Goal: Transaction & Acquisition: Purchase product/service

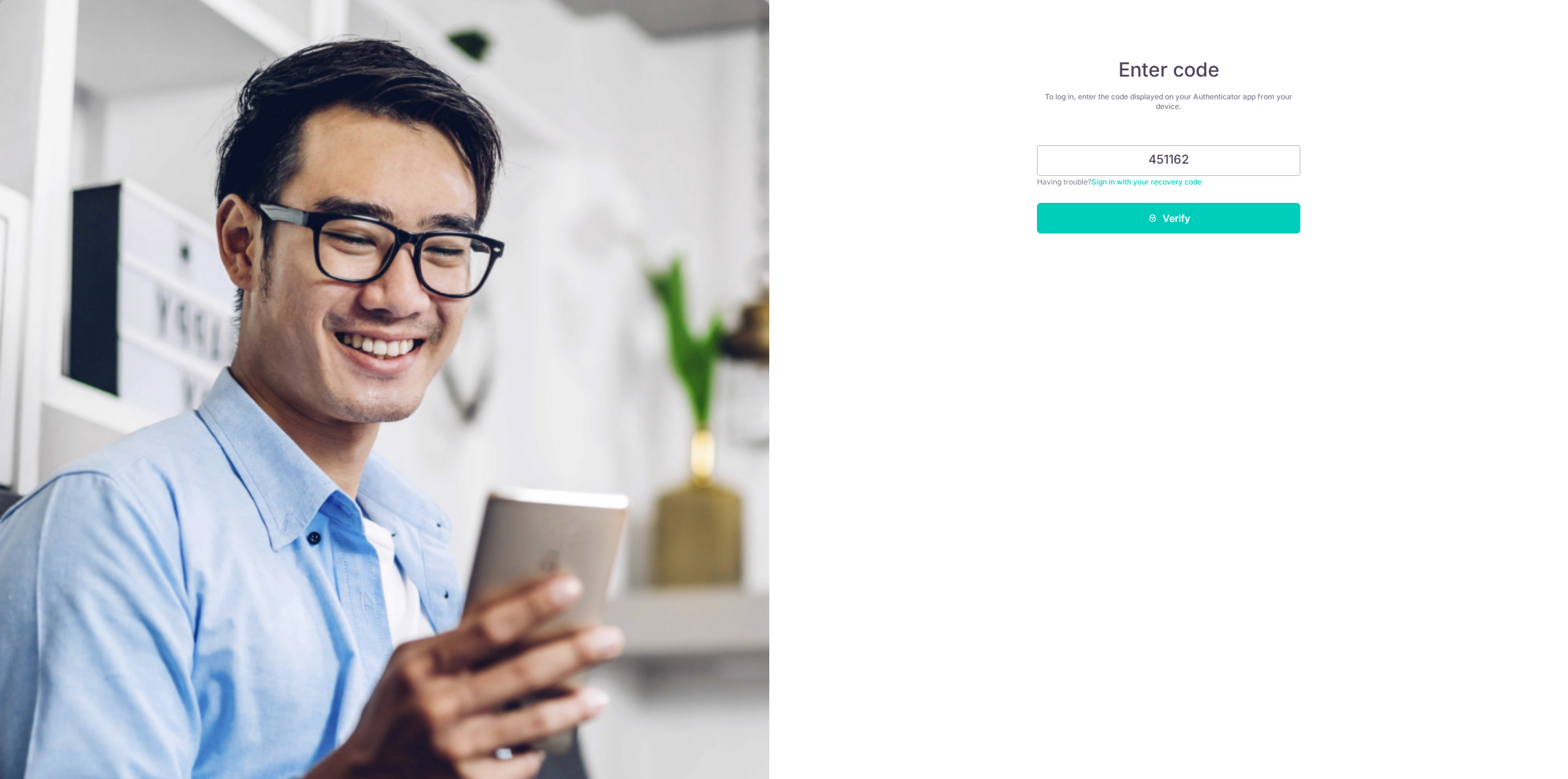
type input "451162"
click at [1276, 257] on div "Enter code To log in, enter the code displayed on your Authenticator app from y…" at bounding box center [1168, 389] width 798 height 779
click at [1191, 220] on button "Verify" at bounding box center [1168, 218] width 263 height 30
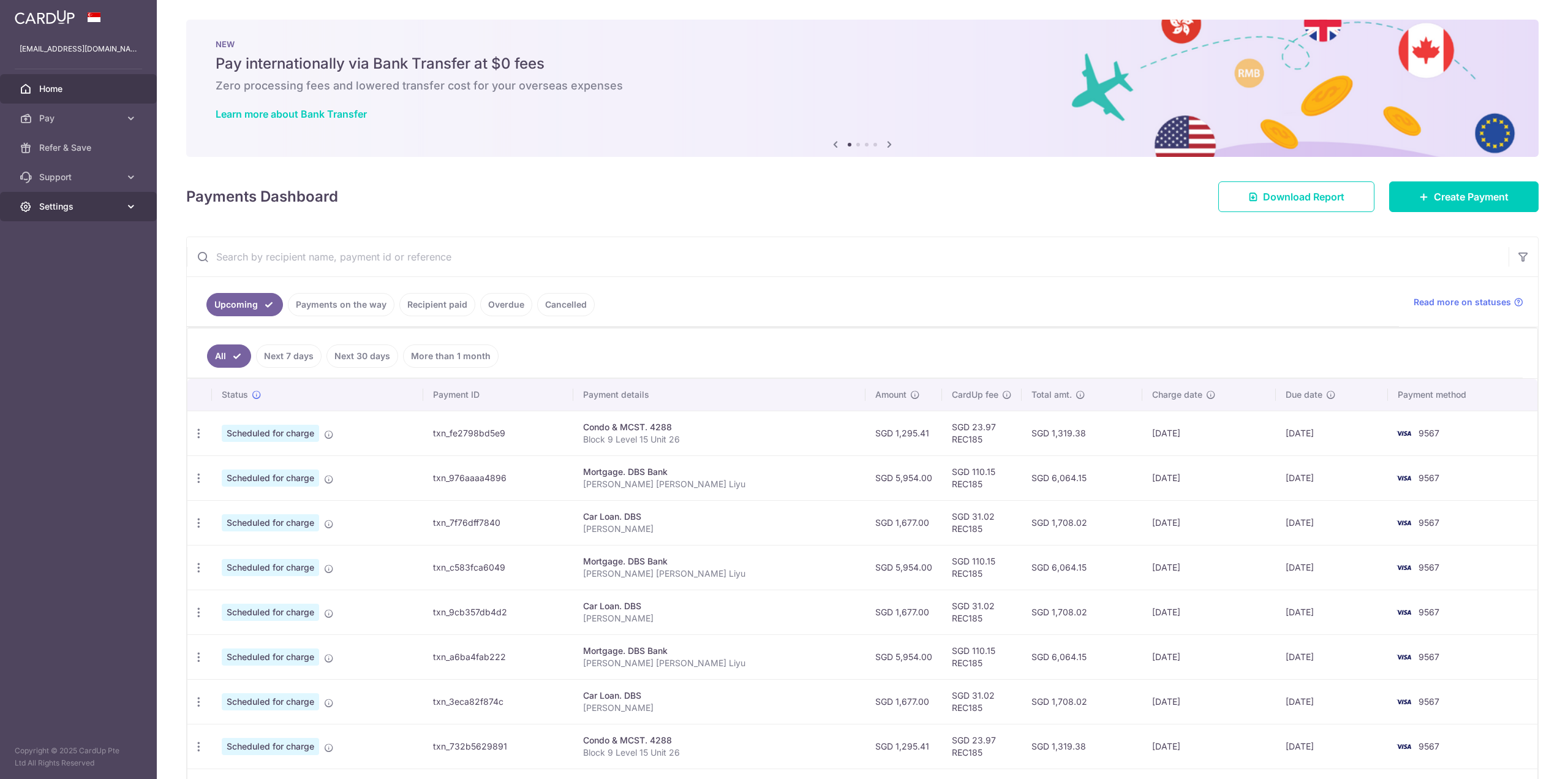
click at [108, 209] on span "Settings" at bounding box center [80, 206] width 81 height 12
click at [81, 237] on span "Account" at bounding box center [80, 235] width 81 height 12
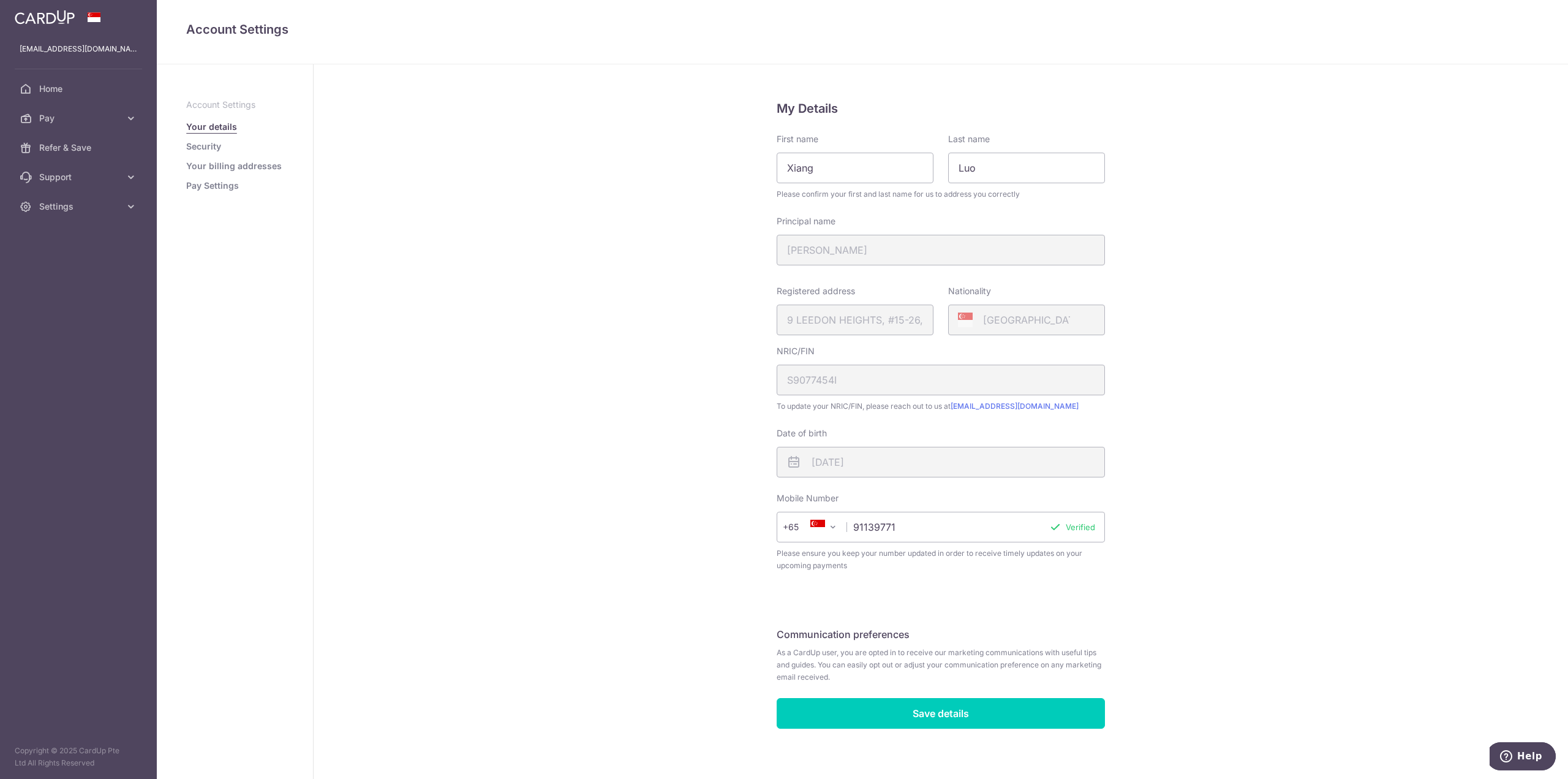
click at [225, 144] on li "Security" at bounding box center [234, 146] width 97 height 12
click at [215, 145] on link "Security" at bounding box center [203, 146] width 35 height 12
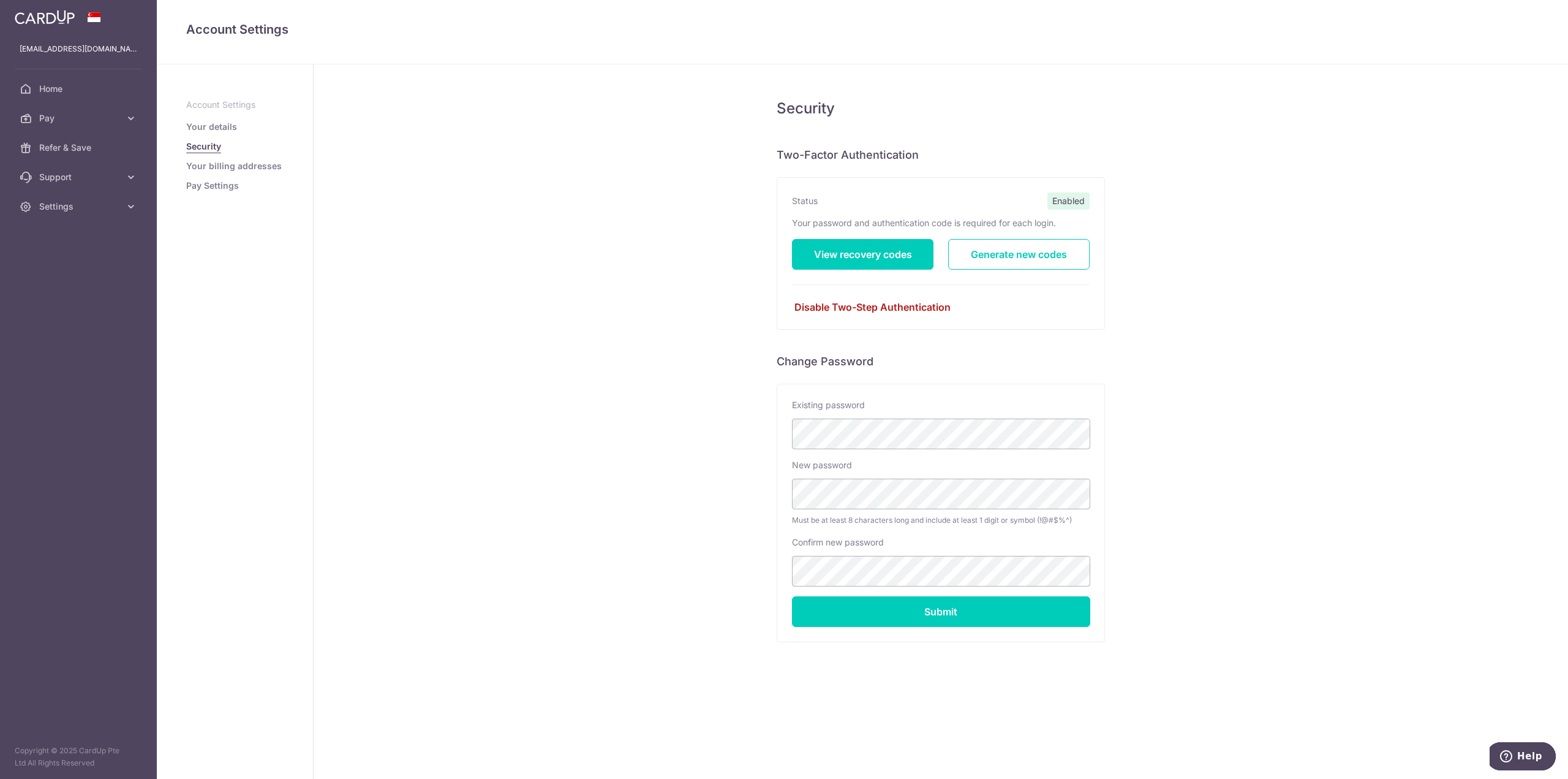
click at [872, 304] on link "Disable Two-Step Authentication" at bounding box center [941, 307] width 298 height 15
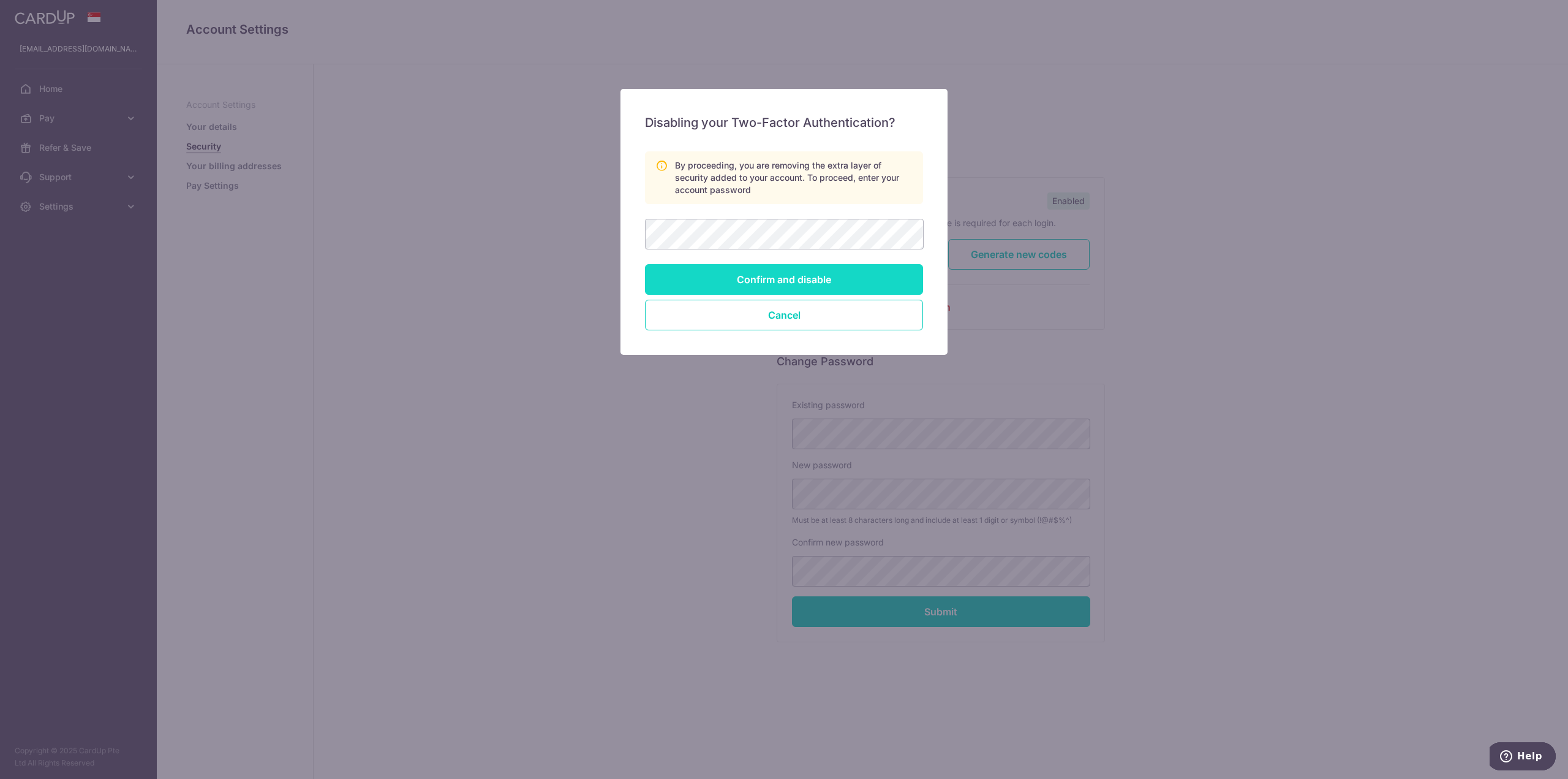
drag, startPoint x: 849, startPoint y: 267, endPoint x: 870, endPoint y: 271, distance: 21.4
click at [849, 267] on input "Confirm and disable" at bounding box center [784, 279] width 278 height 30
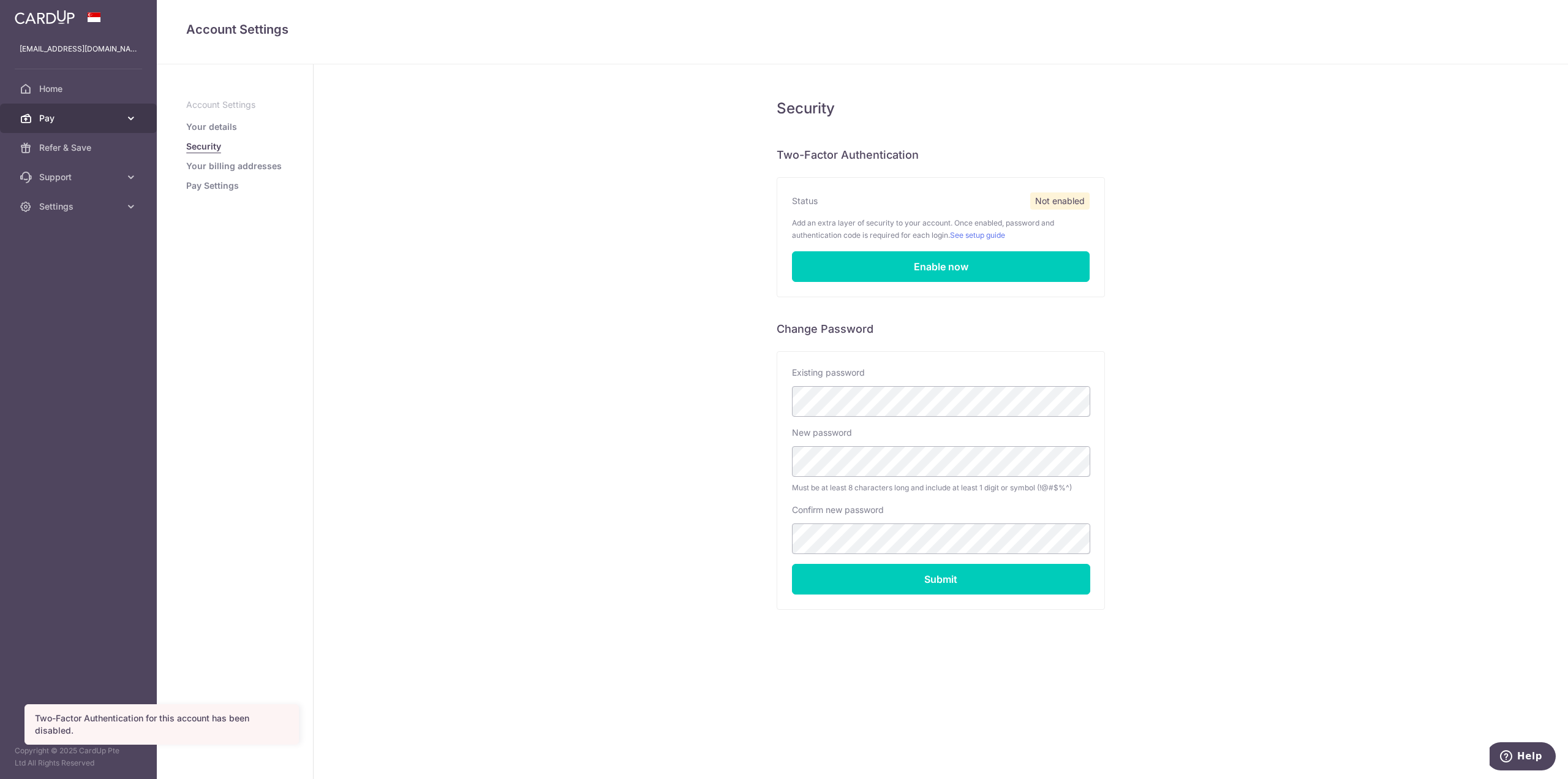
click at [81, 126] on link "Pay" at bounding box center [78, 118] width 157 height 30
click at [81, 149] on span "Payments" at bounding box center [80, 147] width 81 height 12
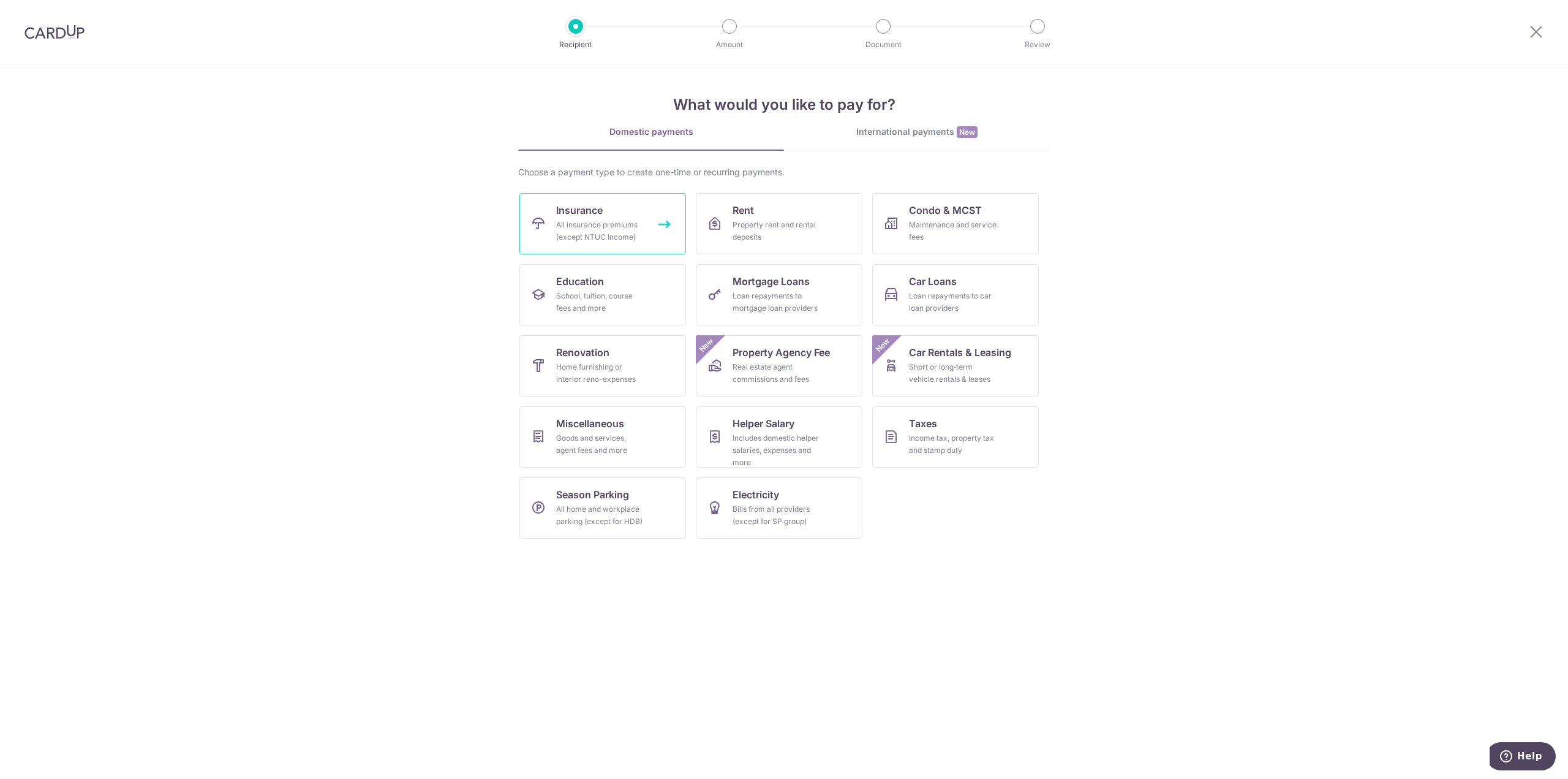
click at [633, 212] on link "Insurance All insurance premiums (except NTUC Income)" at bounding box center [603, 224] width 167 height 61
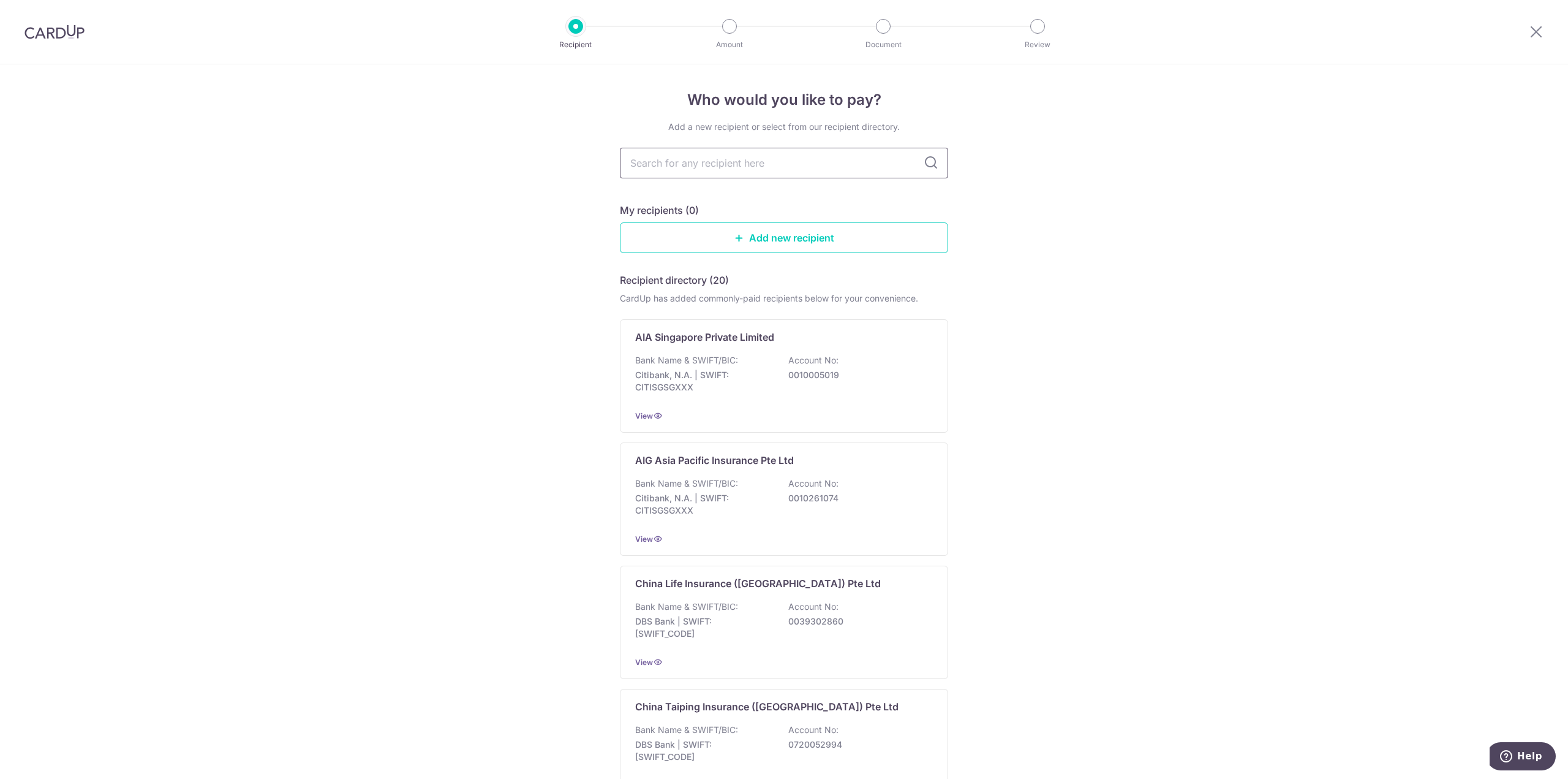
click at [722, 168] on input "text" at bounding box center [784, 163] width 328 height 30
type input "manulife"
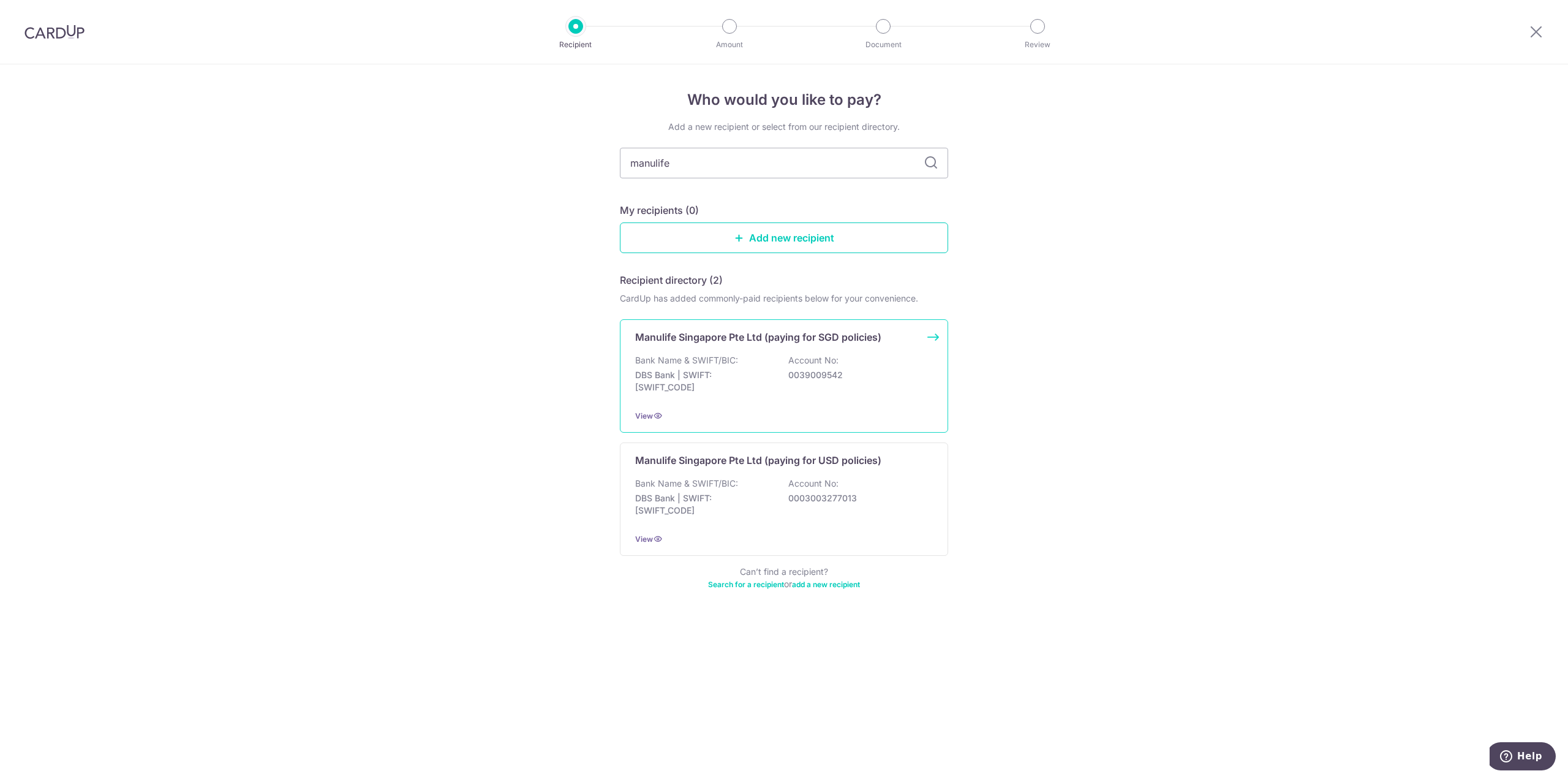
click at [877, 366] on div "Bank Name & SWIFT/BIC: DBS Bank | SWIFT: [SWIFT_CODE] Account No: 0039009542" at bounding box center [784, 377] width 298 height 45
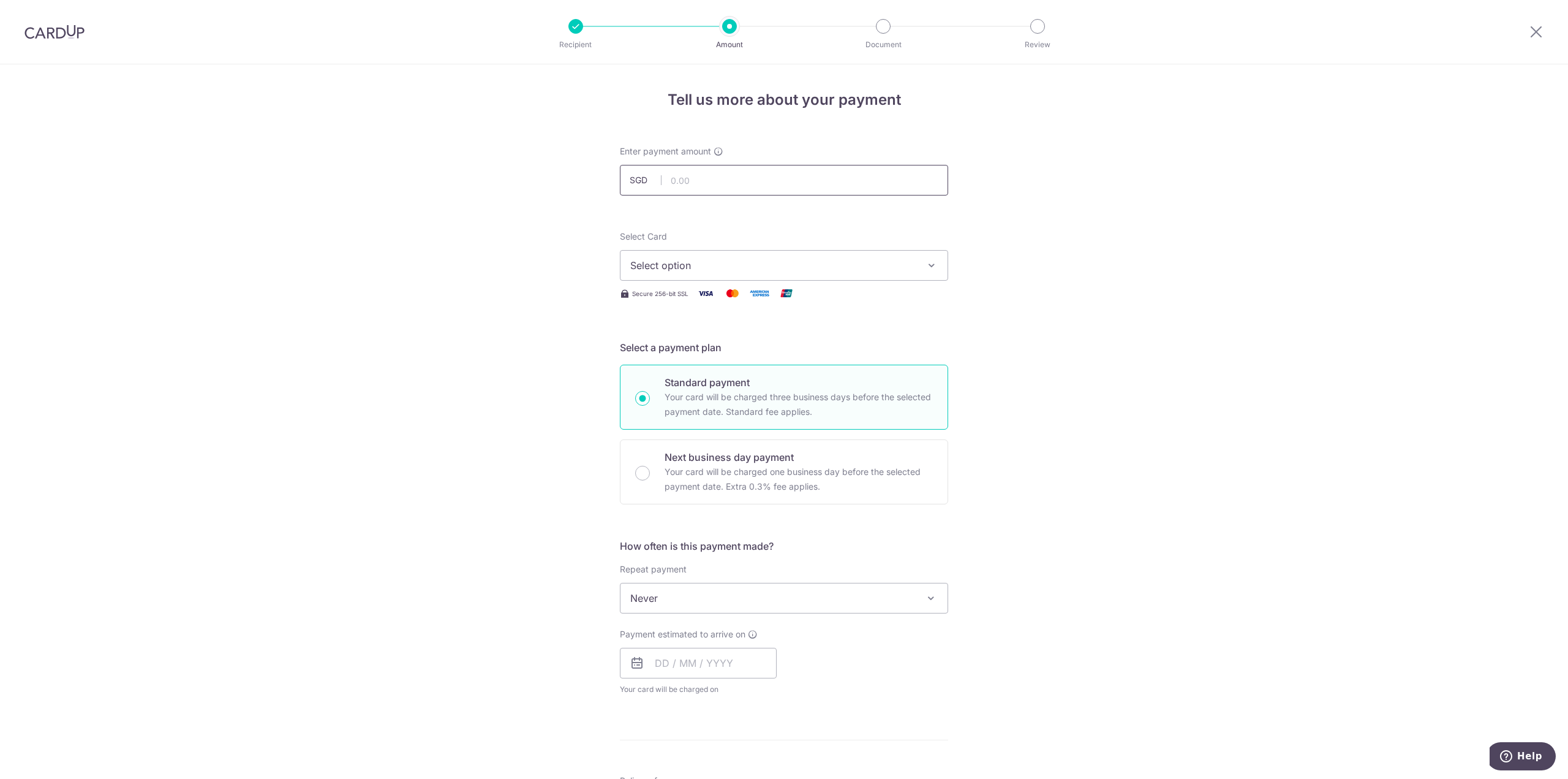
click at [743, 179] on input "text" at bounding box center [784, 179] width 328 height 30
type input "3,600.00"
click at [1047, 237] on div "Tell us more about your payment Enter payment amount SGD 3,600.00 3600.00 Selec…" at bounding box center [784, 619] width 1568 height 1109
click at [740, 253] on button "Select option" at bounding box center [784, 265] width 328 height 30
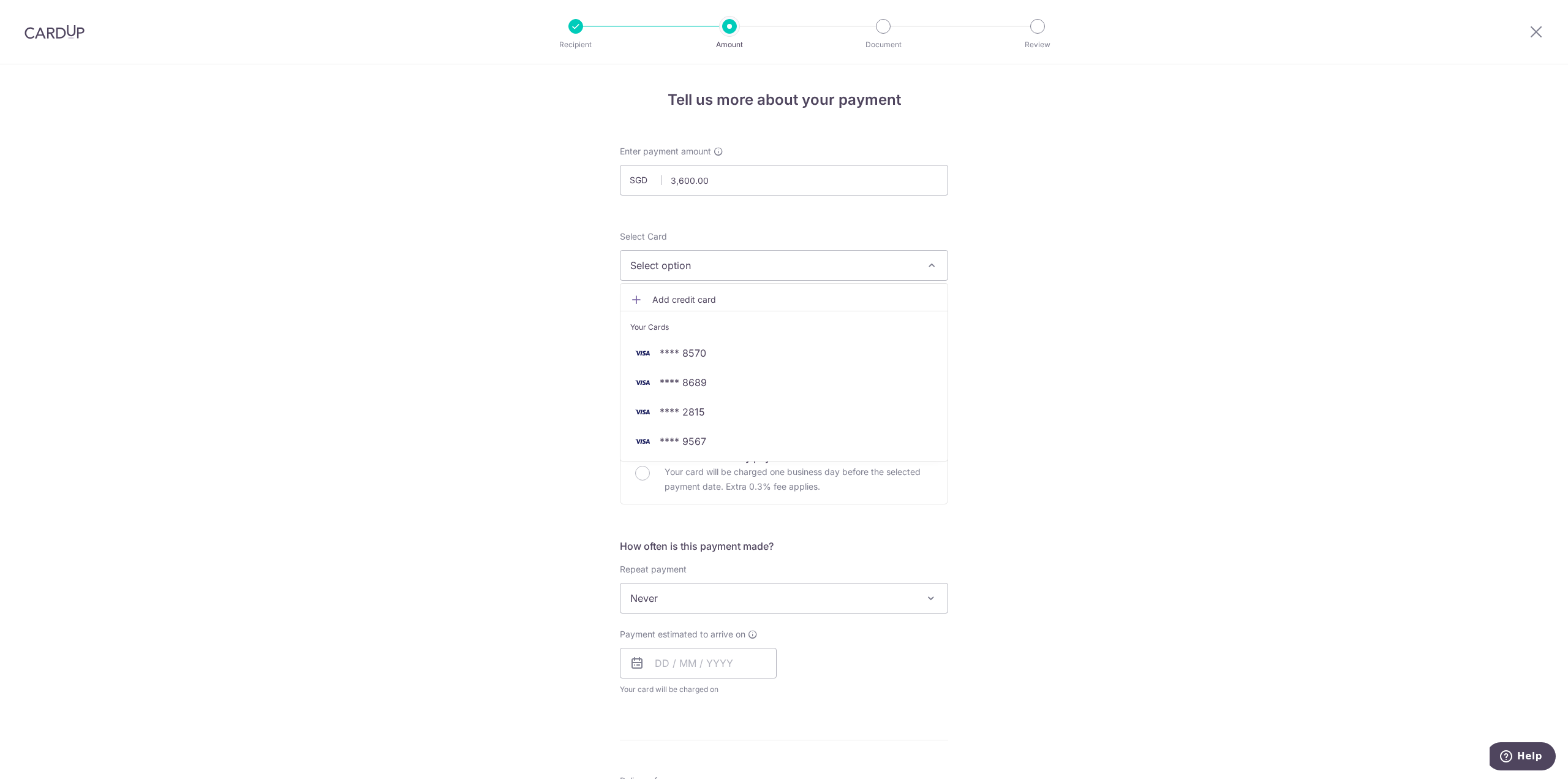
click at [1006, 264] on div "Tell us more about your payment Enter payment amount SGD 3,600.00 3600.00 Selec…" at bounding box center [784, 619] width 1568 height 1109
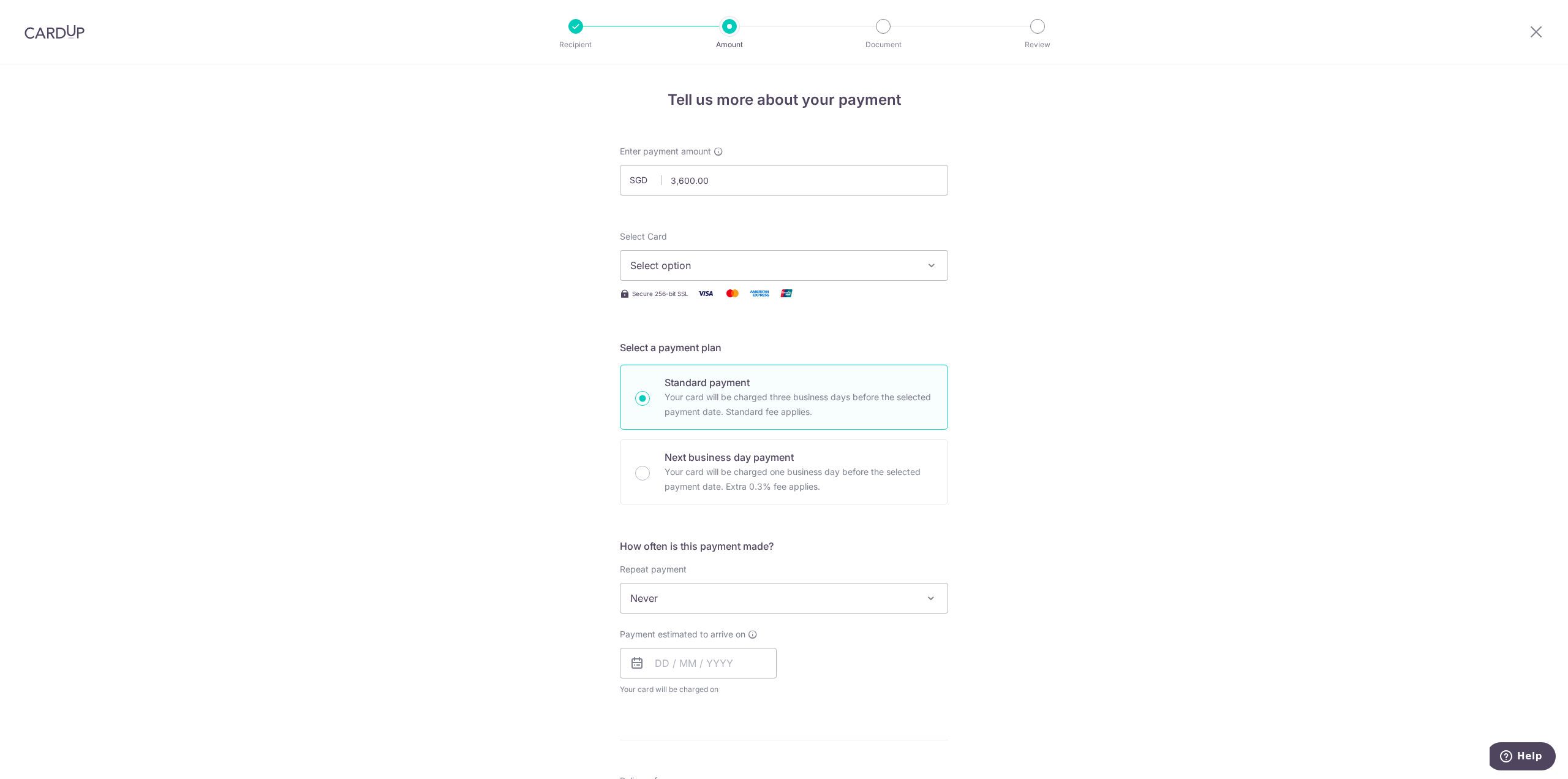
click at [708, 263] on span "Select option" at bounding box center [773, 266] width 285 height 15
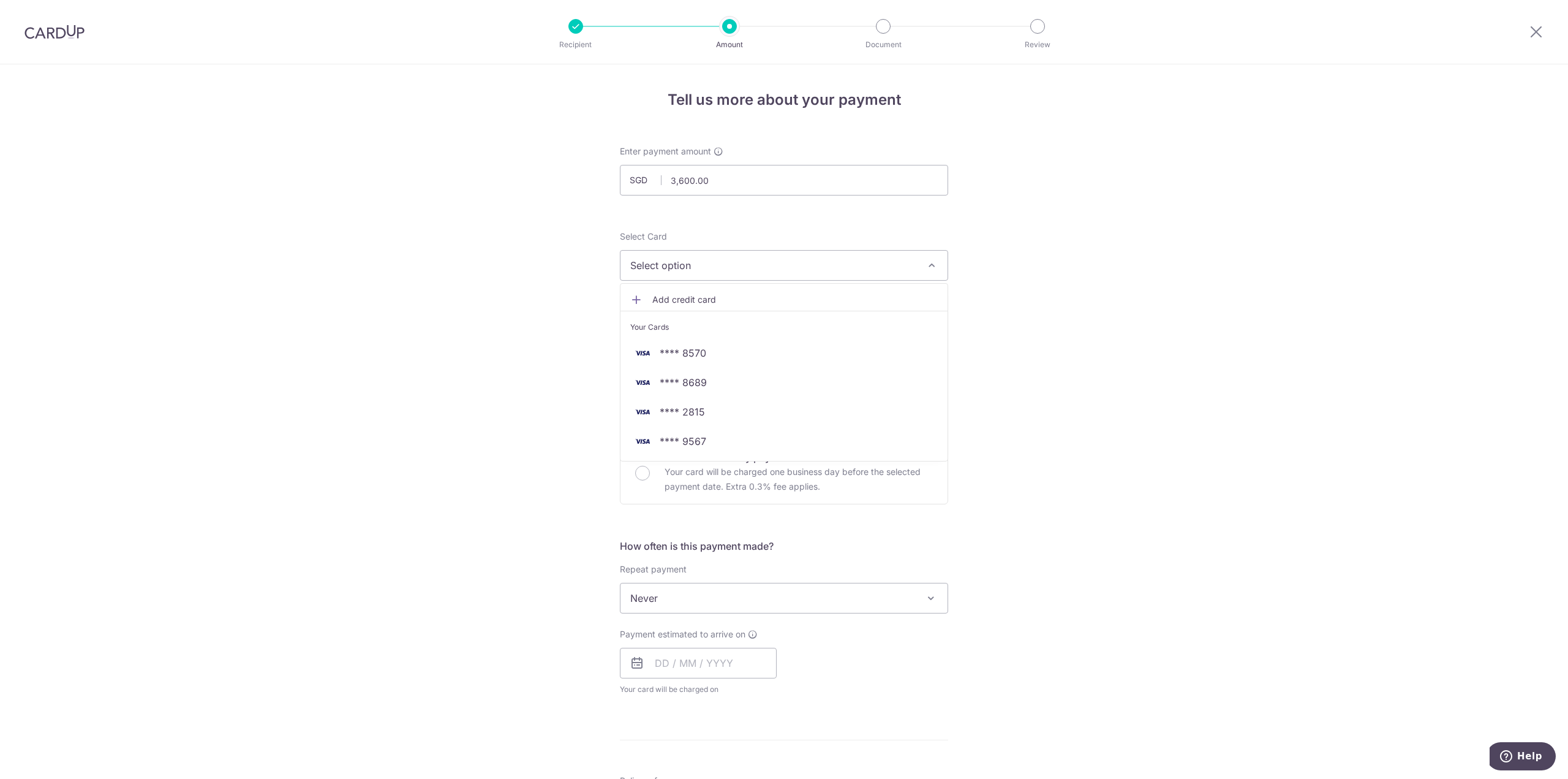
click at [507, 388] on div "Tell us more about your payment Enter payment amount SGD 3,600.00 3600.00 Selec…" at bounding box center [784, 619] width 1568 height 1109
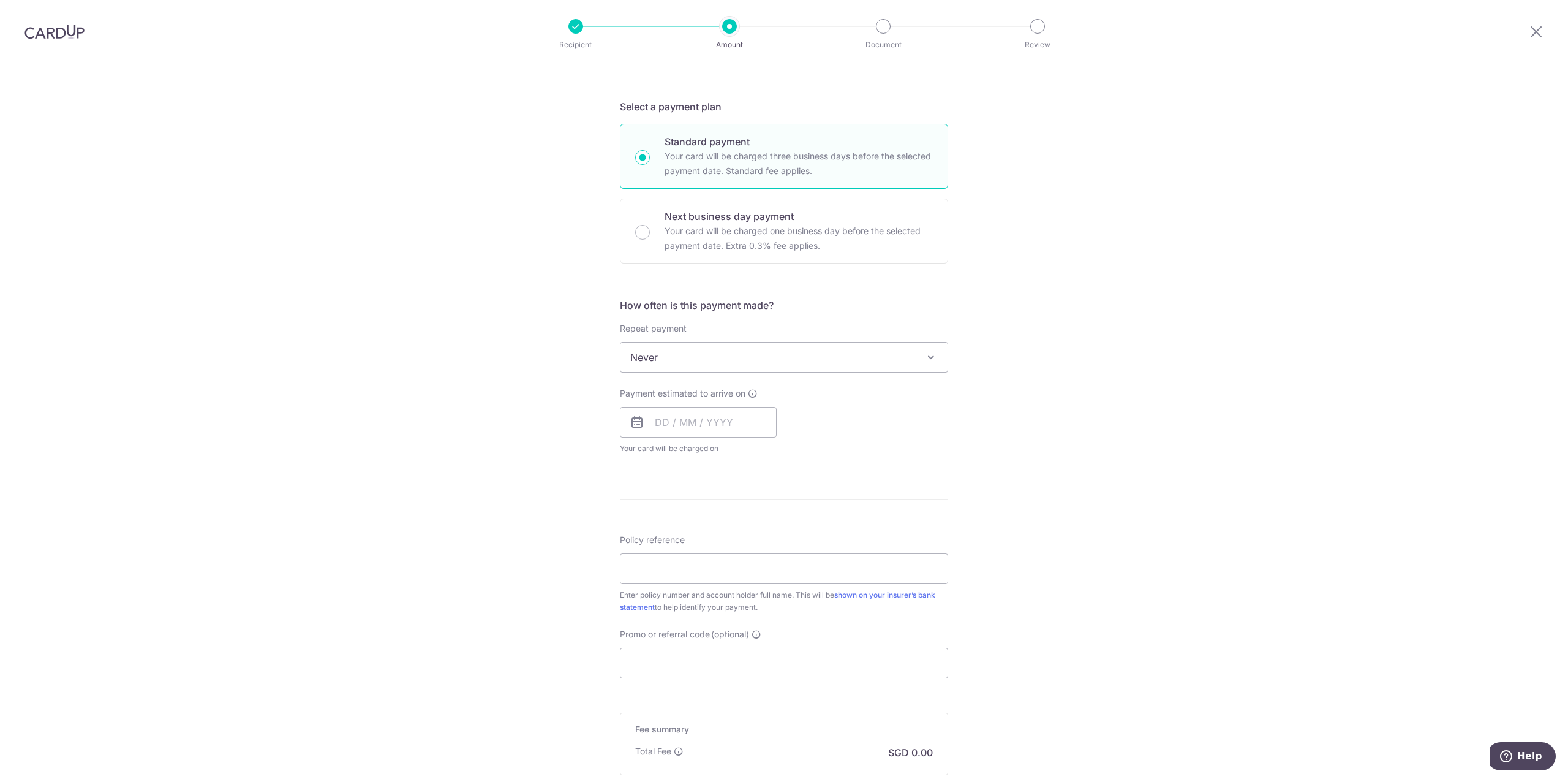
scroll to position [306, 0]
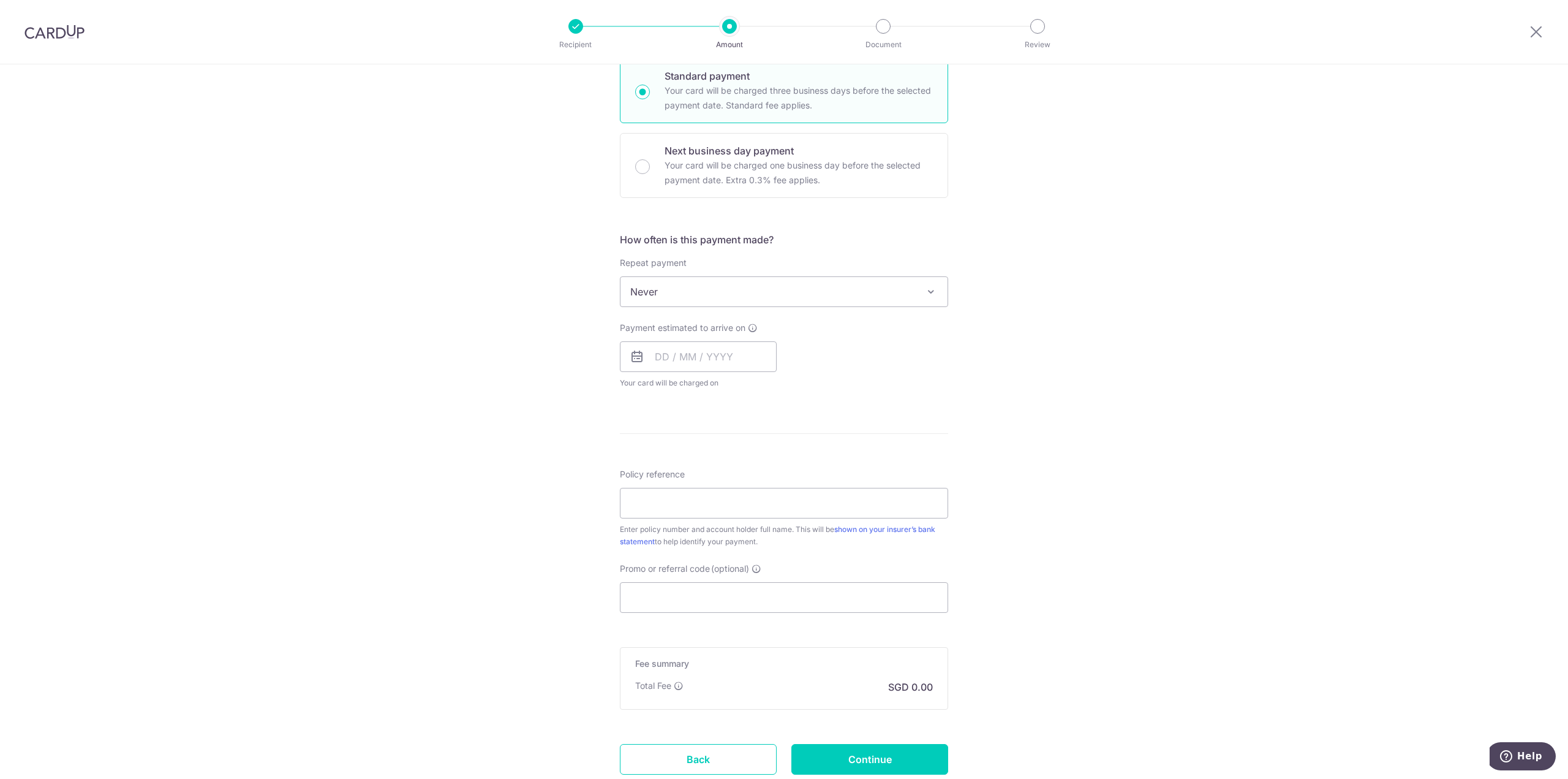
click at [705, 294] on span "Never" at bounding box center [784, 292] width 327 height 30
click at [673, 343] on input "text" at bounding box center [698, 356] width 157 height 30
click at [695, 389] on select "Sep Oct Nov Dec" at bounding box center [689, 390] width 32 height 10
click at [668, 470] on link "6" at bounding box center [669, 468] width 20 height 20
type input "06/10/2025"
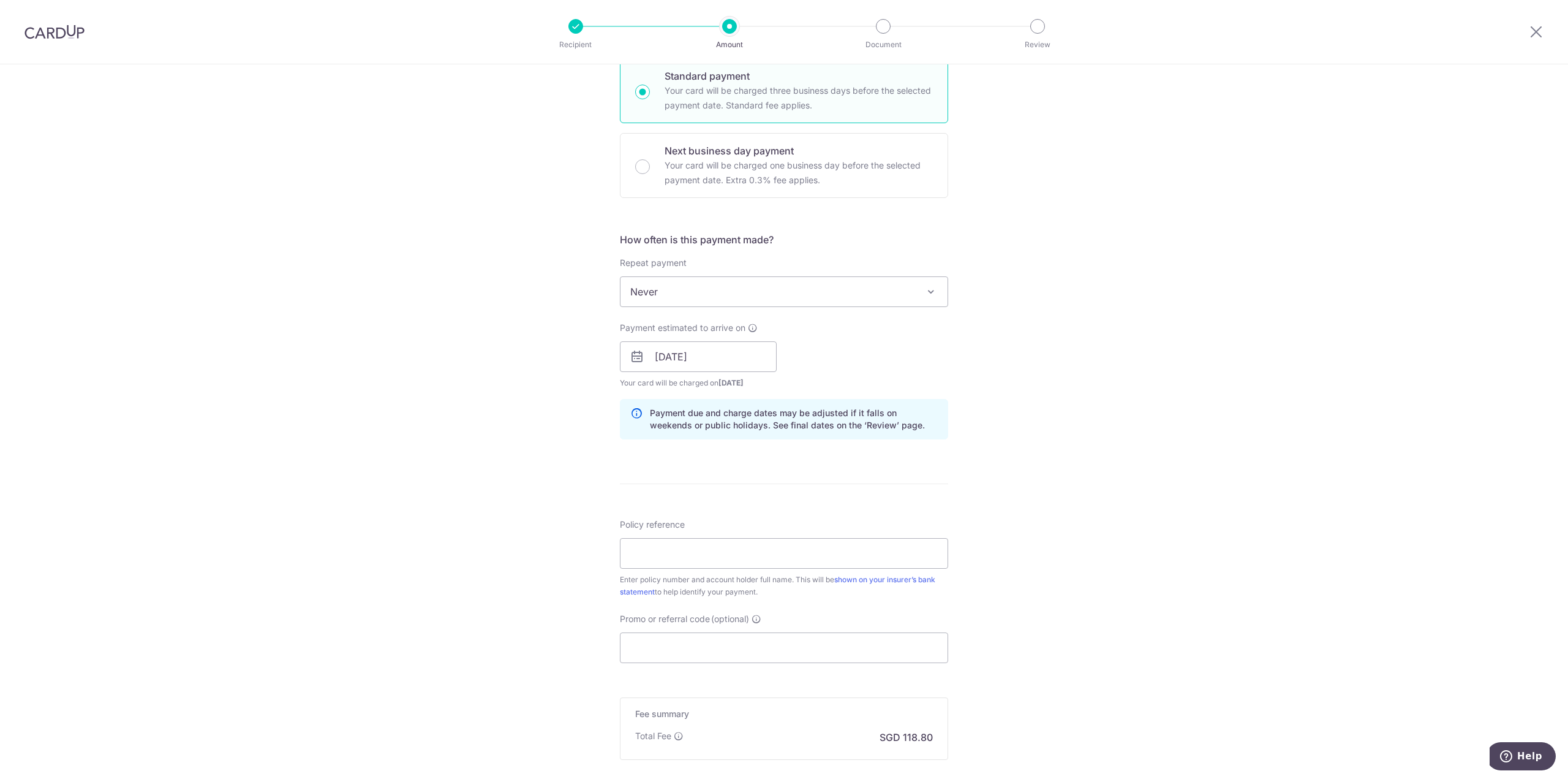
click at [923, 366] on div "Payment estimated to arrive on 06/10/2025 Prev Next Oct Nov Dec 2025 2026 2027 …" at bounding box center [784, 355] width 343 height 67
click at [710, 549] on input "Policy reference" at bounding box center [784, 553] width 328 height 30
click at [707, 640] on input "Promo or referral code (optional)" at bounding box center [784, 647] width 328 height 30
paste input "MILELION"
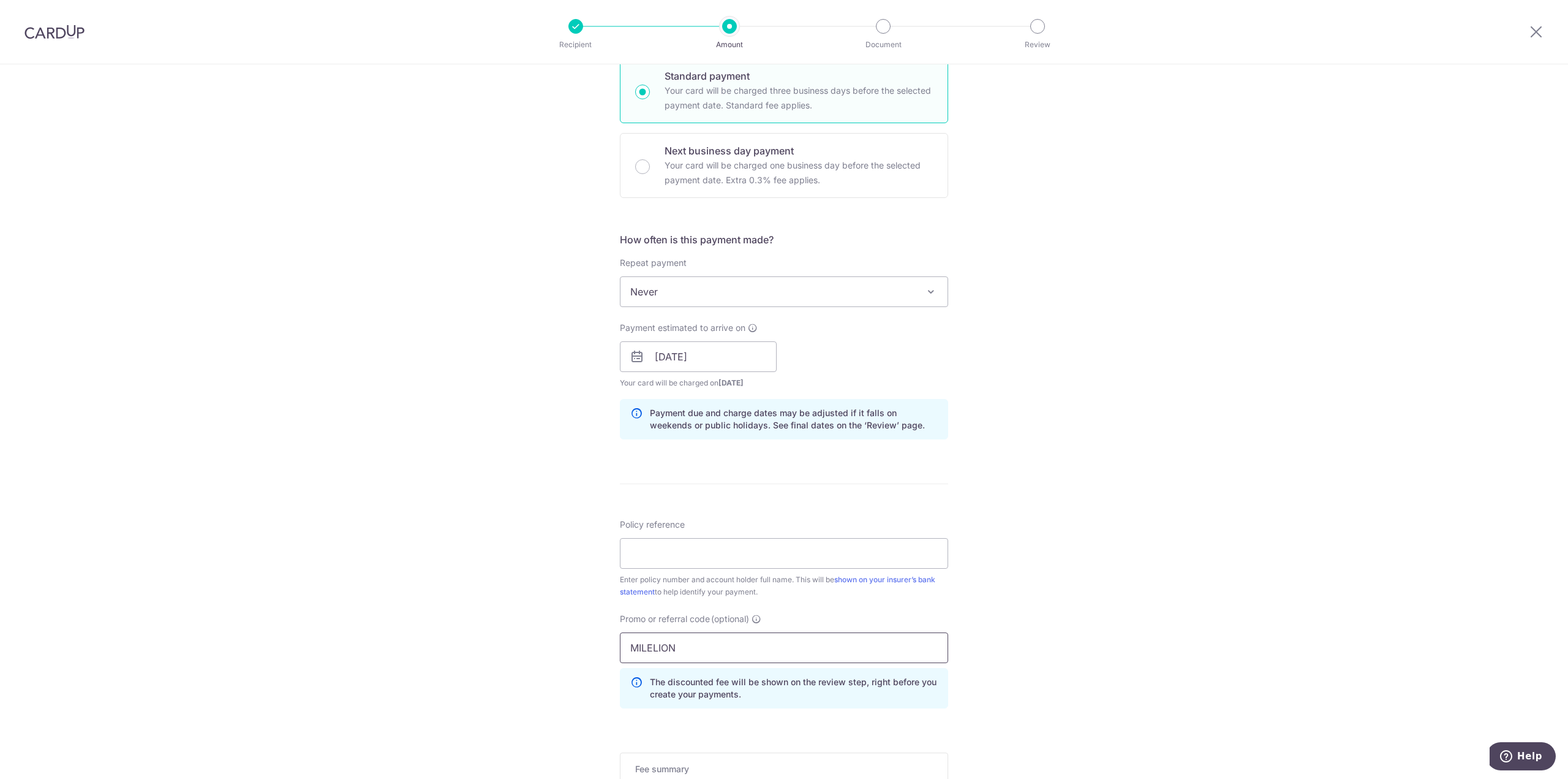
type input "MILELION"
click at [525, 631] on div "Tell us more about your payment Enter payment amount SGD 3,600.00 3600.00 Selec…" at bounding box center [784, 365] width 1568 height 1214
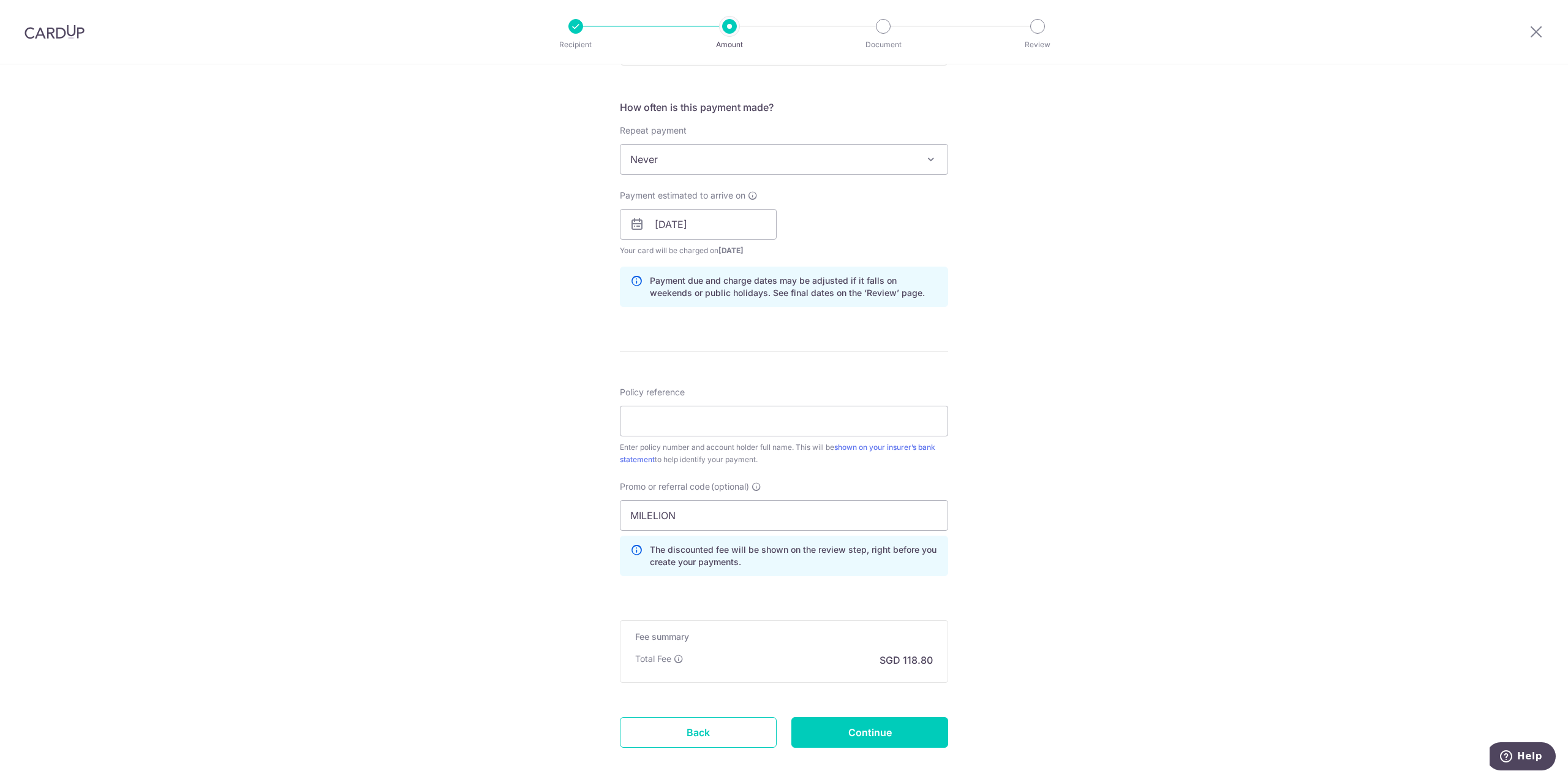
scroll to position [490, 0]
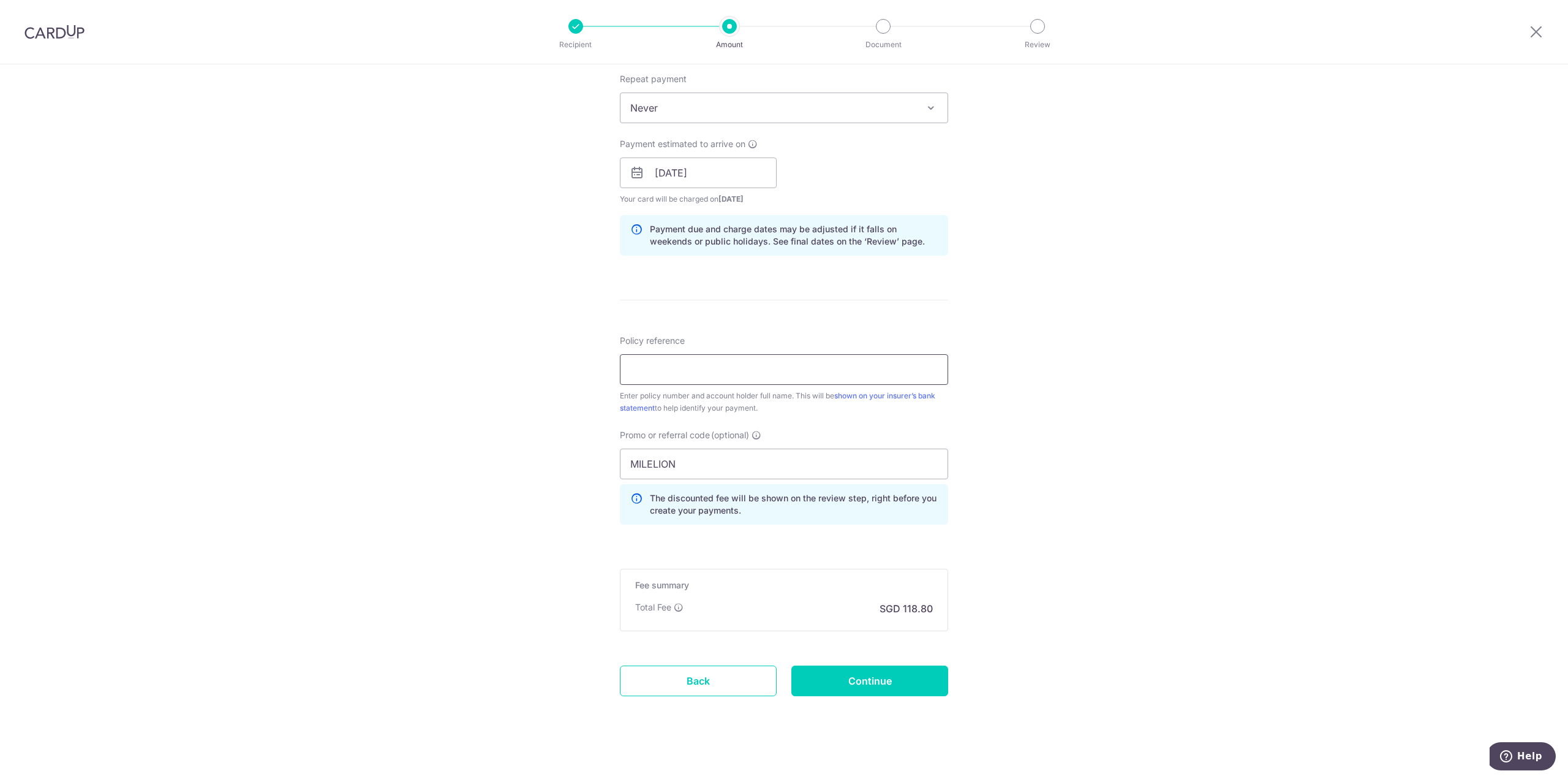
click at [676, 373] on input "Policy reference" at bounding box center [784, 369] width 328 height 30
paste input "1451947653"
click at [1106, 326] on div "Tell us more about your payment Enter payment amount SGD 3,600.00 3600.00 Selec…" at bounding box center [784, 181] width 1568 height 1214
click at [775, 366] on input "1451947653" at bounding box center [784, 369] width 328 height 30
type input "1451947653 Luo Xiang"
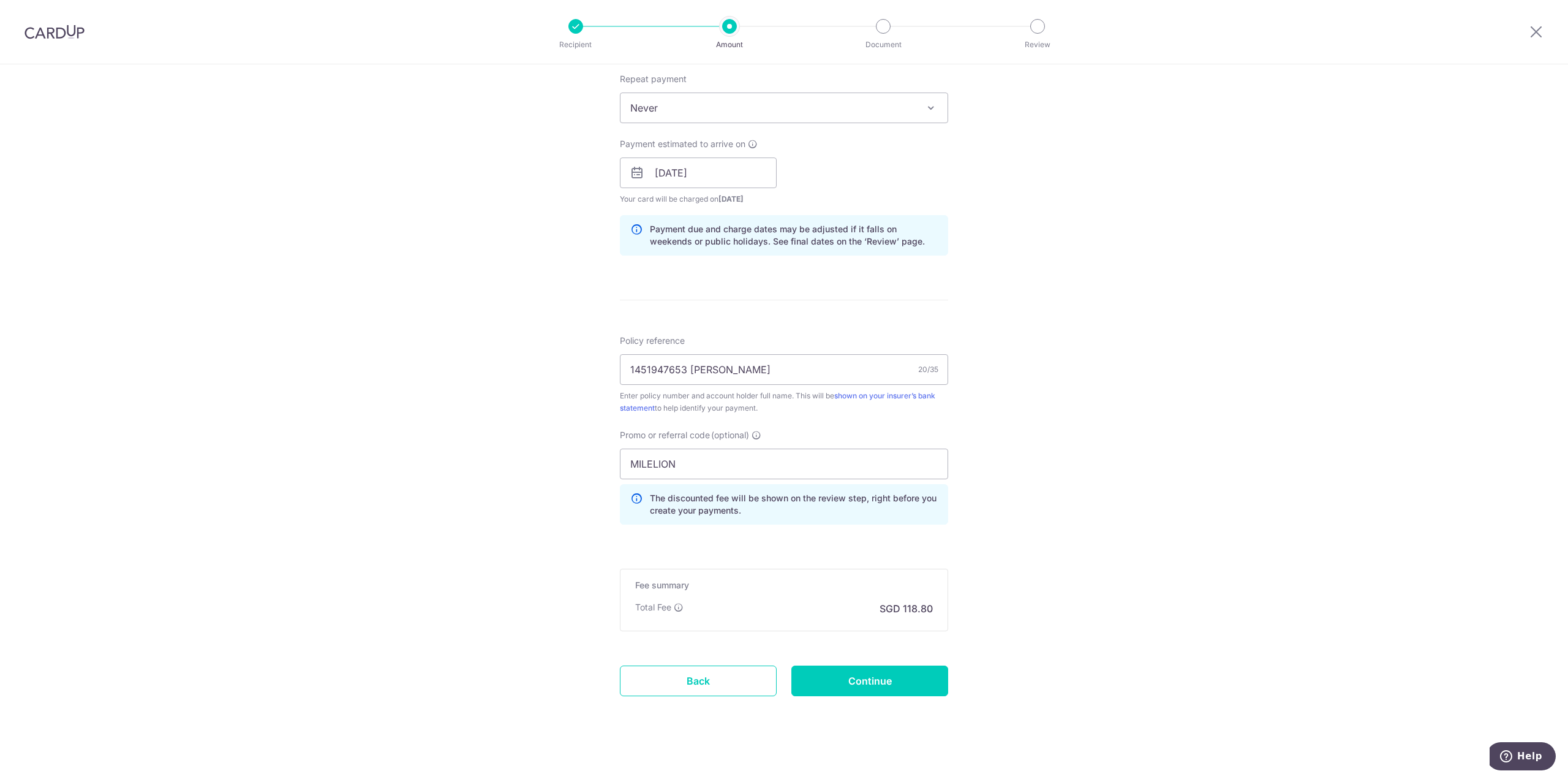
click at [1084, 397] on div "Tell us more about your payment Enter payment amount SGD 3,600.00 3600.00 Selec…" at bounding box center [784, 181] width 1568 height 1214
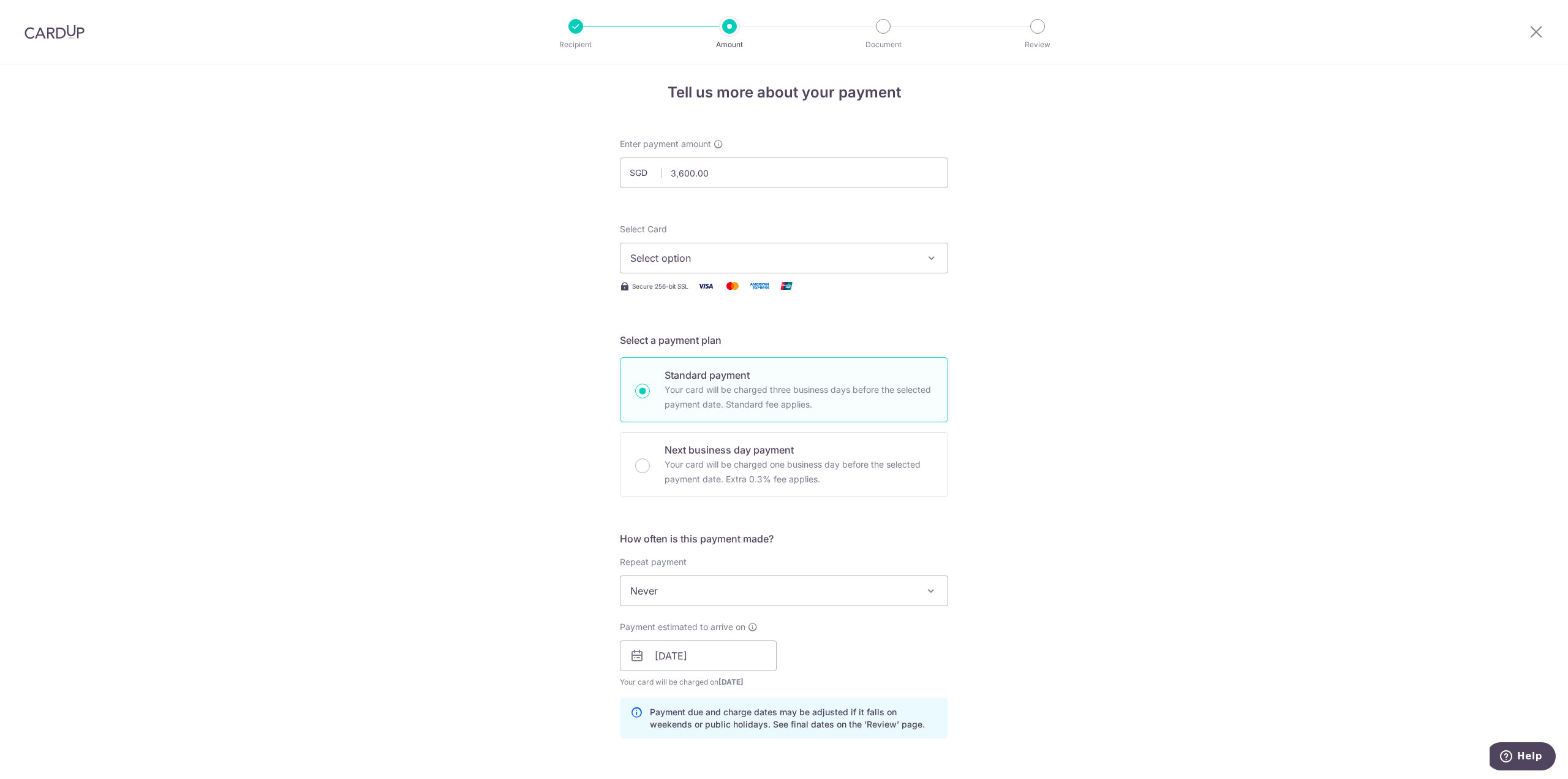
scroll to position [0, 0]
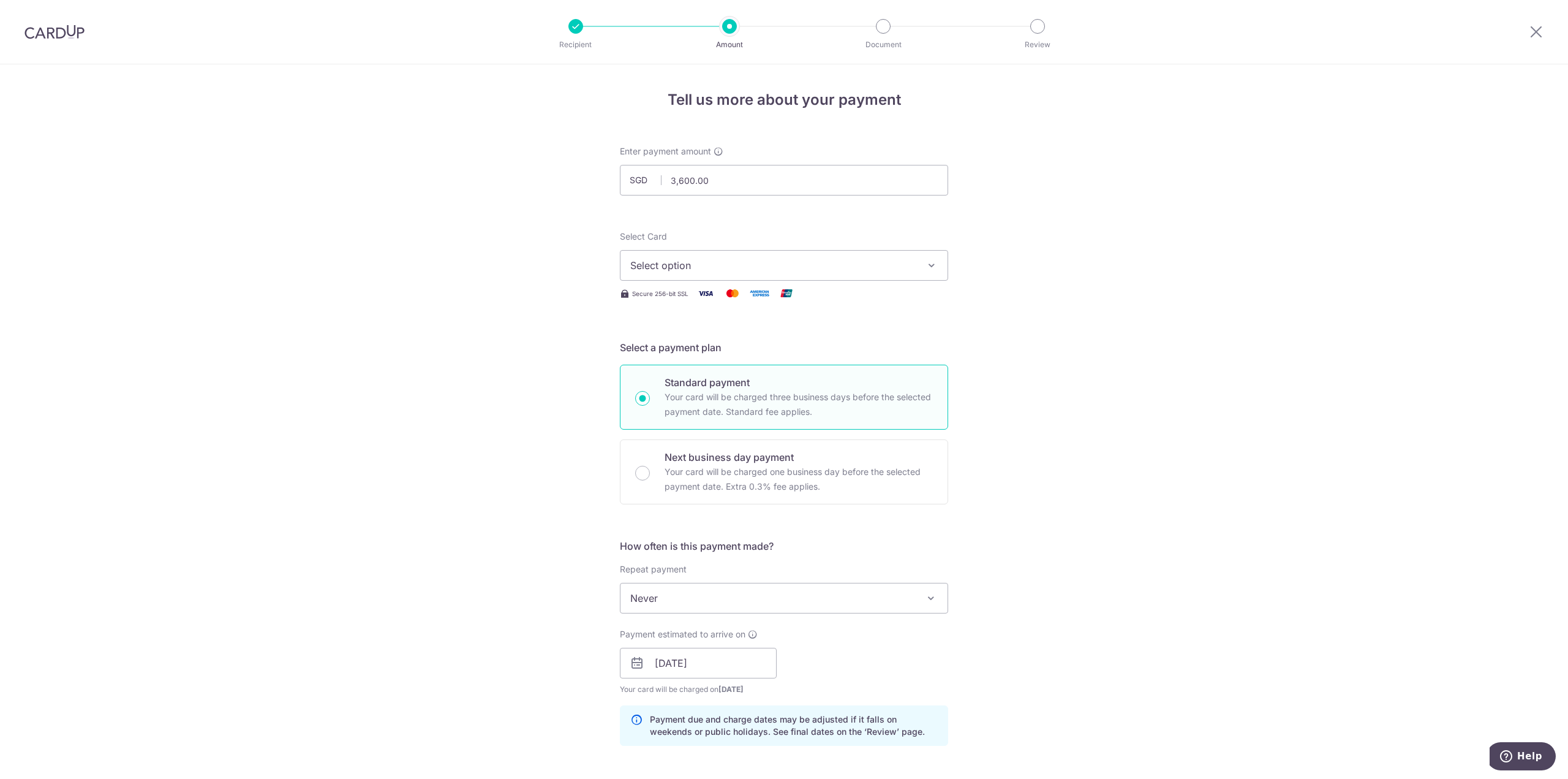
click at [714, 260] on span "Select option" at bounding box center [773, 266] width 285 height 15
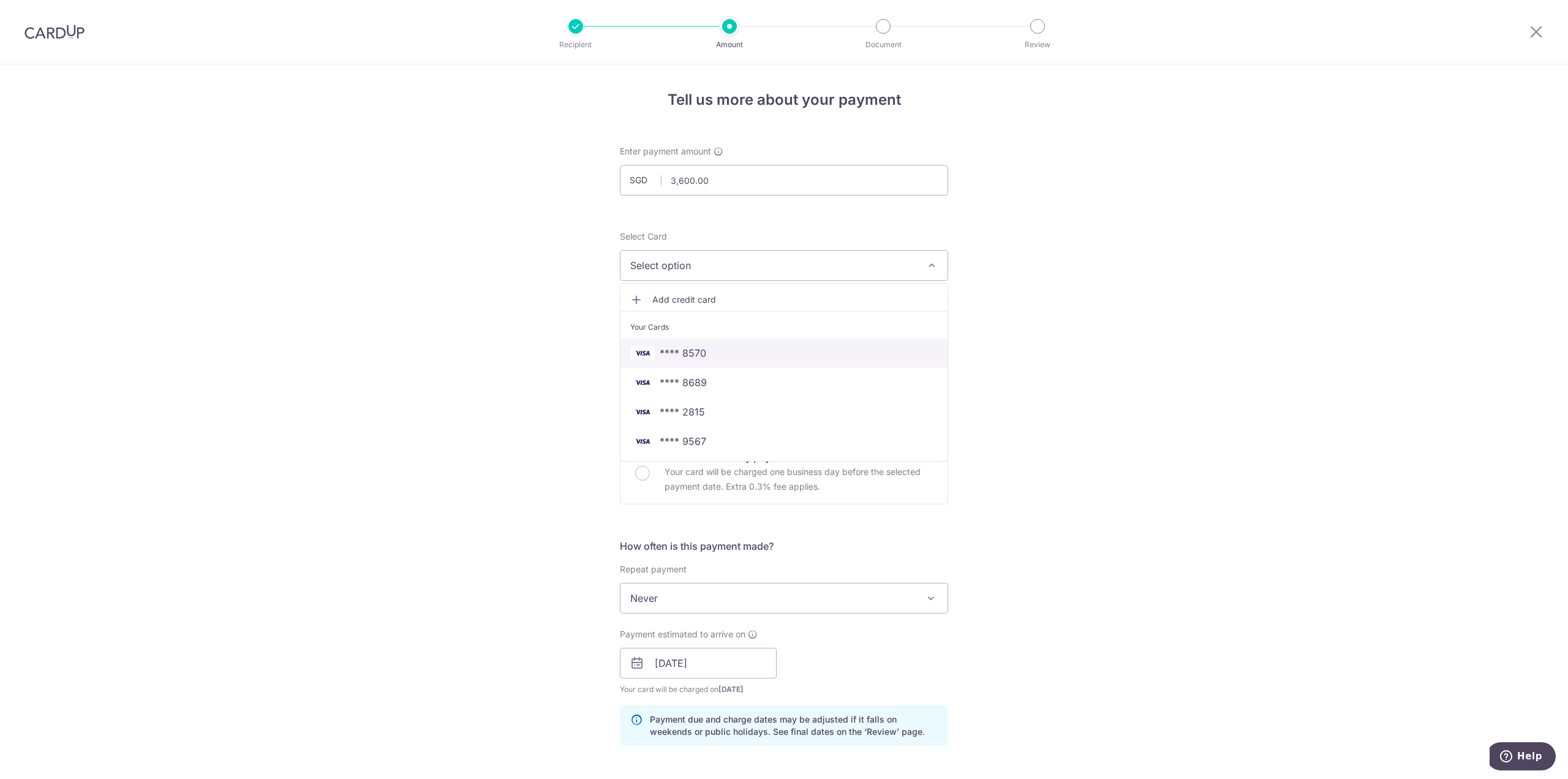
click at [719, 344] on link "**** 8570" at bounding box center [784, 353] width 327 height 30
click at [1068, 326] on div "Tell us more about your payment Enter payment amount SGD 3,600.00 3600.00 Selec…" at bounding box center [784, 671] width 1568 height 1214
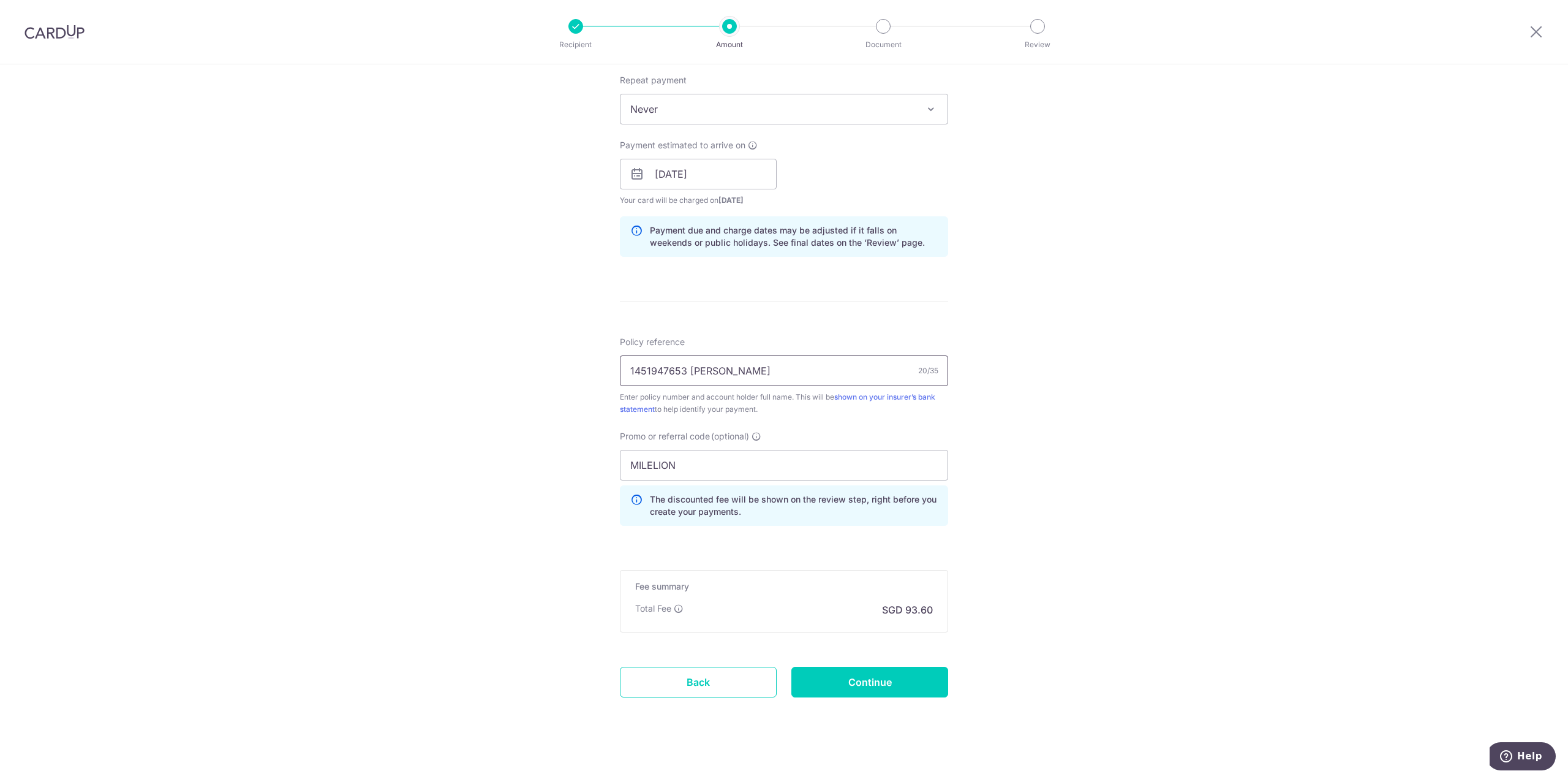
scroll to position [490, 0]
click at [891, 672] on input "Continue" at bounding box center [869, 680] width 157 height 30
type input "Create Schedule"
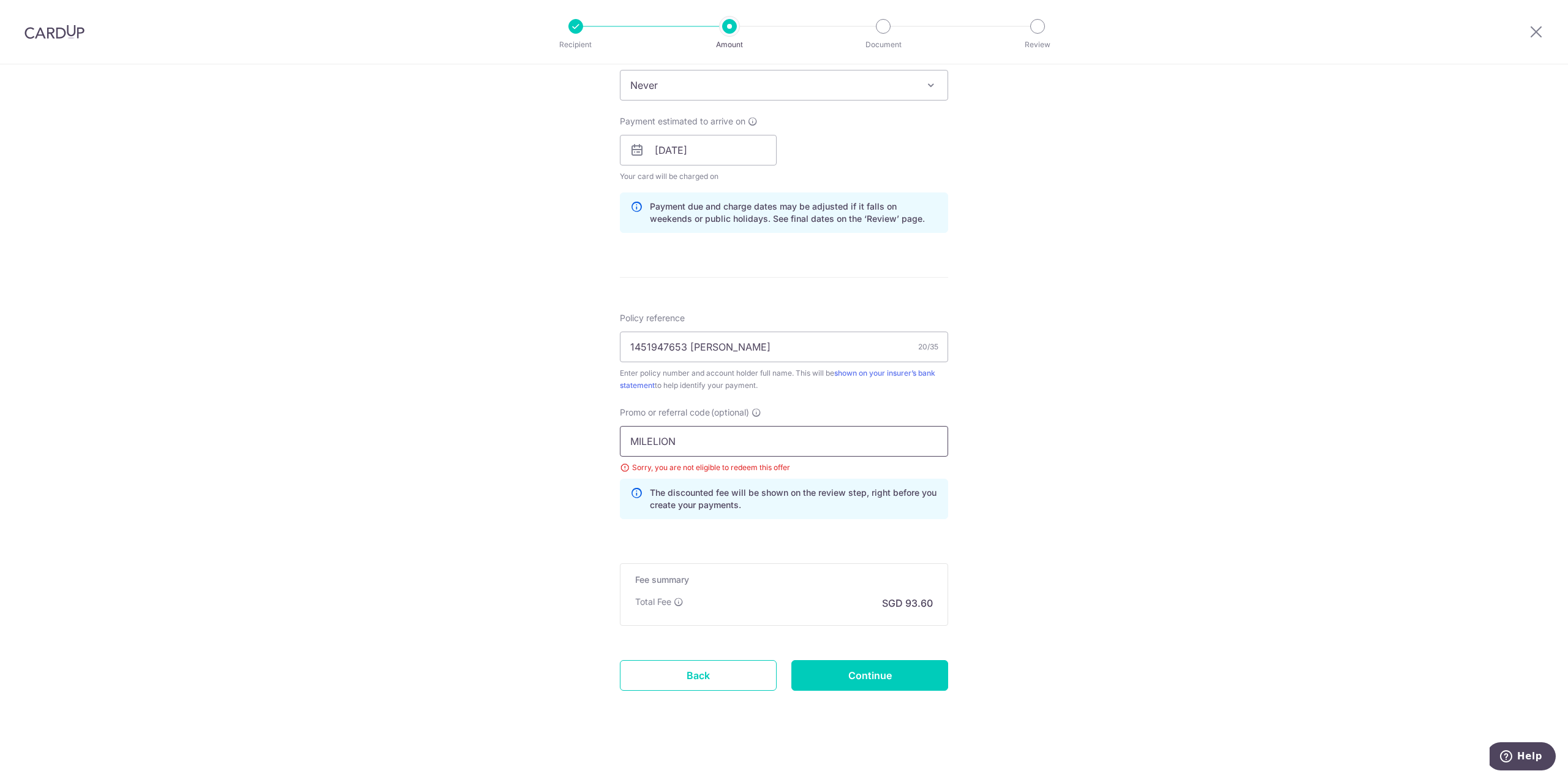
click at [696, 441] on input "MILELION" at bounding box center [784, 441] width 328 height 30
paste input "REC185"
type input "REC185"
click at [1125, 394] on div "Tell us more about your payment Enter payment amount SGD 3,600.00 3600.00 Selec…" at bounding box center [784, 167] width 1568 height 1231
click at [741, 86] on span "Never" at bounding box center [784, 86] width 327 height 30
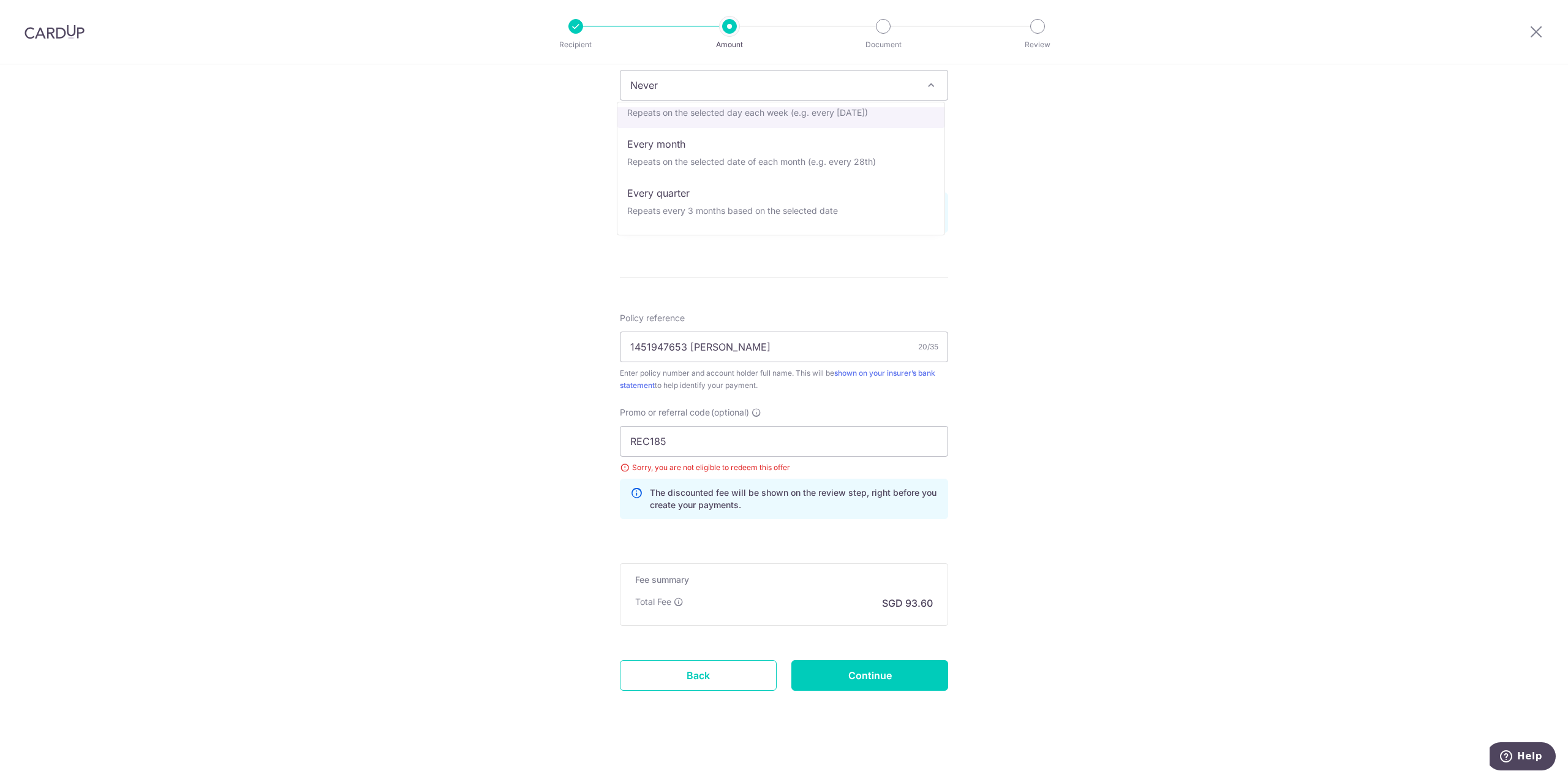
scroll to position [172, 0]
select select "6"
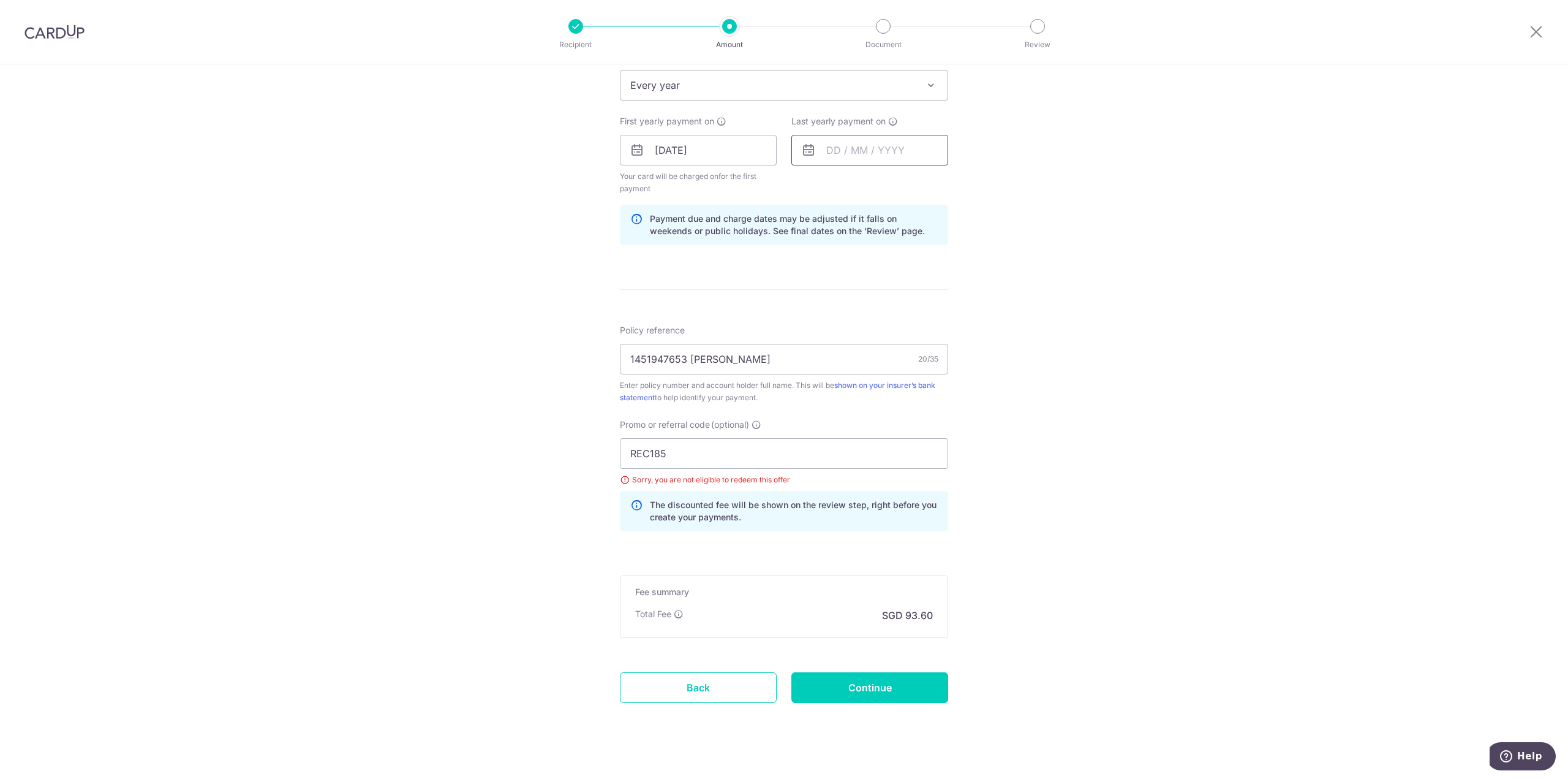
drag, startPoint x: 1099, startPoint y: 196, endPoint x: 850, endPoint y: 157, distance: 252.0
click at [1094, 195] on div "Tell us more about your payment Enter payment amount SGD 3,600.00 3600.00 Selec…" at bounding box center [784, 173] width 1568 height 1243
click at [874, 141] on input "text" at bounding box center [869, 150] width 157 height 30
click at [926, 176] on div "Prev Next Oct Nov Dec 2025 2026 2027 2028 2029 2030 2031 2032 2033 2034 2035" at bounding box center [889, 183] width 195 height 30
click at [925, 179] on select "2025 2026 2027 2028 2029 2030 2031 2032 2033 2034 2035" at bounding box center [918, 183] width 32 height 10
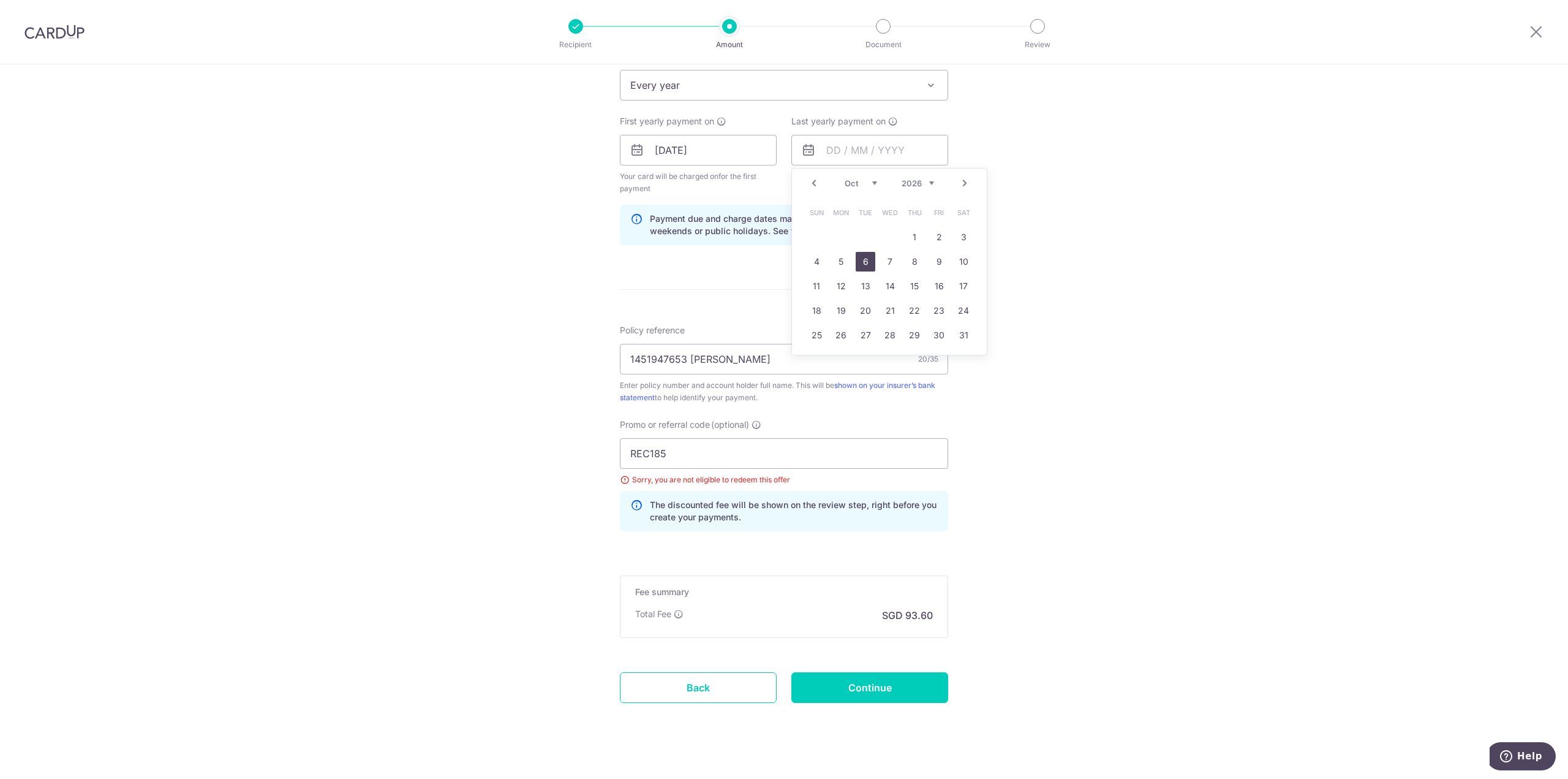
click at [860, 261] on link "6" at bounding box center [866, 262] width 20 height 20
type input "06/10/2026"
click at [1126, 243] on div "Tell us more about your payment Enter payment amount SGD 3,600.00 3600.00 Selec…" at bounding box center [784, 173] width 1568 height 1243
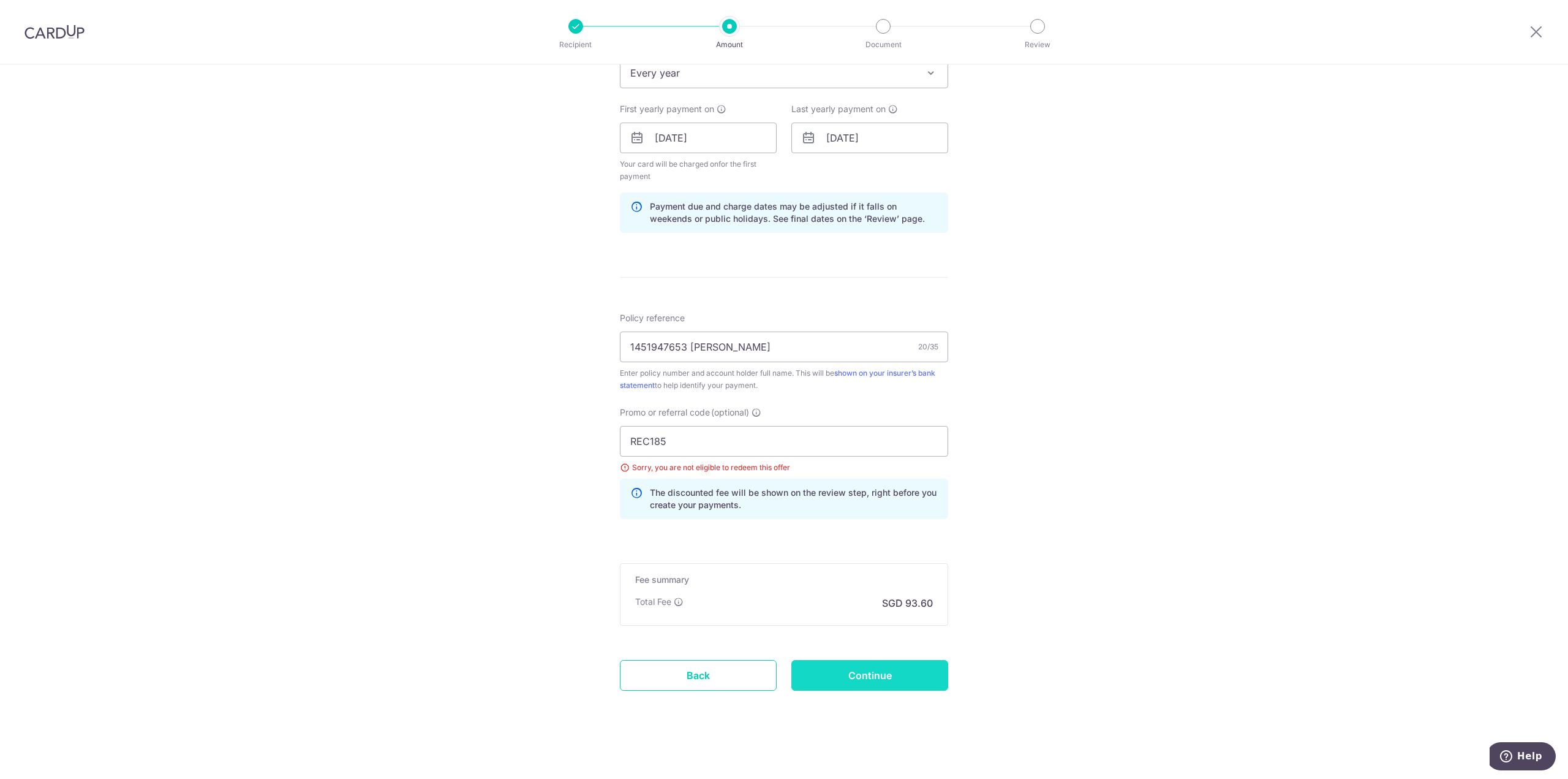
click at [902, 671] on input "Continue" at bounding box center [869, 675] width 157 height 30
type input "Update Schedule"
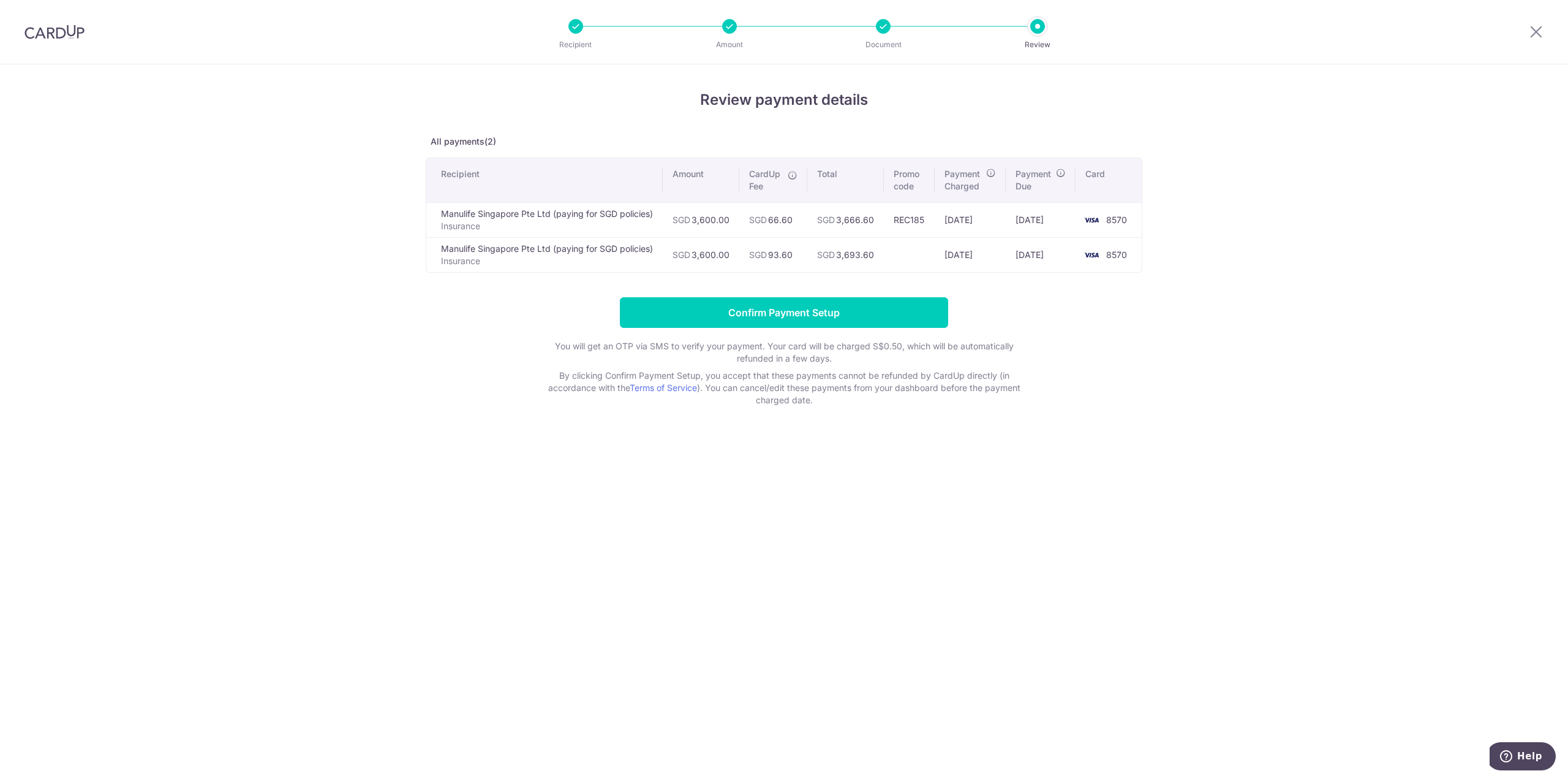
click at [910, 217] on td "REC185" at bounding box center [909, 220] width 52 height 35
click at [1062, 321] on form "Confirm Payment Setup You will get an OTP via SMS to verify your payment. Your …" at bounding box center [784, 351] width 717 height 109
click at [855, 307] on input "Confirm Payment Setup" at bounding box center [784, 312] width 328 height 30
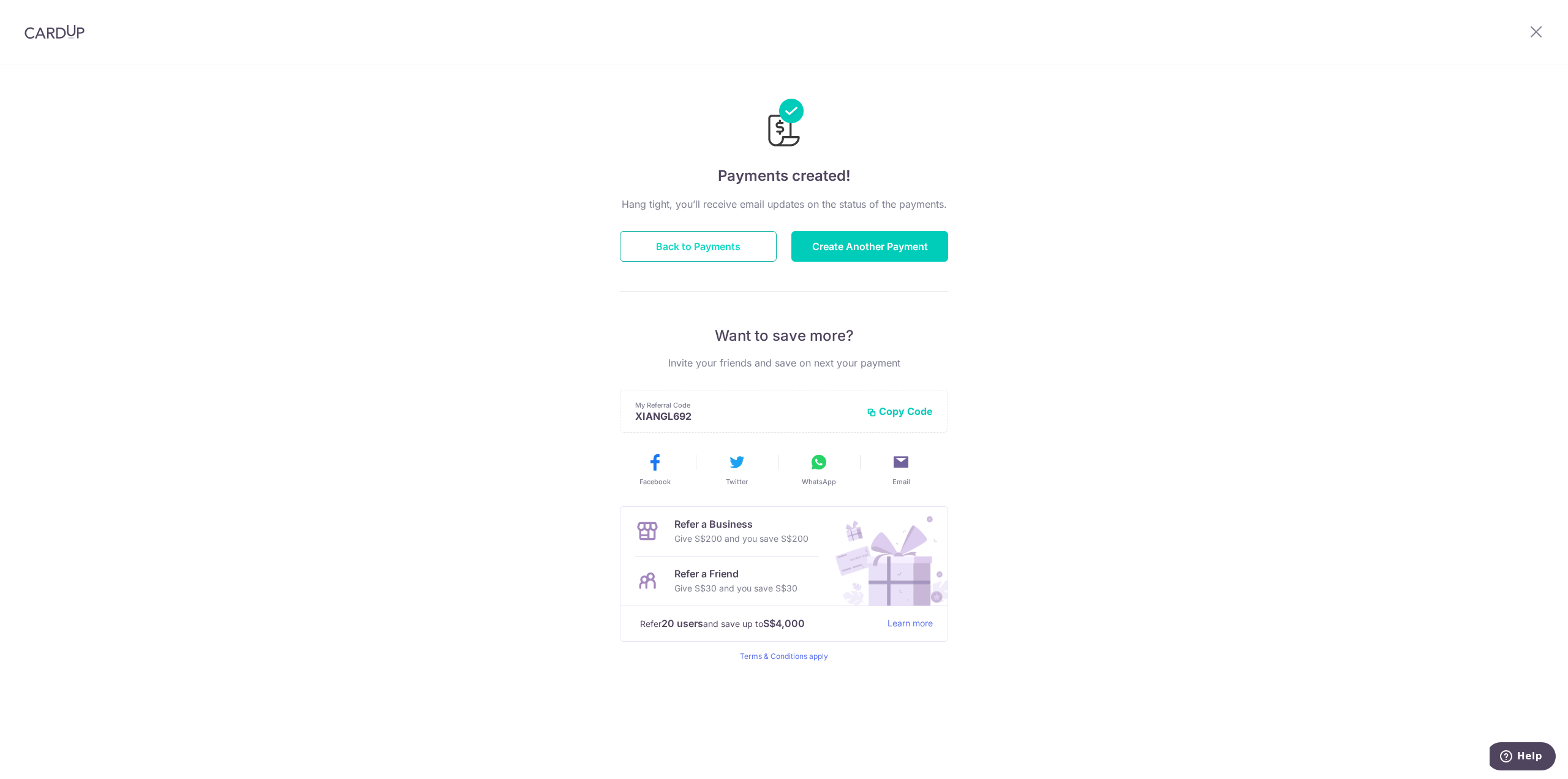
click at [710, 252] on button "Back to Payments" at bounding box center [698, 246] width 157 height 30
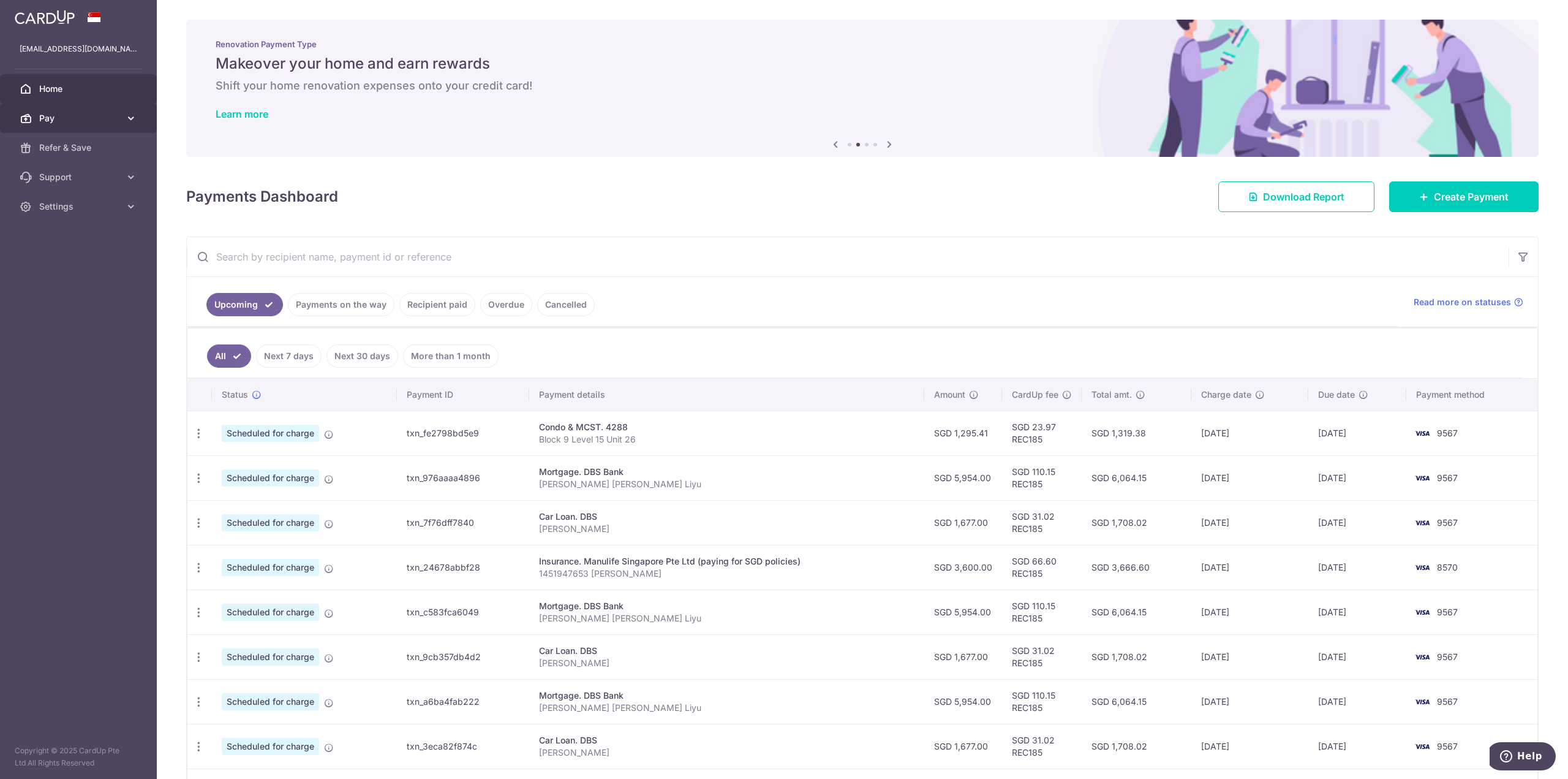
click at [107, 123] on span "Pay" at bounding box center [80, 118] width 81 height 12
click at [89, 151] on span "Payments" at bounding box center [80, 147] width 81 height 12
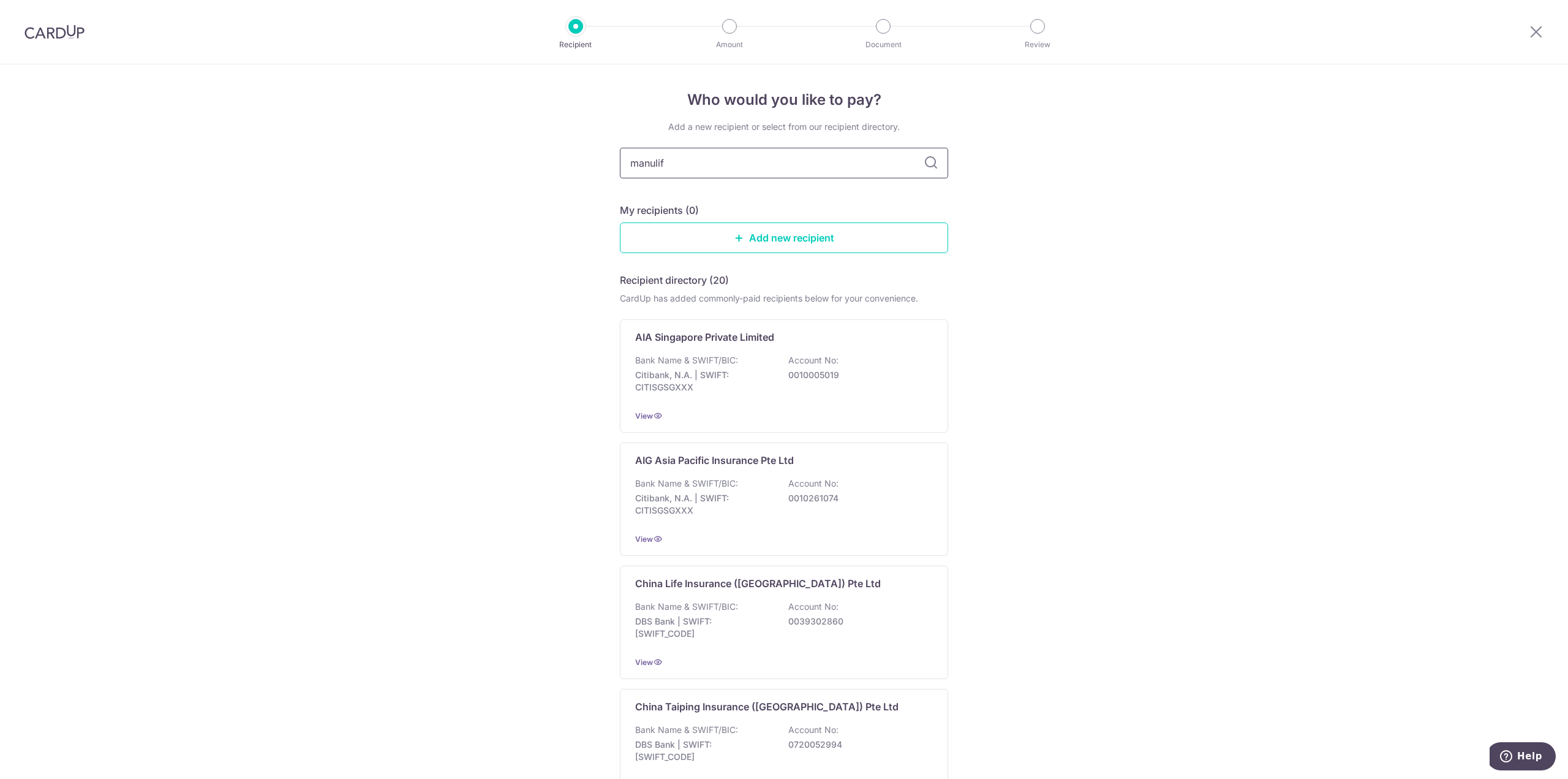
type input "manulife"
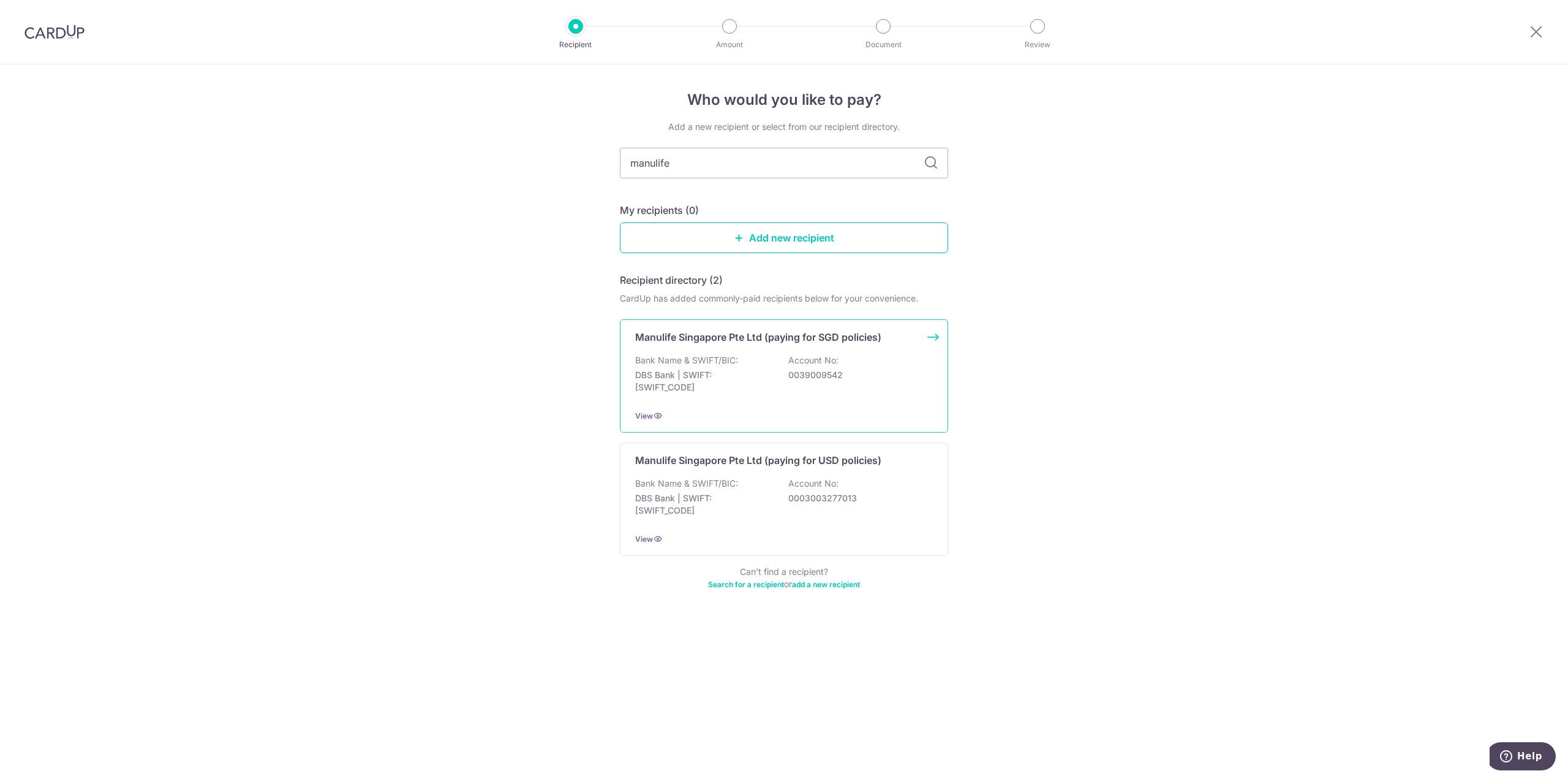
click at [868, 349] on div "Manulife Singapore Pte Ltd (paying for SGD policies) Bank Name & SWIFT/BIC: DBS…" at bounding box center [784, 376] width 328 height 114
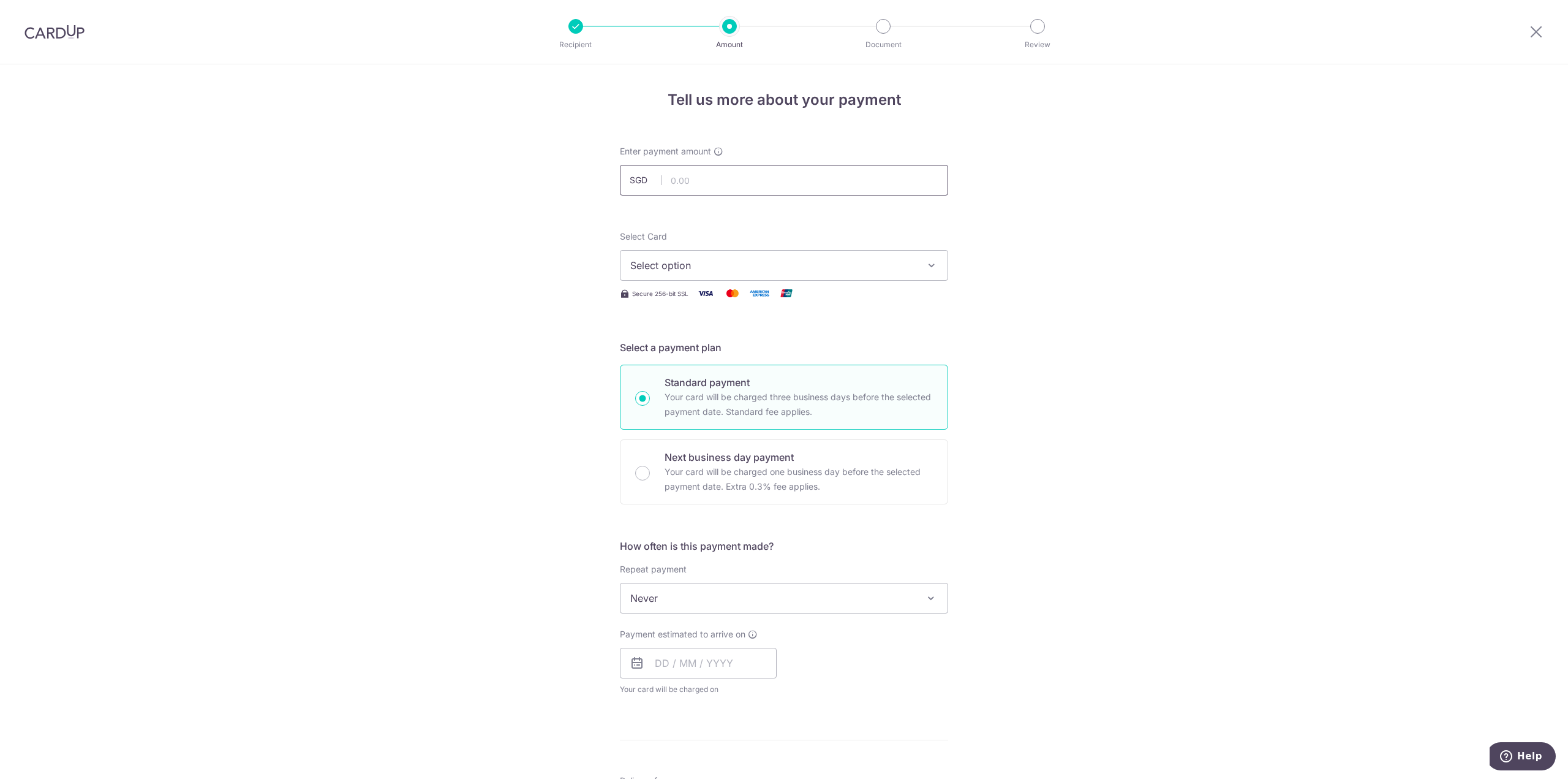
click at [715, 182] on input "text" at bounding box center [784, 179] width 328 height 30
paste input "1470756473"
type input "1470756473"
click at [699, 259] on span "Select option" at bounding box center [773, 266] width 285 height 15
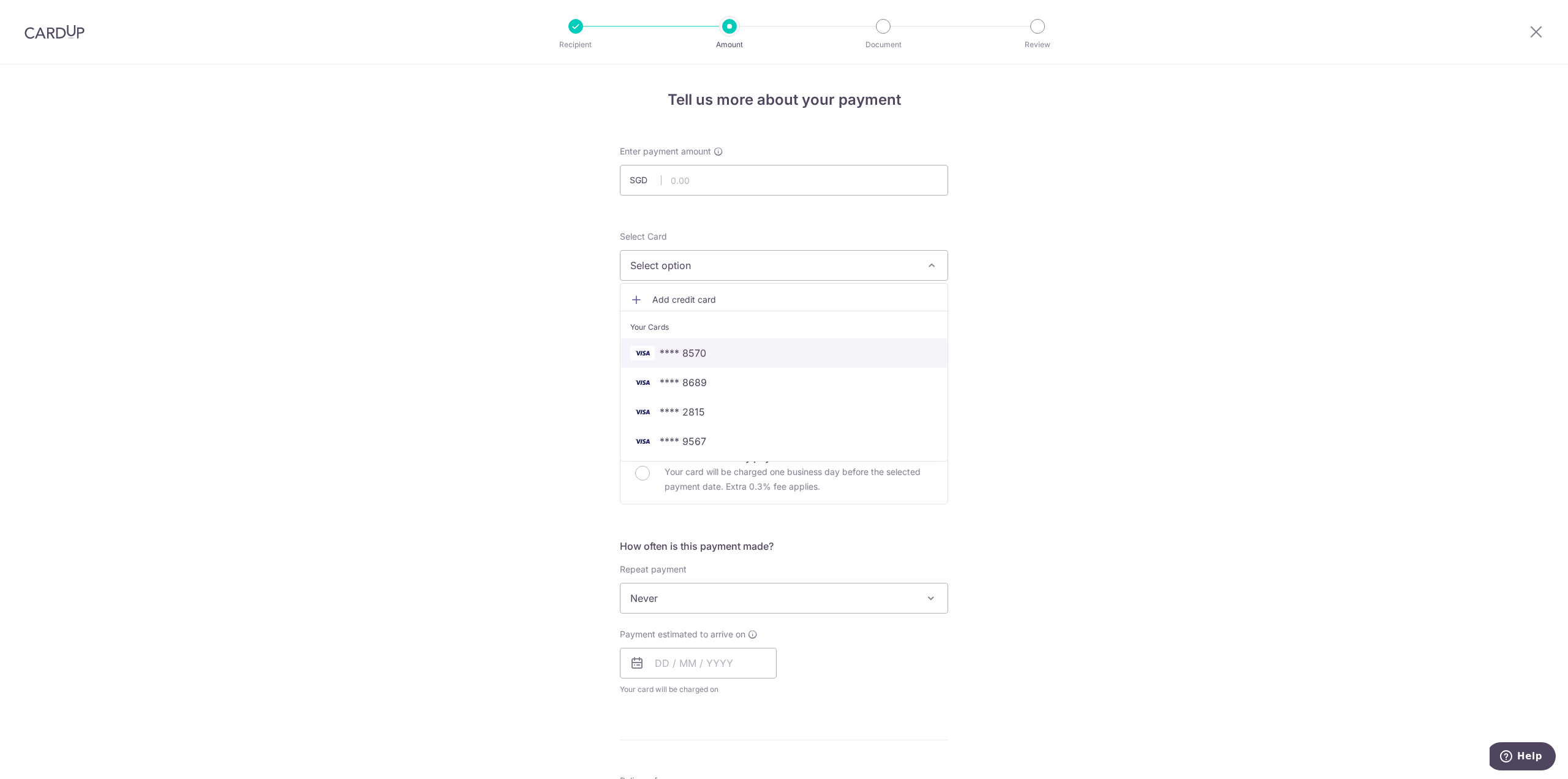
click at [705, 345] on span "**** 8570" at bounding box center [784, 353] width 308 height 15
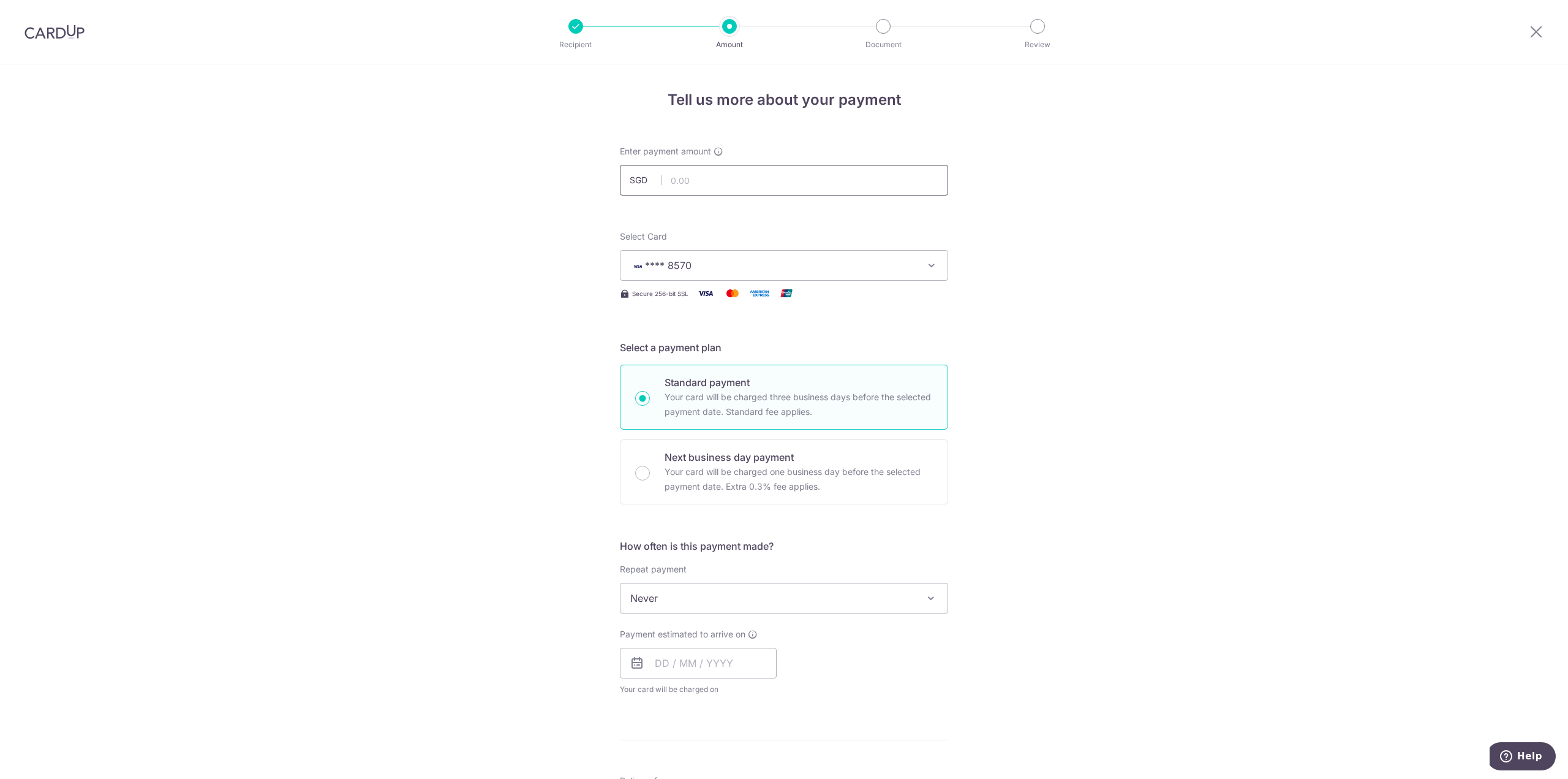
click at [732, 179] on input "text" at bounding box center [784, 179] width 328 height 30
click at [716, 596] on span "Never" at bounding box center [784, 598] width 327 height 30
drag, startPoint x: 720, startPoint y: 714, endPoint x: 995, endPoint y: 632, distance: 287.0
select select "6"
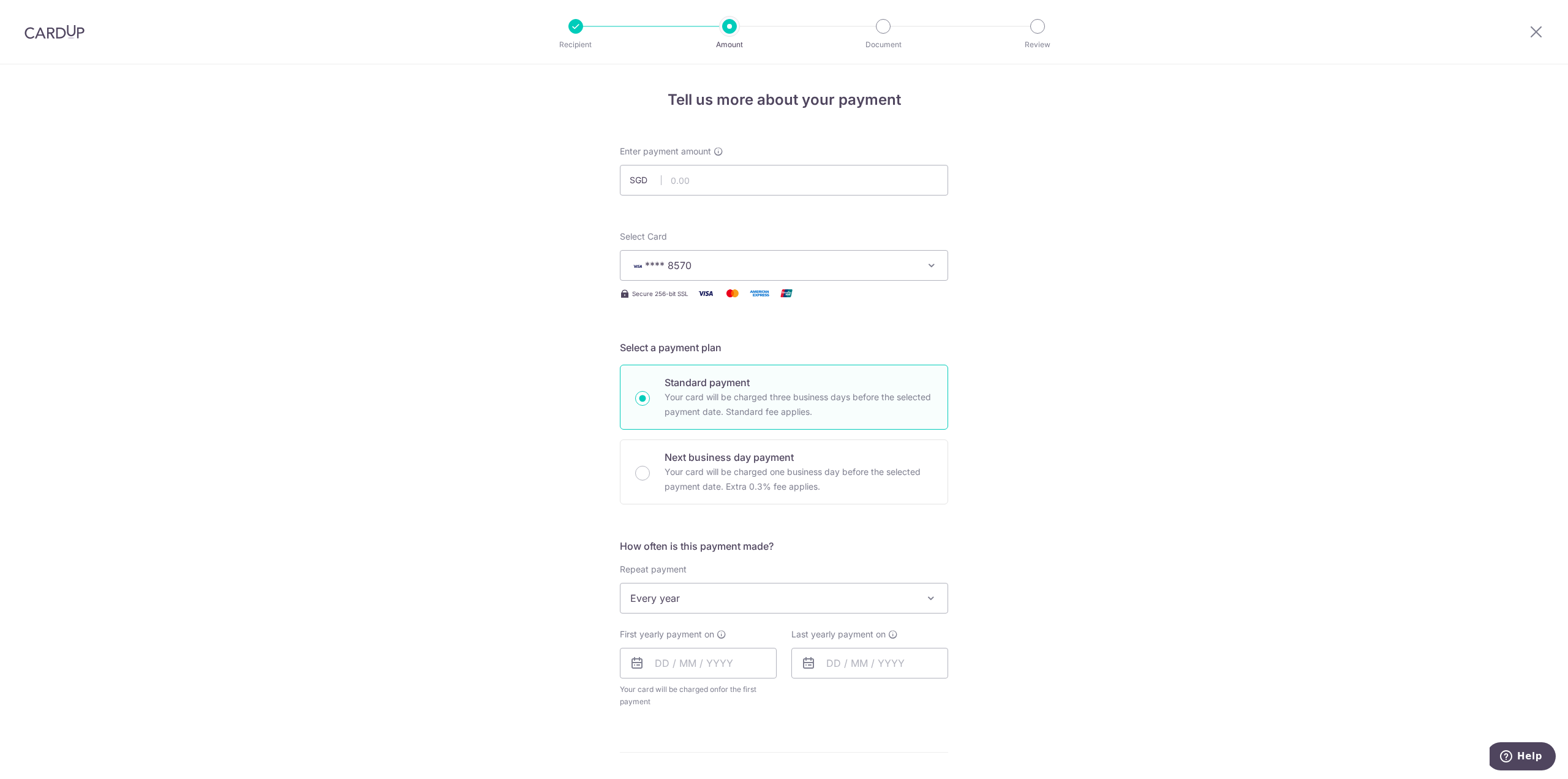
click at [1036, 610] on div "Tell us more about your payment Enter payment amount SGD Select Card **** 8570 …" at bounding box center [784, 624] width 1568 height 1120
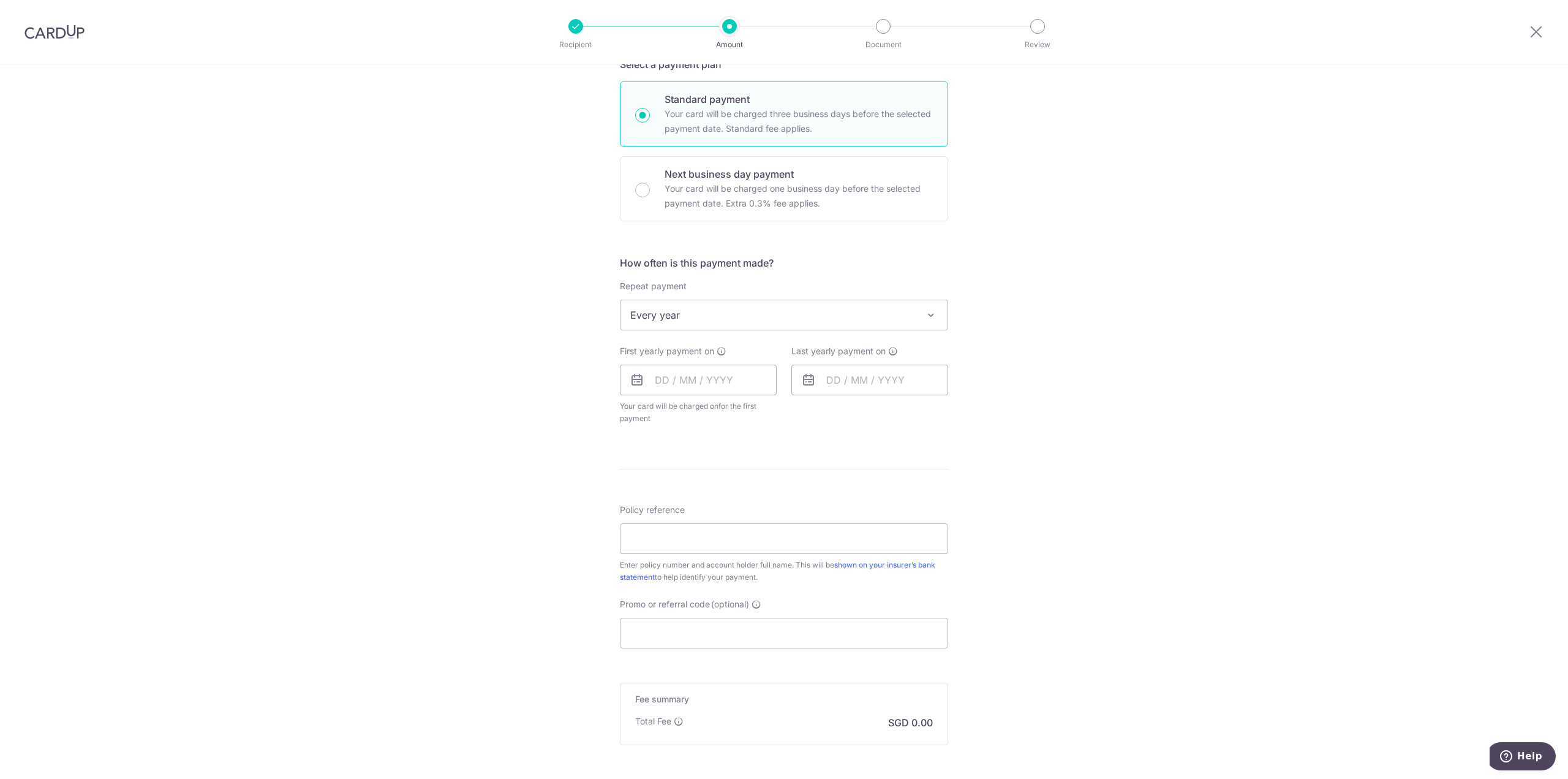
scroll to position [306, 0]
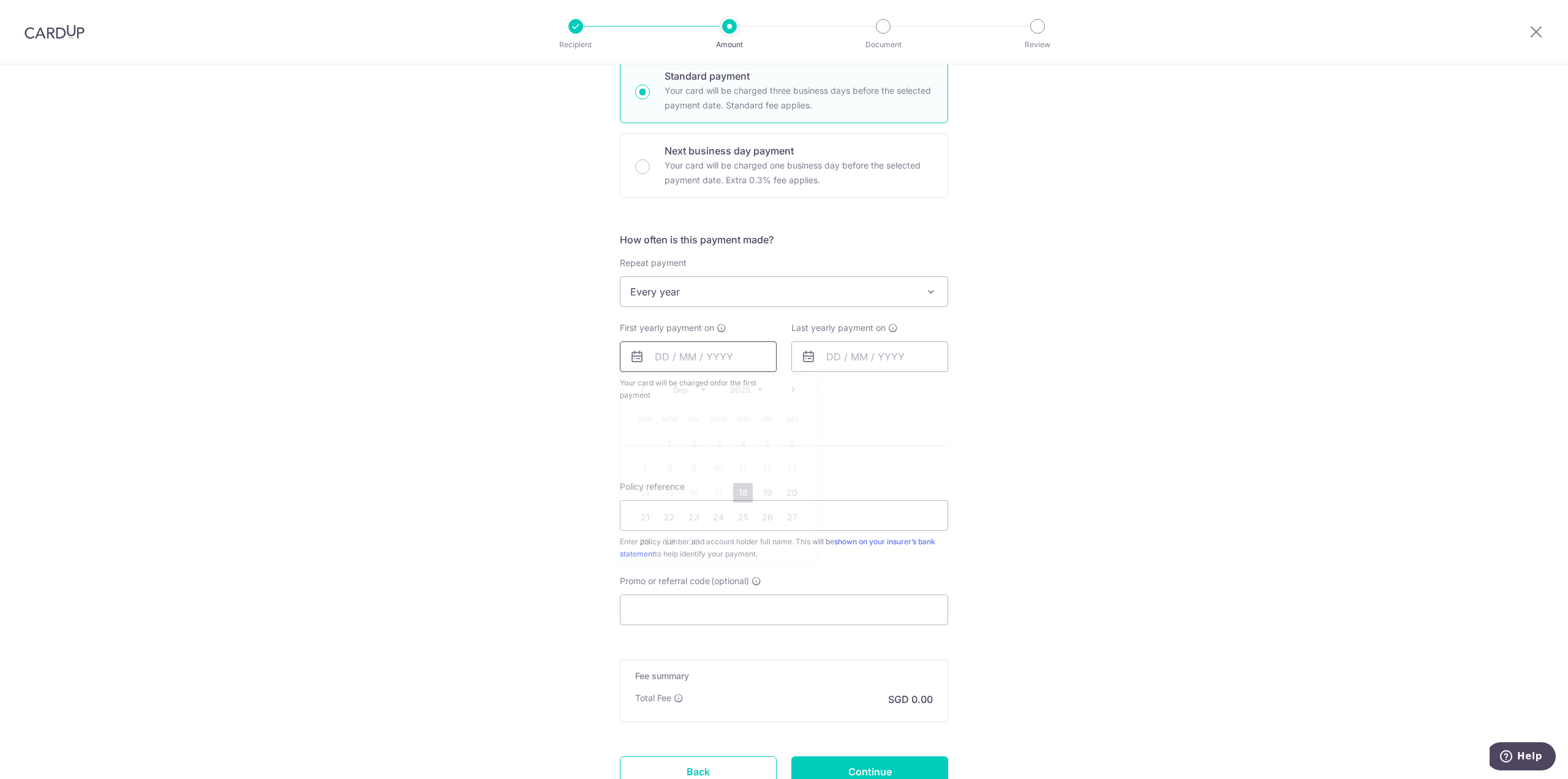
click at [741, 359] on input "text" at bounding box center [698, 356] width 157 height 30
click at [694, 389] on select "Sep Oct Nov Dec" at bounding box center [689, 390] width 32 height 10
click at [743, 486] on link "16" at bounding box center [743, 493] width 20 height 20
type input "16/10/2025"
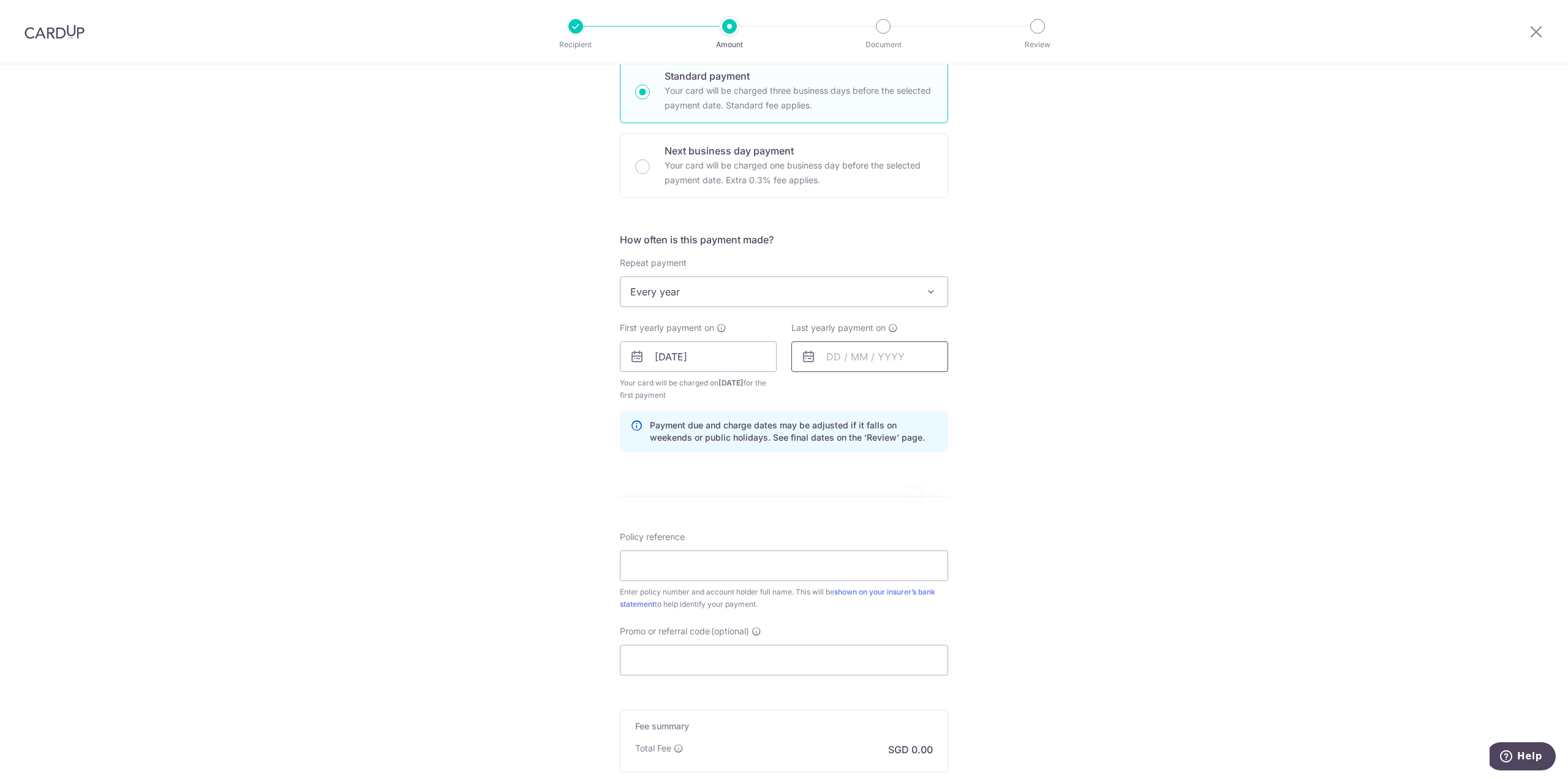
click at [902, 352] on input "text" at bounding box center [869, 356] width 157 height 30
click at [925, 389] on select "2025 2026 2027 2028 2029 2030 2031 2032 2033 2034 2035" at bounding box center [918, 390] width 32 height 10
click at [929, 517] on link "23" at bounding box center [939, 517] width 20 height 20
type input "23/10/2026"
click at [1091, 460] on div "Tell us more about your payment Enter payment amount SGD Select Card **** 8570 …" at bounding box center [784, 344] width 1568 height 1171
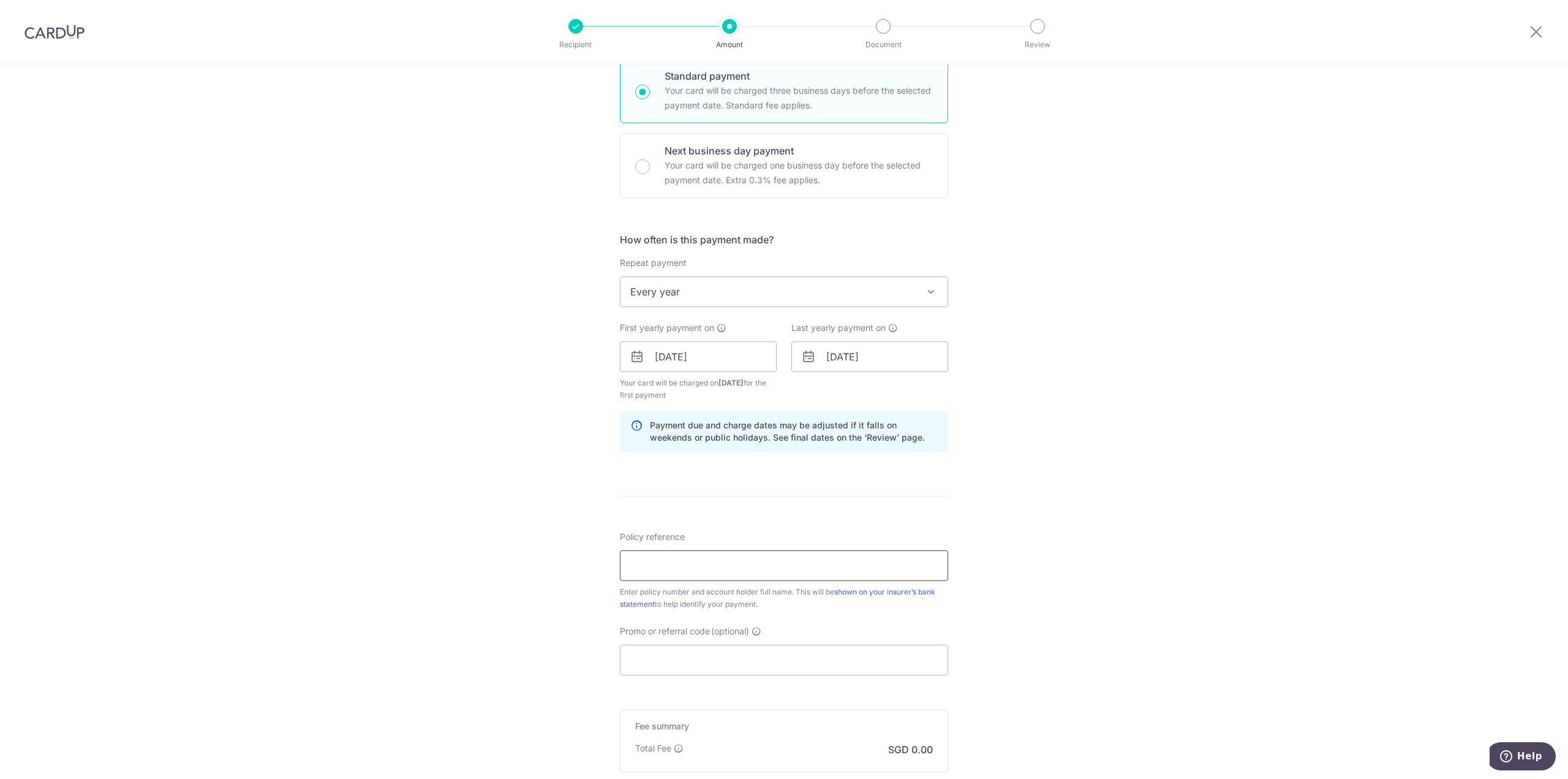
click at [664, 554] on input "Policy reference" at bounding box center [784, 565] width 328 height 30
paste input "1470756473"
type input "1470756473"
click at [681, 566] on input "Policy reference" at bounding box center [784, 565] width 328 height 30
paste input "1470756473"
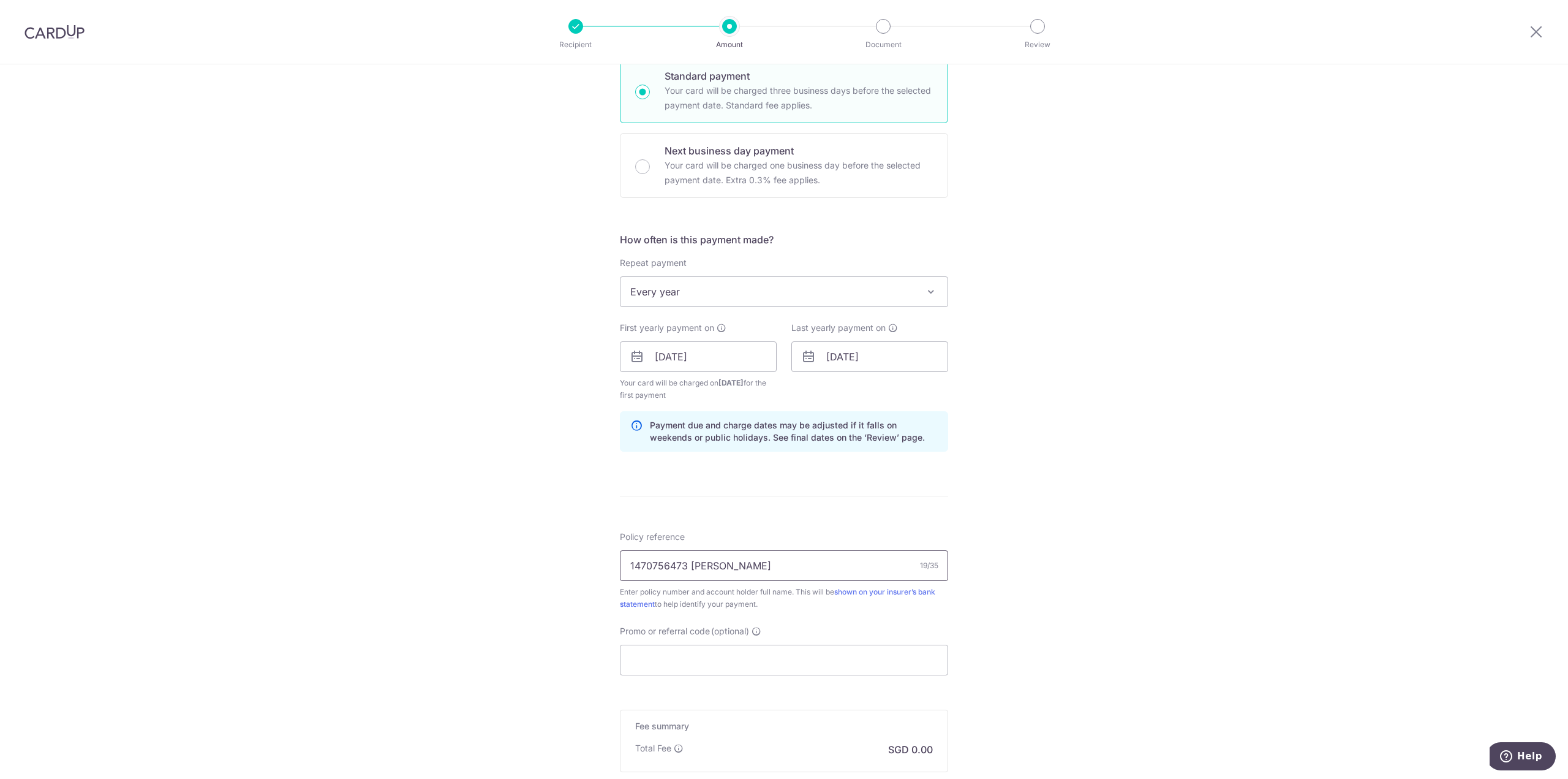
type input "1470756473 Luo Xiang"
click at [690, 661] on input "Promo or referral code (optional)" at bounding box center [784, 660] width 328 height 30
type input "REC185"
click at [1175, 635] on div "Tell us more about your payment Enter payment amount SGD Select Card **** 8570 …" at bounding box center [784, 371] width 1568 height 1226
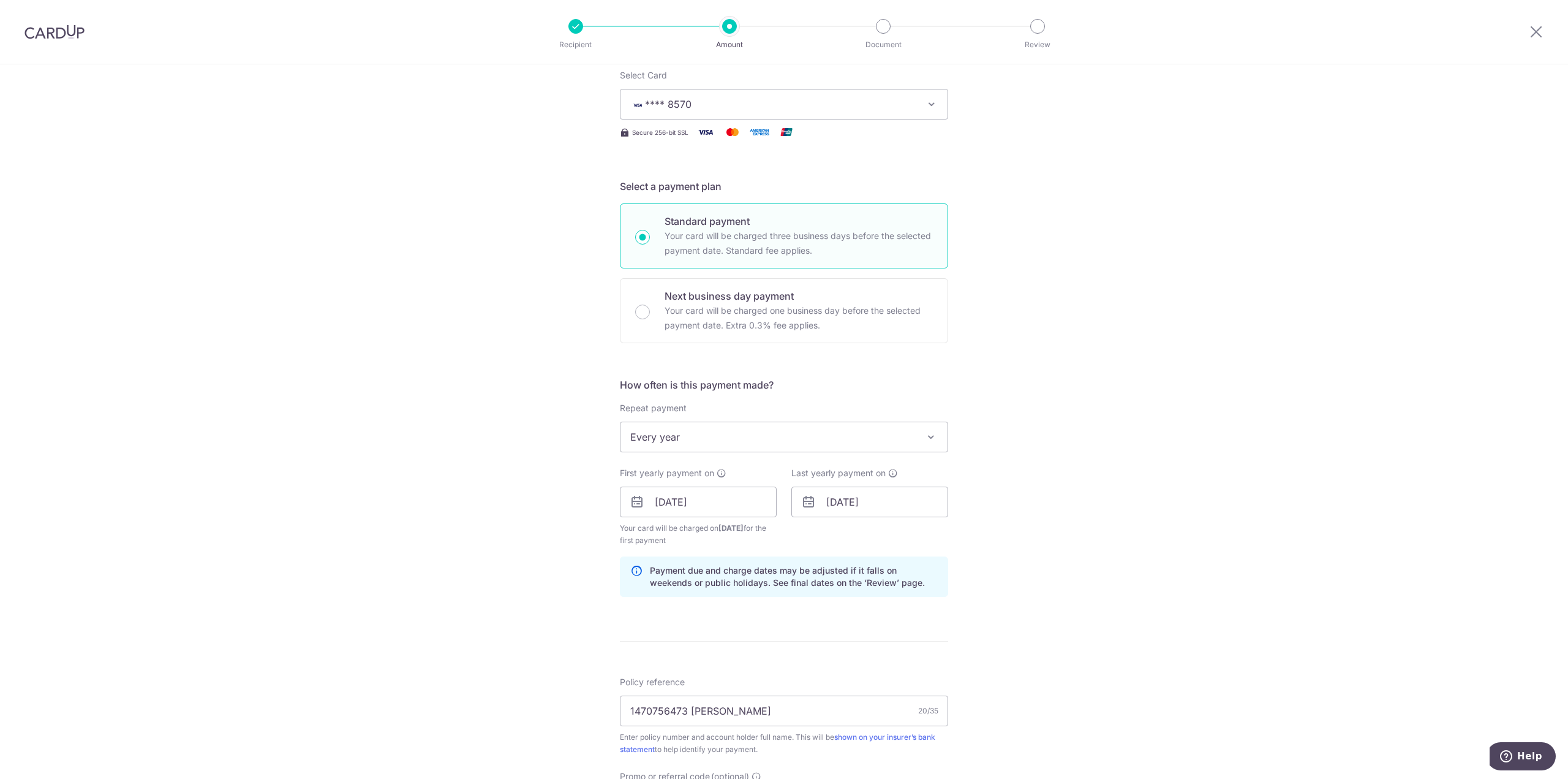
scroll to position [0, 0]
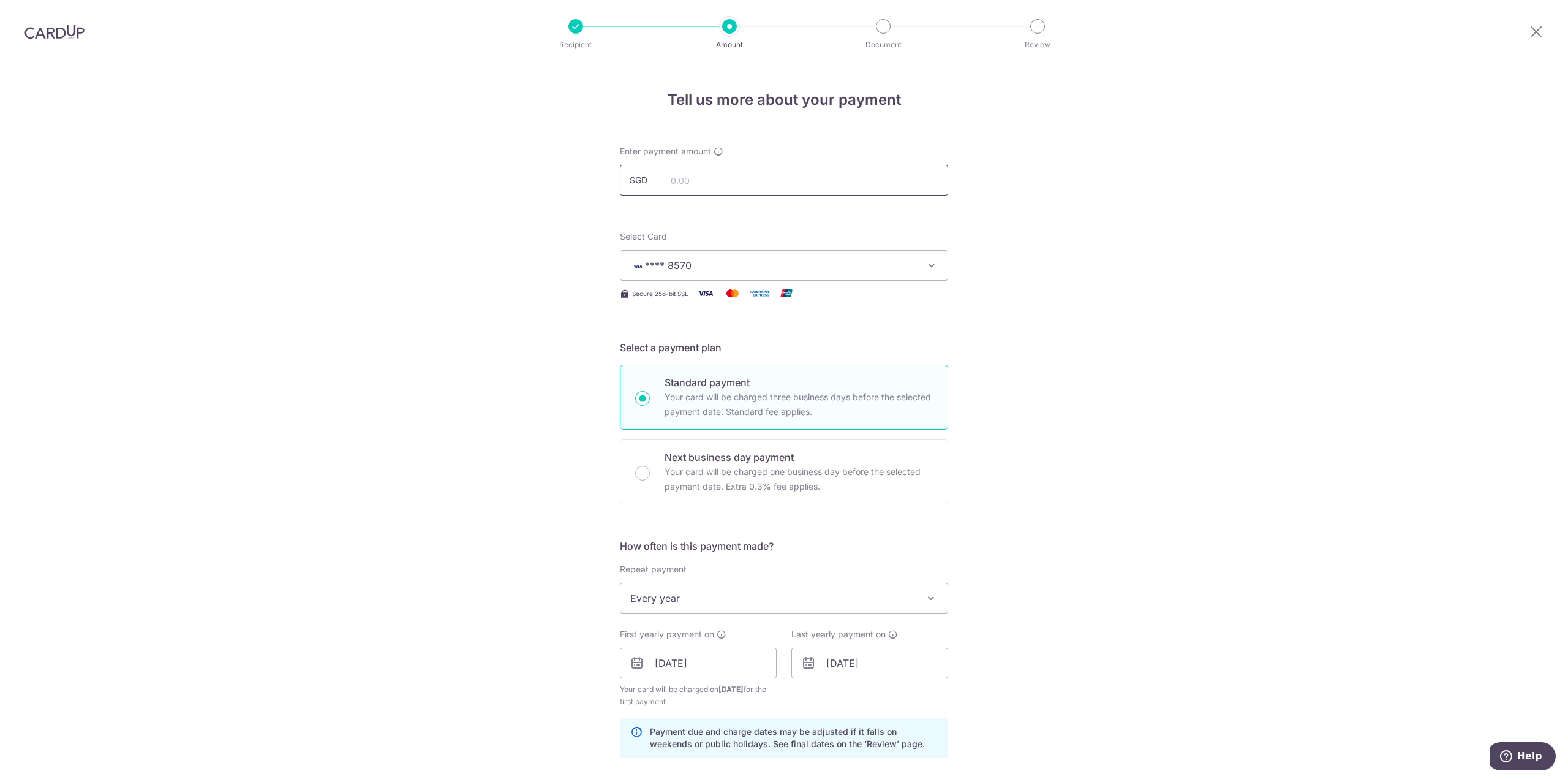
click at [702, 183] on input "text" at bounding box center [784, 179] width 328 height 30
paste input "655.15"
type input "655.15"
click at [1094, 254] on div "Tell us more about your payment Enter payment amount SGD 655.15 Select Card ***…" at bounding box center [784, 677] width 1568 height 1226
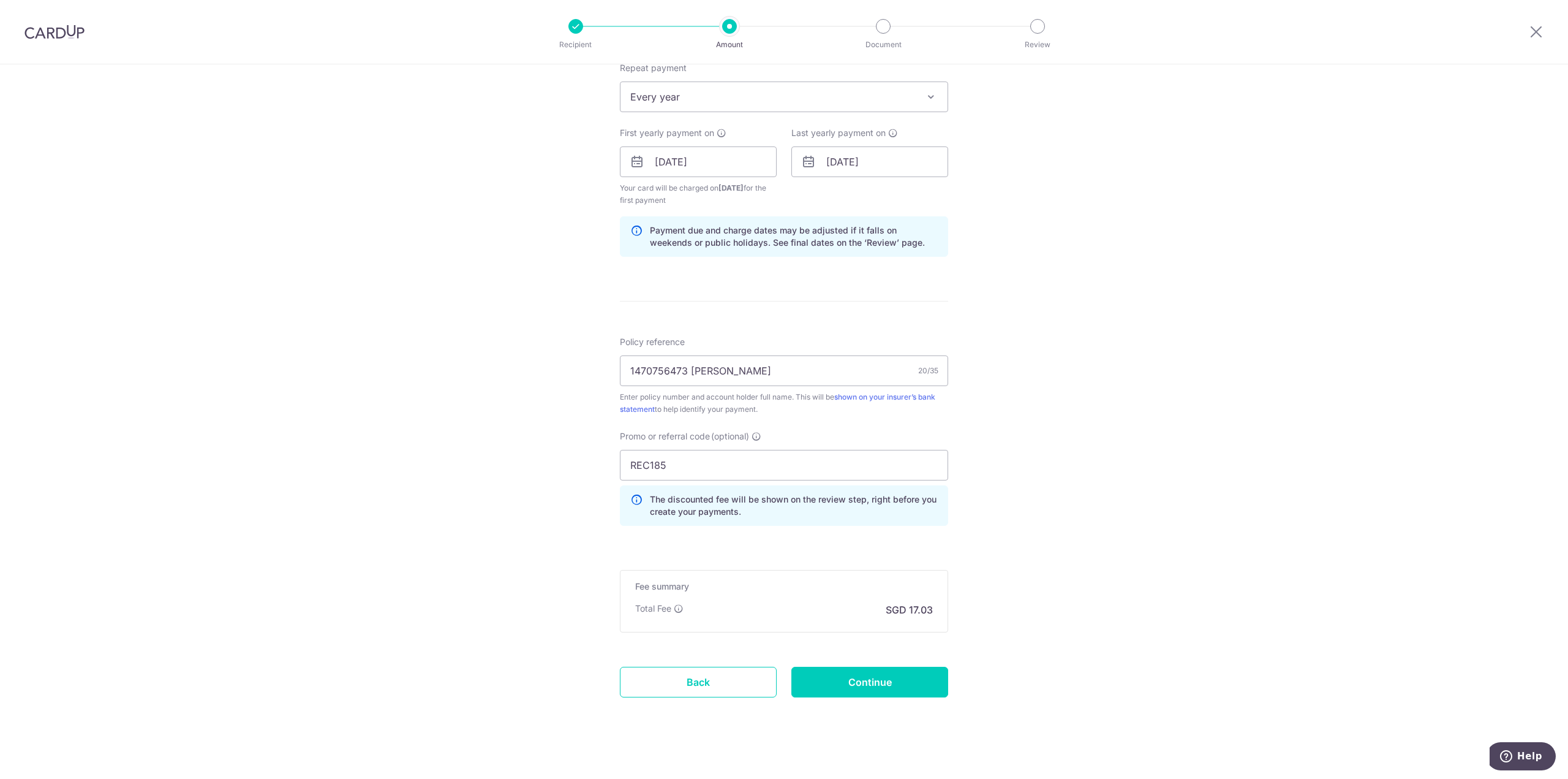
scroll to position [508, 0]
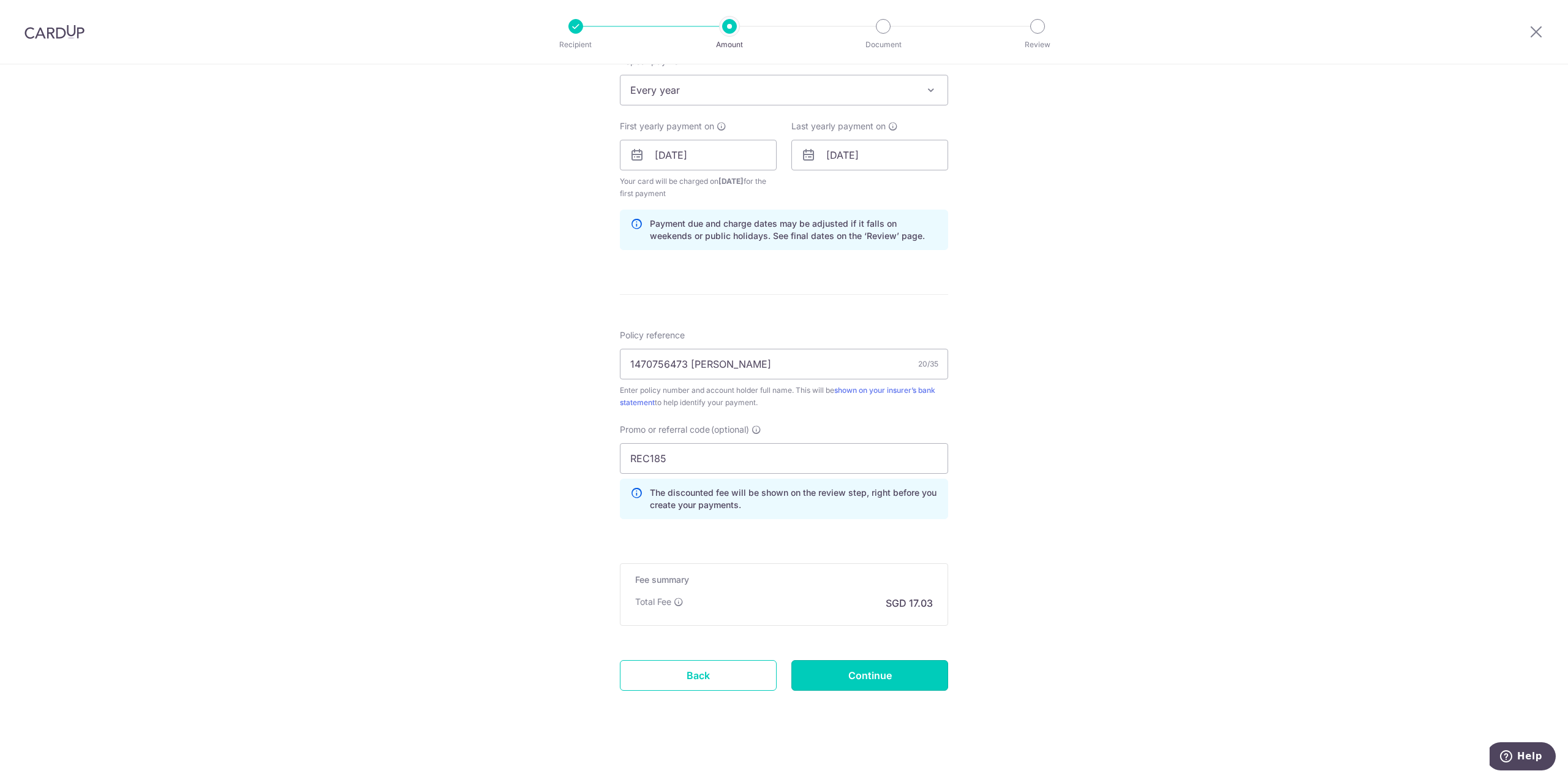
drag, startPoint x: 865, startPoint y: 672, endPoint x: 1073, endPoint y: 656, distance: 208.6
click at [890, 671] on input "Continue" at bounding box center [869, 675] width 157 height 30
type input "Create Schedule"
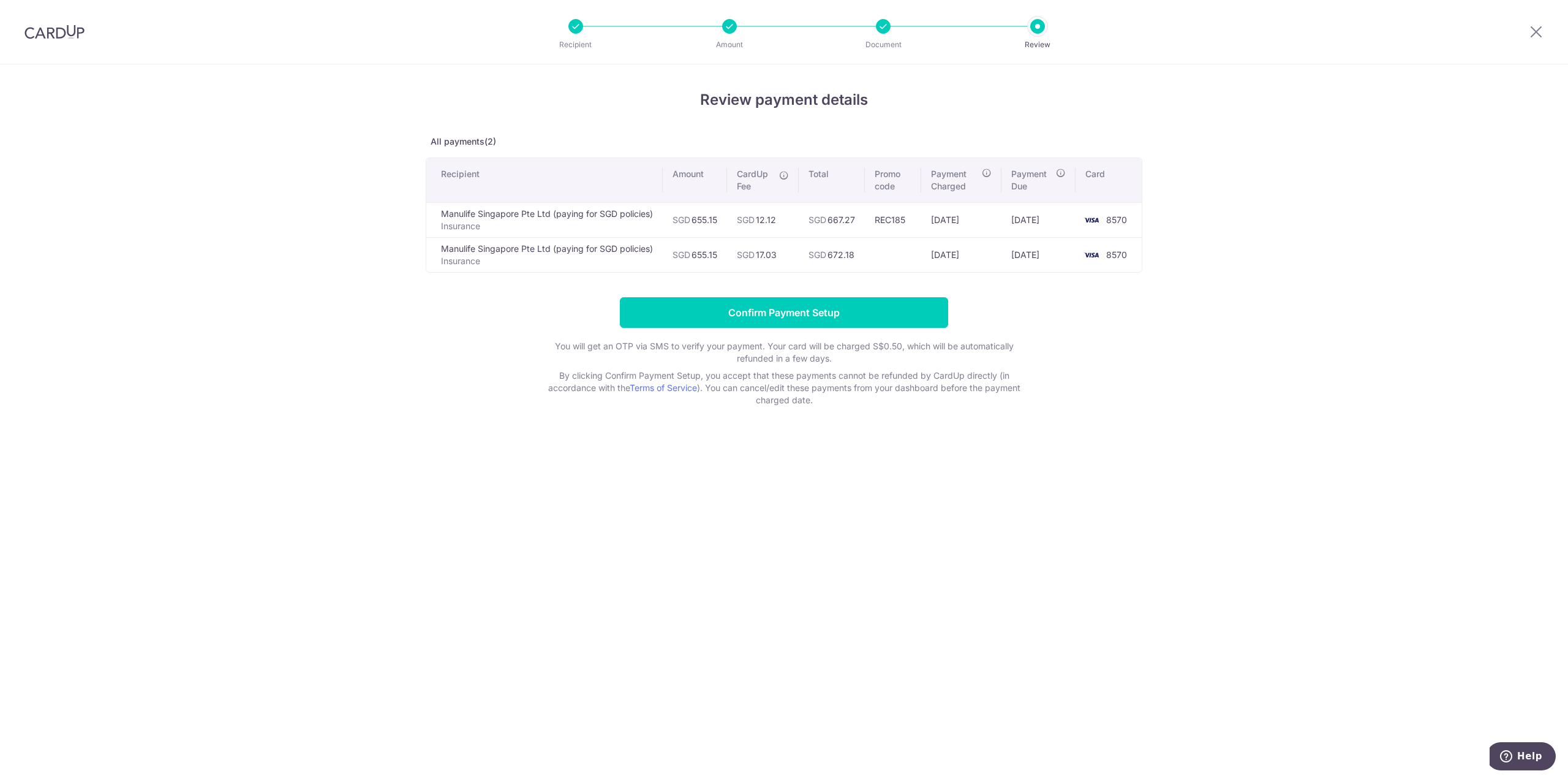
drag, startPoint x: 1248, startPoint y: 432, endPoint x: 1035, endPoint y: 337, distance: 233.2
click at [1247, 429] on div "Review payment details All payments(2) Recipient Amount CardUp Fee Total Promo …" at bounding box center [784, 421] width 1568 height 715
click at [747, 314] on input "Confirm Payment Setup" at bounding box center [784, 312] width 328 height 30
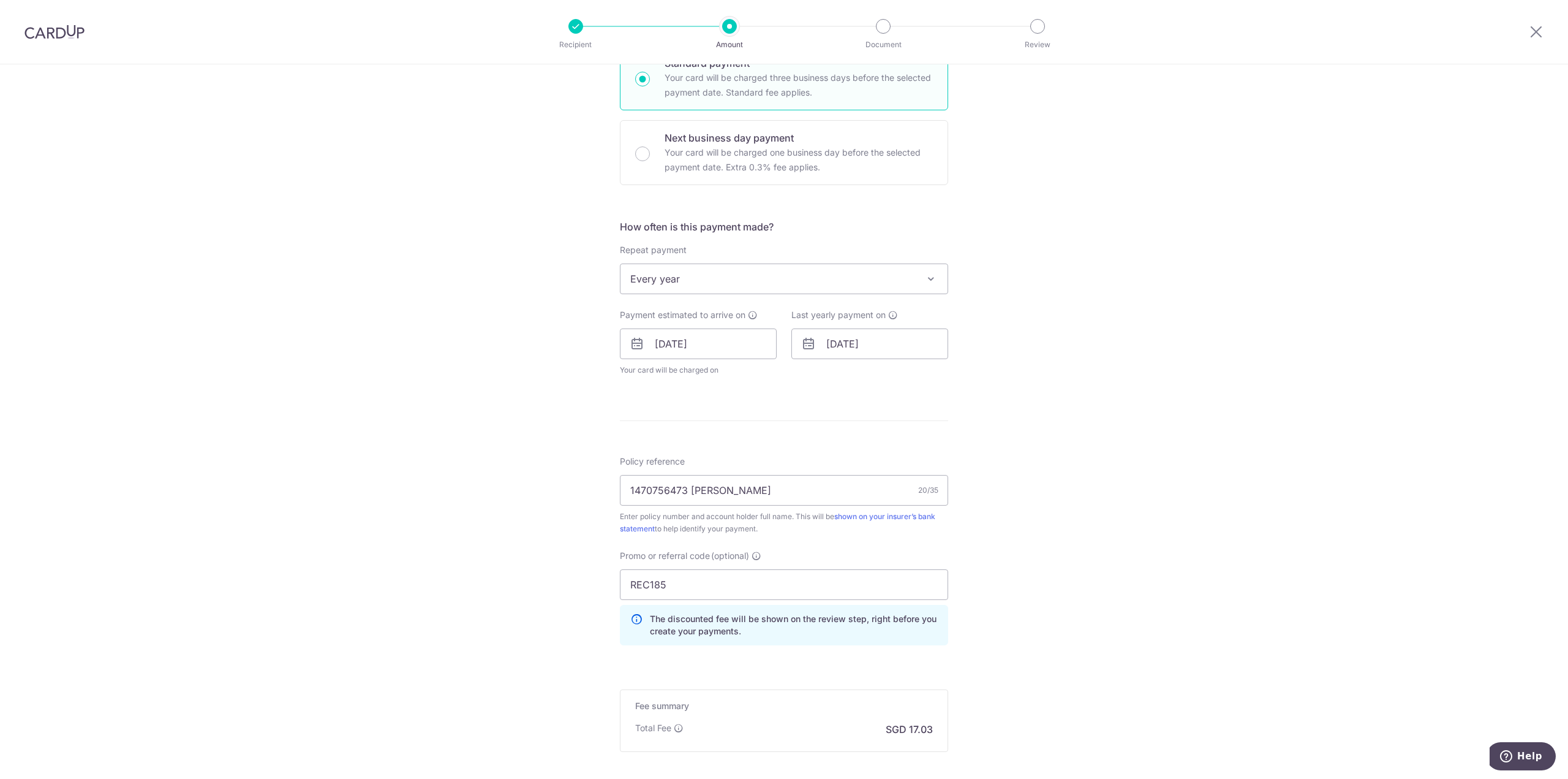
scroll to position [411, 0]
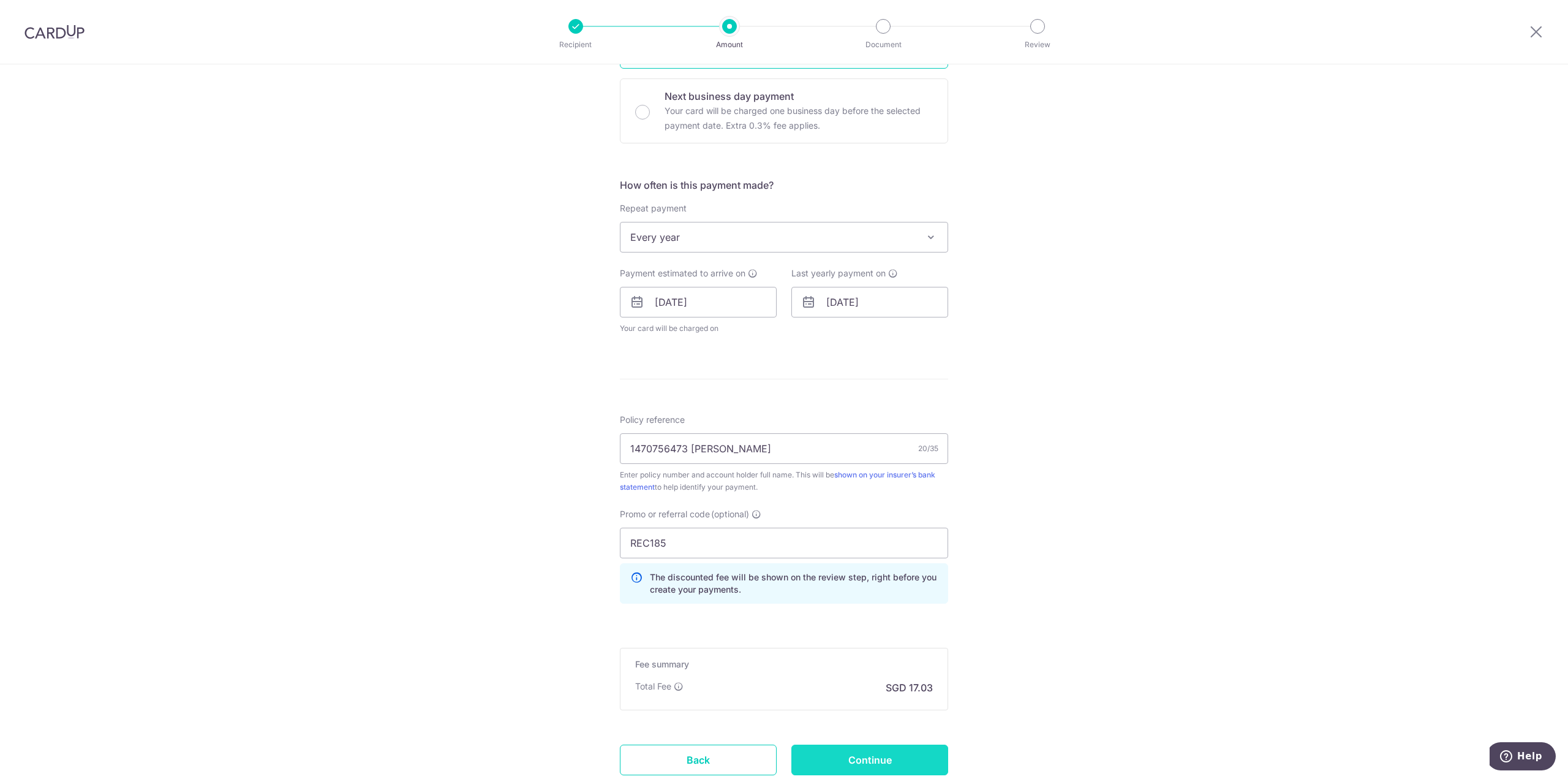
click at [897, 755] on input "Continue" at bounding box center [869, 759] width 157 height 30
type input "Update Schedule"
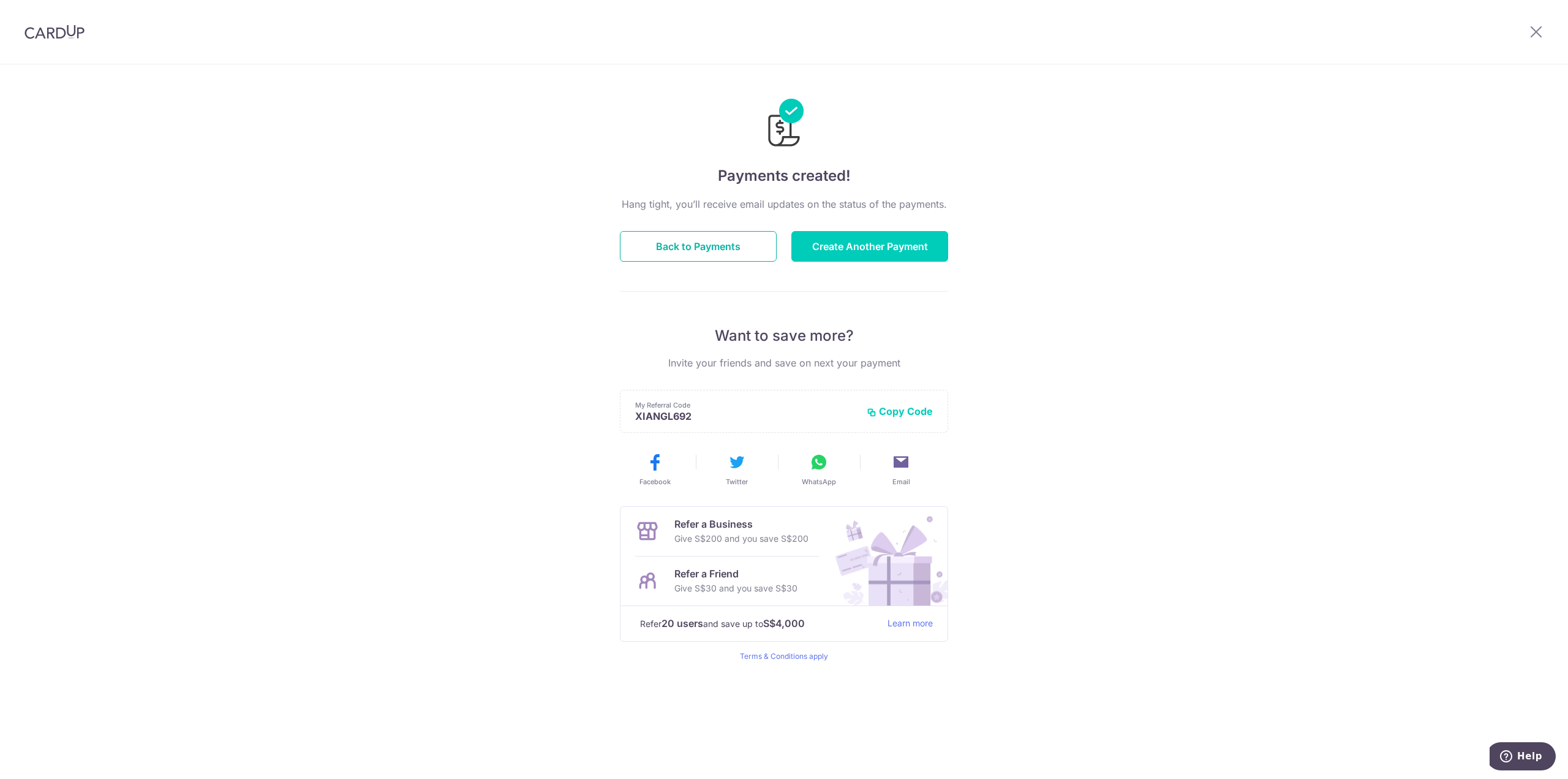
drag, startPoint x: 673, startPoint y: 244, endPoint x: 963, endPoint y: 211, distance: 291.9
click at [674, 244] on button "Back to Payments" at bounding box center [698, 246] width 157 height 30
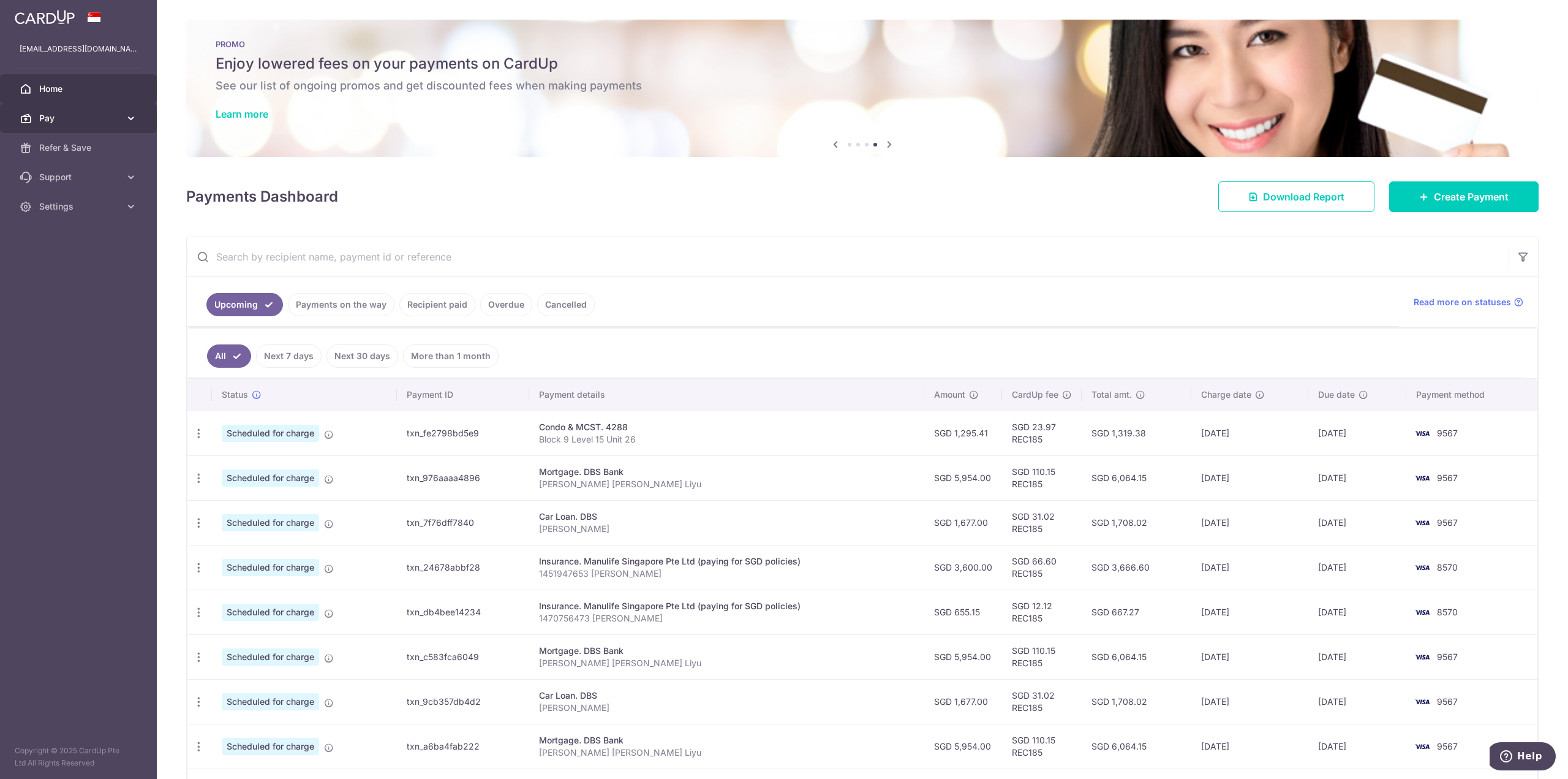
click at [92, 122] on span "Pay" at bounding box center [80, 118] width 81 height 12
click at [81, 148] on span "Payments" at bounding box center [80, 147] width 81 height 12
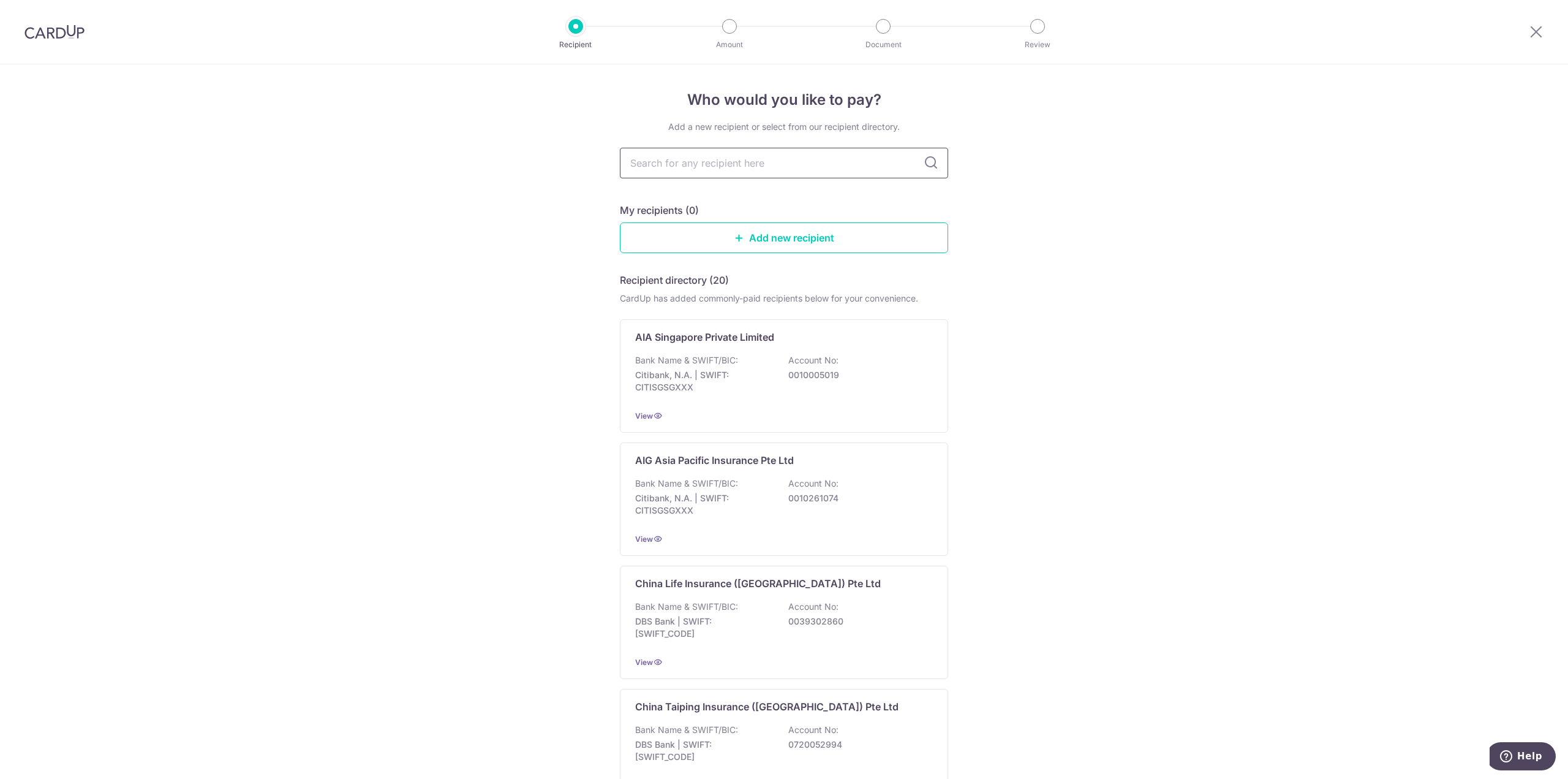
click at [740, 164] on input "text" at bounding box center [784, 163] width 328 height 30
type input "manulife"
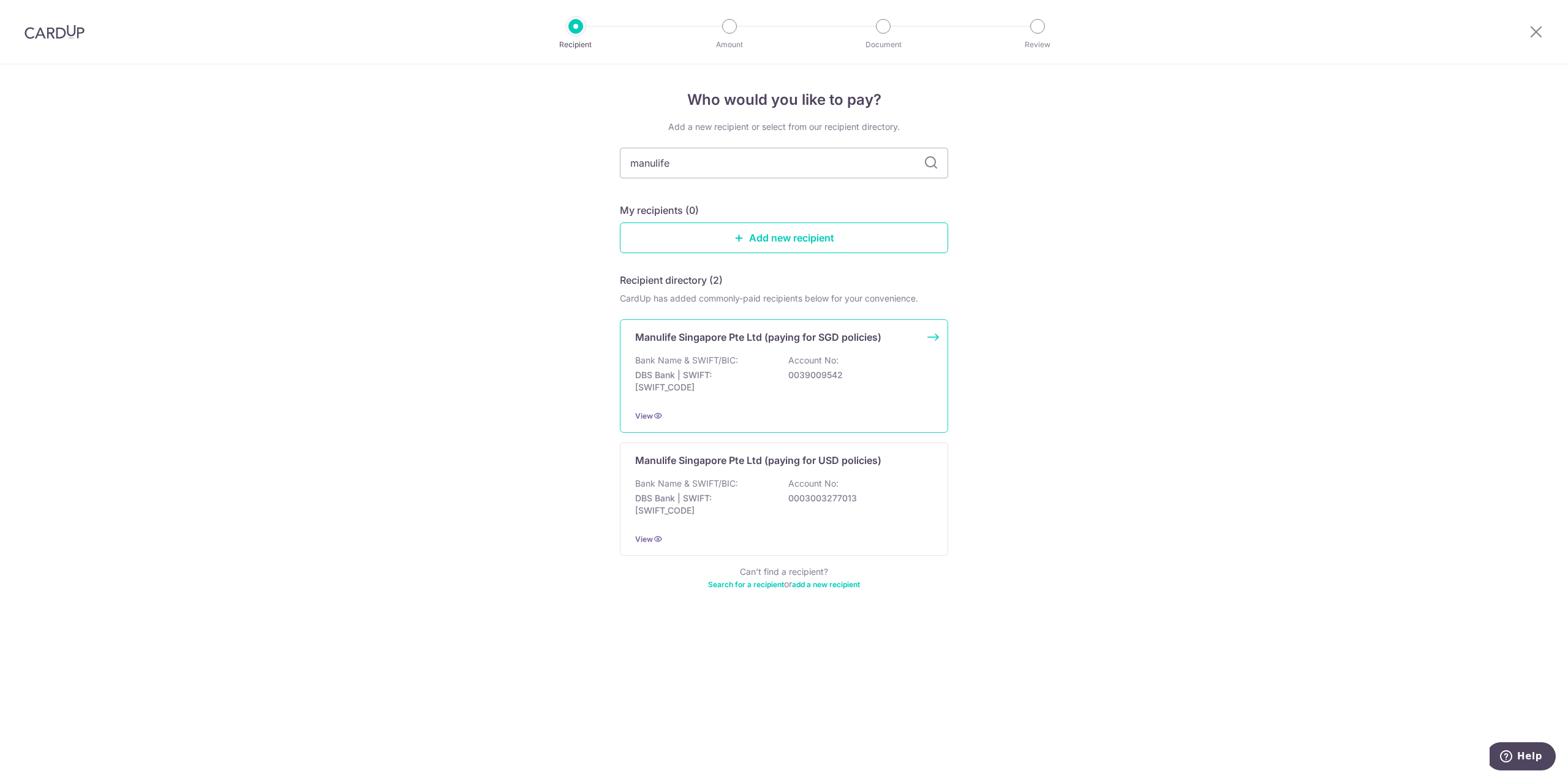
click at [847, 333] on p "Manulife Singapore Pte Ltd (paying for SGD policies)" at bounding box center [757, 337] width 246 height 15
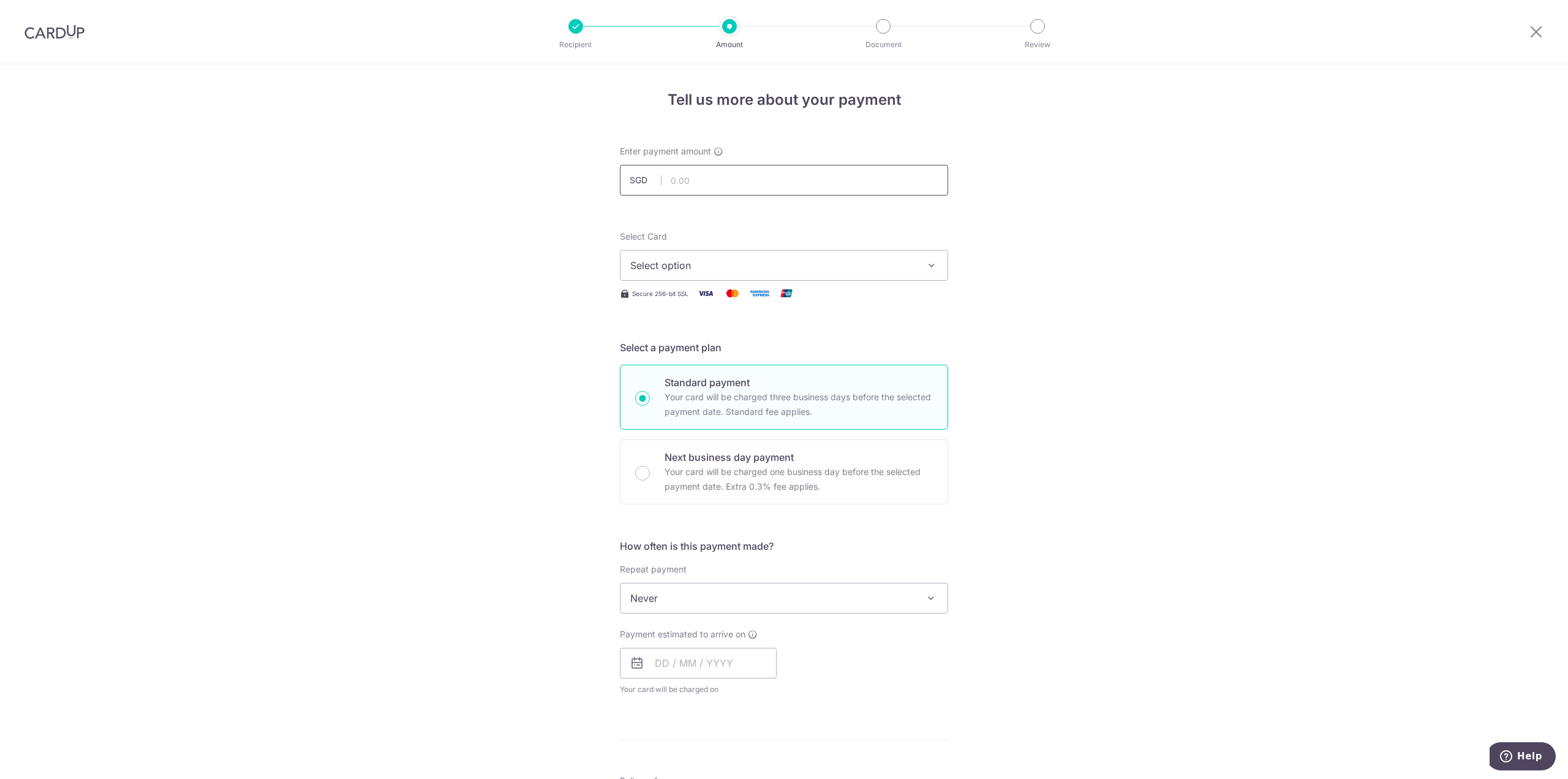
click at [736, 174] on input "text" at bounding box center [784, 179] width 328 height 30
paste input "1,582.80"
type input "1,582.80"
drag, startPoint x: 983, startPoint y: 181, endPoint x: 766, endPoint y: 275, distance: 236.5
click at [983, 182] on div "Tell us more about your payment Enter payment amount SGD 1,582.80 1582.80 Selec…" at bounding box center [784, 619] width 1568 height 1109
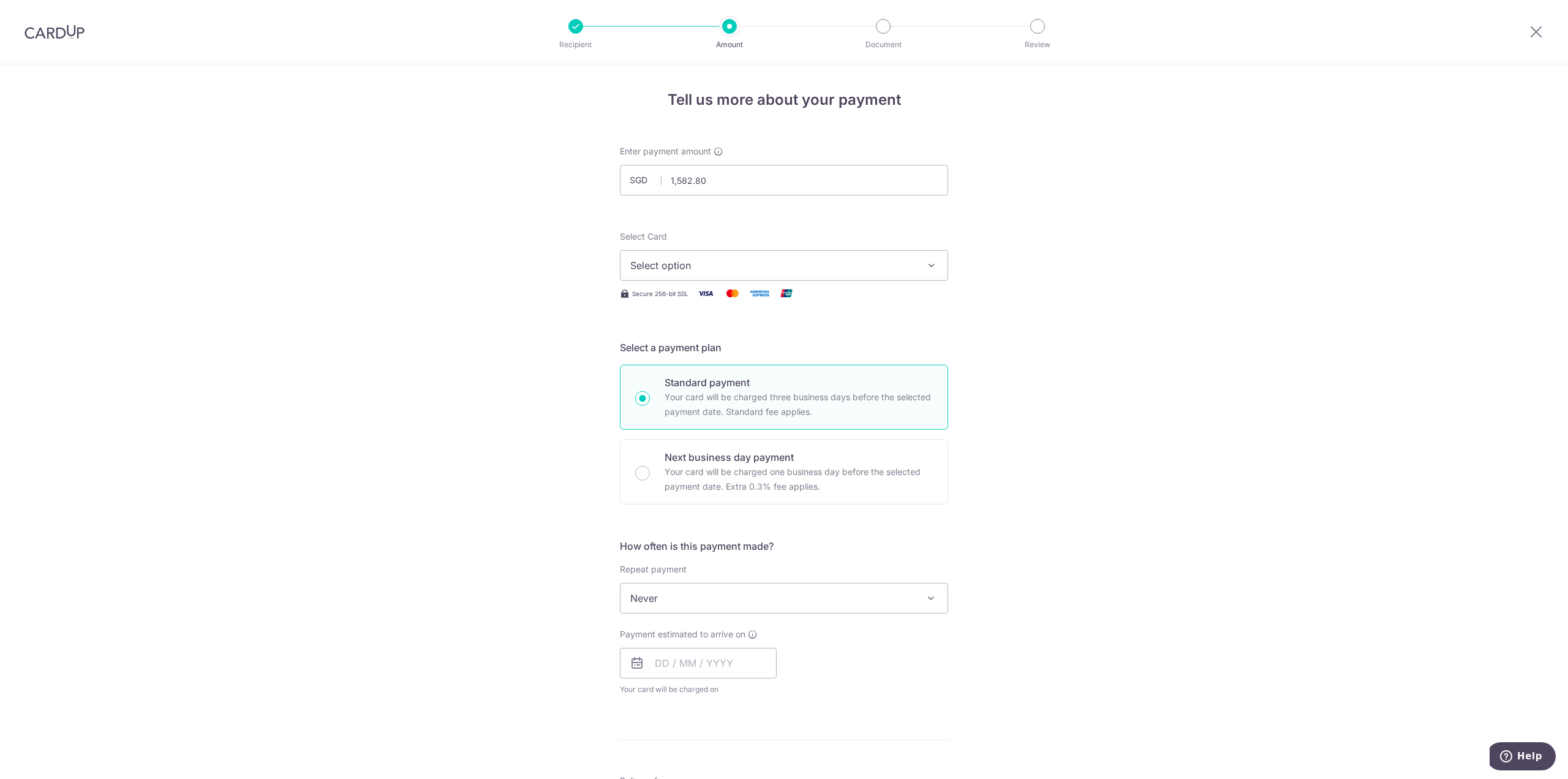
click at [716, 271] on span "Select option" at bounding box center [773, 266] width 285 height 15
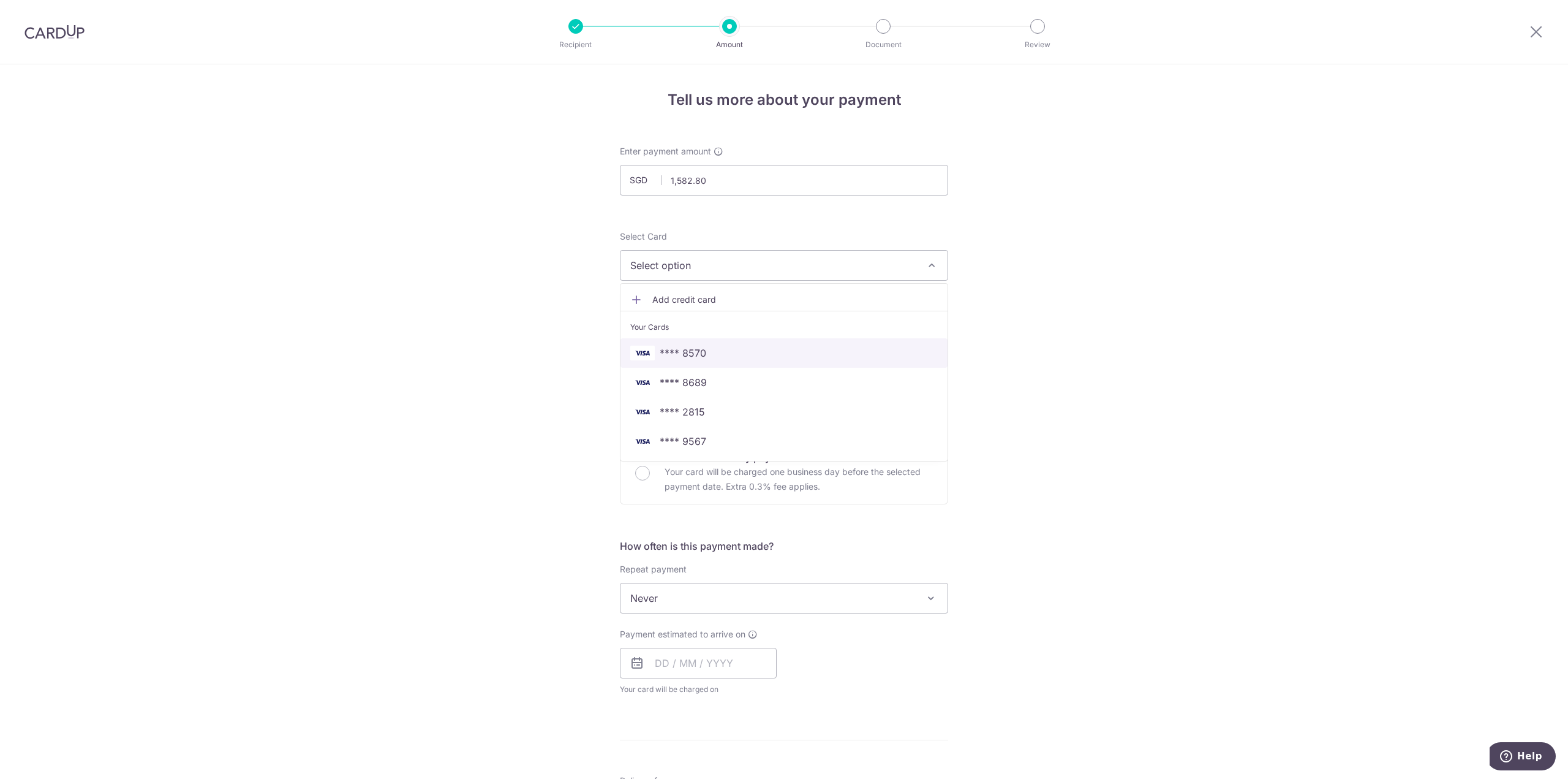
drag, startPoint x: 701, startPoint y: 341, endPoint x: 1126, endPoint y: 345, distance: 425.0
click at [702, 342] on link "**** 8570" at bounding box center [784, 353] width 327 height 30
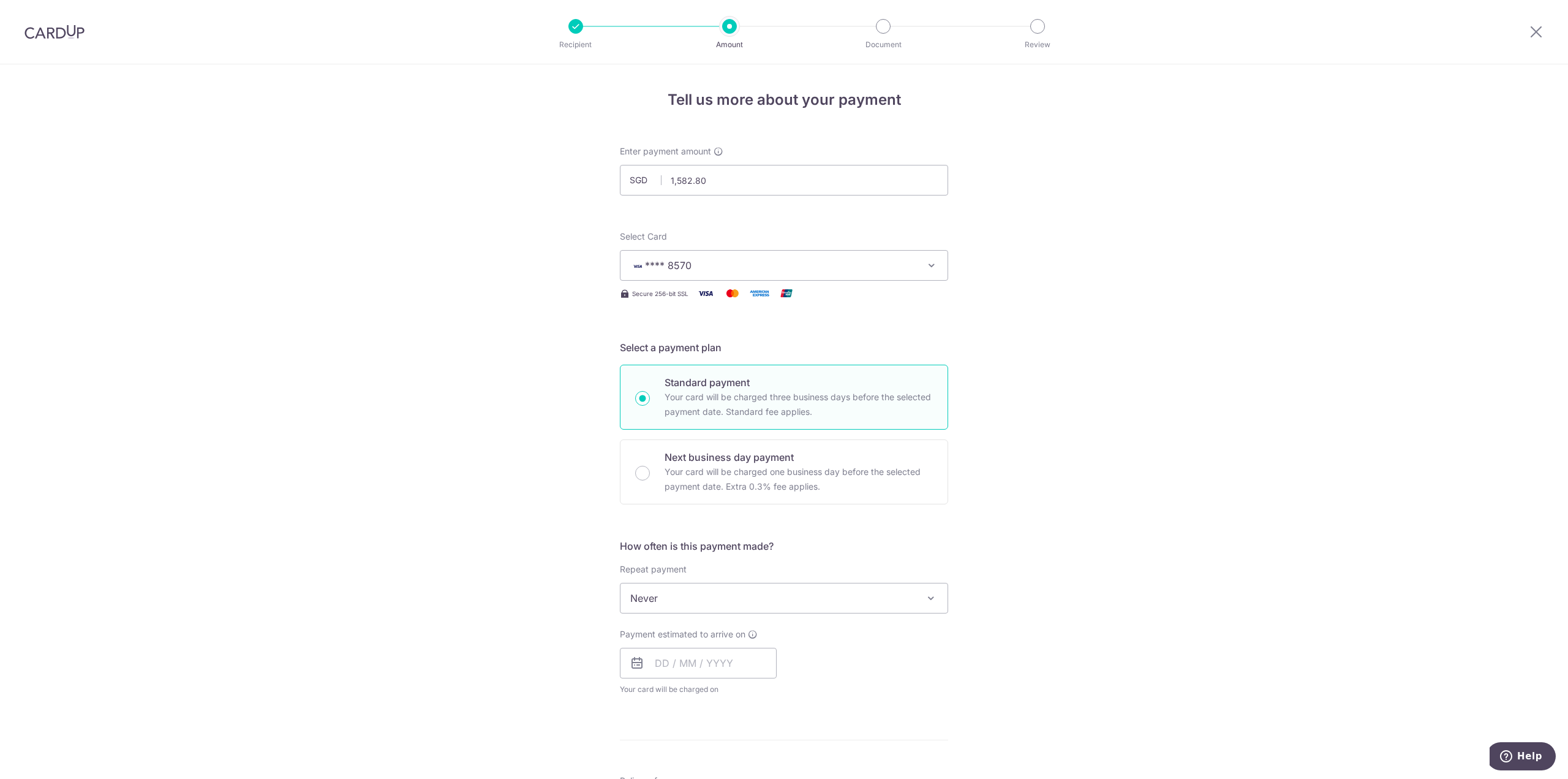
click at [1126, 345] on div "Tell us more about your payment Enter payment amount SGD 1,582.80 1582.80 Selec…" at bounding box center [784, 619] width 1568 height 1109
click at [728, 596] on span "Never" at bounding box center [784, 598] width 327 height 30
select select "6"
click at [1092, 585] on div "Tell us more about your payment Enter payment amount SGD 1,582.80 1582.80 Selec…" at bounding box center [784, 624] width 1568 height 1120
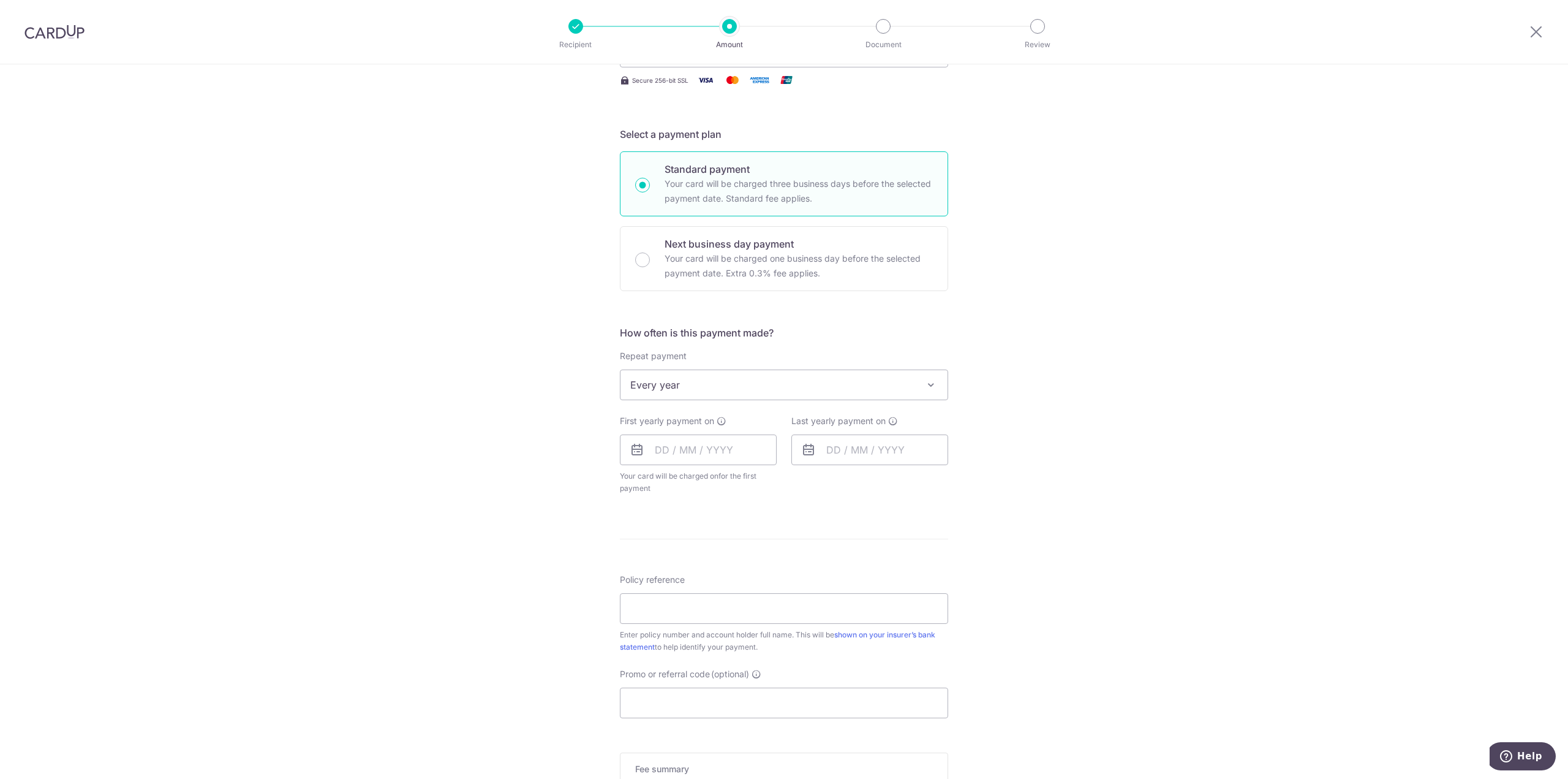
scroll to position [245, 0]
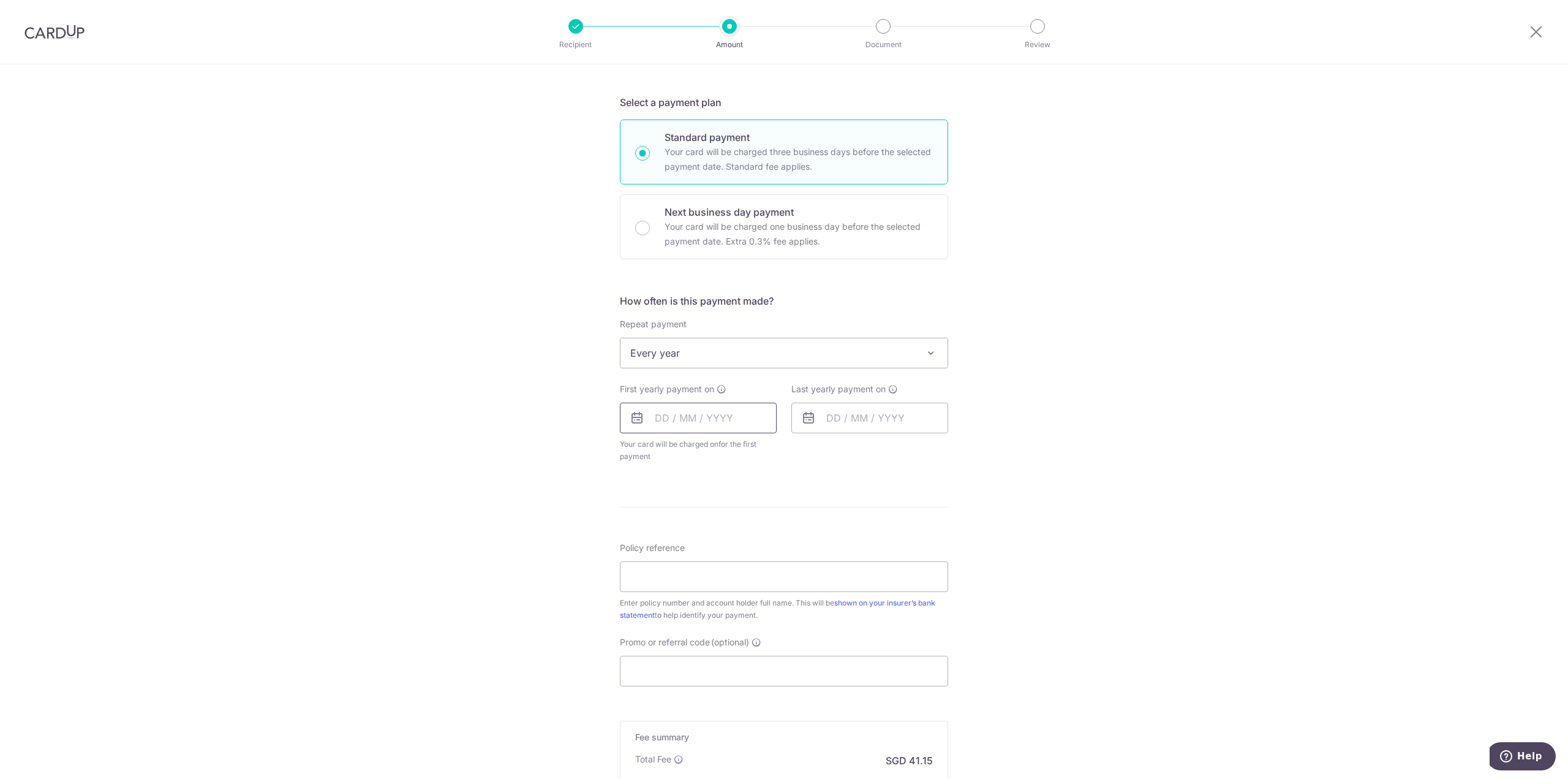
click at [654, 417] on input "text" at bounding box center [698, 417] width 157 height 30
click at [758, 447] on select "2025 2026 2027 2028 2029 2030 2031 2032 2033 2034 2035" at bounding box center [746, 451] width 32 height 10
click at [691, 447] on select "Jan Feb Mar Apr May Jun Jul Aug Sep Oct Nov Dec" at bounding box center [689, 451] width 32 height 10
drag, startPoint x: 741, startPoint y: 526, endPoint x: 1036, endPoint y: 455, distance: 303.4
click at [741, 526] on link "8" at bounding box center [743, 530] width 20 height 20
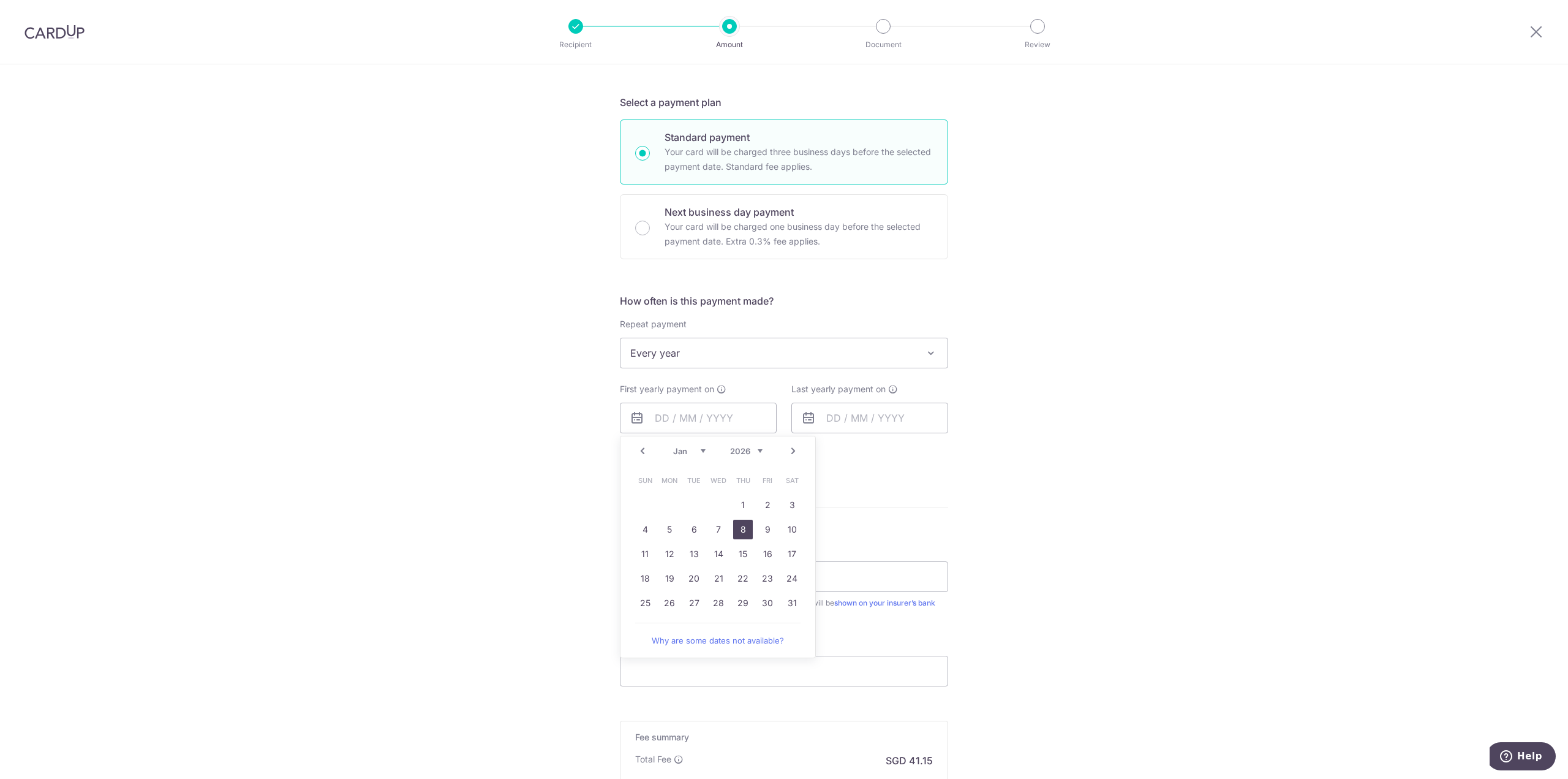
type input "08/01/2026"
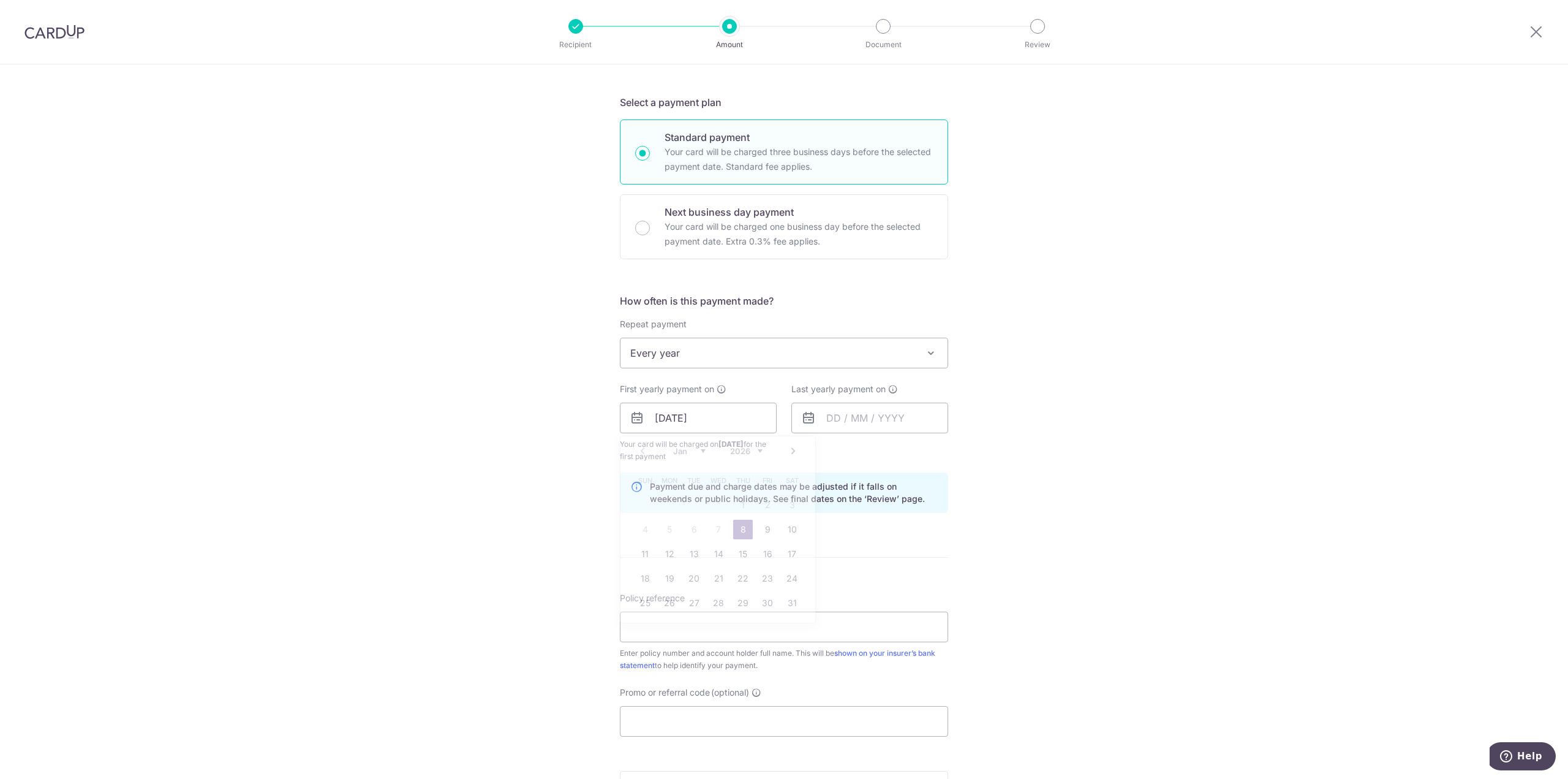
click at [1036, 455] on div "Tell us more about your payment Enter payment amount SGD 1,582.80 1582.80 Selec…" at bounding box center [784, 405] width 1568 height 1171
click at [892, 419] on input "text" at bounding box center [869, 417] width 157 height 30
click at [922, 450] on select "2026 2027 2028 2029 2030 2031 2032 2033 2034 2035" at bounding box center [918, 451] width 32 height 10
click at [934, 551] on link "15" at bounding box center [939, 554] width 20 height 20
type input "15/01/2027"
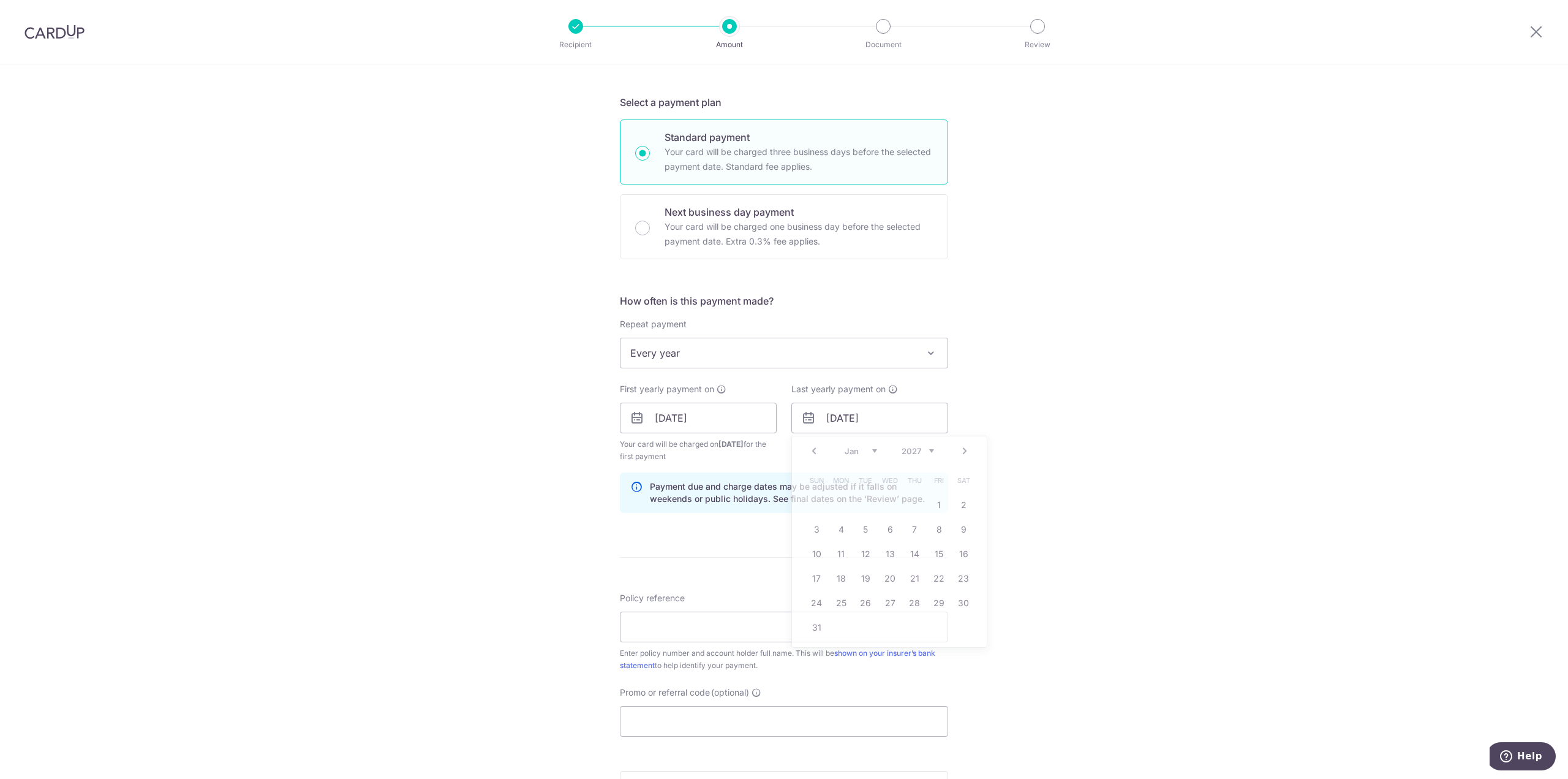
click at [1202, 482] on div "Tell us more about your payment Enter payment amount SGD 1,582.80 1582.80 Selec…" at bounding box center [784, 405] width 1568 height 1171
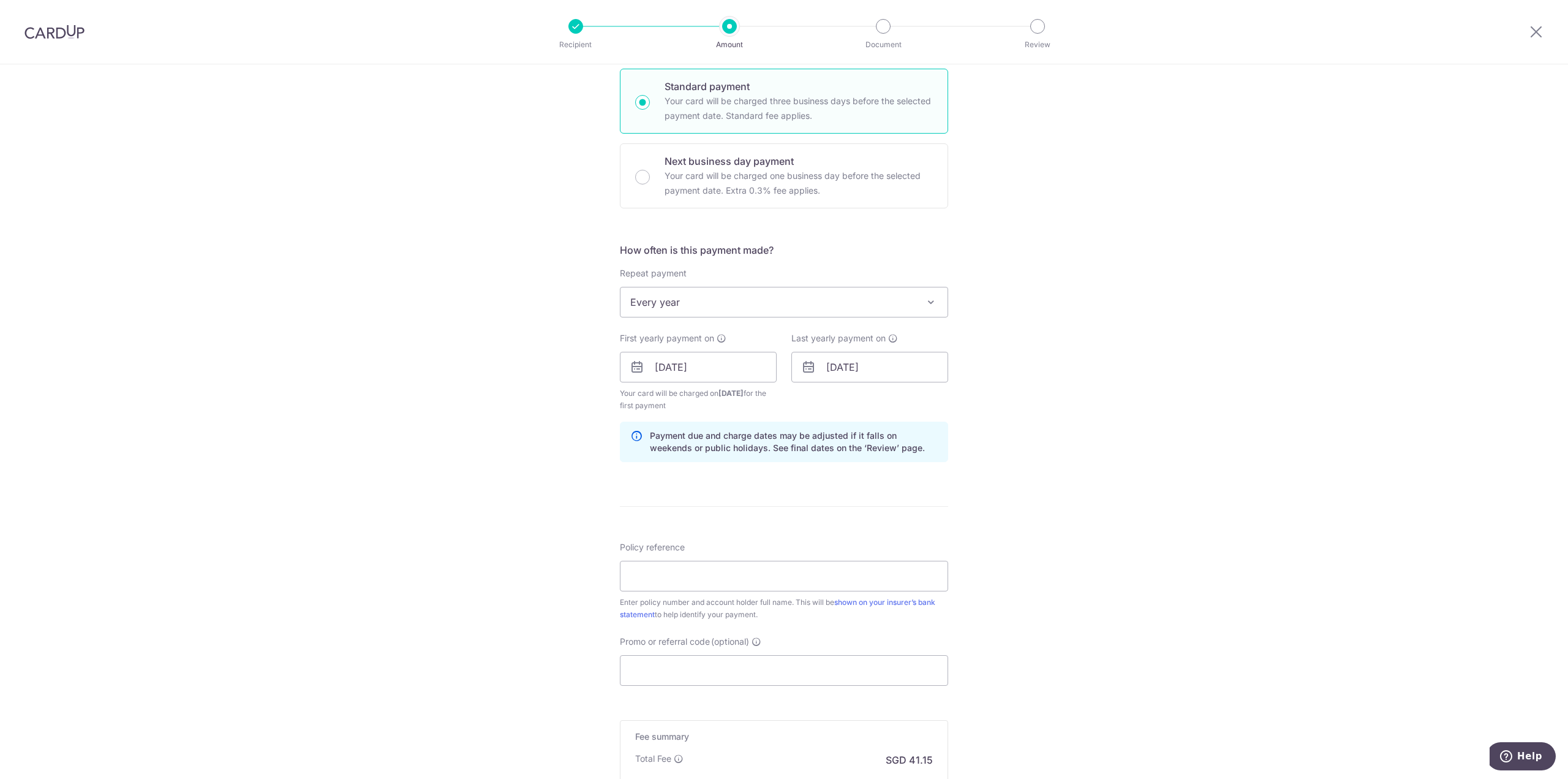
scroll to position [368, 0]
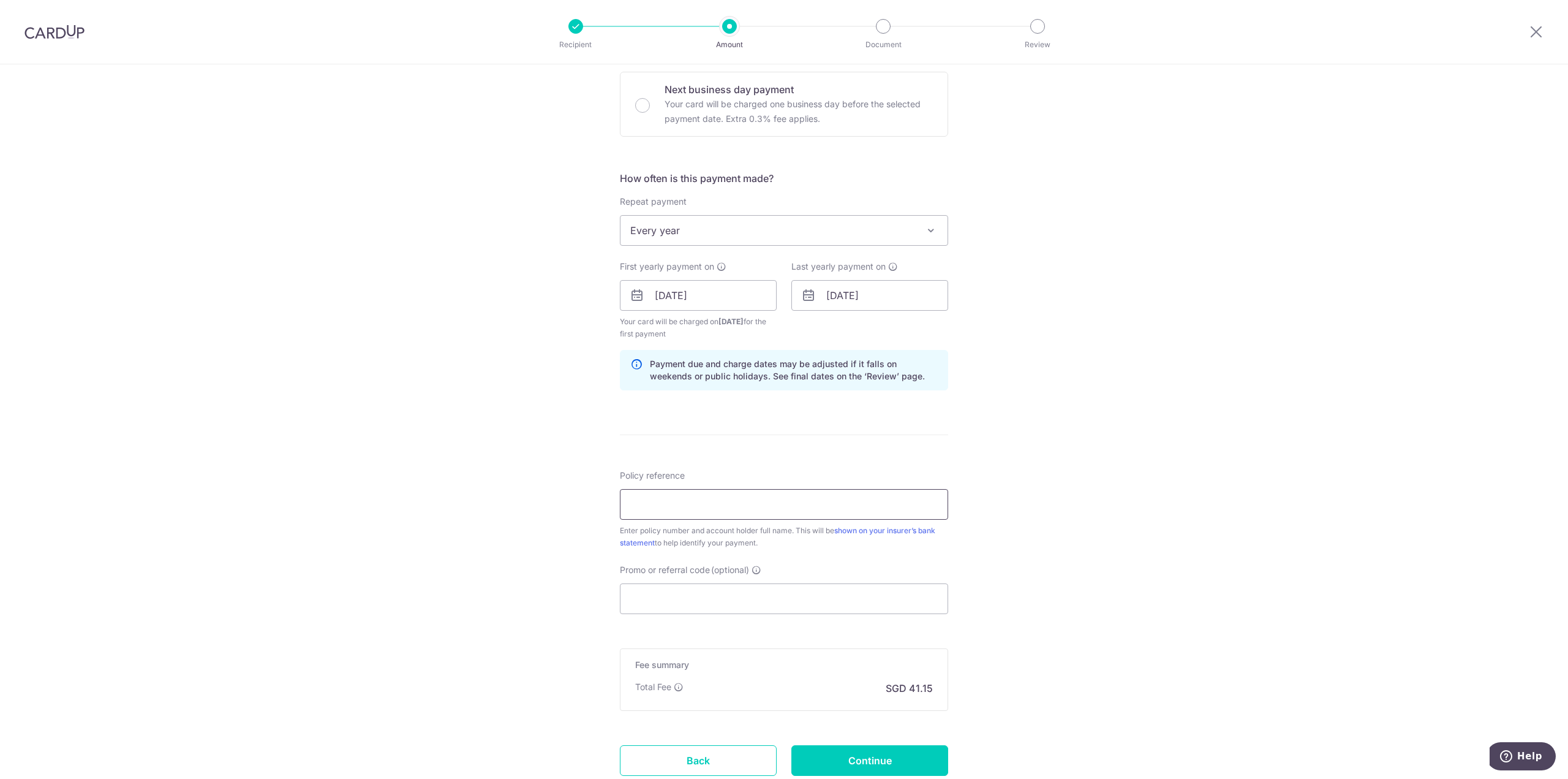
drag, startPoint x: 668, startPoint y: 503, endPoint x: 696, endPoint y: 504, distance: 28.0
click at [669, 503] on input "Policy reference" at bounding box center [784, 503] width 328 height 30
paste input "1492042175"
type input "1492042175 Luo Xiang"
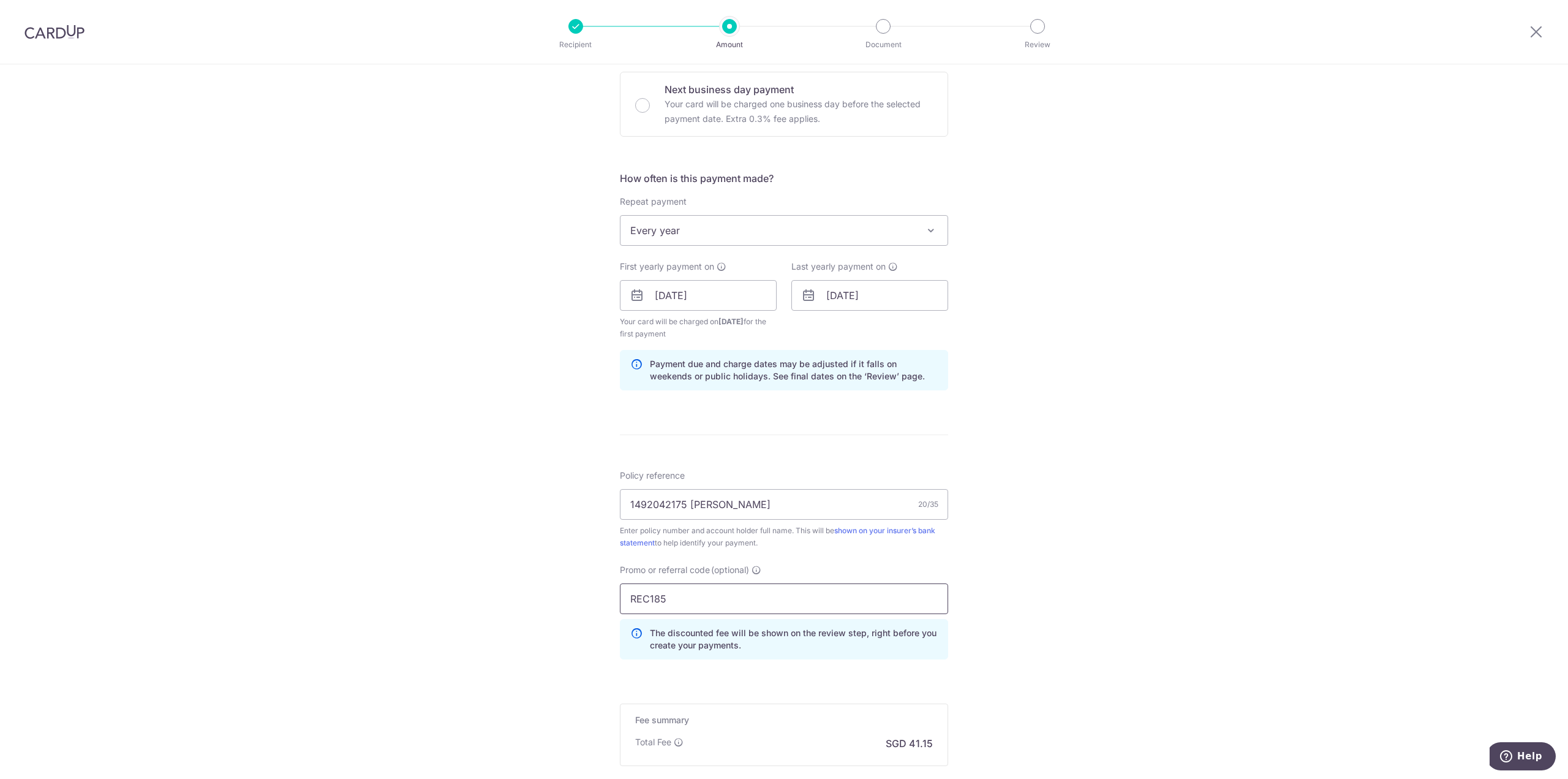
type input "REC185"
click at [1155, 539] on div "Tell us more about your payment Enter payment amount SGD 1,582.80 1582.80 Selec…" at bounding box center [784, 309] width 1568 height 1226
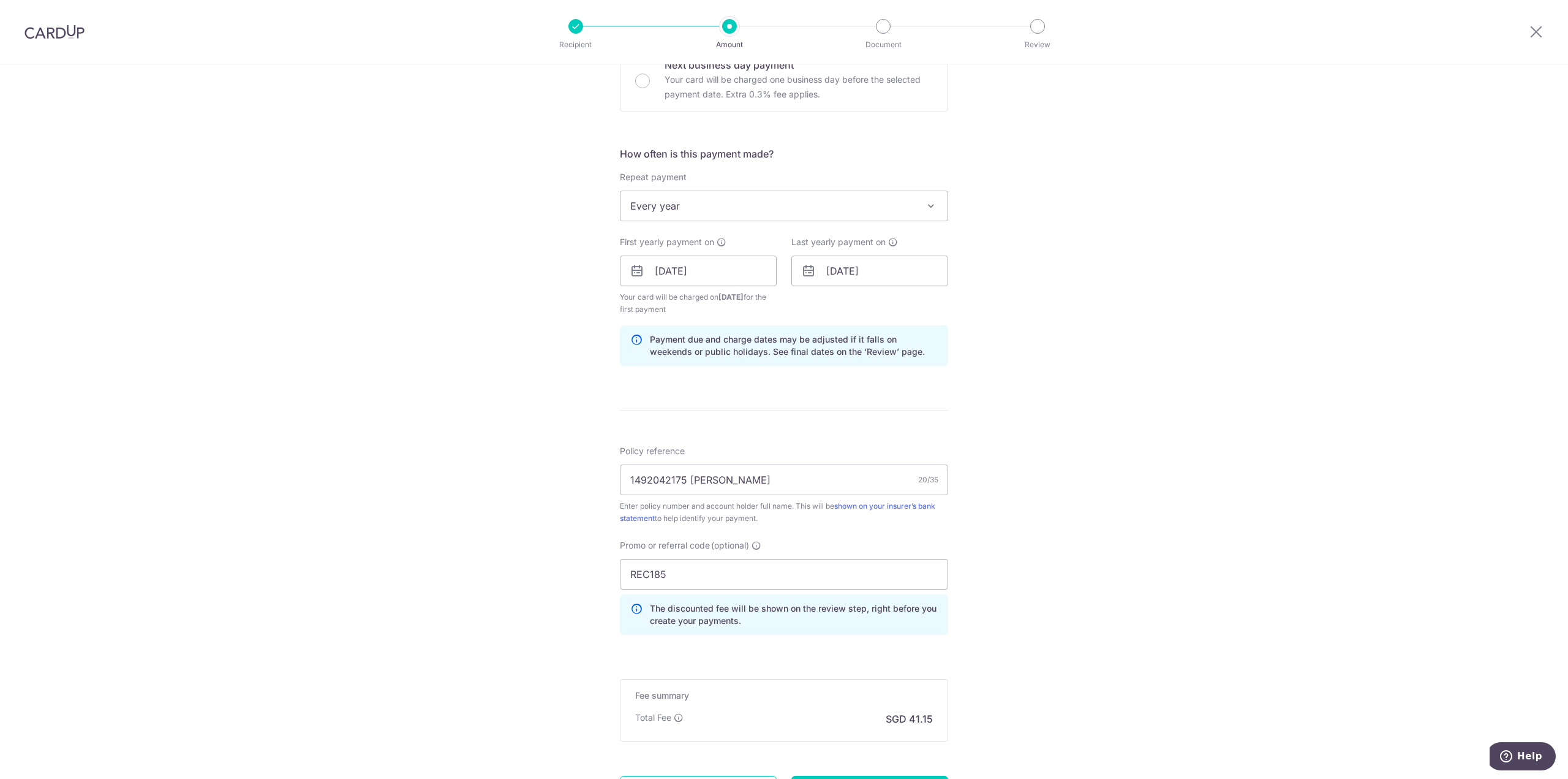
scroll to position [508, 0]
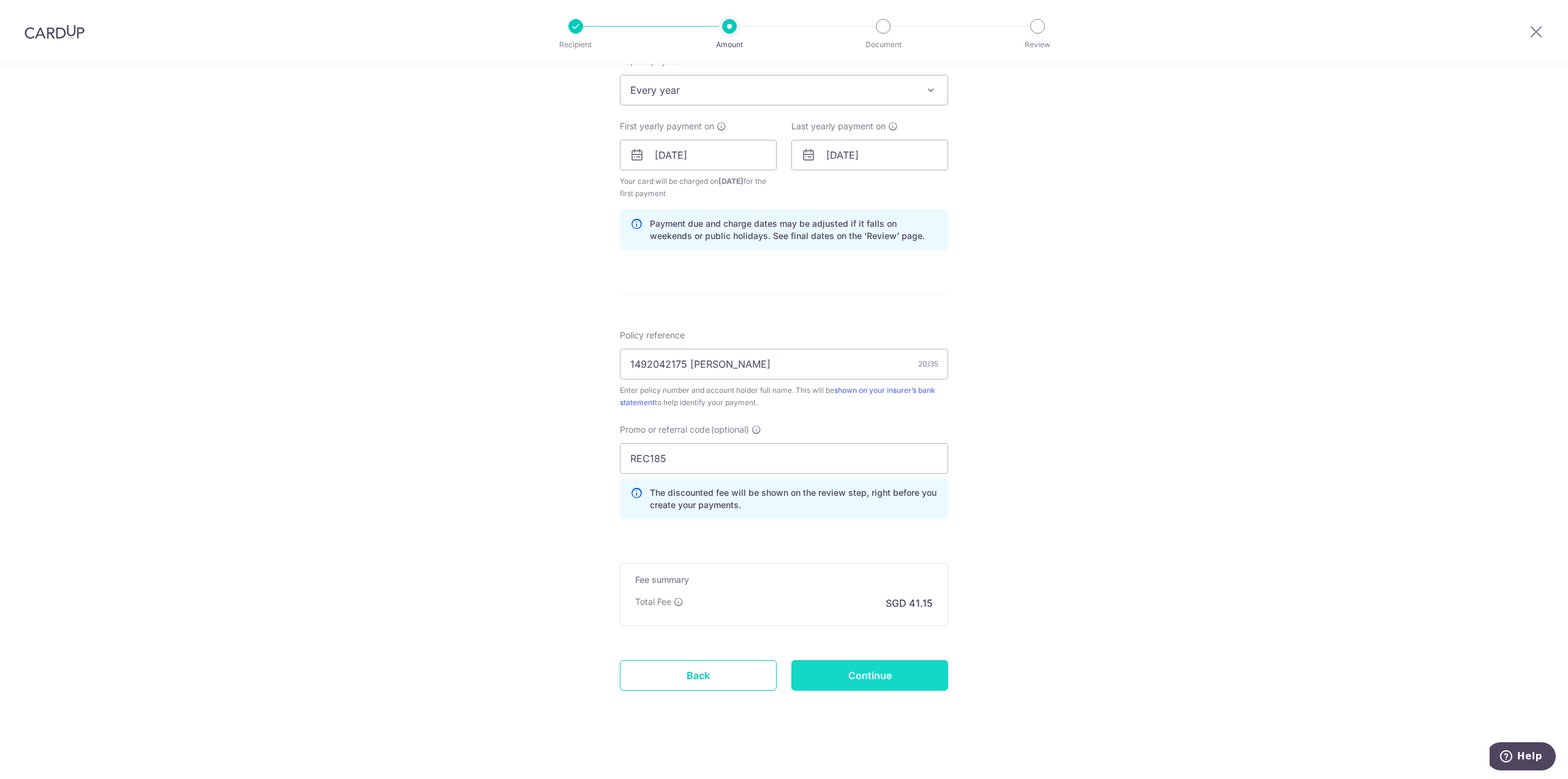
click at [866, 674] on input "Continue" at bounding box center [869, 675] width 157 height 30
type input "Create Schedule"
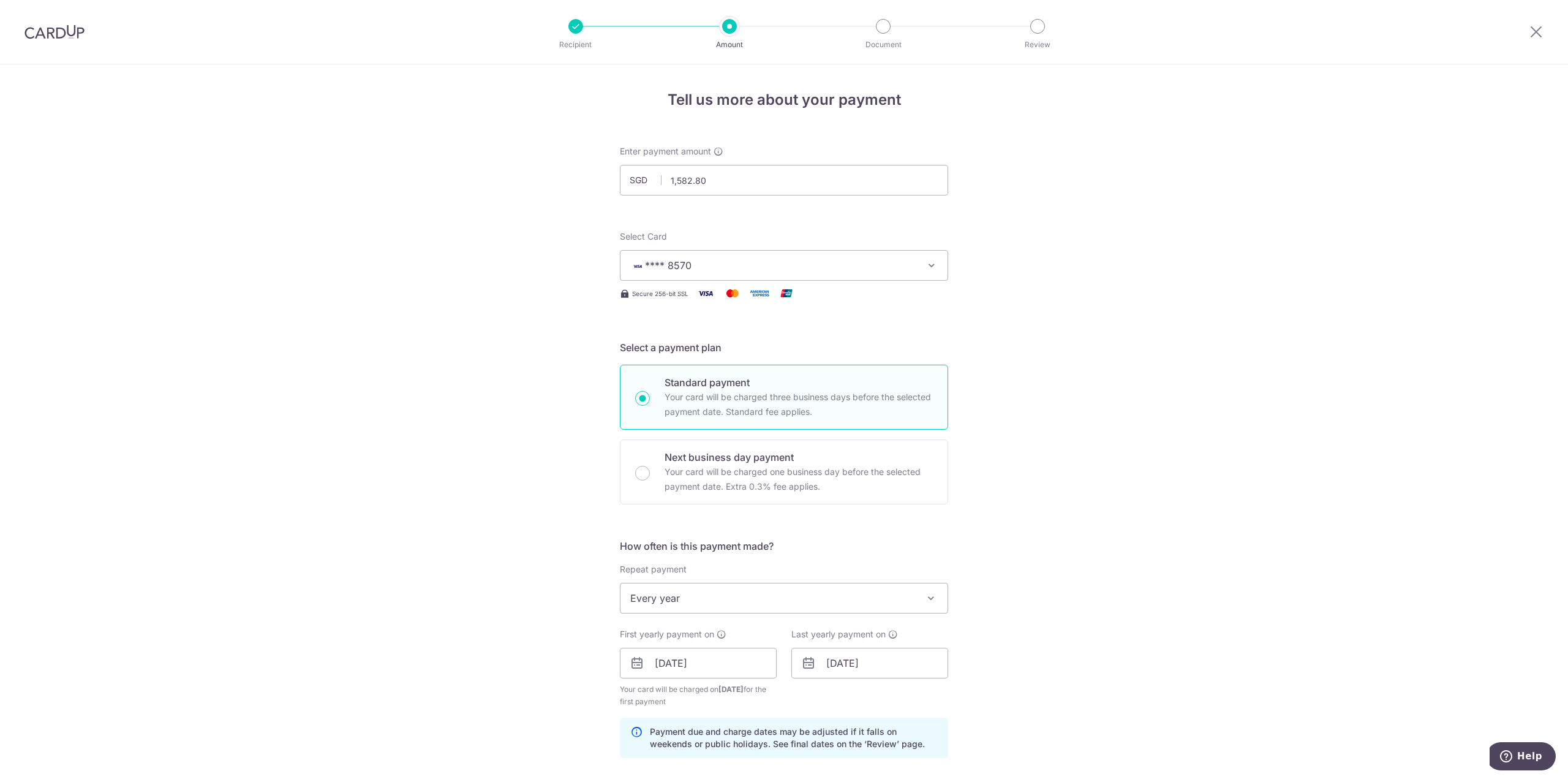
scroll to position [0, 0]
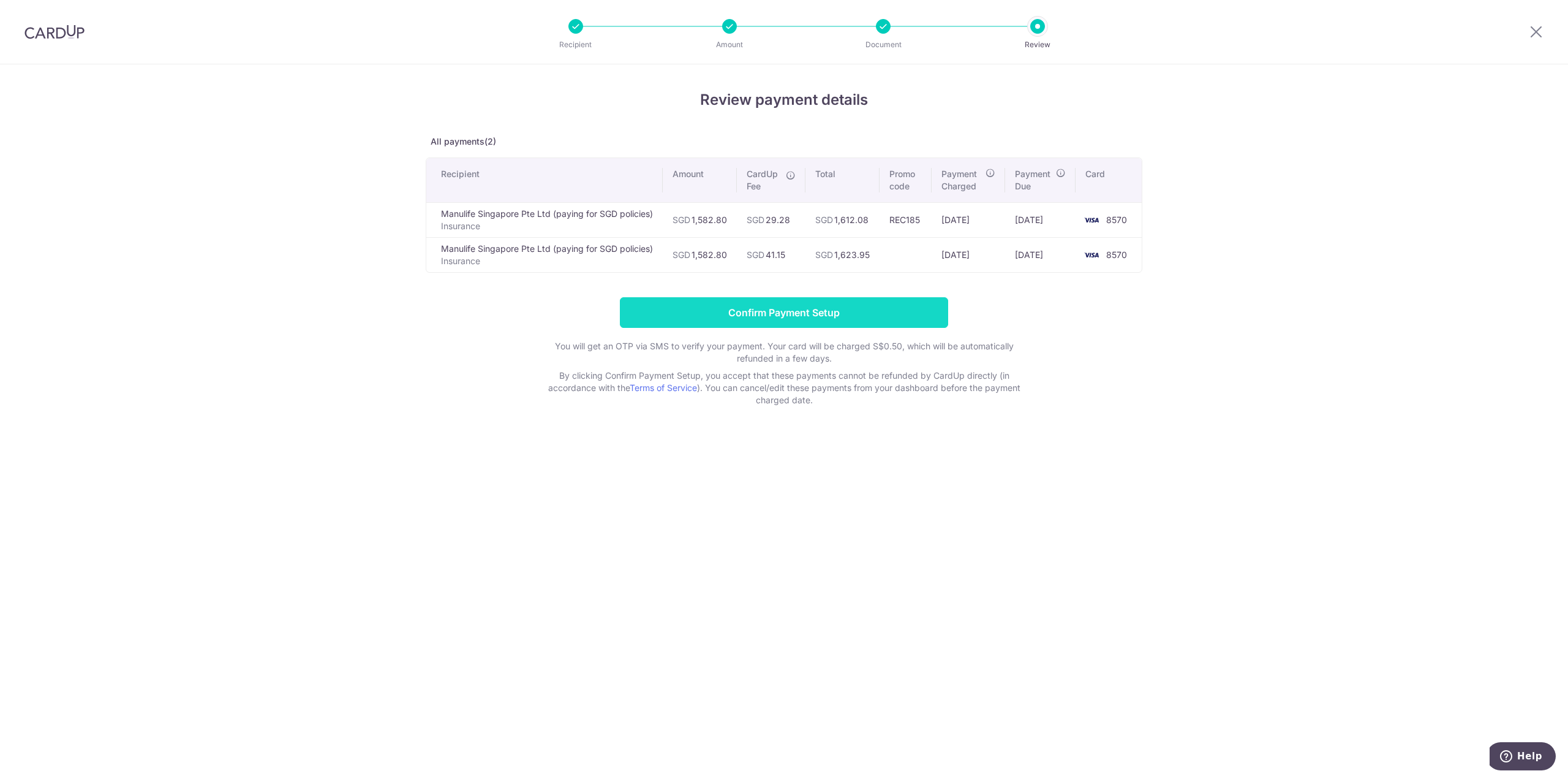
click at [822, 314] on input "Confirm Payment Setup" at bounding box center [784, 312] width 328 height 30
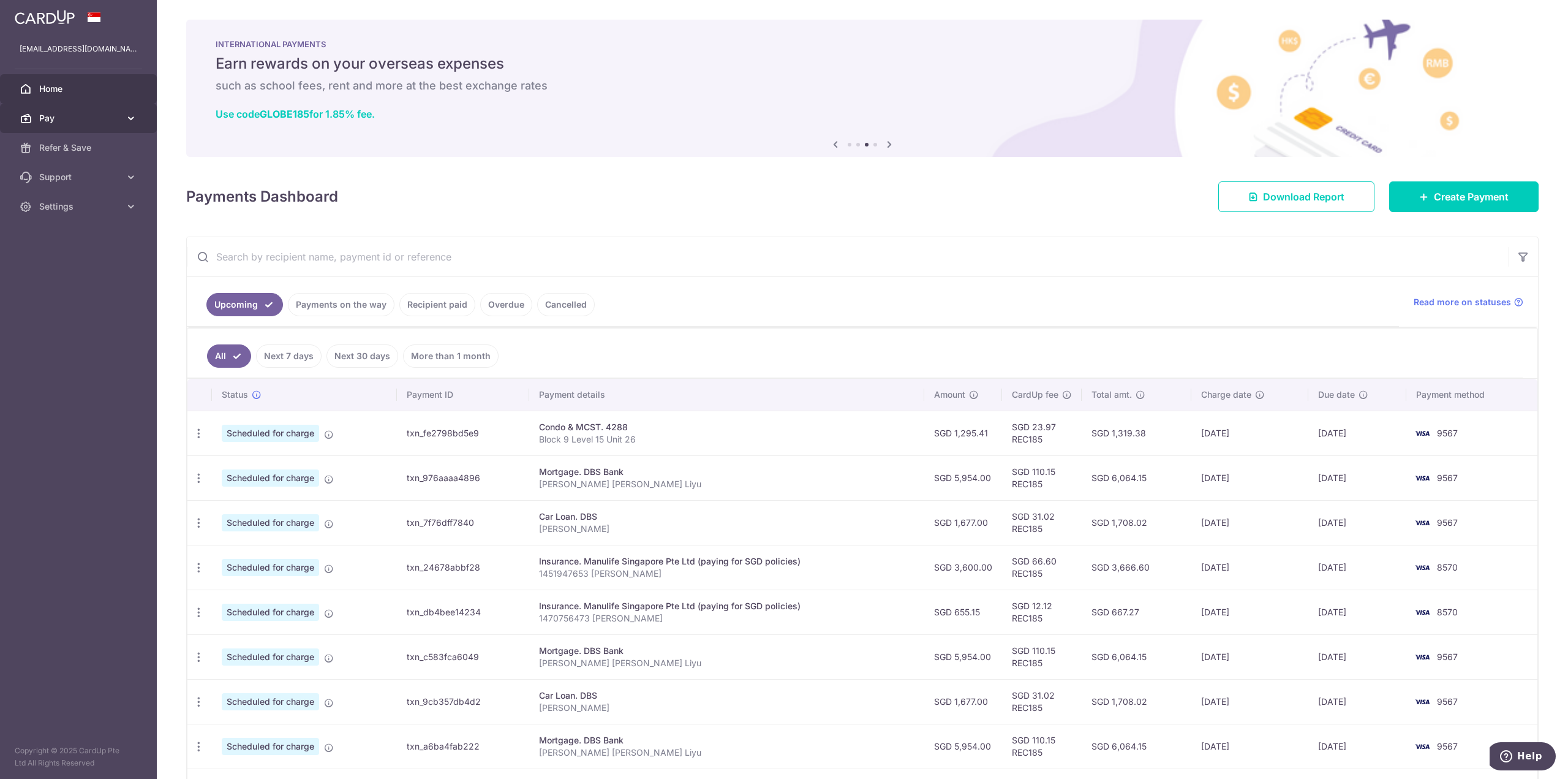
click at [54, 126] on link "Pay" at bounding box center [78, 118] width 157 height 30
click at [1473, 189] on span "Create Payment" at bounding box center [1471, 197] width 75 height 15
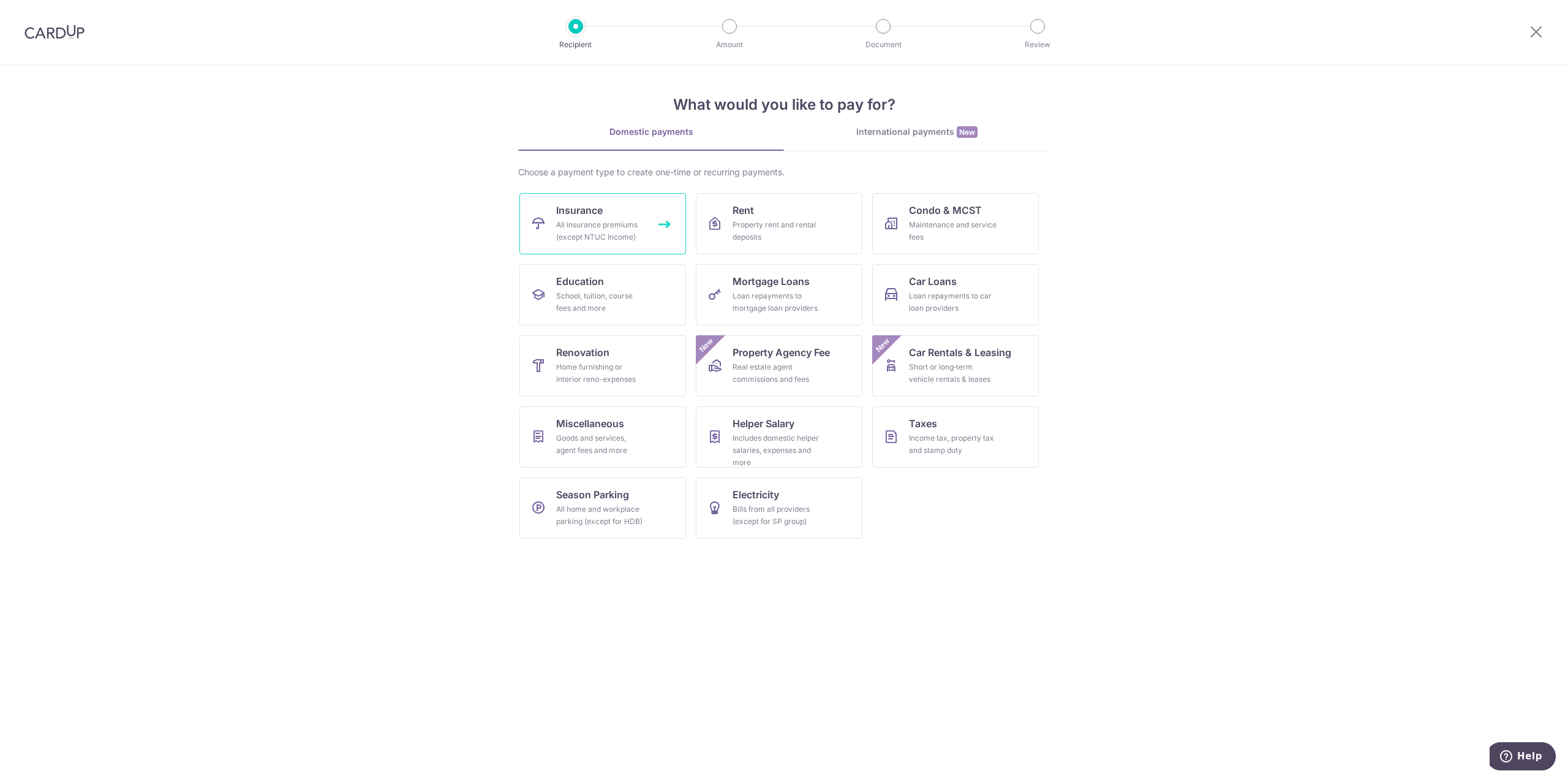
click at [608, 225] on div "All insurance premiums (except NTUC Income)" at bounding box center [599, 231] width 88 height 25
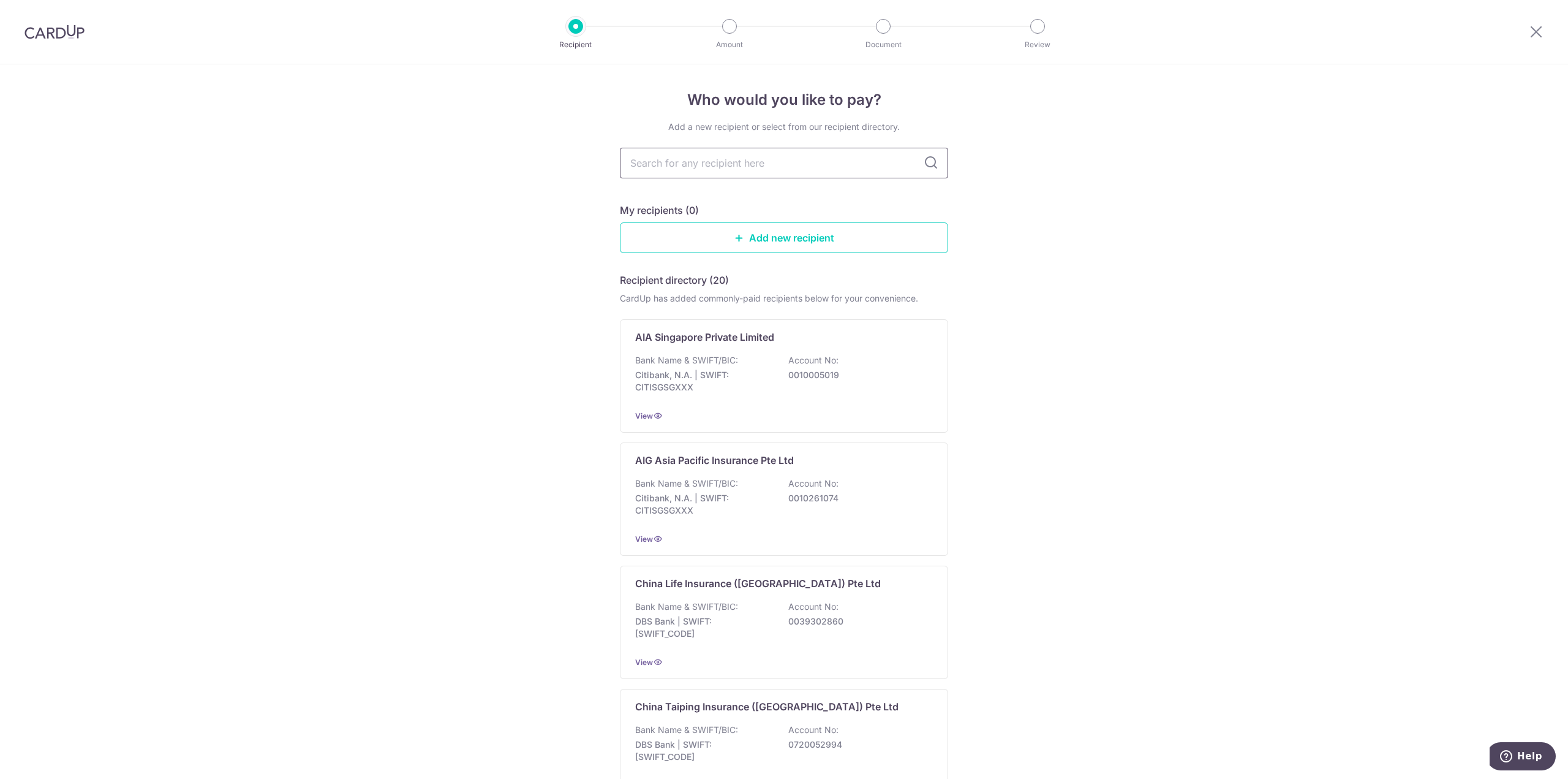
click at [673, 169] on input "text" at bounding box center [784, 163] width 328 height 30
type input "MANU"
click at [930, 163] on icon at bounding box center [931, 163] width 15 height 15
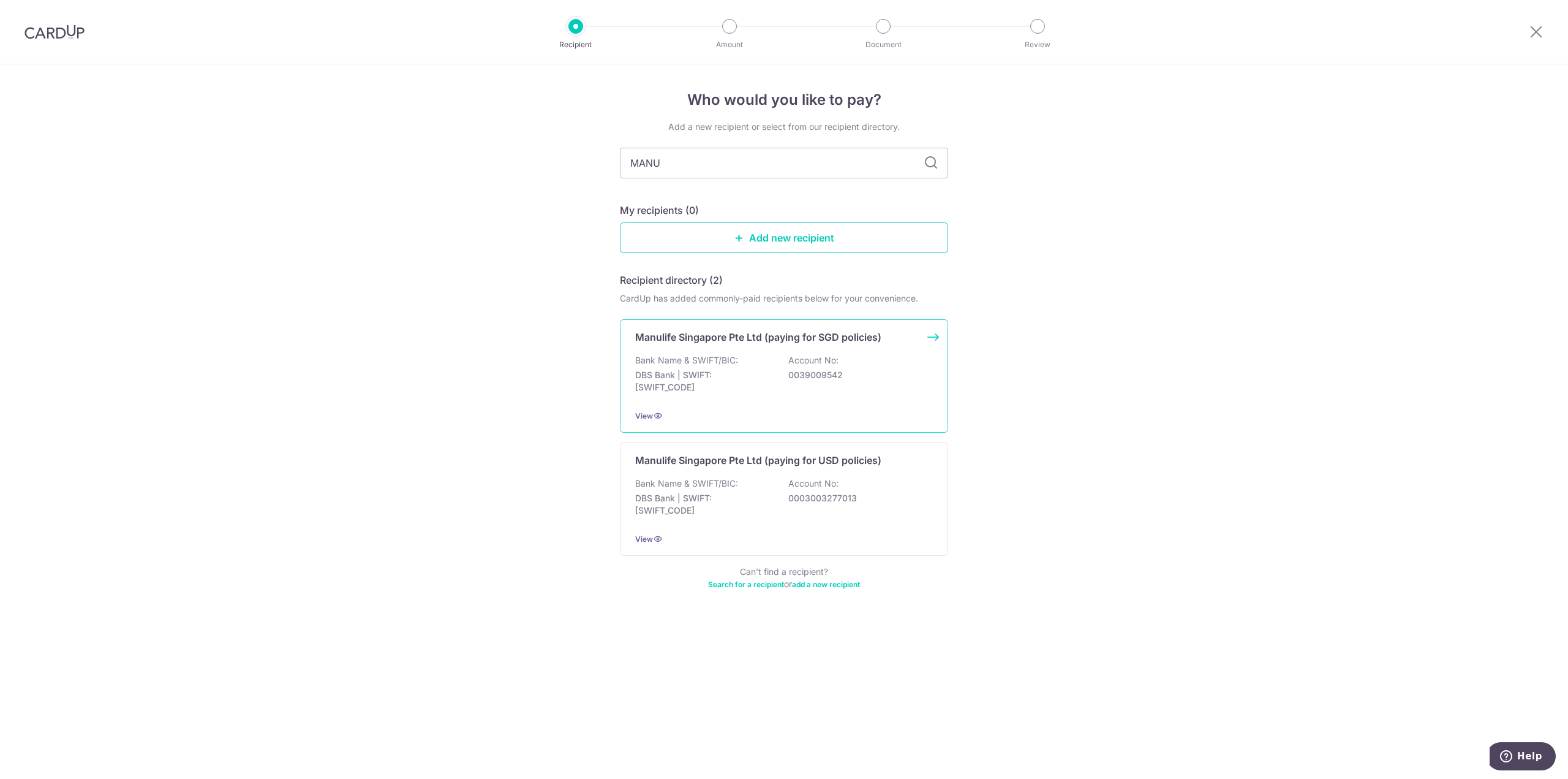
click at [904, 340] on div "Manulife Singapore Pte Ltd (paying for SGD policies)" at bounding box center [776, 337] width 283 height 15
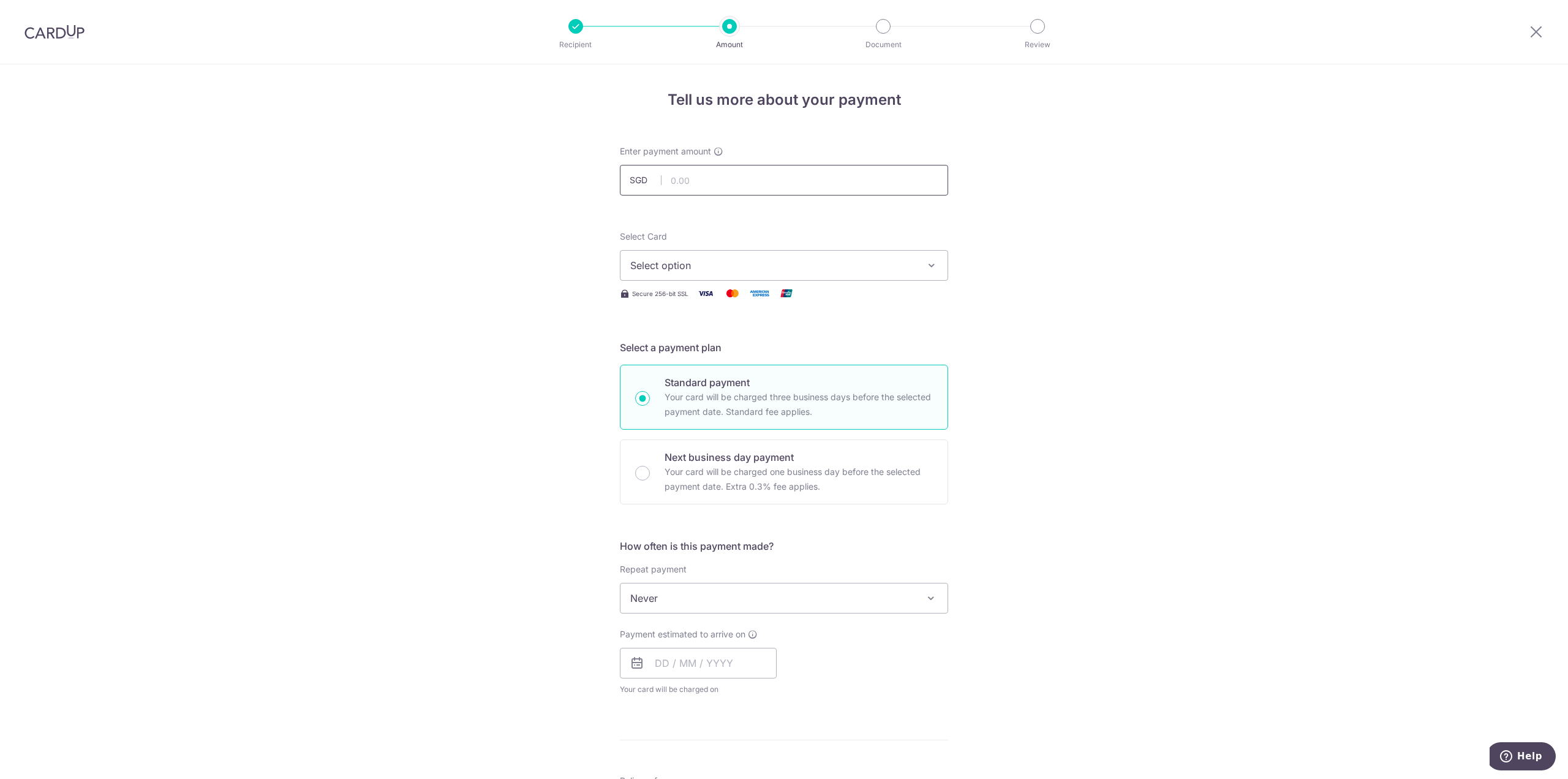
click at [765, 185] on input "text" at bounding box center [784, 179] width 328 height 30
paste input "86.40"
type input "86.40"
click at [730, 264] on span "Select option" at bounding box center [773, 266] width 285 height 15
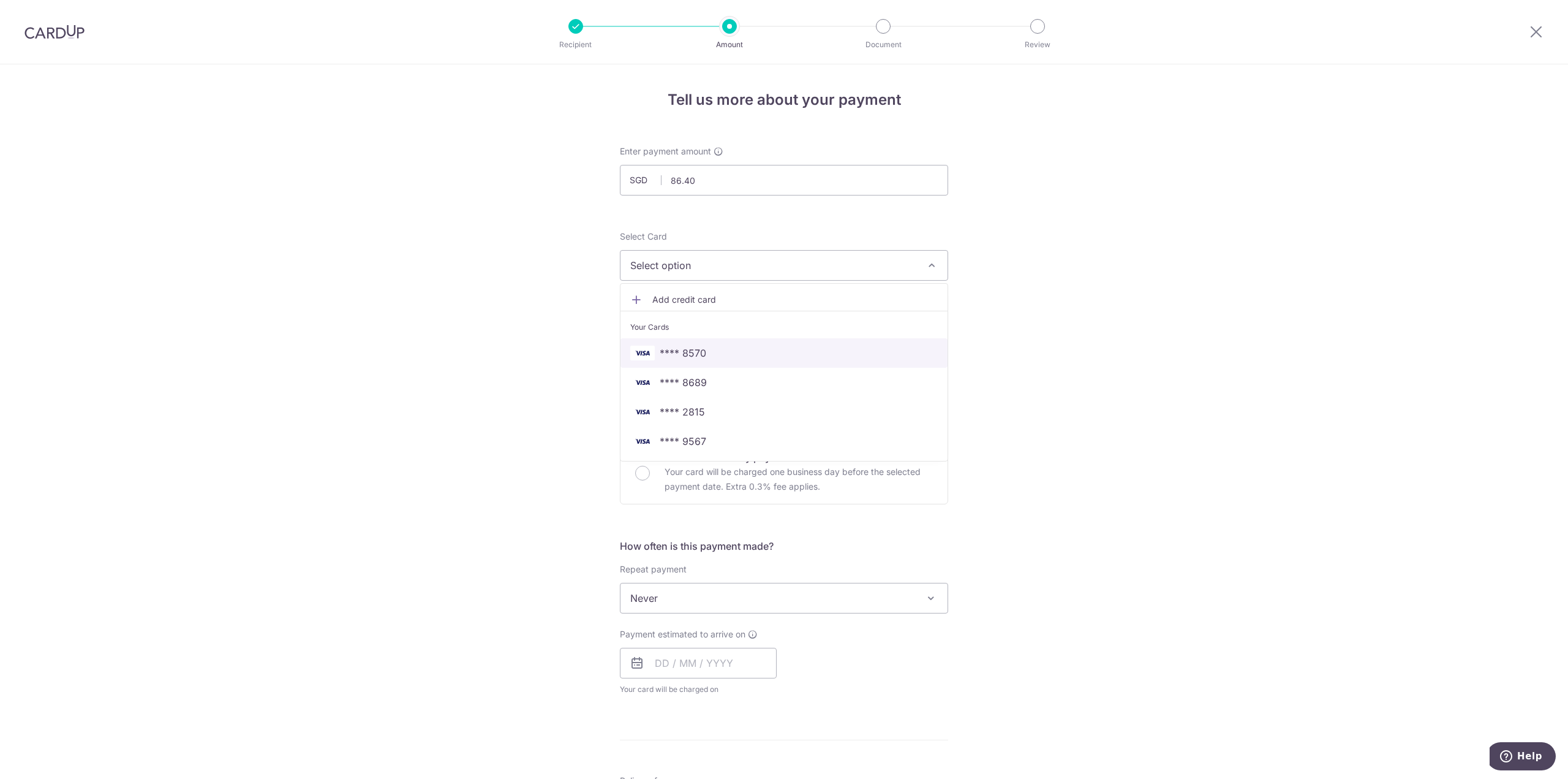
drag, startPoint x: 715, startPoint y: 346, endPoint x: 767, endPoint y: 347, distance: 52.0
click at [715, 346] on span "**** 8570" at bounding box center [784, 353] width 308 height 15
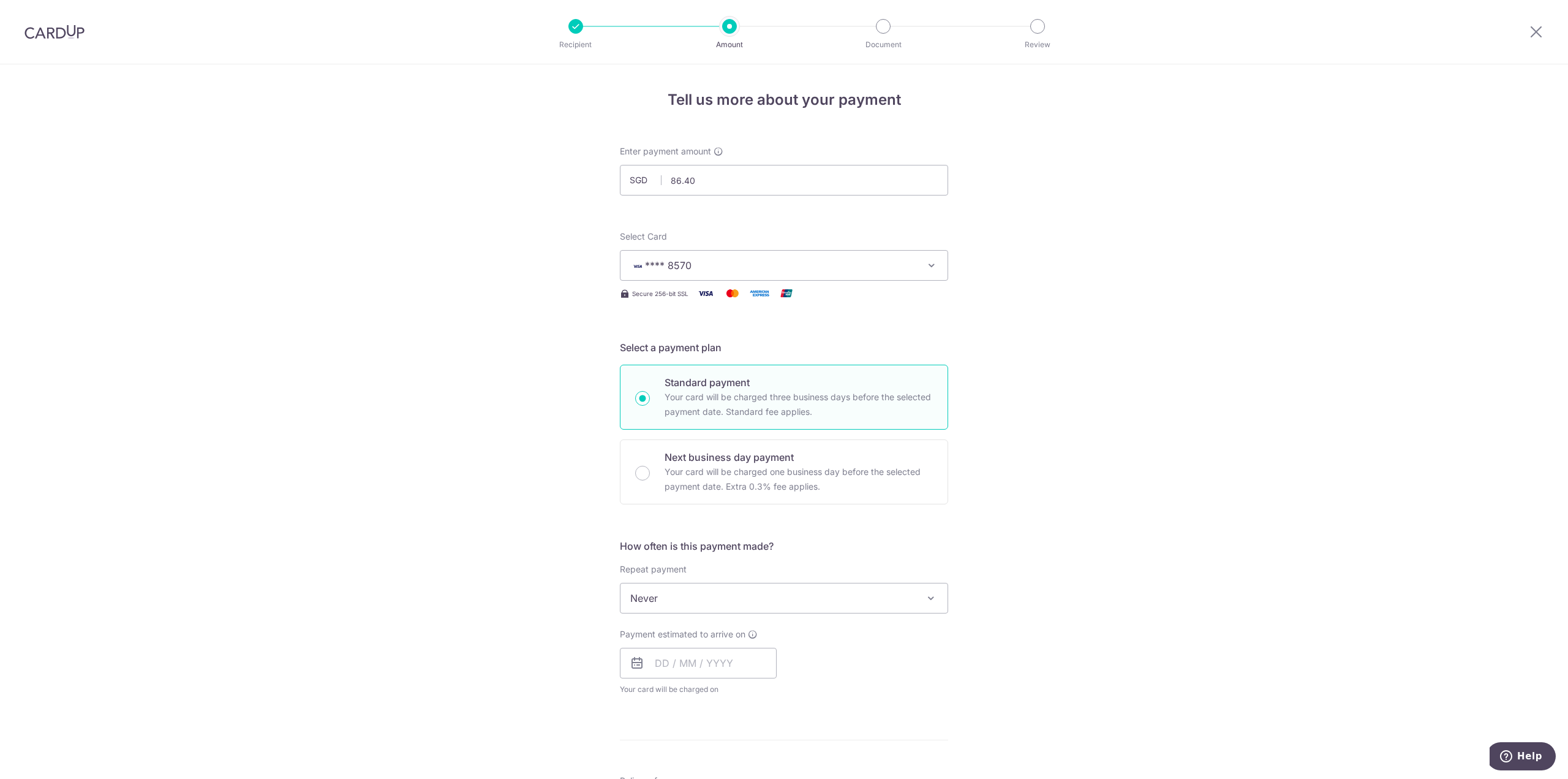
click at [1077, 329] on div "Tell us more about your payment Enter payment amount SGD 86.40 86.40 Select Car…" at bounding box center [784, 643] width 1568 height 1159
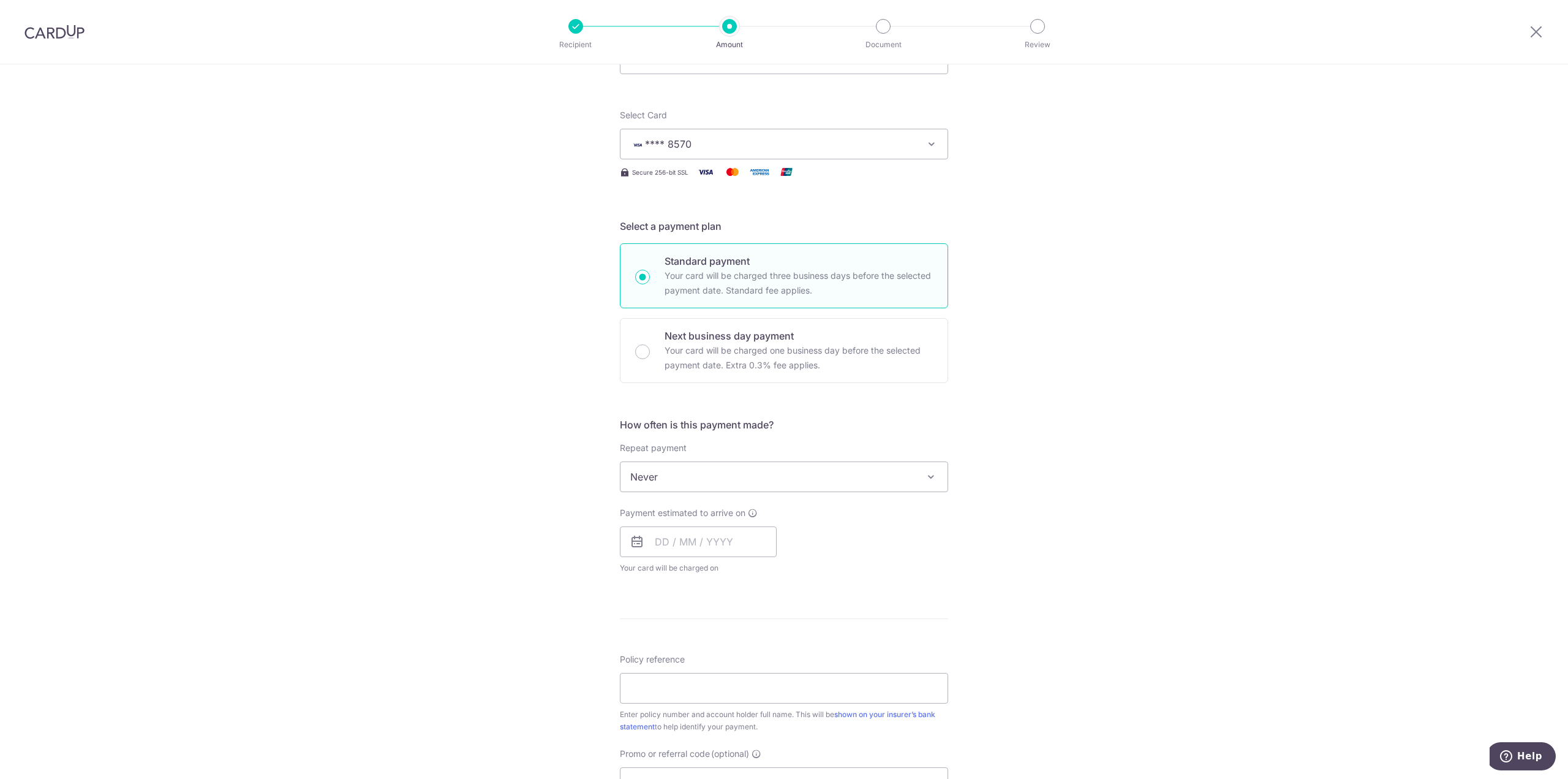
scroll to position [123, 0]
click at [672, 471] on span "Never" at bounding box center [784, 475] width 327 height 30
drag, startPoint x: 671, startPoint y: 601, endPoint x: 971, endPoint y: 552, distance: 304.0
select select "6"
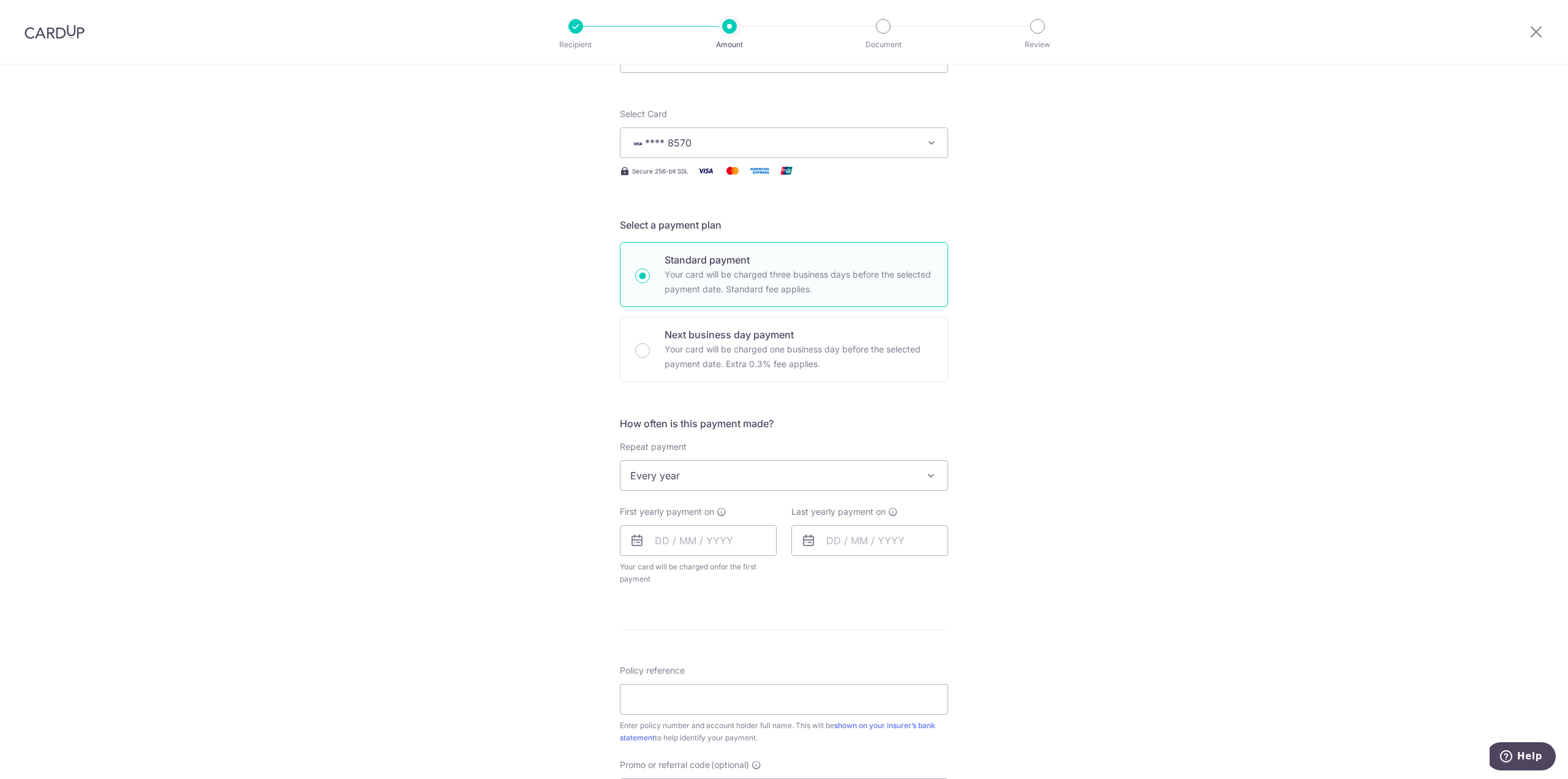
click at [1031, 536] on div "Tell us more about your payment Enter payment amount SGD 86.40 86.40 Select Car…" at bounding box center [784, 527] width 1568 height 1171
click at [696, 549] on input "text" at bounding box center [698, 540] width 157 height 30
click at [686, 568] on select "Sep Oct Nov Dec" at bounding box center [689, 573] width 32 height 10
click at [688, 575] on select "Sep Oct Nov Dec" at bounding box center [689, 573] width 32 height 10
click at [691, 725] on link "25" at bounding box center [694, 726] width 20 height 20
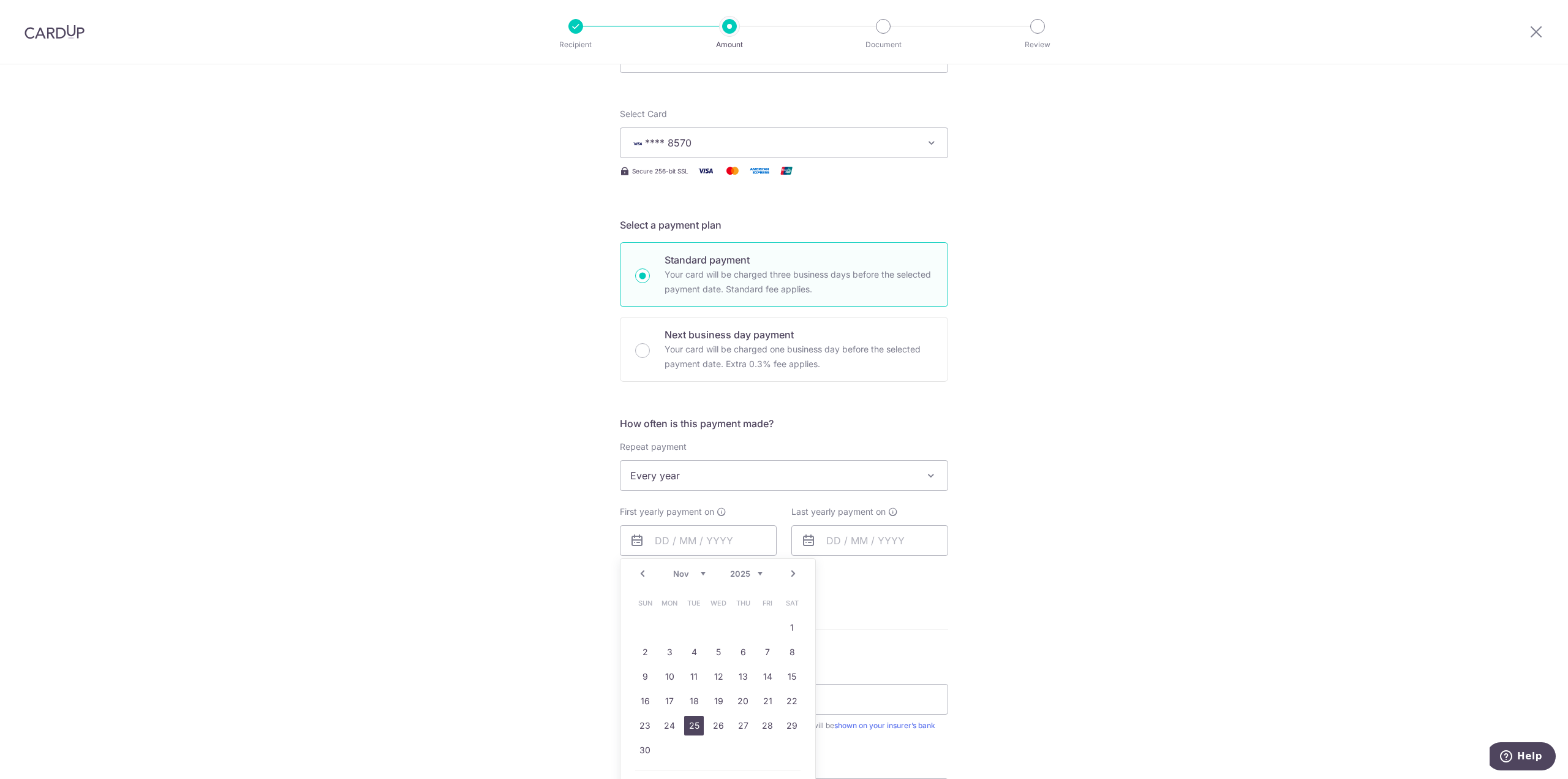
type input "[DATE]"
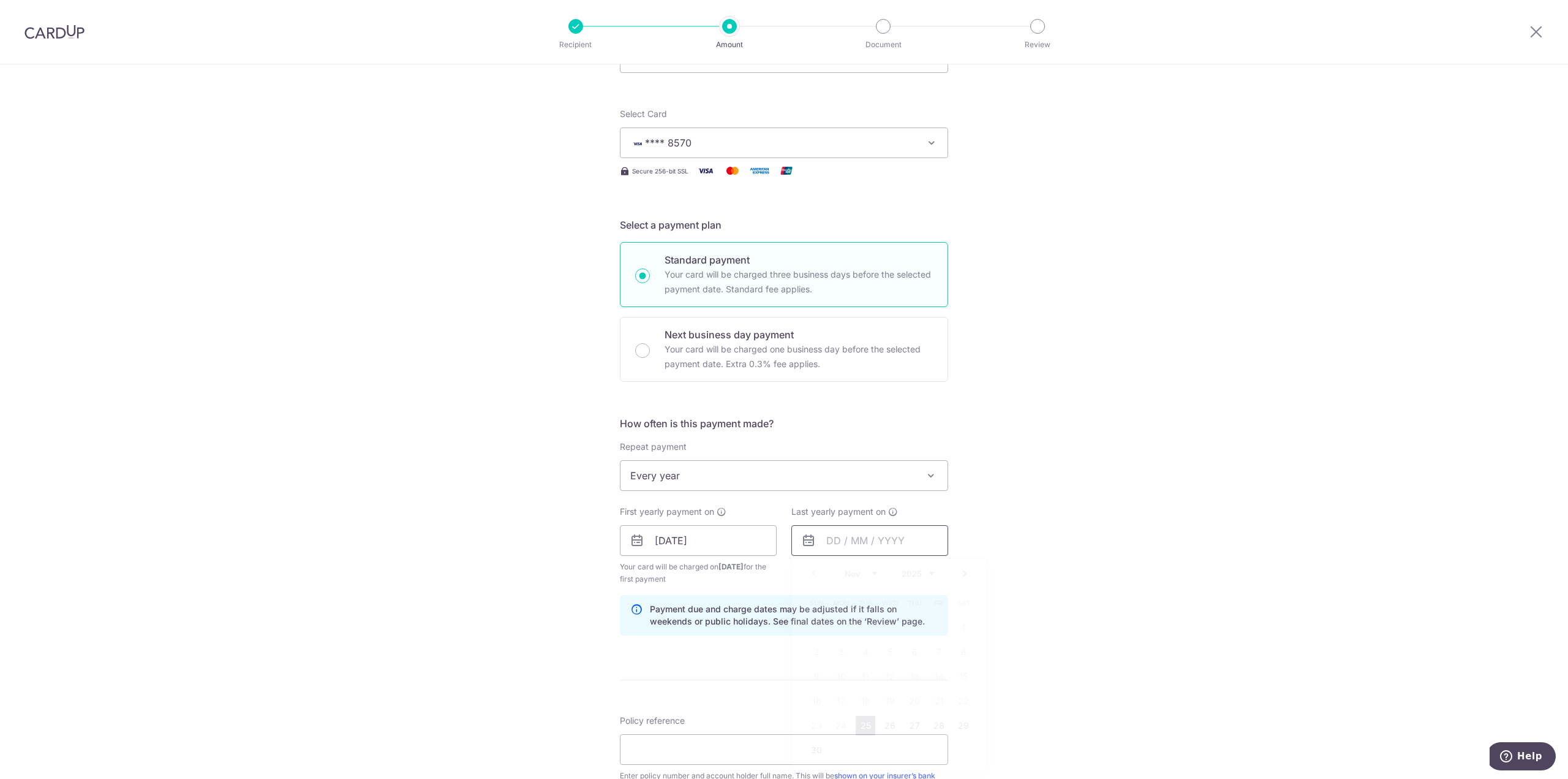
click at [833, 542] on input "text" at bounding box center [869, 540] width 157 height 30
click at [916, 572] on select "2025 2026 2027 2028 2029 2030 2031 2032 2033 2034 2035" at bounding box center [918, 573] width 32 height 10
click at [886, 702] on link "25" at bounding box center [890, 701] width 20 height 20
type input "[DATE]"
click at [1080, 580] on div "Tell us more about your payment Enter payment amount SGD 86.40 86.40 Select Car…" at bounding box center [784, 552] width 1568 height 1222
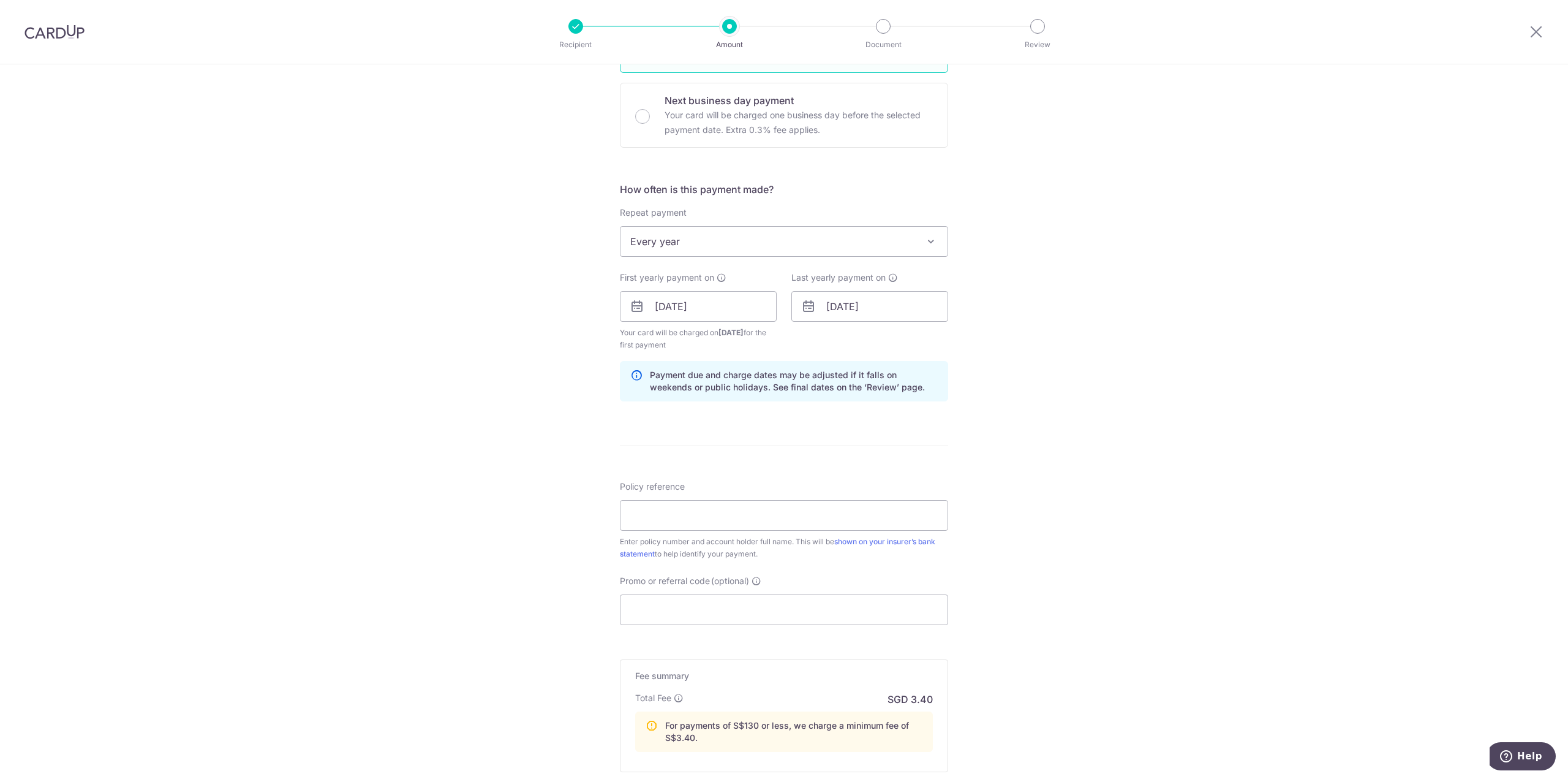
scroll to position [429, 0]
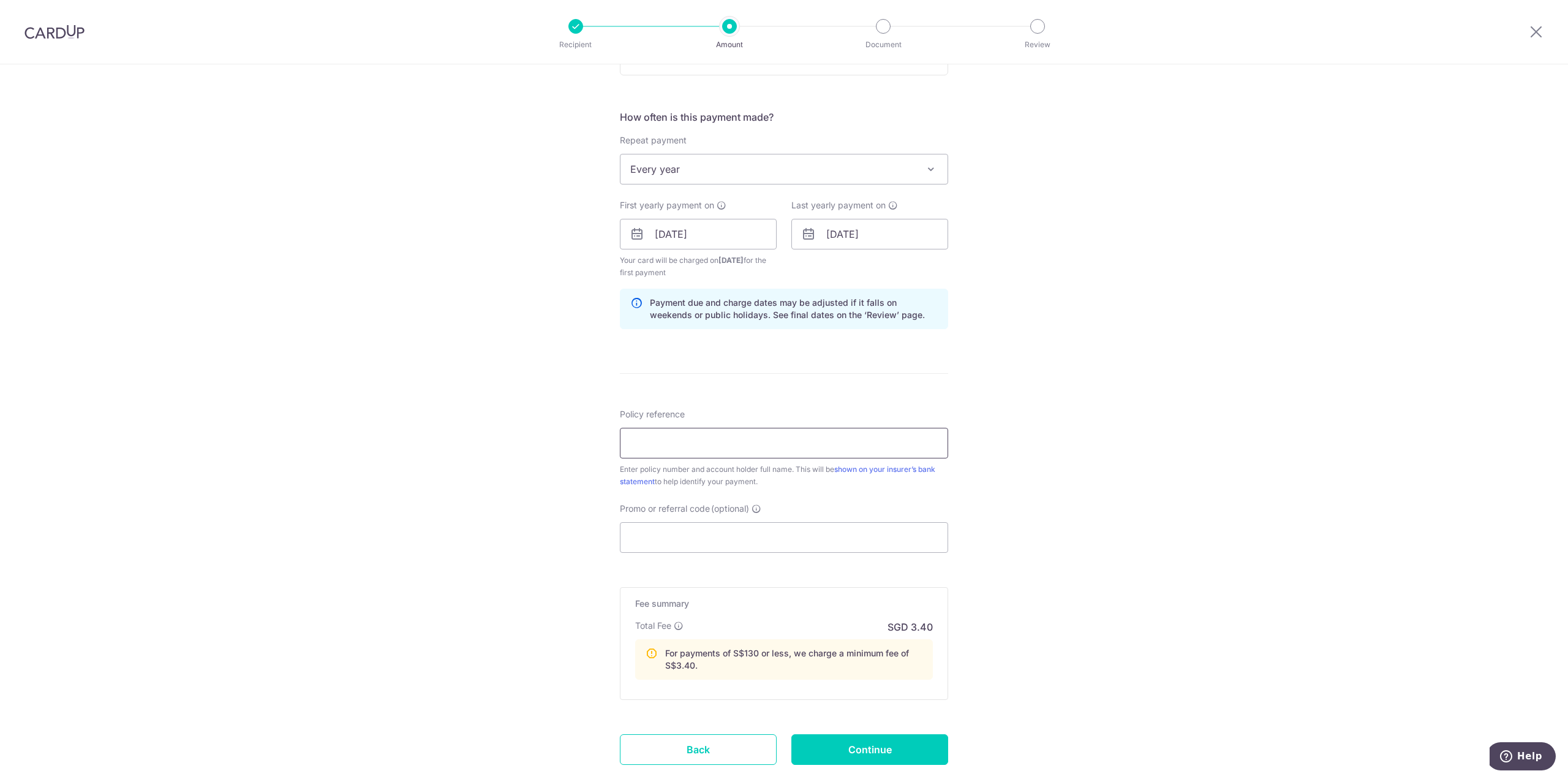
click at [659, 438] on input "Policy reference" at bounding box center [784, 443] width 328 height 30
paste input "86.40"
type input "86.40"
paste input "1470802988"
click at [726, 446] on input "1470802988" at bounding box center [784, 443] width 328 height 30
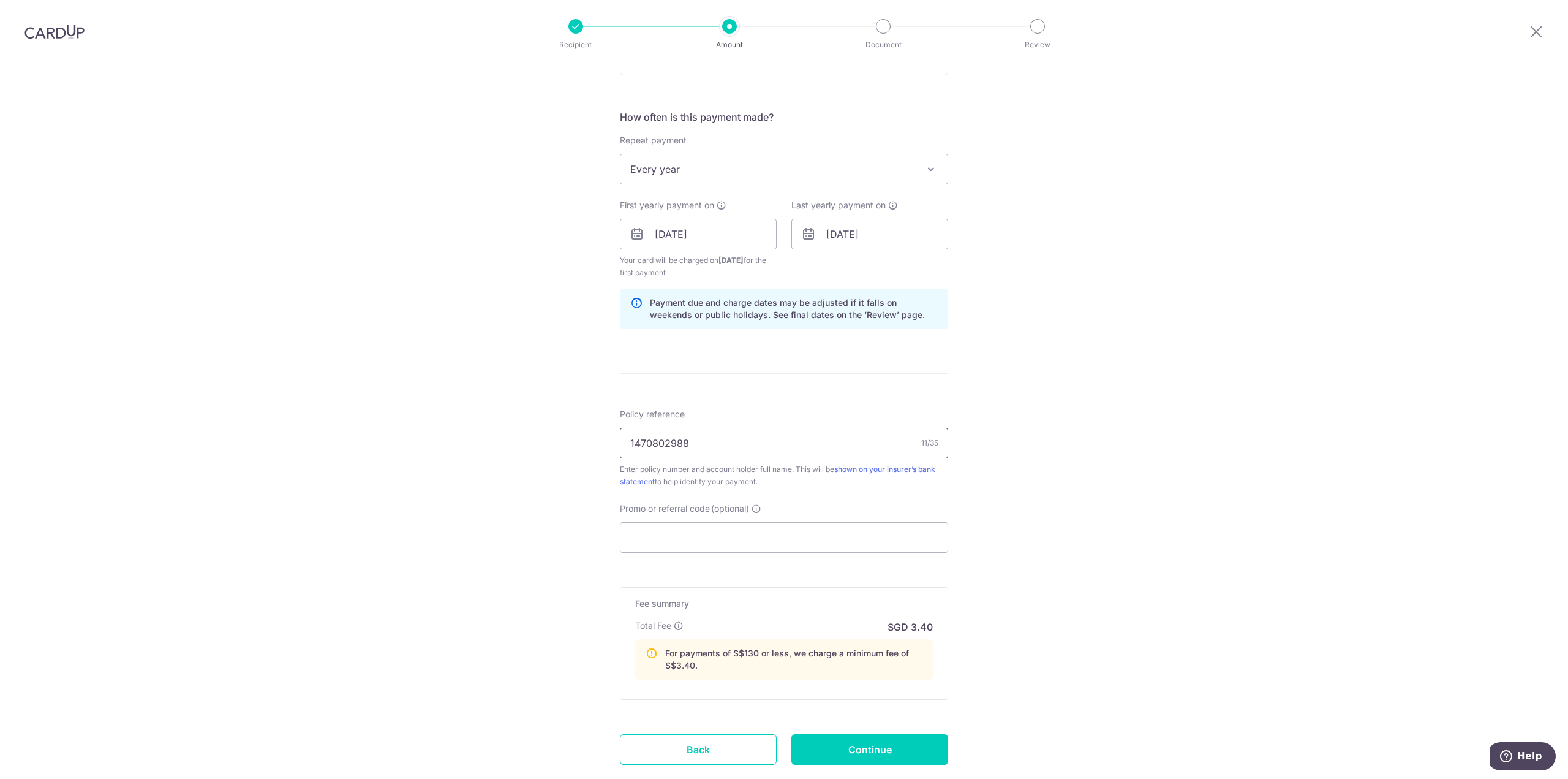
paste input "[PERSON_NAME] [PERSON_NAME]"
type input "1470802988 [PERSON_NAME] [PERSON_NAME]"
drag, startPoint x: 1062, startPoint y: 476, endPoint x: 866, endPoint y: 525, distance: 202.0
click at [1058, 476] on div "Tell us more about your payment Enter payment amount SGD 86.40 86.40 Select Car…" at bounding box center [784, 246] width 1568 height 1222
drag, startPoint x: 687, startPoint y: 529, endPoint x: 1015, endPoint y: 489, distance: 330.4
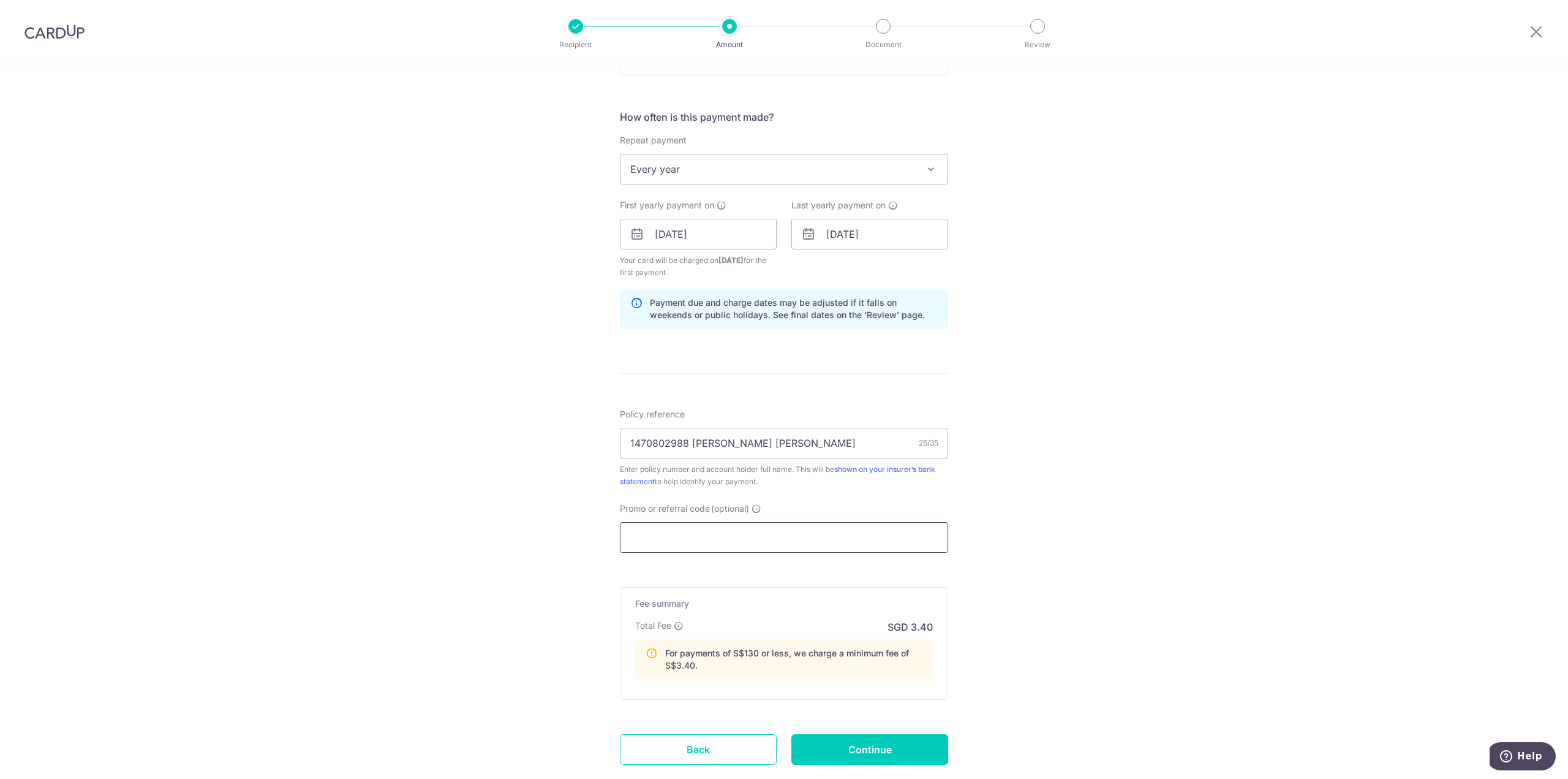
click at [694, 530] on input "Promo or referral code (optional)" at bounding box center [784, 537] width 328 height 30
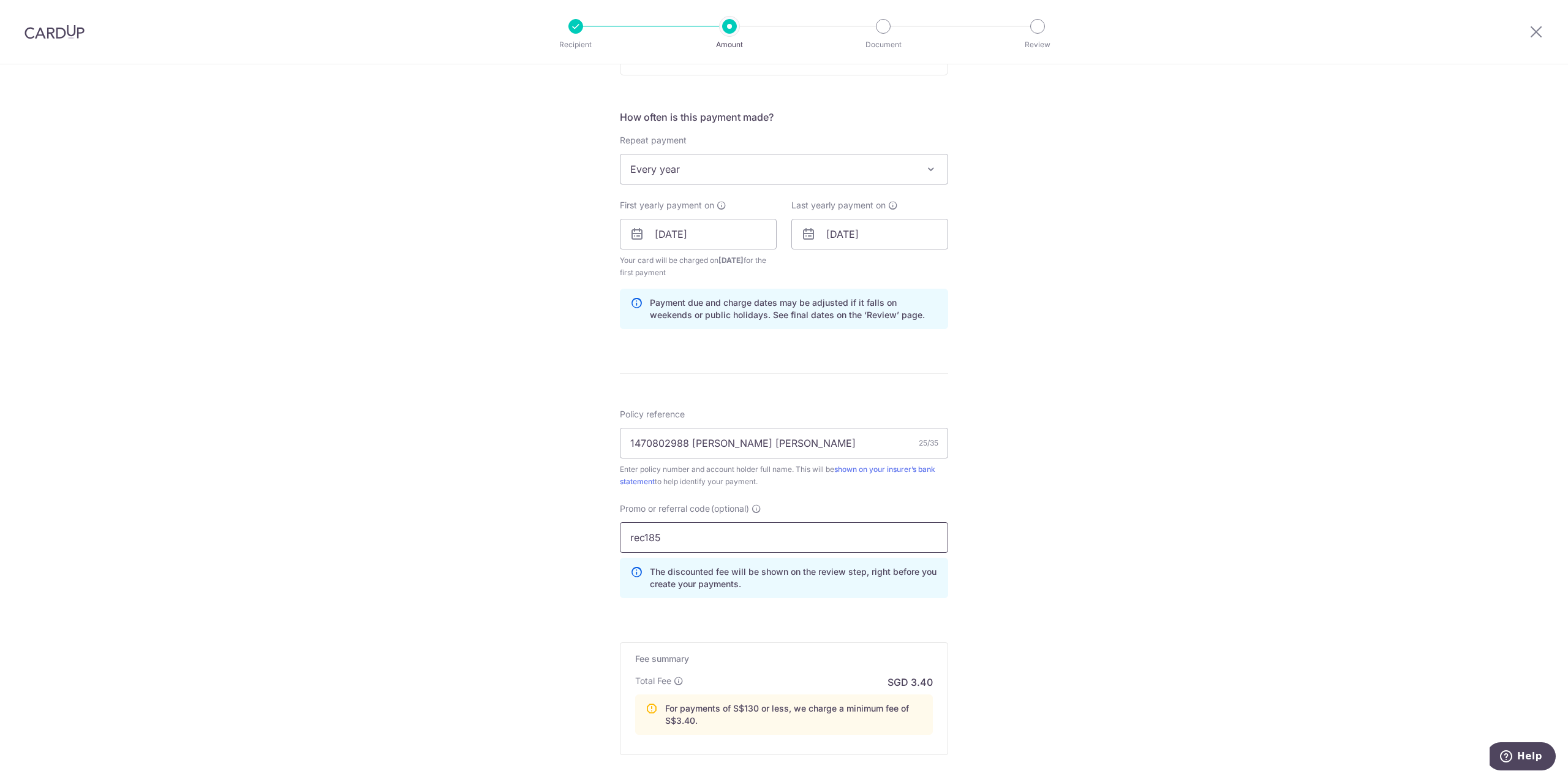
type input "rec185"
drag, startPoint x: 1126, startPoint y: 571, endPoint x: 1122, endPoint y: 576, distance: 6.4
click at [1126, 571] on div "Tell us more about your payment Enter payment amount SGD 86.40 86.40 Select Car…" at bounding box center [784, 274] width 1568 height 1277
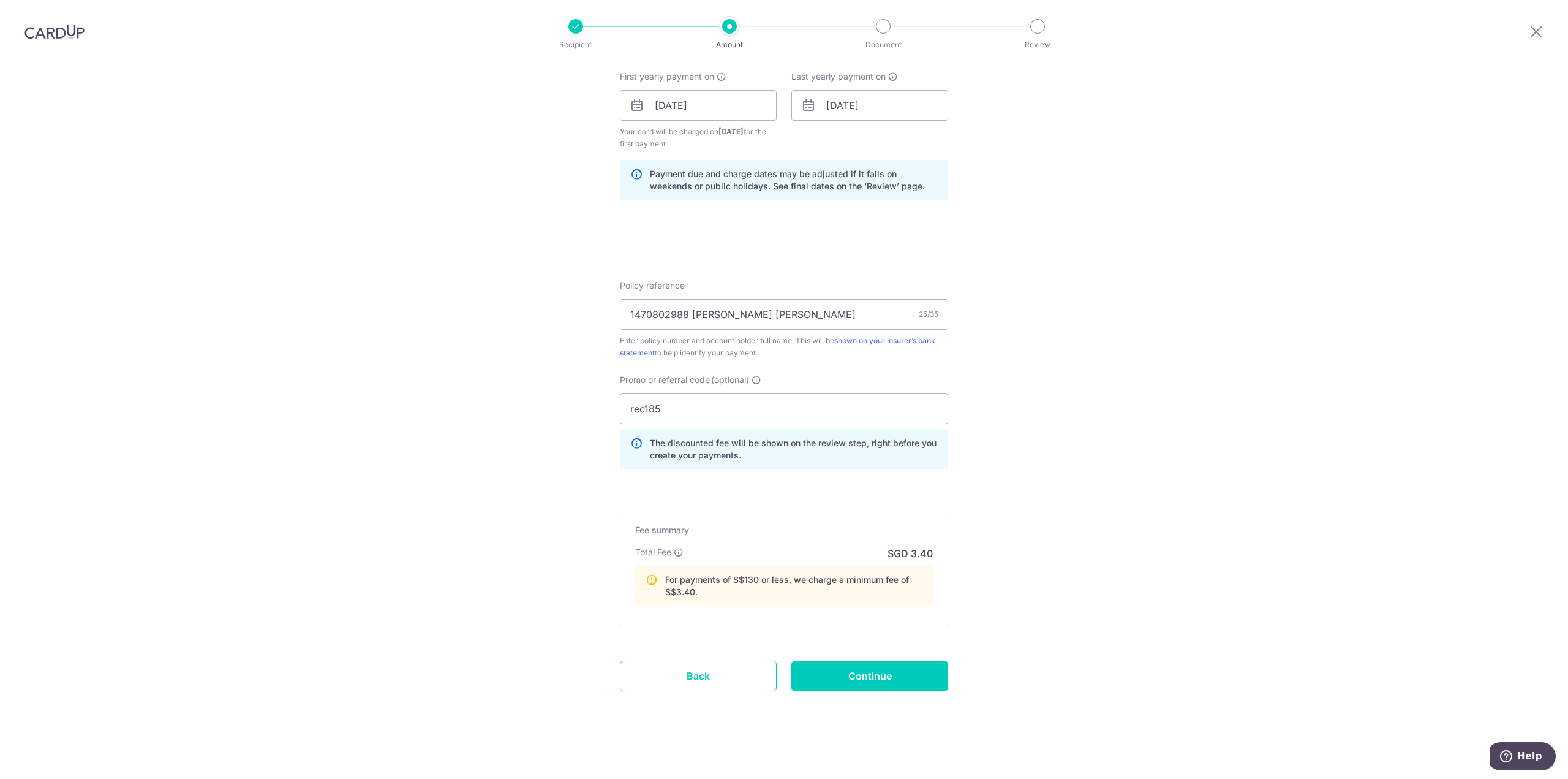
scroll to position [558, 0]
drag, startPoint x: 909, startPoint y: 672, endPoint x: 1001, endPoint y: 669, distance: 92.0
click at [910, 674] on input "Continue" at bounding box center [869, 675] width 157 height 30
type input "Create Schedule"
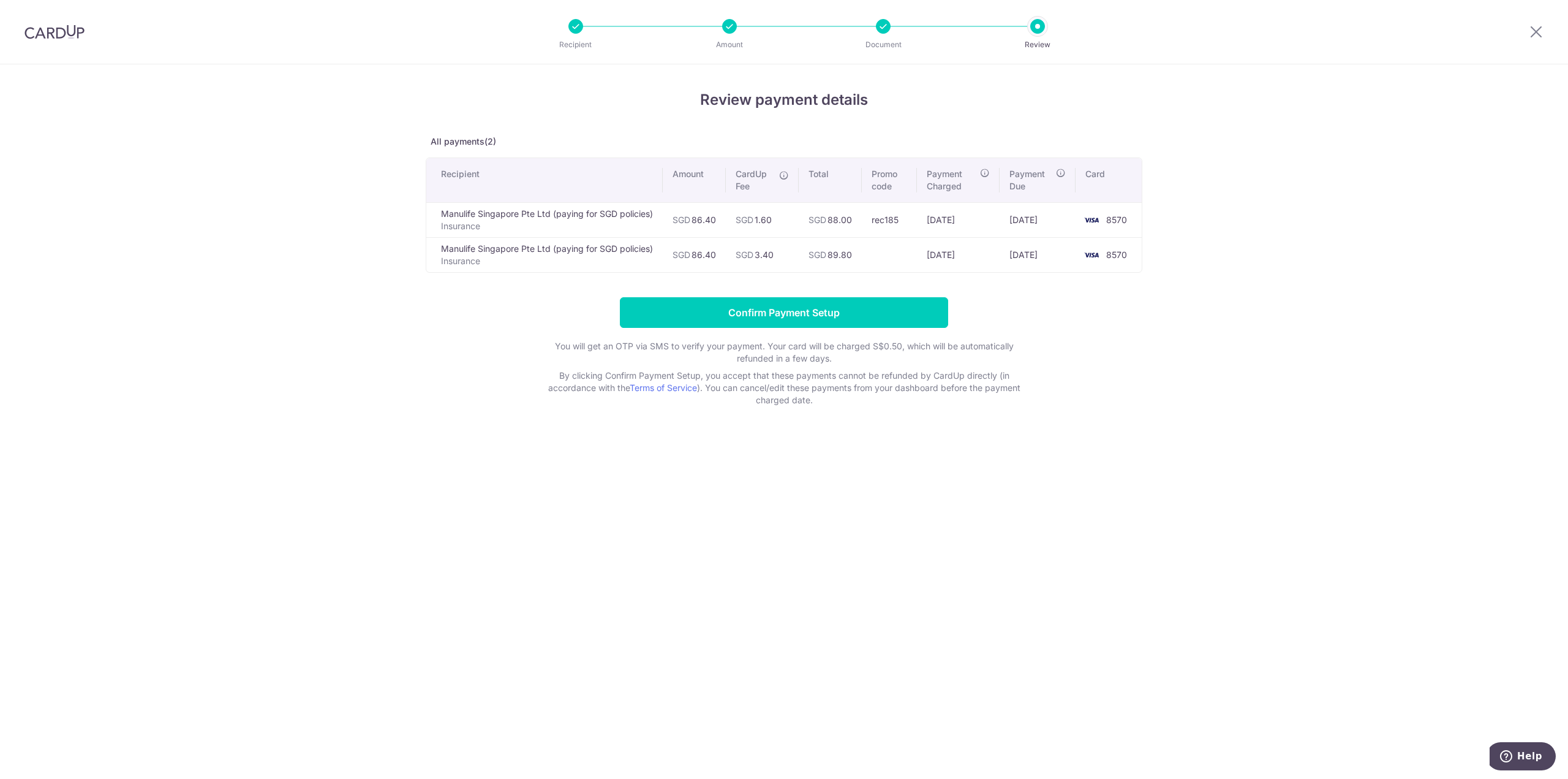
click at [1116, 446] on div "Review payment details All payments(2) Recipient Amount CardUp Fee Total Promo …" at bounding box center [784, 421] width 1568 height 715
click at [772, 309] on input "Confirm Payment Setup" at bounding box center [784, 312] width 328 height 30
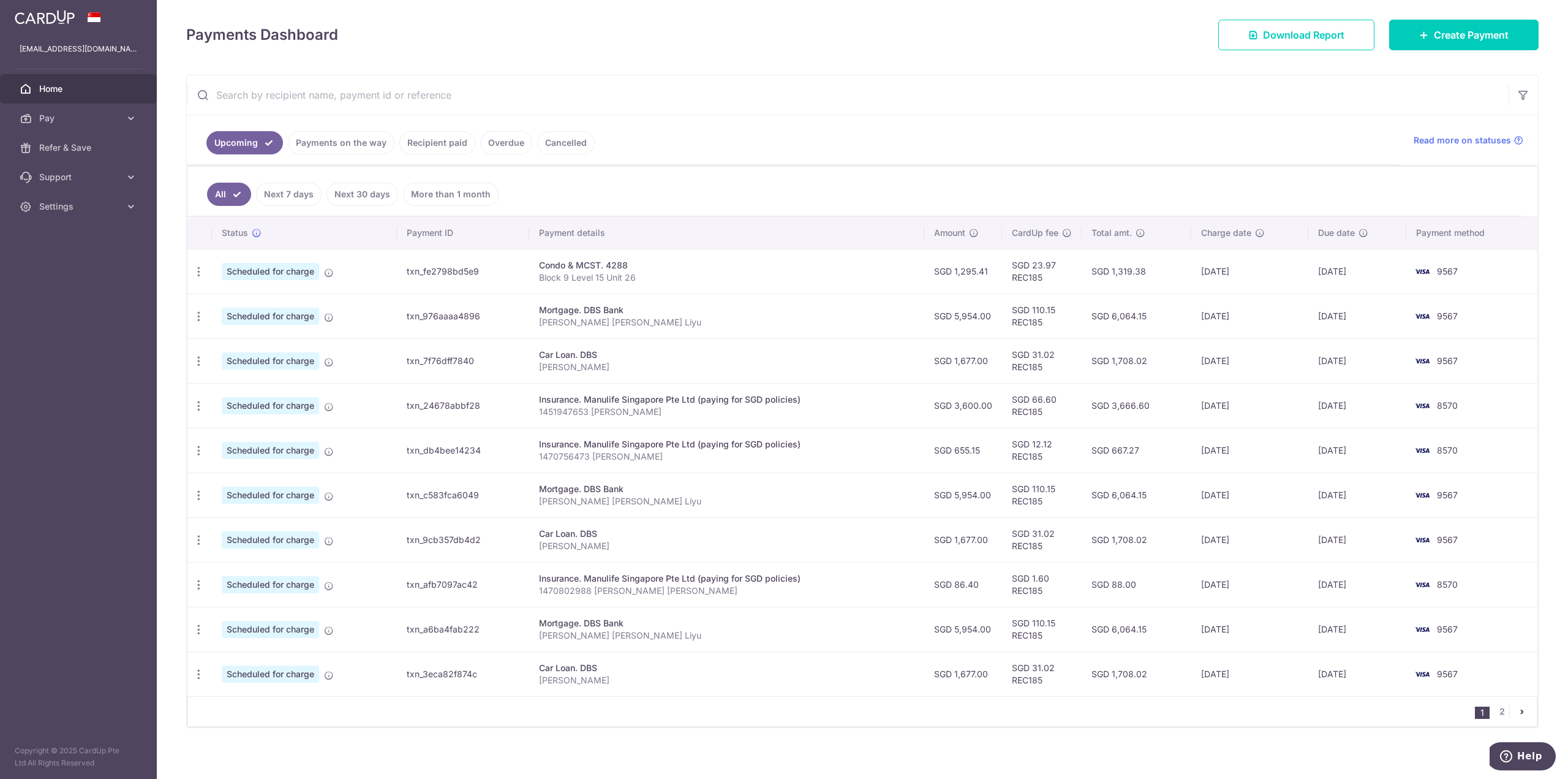
scroll to position [162, 0]
click at [579, 586] on p "1470802988 Alex Luo Yi Su" at bounding box center [727, 590] width 376 height 12
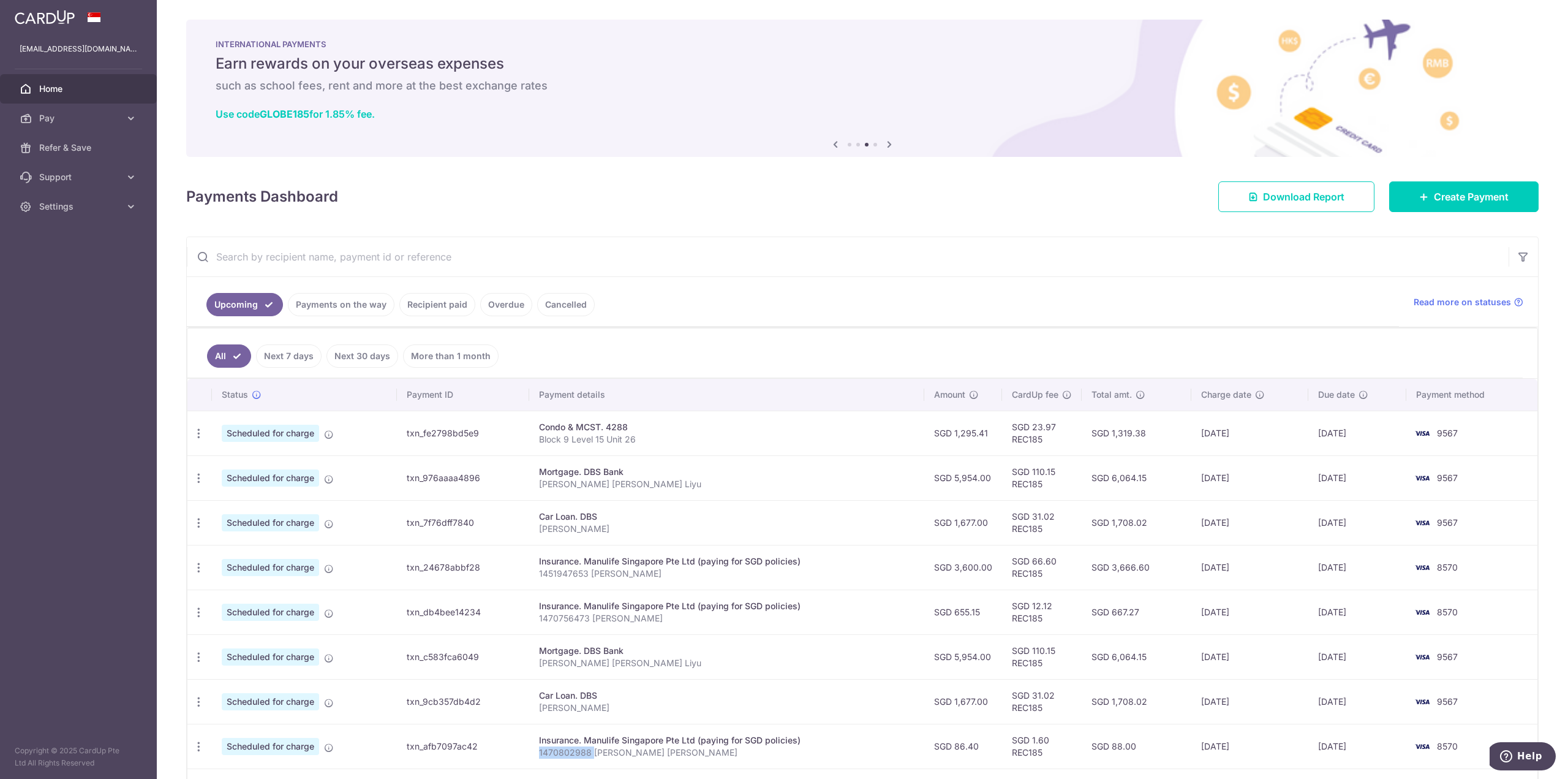
scroll to position [0, 0]
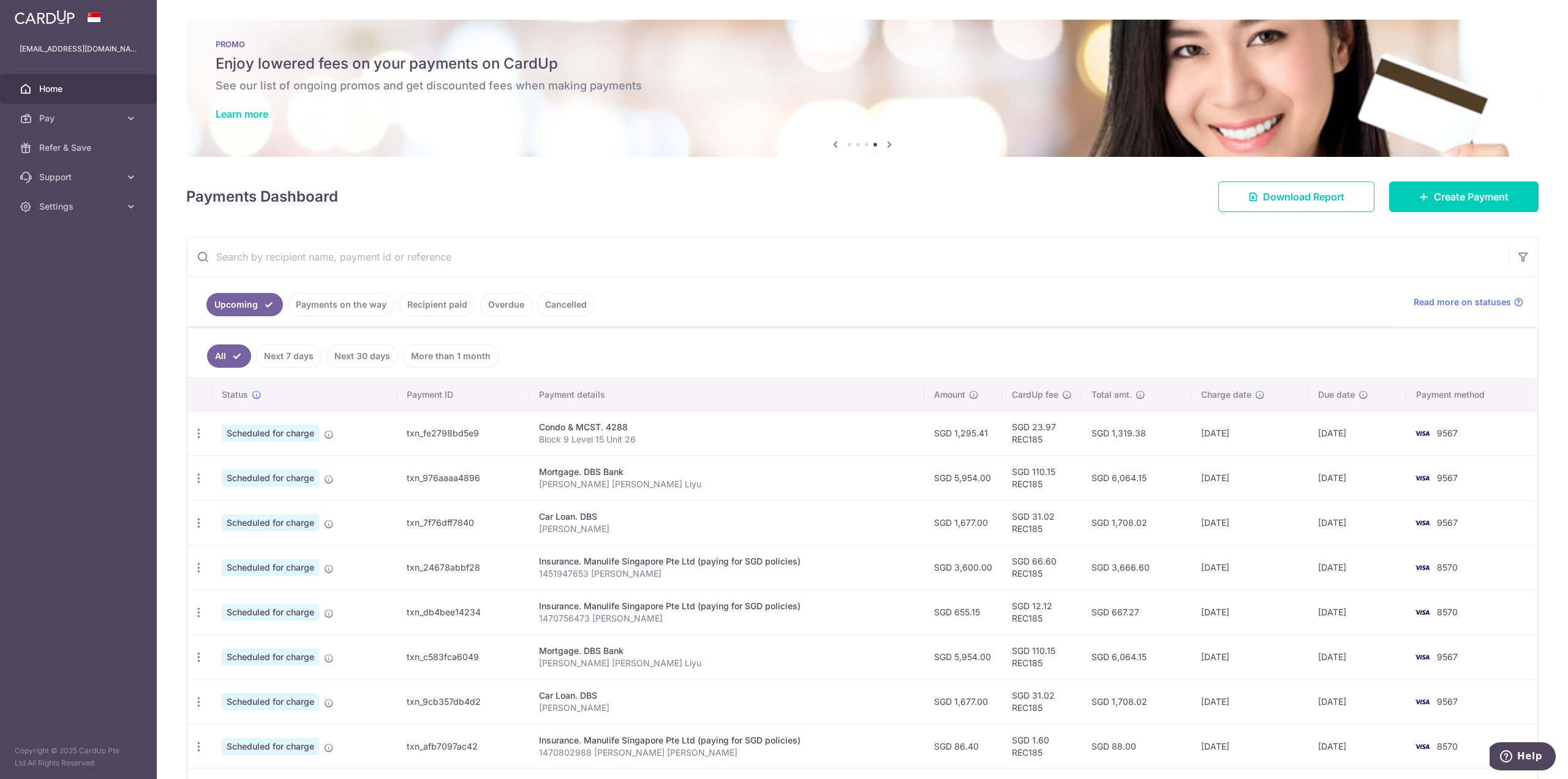
click at [1209, 258] on input "text" at bounding box center [848, 257] width 1322 height 39
click at [92, 121] on span "Pay" at bounding box center [80, 118] width 81 height 12
click at [86, 148] on span "Payments" at bounding box center [80, 147] width 81 height 12
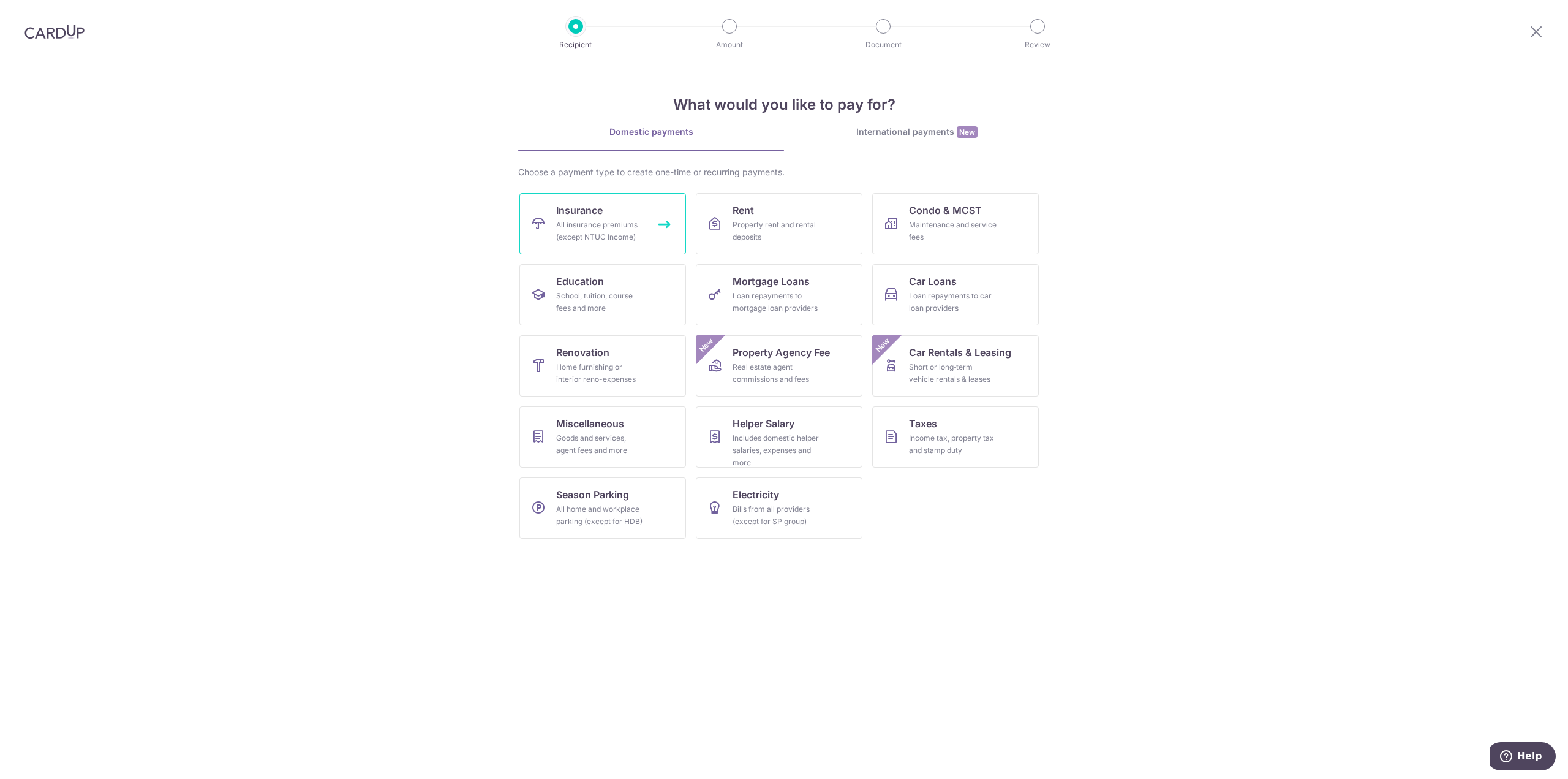
click at [595, 209] on span "Insurance" at bounding box center [579, 211] width 47 height 15
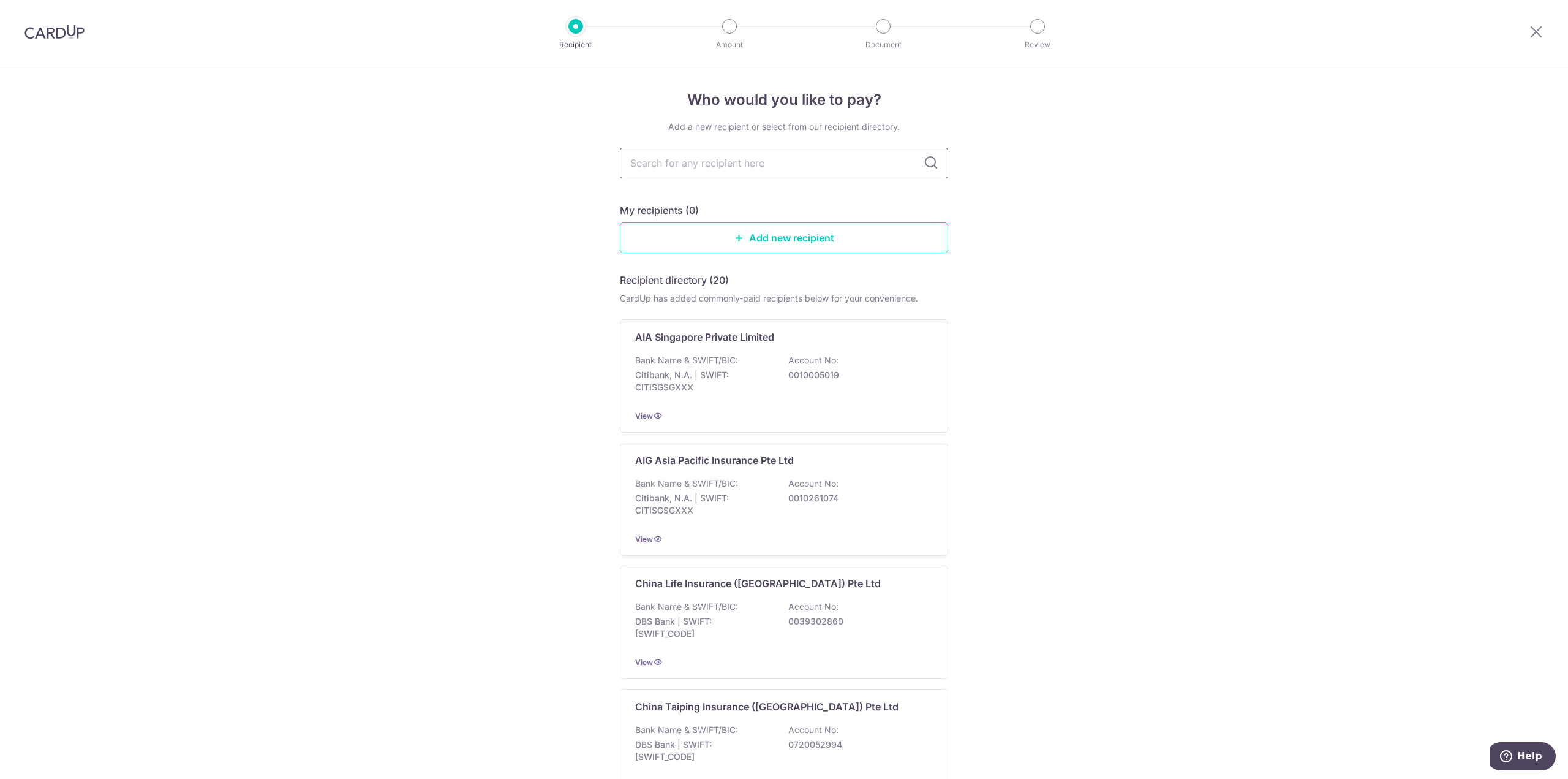
click at [738, 159] on input "text" at bounding box center [784, 163] width 328 height 30
type input "singlife"
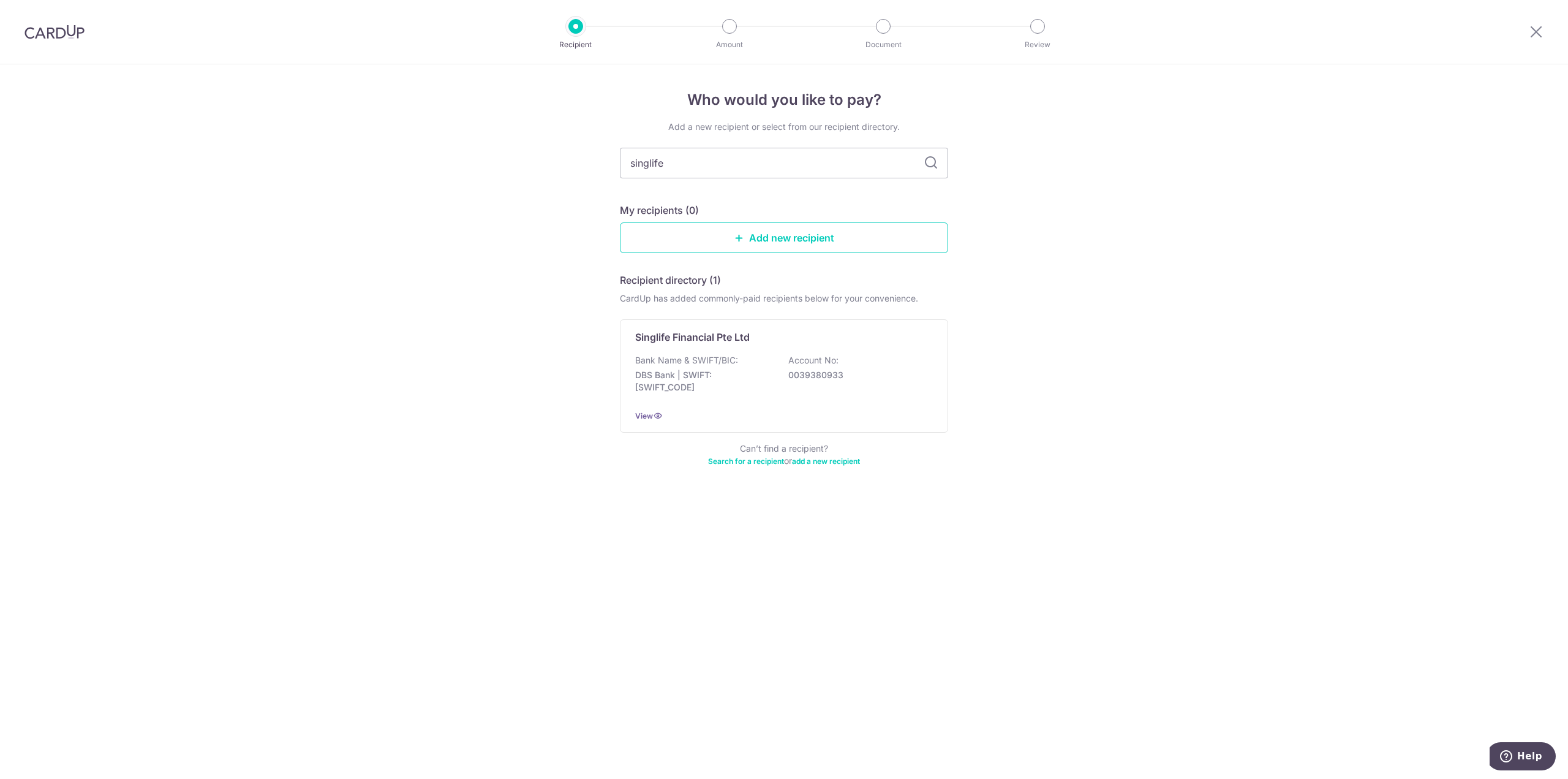
click at [926, 162] on icon at bounding box center [931, 163] width 15 height 15
drag, startPoint x: 793, startPoint y: 352, endPoint x: 960, endPoint y: 333, distance: 168.1
click at [794, 352] on div "Singlife Financial Pte Ltd Bank Name & SWIFT/BIC: DBS Bank | SWIFT: [SWIFT_CODE…" at bounding box center [784, 376] width 328 height 114
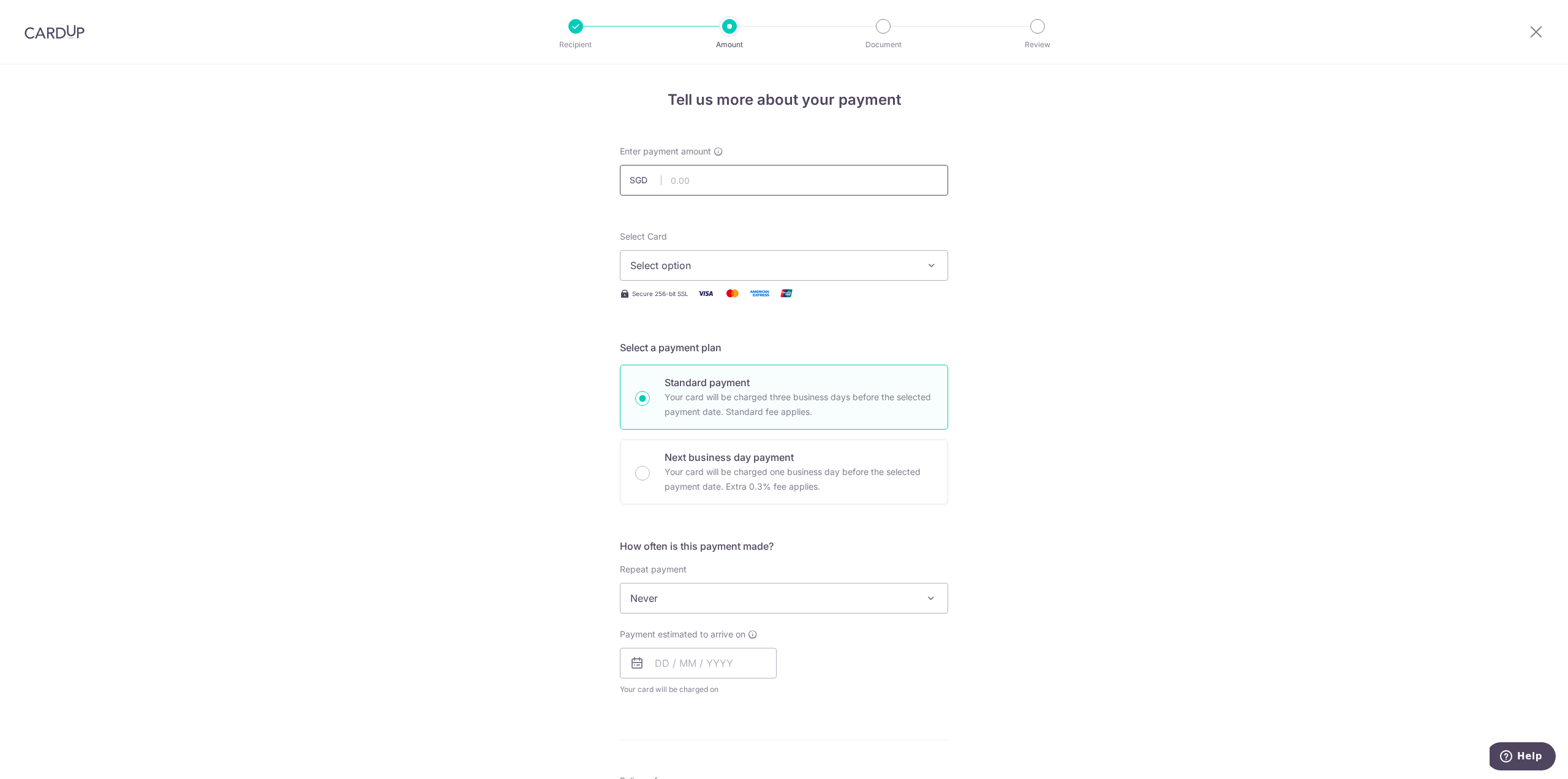
drag, startPoint x: 0, startPoint y: 0, endPoint x: 791, endPoint y: 193, distance: 814.2
click at [731, 179] on input "text" at bounding box center [784, 179] width 328 height 30
paste input "1381.3"
type input "1,381.30"
drag, startPoint x: 452, startPoint y: 241, endPoint x: 561, endPoint y: 262, distance: 111.0
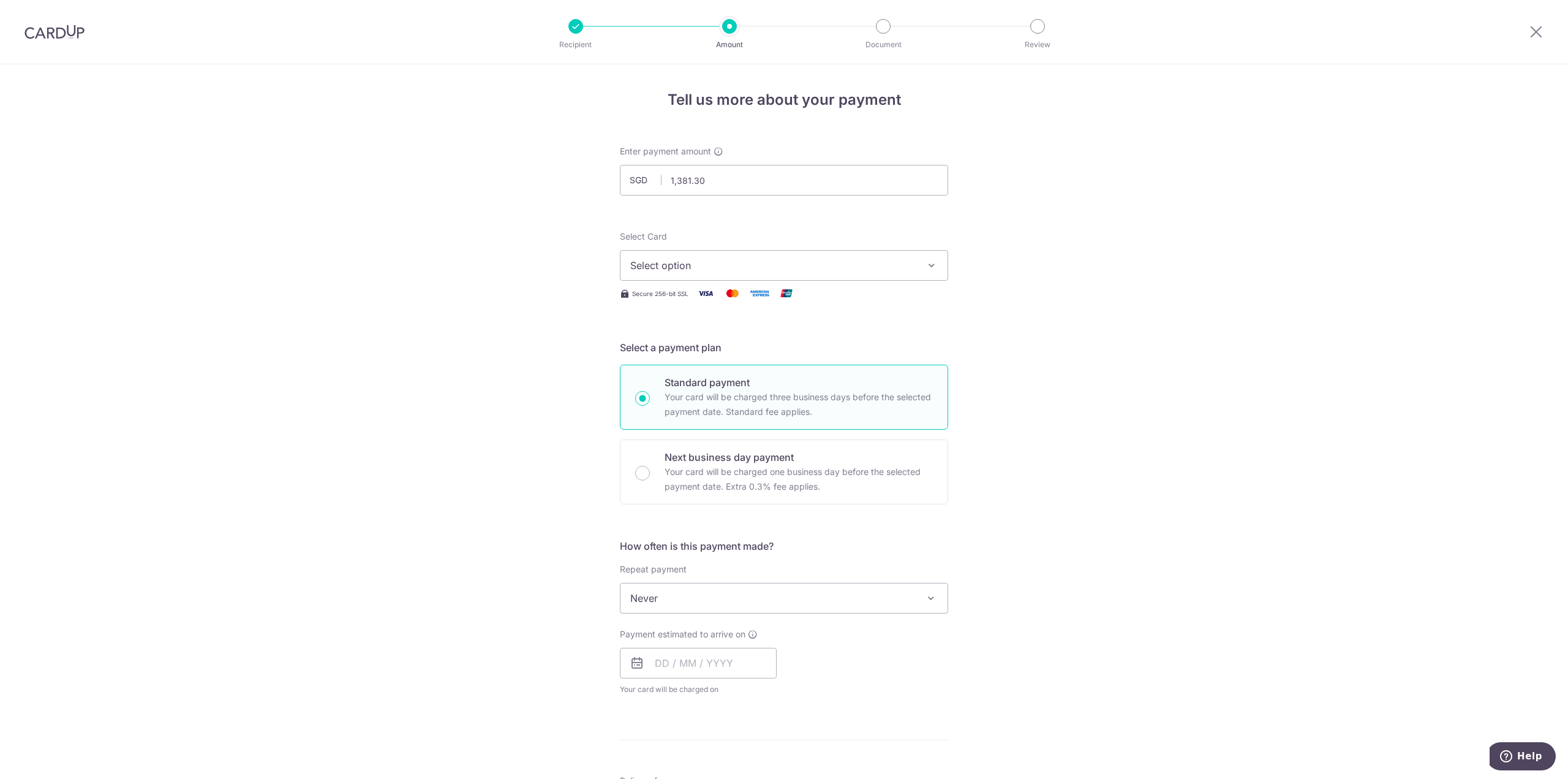
click at [452, 241] on div "Tell us more about your payment Enter payment amount SGD 1,381.30 1381.30 Selec…" at bounding box center [784, 619] width 1568 height 1109
click at [722, 274] on button "Select option" at bounding box center [784, 265] width 328 height 30
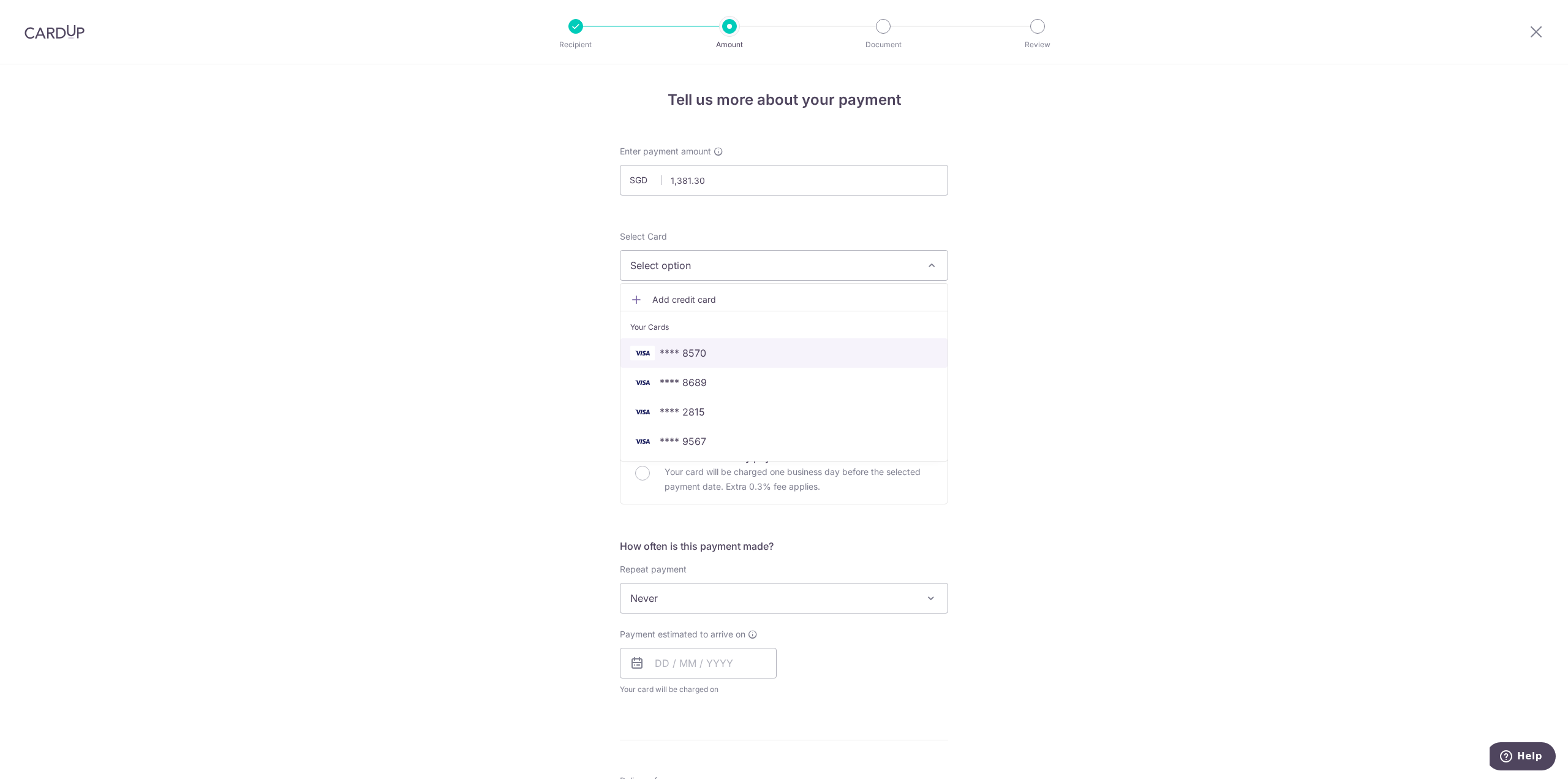
click at [717, 346] on span "**** 8570" at bounding box center [784, 353] width 308 height 15
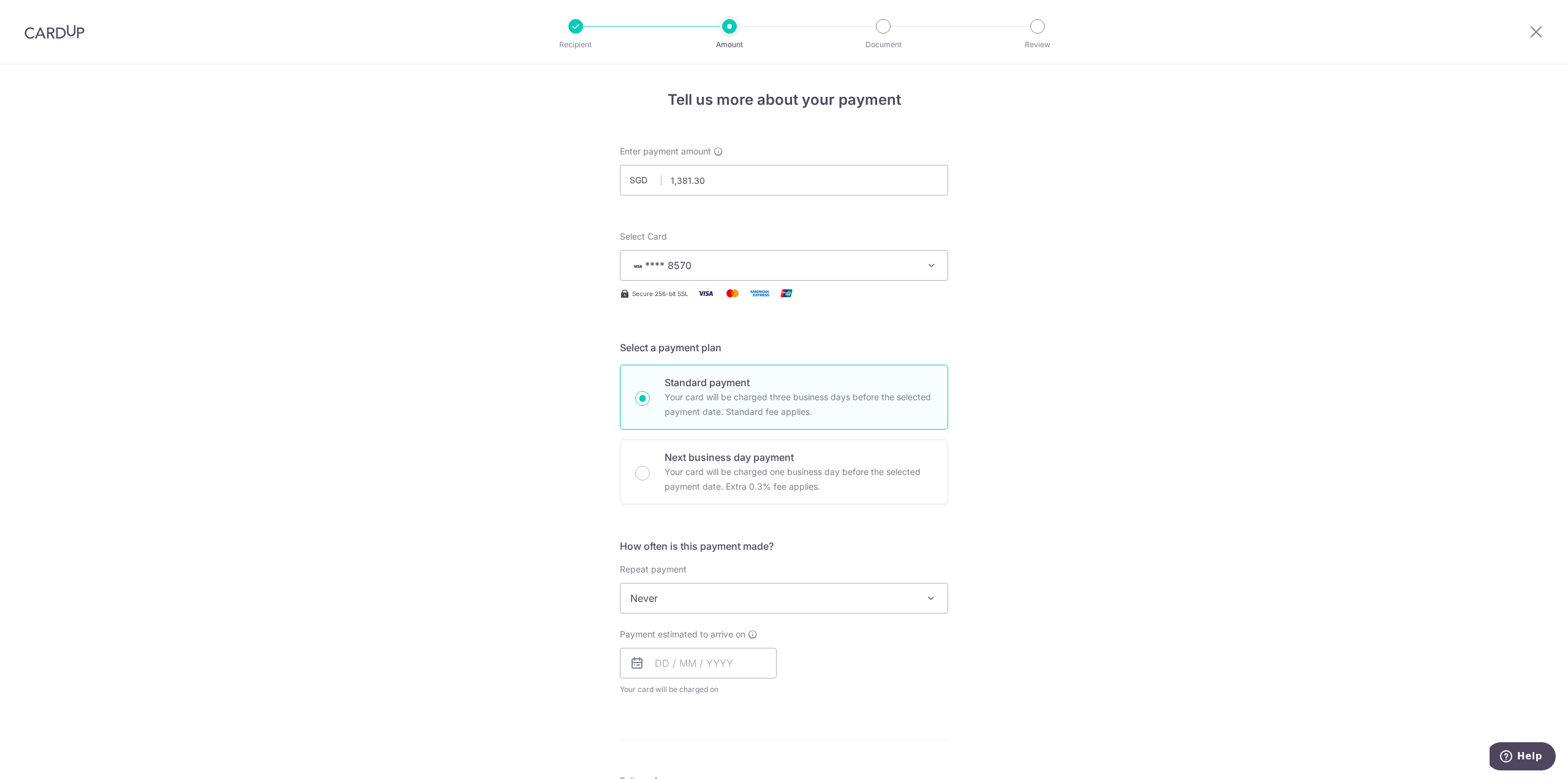
click at [1041, 326] on div "Tell us more about your payment Enter payment amount SGD 1,381.30 1381.30 Selec…" at bounding box center [784, 619] width 1568 height 1109
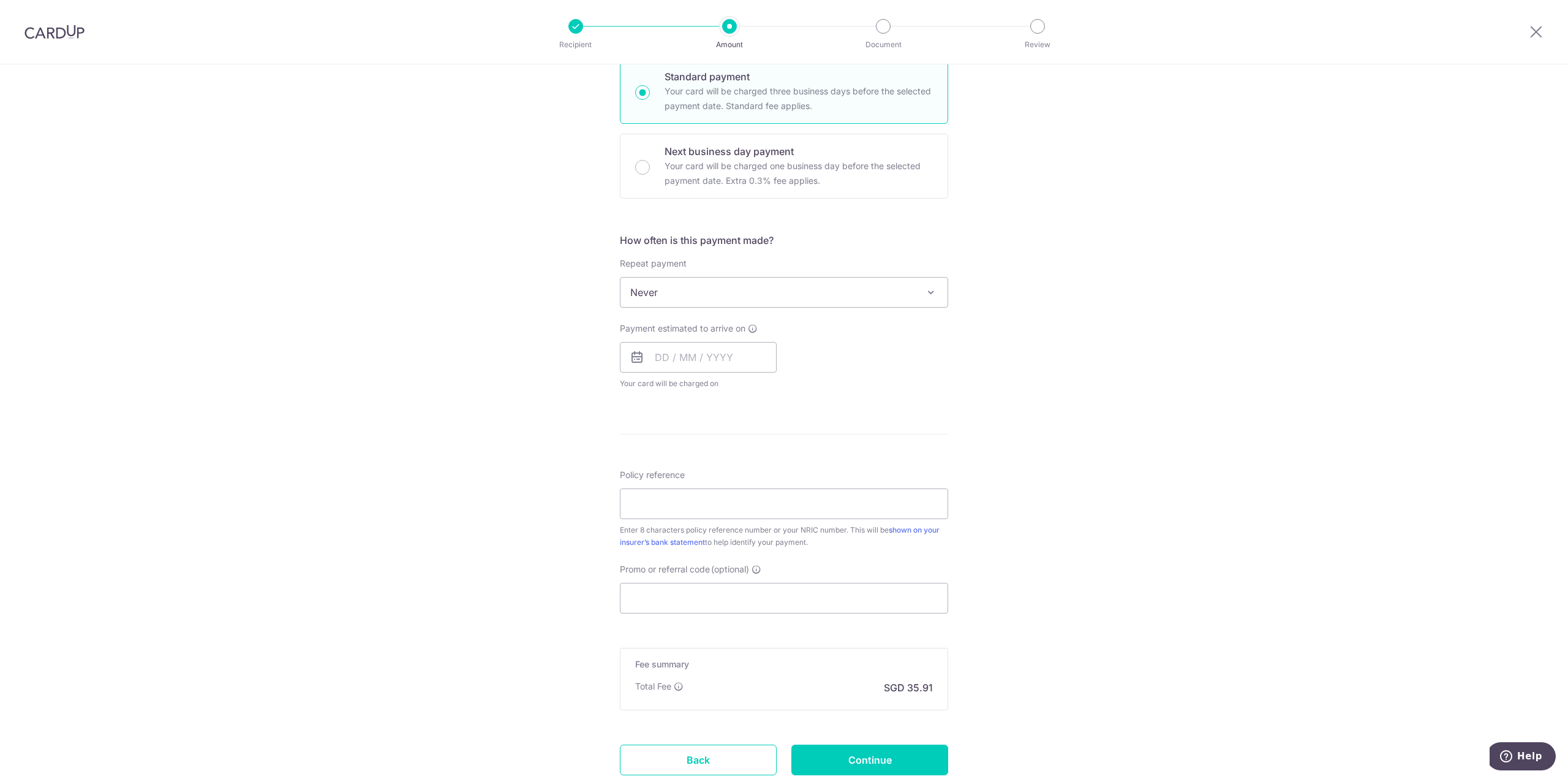
scroll to position [306, 0]
click at [676, 271] on div "Repeat payment Never Every week Every month Every quarter Every half a year Eve…" at bounding box center [784, 281] width 328 height 50
click at [680, 282] on span "Never" at bounding box center [784, 292] width 327 height 30
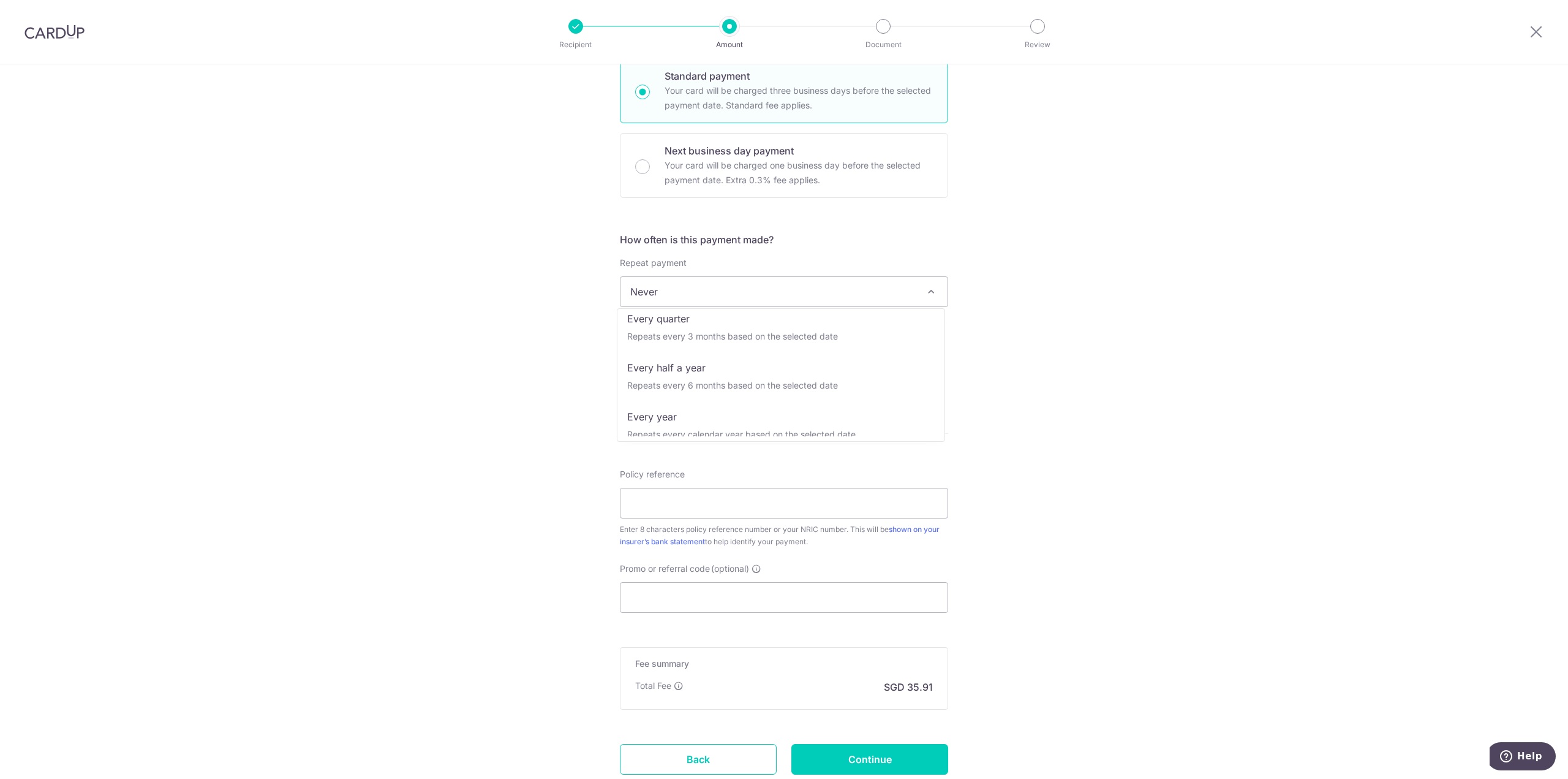
scroll to position [172, 0]
select select "6"
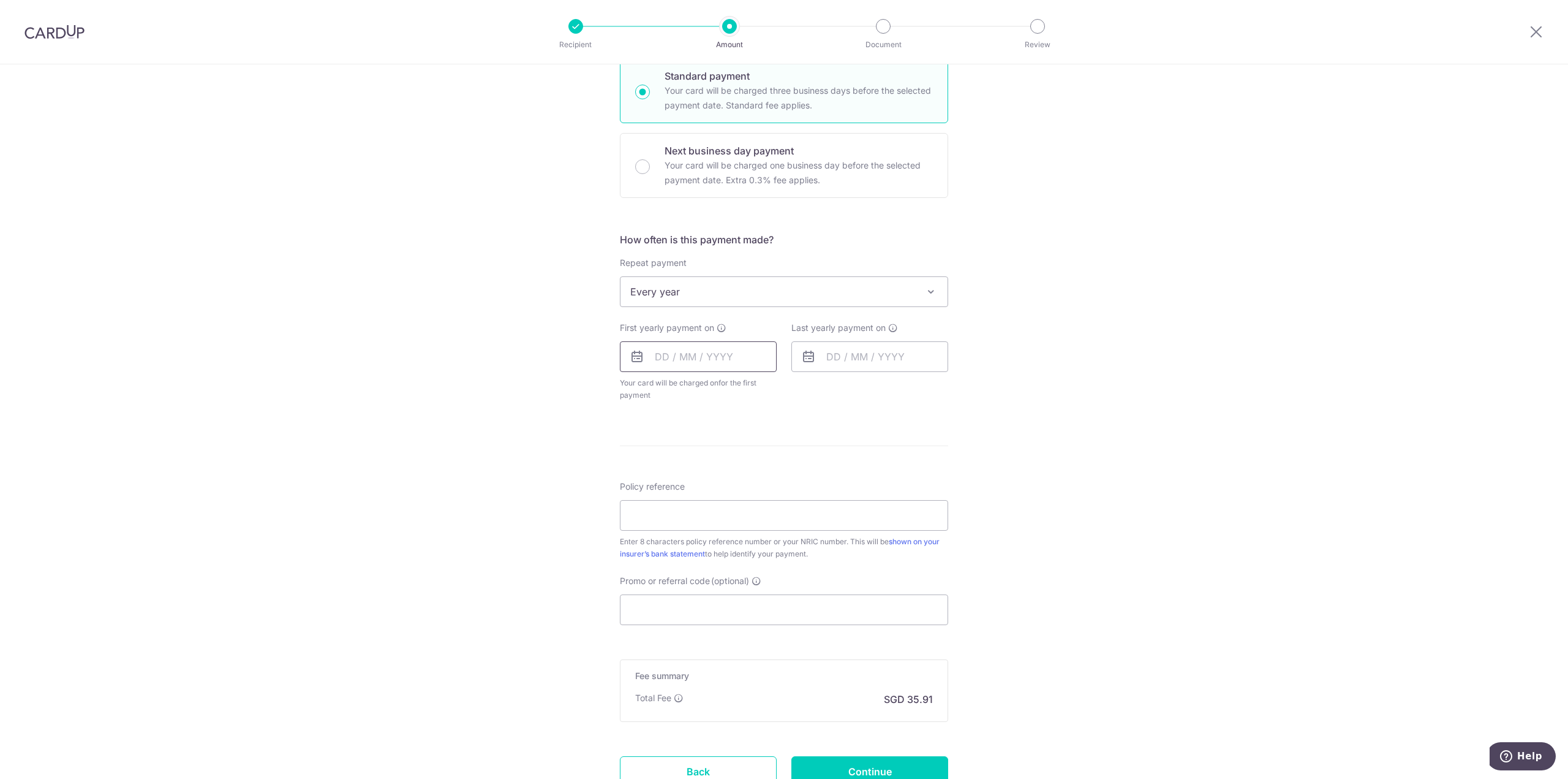
click at [673, 355] on input "text" at bounding box center [698, 356] width 157 height 30
click at [690, 388] on select "Sep Oct Nov Dec" at bounding box center [689, 390] width 32 height 10
click at [679, 388] on select "Sep Oct Nov Dec" at bounding box center [689, 390] width 32 height 10
click at [746, 392] on div "Sep Oct Nov [DATE] 2026 2027 2028 2029 2030 2031 2032 2033 2034 2035" at bounding box center [718, 390] width 90 height 11
click at [747, 388] on select "2025 2026 2027 2028 2029 2030 2031 2032 2033 2034 2035" at bounding box center [746, 390] width 32 height 10
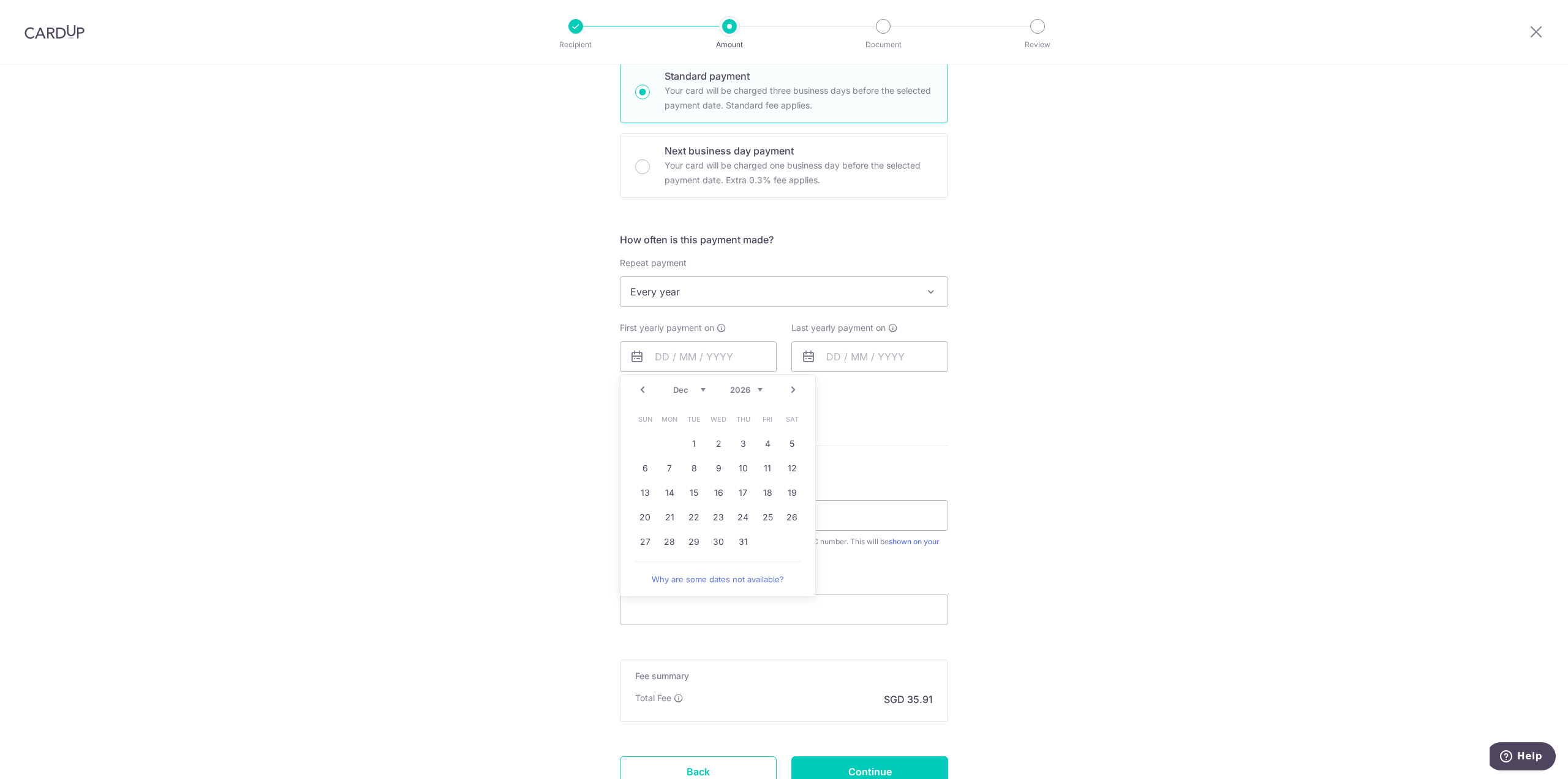
click at [674, 385] on select "Jan Feb Mar Apr May Jun [DATE] Aug Sep Oct Nov Dec" at bounding box center [689, 390] width 32 height 10
click at [738, 515] on link "22" at bounding box center [743, 517] width 20 height 20
type input "[DATE]"
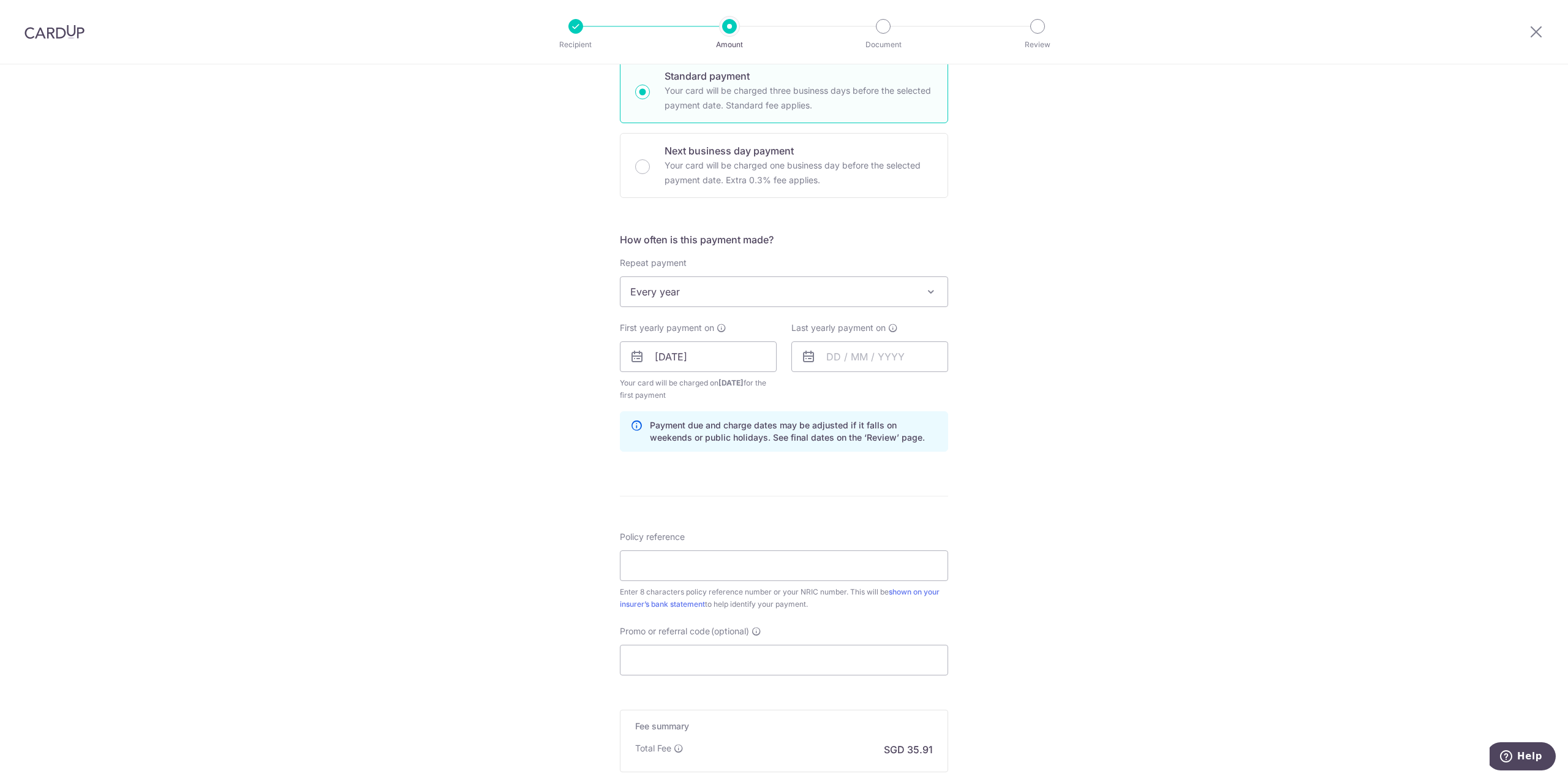
click at [1034, 409] on div "Tell us more about your payment Enter payment amount SGD 1,381.30 1381.30 Selec…" at bounding box center [784, 344] width 1568 height 1171
click at [885, 351] on input "text" at bounding box center [869, 356] width 157 height 30
click at [923, 388] on select "2026 2027 2028 2029 2030 2031 2032 2033 2034 2035" at bounding box center [918, 390] width 32 height 10
click at [934, 539] on link "29" at bounding box center [939, 542] width 20 height 20
click at [849, 357] on input "29/01/2027" at bounding box center [869, 356] width 157 height 30
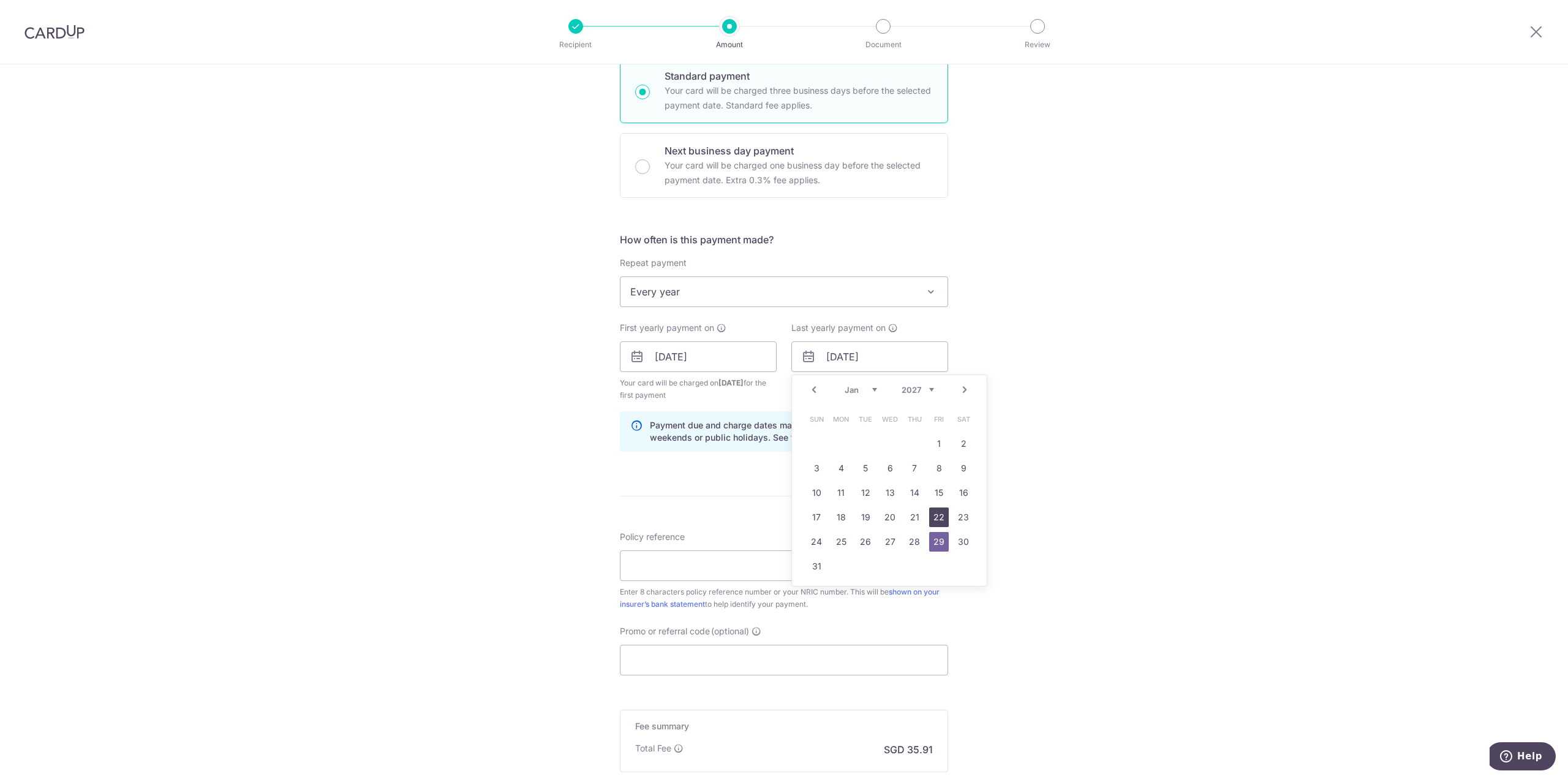
click at [933, 512] on link "22" at bounding box center [939, 517] width 20 height 20
type input "[DATE]"
click at [1096, 432] on div "Tell us more about your payment Enter payment amount SGD 1,381.30 1381.30 Selec…" at bounding box center [784, 344] width 1568 height 1171
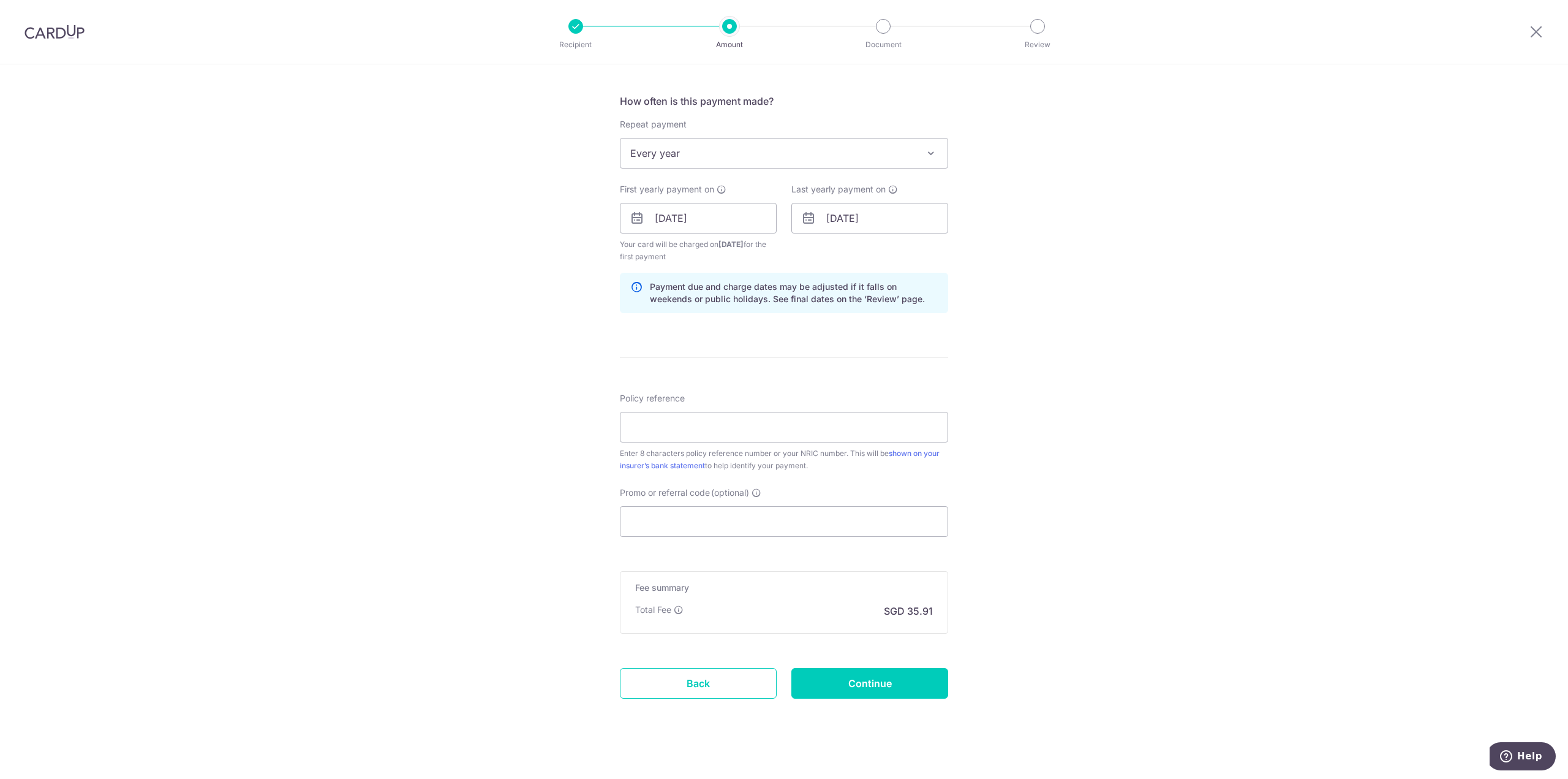
scroll to position [453, 0]
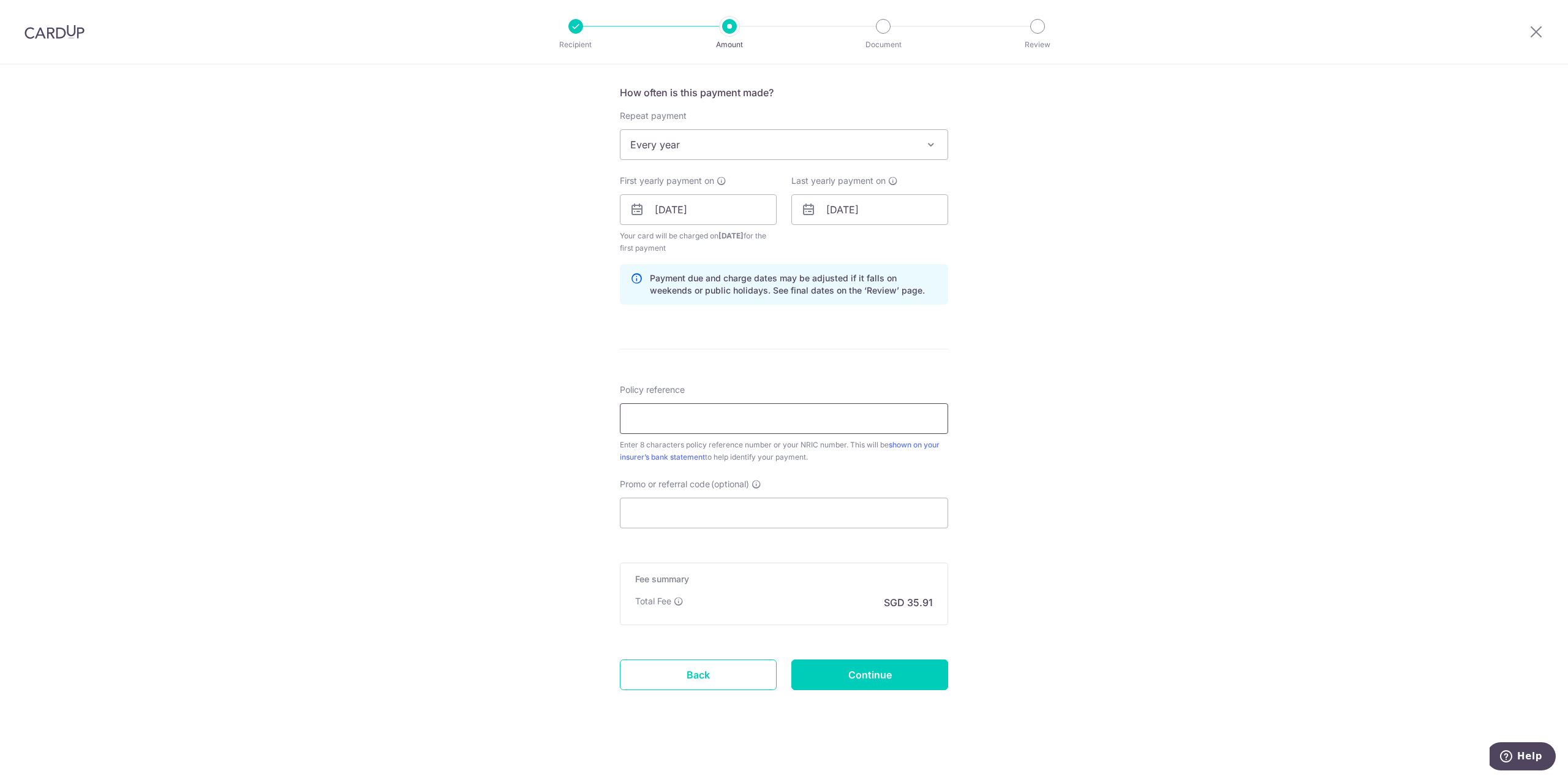
click at [692, 416] on input "Policy reference" at bounding box center [784, 418] width 328 height 30
paste input "81551464"
drag, startPoint x: 1078, startPoint y: 427, endPoint x: 1068, endPoint y: 426, distance: 10.0
click at [1080, 426] on div "Tell us more about your payment Enter payment amount SGD 1,381.30 1381.30 Selec…" at bounding box center [784, 197] width 1568 height 1171
click at [784, 412] on input "81551464" at bounding box center [784, 418] width 328 height 30
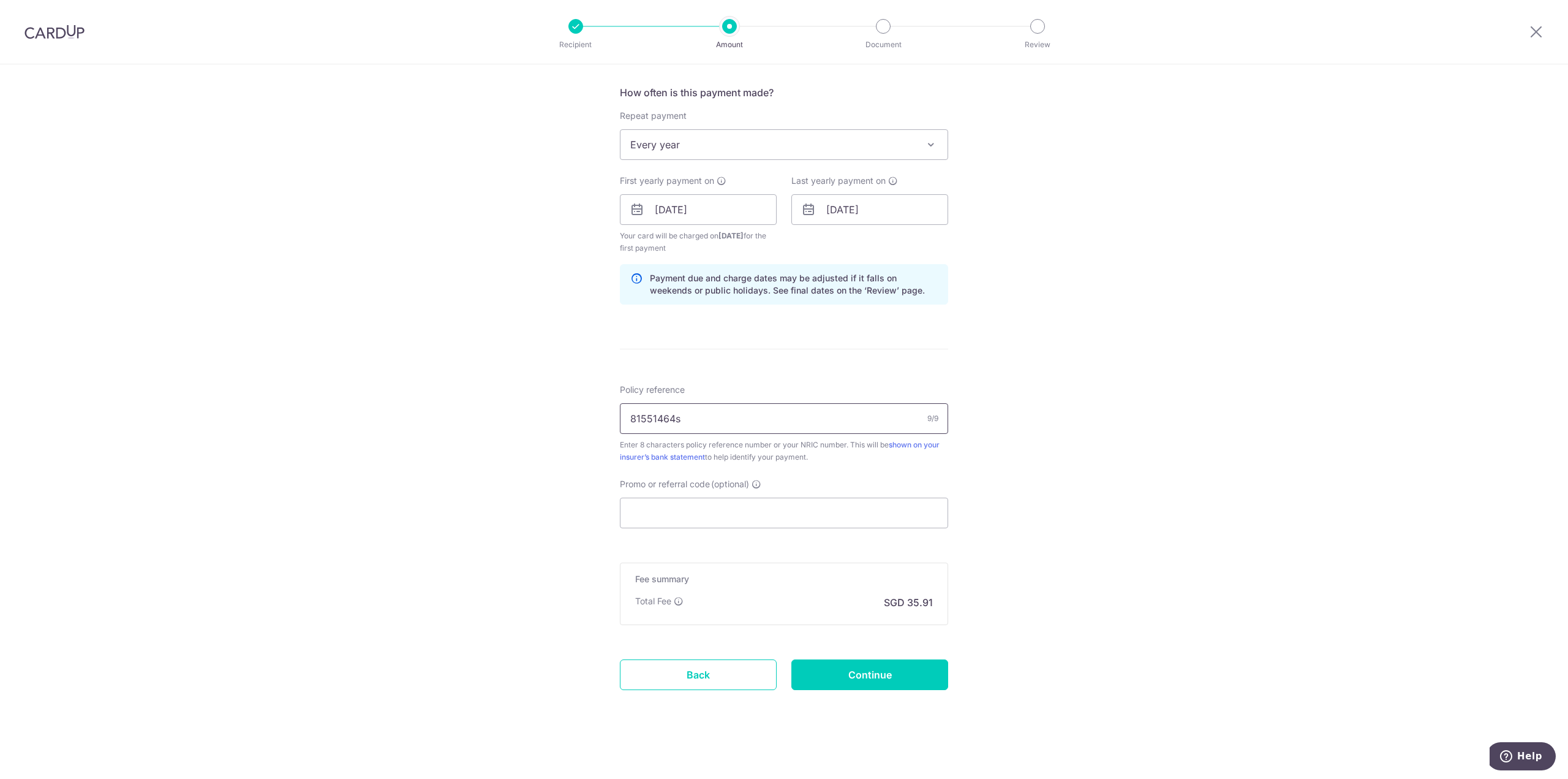
type input "81551464"
click at [451, 431] on div "Tell us more about your payment Enter payment amount SGD 1,381.30 1381.30 Selec…" at bounding box center [784, 197] width 1568 height 1171
click at [790, 421] on input "81551464" at bounding box center [784, 418] width 328 height 30
click at [1057, 397] on div "Tell us more about your payment Enter payment amount SGD 1,381.30 1381.30 Selec…" at bounding box center [784, 197] width 1568 height 1171
click at [711, 512] on input "Promo or referral code (optional)" at bounding box center [784, 512] width 328 height 30
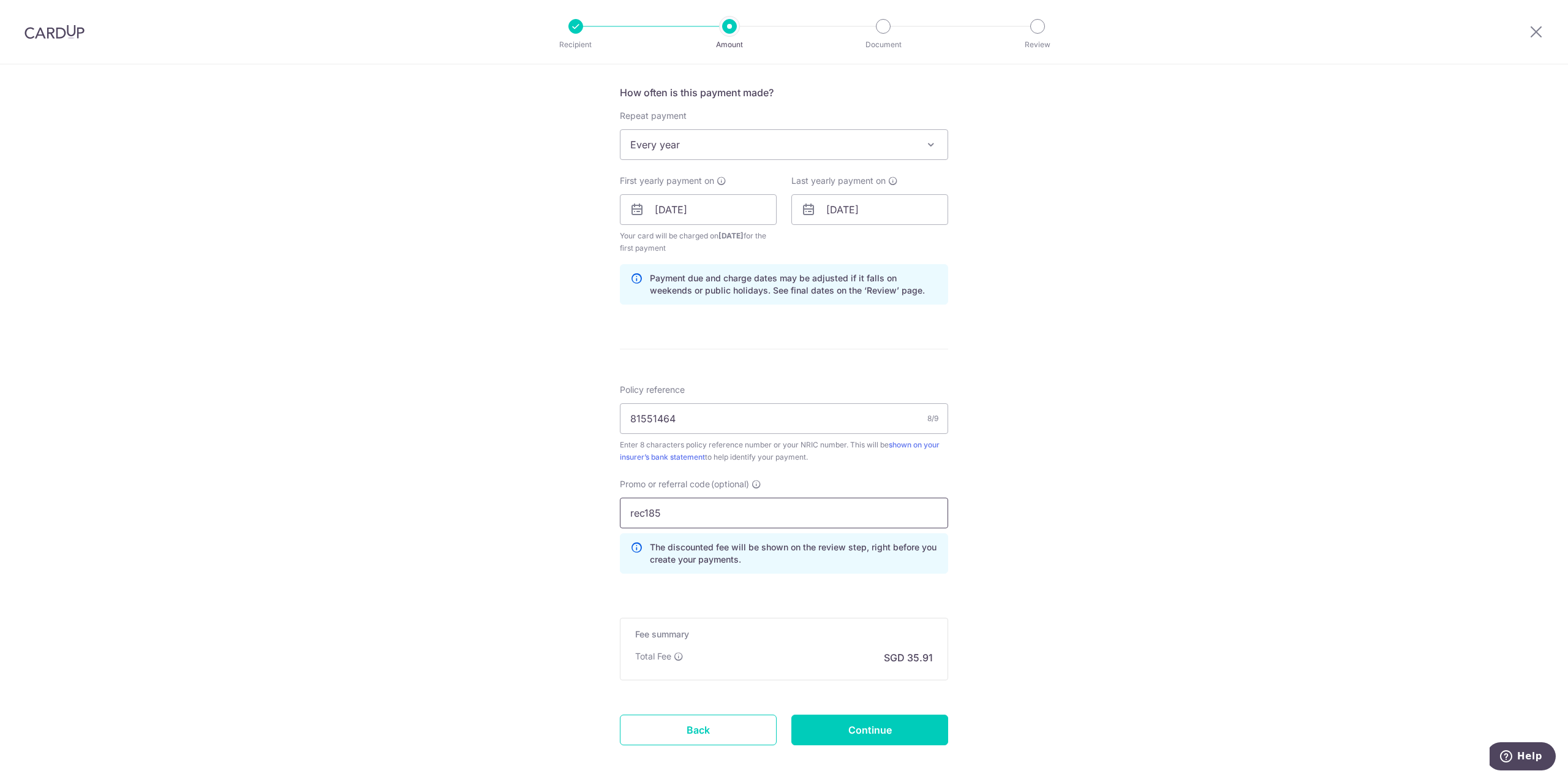
type input "rec185"
click at [1098, 549] on div "Tell us more about your payment Enter payment amount SGD 1,381.30 1381.30 Selec…" at bounding box center [784, 224] width 1568 height 1226
click at [885, 721] on input "Continue" at bounding box center [869, 730] width 157 height 30
type input "Create Schedule"
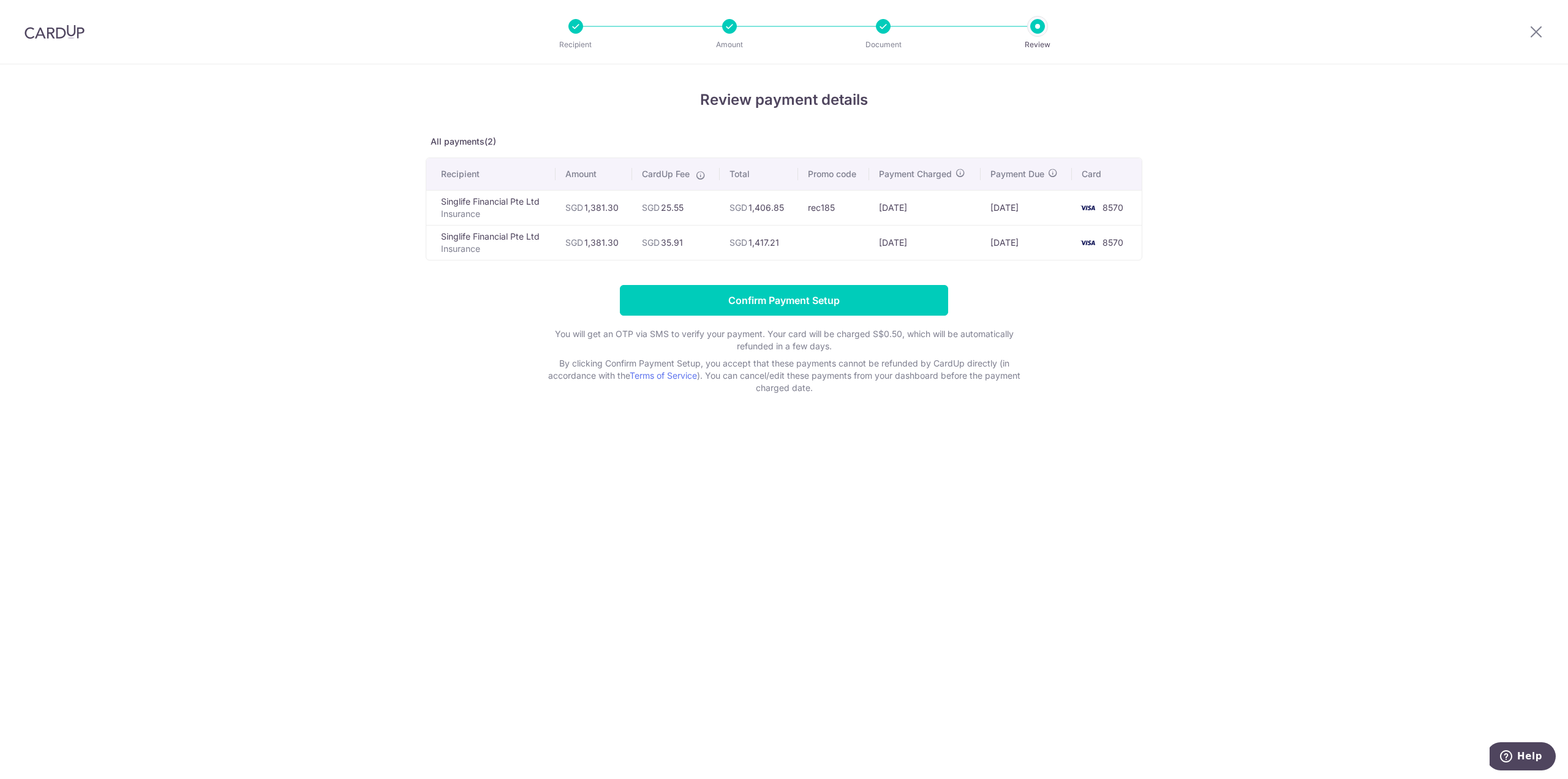
click at [1323, 238] on div "Review payment details All payments(2) Recipient Amount CardUp Fee Total Promo …" at bounding box center [784, 421] width 1568 height 715
click at [784, 301] on input "Confirm Payment Setup" at bounding box center [784, 299] width 328 height 30
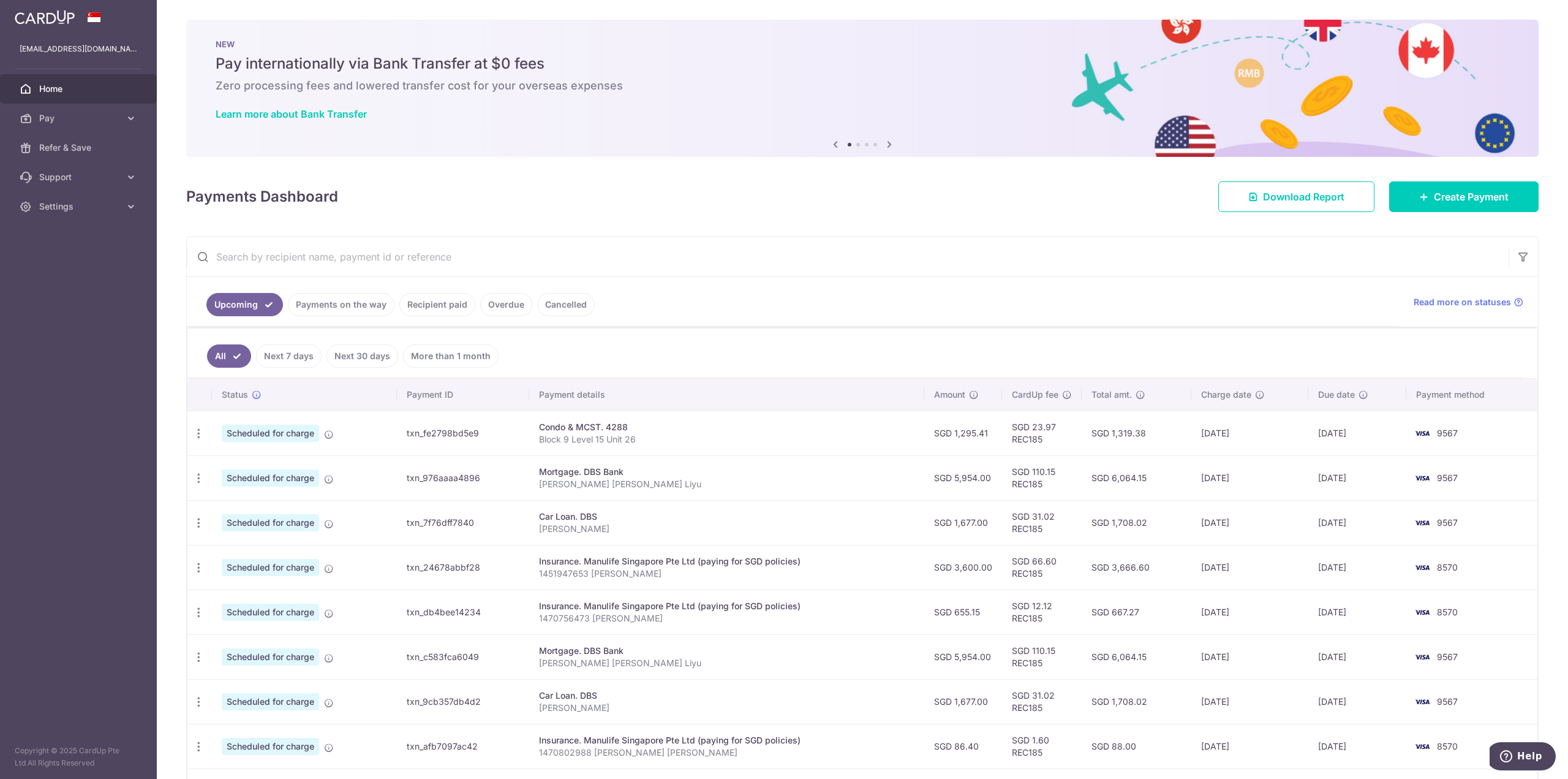
click at [854, 266] on input "text" at bounding box center [848, 257] width 1322 height 39
click at [1467, 205] on link "Create Payment" at bounding box center [1464, 196] width 150 height 30
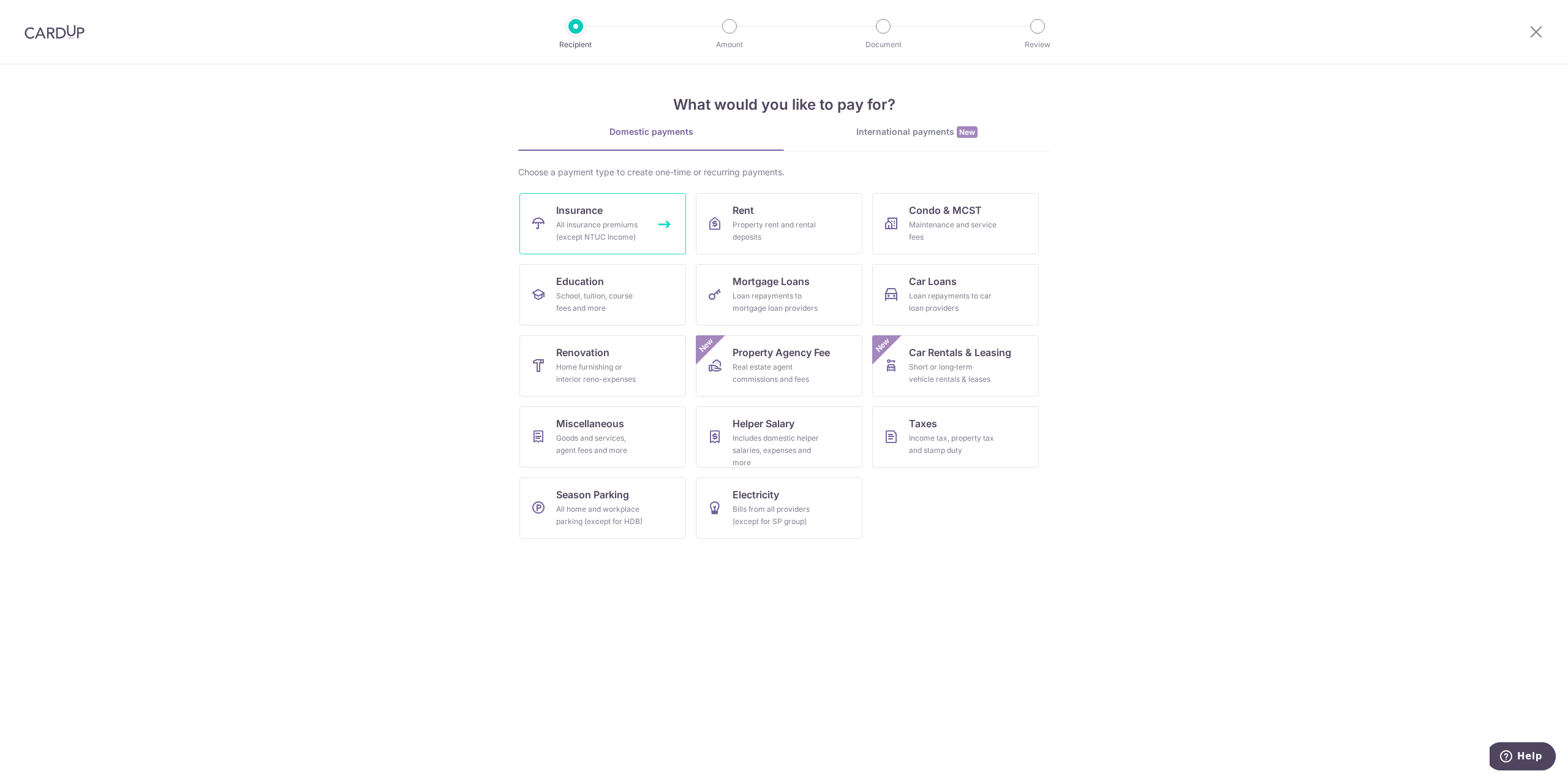
click at [631, 222] on div "All insurance premiums (except NTUC Income)" at bounding box center [599, 231] width 88 height 25
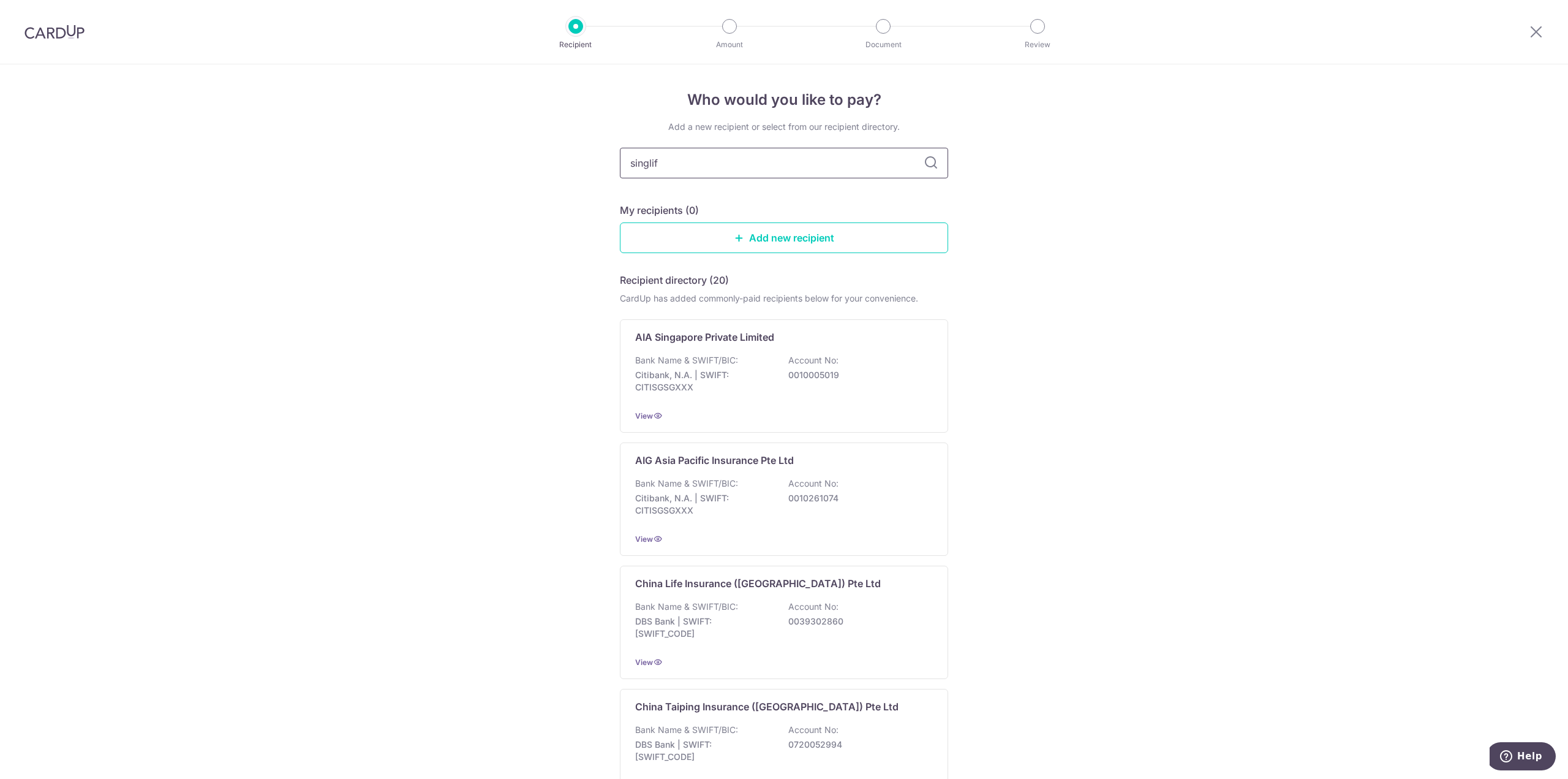
type input "singlife"
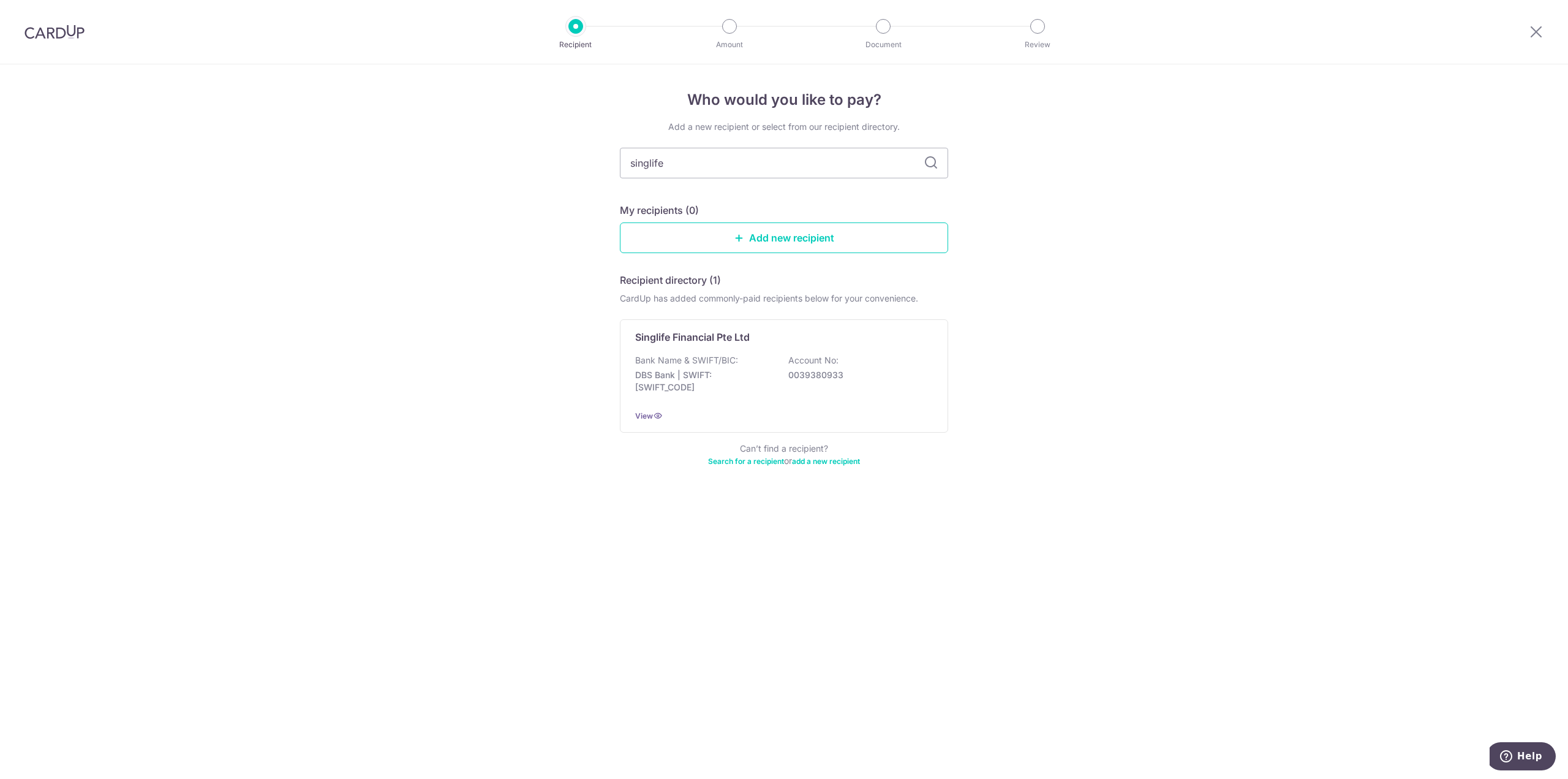
click at [926, 163] on icon at bounding box center [931, 163] width 15 height 15
click at [809, 352] on div "Singlife Financial Pte Ltd Bank Name & SWIFT/BIC: DBS Bank | SWIFT: [SWIFT_CODE…" at bounding box center [784, 376] width 328 height 114
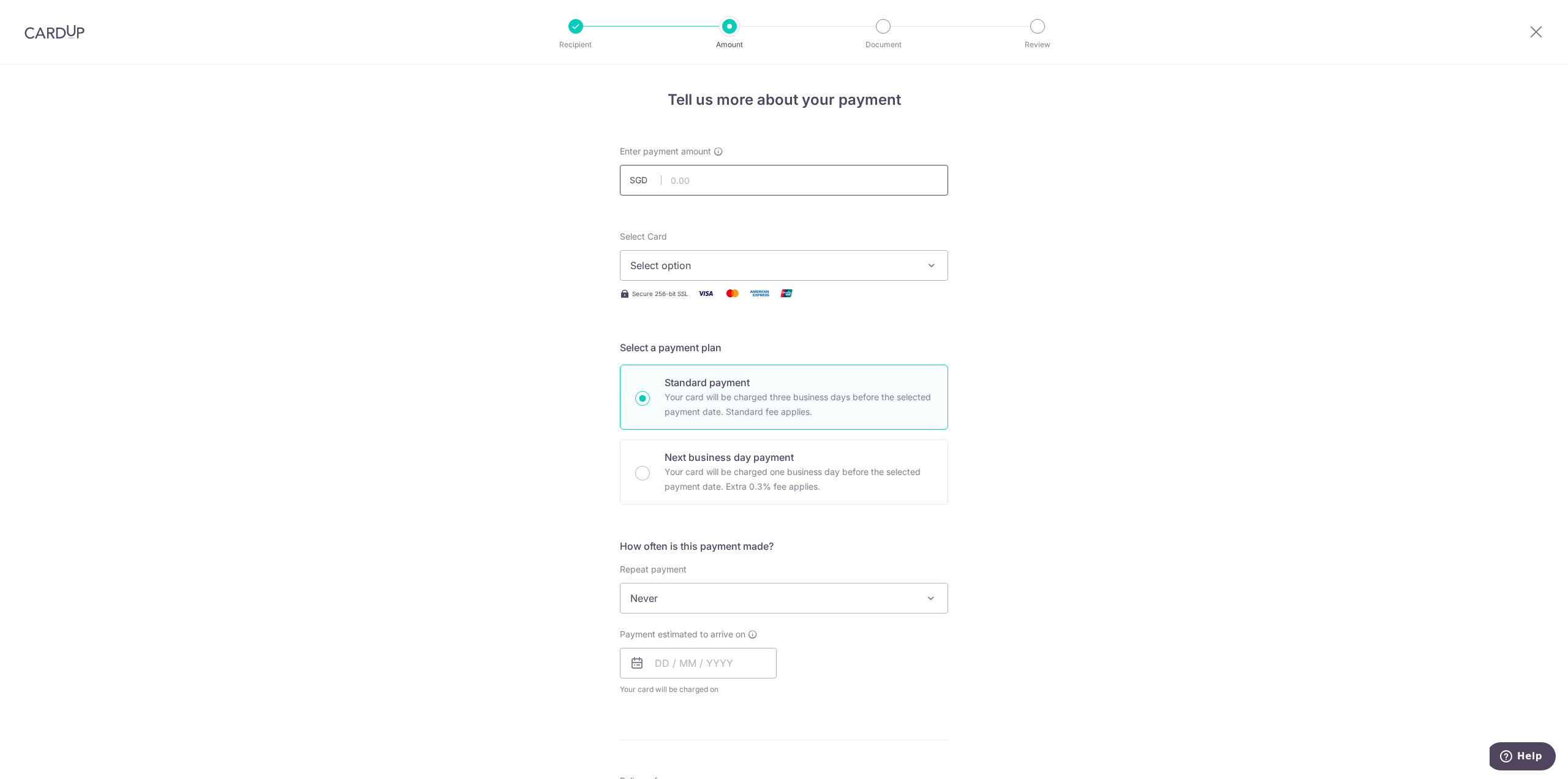
click at [699, 177] on input "text" at bounding box center [784, 179] width 328 height 30
paste input "346.71"
type input "346.71"
click at [1111, 203] on div "Tell us more about your payment Enter payment amount SGD 346.71 346.71 Select C…" at bounding box center [784, 619] width 1568 height 1109
click at [668, 263] on span "Select option" at bounding box center [773, 266] width 285 height 15
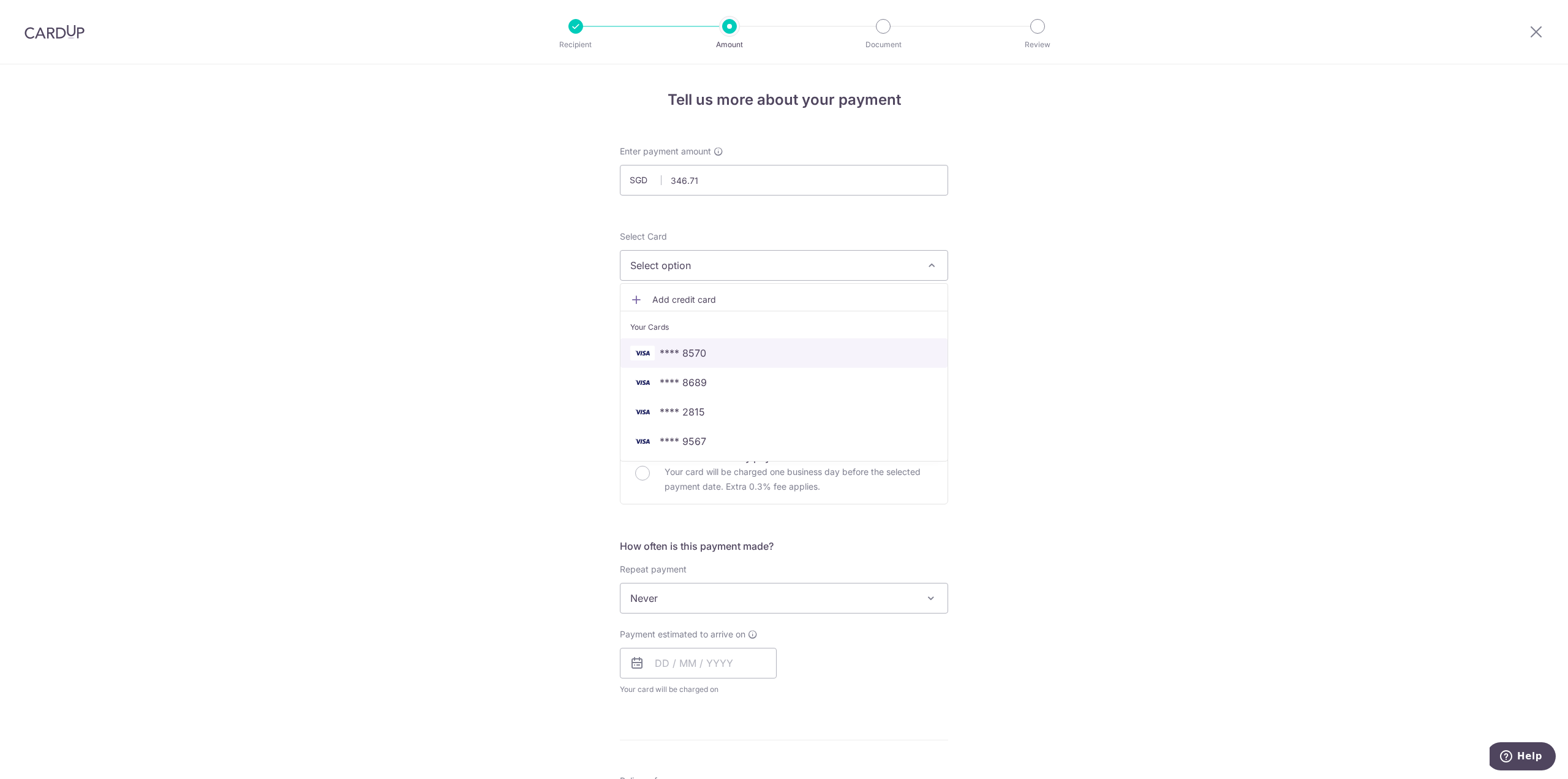
click at [715, 345] on span "**** 8570" at bounding box center [784, 353] width 308 height 15
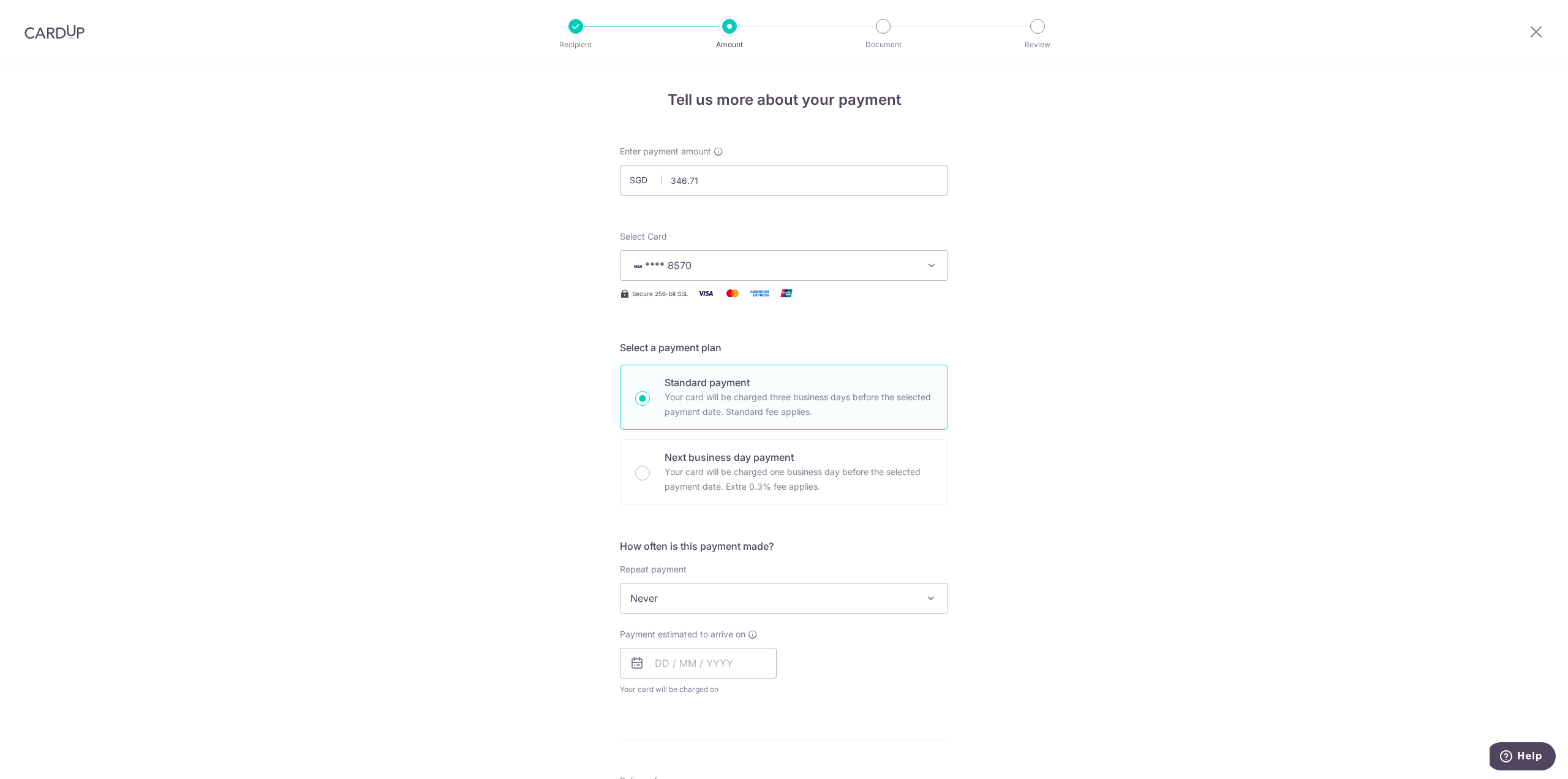
click at [444, 324] on div "Tell us more about your payment Enter payment amount SGD 346.71 346.71 Select C…" at bounding box center [784, 619] width 1568 height 1109
click at [688, 596] on span "Never" at bounding box center [784, 598] width 327 height 30
drag, startPoint x: 678, startPoint y: 719, endPoint x: 1068, endPoint y: 635, distance: 398.9
select select "6"
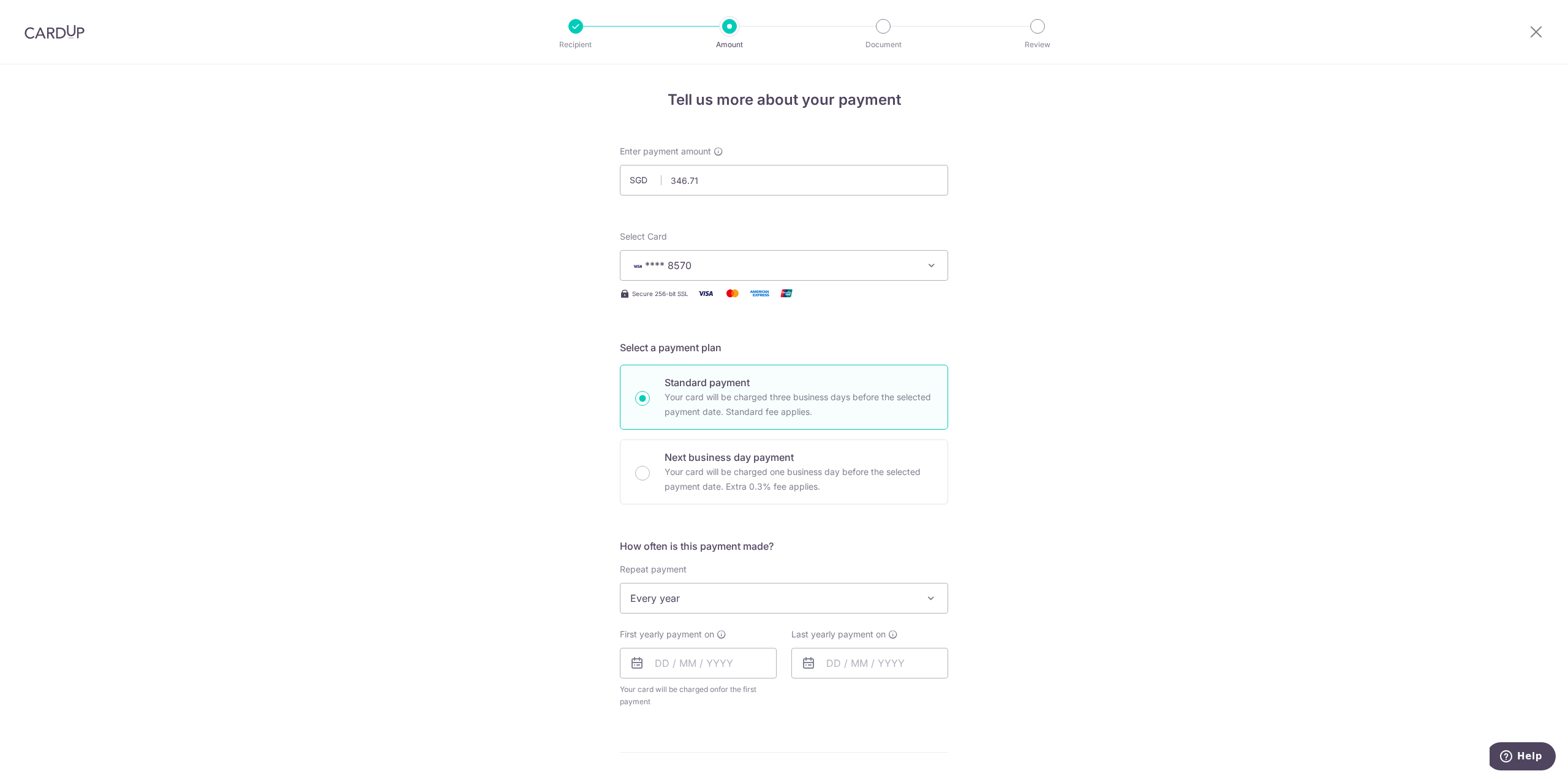
drag, startPoint x: 1123, startPoint y: 610, endPoint x: 1022, endPoint y: 610, distance: 101.0
click at [1122, 610] on div "Tell us more about your payment Enter payment amount SGD 346.71 346.71 Select C…" at bounding box center [784, 624] width 1568 height 1120
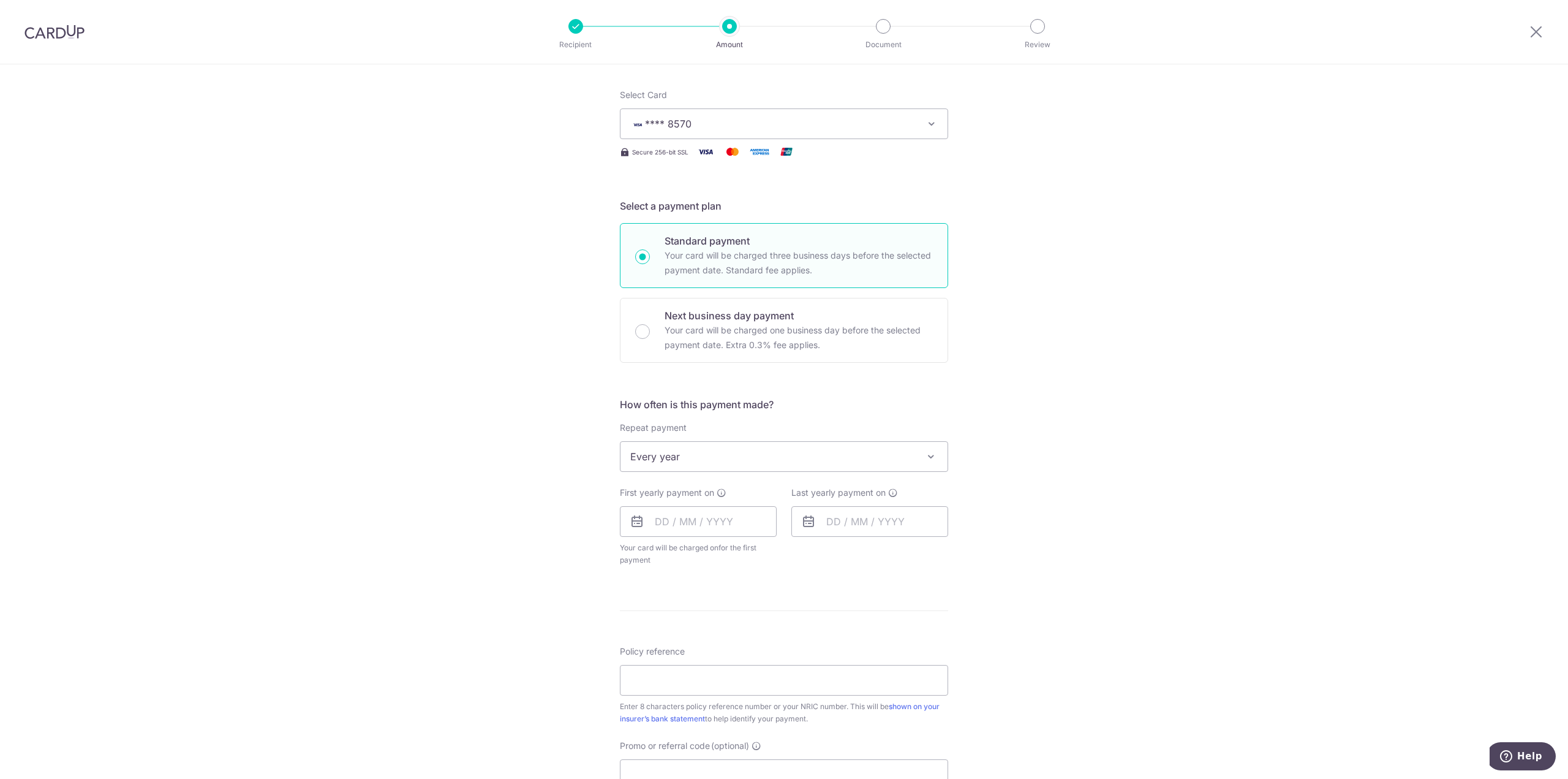
scroll to position [368, 0]
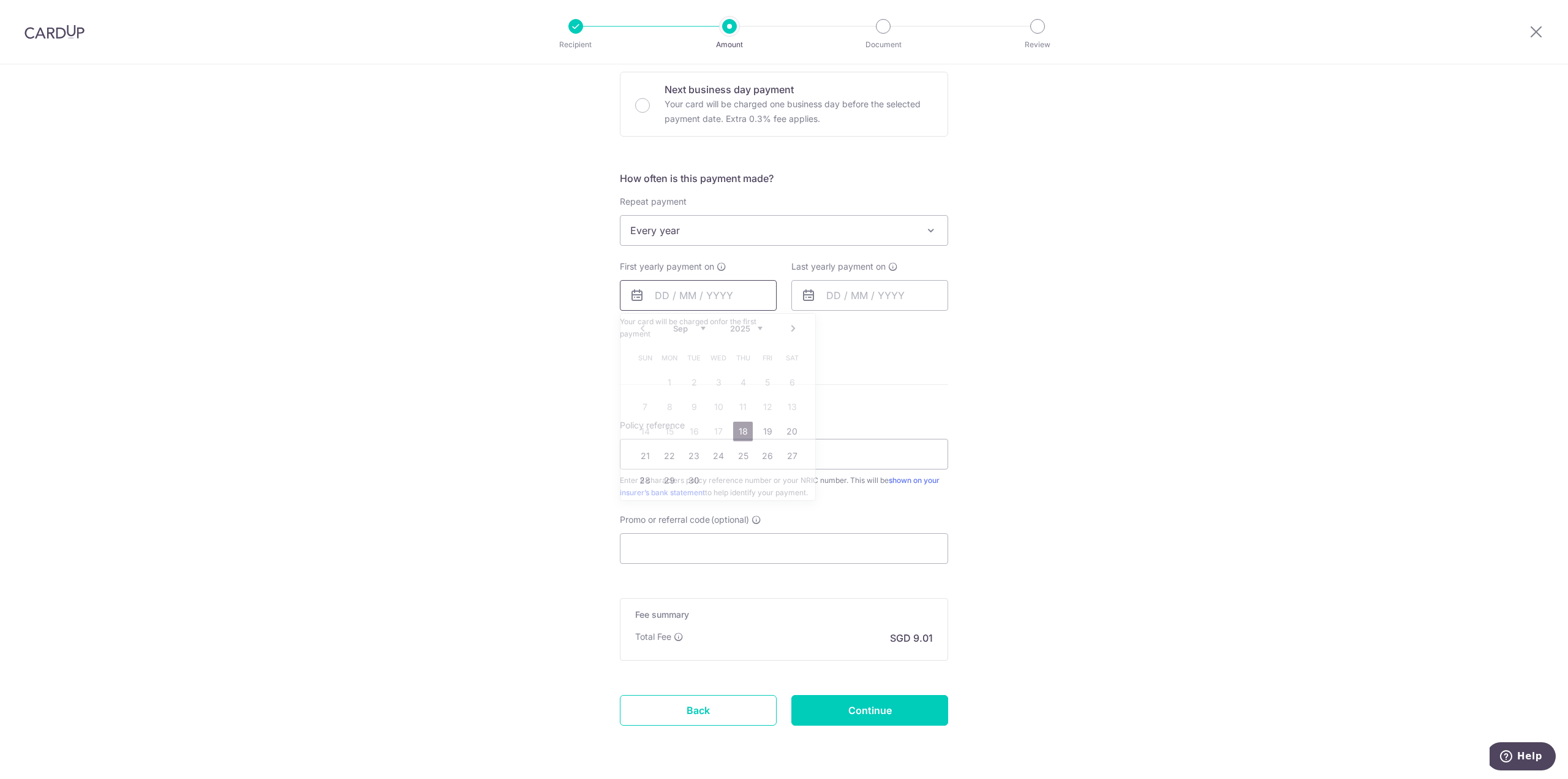
click at [733, 297] on input "text" at bounding box center [698, 294] width 157 height 30
click at [694, 328] on select "Sep Oct Nov Dec" at bounding box center [689, 328] width 32 height 10
click at [686, 429] on link "16" at bounding box center [694, 432] width 20 height 20
type input "16/12/2025"
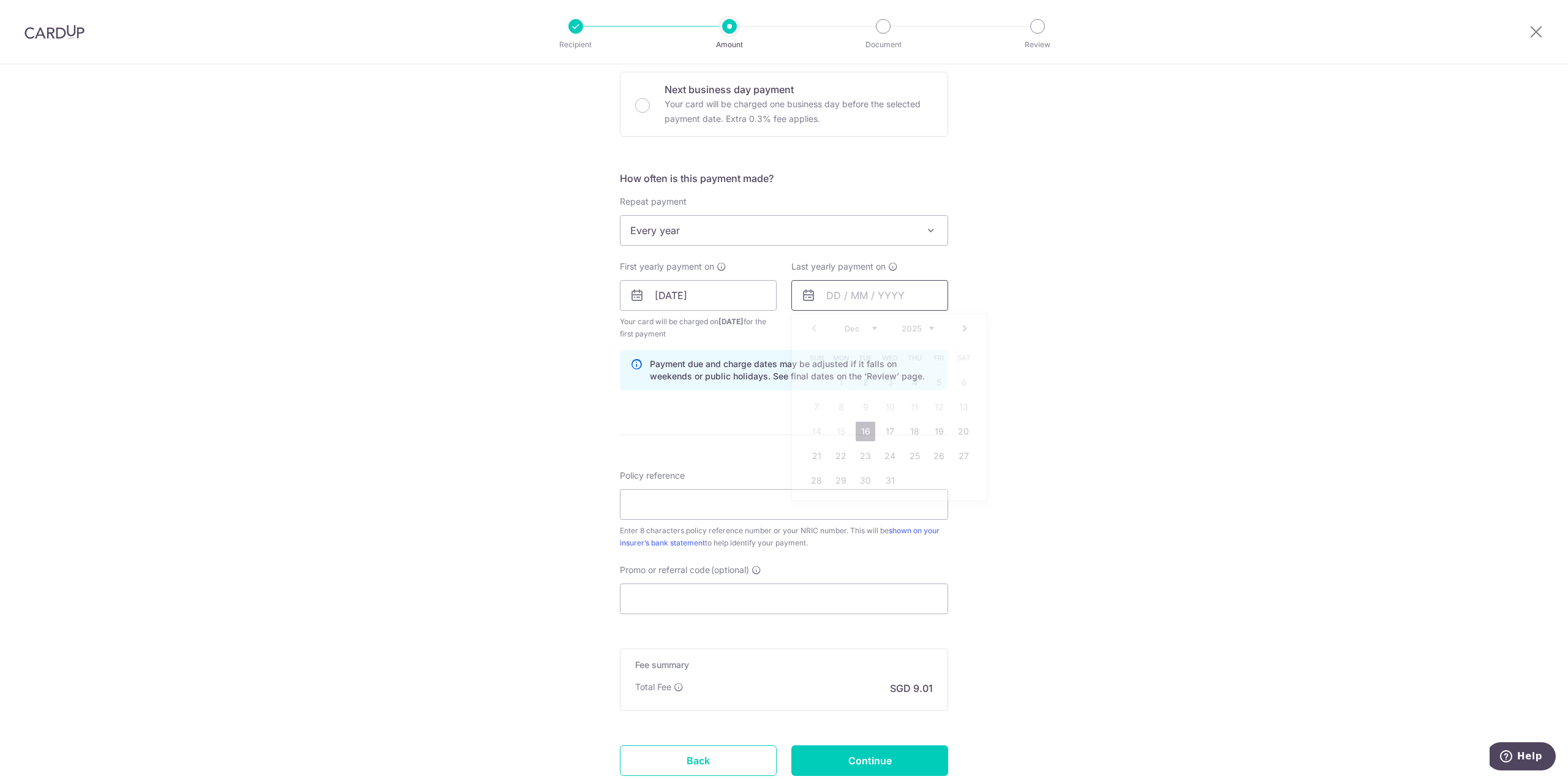
click at [858, 289] on input "text" at bounding box center [869, 294] width 157 height 30
click at [927, 323] on select "2025 2026 2027 2028 2029 2030 2031 2032 2033 2034 2035" at bounding box center [918, 328] width 32 height 10
click at [890, 432] on link "16" at bounding box center [890, 432] width 20 height 20
type input "16/12/2026"
click at [1142, 384] on div "Tell us more about your payment Enter payment amount SGD 346.71 346.71 Select C…" at bounding box center [784, 282] width 1568 height 1171
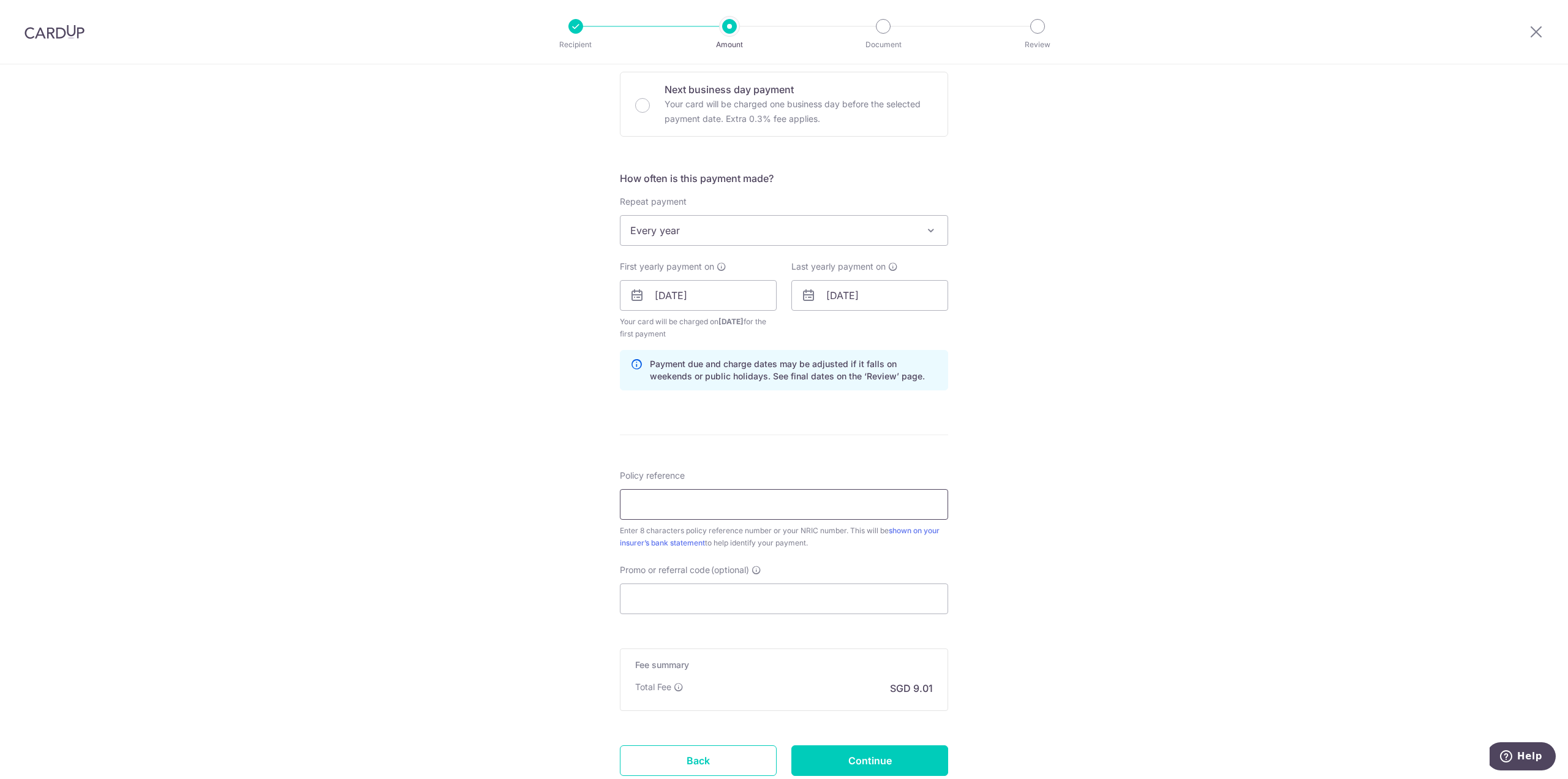
click at [679, 508] on input "Policy reference" at bounding box center [784, 503] width 328 height 30
paste input "29007981"
drag, startPoint x: 808, startPoint y: 501, endPoint x: 1048, endPoint y: 503, distance: 240.0
click at [816, 506] on input "29007981" at bounding box center [784, 503] width 328 height 30
type input "29007981"
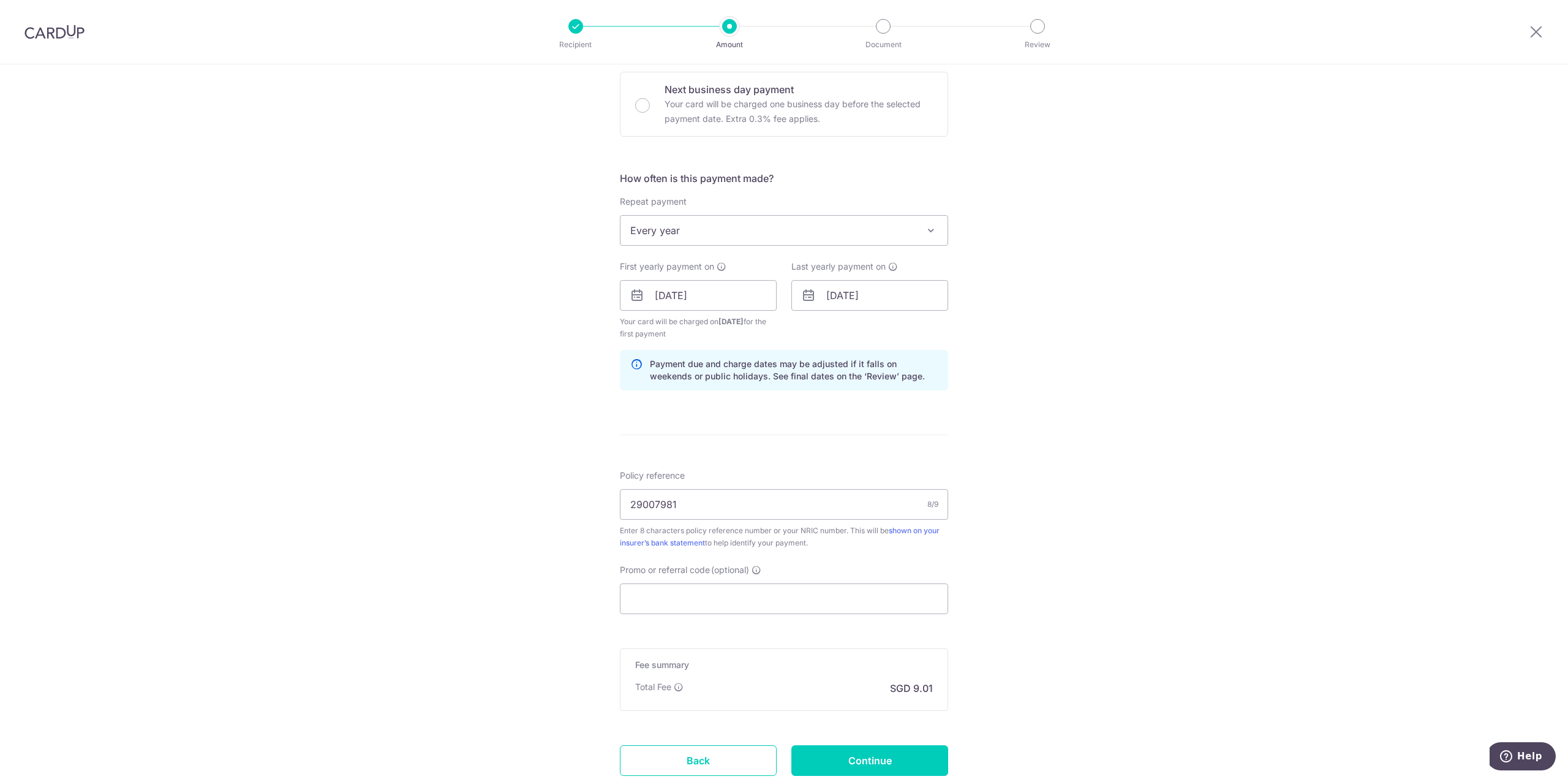
click at [1115, 494] on div "Tell us more about your payment Enter payment amount SGD 346.71 346.71 Select C…" at bounding box center [784, 282] width 1568 height 1171
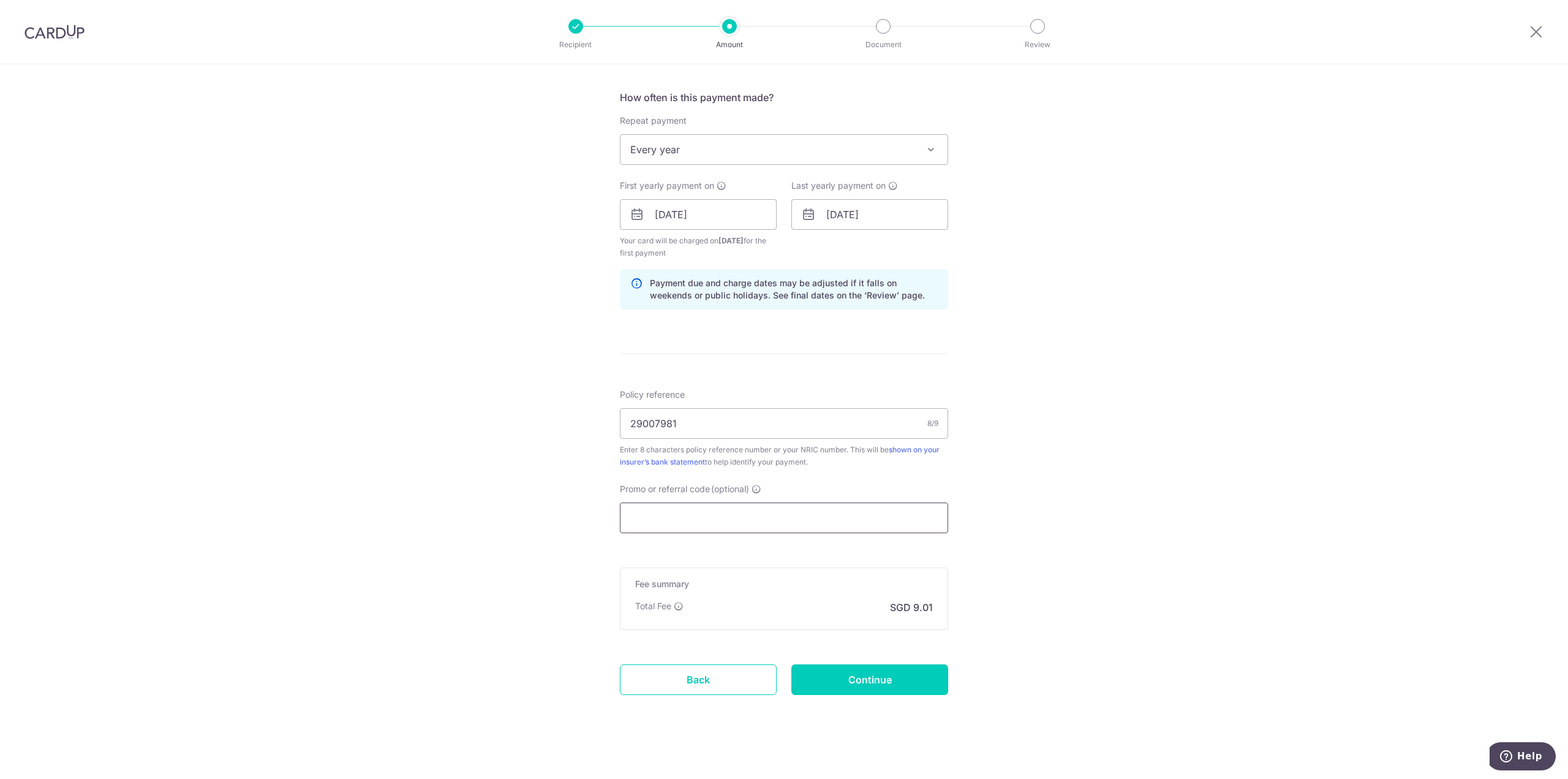
scroll to position [453, 0]
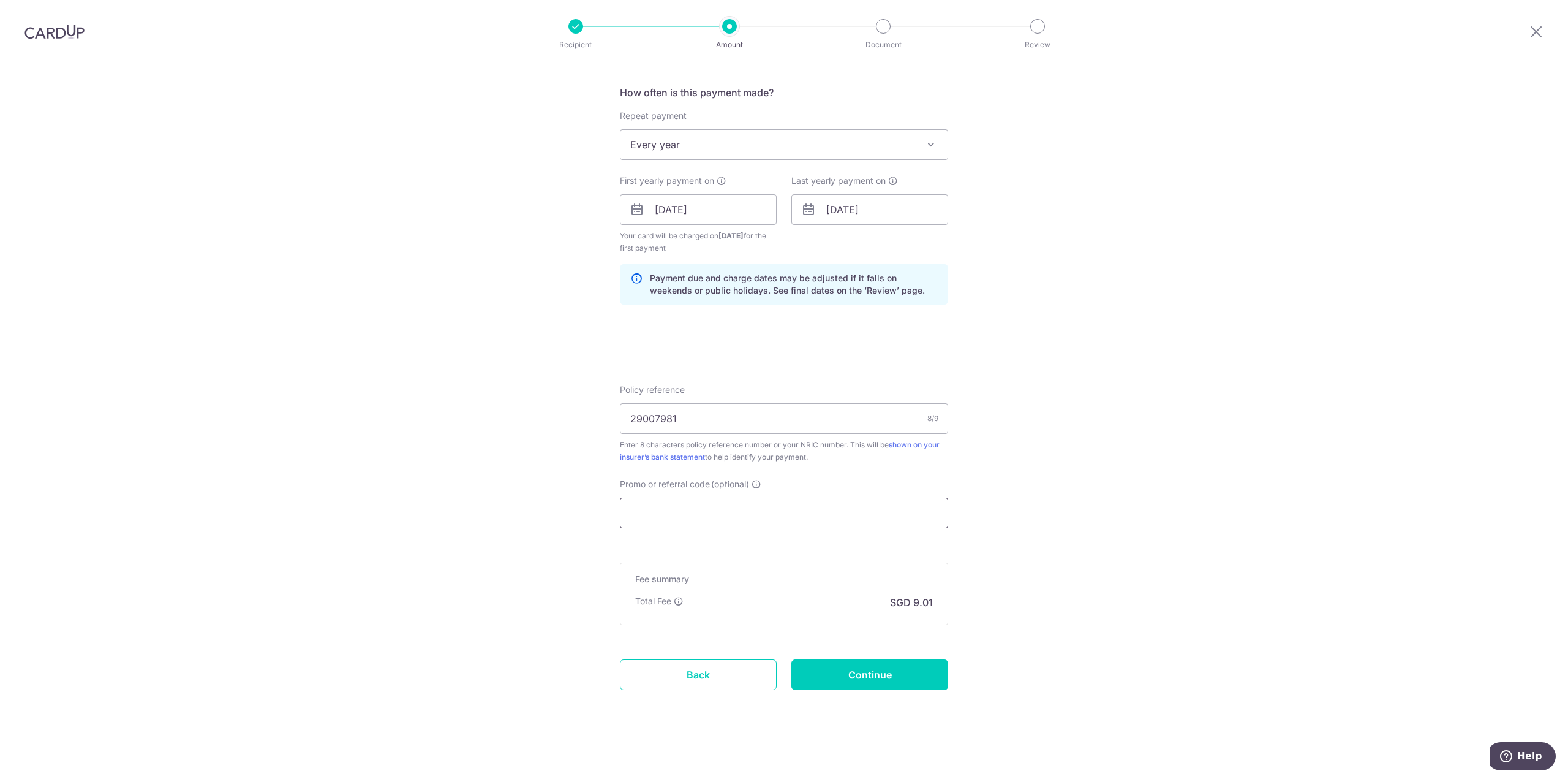
click at [712, 502] on input "Promo or referral code (optional)" at bounding box center [784, 512] width 328 height 30
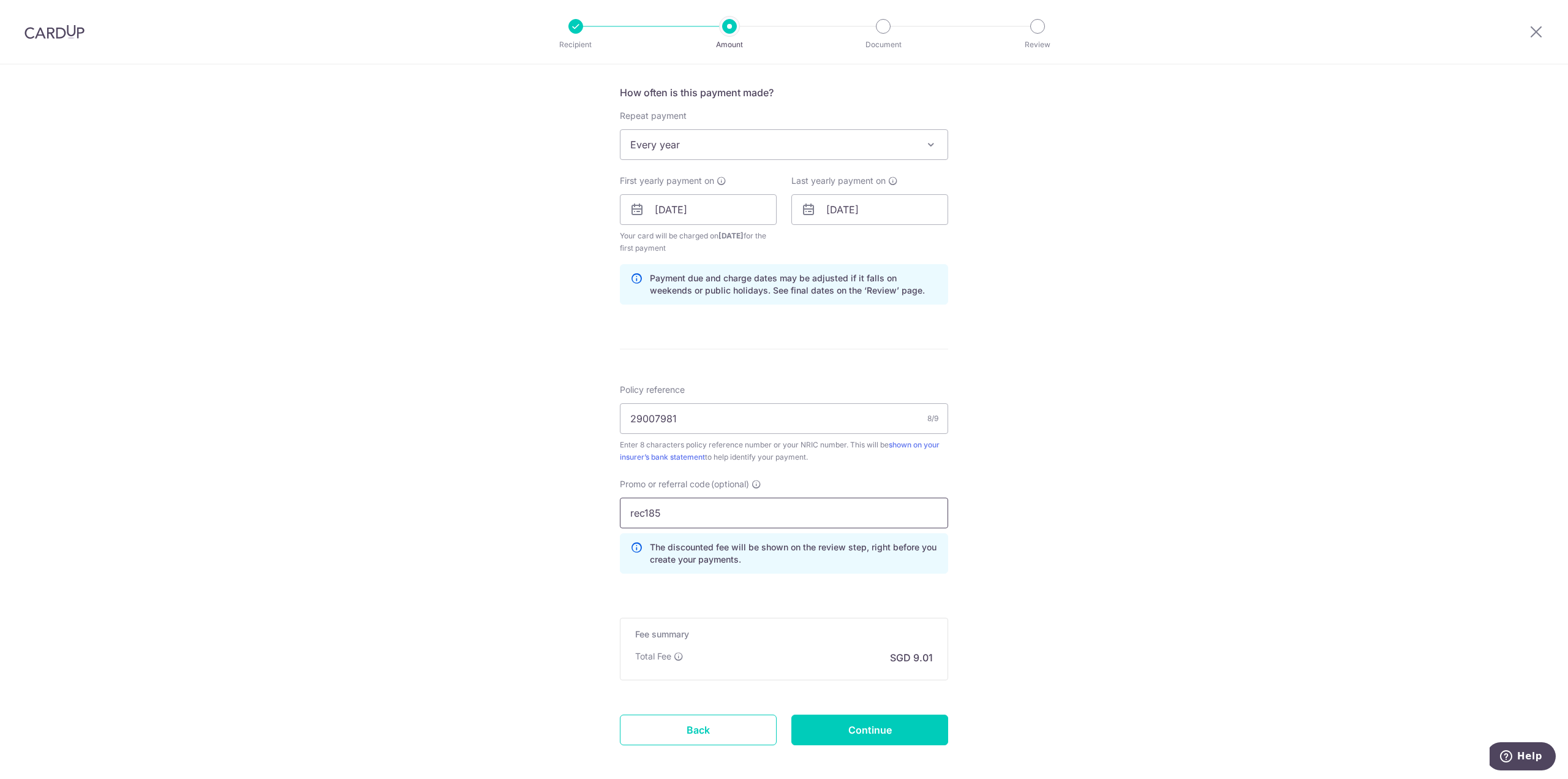
type input "rec185"
click at [1112, 492] on div "Tell us more about your payment Enter payment amount SGD 346.71 346.71 Select C…" at bounding box center [784, 224] width 1568 height 1226
click at [866, 729] on input "Continue" at bounding box center [869, 730] width 157 height 30
type input "Create Schedule"
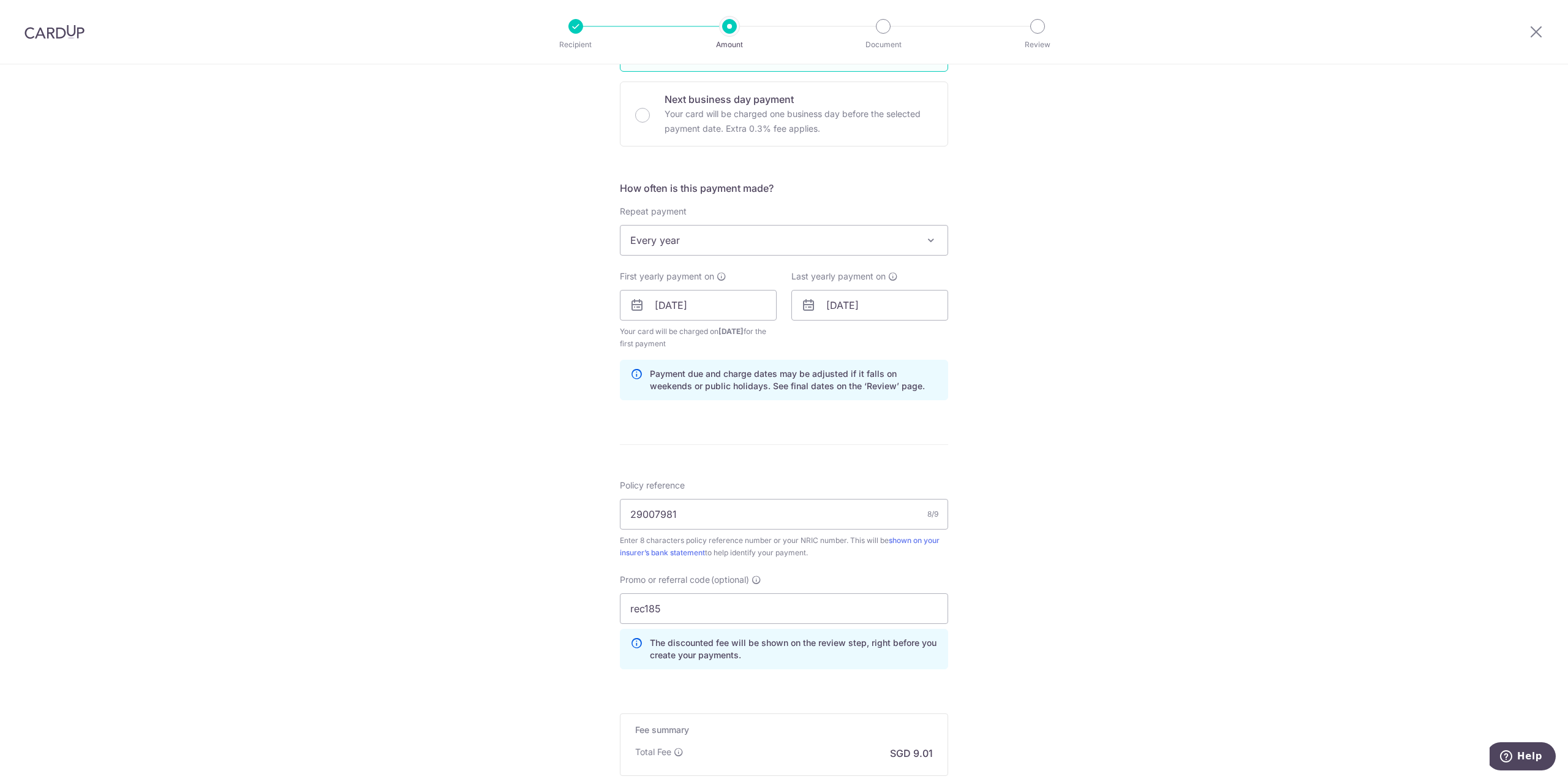
scroll to position [208, 0]
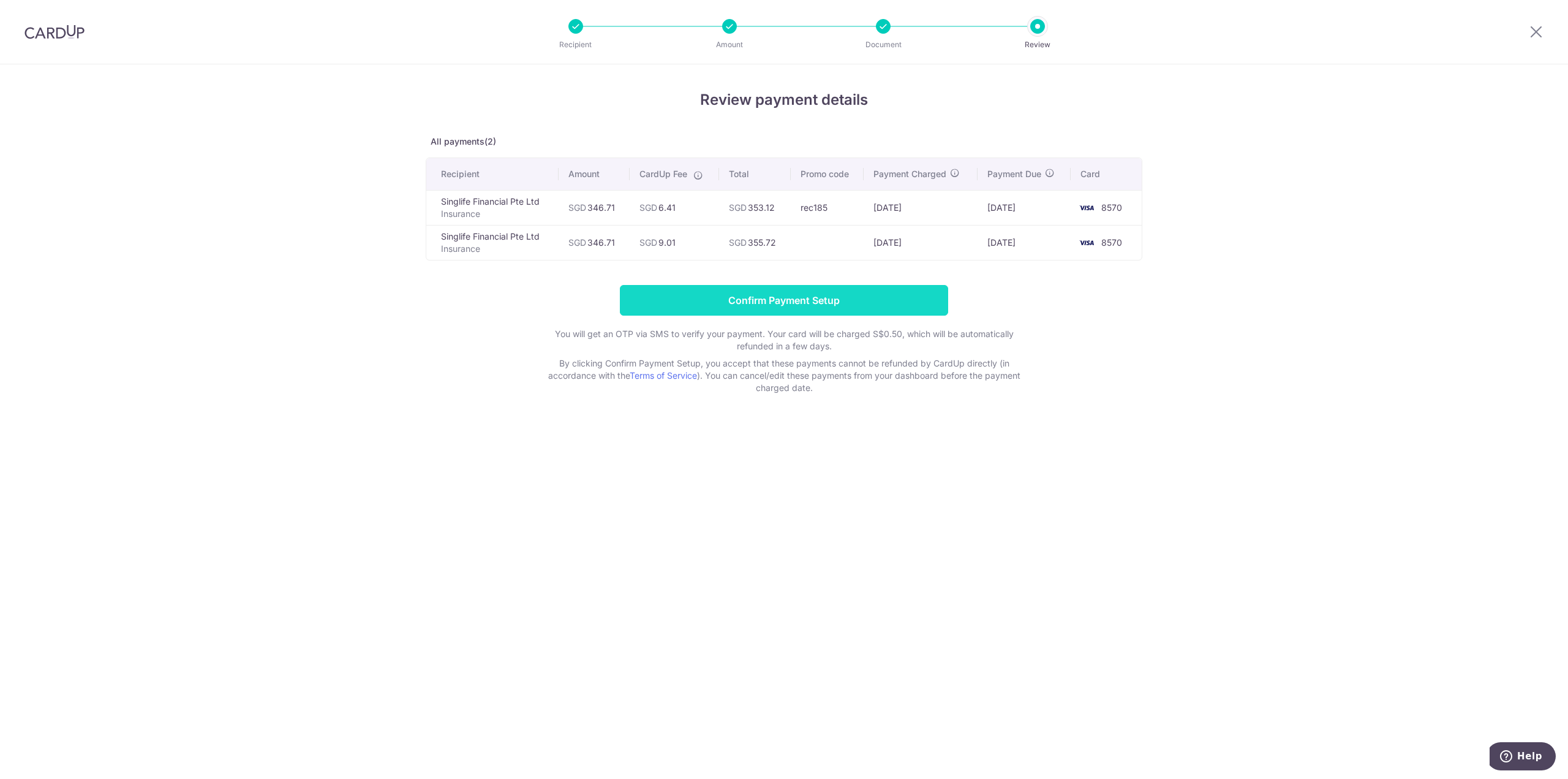
click at [807, 299] on input "Confirm Payment Setup" at bounding box center [784, 299] width 328 height 30
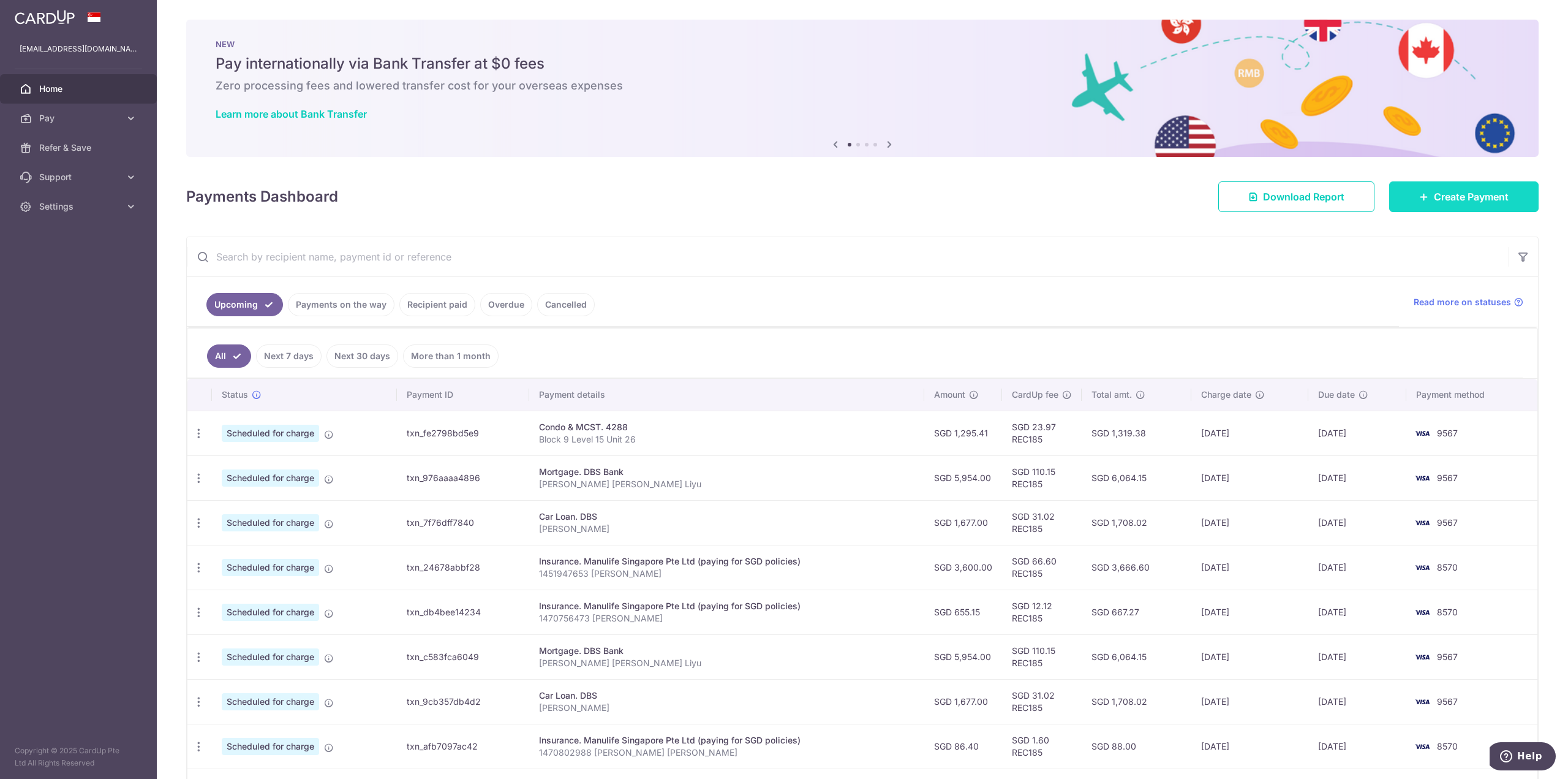
click at [1451, 199] on span "Create Payment" at bounding box center [1471, 197] width 75 height 15
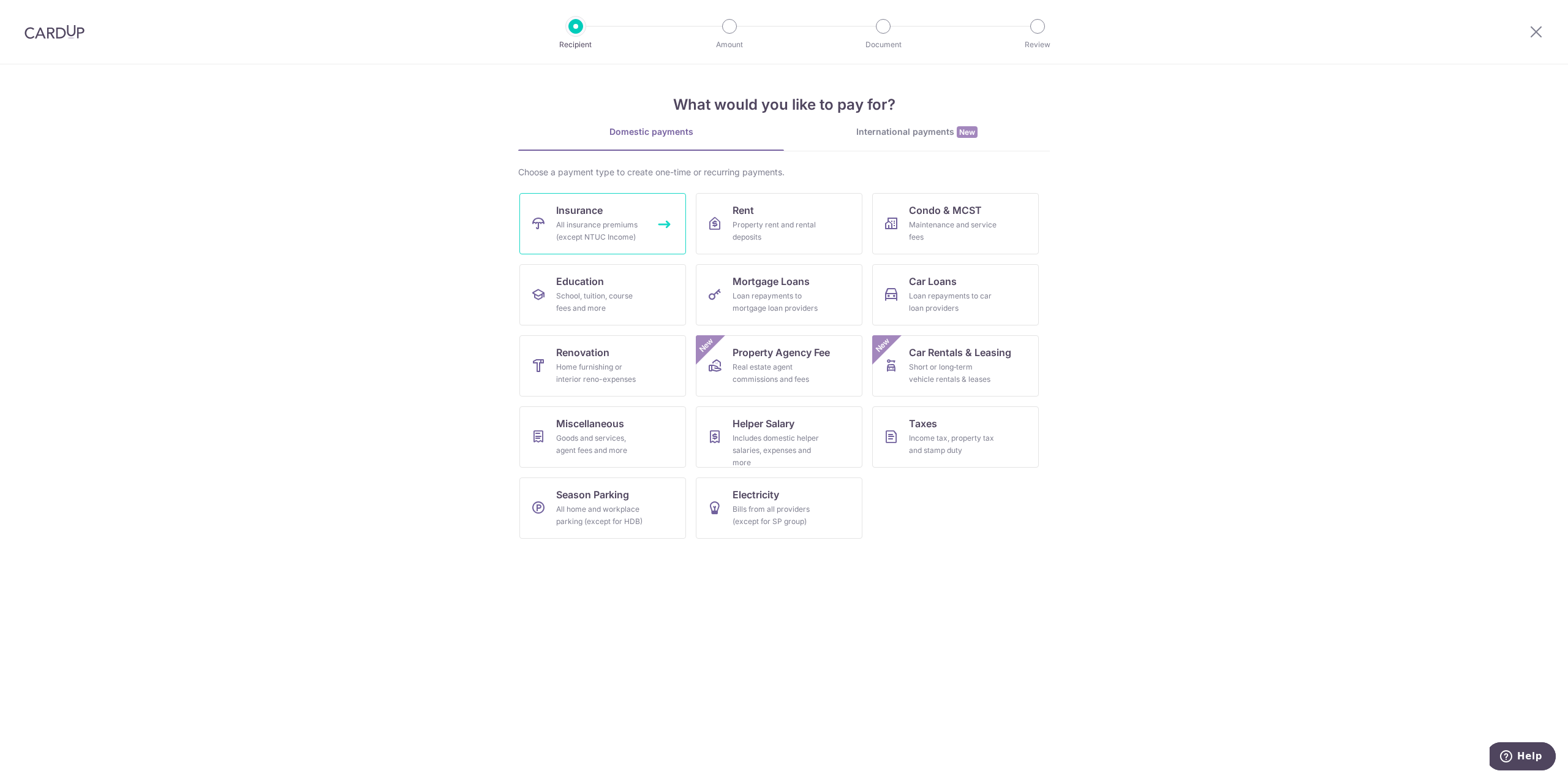
drag, startPoint x: 599, startPoint y: 208, endPoint x: 611, endPoint y: 211, distance: 12.4
click at [599, 208] on span "Insurance" at bounding box center [579, 211] width 47 height 15
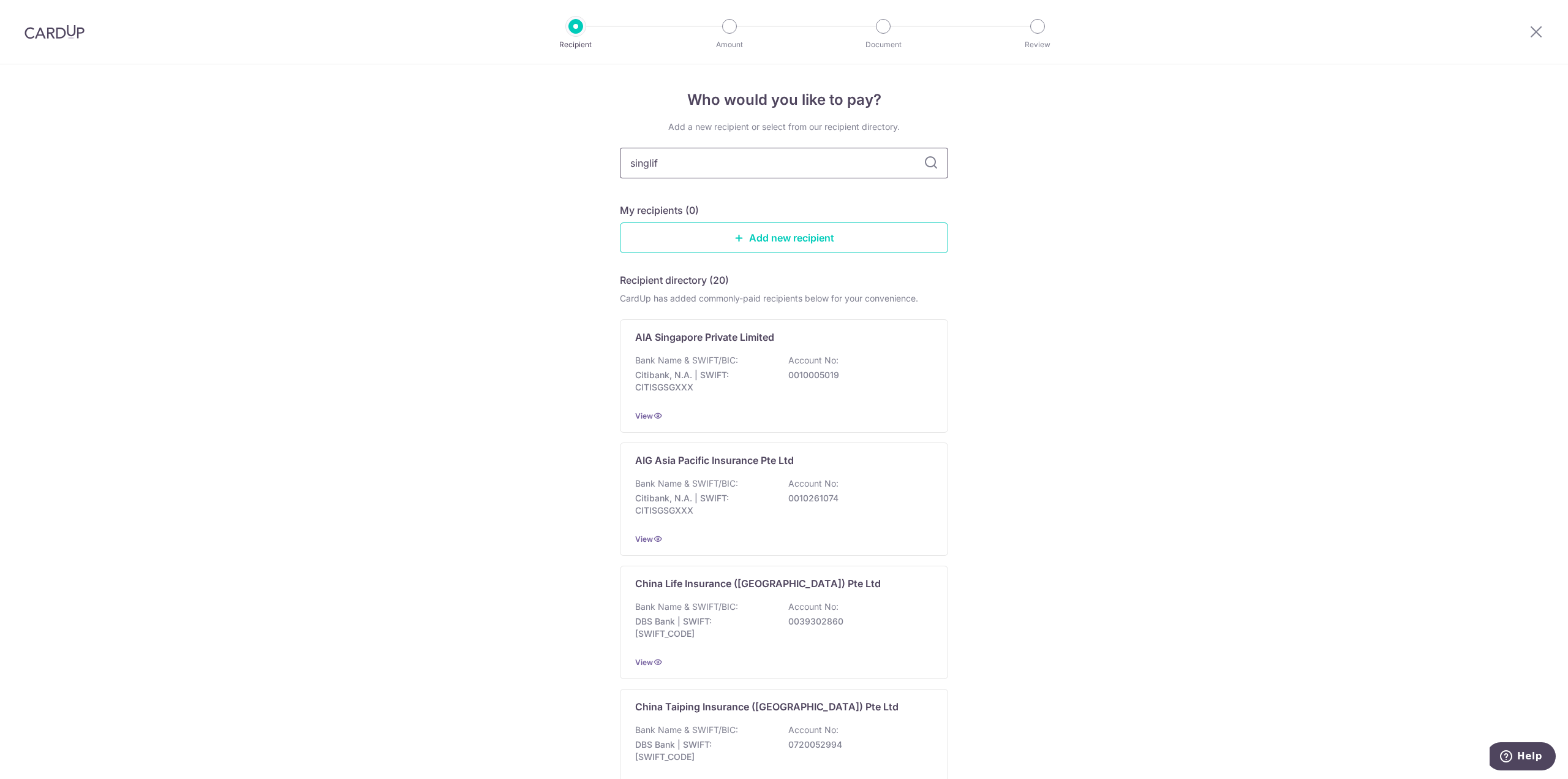
type input "singlife"
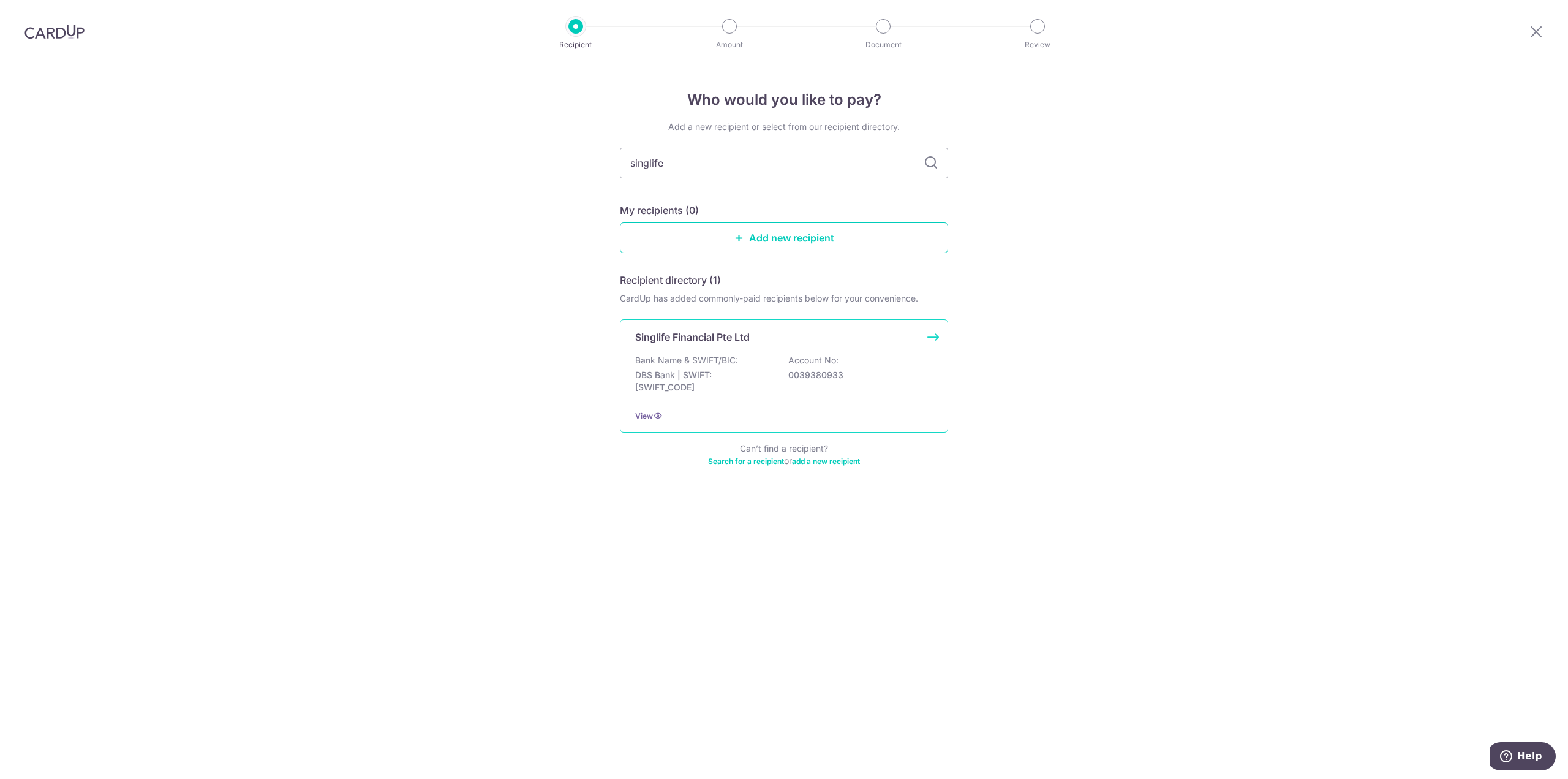
click at [776, 347] on div "Singlife Financial Pte Ltd Bank Name & SWIFT/BIC: DBS Bank | SWIFT: DBSSSGSGXXX…" at bounding box center [784, 376] width 328 height 114
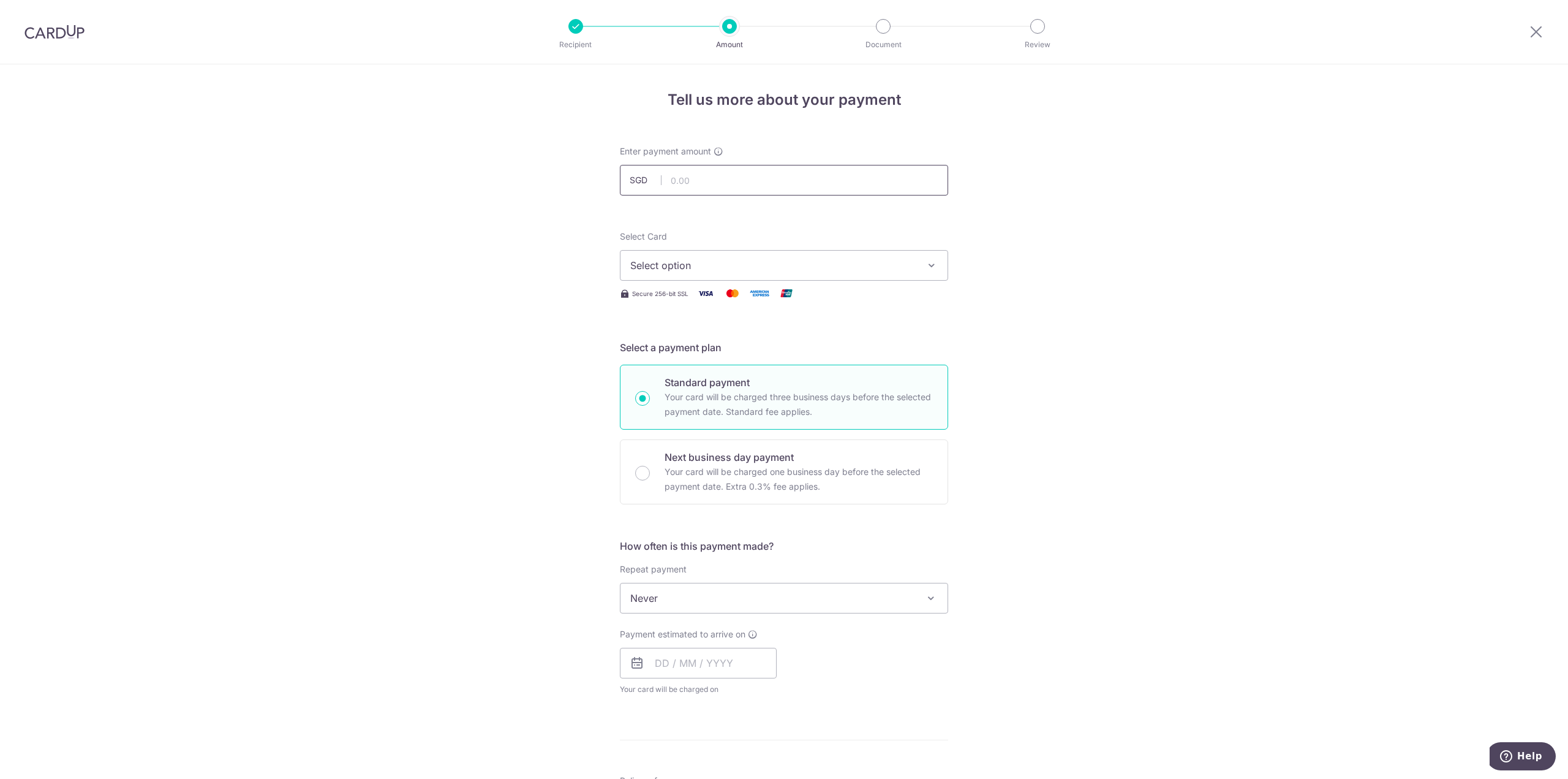
click at [731, 186] on input "text" at bounding box center [784, 179] width 328 height 30
paste input "128.35"
type input "128.35"
drag, startPoint x: 990, startPoint y: 217, endPoint x: 699, endPoint y: 257, distance: 293.7
click at [988, 217] on div "Tell us more about your payment Enter payment amount SGD 128.35 128.35 Select C…" at bounding box center [784, 619] width 1568 height 1109
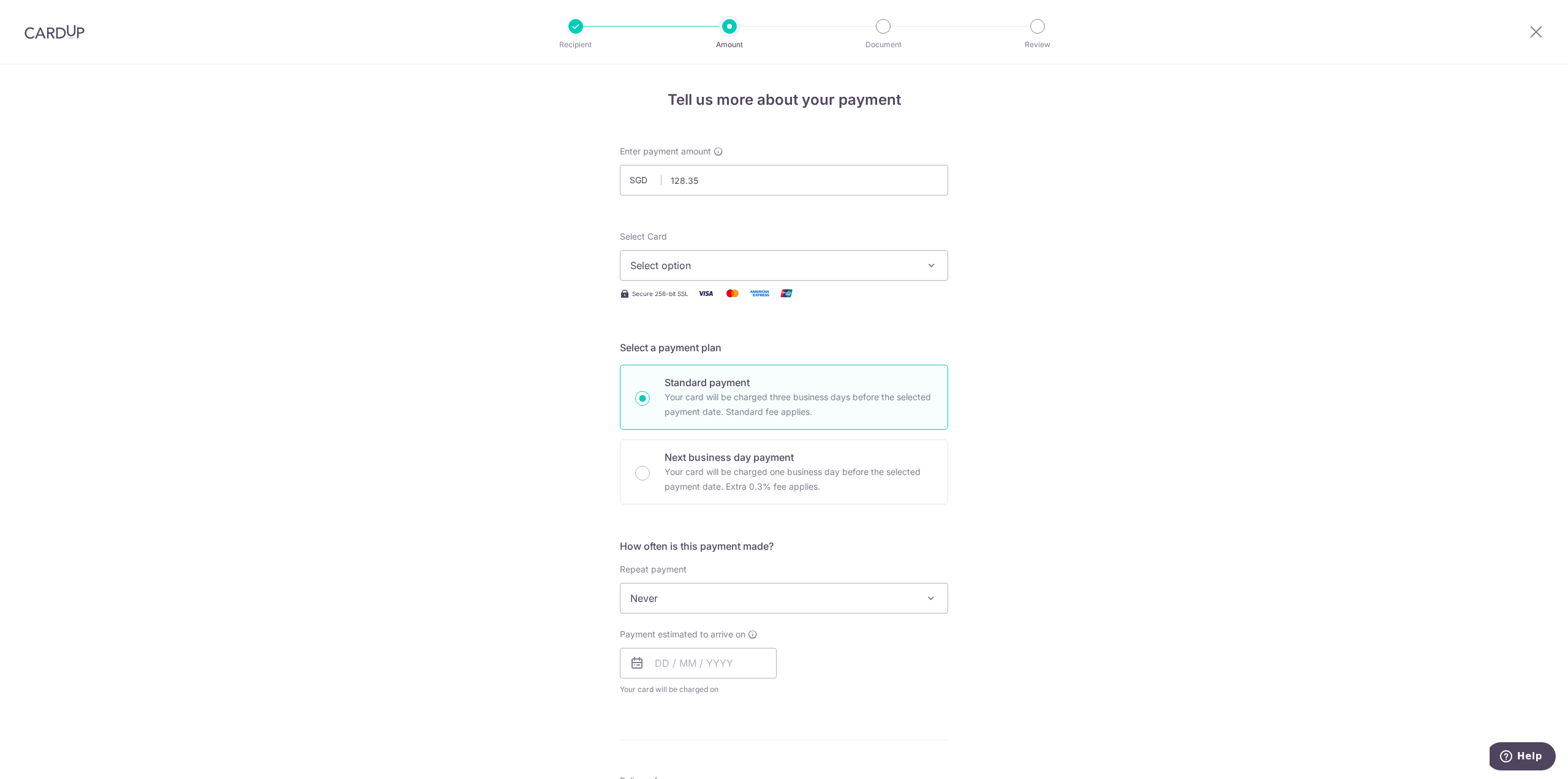
click at [683, 256] on button "Select option" at bounding box center [784, 265] width 328 height 30
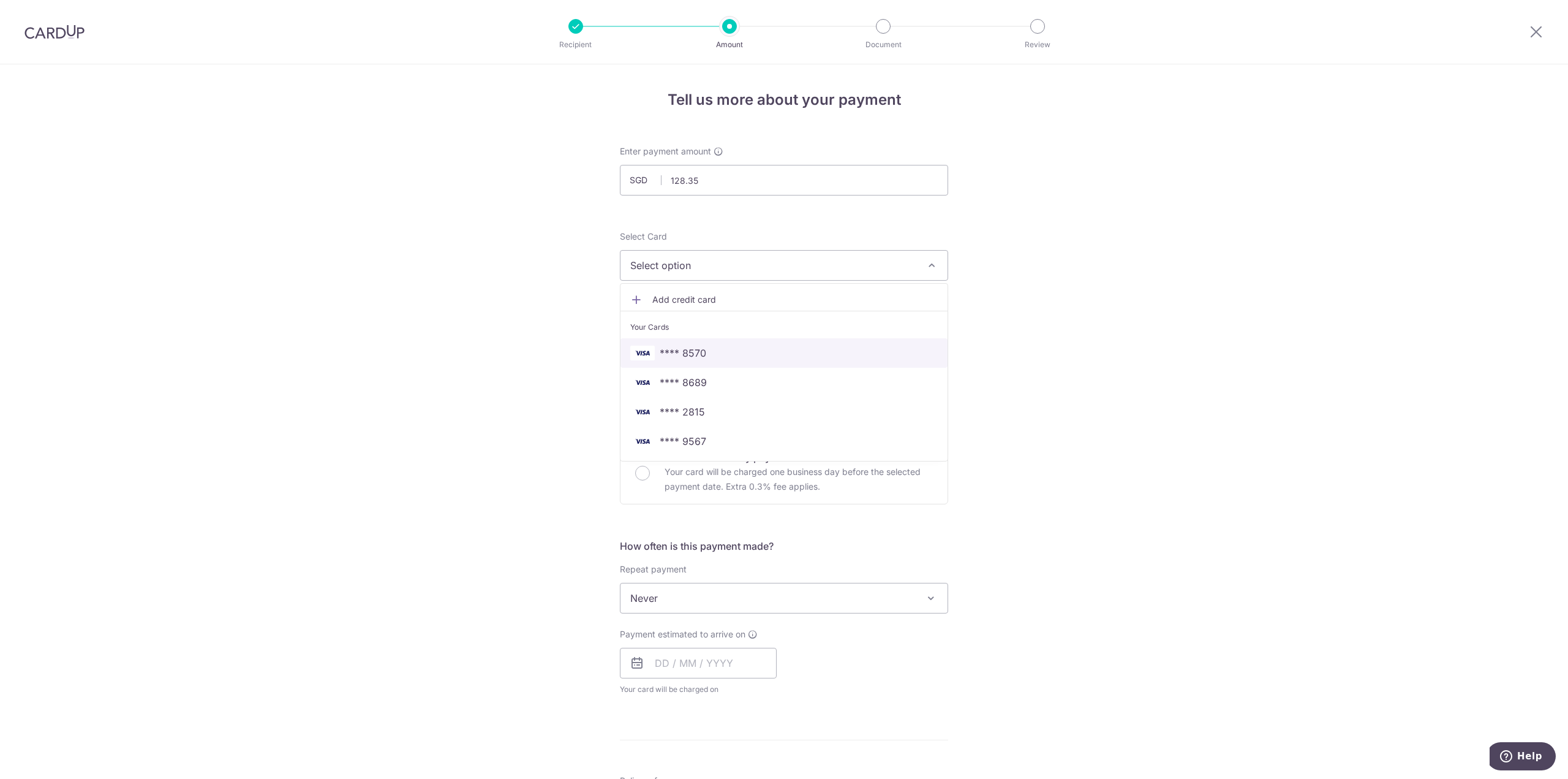
click at [701, 340] on link "**** 8570" at bounding box center [784, 353] width 327 height 30
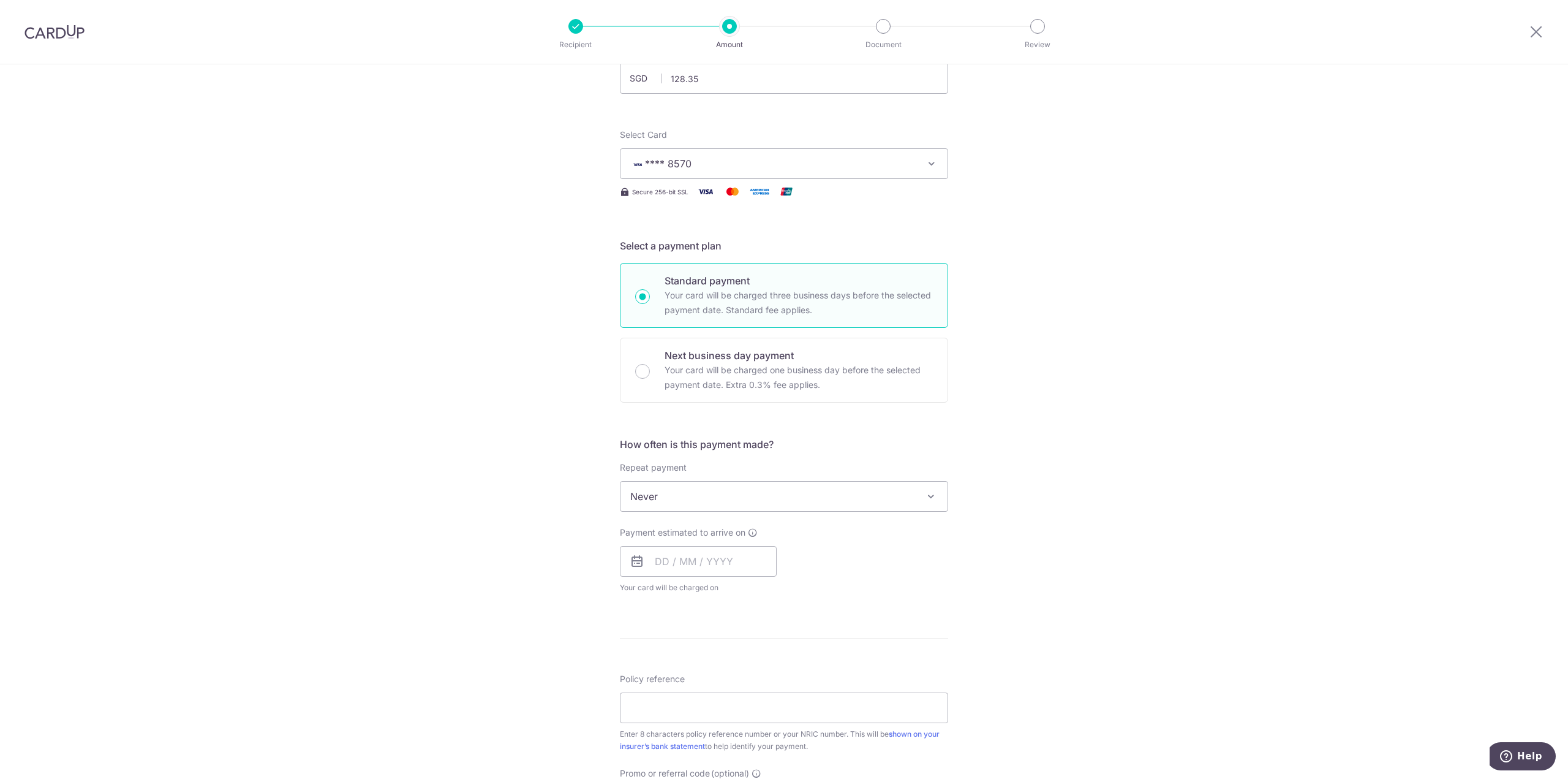
scroll to position [123, 0]
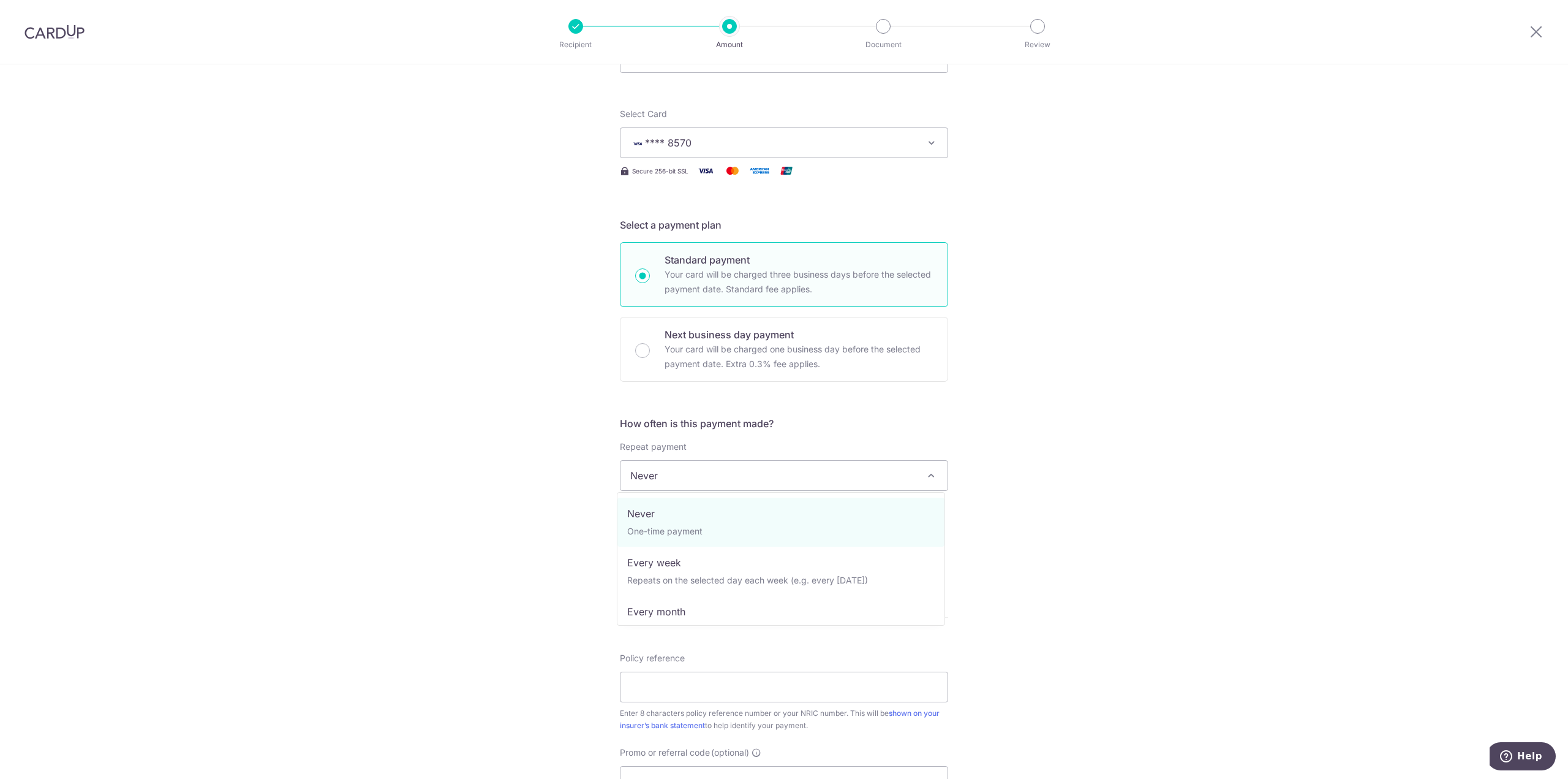
click at [703, 475] on span "Never" at bounding box center [784, 475] width 327 height 30
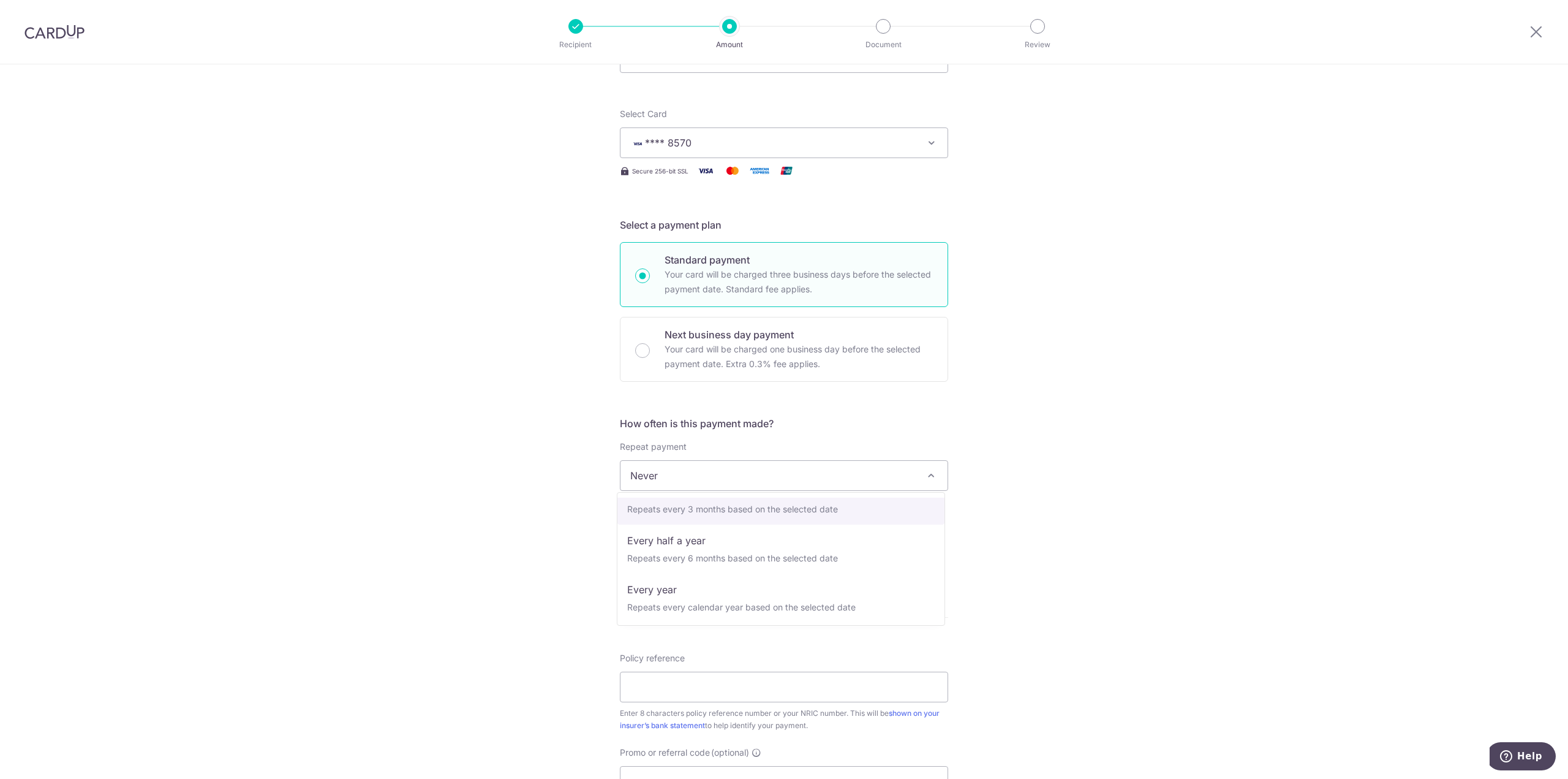
scroll to position [172, 0]
select select "6"
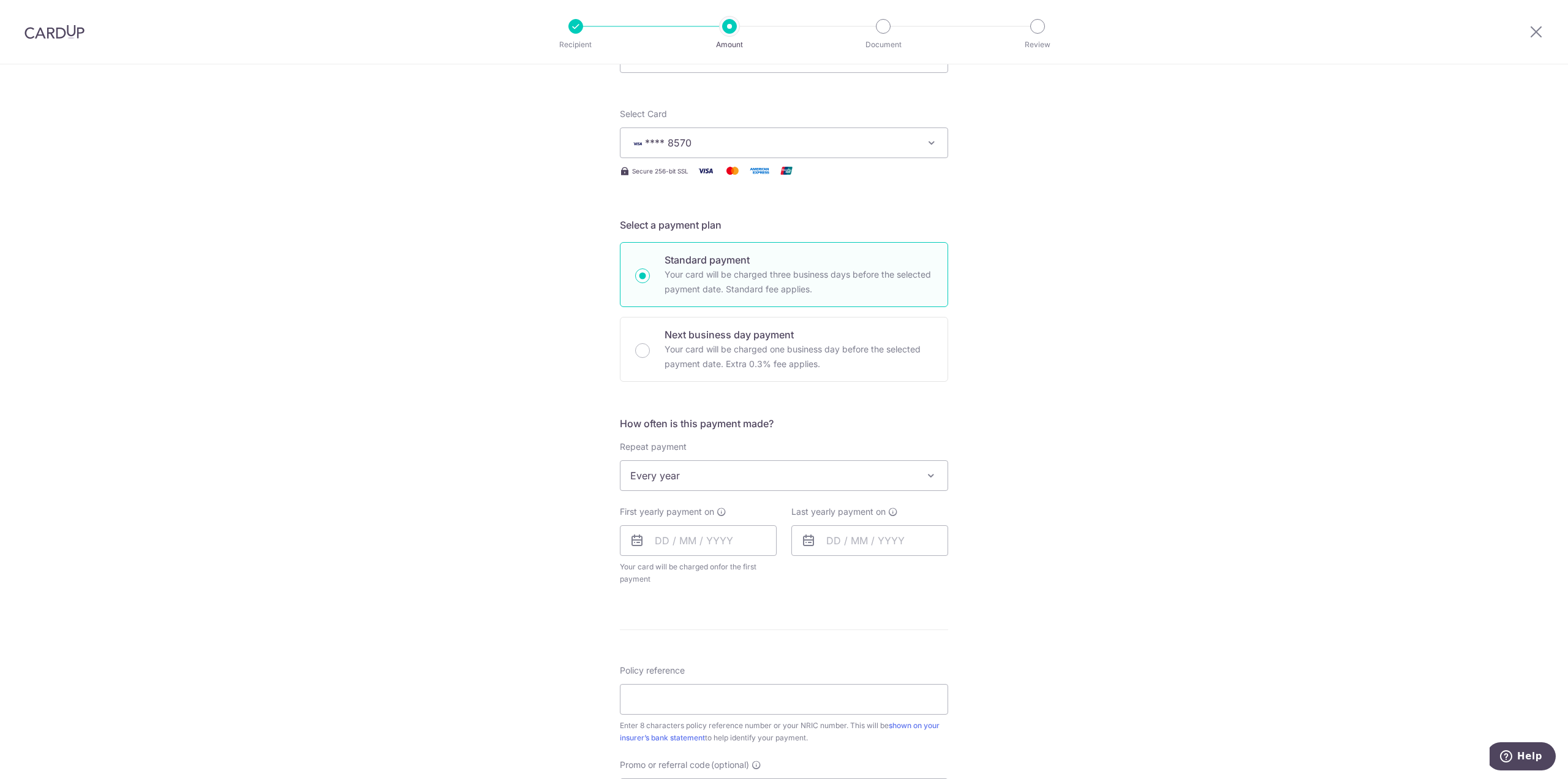
drag, startPoint x: 488, startPoint y: 549, endPoint x: 502, endPoint y: 551, distance: 14.1
click at [493, 550] on div "Tell us more about your payment Enter payment amount SGD 128.35 128.35 Select C…" at bounding box center [784, 527] width 1568 height 1171
click at [670, 537] on input "text" at bounding box center [698, 540] width 157 height 30
click at [693, 573] on select "Sep Oct Nov Dec" at bounding box center [689, 573] width 32 height 10
click at [688, 678] on link "16" at bounding box center [694, 676] width 20 height 20
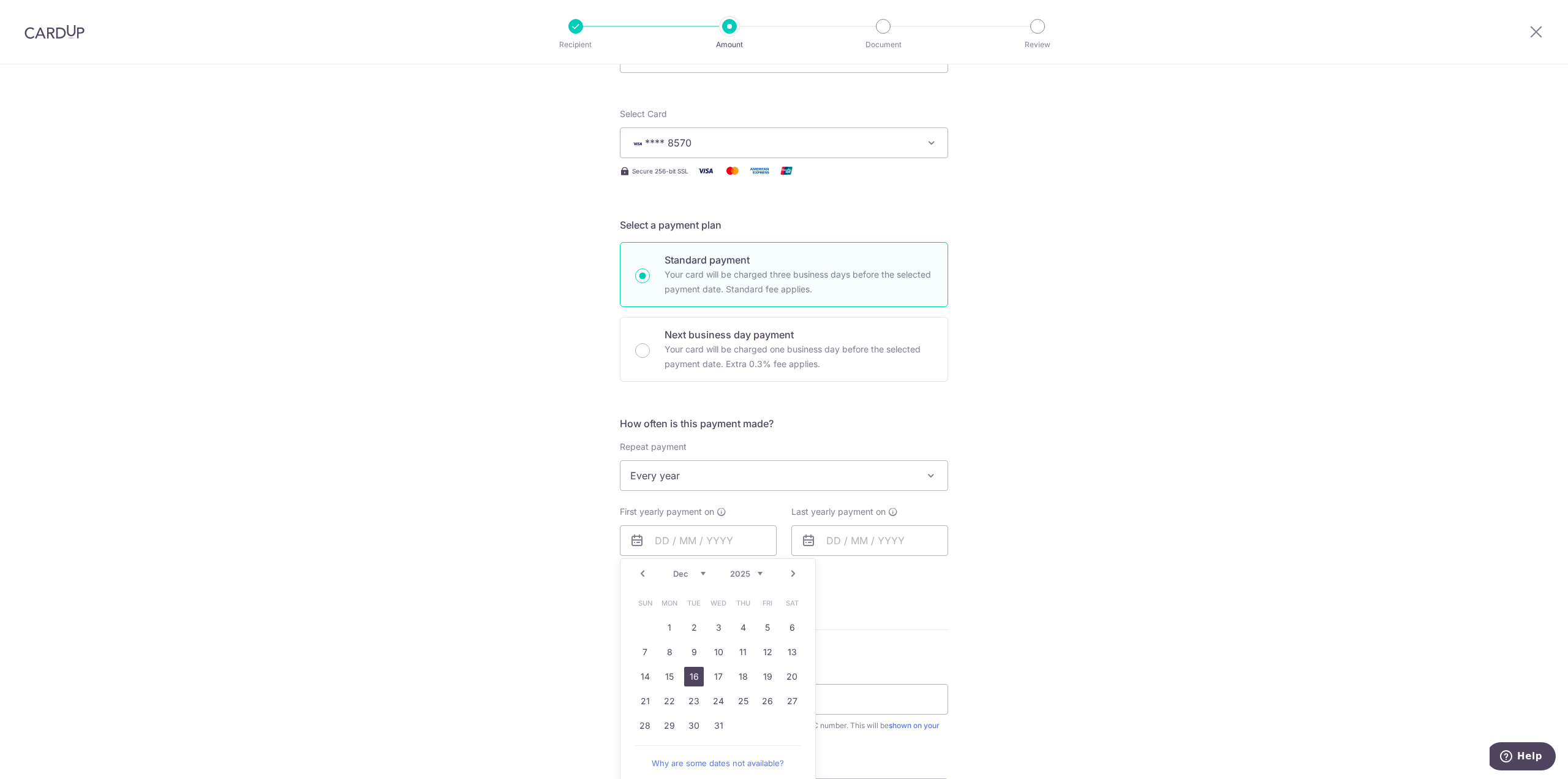
type input "16/12/2025"
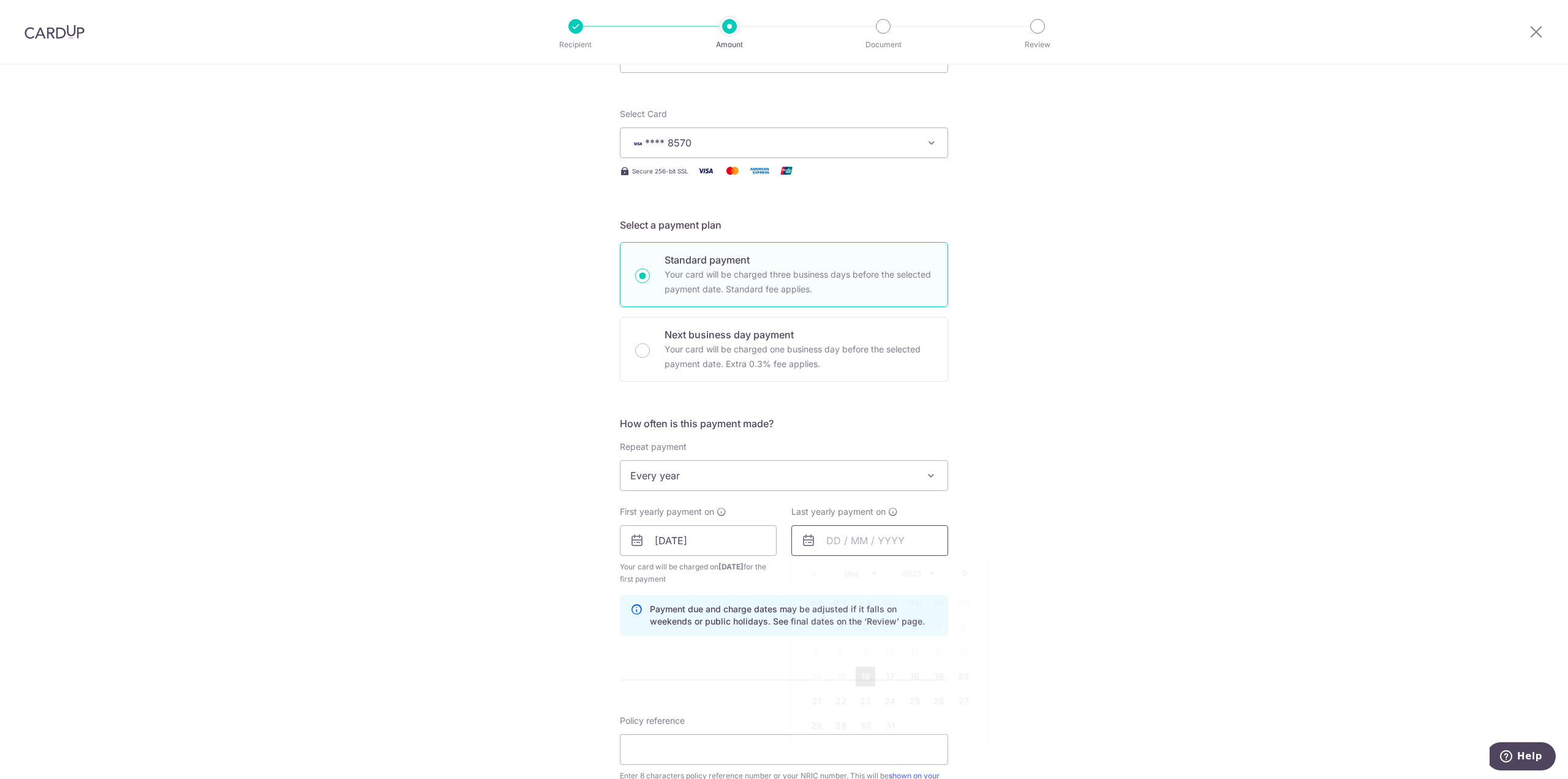
click at [916, 541] on input "text" at bounding box center [869, 540] width 157 height 30
click at [923, 572] on select "2025 2026 2027 2028 2029 2030 2031 2032 2033 2034 2035" at bounding box center [918, 573] width 32 height 10
drag, startPoint x: 882, startPoint y: 675, endPoint x: 1098, endPoint y: 611, distance: 225.3
click at [882, 675] on link "16" at bounding box center [890, 676] width 20 height 20
type input "16/12/2026"
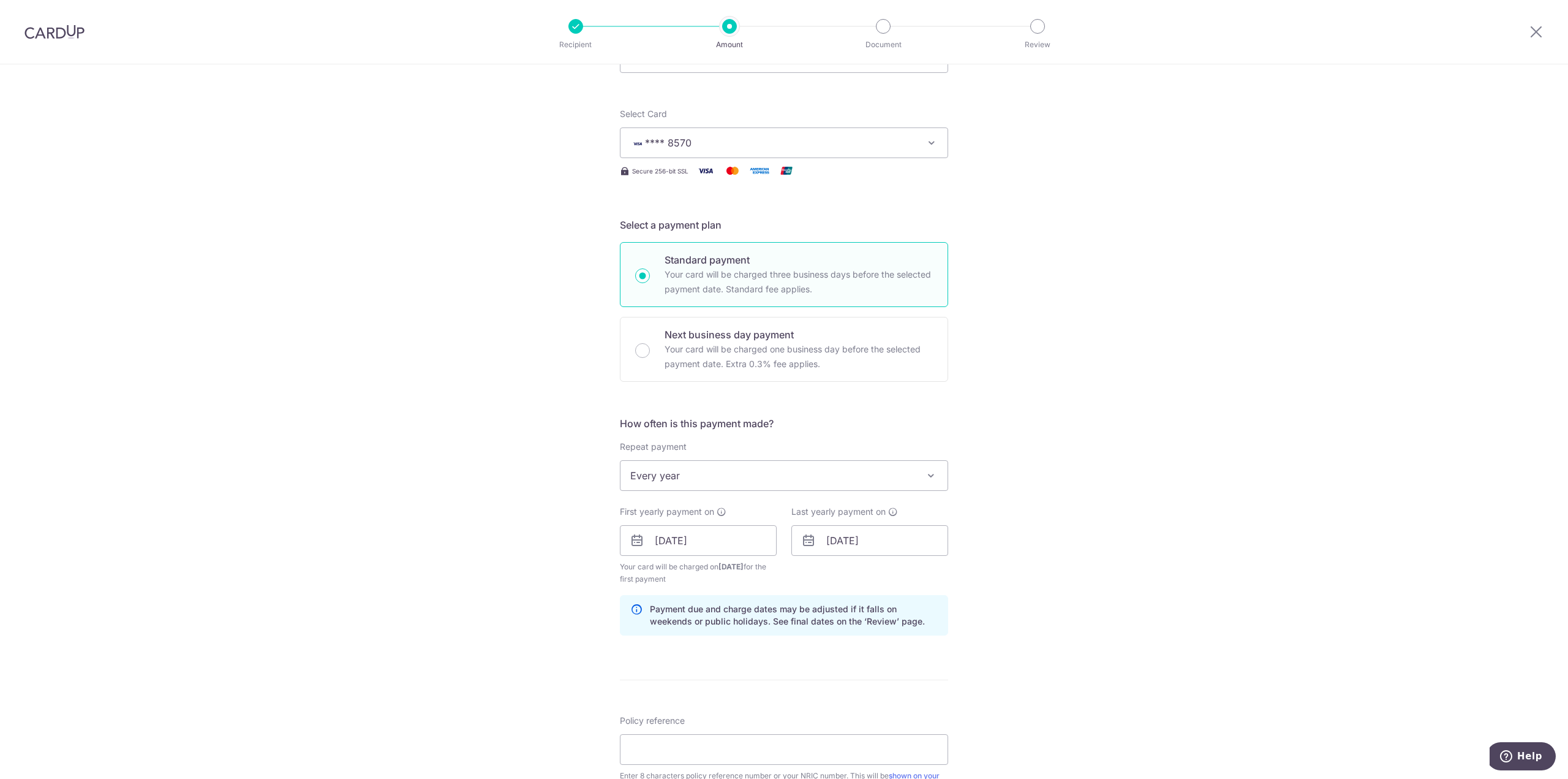
click at [1100, 610] on div "Tell us more about your payment Enter payment amount SGD 128.35 128.35 Select C…" at bounding box center [784, 552] width 1568 height 1222
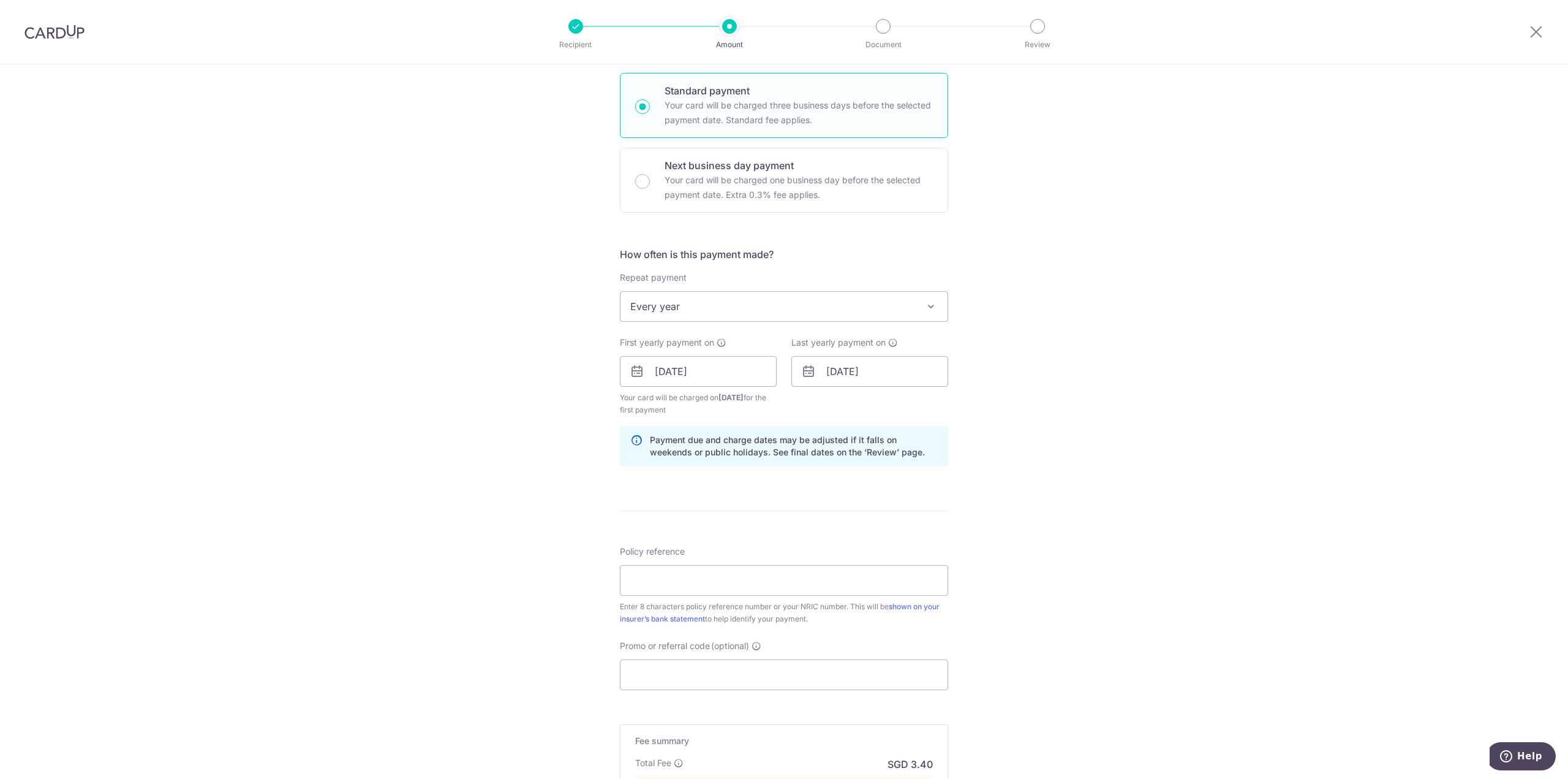
scroll to position [306, 0]
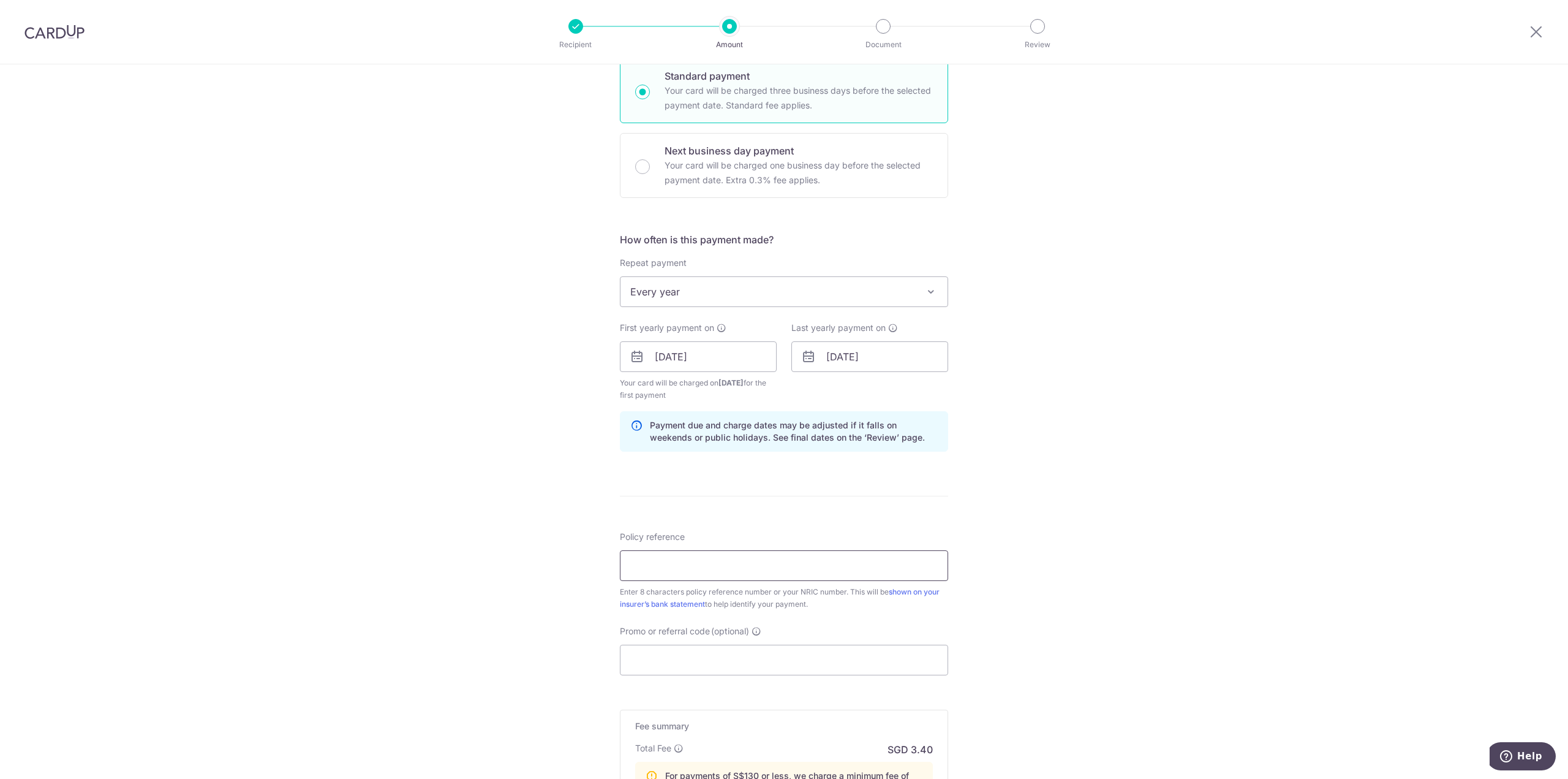
drag, startPoint x: 659, startPoint y: 560, endPoint x: 975, endPoint y: 388, distance: 359.8
click at [670, 560] on input "Policy reference" at bounding box center [784, 565] width 328 height 30
paste input "29007990"
type input "29007990"
click at [1027, 594] on div "Tell us more about your payment Enter payment amount SGD 128.35 128.35 Select C…" at bounding box center [784, 369] width 1568 height 1222
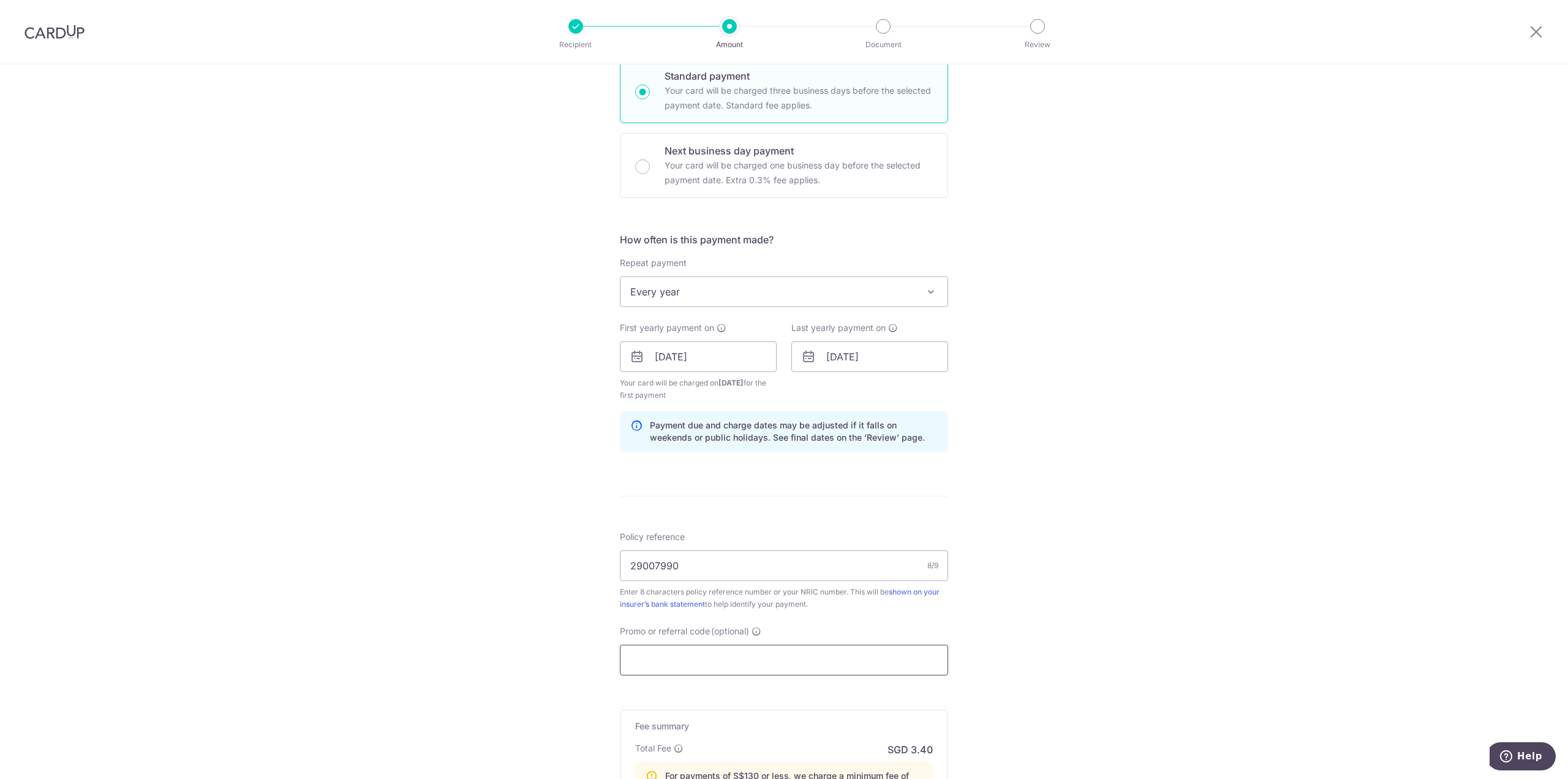
click at [728, 662] on input "Promo or referral code (optional)" at bounding box center [784, 660] width 328 height 30
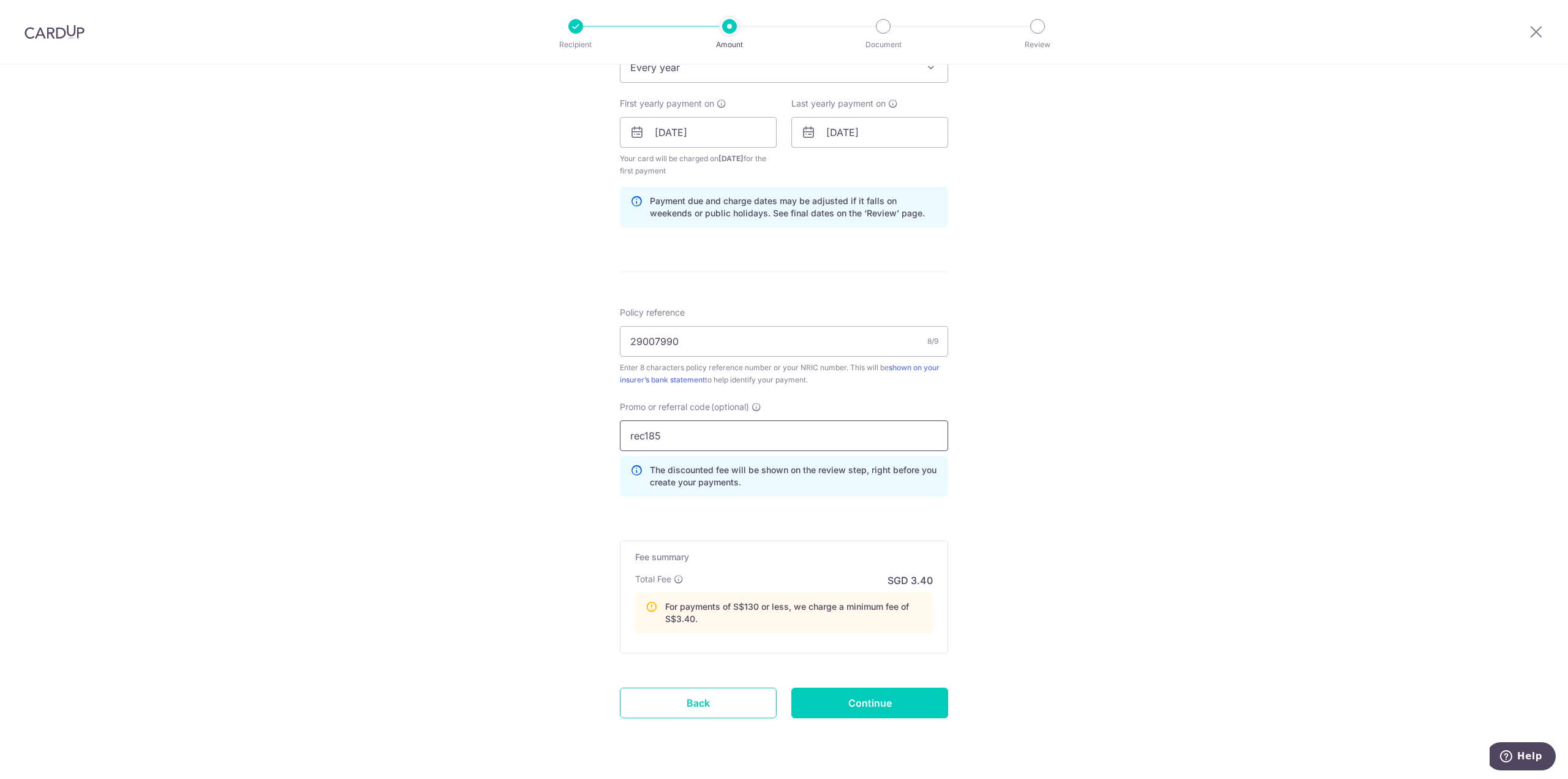
scroll to position [551, 0]
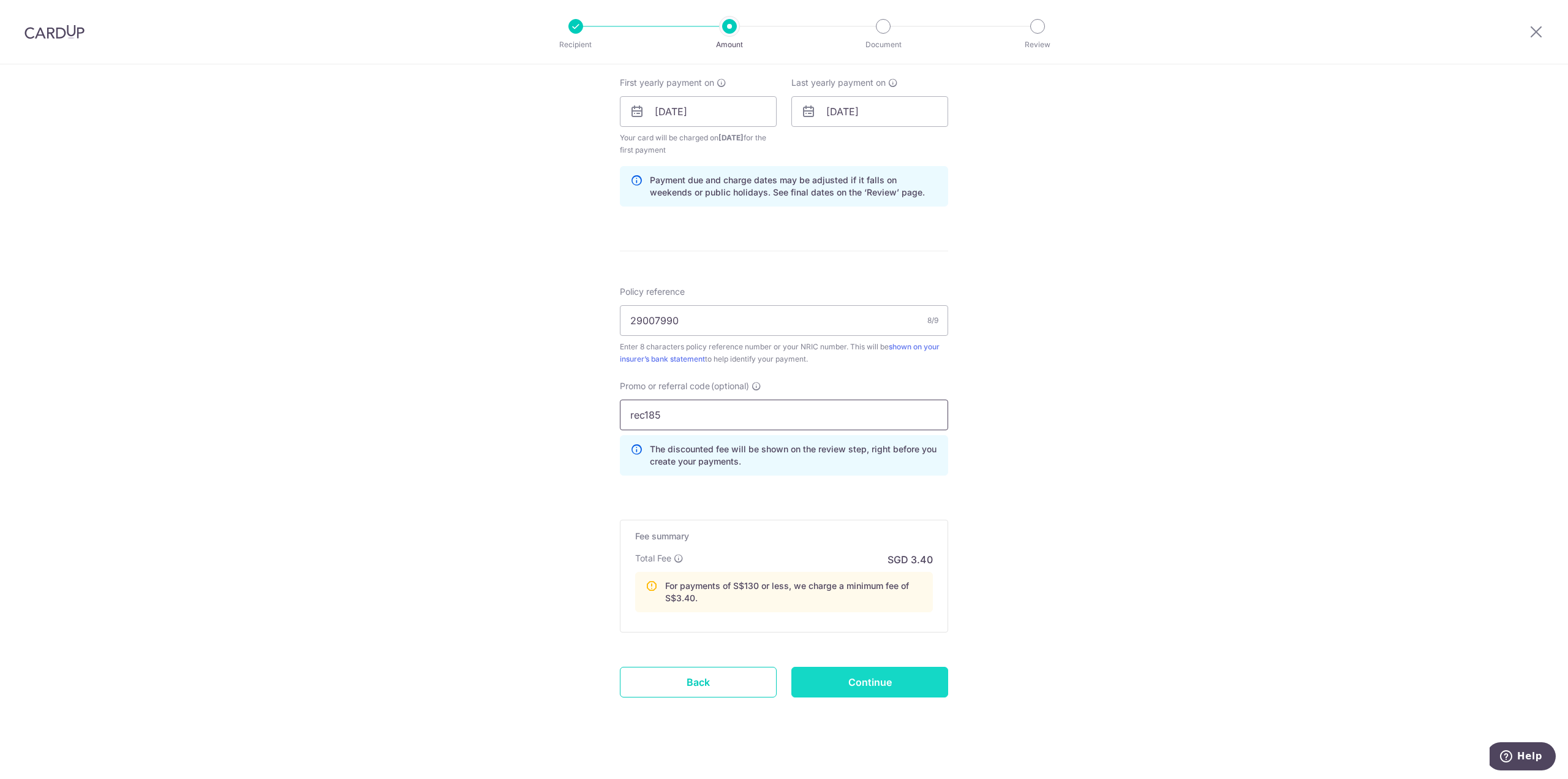
type input "rec185"
drag, startPoint x: 877, startPoint y: 665, endPoint x: 913, endPoint y: 676, distance: 37.6
click at [877, 666] on input "Continue" at bounding box center [869, 681] width 157 height 30
type input "Create Schedule"
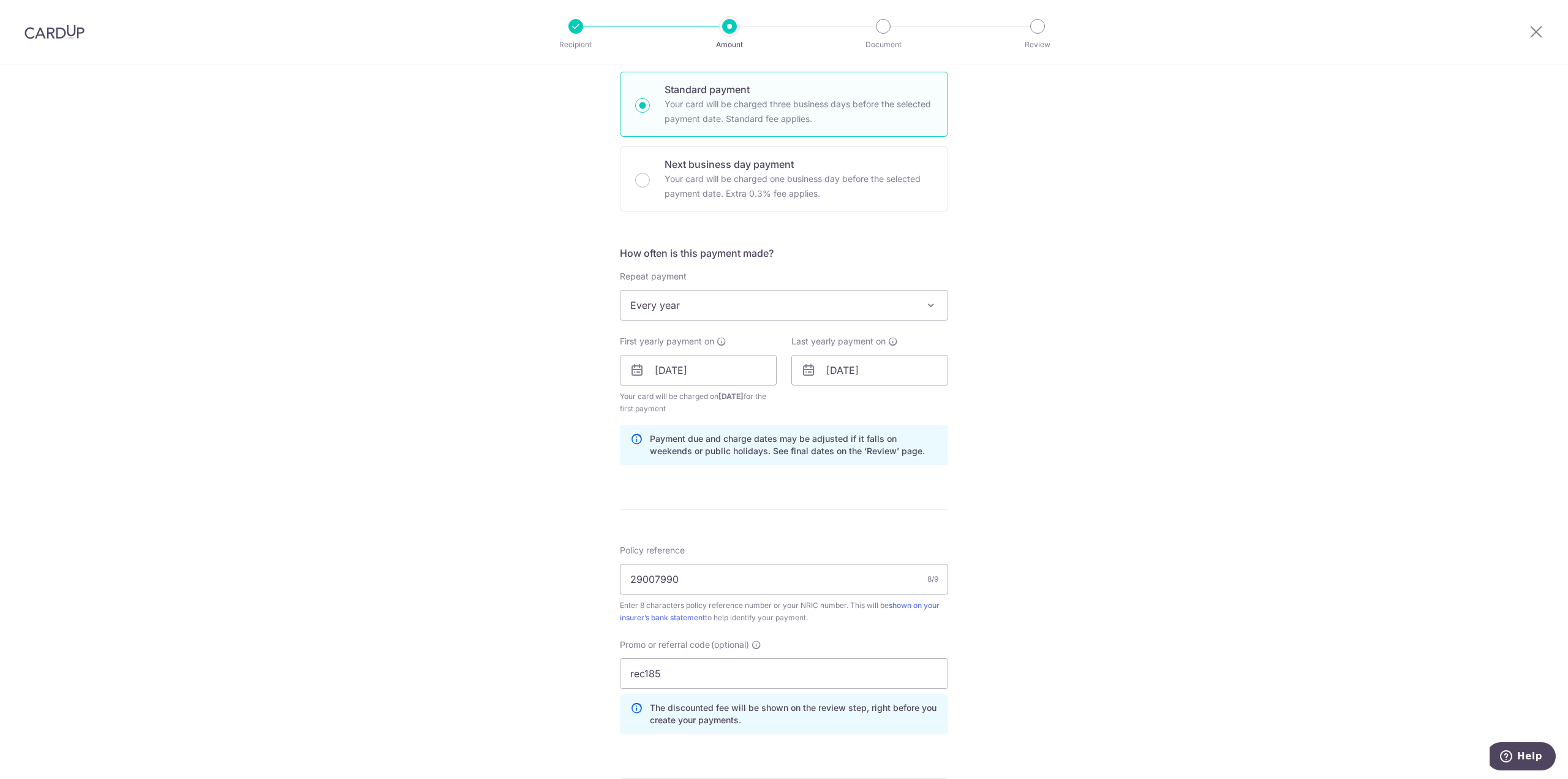
scroll to position [0, 0]
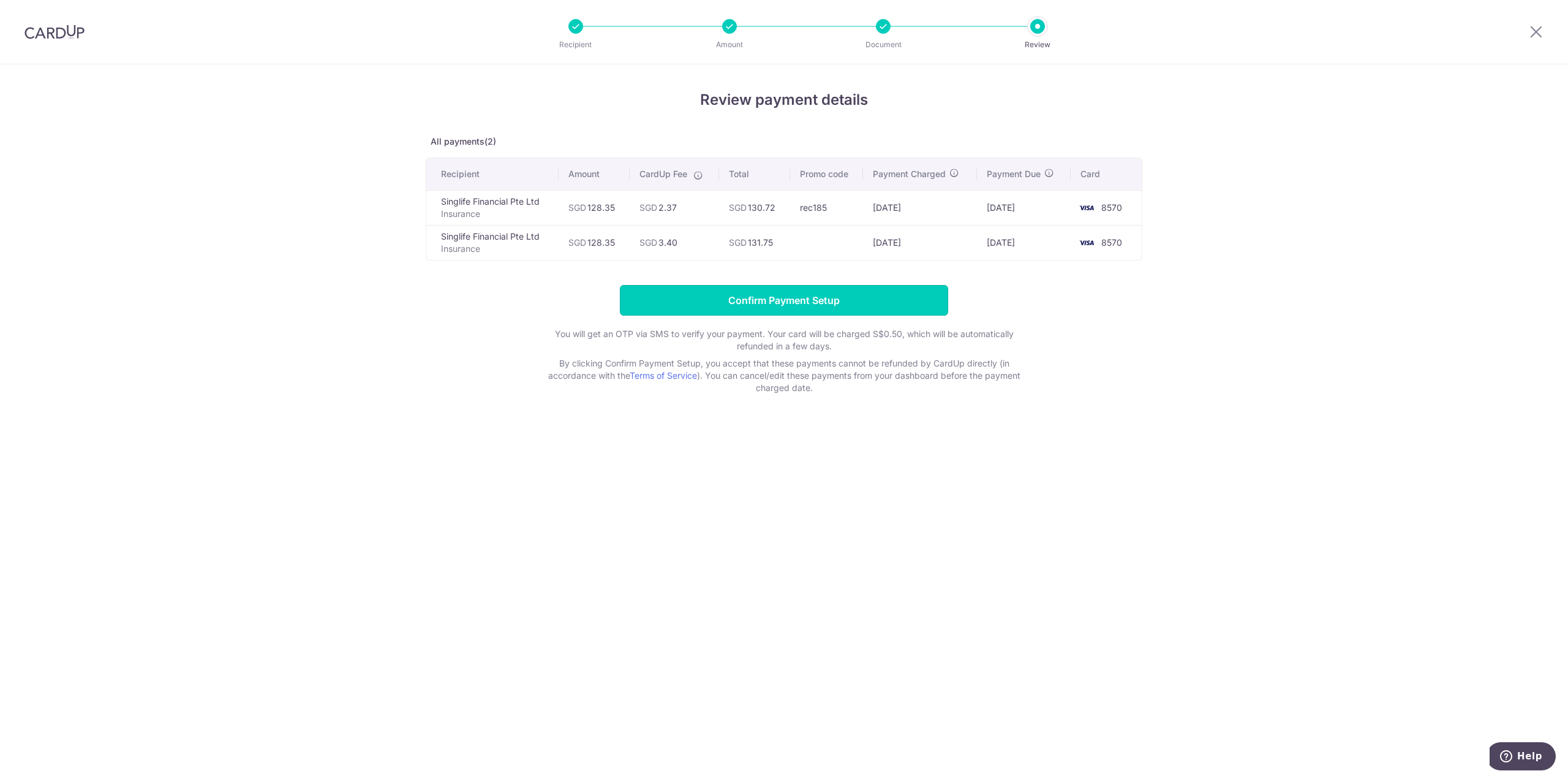
click at [772, 301] on input "Confirm Payment Setup" at bounding box center [784, 299] width 328 height 30
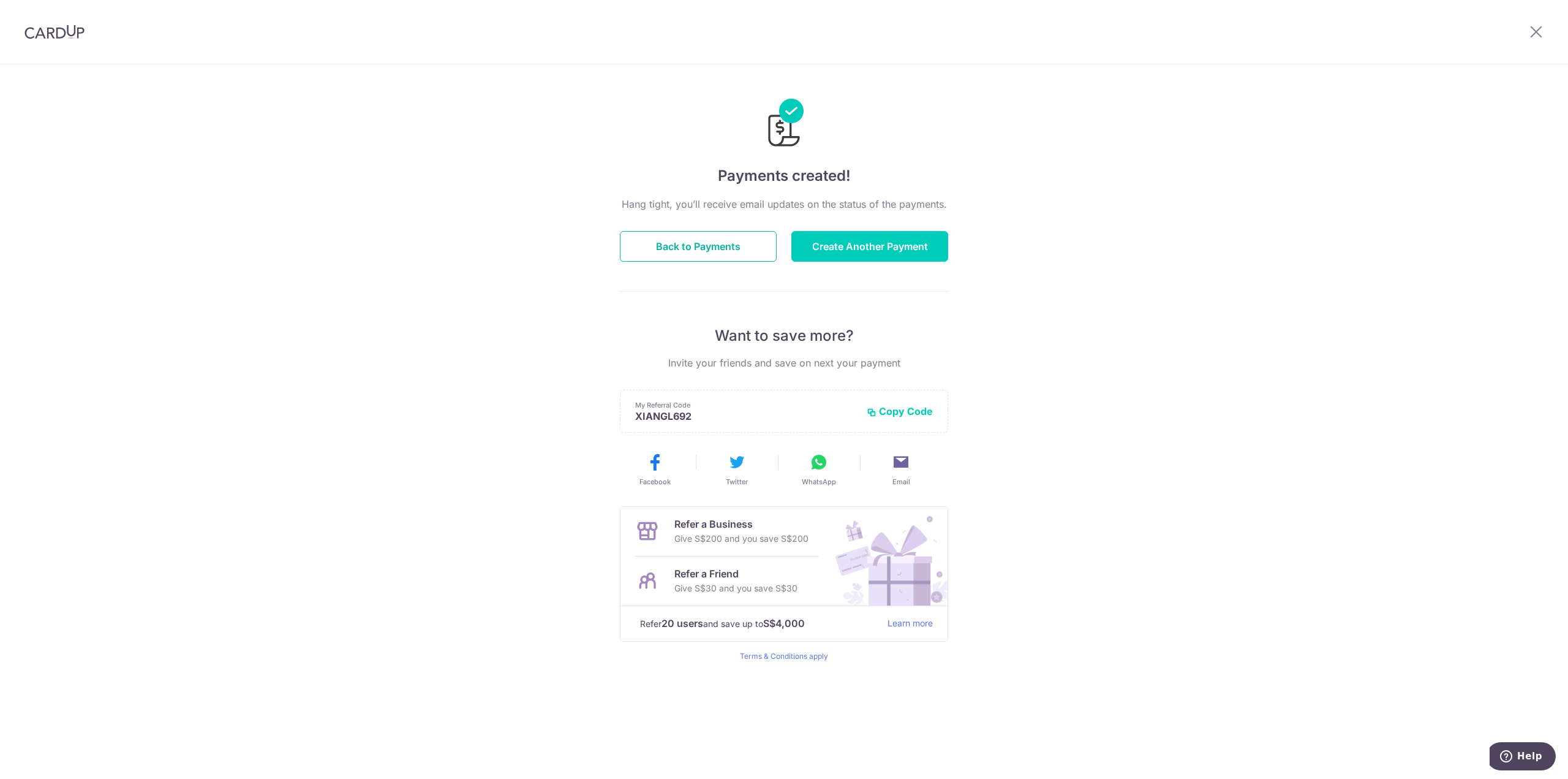
drag, startPoint x: 683, startPoint y: 244, endPoint x: 1144, endPoint y: 220, distance: 461.6
click at [694, 248] on button "Back to Payments" at bounding box center [698, 246] width 157 height 30
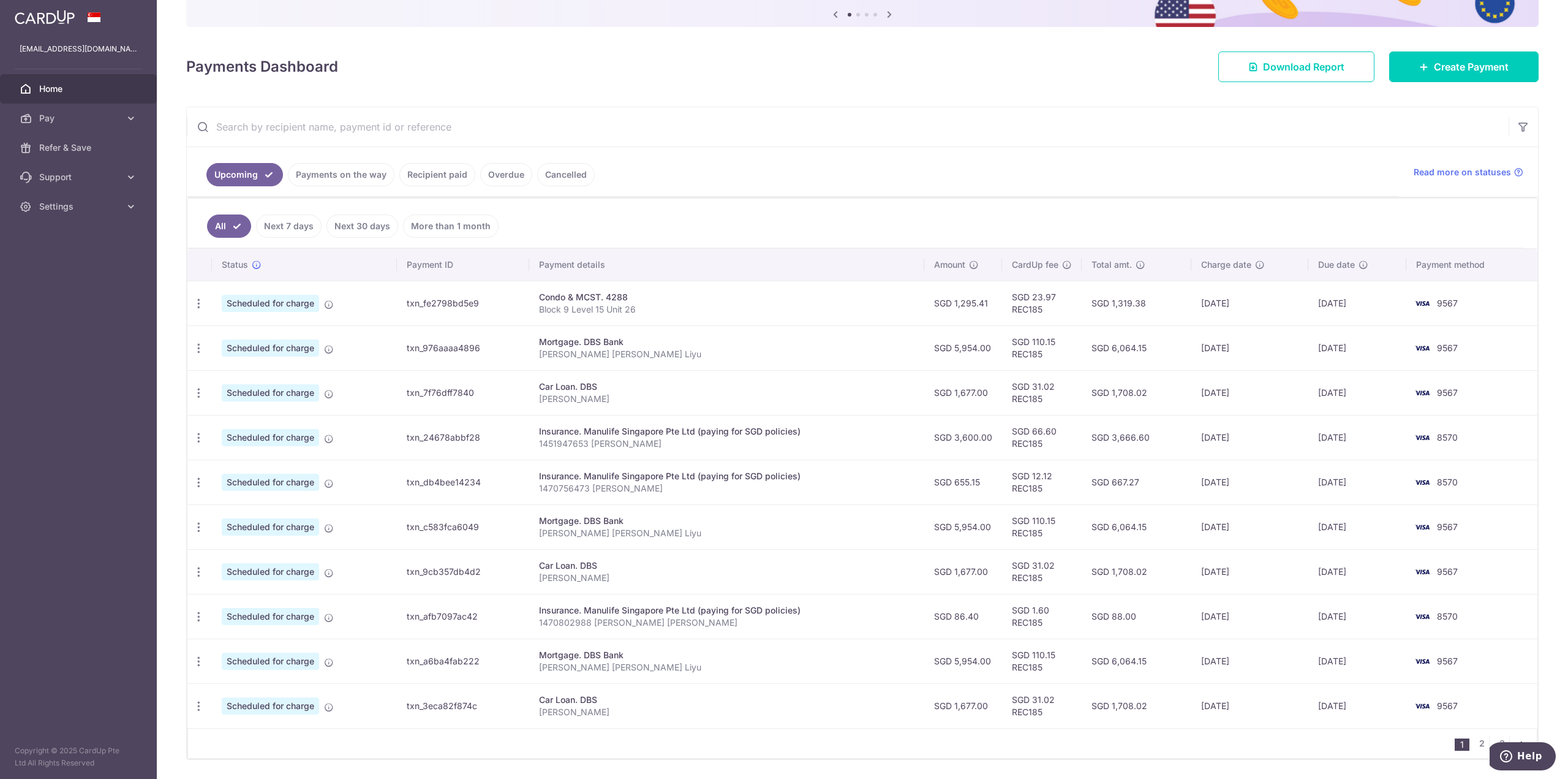
scroll to position [162, 0]
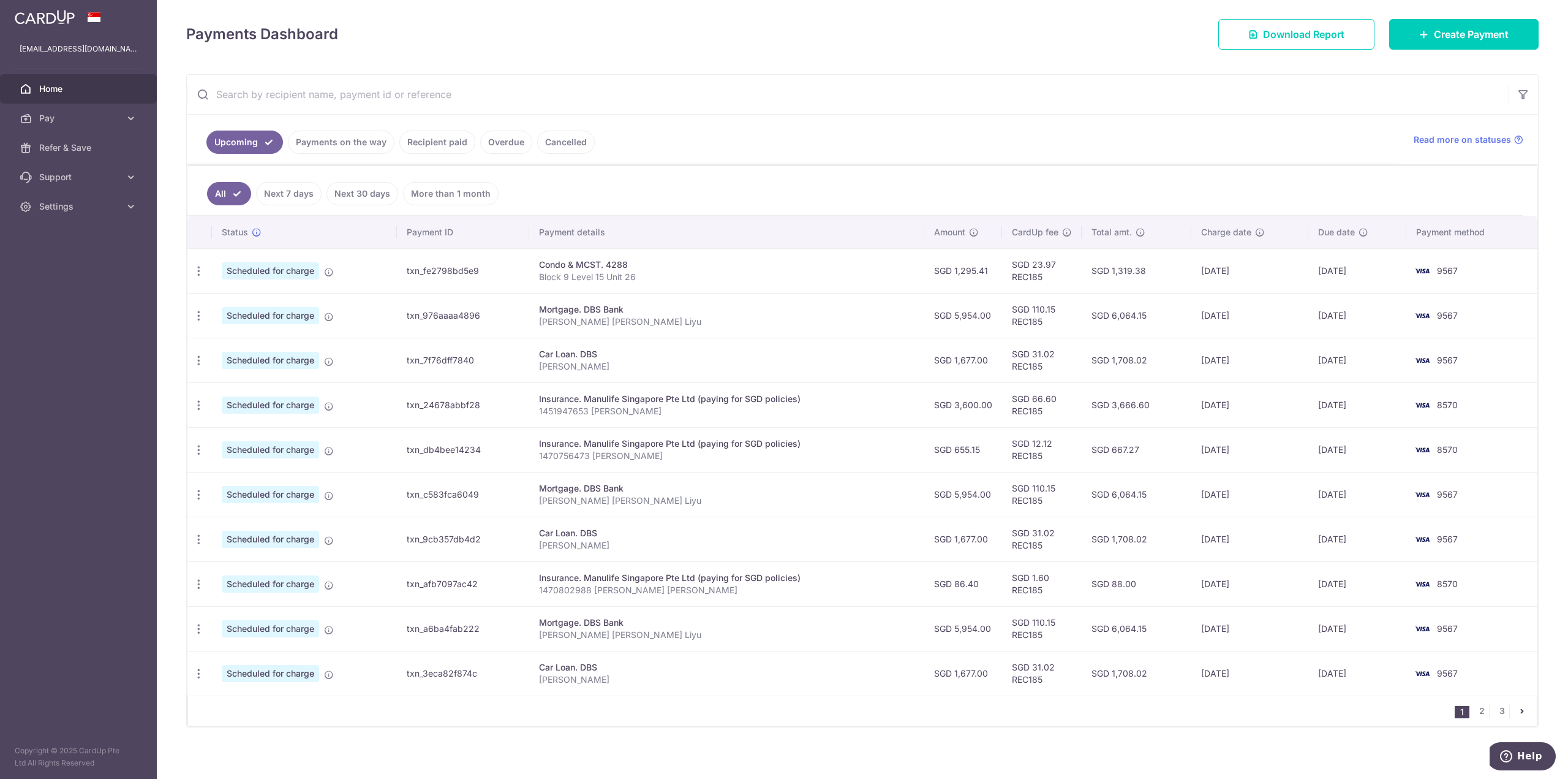
click at [1484, 709] on ul "1 2 3" at bounding box center [1496, 711] width 82 height 15
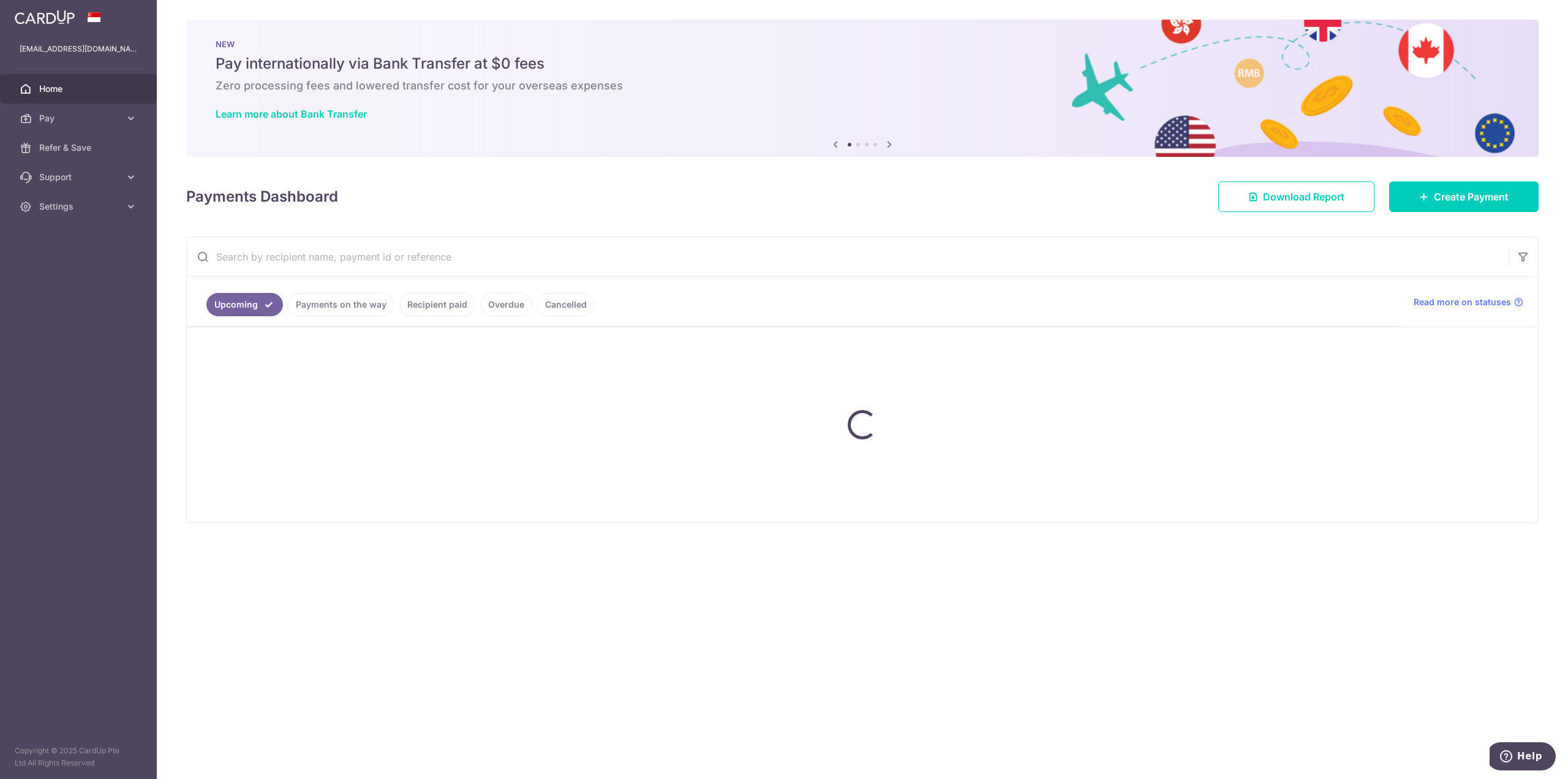
click at [1480, 707] on div "× Pause Schedule Pause all future payments in this series Pause just this one p…" at bounding box center [863, 389] width 1411 height 779
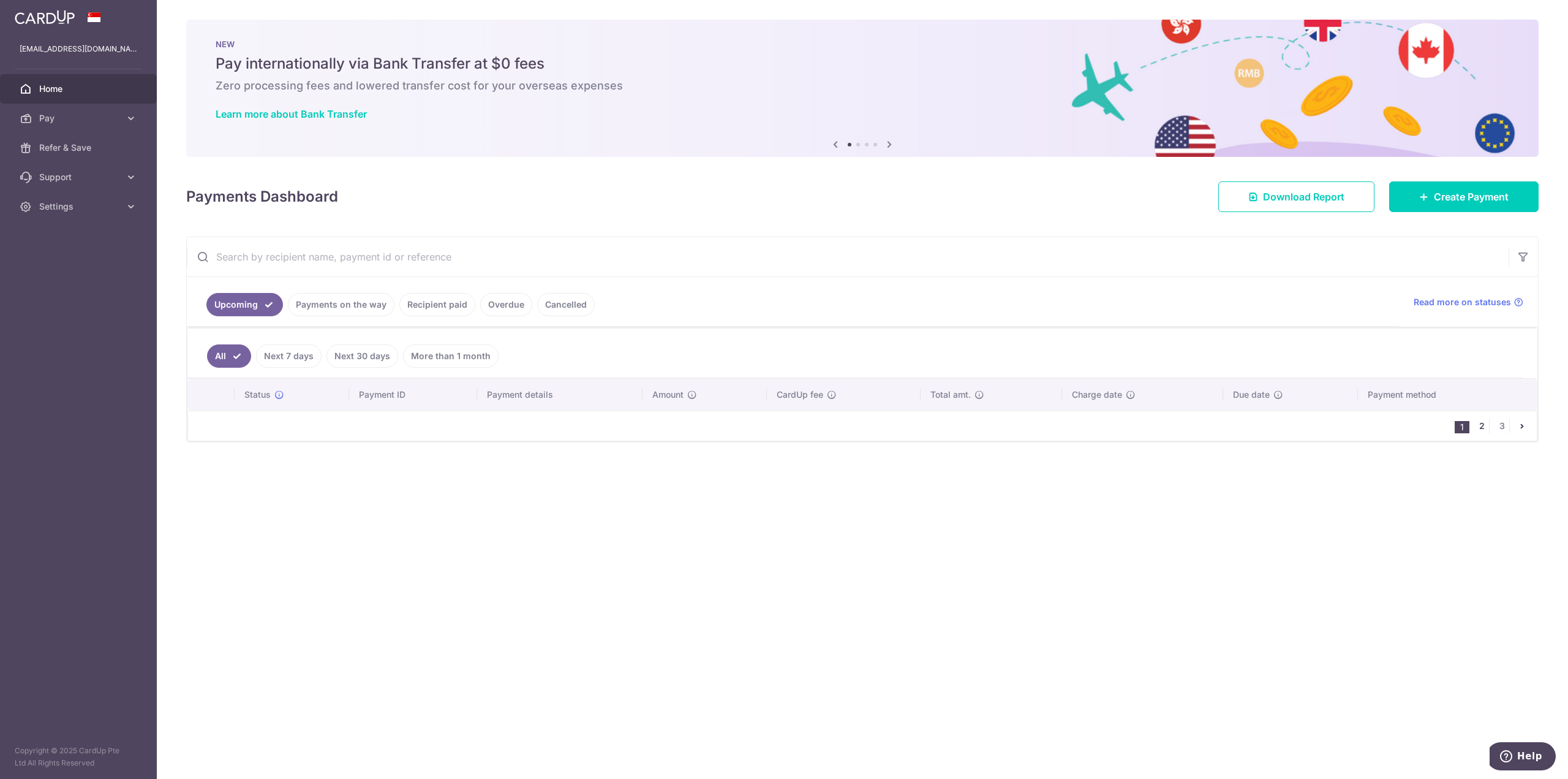
click at [1478, 424] on link "2" at bounding box center [1482, 426] width 15 height 15
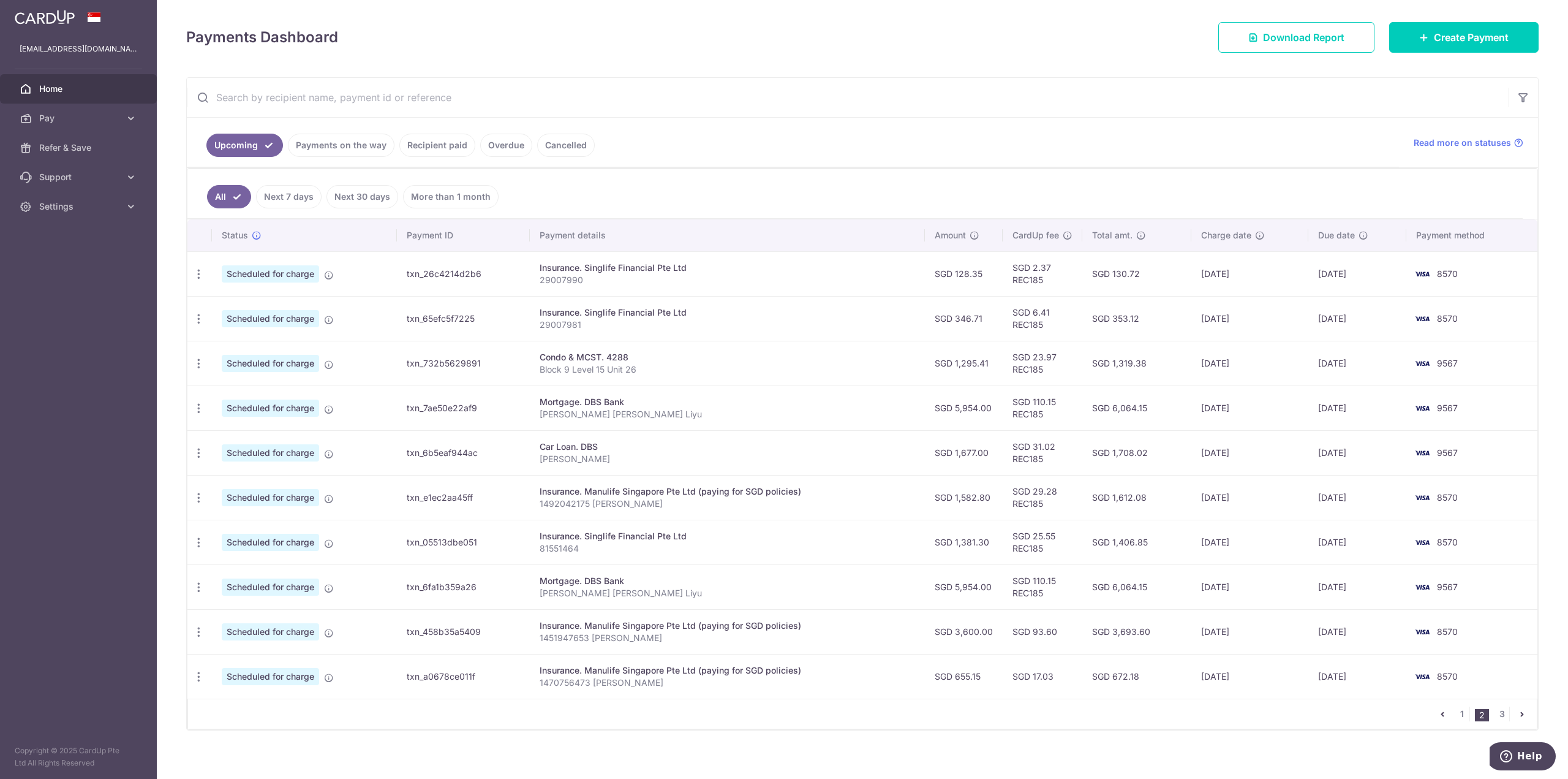
scroll to position [162, 0]
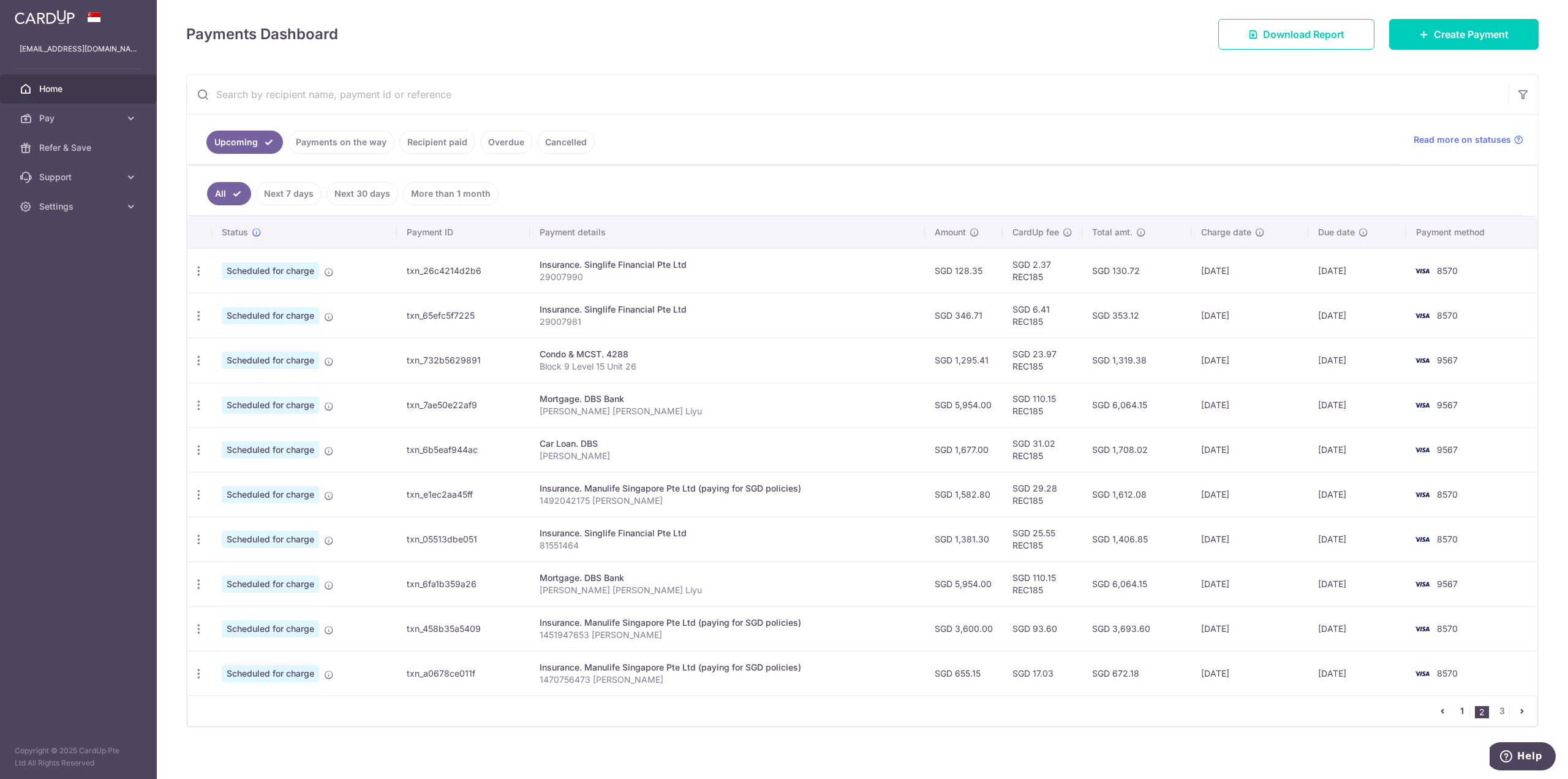
click at [1459, 703] on link "1" at bounding box center [1462, 711] width 15 height 15
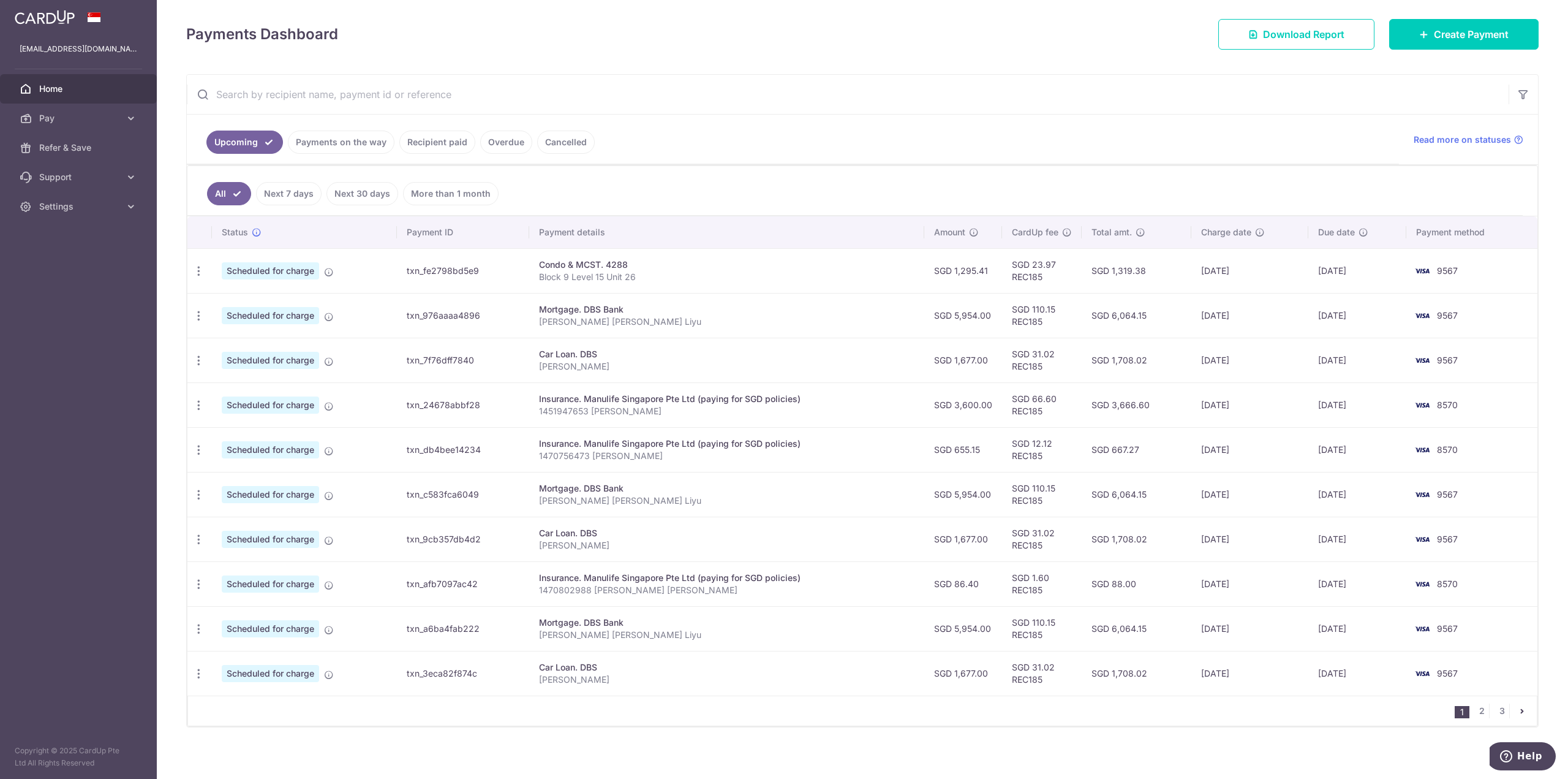
drag, startPoint x: 1032, startPoint y: 570, endPoint x: 1050, endPoint y: 568, distance: 18.1
click at [1050, 568] on td "SGD 1.60 REC185" at bounding box center [1042, 583] width 80 height 44
copy td "1.60"
drag, startPoint x: 801, startPoint y: 595, endPoint x: 809, endPoint y: 593, distance: 8.2
click at [801, 595] on td "Insurance. Manulife Singapore Pte Ltd (paying for SGD policies) 1470802988 Alex…" at bounding box center [727, 583] width 395 height 44
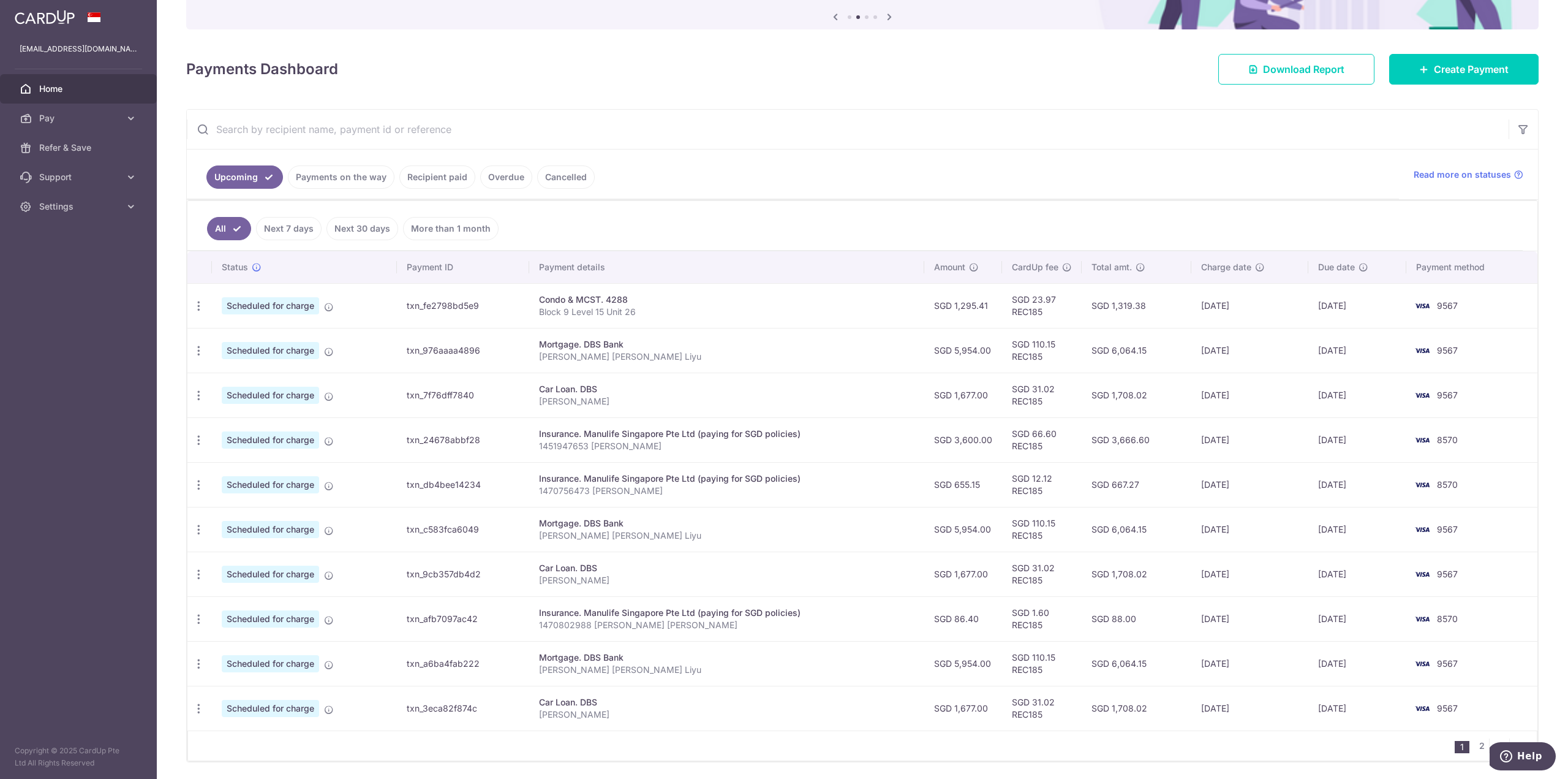
scroll to position [0, 0]
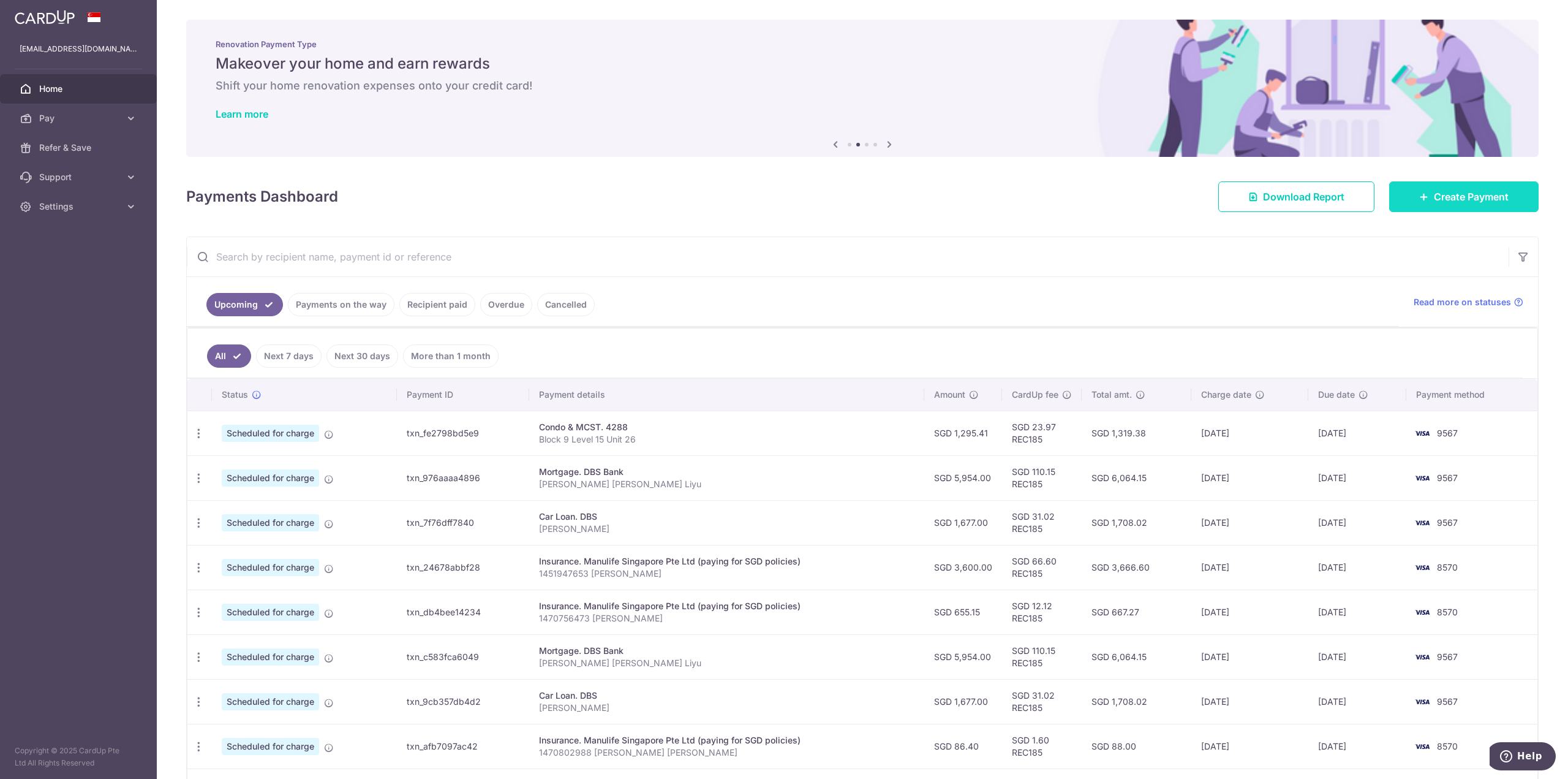
click at [1464, 199] on span "Create Payment" at bounding box center [1471, 197] width 75 height 15
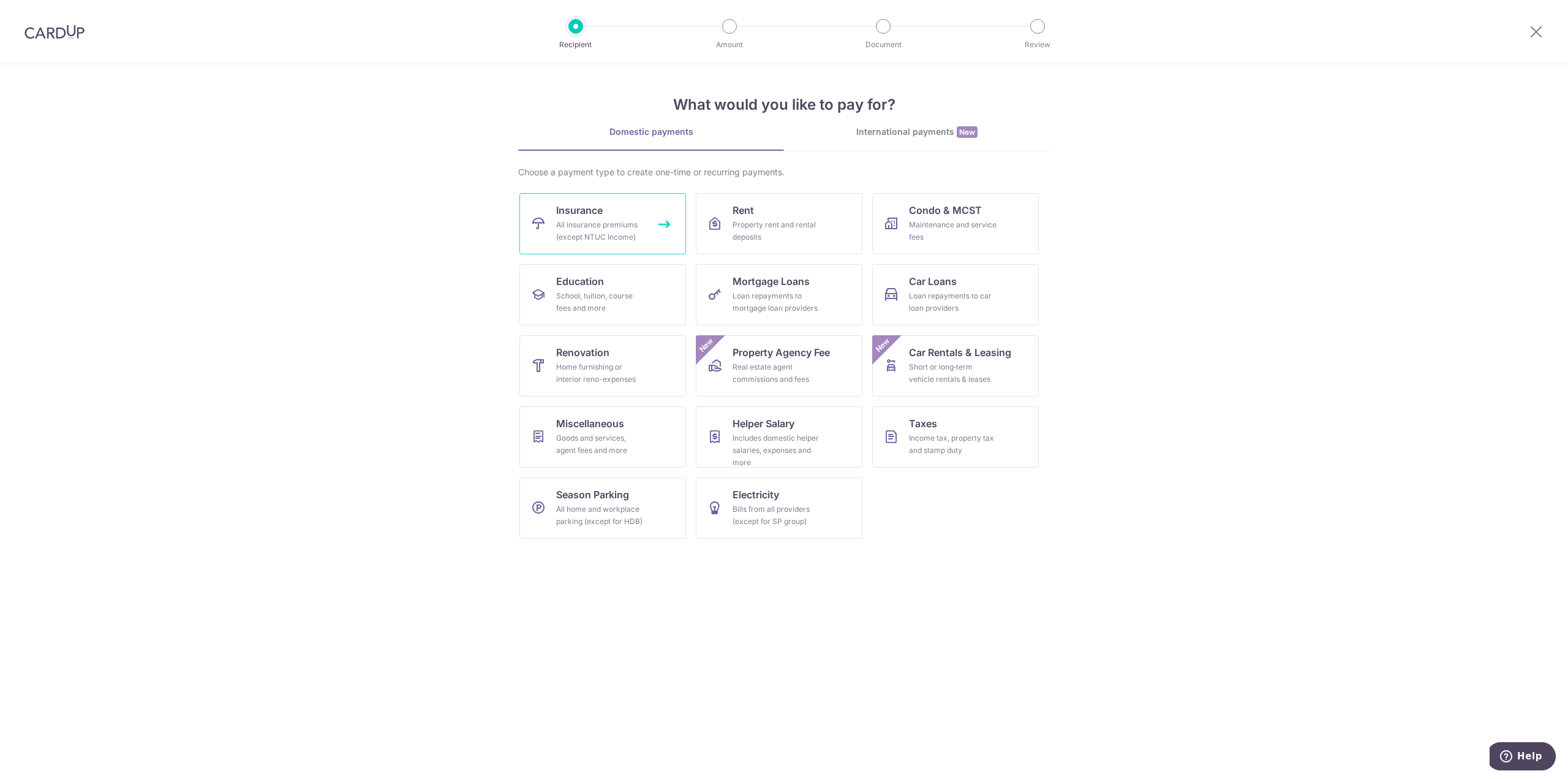
click at [605, 227] on div "All insurance premiums (except NTUC Income)" at bounding box center [599, 231] width 88 height 25
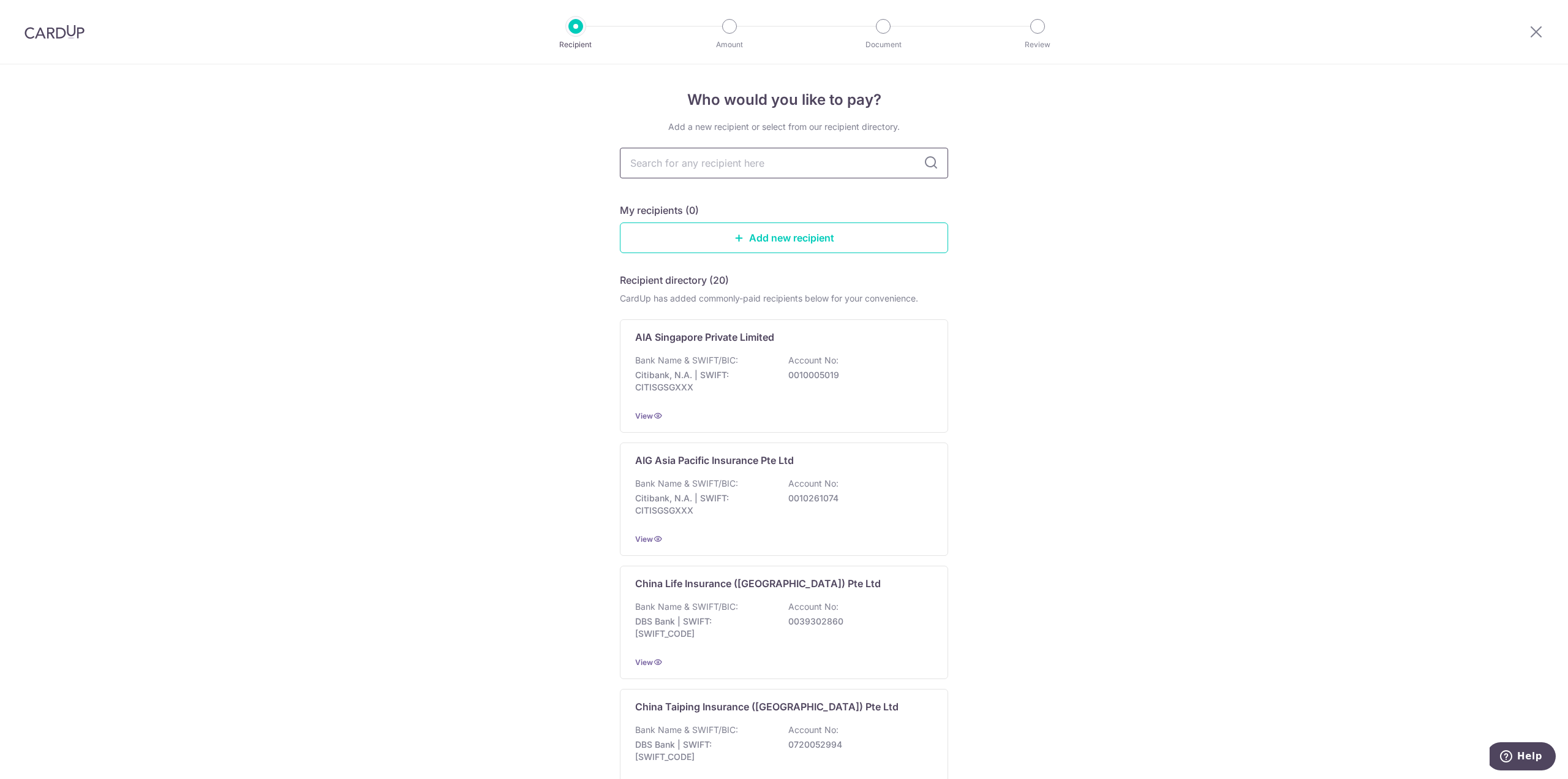
click at [693, 155] on input "text" at bounding box center [784, 163] width 328 height 30
type input "m"
type input "singlife"
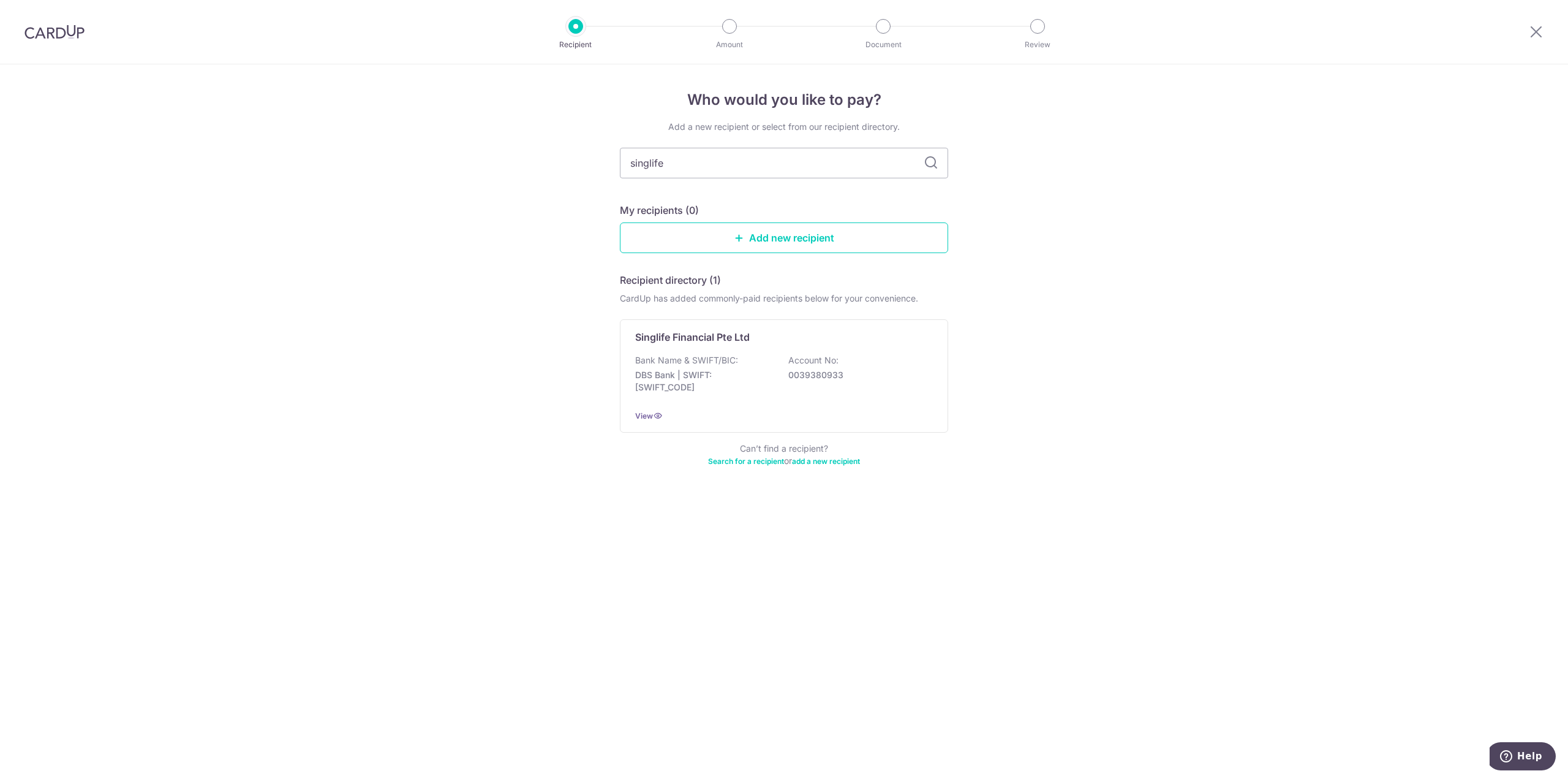
click at [930, 160] on icon at bounding box center [931, 163] width 15 height 15
click at [873, 356] on div "Bank Name & SWIFT/BIC: DBS Bank | SWIFT: [SWIFT_CODE] Account No: 0039380933" at bounding box center [784, 377] width 298 height 45
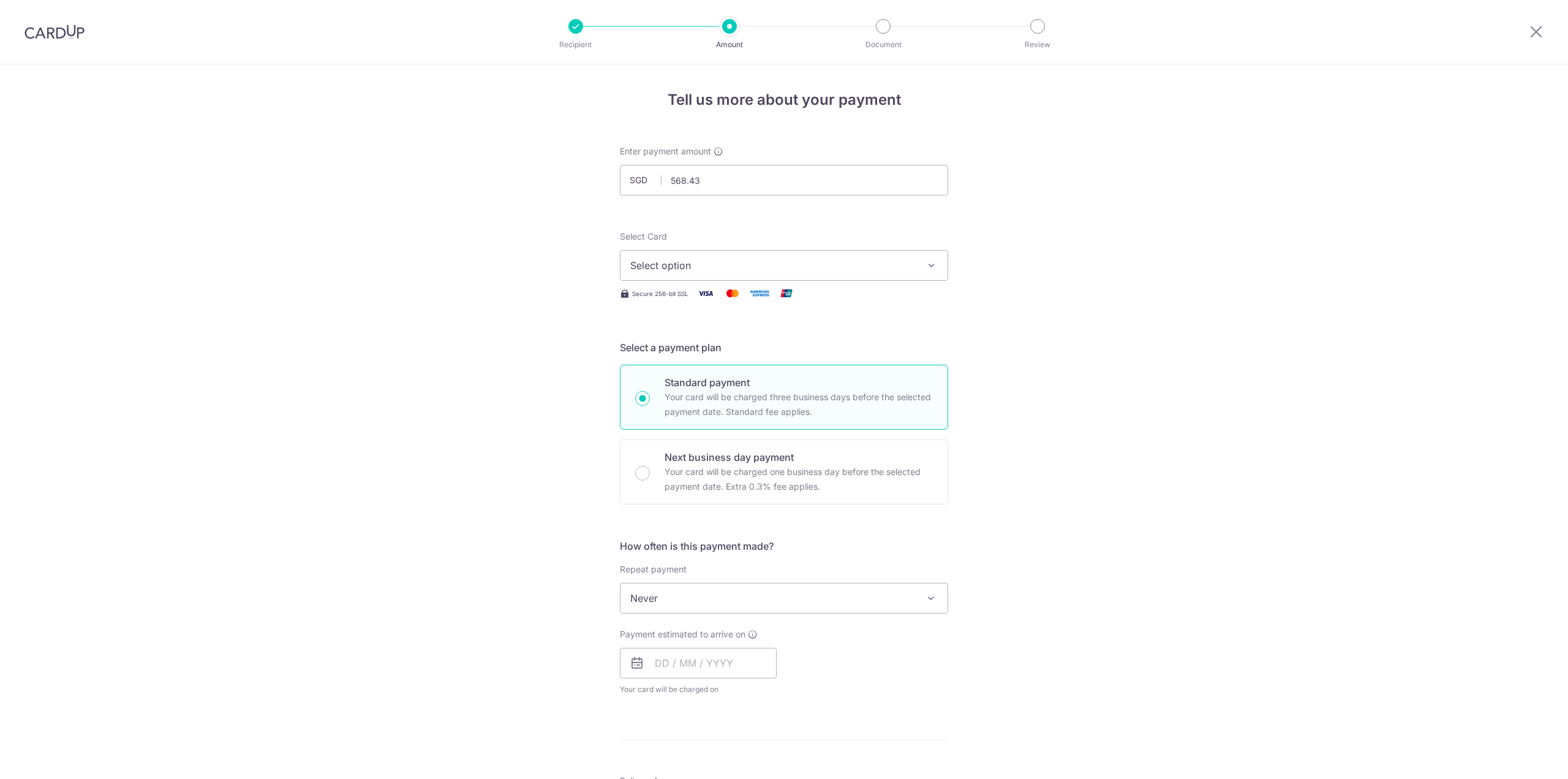
type input "568.43"
click at [1030, 197] on div "Tell us more about your payment Enter payment amount SGD 568.43 568.43 Select C…" at bounding box center [784, 619] width 1568 height 1109
click at [741, 261] on span "Select option" at bounding box center [773, 266] width 285 height 15
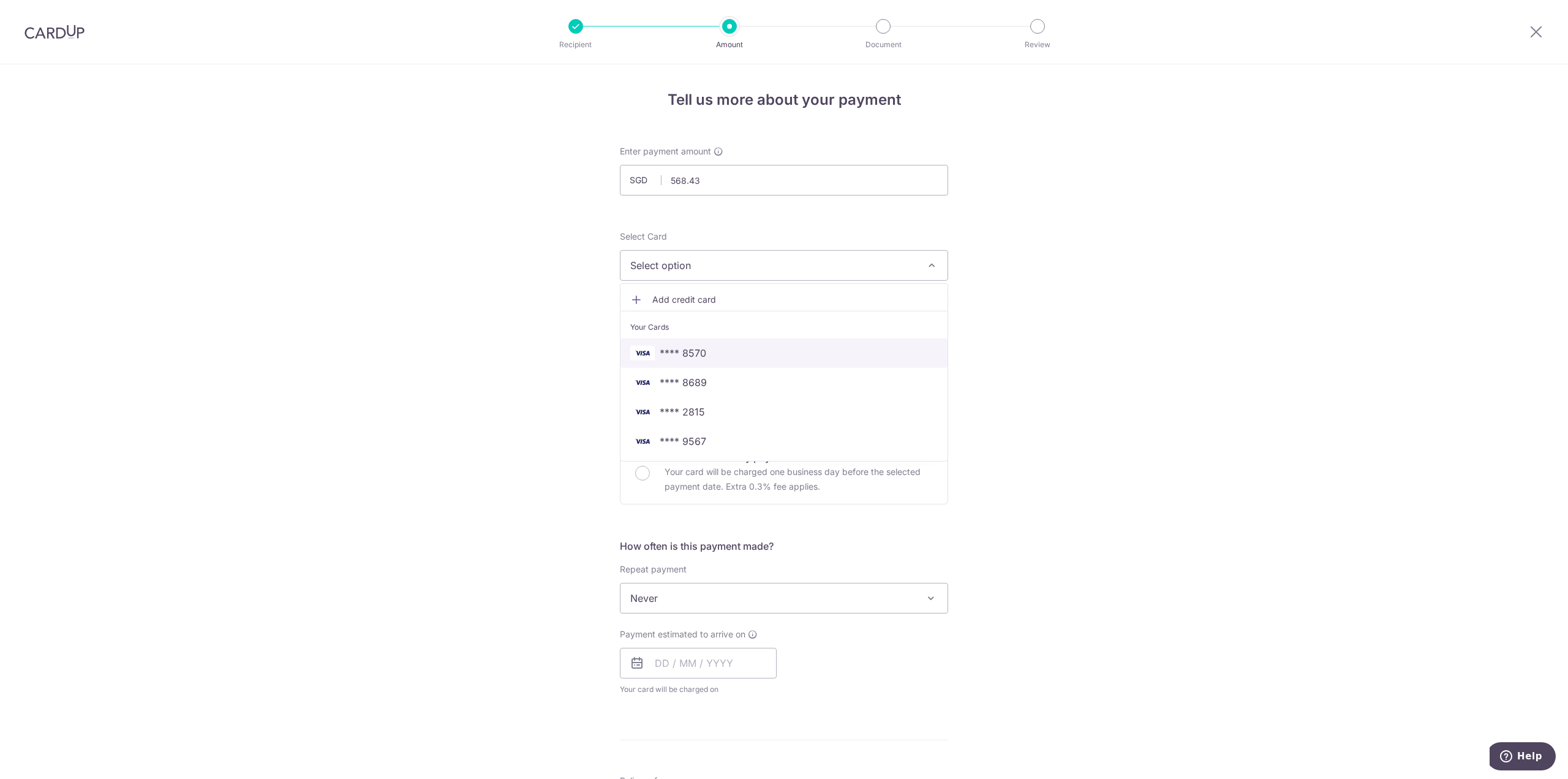
click at [738, 352] on span "**** 8570" at bounding box center [784, 353] width 308 height 15
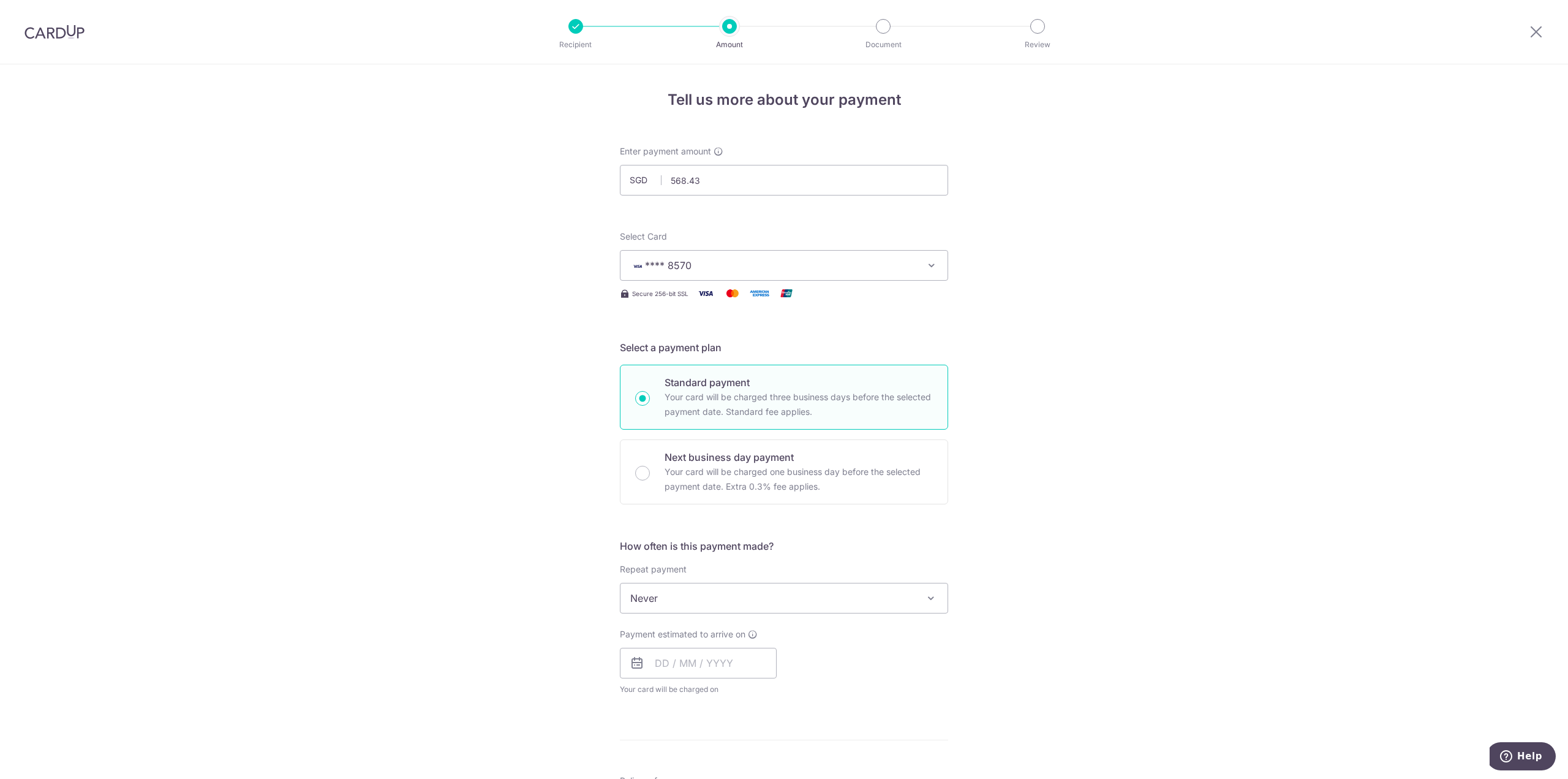
click at [1098, 336] on div "Tell us more about your payment Enter payment amount SGD 568.43 568.43 Select C…" at bounding box center [784, 619] width 1568 height 1109
click at [734, 597] on span "Never" at bounding box center [784, 598] width 327 height 30
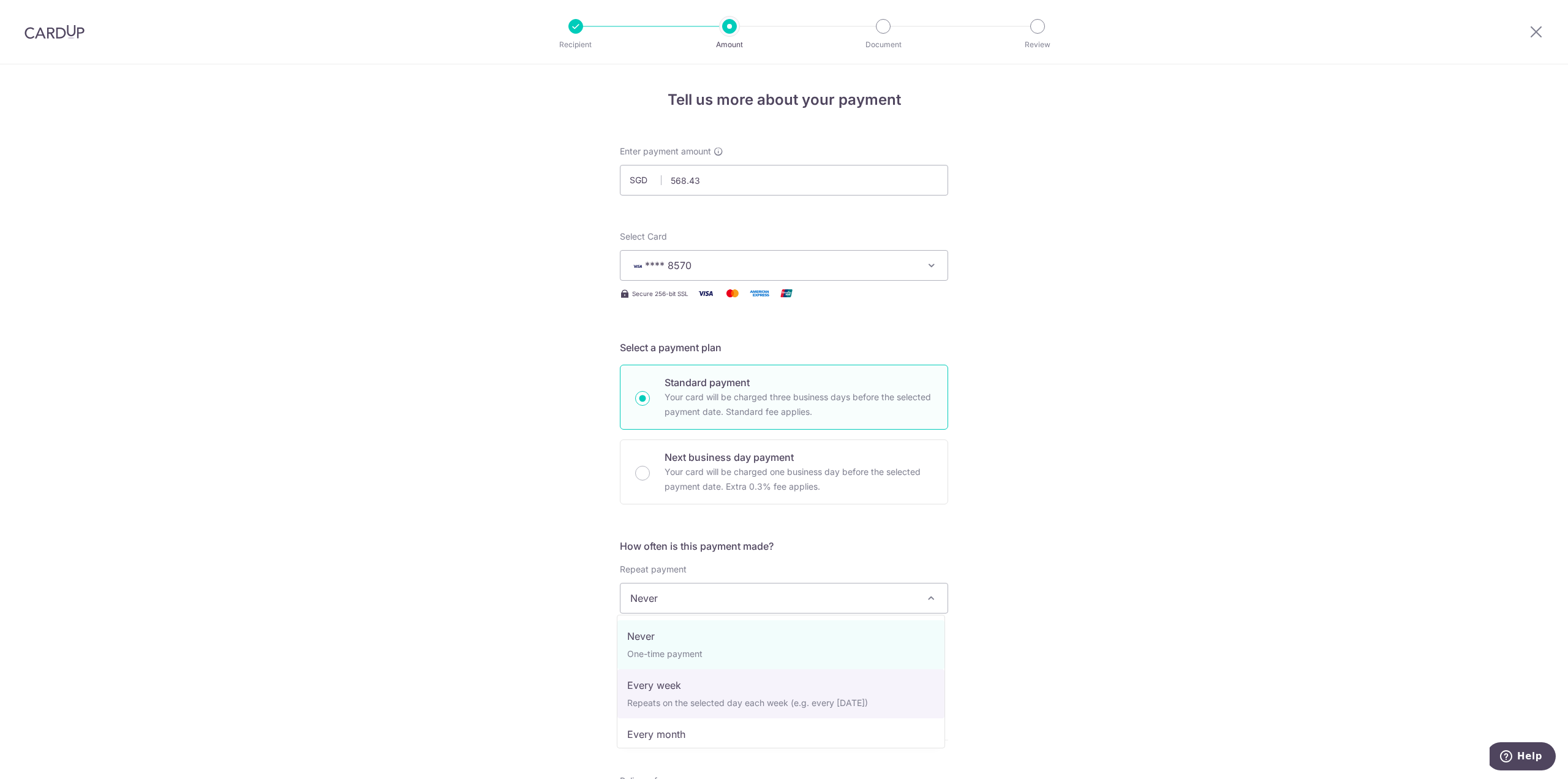
scroll to position [172, 0]
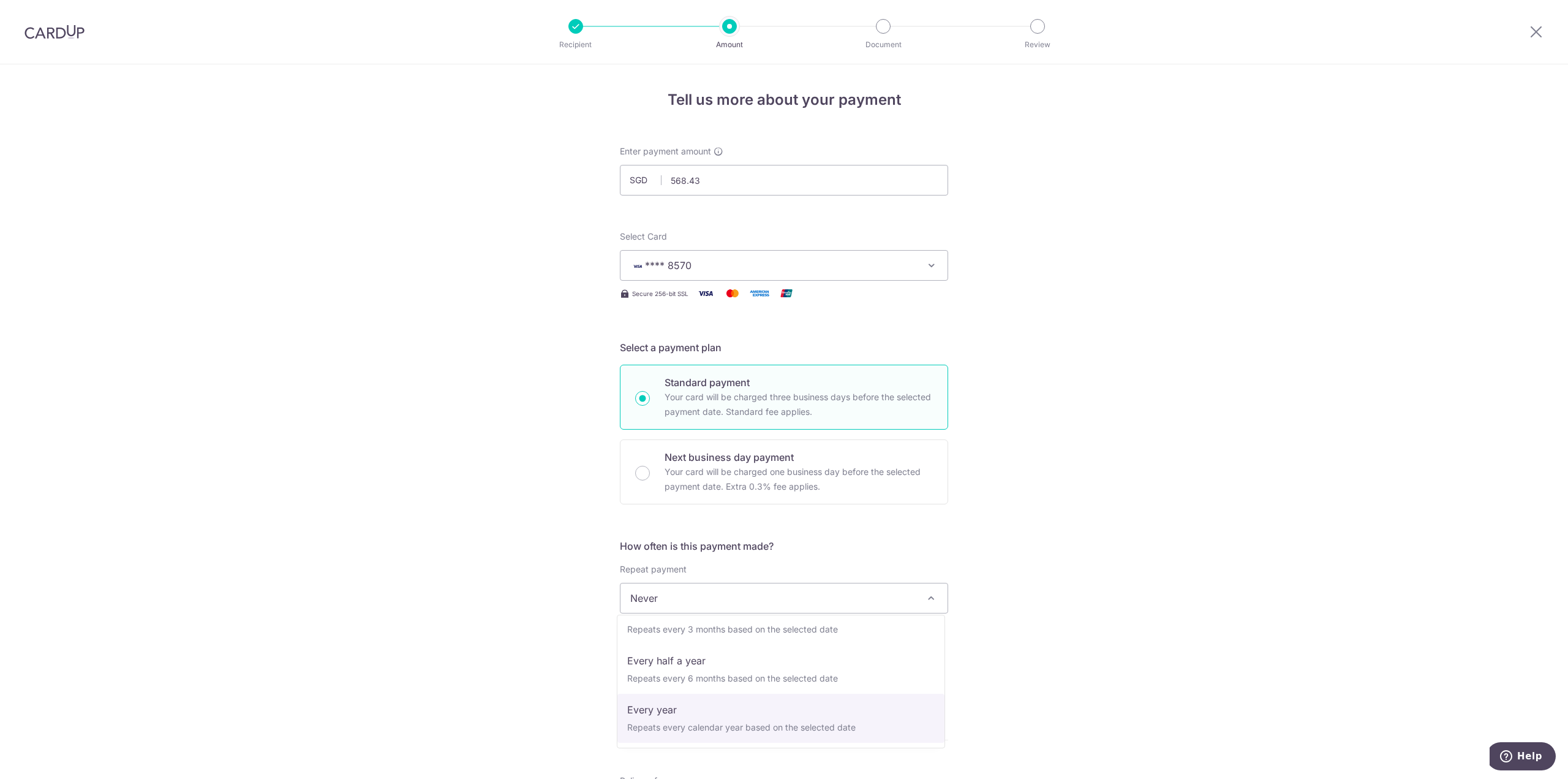
select select "6"
click at [1063, 561] on div "Tell us more about your payment Enter payment amount SGD 568.43 568.43 Select C…" at bounding box center [784, 624] width 1568 height 1120
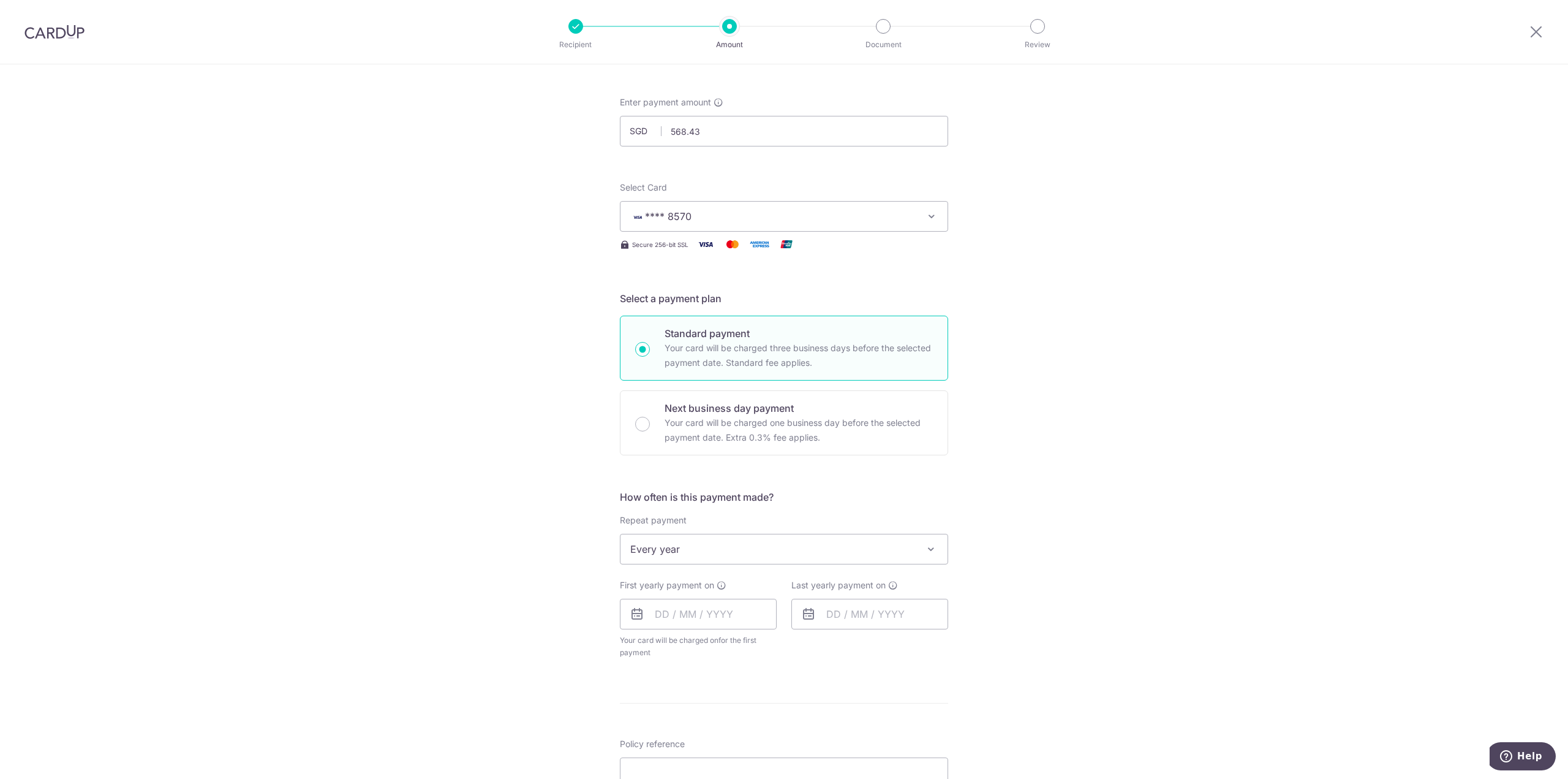
scroll to position [183, 0]
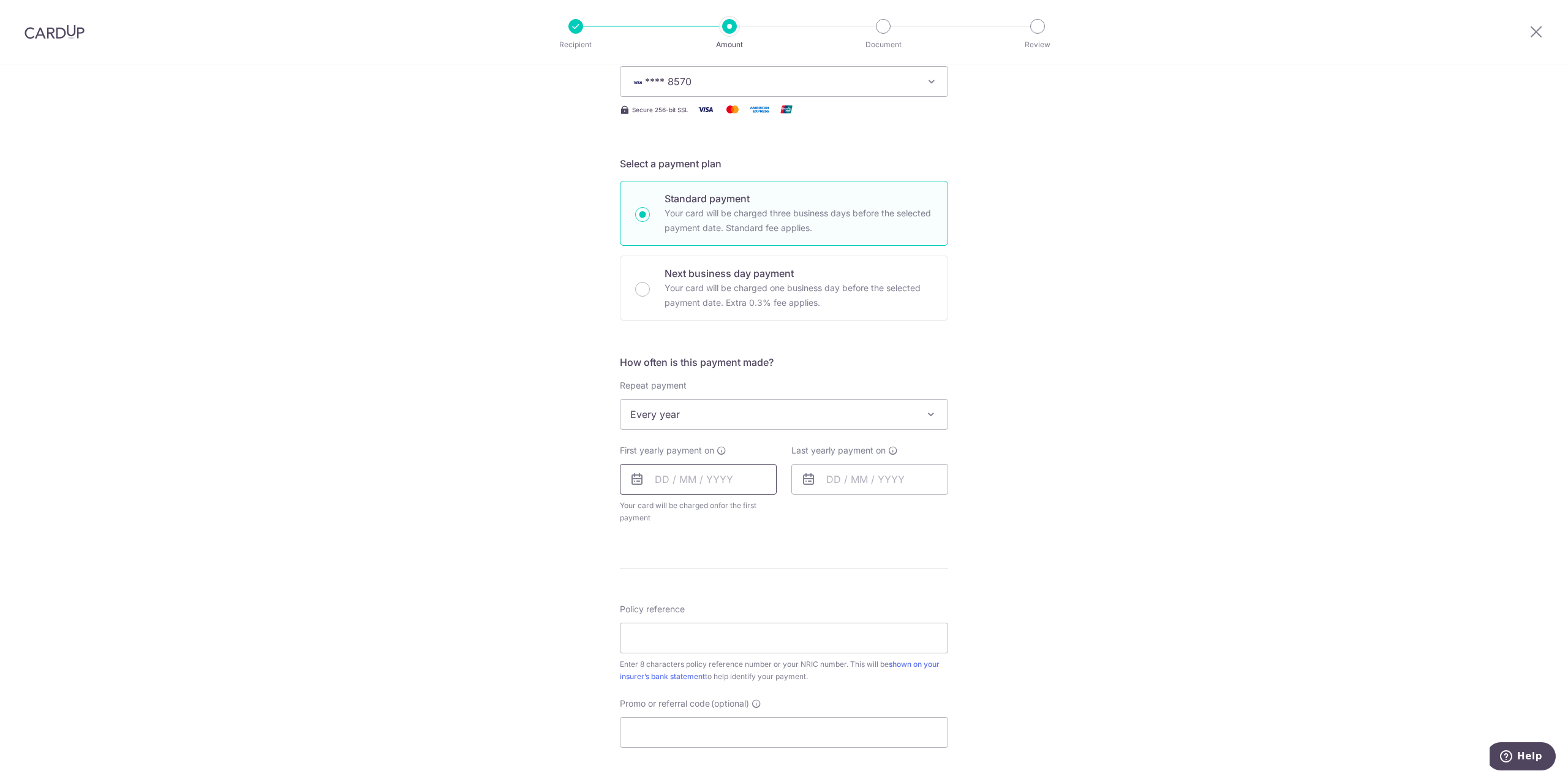
click at [650, 475] on input "text" at bounding box center [698, 479] width 157 height 30
click at [691, 508] on select "Sep Oct Nov Dec" at bounding box center [689, 512] width 32 height 10
click at [685, 511] on select "Sep Oct Nov Dec" at bounding box center [689, 512] width 32 height 10
drag, startPoint x: 790, startPoint y: 640, endPoint x: 1146, endPoint y: 527, distance: 373.5
click at [790, 640] on link "25" at bounding box center [792, 640] width 20 height 20
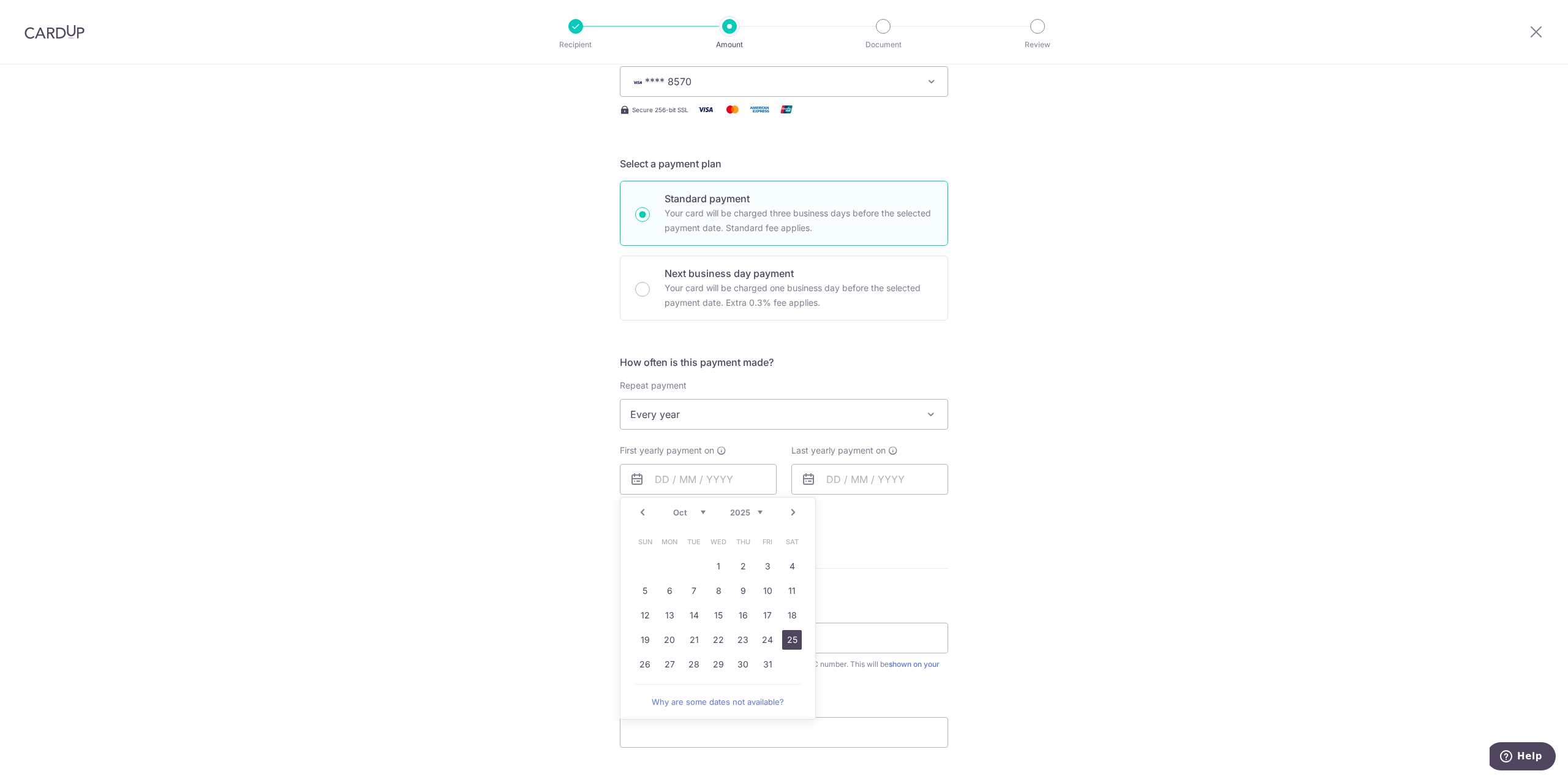
type input "25/10/2025"
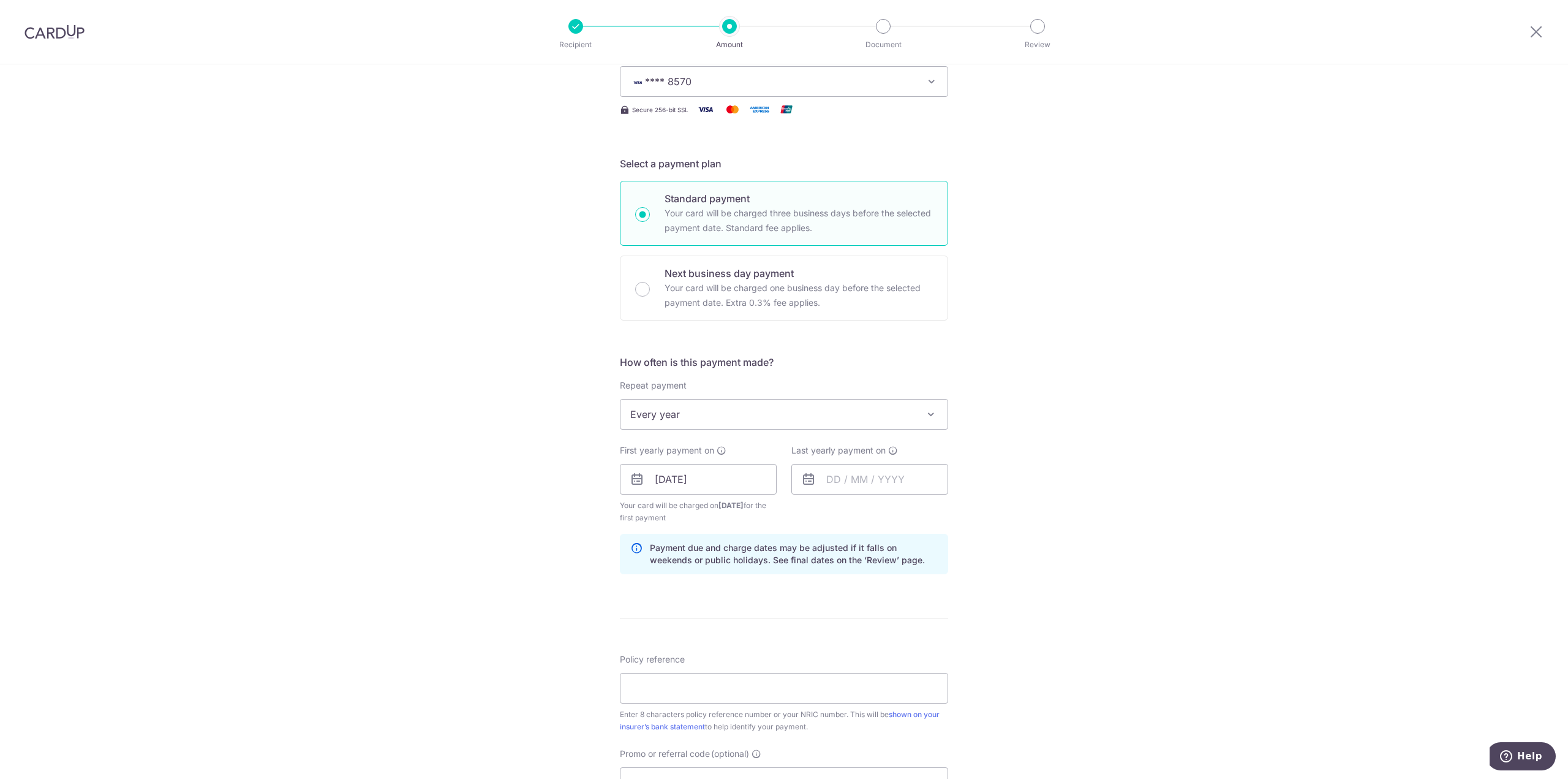
click at [1146, 522] on div "Tell us more about your payment Enter payment amount SGD 568.43 568.43 Select C…" at bounding box center [784, 466] width 1568 height 1171
click at [823, 479] on input "text" at bounding box center [869, 479] width 157 height 30
click at [915, 510] on select "2025 2026 2027 2028 2029 2030 2031 2032 2033 2034 2035" at bounding box center [918, 512] width 32 height 10
click at [815, 664] on link "25" at bounding box center [816, 665] width 20 height 20
type input "25/10/2026"
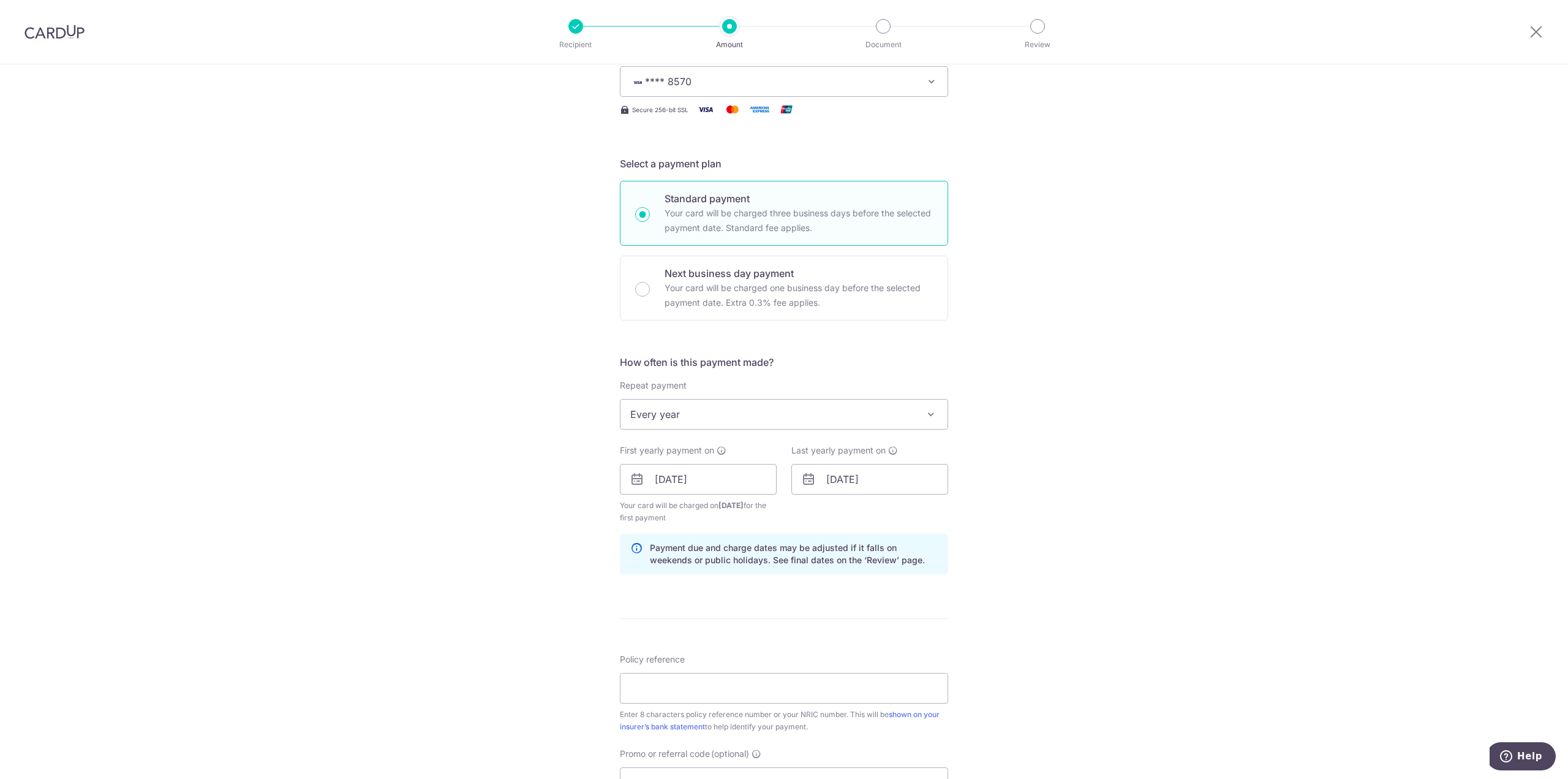
click at [1054, 537] on div "Tell us more about your payment Enter payment amount SGD 568.43 568.43 Select C…" at bounding box center [784, 466] width 1568 height 1171
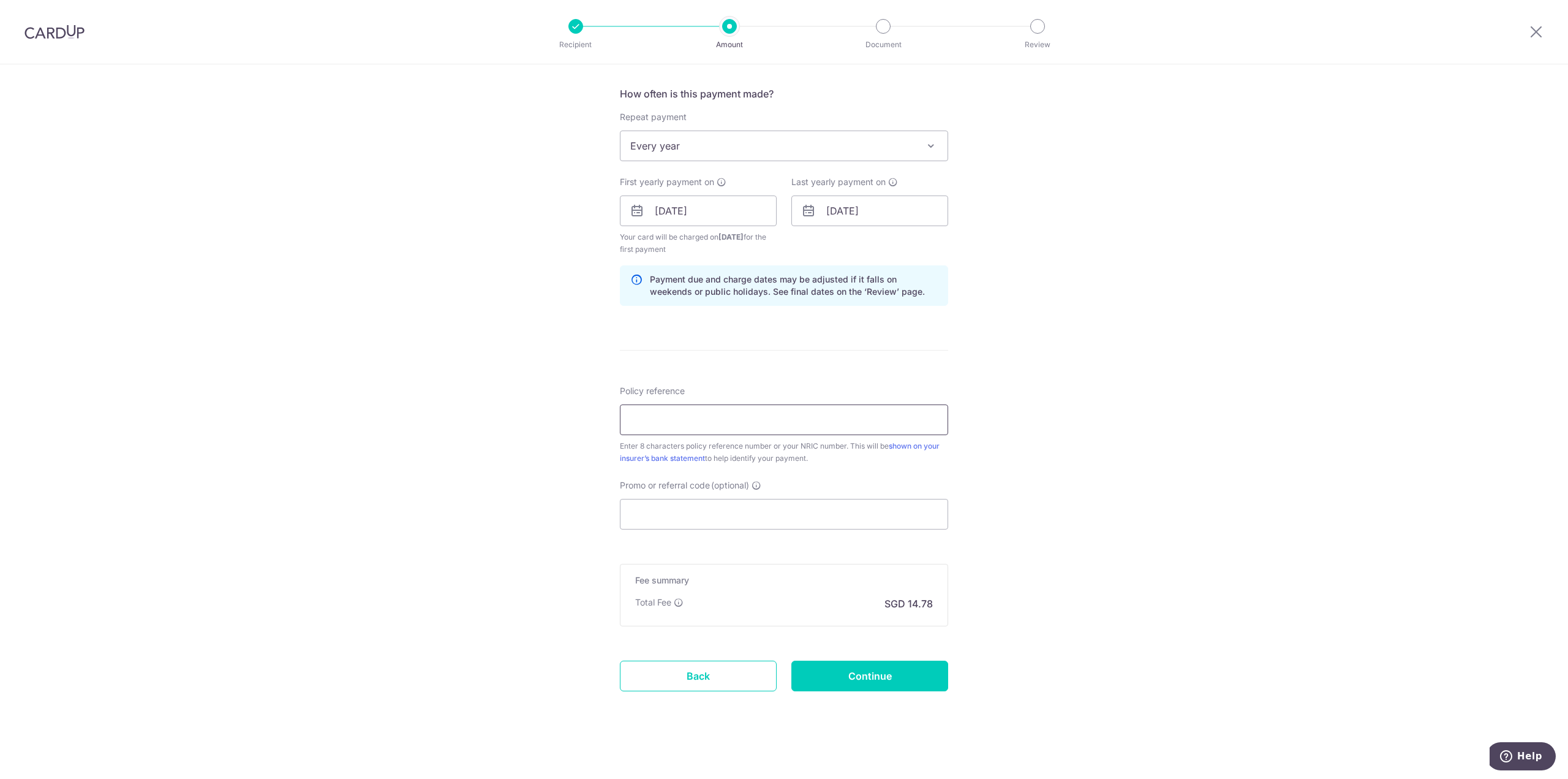
scroll to position [453, 0]
click at [679, 415] on input "Policy reference" at bounding box center [784, 418] width 328 height 30
paste input "26234474"
type input "26234474"
drag, startPoint x: 1053, startPoint y: 390, endPoint x: 728, endPoint y: 507, distance: 345.4
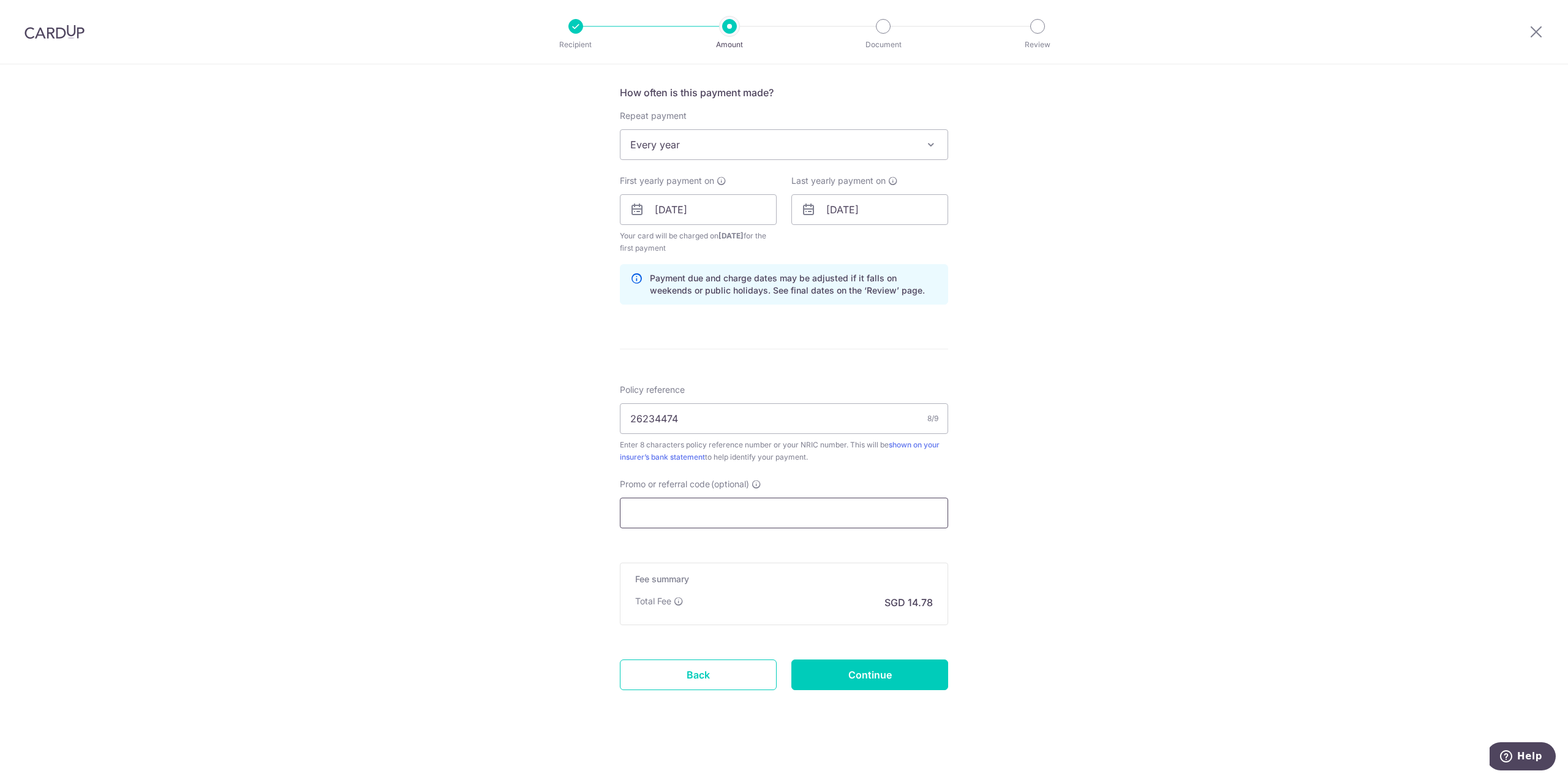
click at [1048, 391] on div "Tell us more about your payment Enter payment amount SGD 568.43 568.43 Select C…" at bounding box center [784, 197] width 1568 height 1171
drag, startPoint x: 702, startPoint y: 508, endPoint x: 784, endPoint y: 511, distance: 82.1
click at [702, 508] on input "Promo or referral code (optional)" at bounding box center [784, 512] width 328 height 30
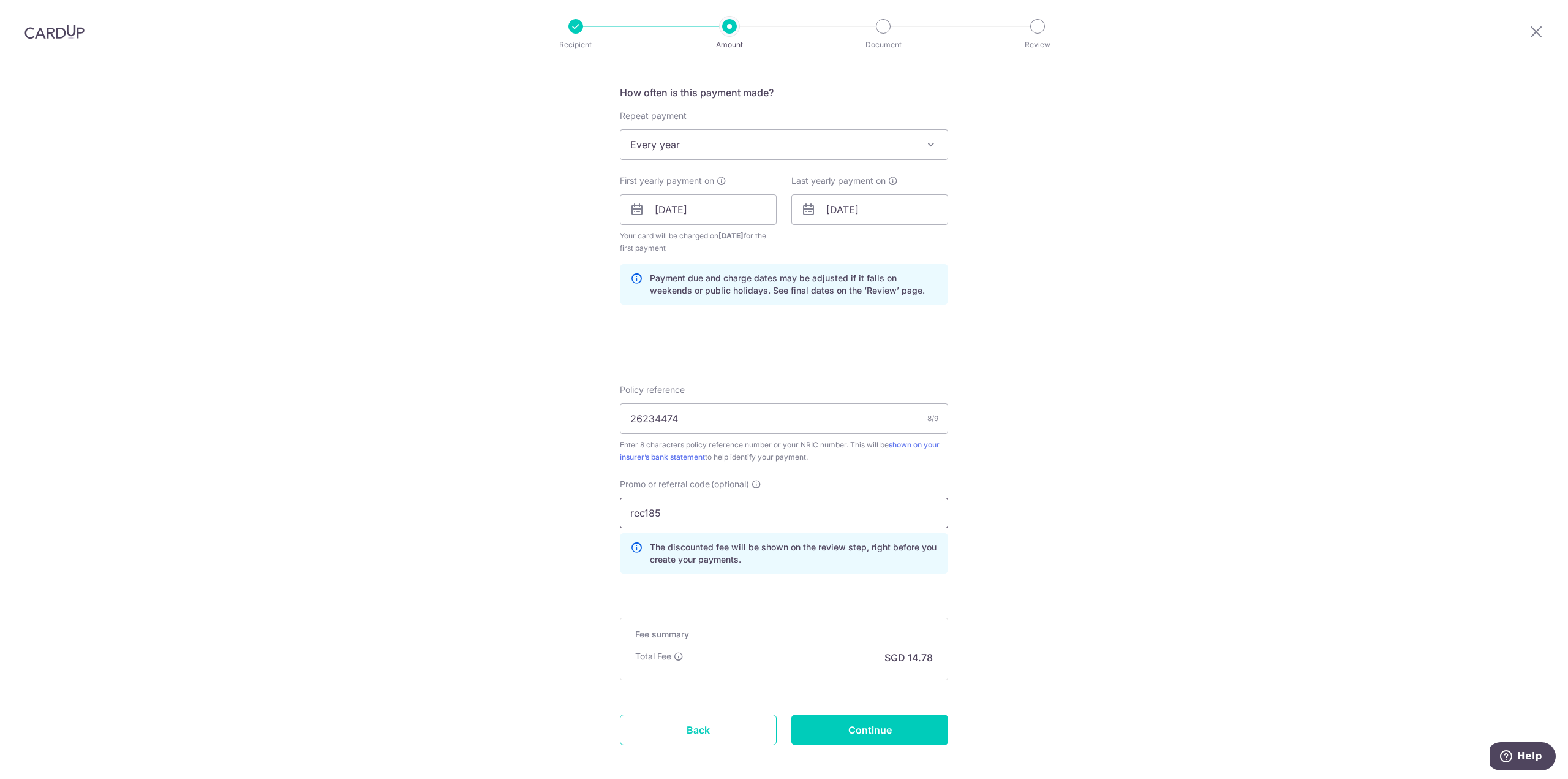
type input "rec185"
drag, startPoint x: 1028, startPoint y: 508, endPoint x: 1006, endPoint y: 569, distance: 64.8
click at [1027, 511] on div "Tell us more about your payment Enter payment amount SGD 568.43 568.43 Select C…" at bounding box center [784, 224] width 1568 height 1226
drag, startPoint x: 881, startPoint y: 724, endPoint x: 1188, endPoint y: 665, distance: 312.6
click at [882, 724] on input "Continue" at bounding box center [869, 730] width 157 height 30
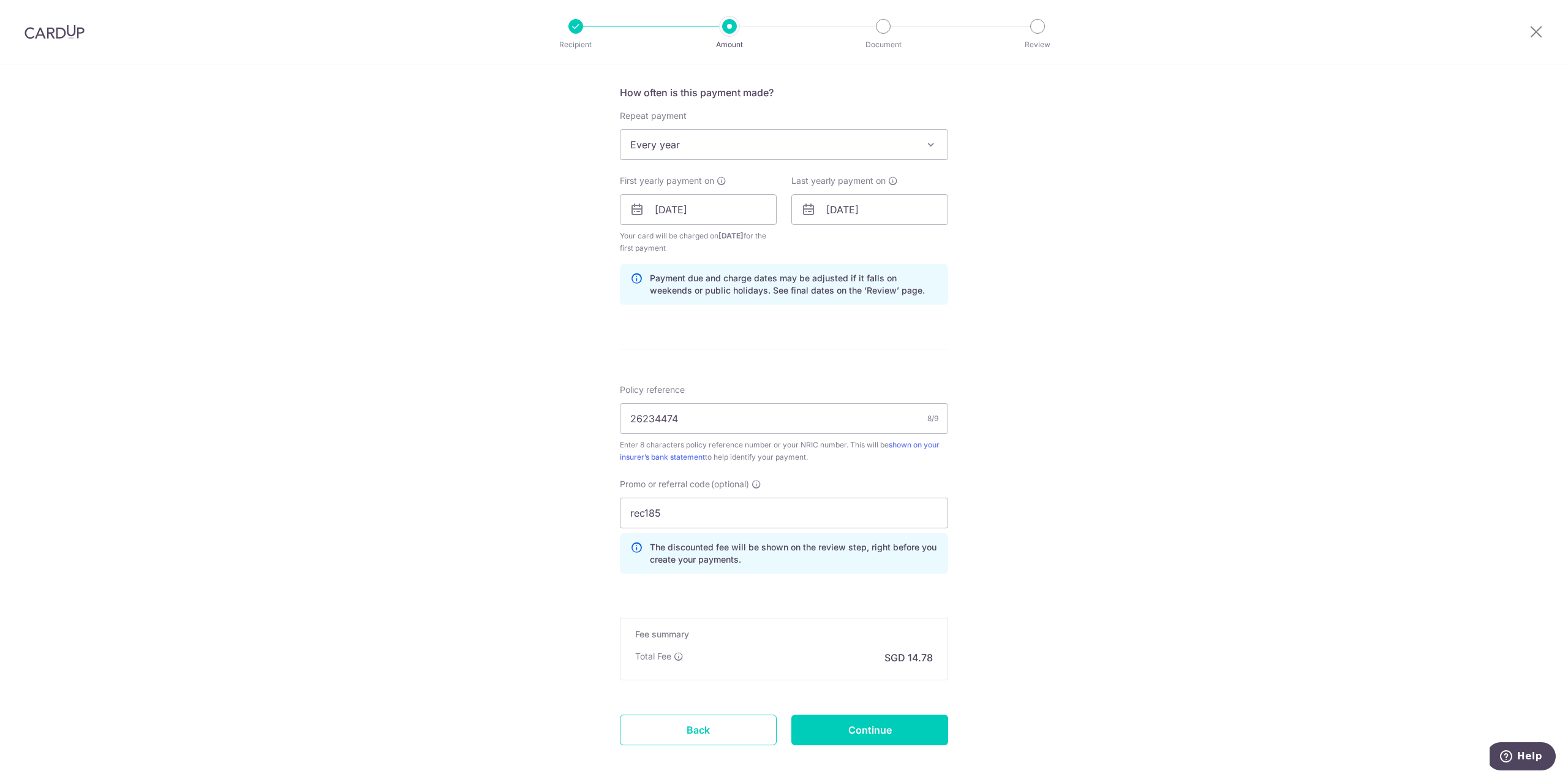
type input "Create Schedule"
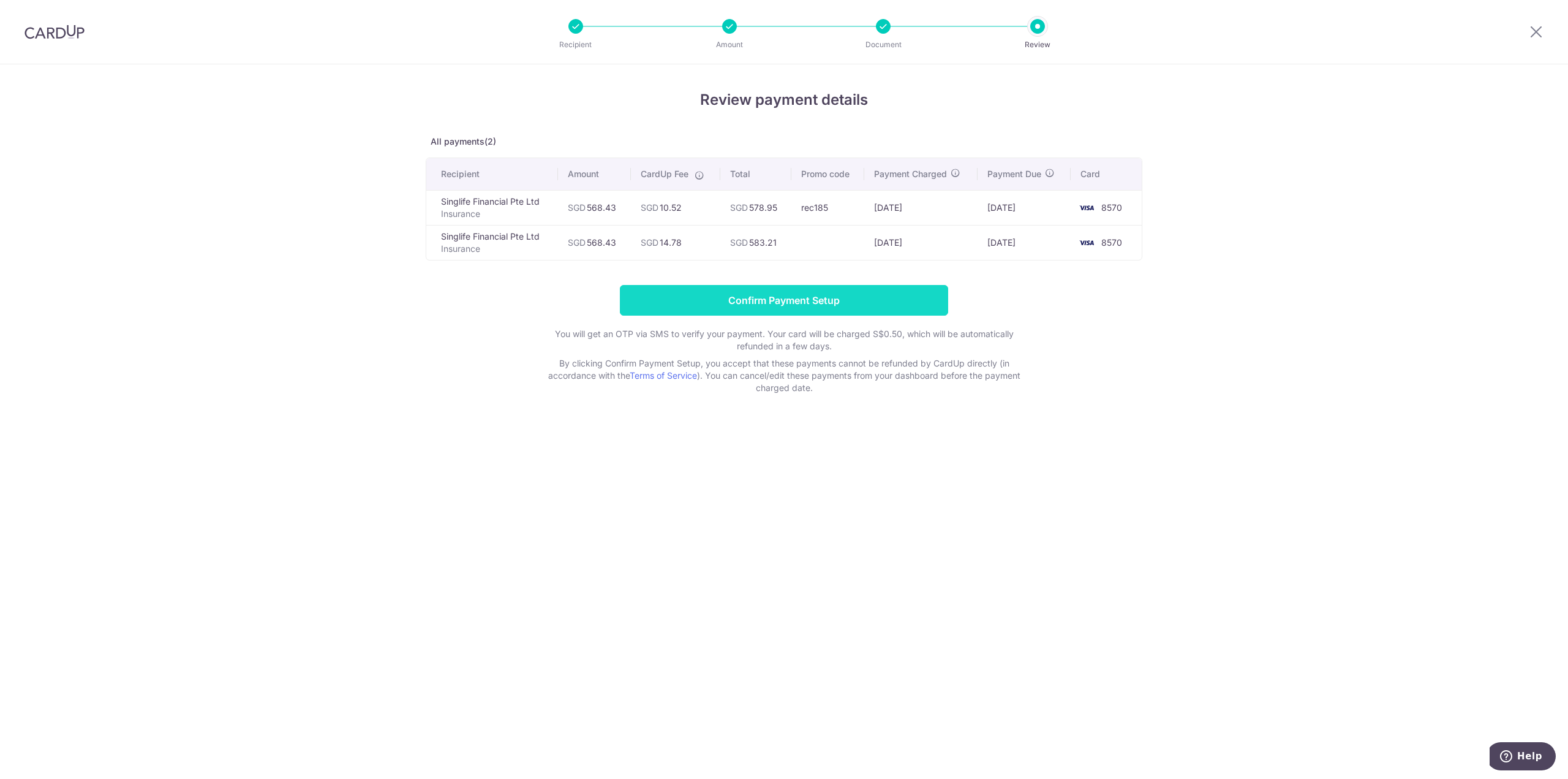
click at [811, 297] on input "Confirm Payment Setup" at bounding box center [784, 299] width 328 height 30
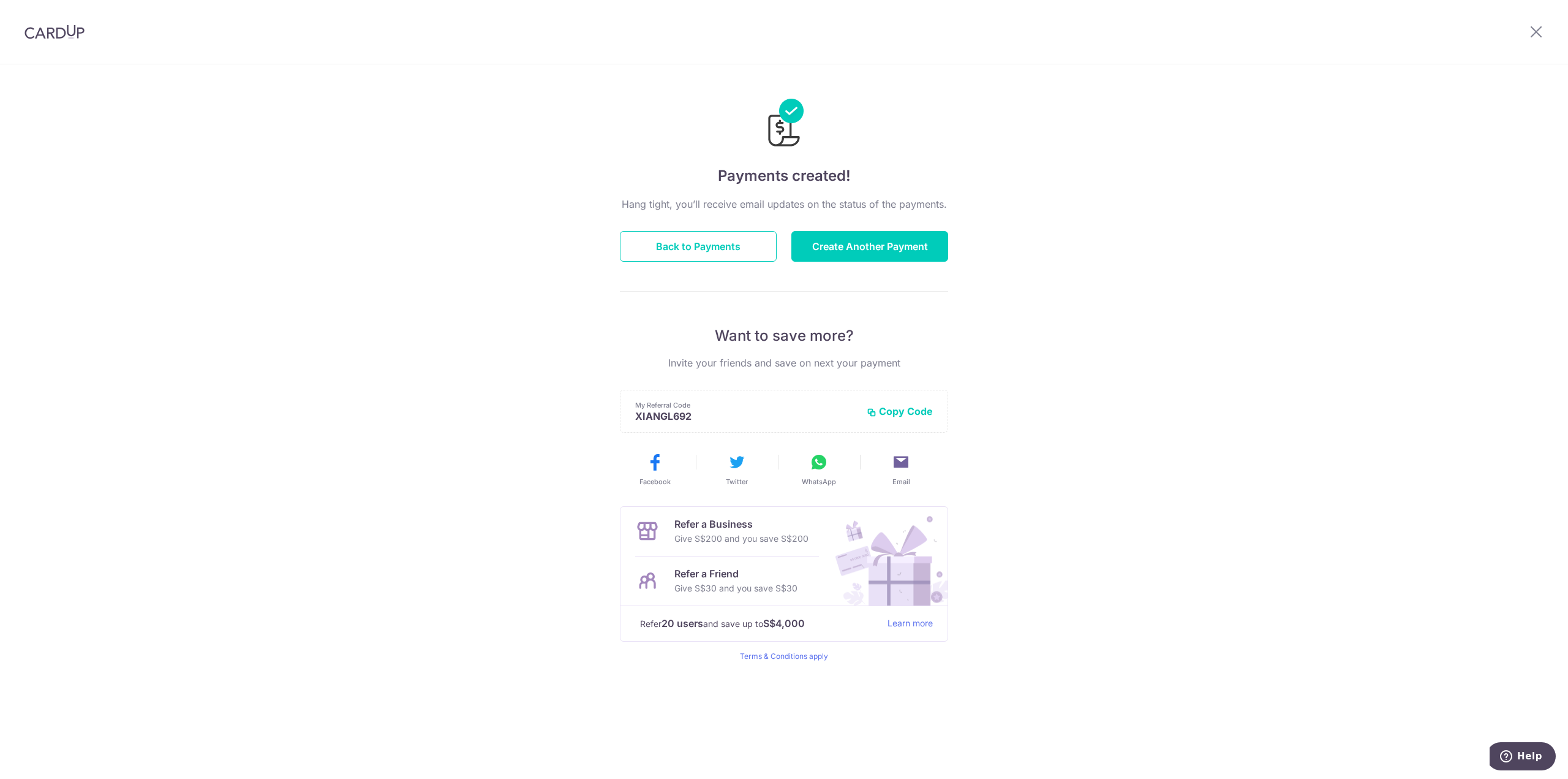
click at [1293, 184] on div "Payments created! Hang tight, you’ll receive email updates on the status of the…" at bounding box center [784, 421] width 1568 height 715
click at [895, 245] on button "Create Another Payment" at bounding box center [869, 246] width 157 height 30
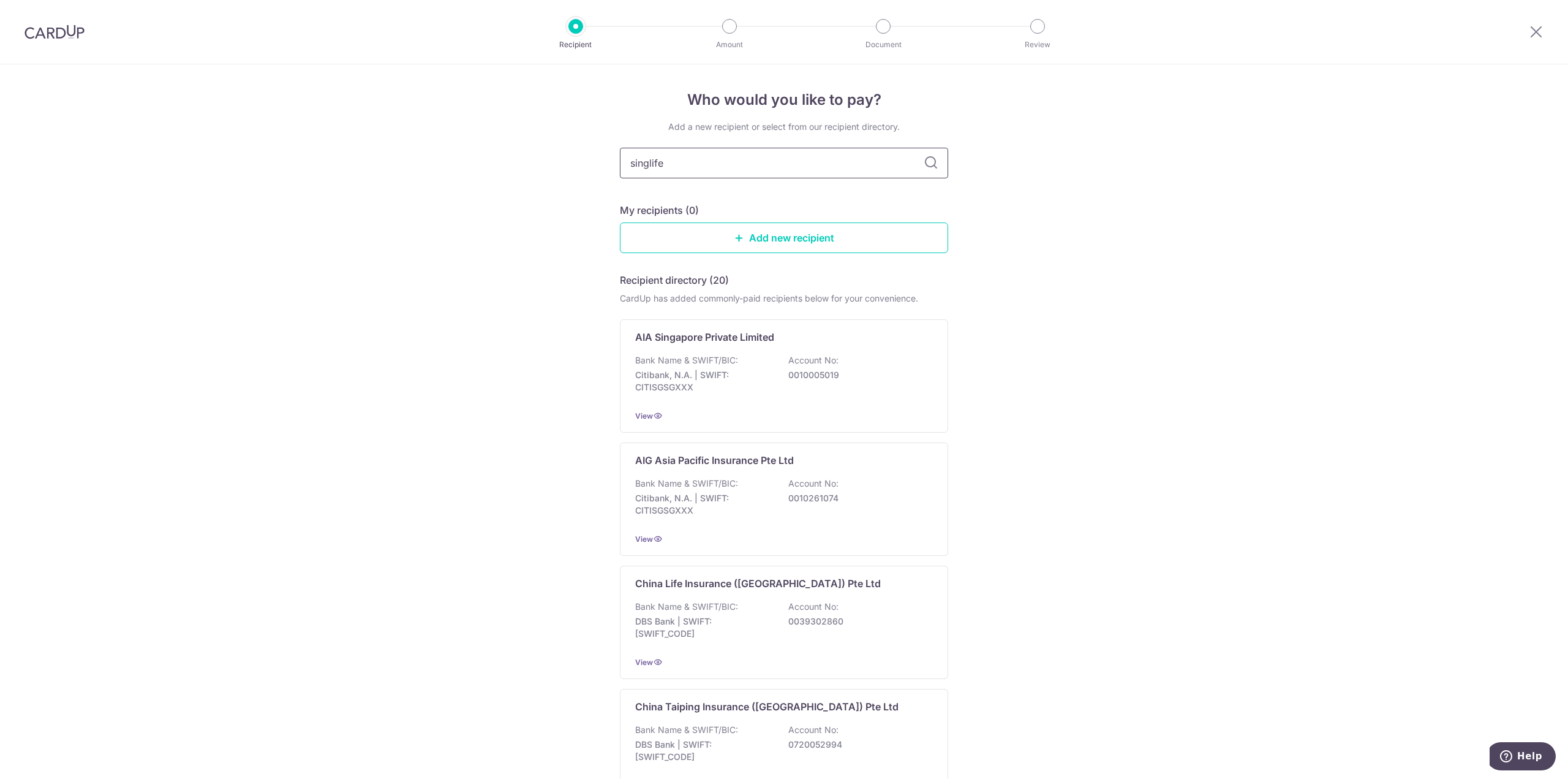
type input "singlife"
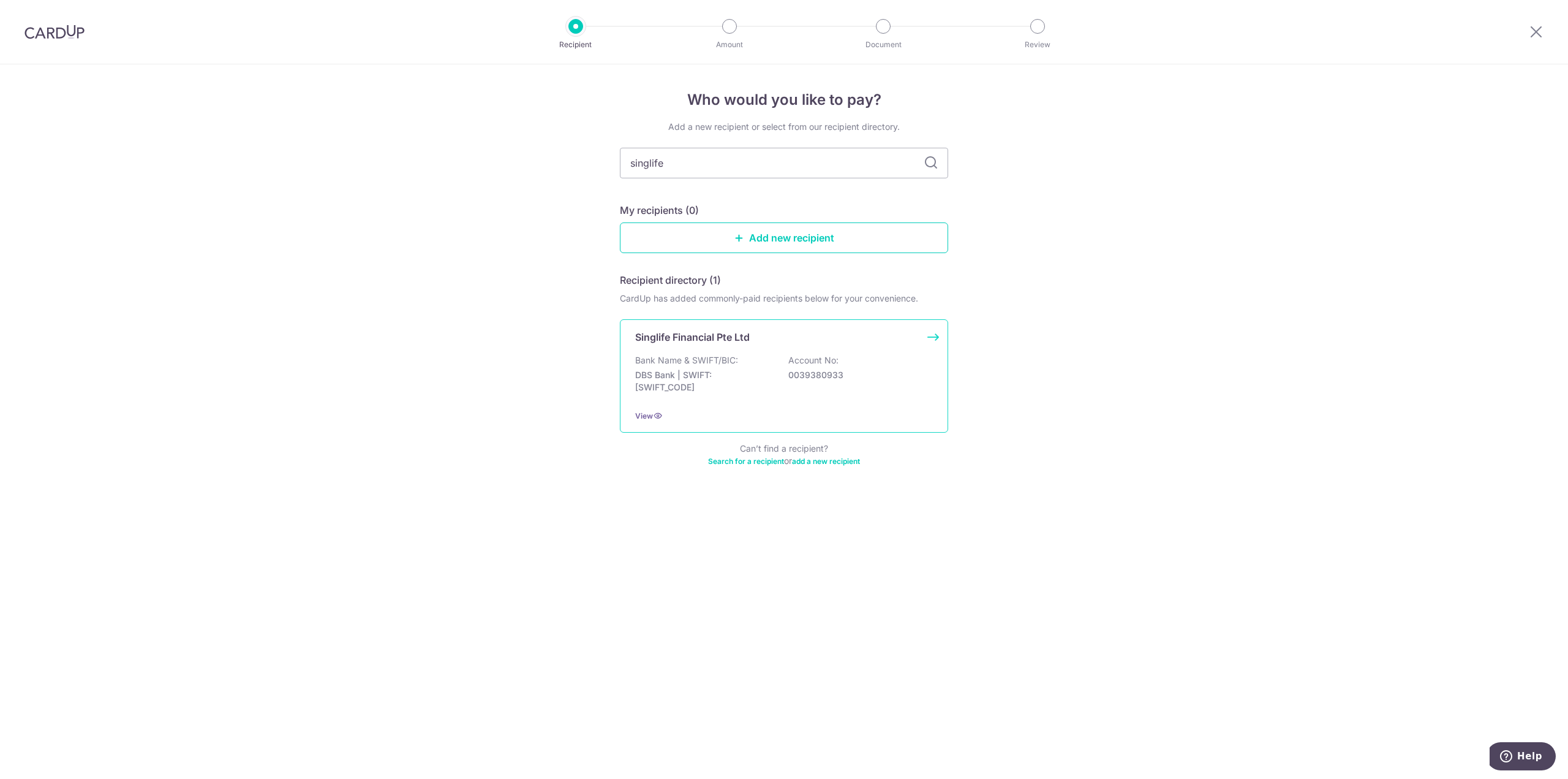
click at [927, 334] on div "Singlife Financial Pte Ltd Bank Name & SWIFT/BIC: DBS Bank | SWIFT: DBSSSGSGXXX…" at bounding box center [784, 376] width 328 height 114
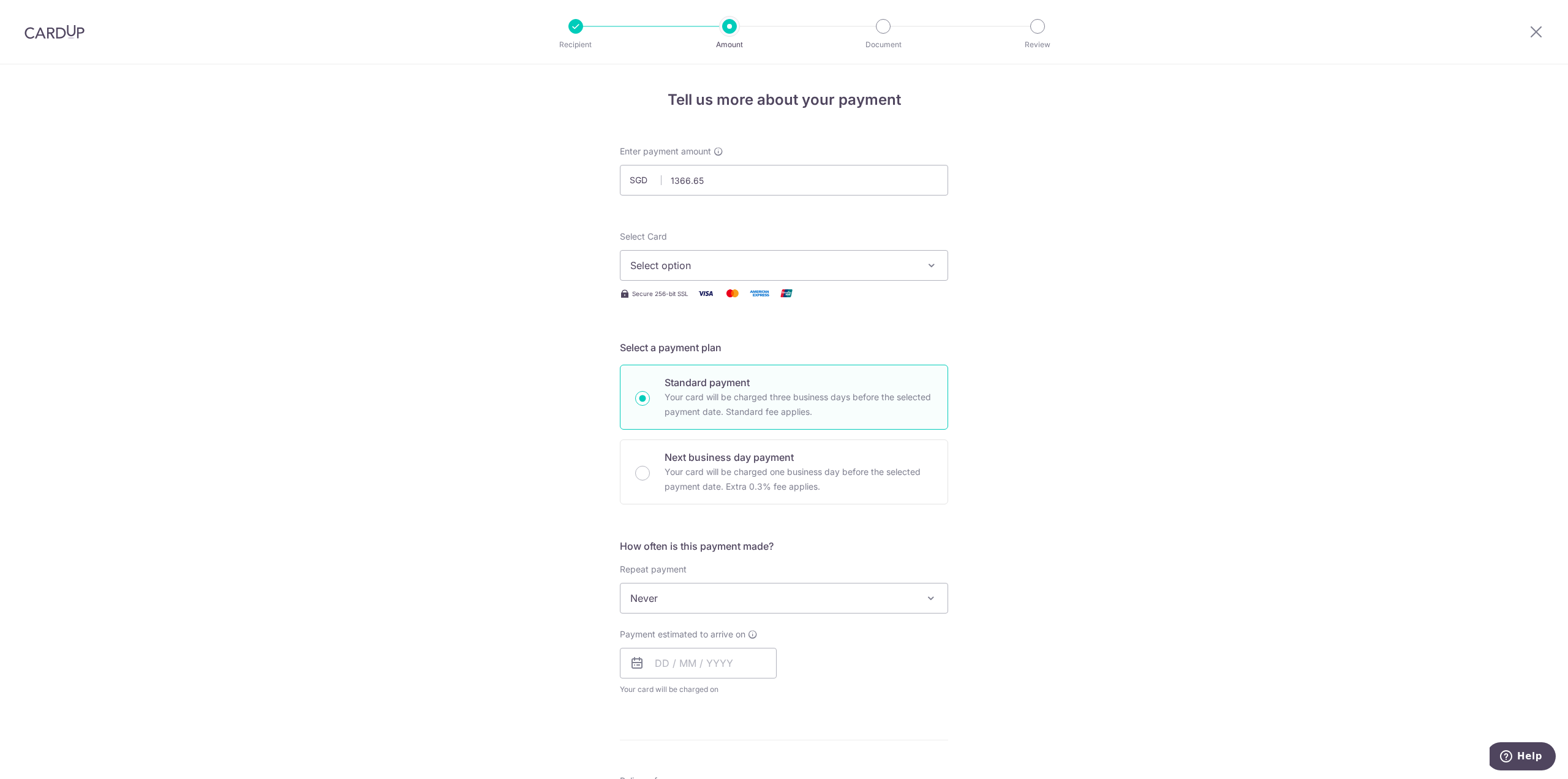
type input "1,366.65"
drag, startPoint x: 1046, startPoint y: 206, endPoint x: 773, endPoint y: 277, distance: 282.1
click at [1038, 208] on div "Tell us more about your payment Enter payment amount SGD 1,366.65 1366.65 Selec…" at bounding box center [784, 619] width 1568 height 1109
click at [720, 269] on span "Select option" at bounding box center [773, 266] width 285 height 15
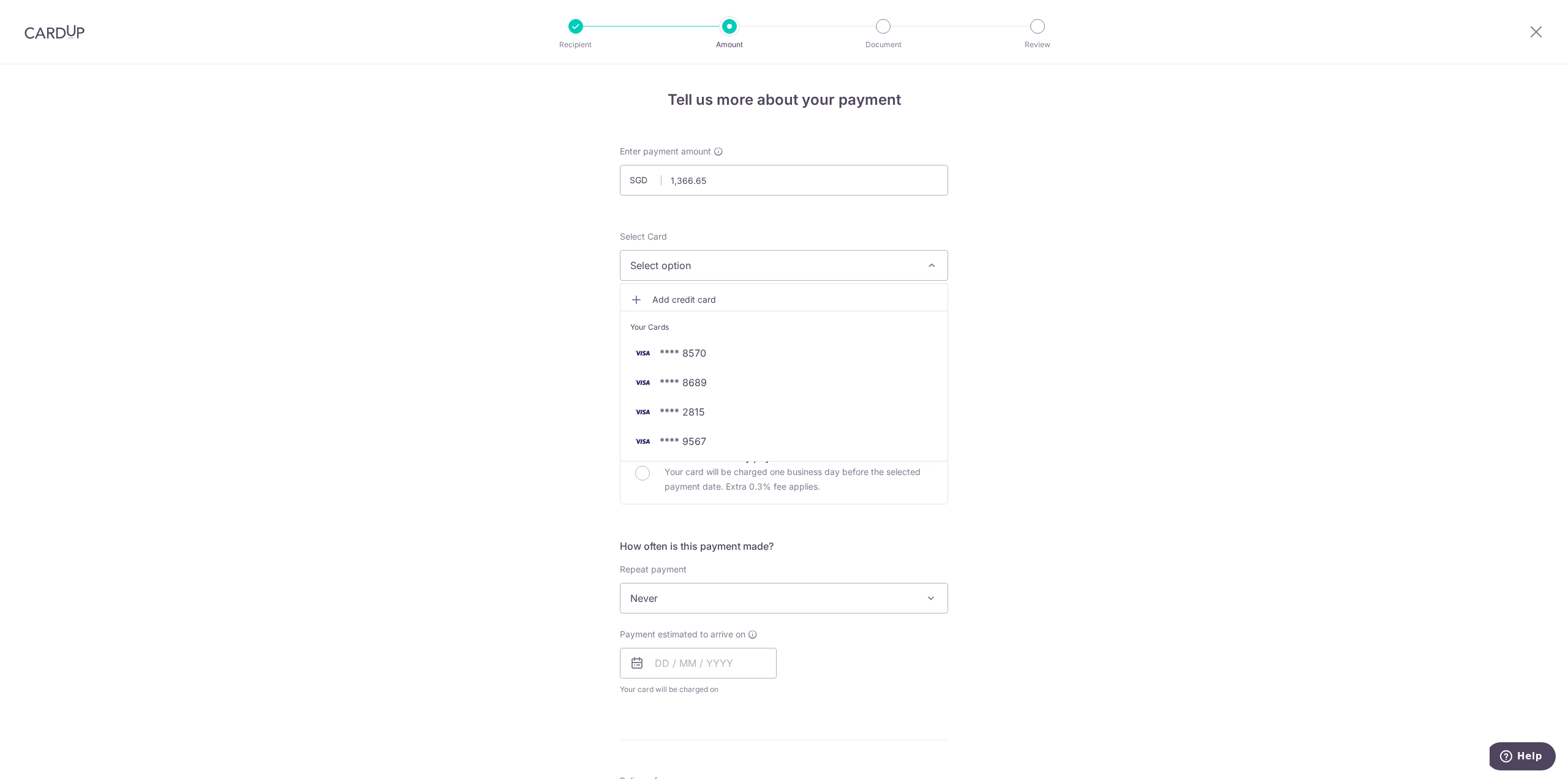
click at [707, 335] on li "Your Cards" at bounding box center [784, 325] width 327 height 28
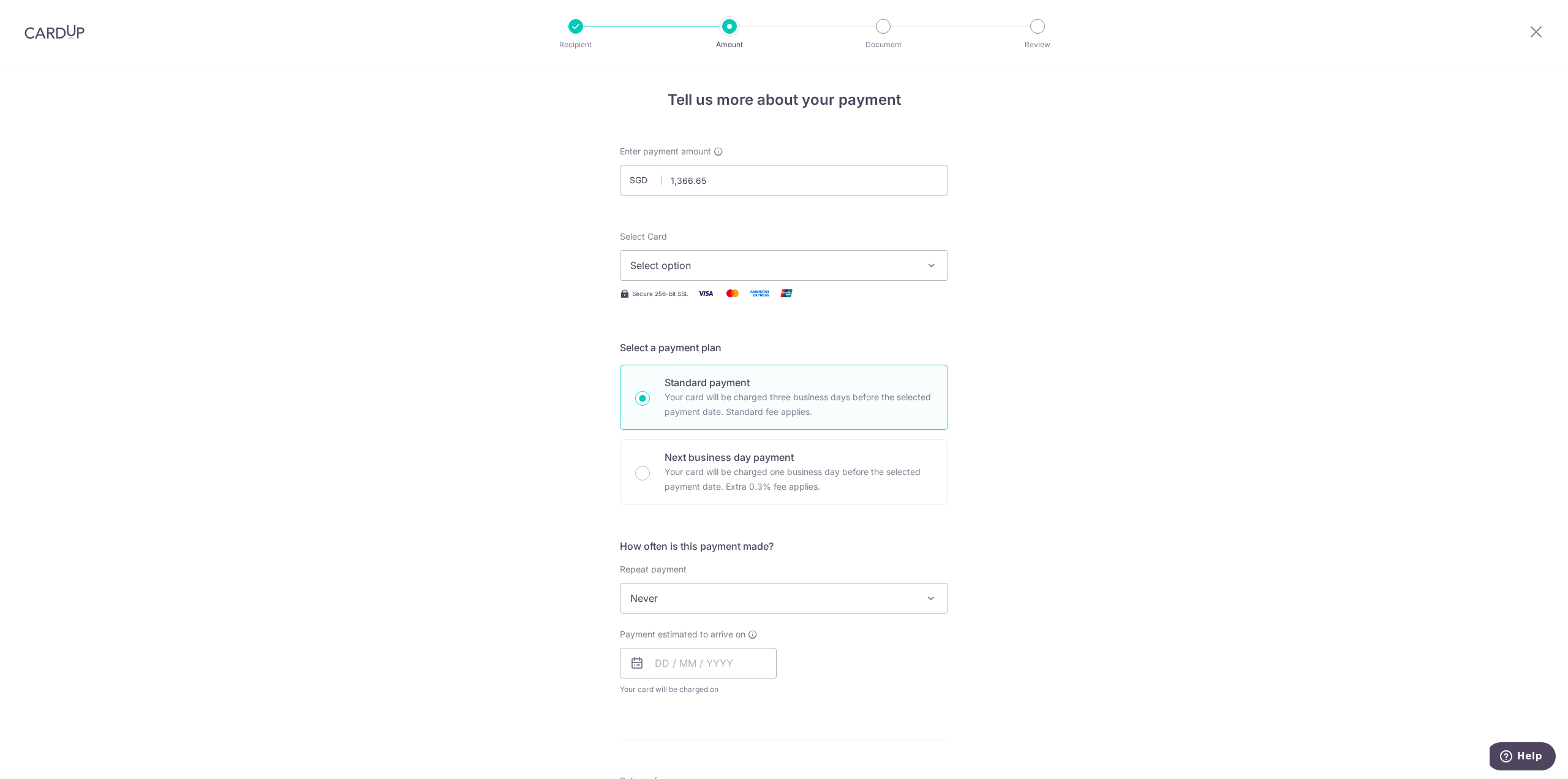
drag, startPoint x: 733, startPoint y: 268, endPoint x: 720, endPoint y: 322, distance: 55.5
click at [733, 268] on span "Select option" at bounding box center [773, 266] width 285 height 15
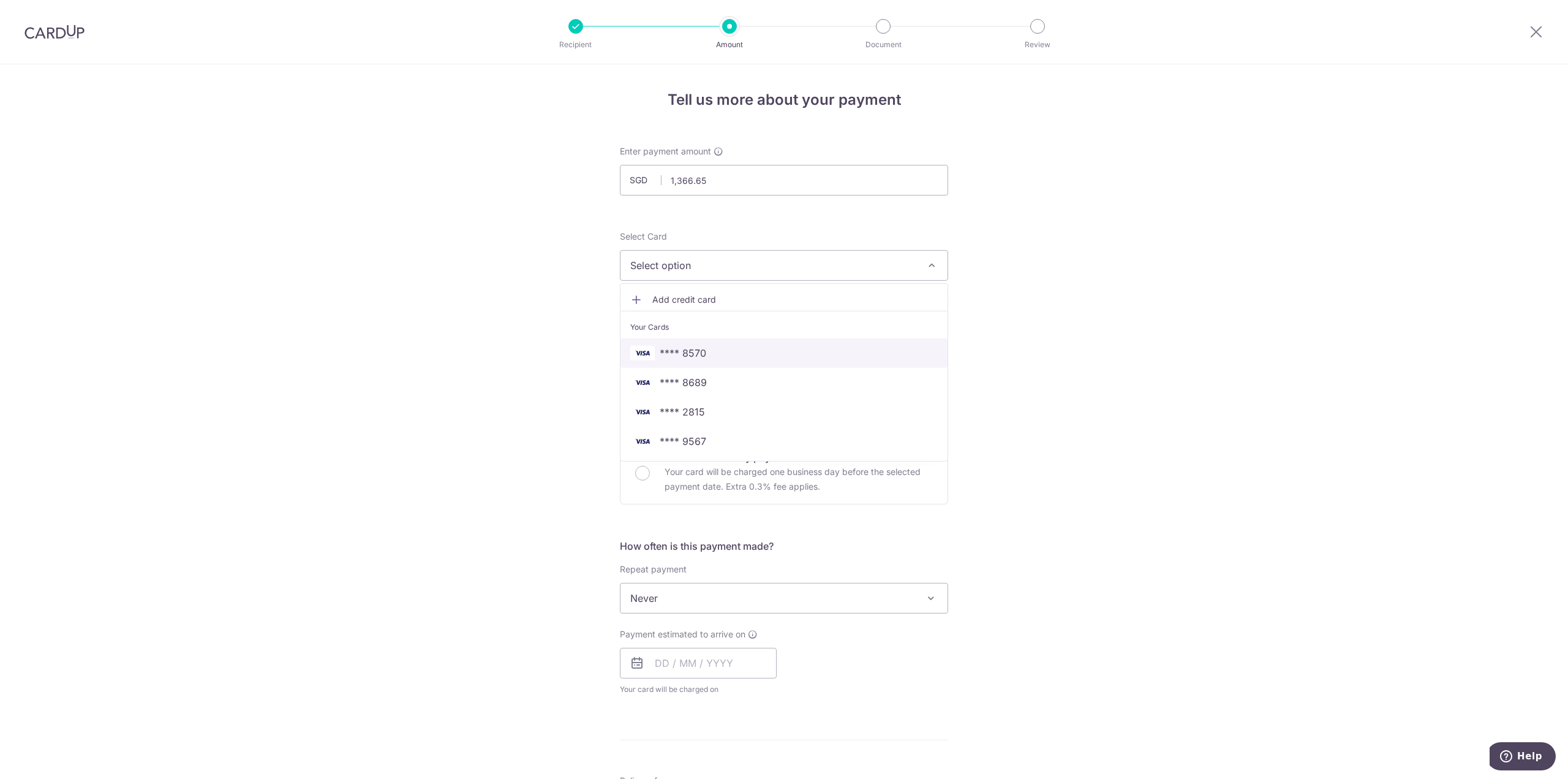
click at [715, 352] on span "**** 8570" at bounding box center [784, 353] width 308 height 15
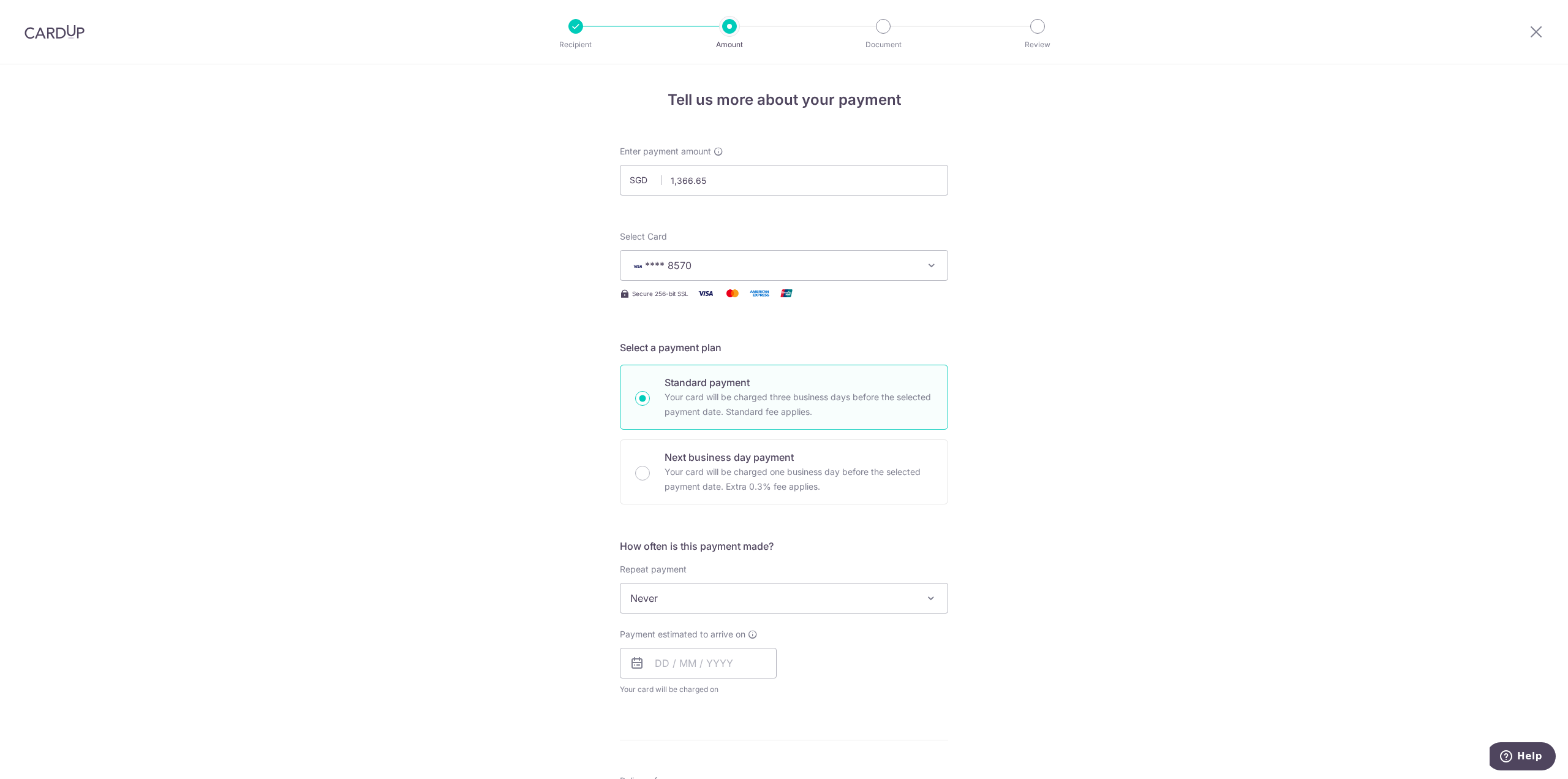
click at [1136, 319] on div "Tell us more about your payment Enter payment amount SGD 1,366.65 1366.65 Selec…" at bounding box center [784, 619] width 1568 height 1109
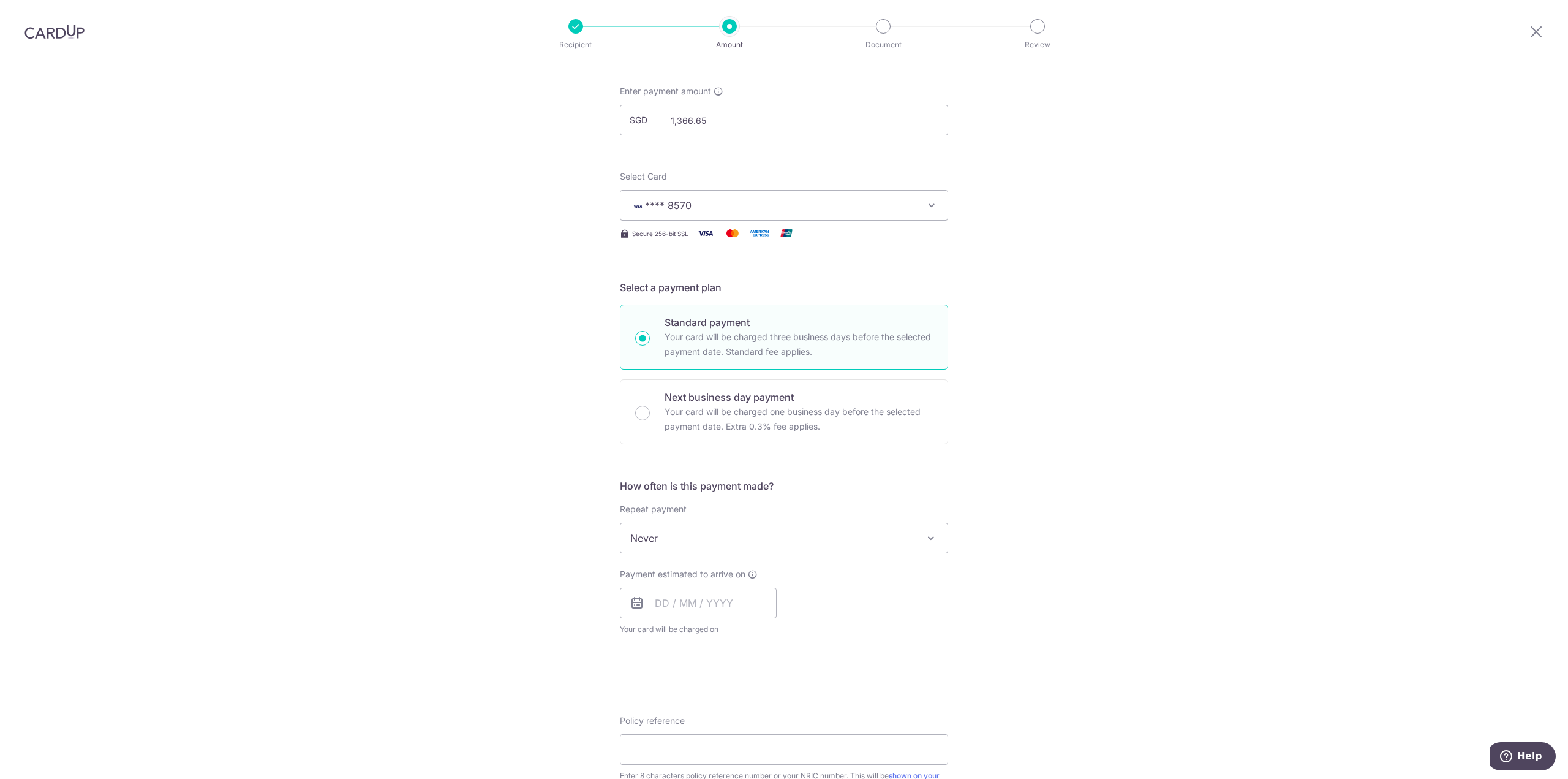
scroll to position [61, 0]
click at [691, 532] on span "Never" at bounding box center [784, 537] width 327 height 30
drag, startPoint x: 728, startPoint y: 656, endPoint x: 1046, endPoint y: 582, distance: 326.5
select select "6"
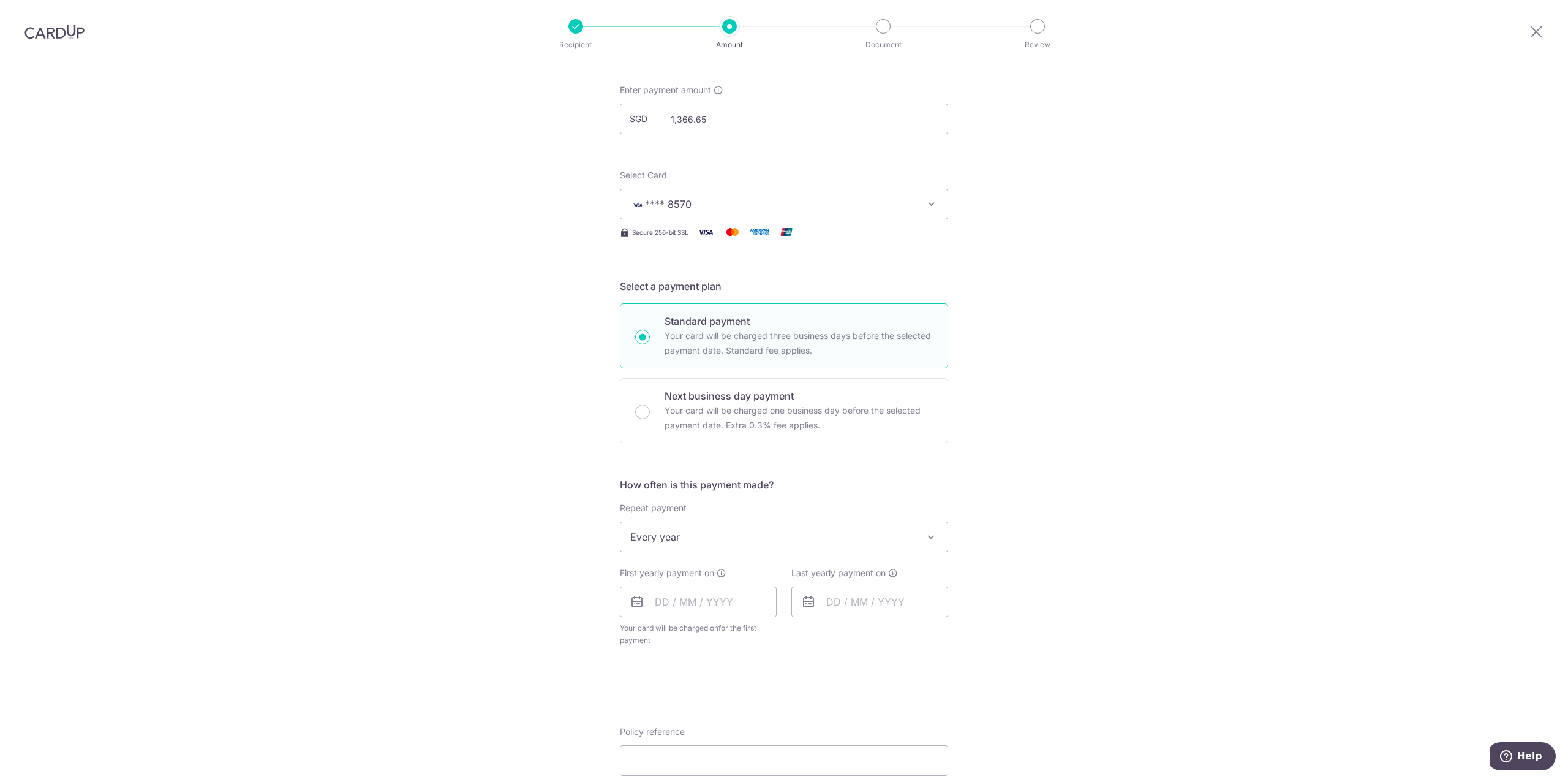
click at [1070, 550] on div "Tell us more about your payment Enter payment amount SGD 1,366.65 1366.65 Selec…" at bounding box center [784, 563] width 1568 height 1120
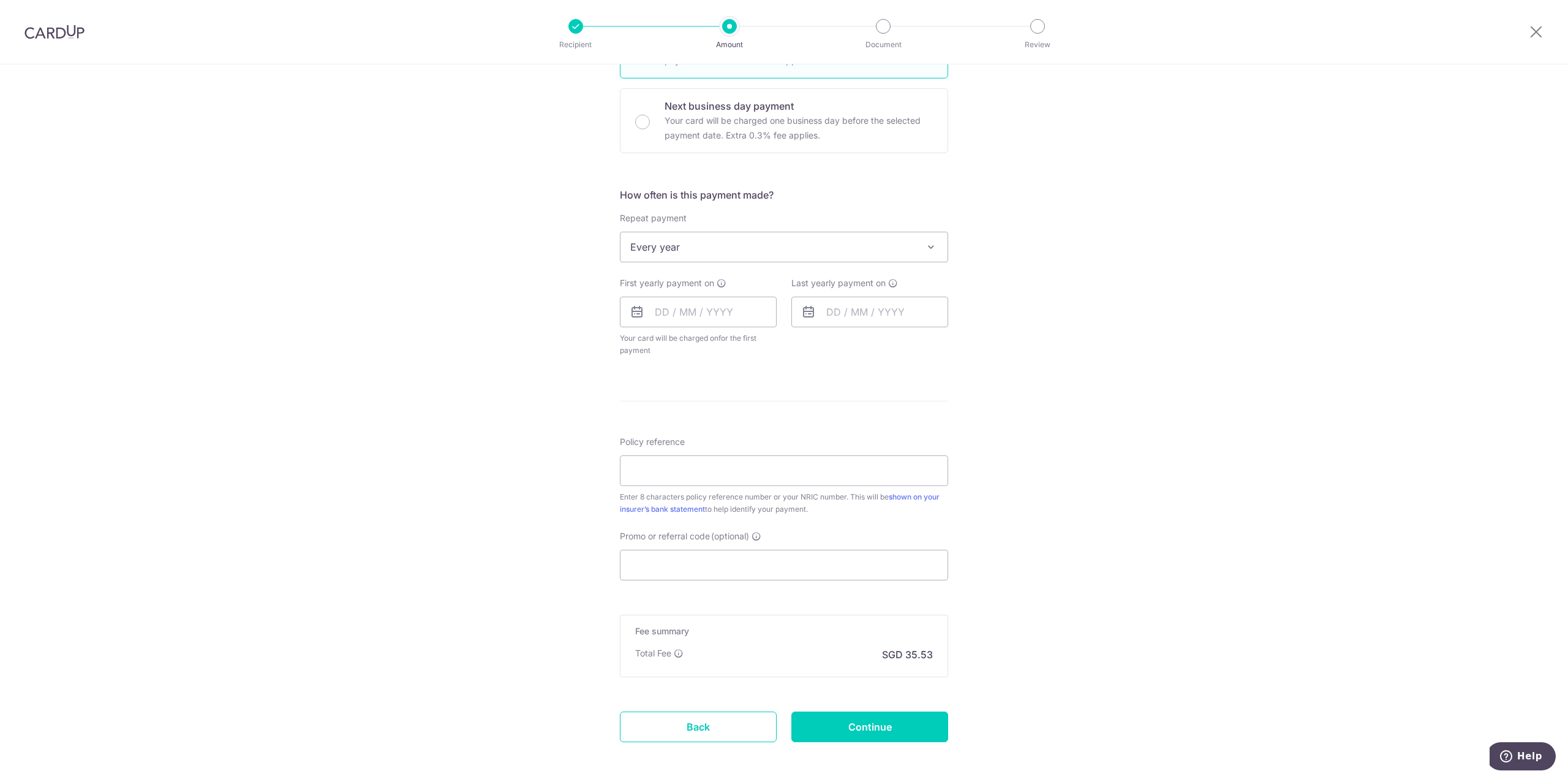
scroll to position [368, 0]
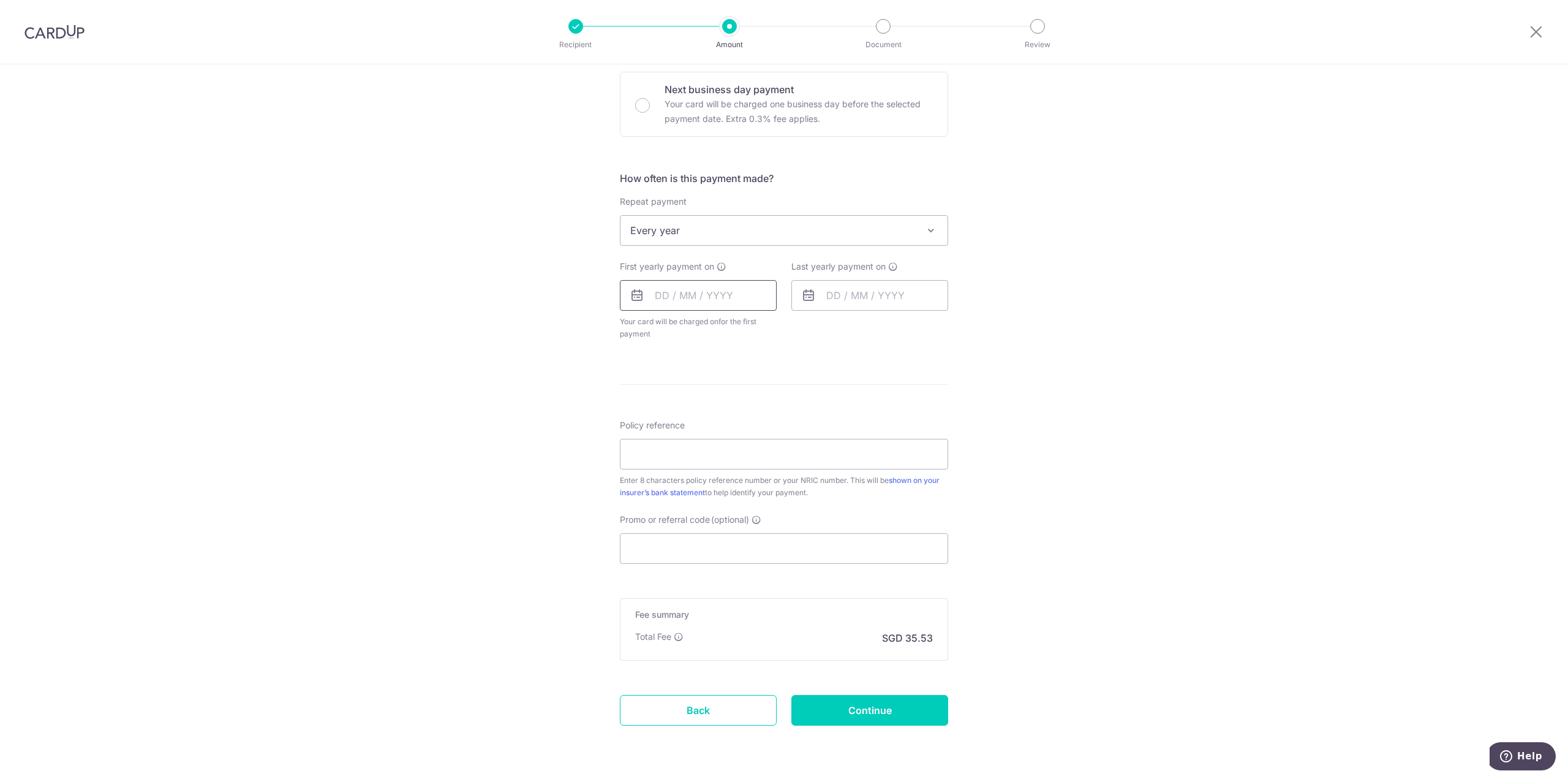
click at [745, 297] on input "text" at bounding box center [698, 294] width 157 height 30
click at [754, 326] on select "2025 2026 2027 2028 2029 2030 2031 2032 2033 2034 2035" at bounding box center [746, 328] width 32 height 10
click at [678, 326] on select "Jan Feb Mar Apr May Jun Jul Aug Sep Oct Nov Dec" at bounding box center [689, 328] width 32 height 10
click at [734, 461] on link "22" at bounding box center [743, 456] width 20 height 20
type input "22/01/2026"
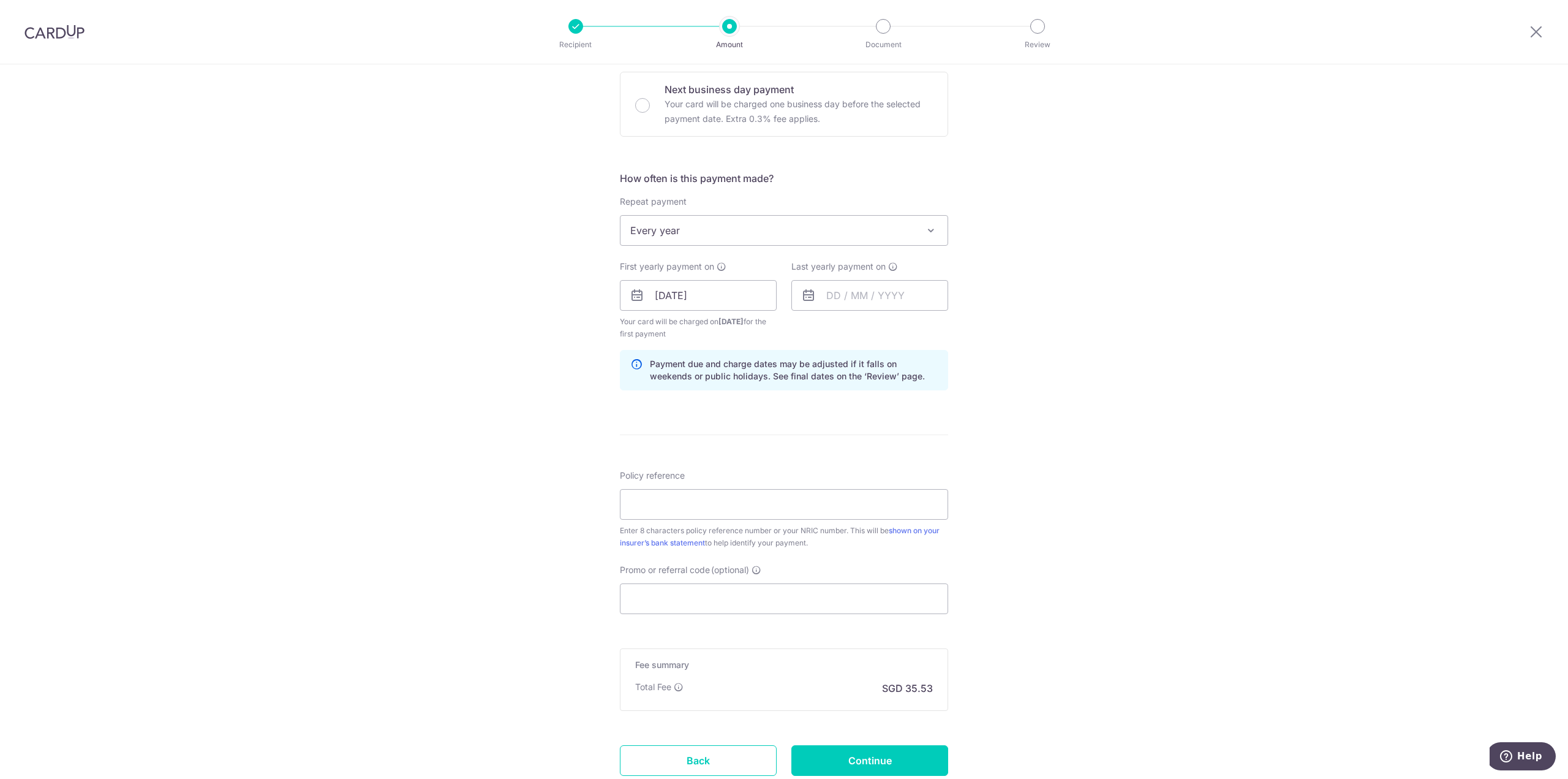
drag, startPoint x: 997, startPoint y: 386, endPoint x: 978, endPoint y: 377, distance: 21.0
click at [997, 386] on div "Tell us more about your payment Enter payment amount SGD 1,366.65 1366.65 Selec…" at bounding box center [784, 282] width 1568 height 1171
click at [866, 299] on input "text" at bounding box center [869, 294] width 157 height 30
click at [916, 327] on select "2026 2027 2028 2029 2030 2031 2032 2033 2034 2035" at bounding box center [918, 328] width 32 height 10
click at [936, 457] on link "22" at bounding box center [939, 456] width 20 height 20
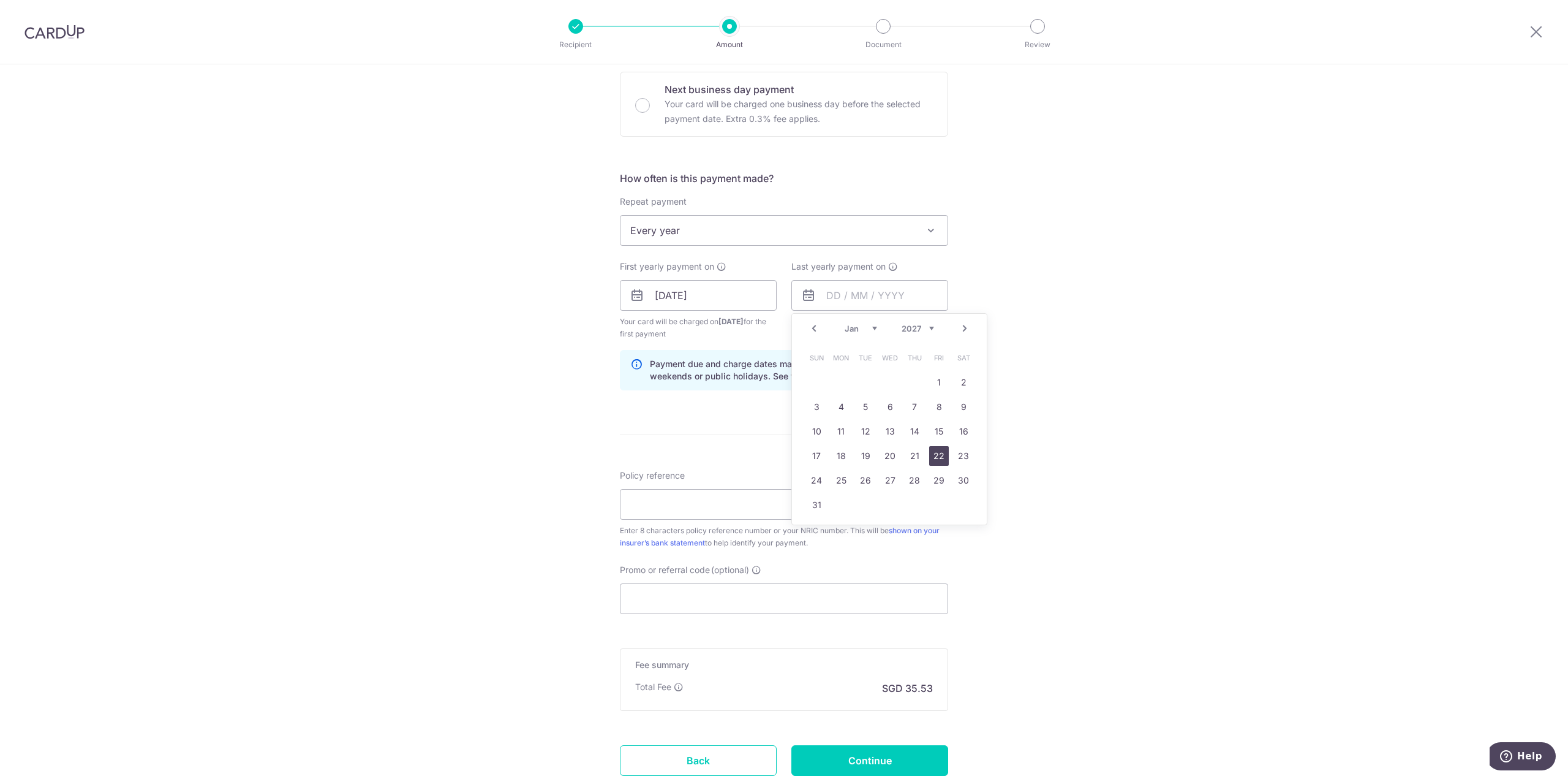
type input "22/01/2027"
click at [1091, 369] on div "Tell us more about your payment Enter payment amount SGD 1,366.65 1366.65 Selec…" at bounding box center [784, 282] width 1568 height 1171
drag, startPoint x: 654, startPoint y: 510, endPoint x: 815, endPoint y: 474, distance: 165.0
click at [659, 510] on input "Policy reference" at bounding box center [784, 503] width 328 height 30
paste input "81551487"
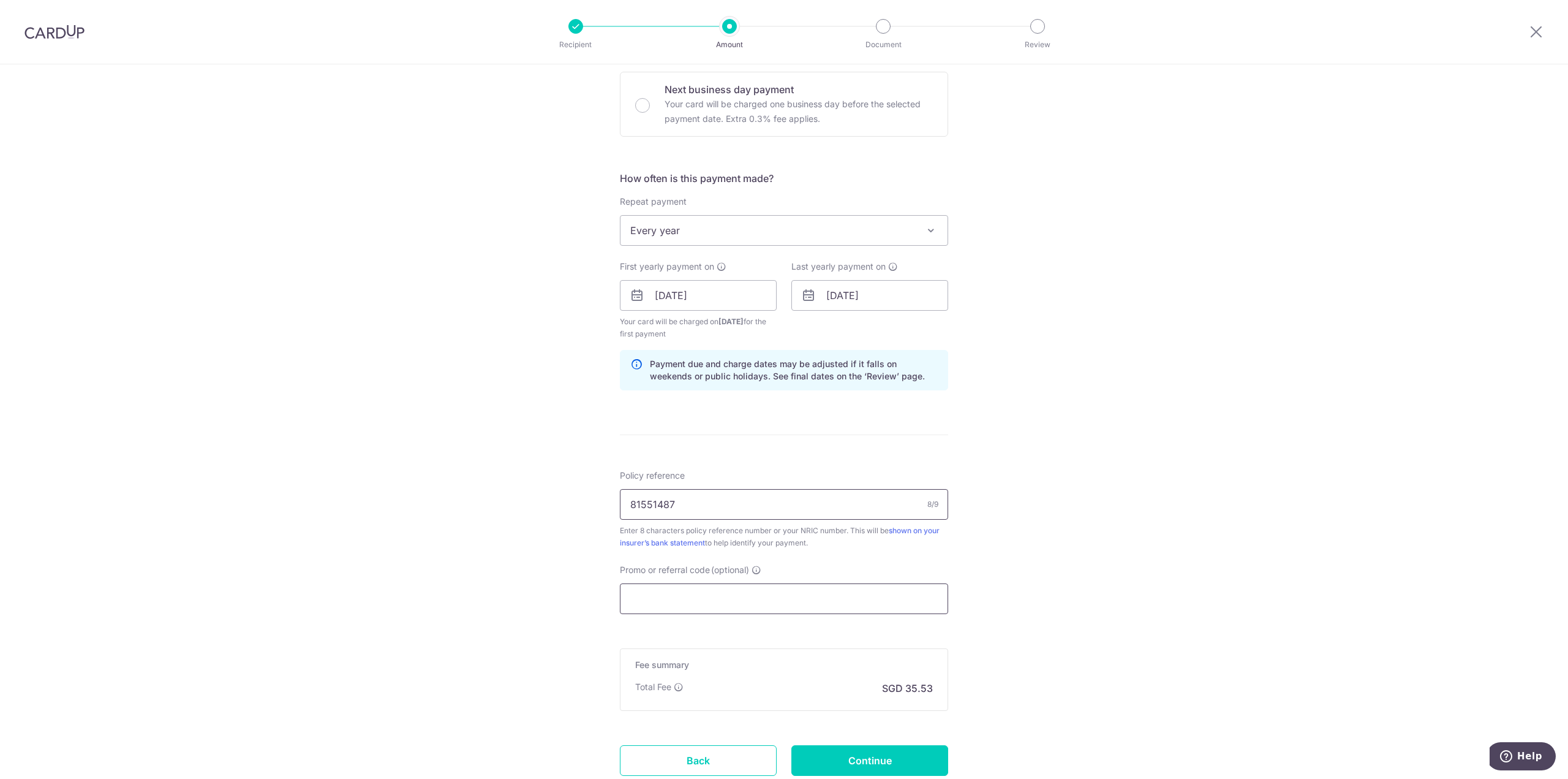
type input "81551487"
click at [750, 589] on input "Promo or referral code (optional)" at bounding box center [784, 598] width 328 height 30
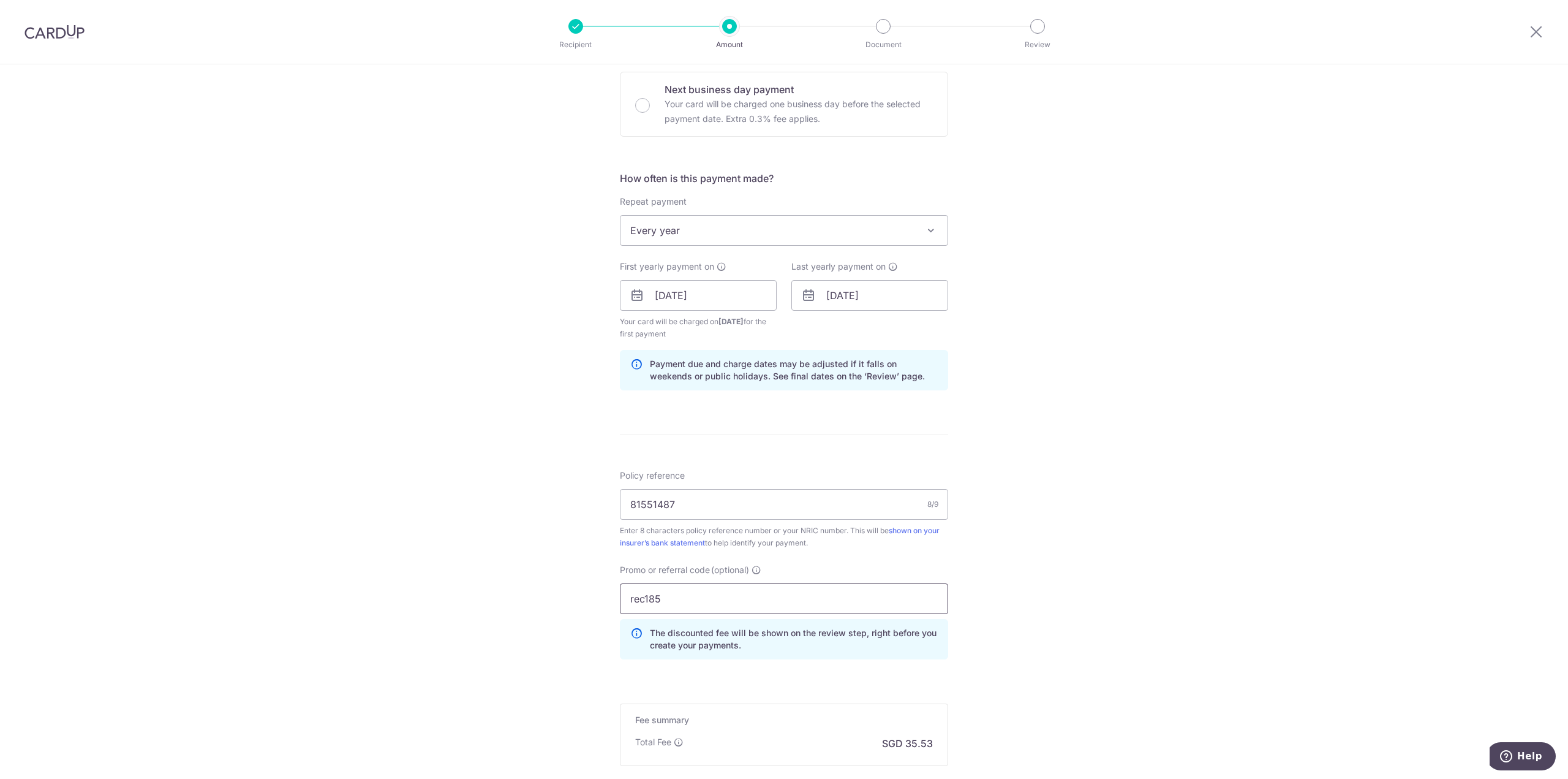
type input "rec185"
click at [1081, 604] on div "Tell us more about your payment Enter payment amount SGD 1,366.65 1366.65 Selec…" at bounding box center [784, 309] width 1568 height 1226
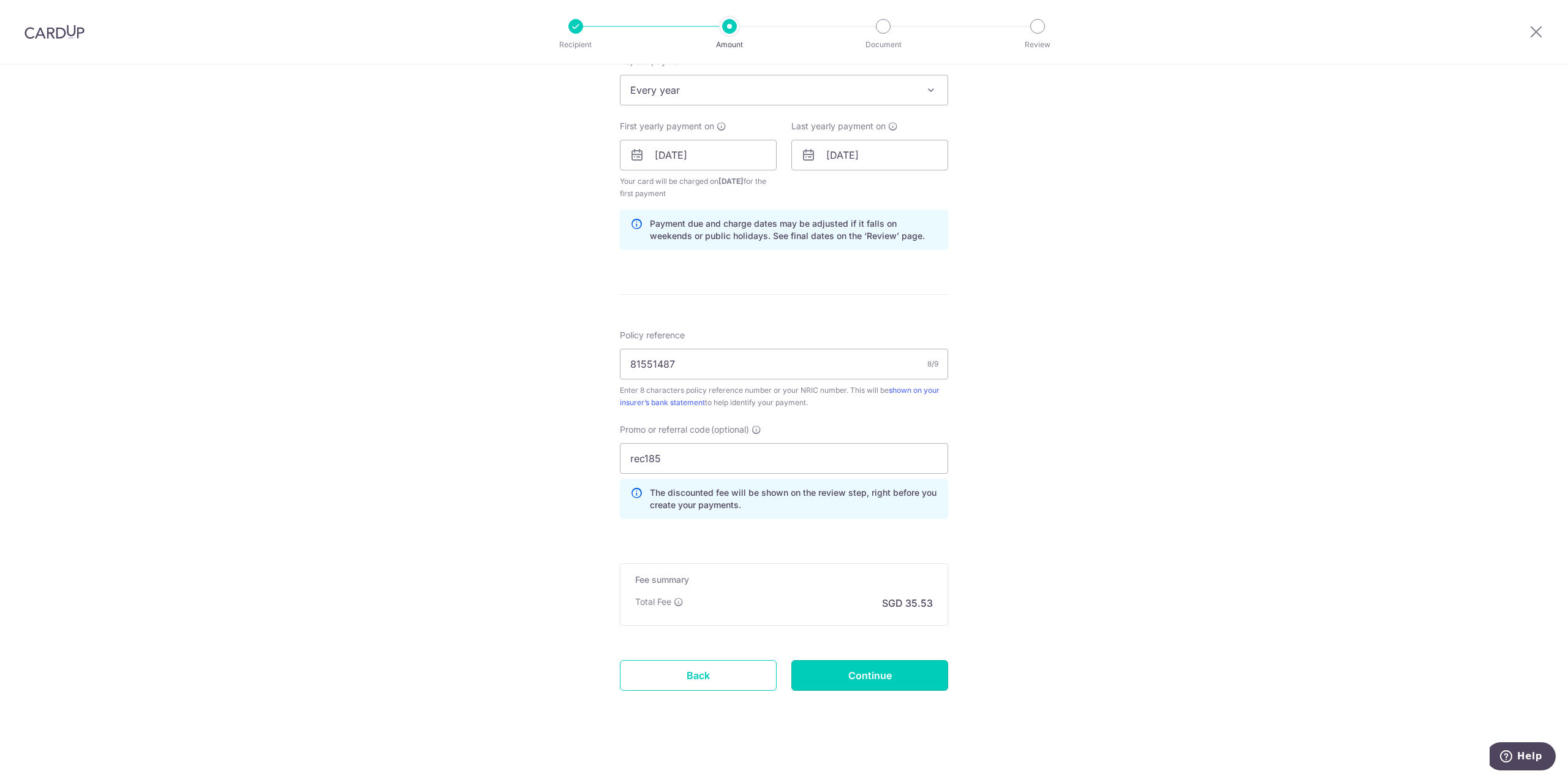
drag, startPoint x: 870, startPoint y: 663, endPoint x: 1095, endPoint y: 672, distance: 225.2
click at [882, 664] on input "Continue" at bounding box center [869, 675] width 157 height 30
type input "Create Schedule"
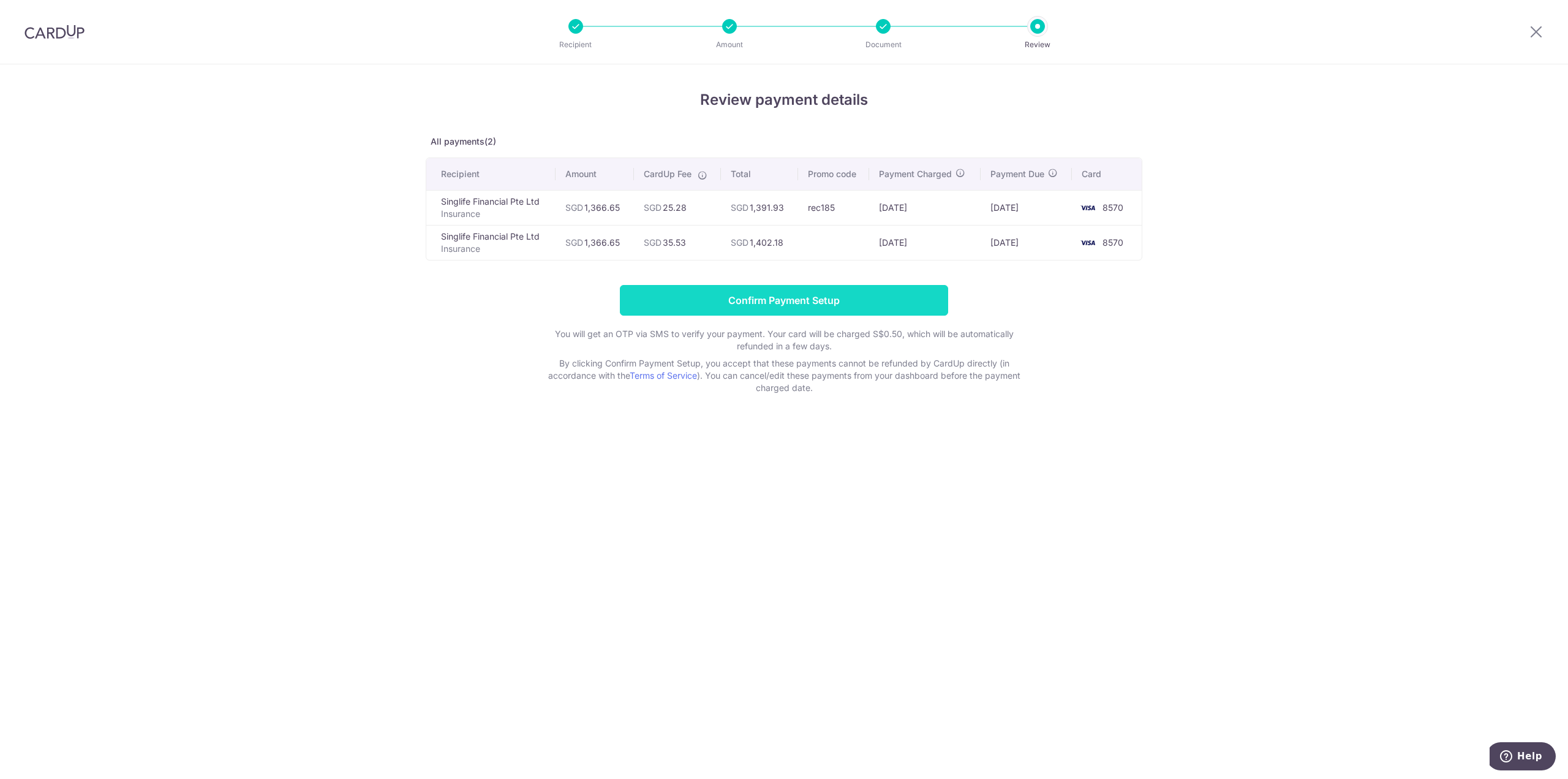
click at [808, 299] on input "Confirm Payment Setup" at bounding box center [784, 299] width 328 height 30
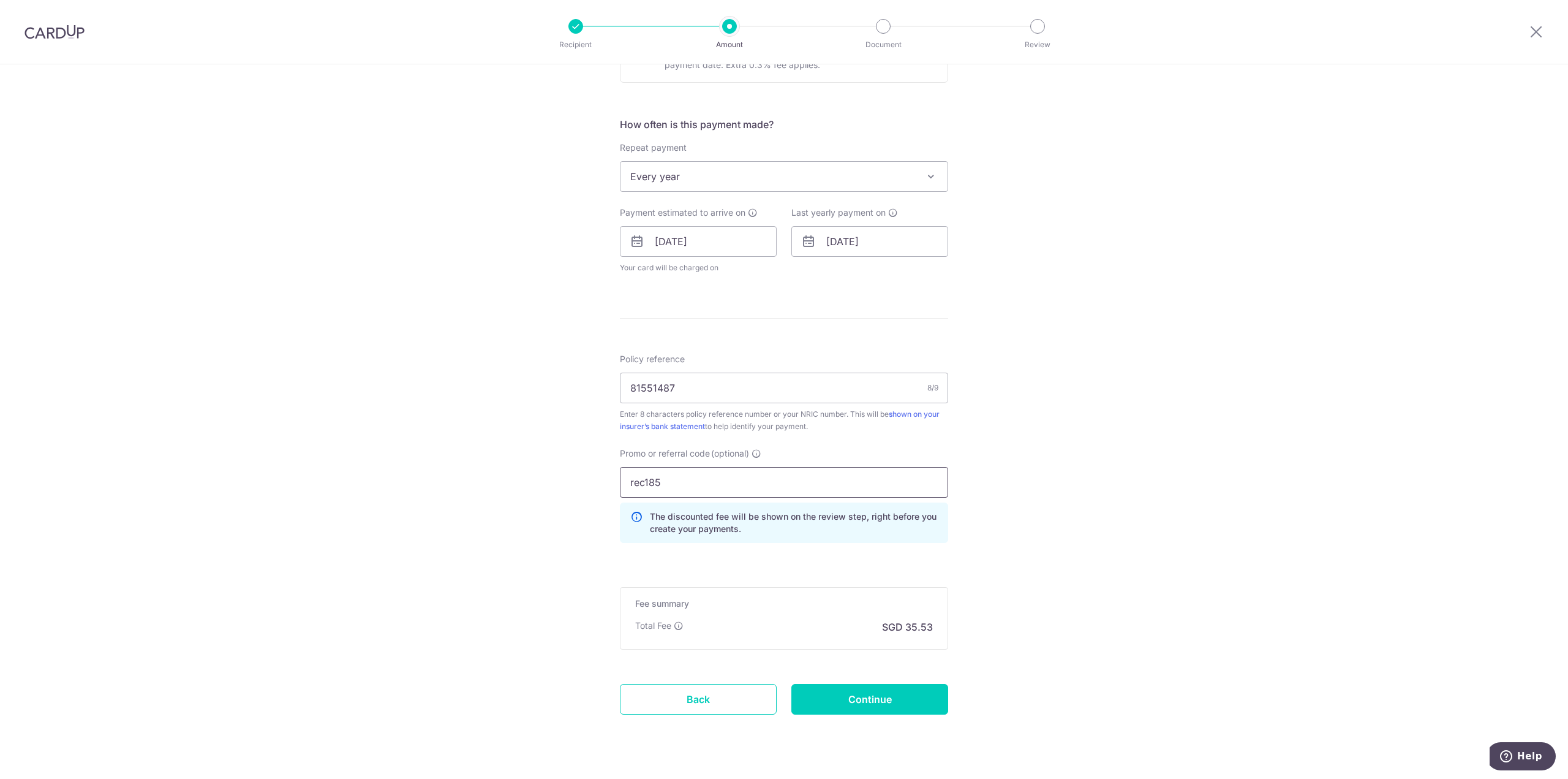
scroll to position [472, 0]
click at [842, 703] on input "Continue" at bounding box center [869, 698] width 157 height 30
type input "Update Schedule"
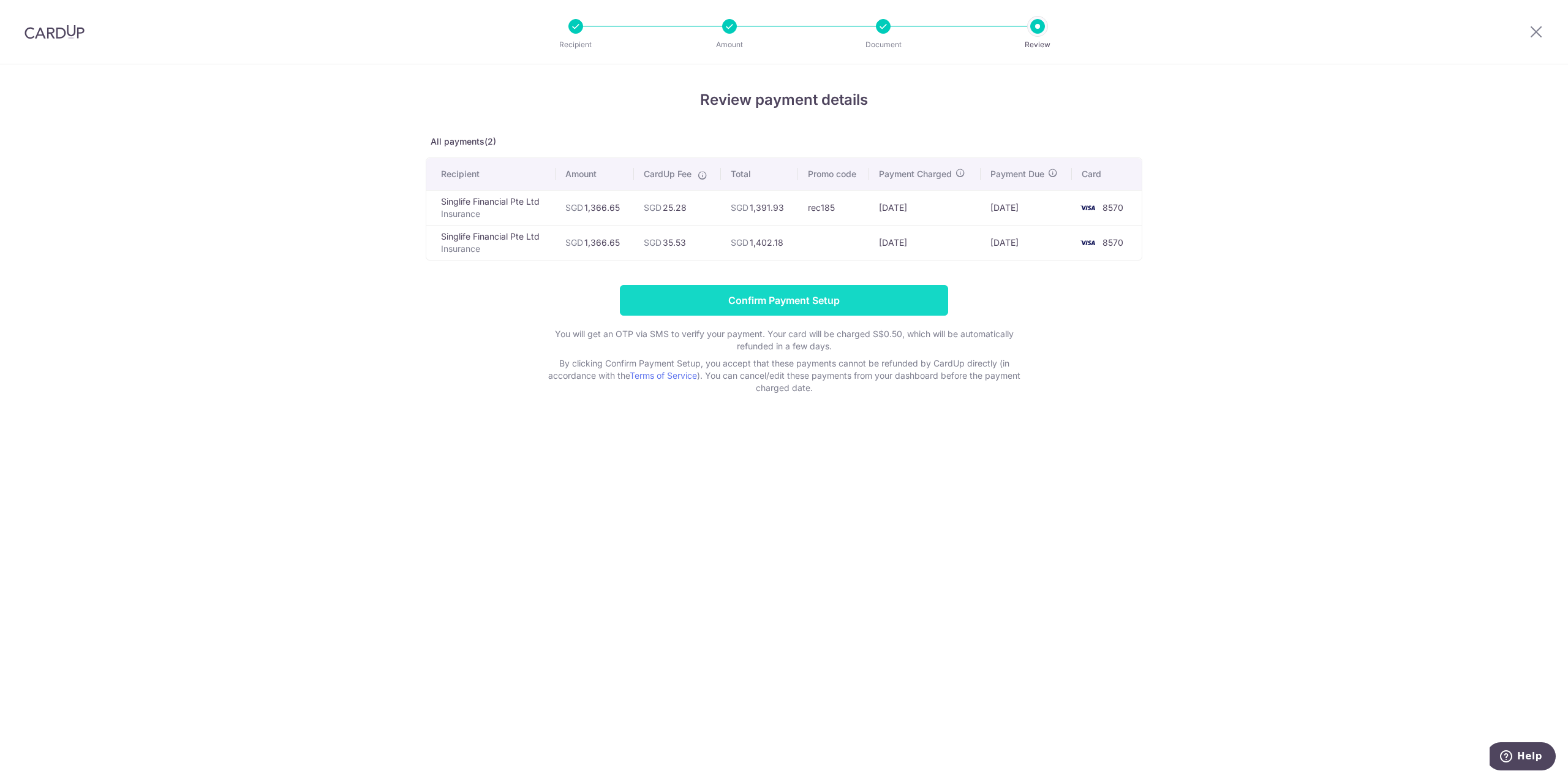
click at [794, 294] on input "Confirm Payment Setup" at bounding box center [784, 299] width 328 height 30
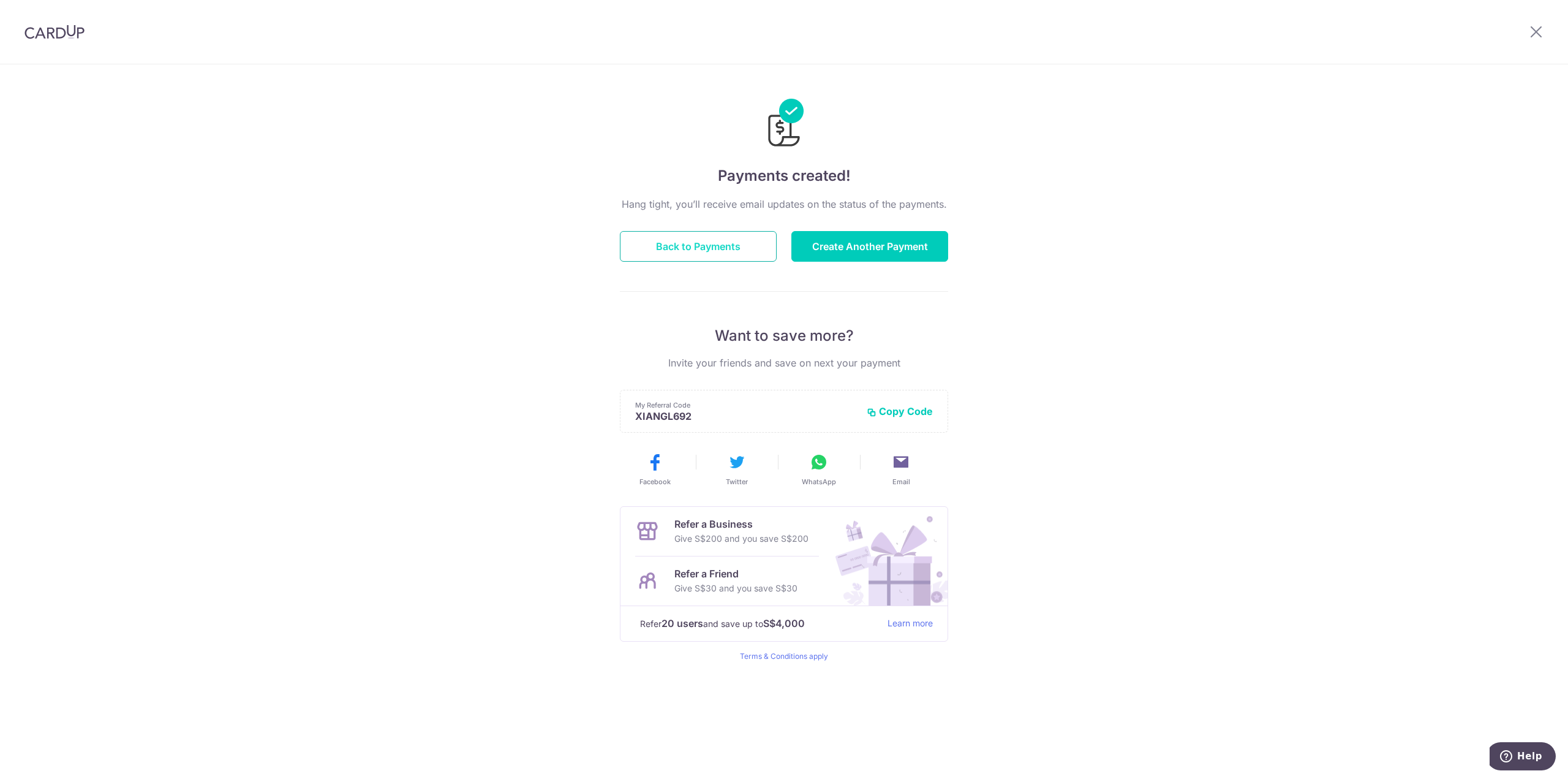
click at [722, 248] on button "Back to Payments" at bounding box center [698, 246] width 157 height 30
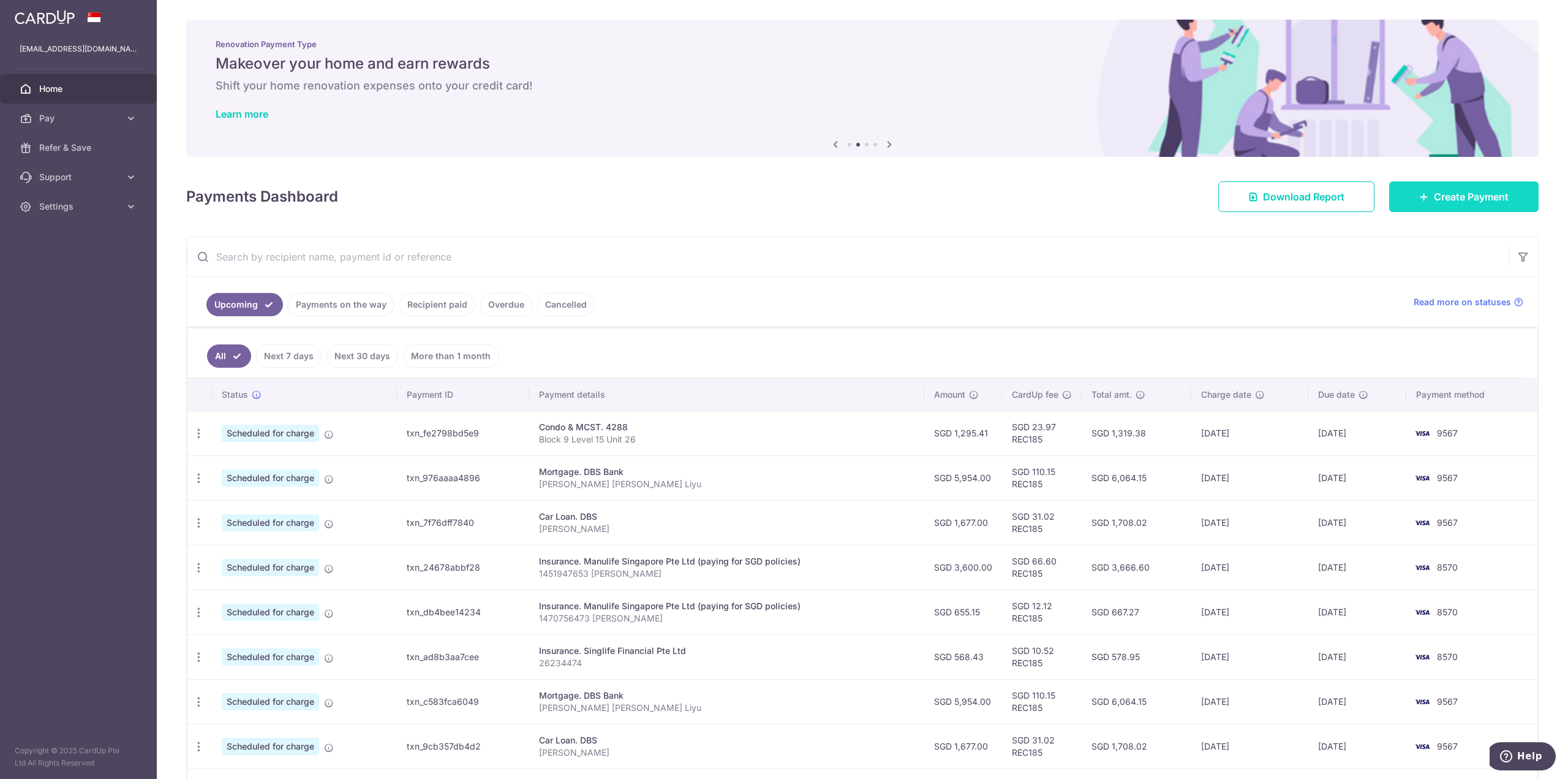
click at [1465, 191] on span "Create Payment" at bounding box center [1471, 197] width 75 height 15
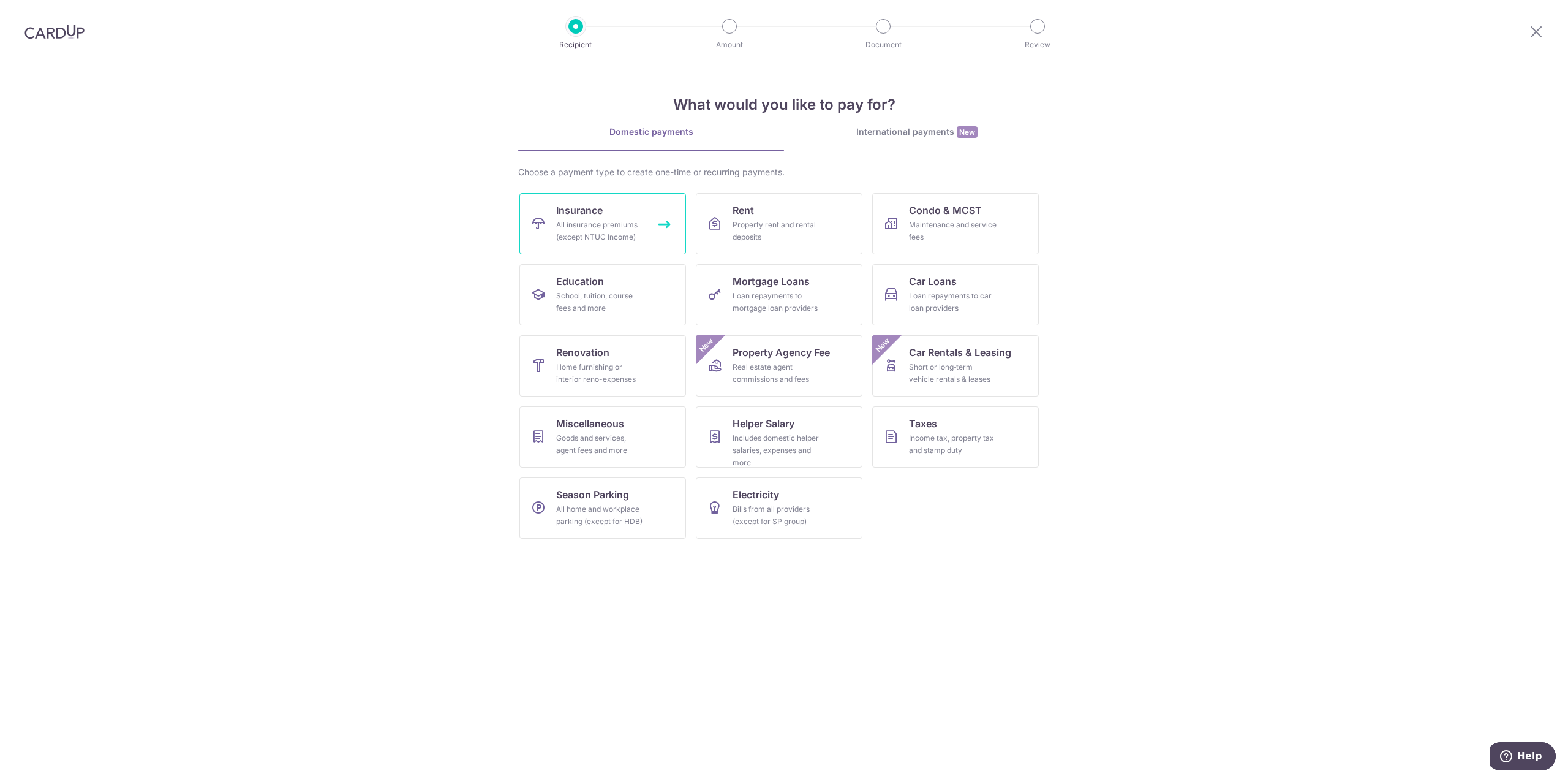
click at [571, 228] on div "All insurance premiums (except NTUC Income)" at bounding box center [599, 231] width 88 height 25
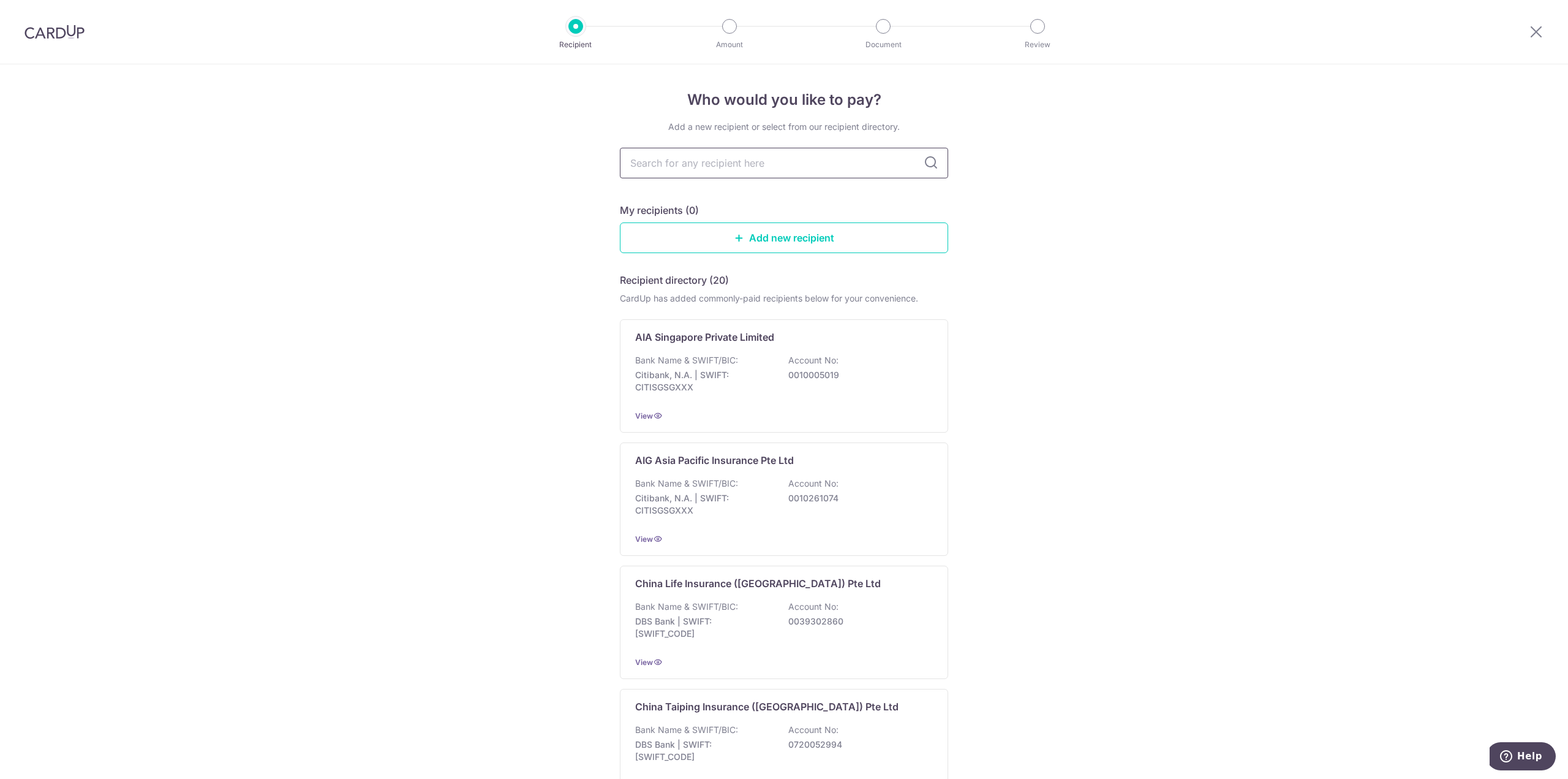
click at [769, 170] on input "text" at bounding box center [784, 163] width 328 height 30
type input "singlife"
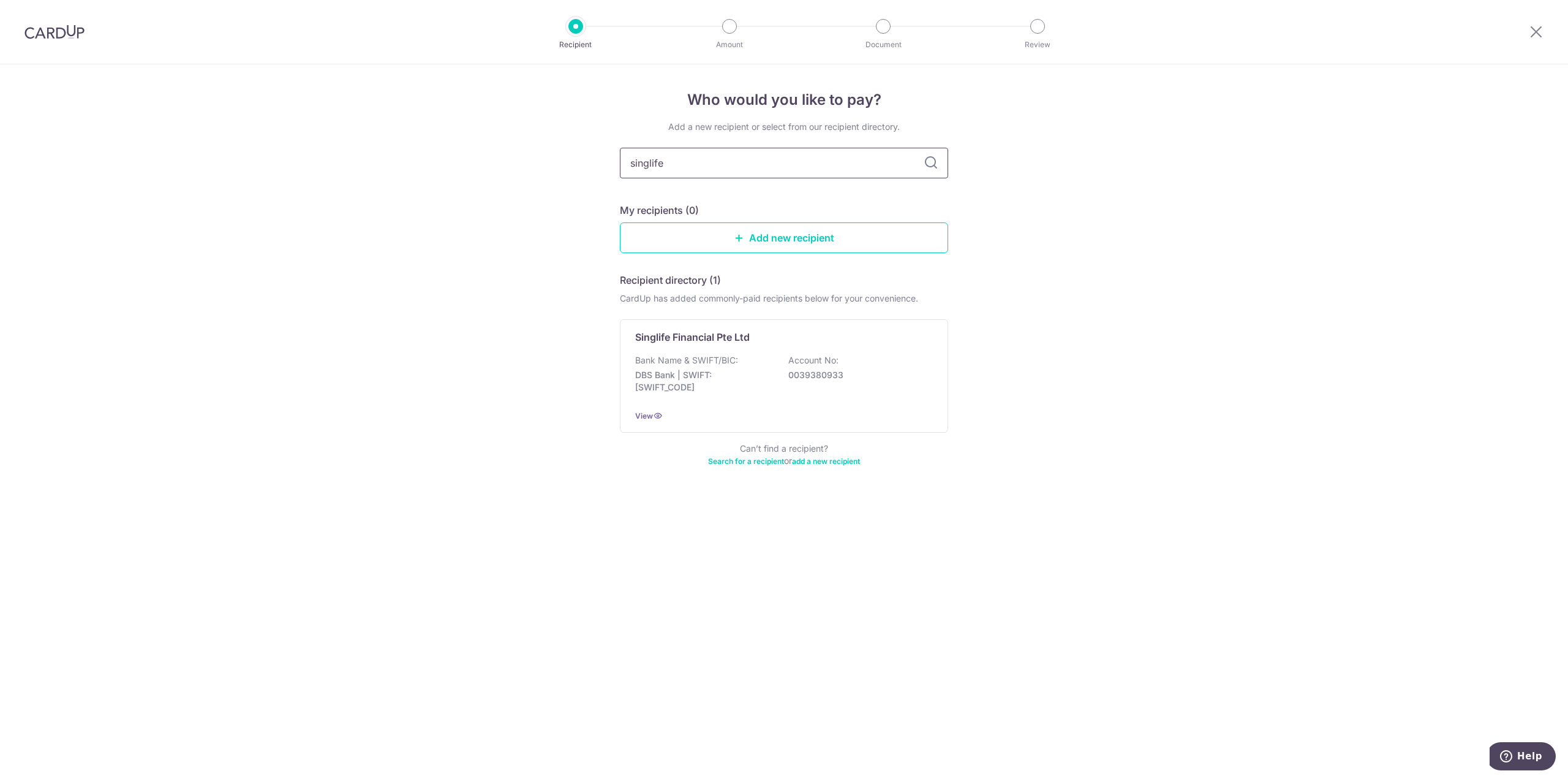
click at [922, 161] on input "singlife" at bounding box center [784, 163] width 328 height 30
click at [840, 373] on p "0039380933" at bounding box center [857, 374] width 137 height 12
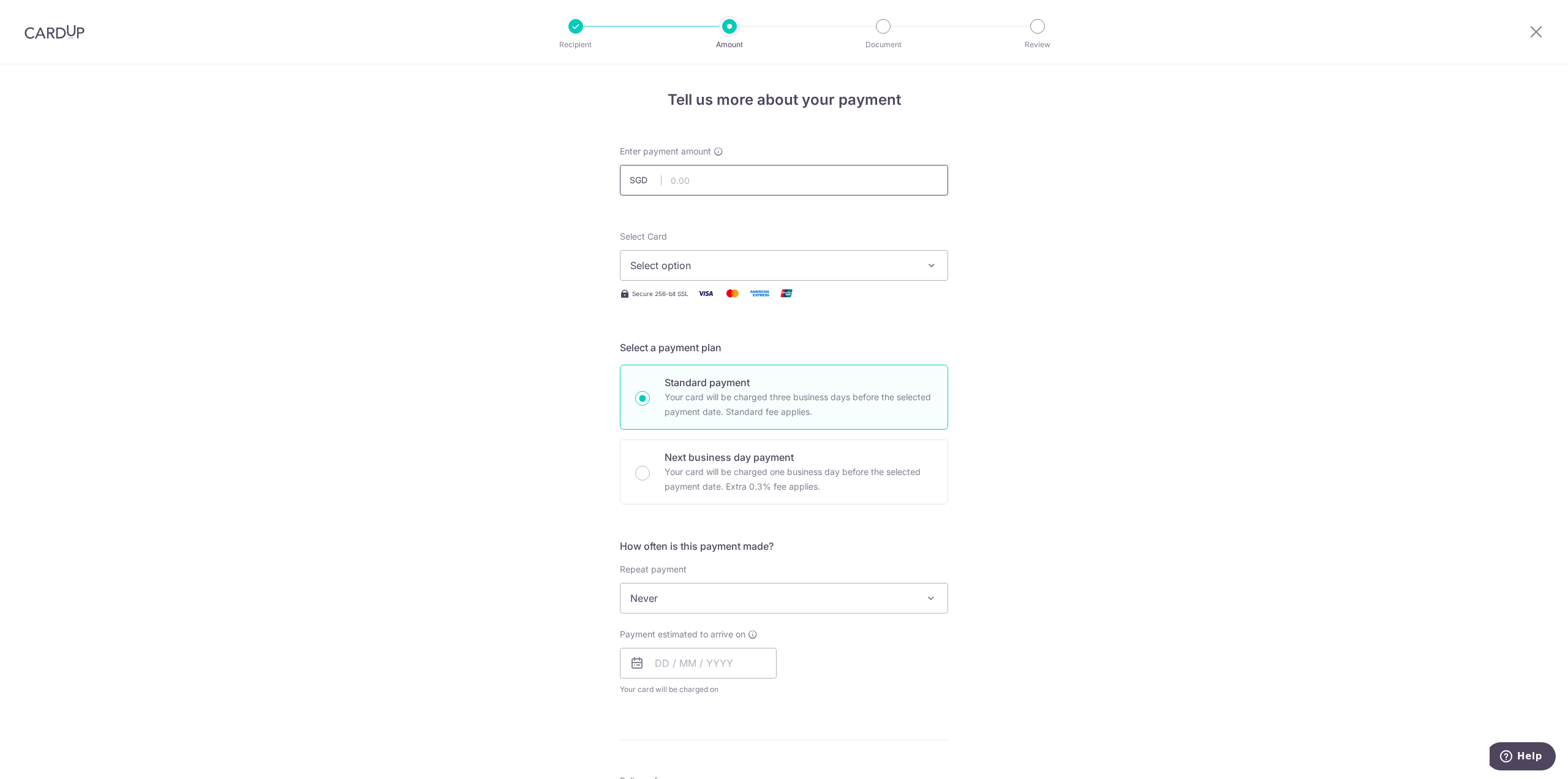
click at [703, 174] on input "text" at bounding box center [784, 179] width 328 height 30
paste input "228.59"
type input "228.59"
drag, startPoint x: 1083, startPoint y: 243, endPoint x: 725, endPoint y: 263, distance: 358.6
click at [1083, 243] on div "Tell us more about your payment Enter payment amount SGD 228.59 228.59 Select C…" at bounding box center [784, 619] width 1568 height 1109
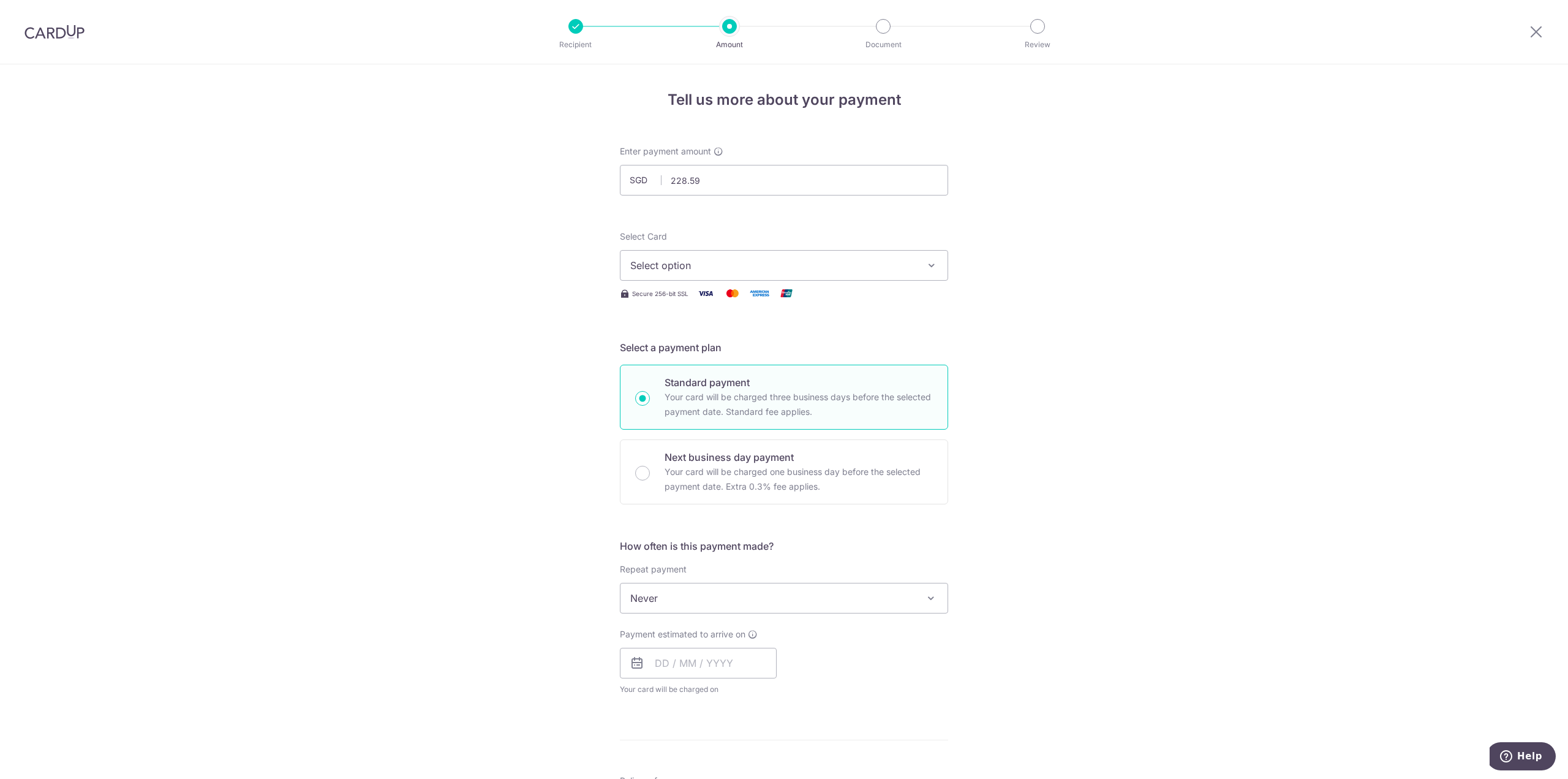
drag, startPoint x: 713, startPoint y: 263, endPoint x: 710, endPoint y: 271, distance: 8.5
click at [712, 263] on span "Select option" at bounding box center [773, 266] width 285 height 15
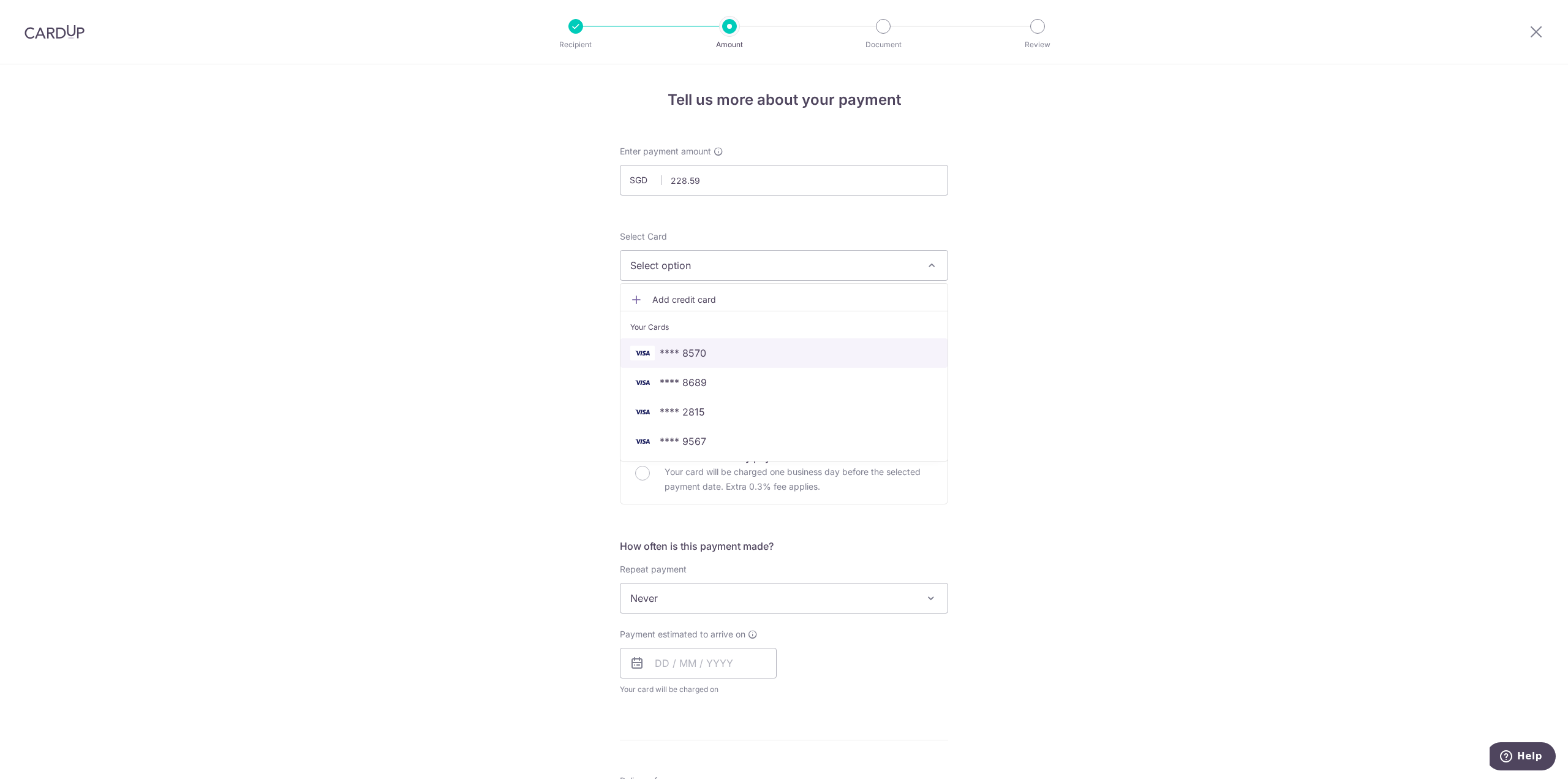
click at [711, 343] on link "**** 8570" at bounding box center [784, 353] width 327 height 30
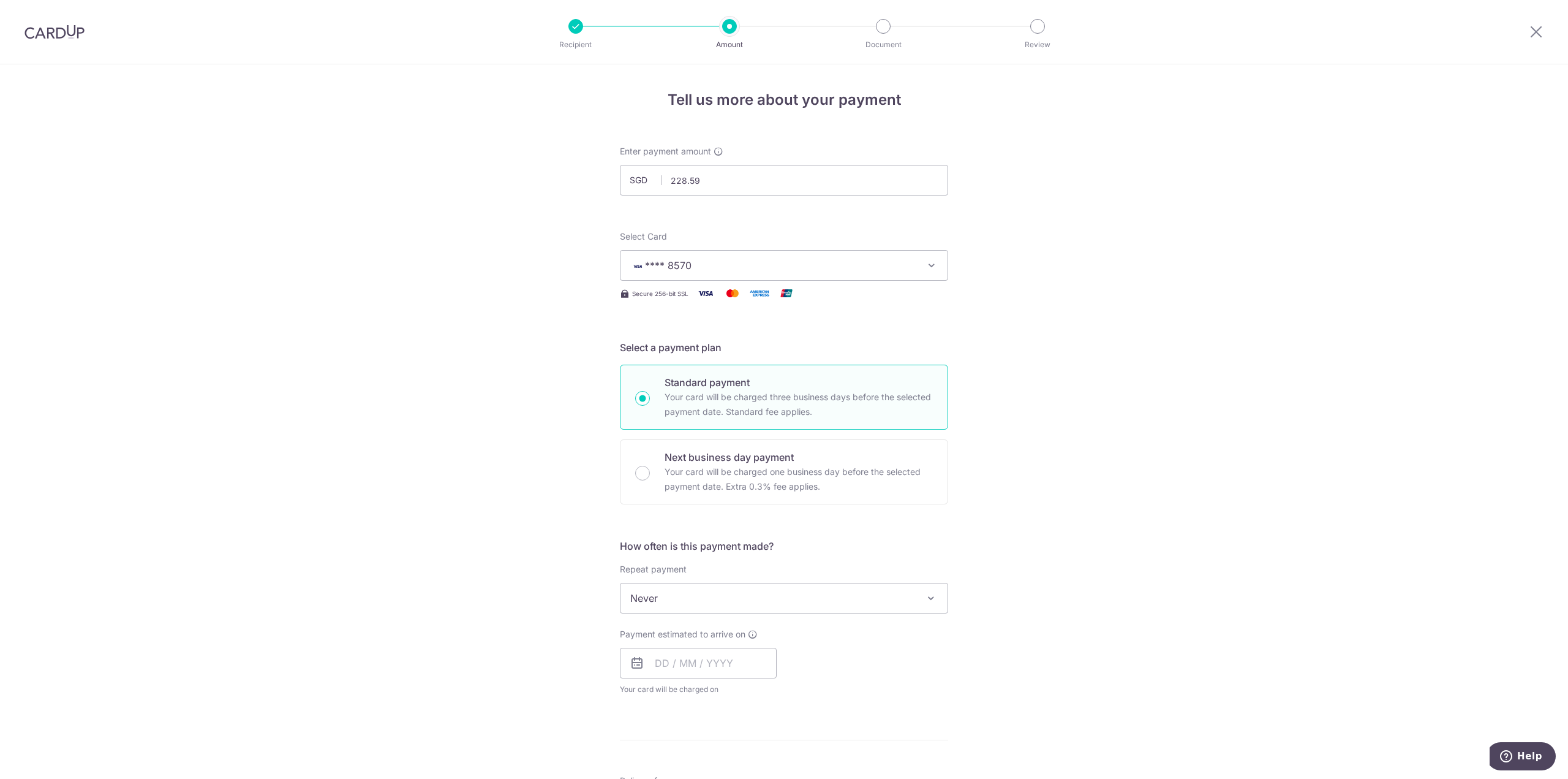
click at [1071, 359] on div "Tell us more about your payment Enter payment amount SGD 228.59 228.59 Select C…" at bounding box center [784, 619] width 1568 height 1109
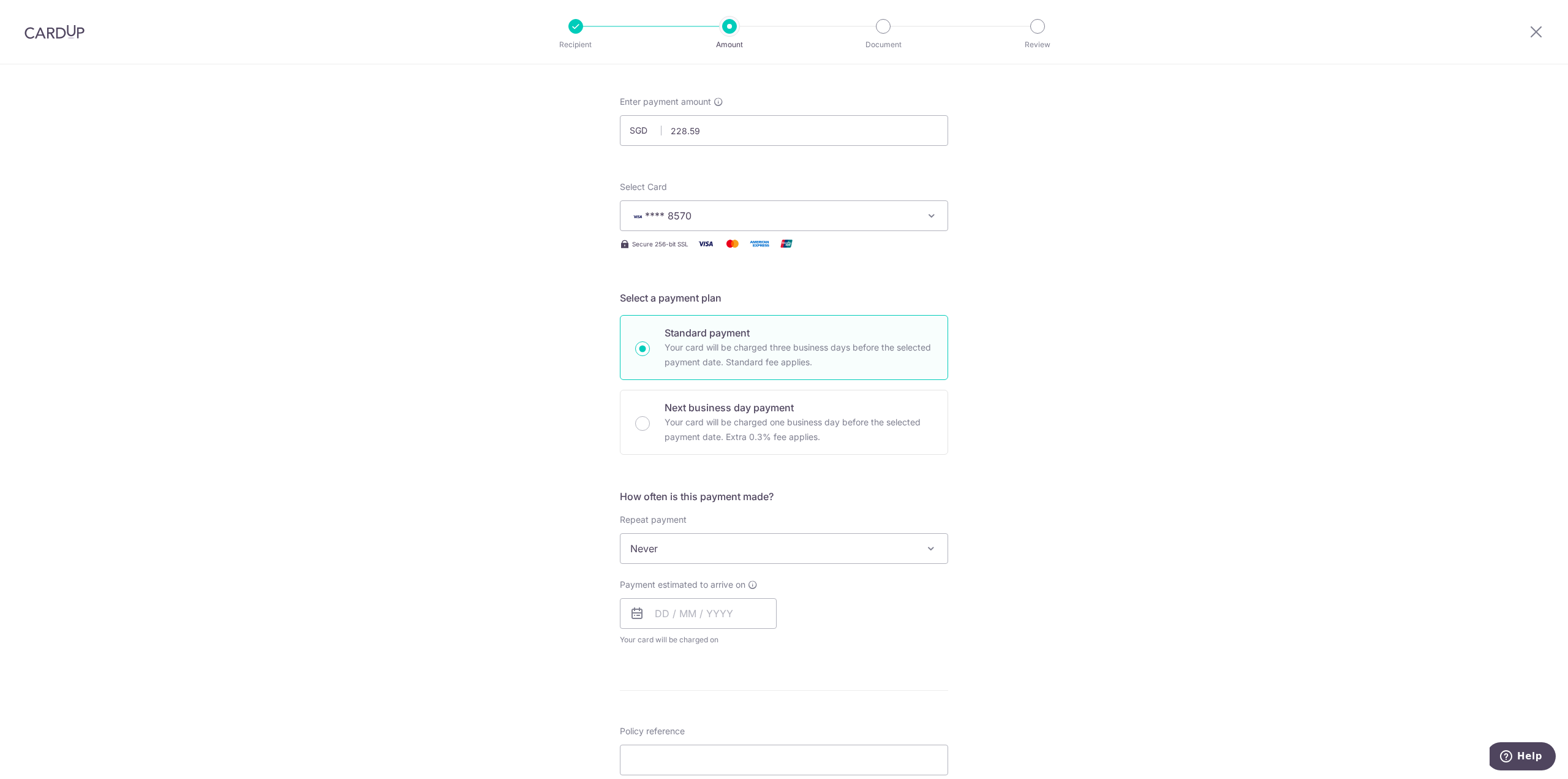
scroll to position [245, 0]
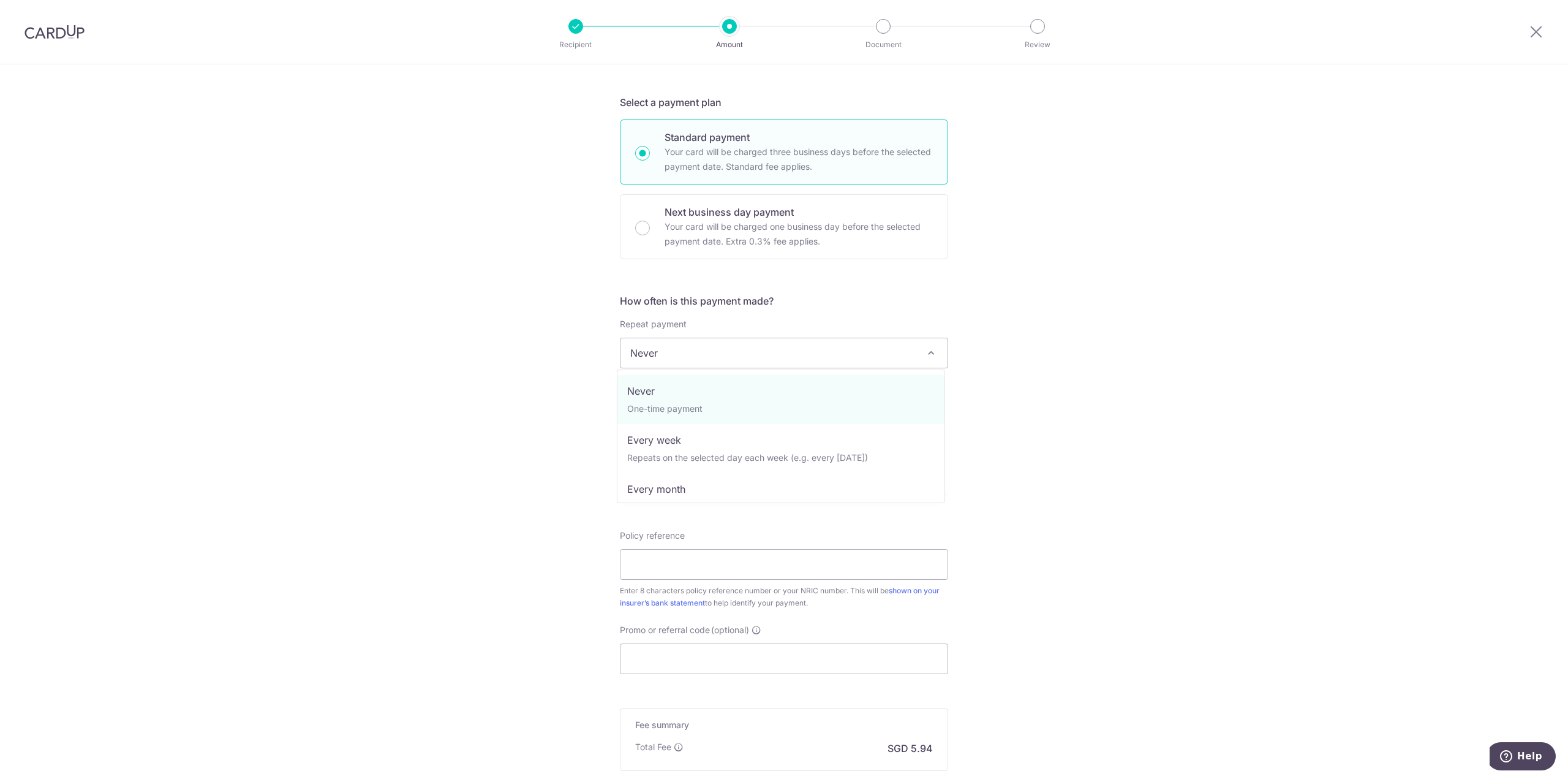
click at [715, 338] on span "Never" at bounding box center [784, 353] width 327 height 30
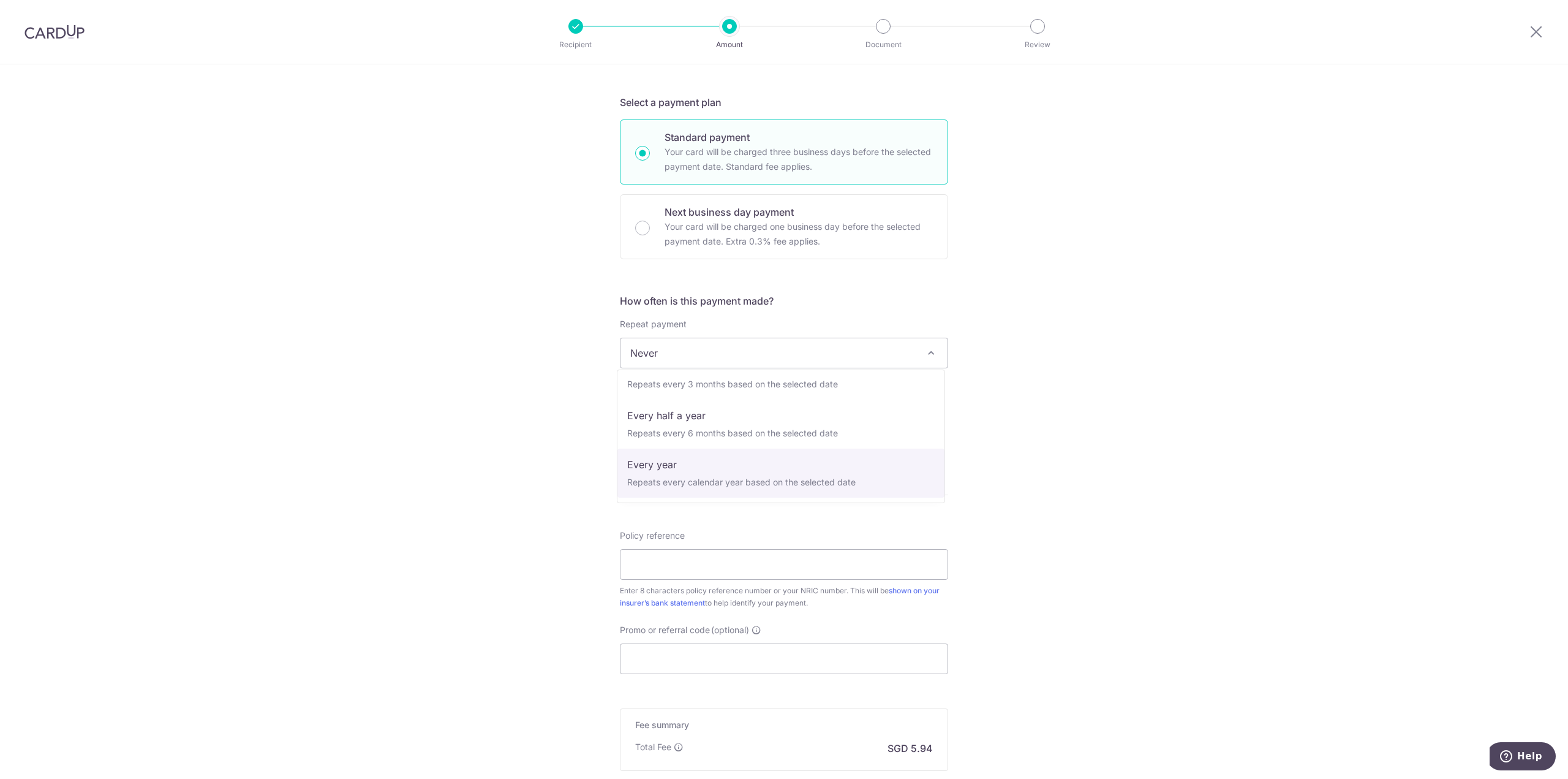
select select "6"
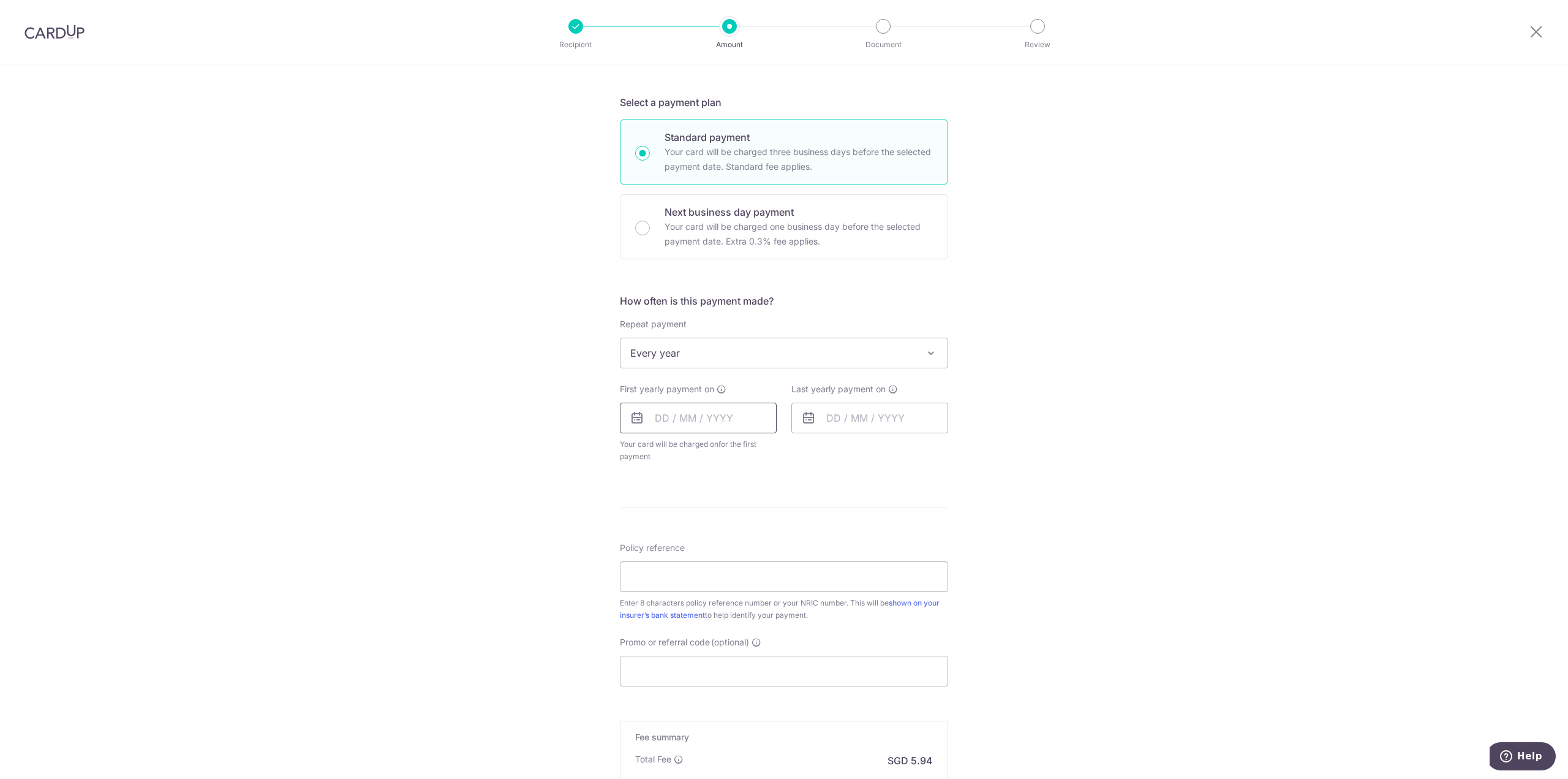
click at [689, 417] on input "text" at bounding box center [698, 417] width 157 height 30
click at [683, 449] on select "Sep Oct Nov Dec" at bounding box center [689, 451] width 32 height 10
click at [675, 441] on div "Prev Next Sep Oct Nov Dec 2025 2026 2027 2028 2029 2030 2031 2032 2033 2034 2035" at bounding box center [718, 451] width 195 height 30
click at [681, 443] on div "Prev Next Sep Oct Nov Dec 2025 2026 2027 2028 2029 2030 2031 2032 2033 2034 2035" at bounding box center [718, 451] width 195 height 30
click at [678, 451] on select "Sep Oct Nov Dec" at bounding box center [689, 451] width 32 height 10
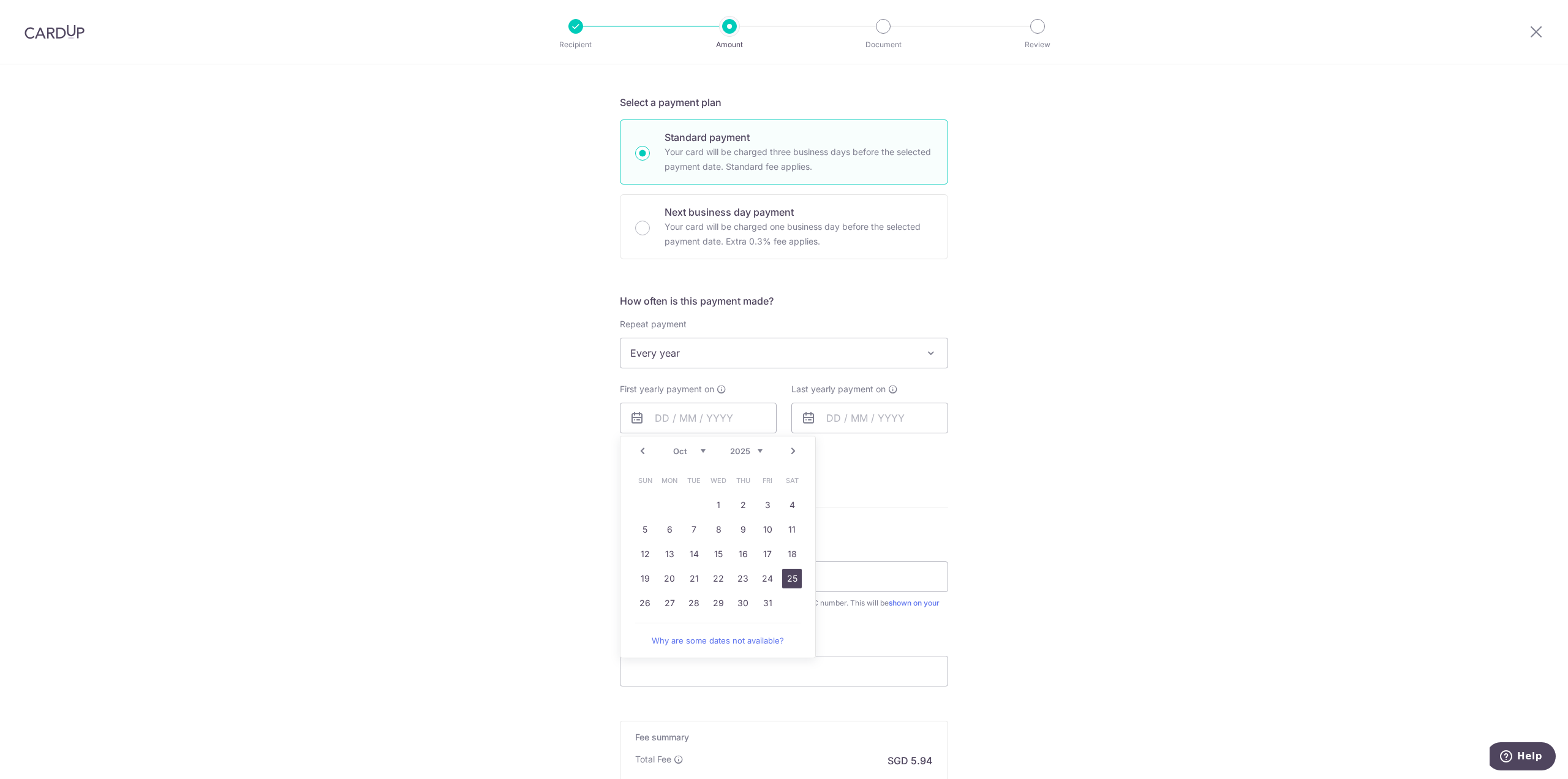
click at [793, 577] on link "25" at bounding box center [792, 578] width 20 height 20
type input "[DATE]"
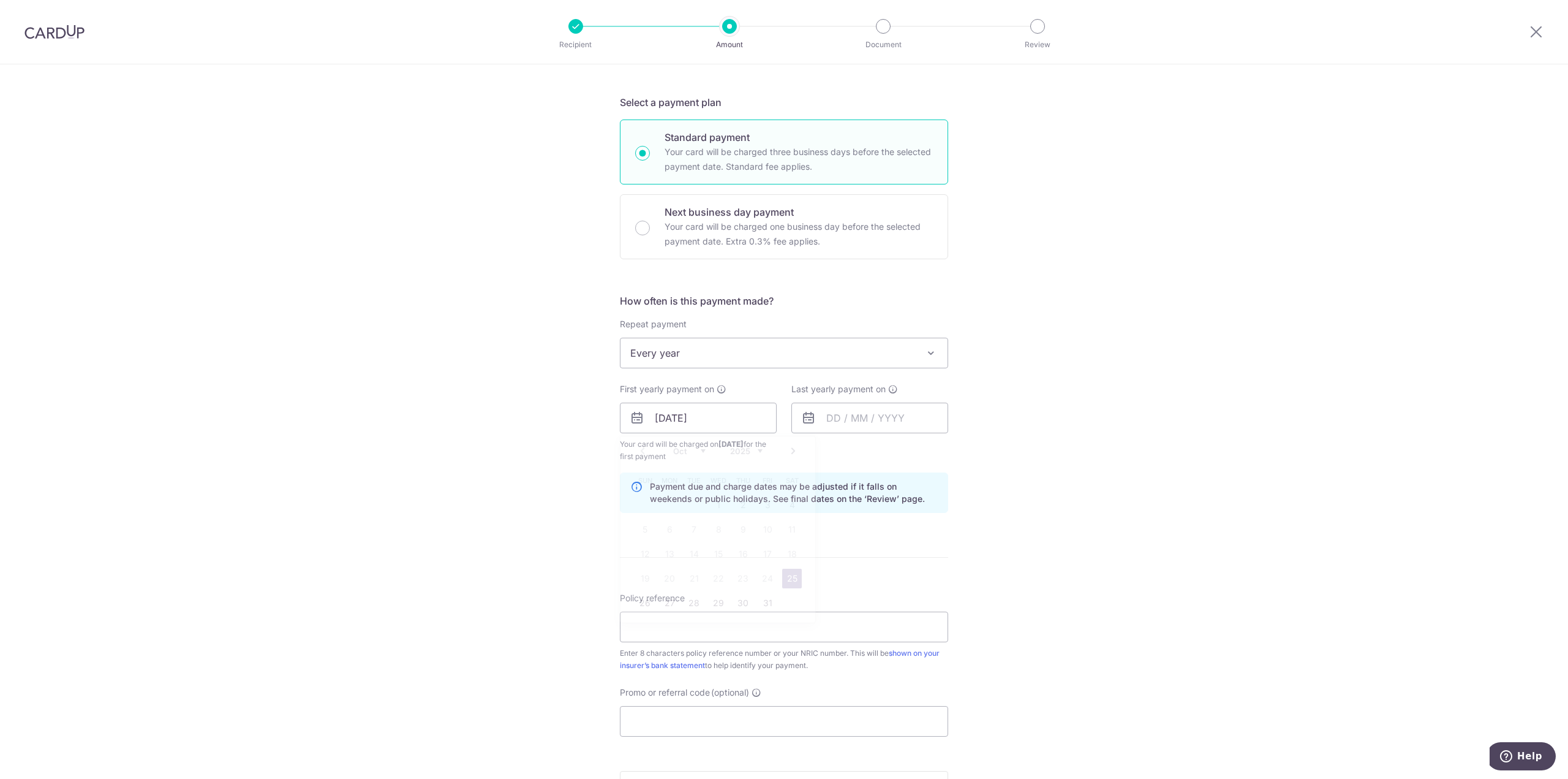
drag, startPoint x: 964, startPoint y: 482, endPoint x: 738, endPoint y: 446, distance: 228.8
click at [963, 482] on div "Tell us more about your payment Enter payment amount SGD 228.59 228.59 Select C…" at bounding box center [784, 405] width 1568 height 1171
click at [906, 416] on input "text" at bounding box center [869, 417] width 157 height 30
click at [918, 446] on select "2025 2026 2027 2028 2029 2030 2031 2032 2033 2034 2035" at bounding box center [918, 451] width 32 height 10
click at [804, 607] on td "25" at bounding box center [816, 603] width 25 height 25
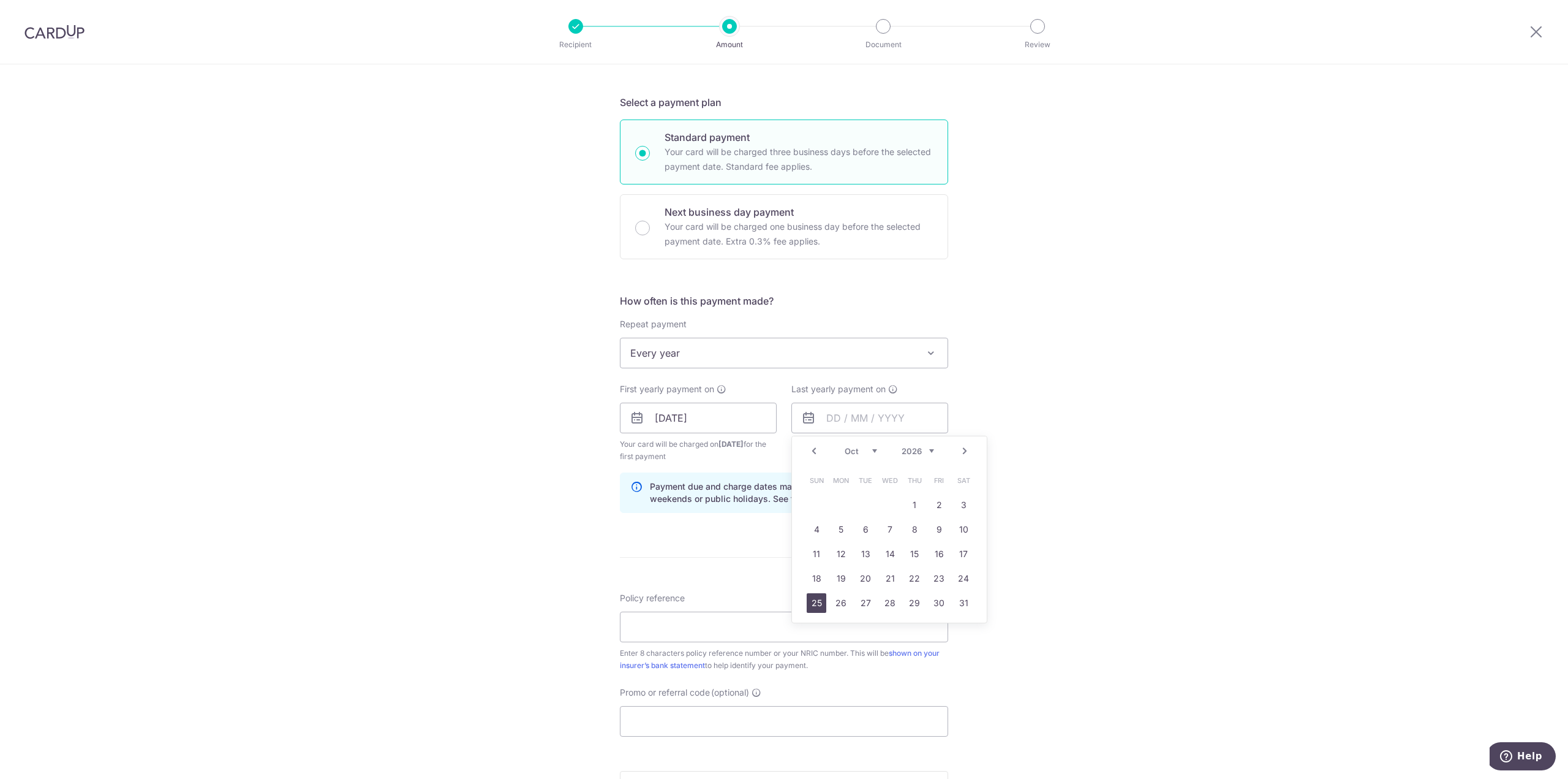
type input "[DATE]"
click at [811, 605] on form "Enter payment amount SGD 228.59 228.59 Select Card **** 8570 Add credit card Yo…" at bounding box center [784, 416] width 328 height 1032
click at [668, 624] on input "Policy reference" at bounding box center [784, 626] width 328 height 30
paste input "26234464"
type input "26234464"
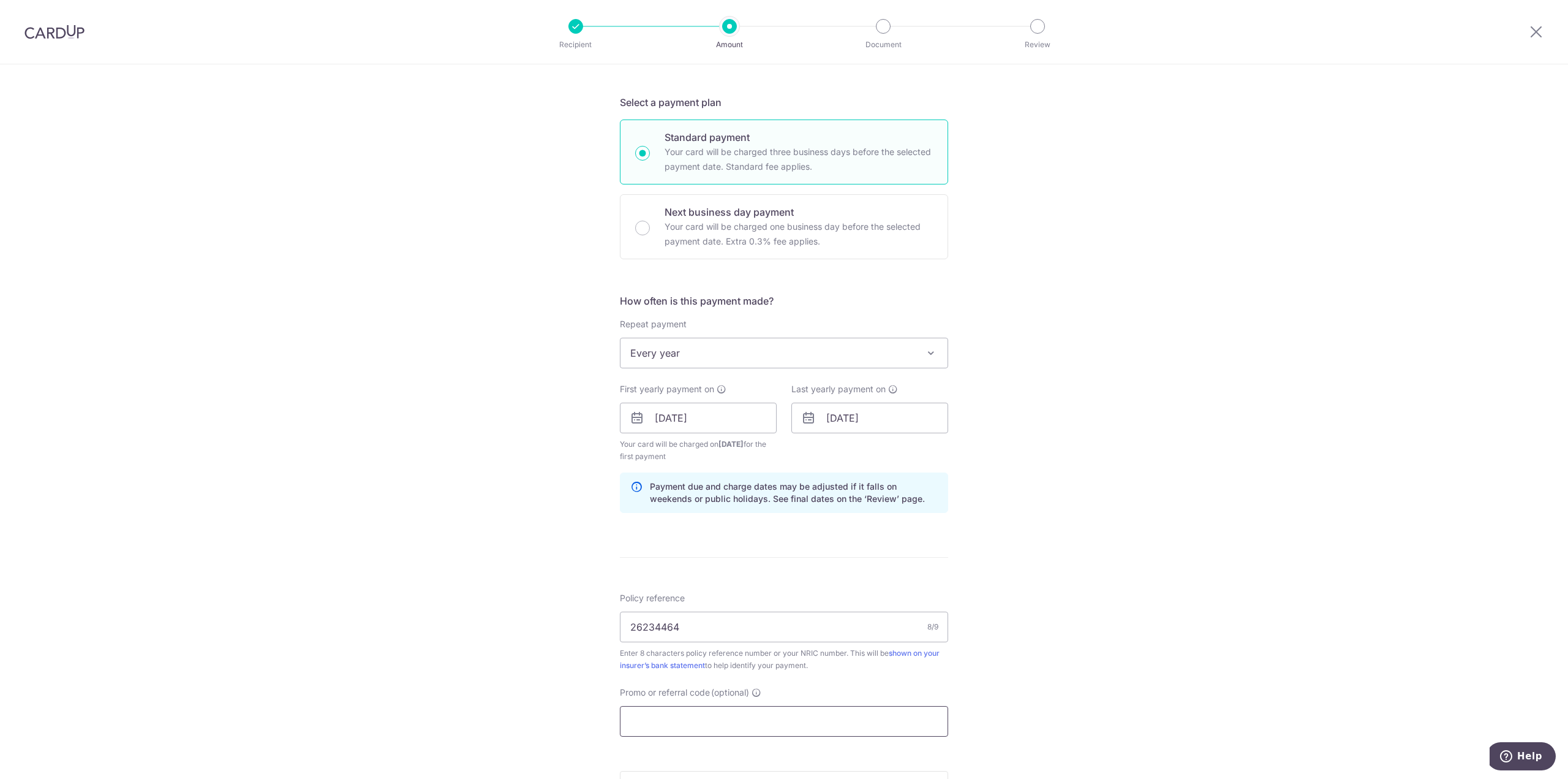
click at [695, 715] on input "Promo or referral code (optional)" at bounding box center [784, 721] width 328 height 30
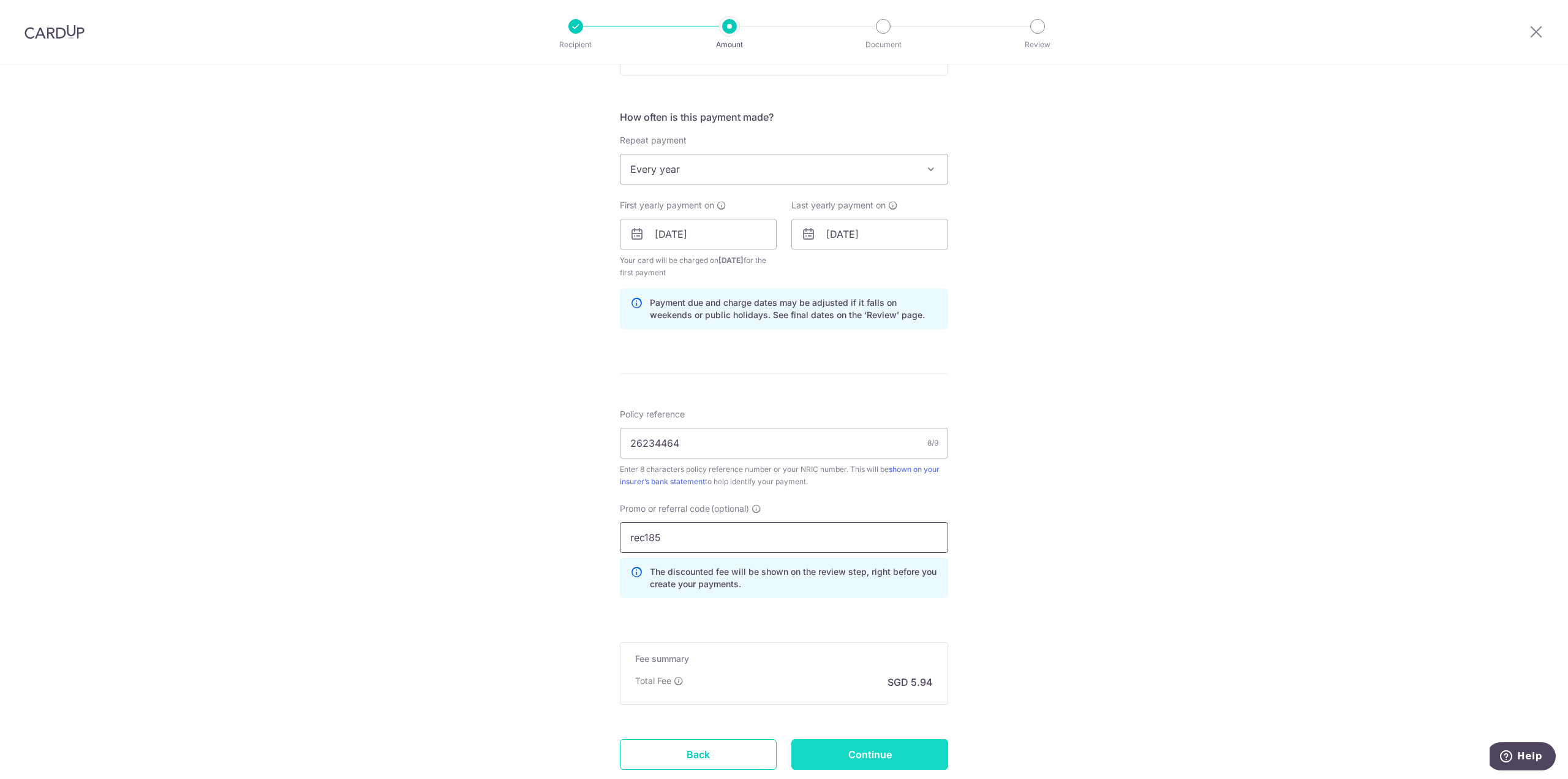
type input "rec185"
click at [872, 739] on input "Continue" at bounding box center [869, 753] width 157 height 30
type input "Create Schedule"
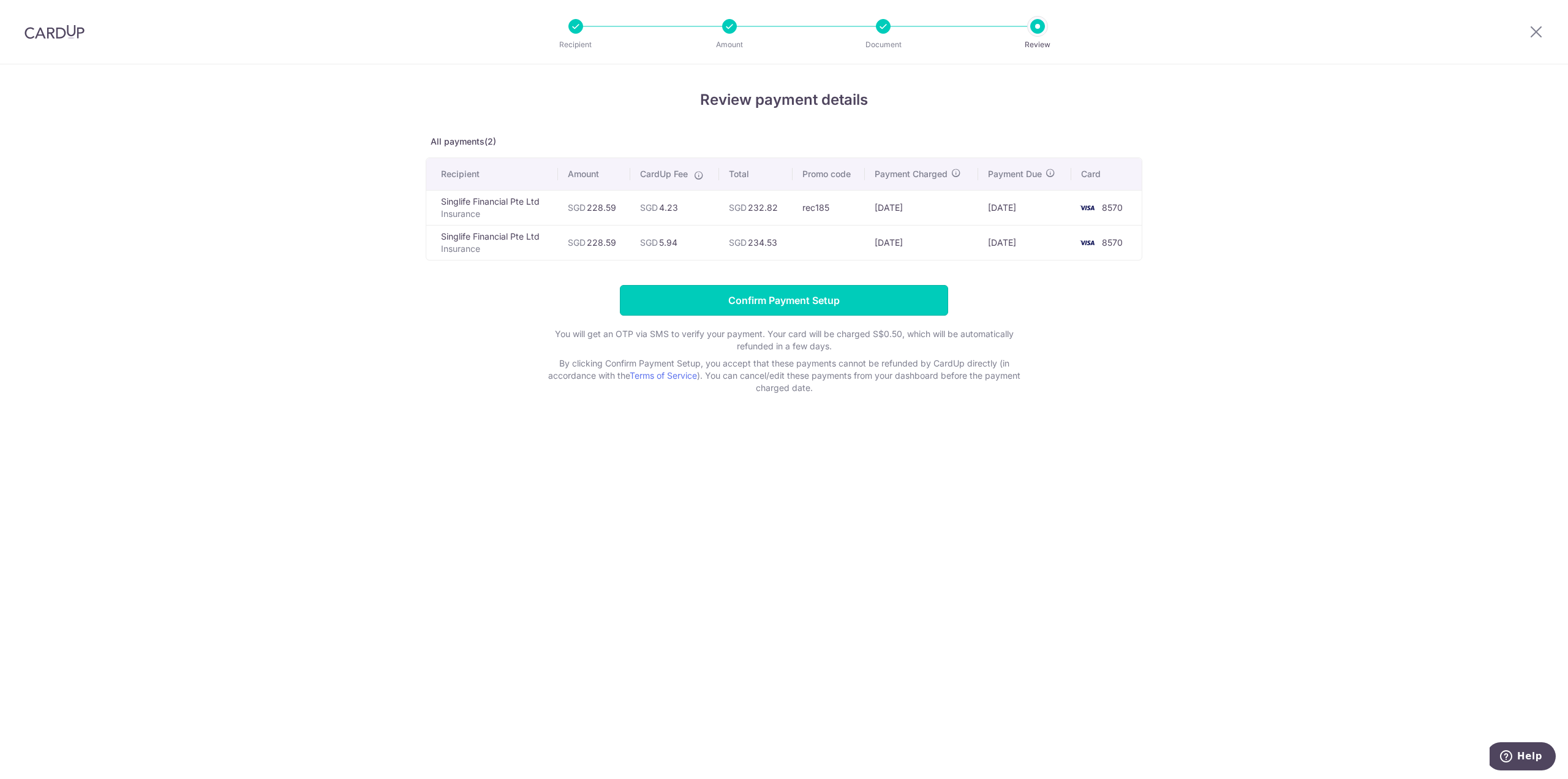
click at [843, 294] on input "Confirm Payment Setup" at bounding box center [784, 299] width 328 height 30
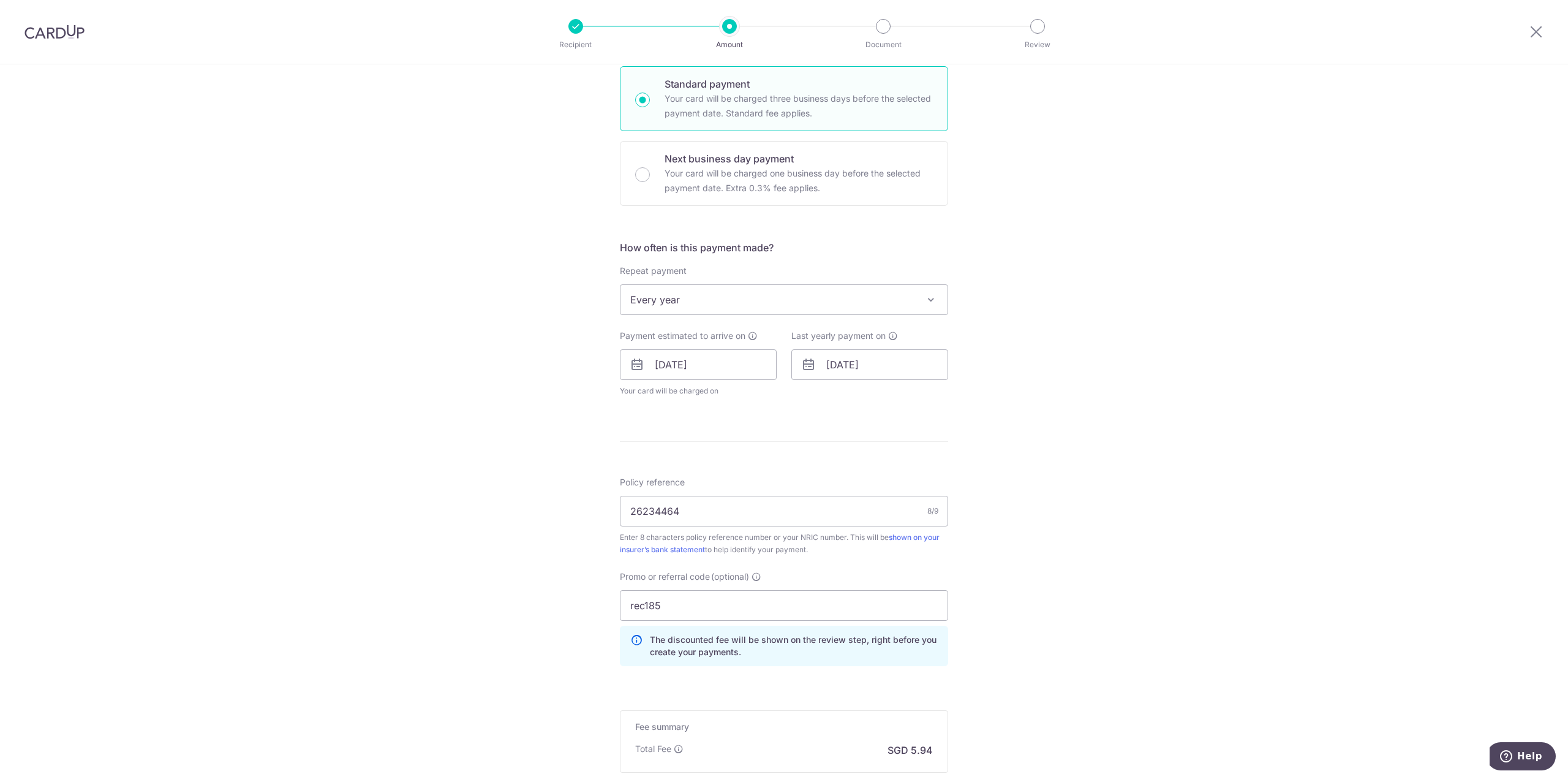
scroll to position [411, 0]
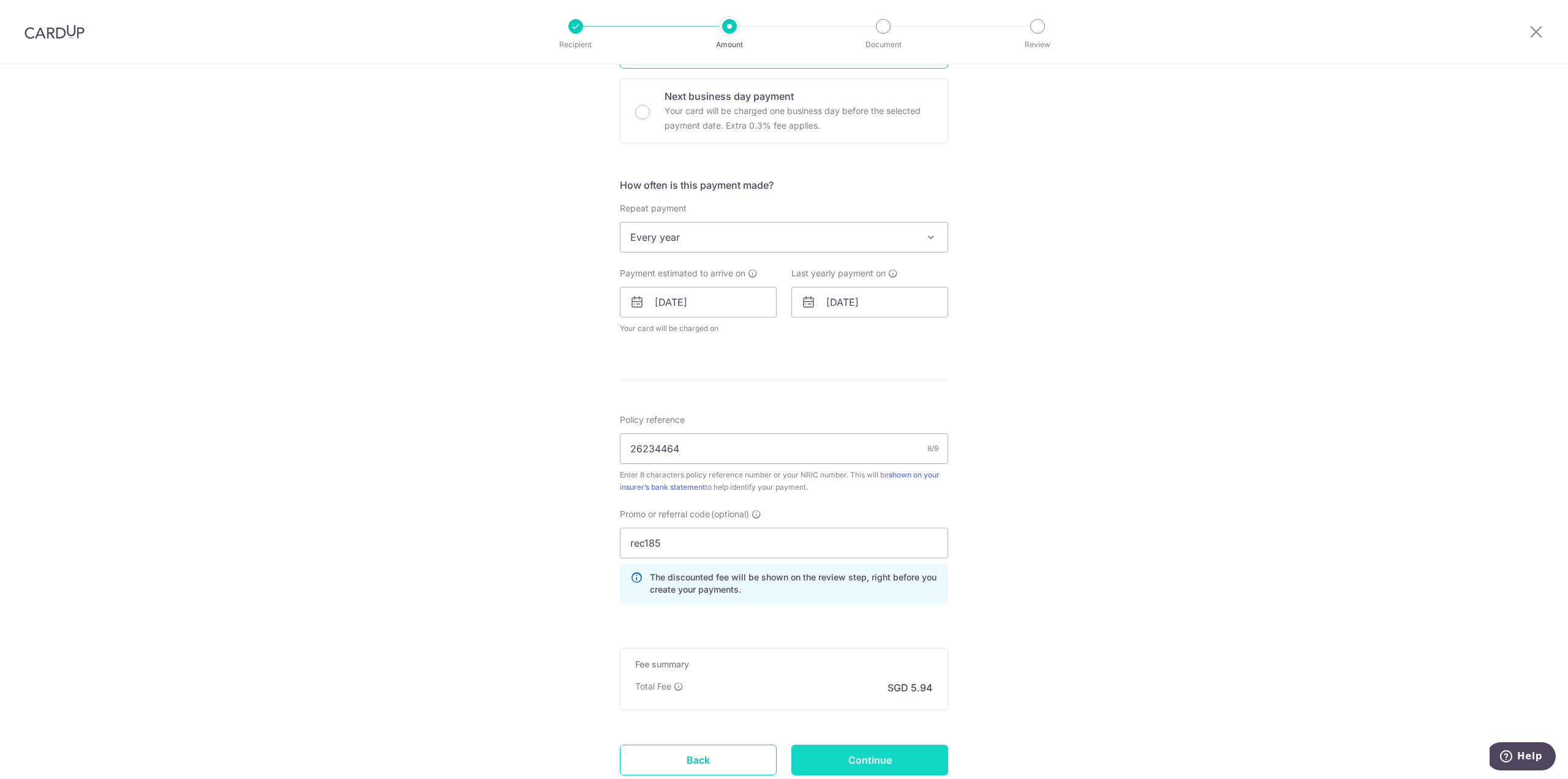
click at [909, 744] on input "Continue" at bounding box center [869, 759] width 157 height 30
type input "Update Schedule"
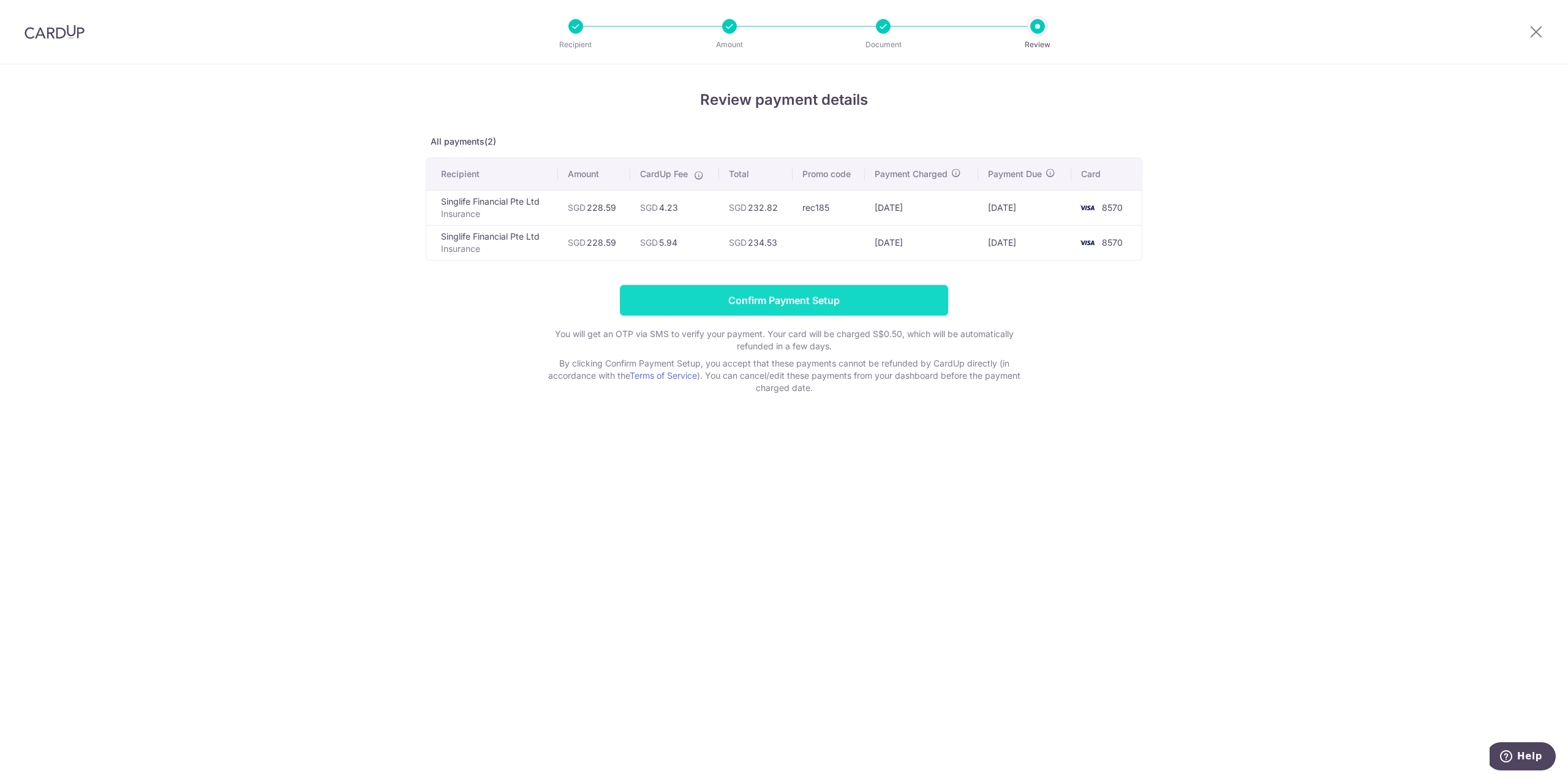
click at [825, 304] on input "Confirm Payment Setup" at bounding box center [784, 299] width 328 height 30
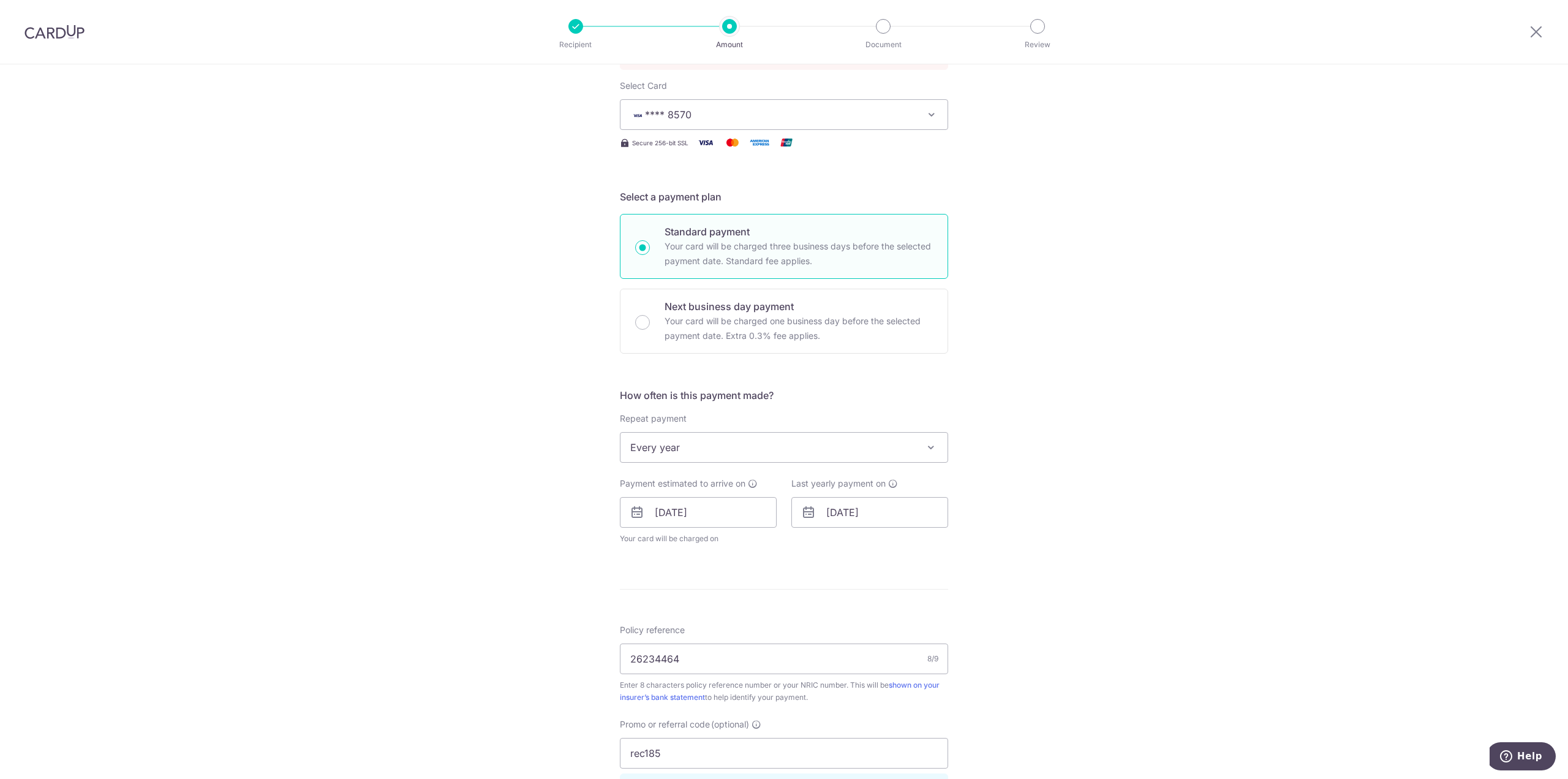
scroll to position [411, 0]
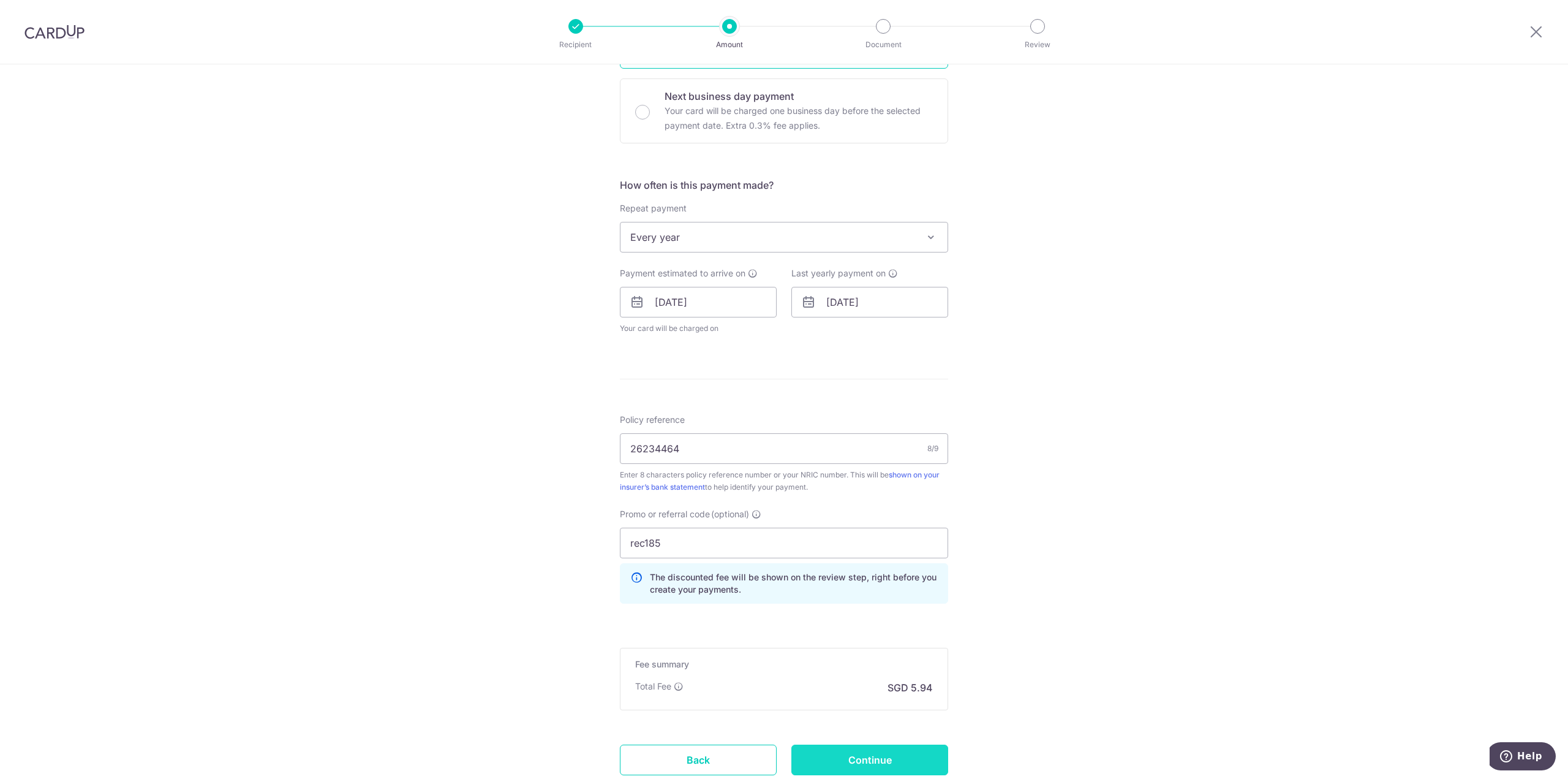
click at [883, 760] on input "Continue" at bounding box center [869, 759] width 157 height 30
type input "Update Schedule"
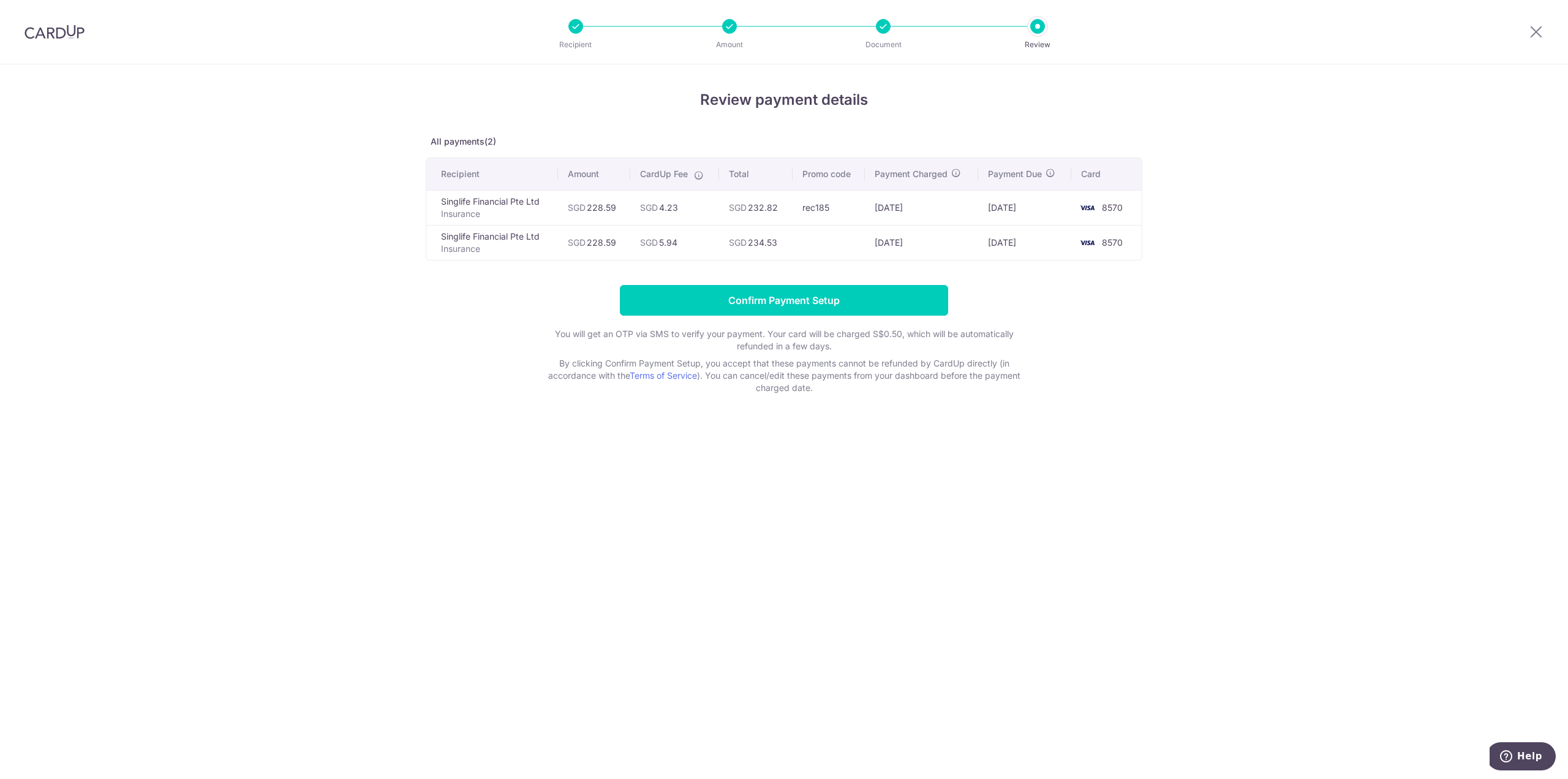
click at [255, 345] on div "Review payment details All payments(2) Recipient Amount CardUp Fee Total Promo …" at bounding box center [784, 421] width 1568 height 715
drag, startPoint x: 767, startPoint y: 294, endPoint x: 1152, endPoint y: 232, distance: 390.0
click at [769, 294] on input "Confirm Payment Setup" at bounding box center [784, 299] width 328 height 30
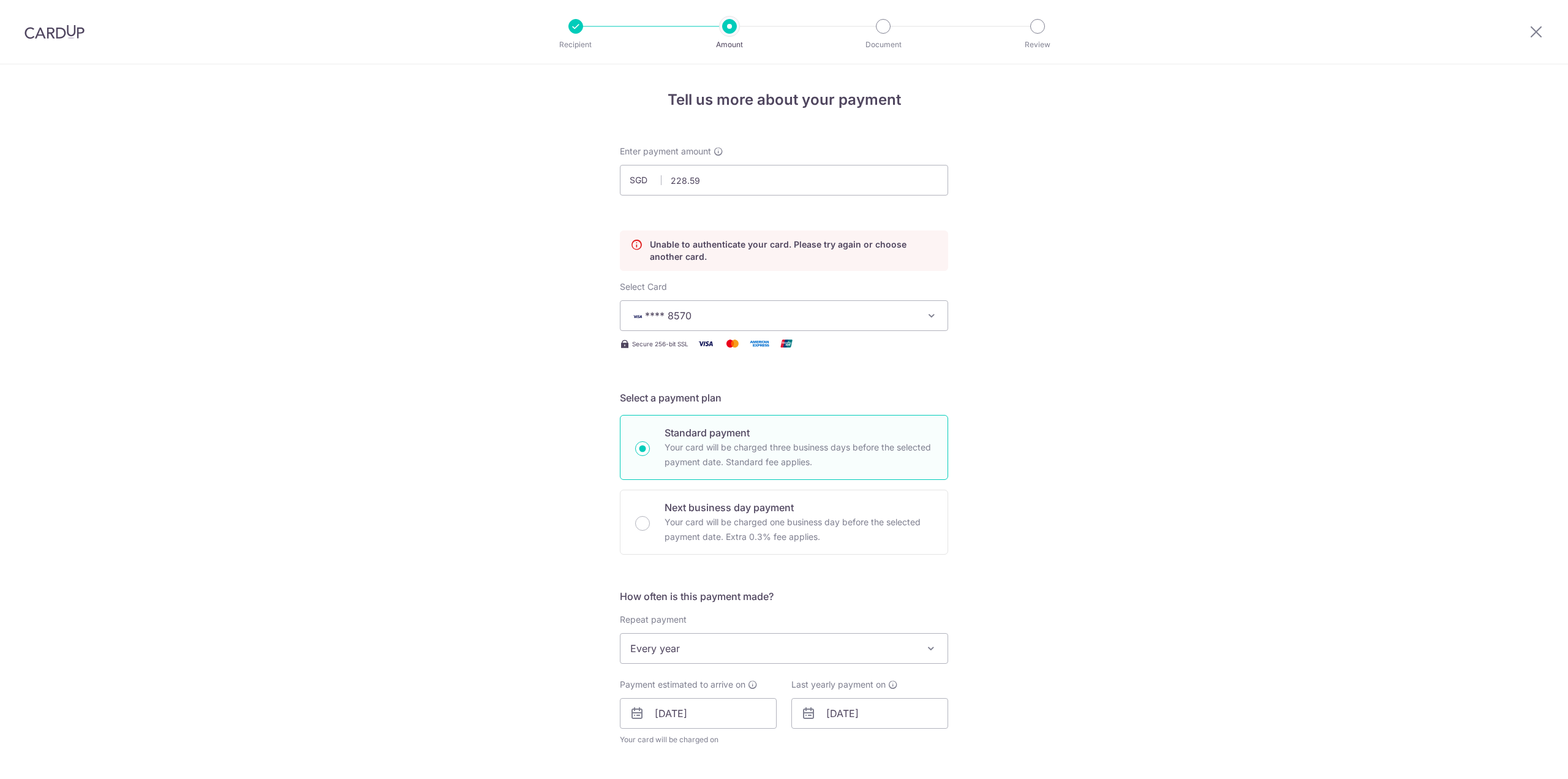
scroll to position [166, 0]
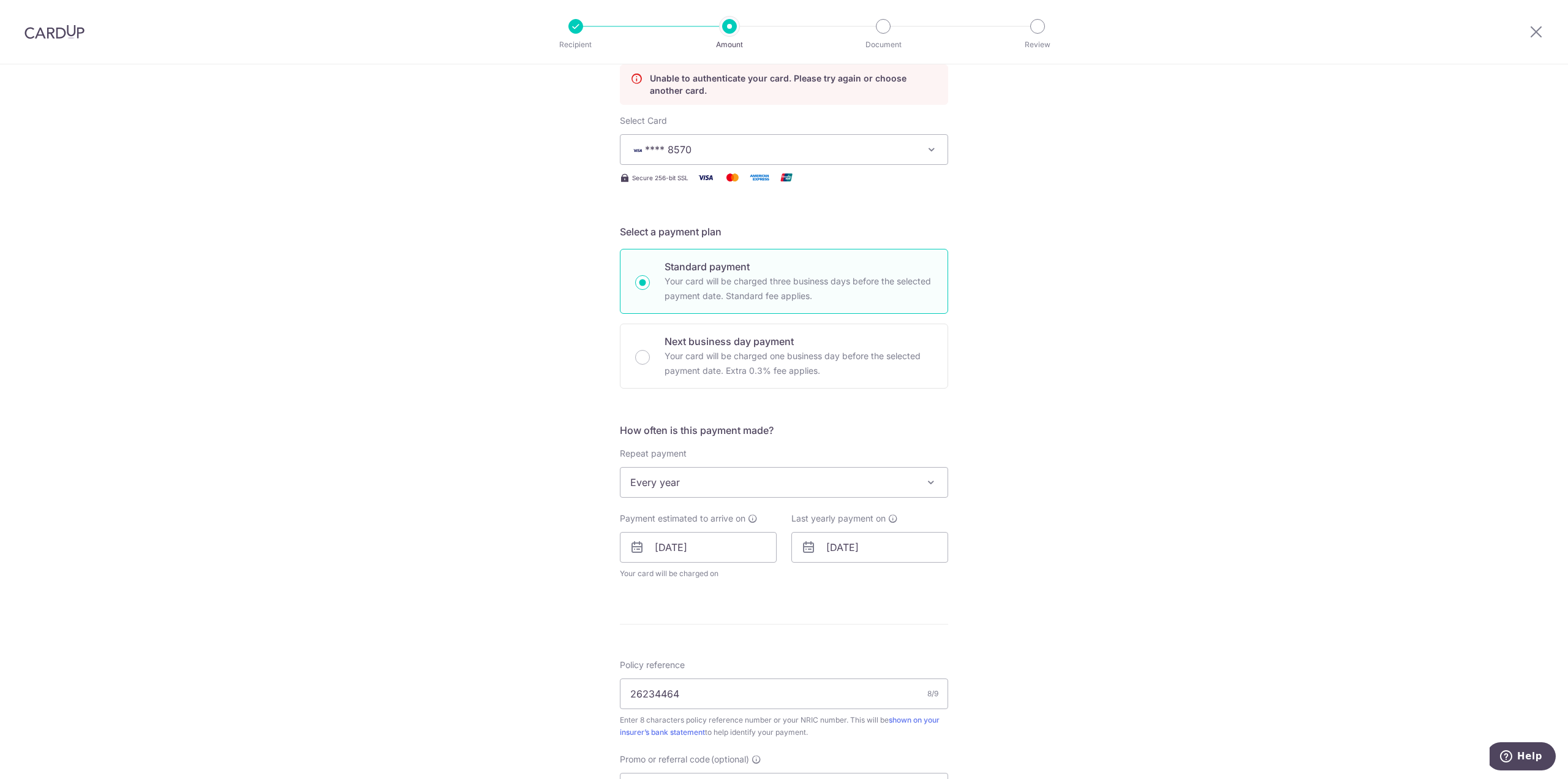
drag, startPoint x: 773, startPoint y: 154, endPoint x: 780, endPoint y: 151, distance: 7.6
click at [777, 152] on span "**** 8570" at bounding box center [773, 150] width 285 height 15
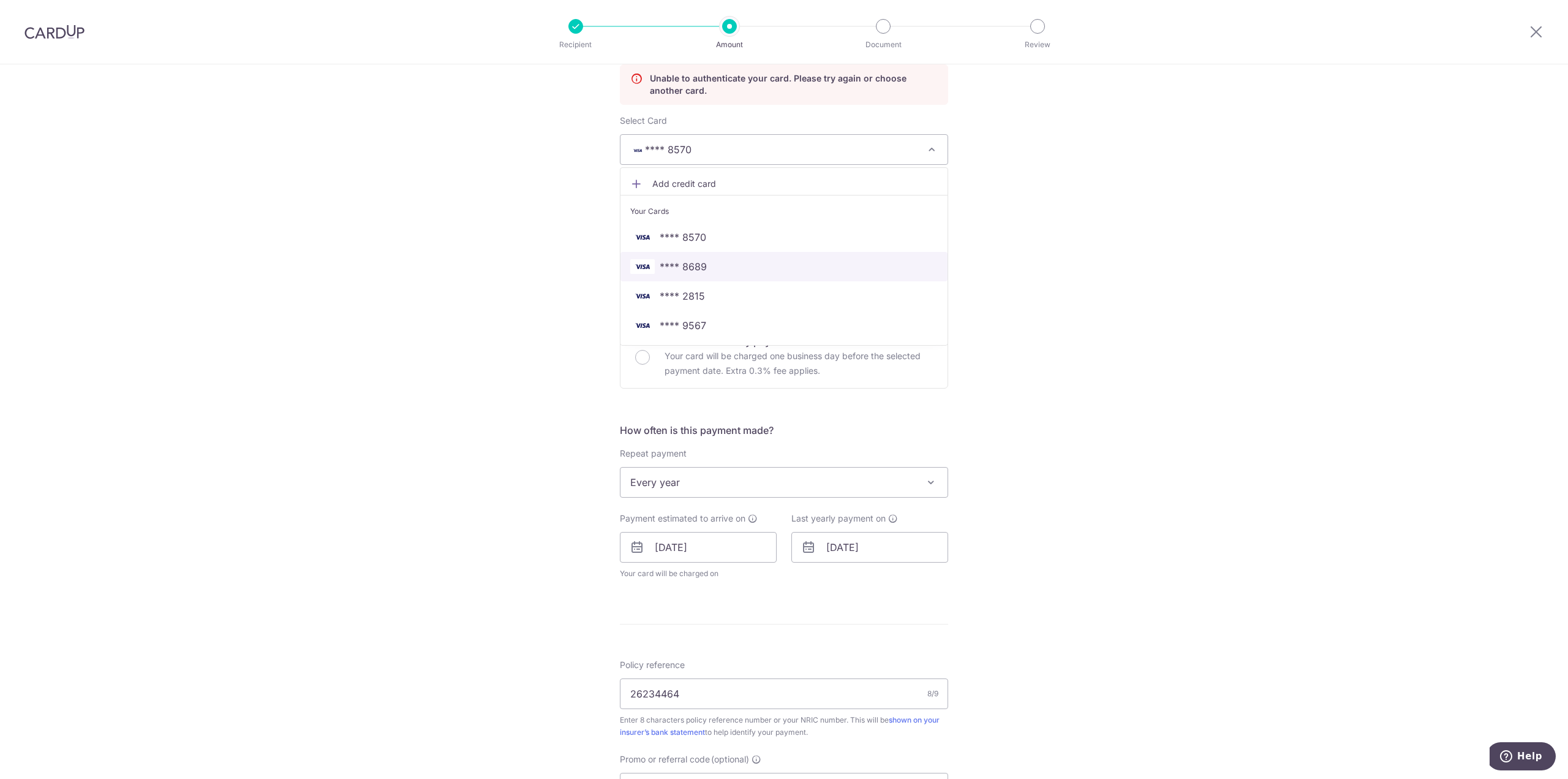
click at [724, 267] on span "**** 8689" at bounding box center [784, 267] width 308 height 15
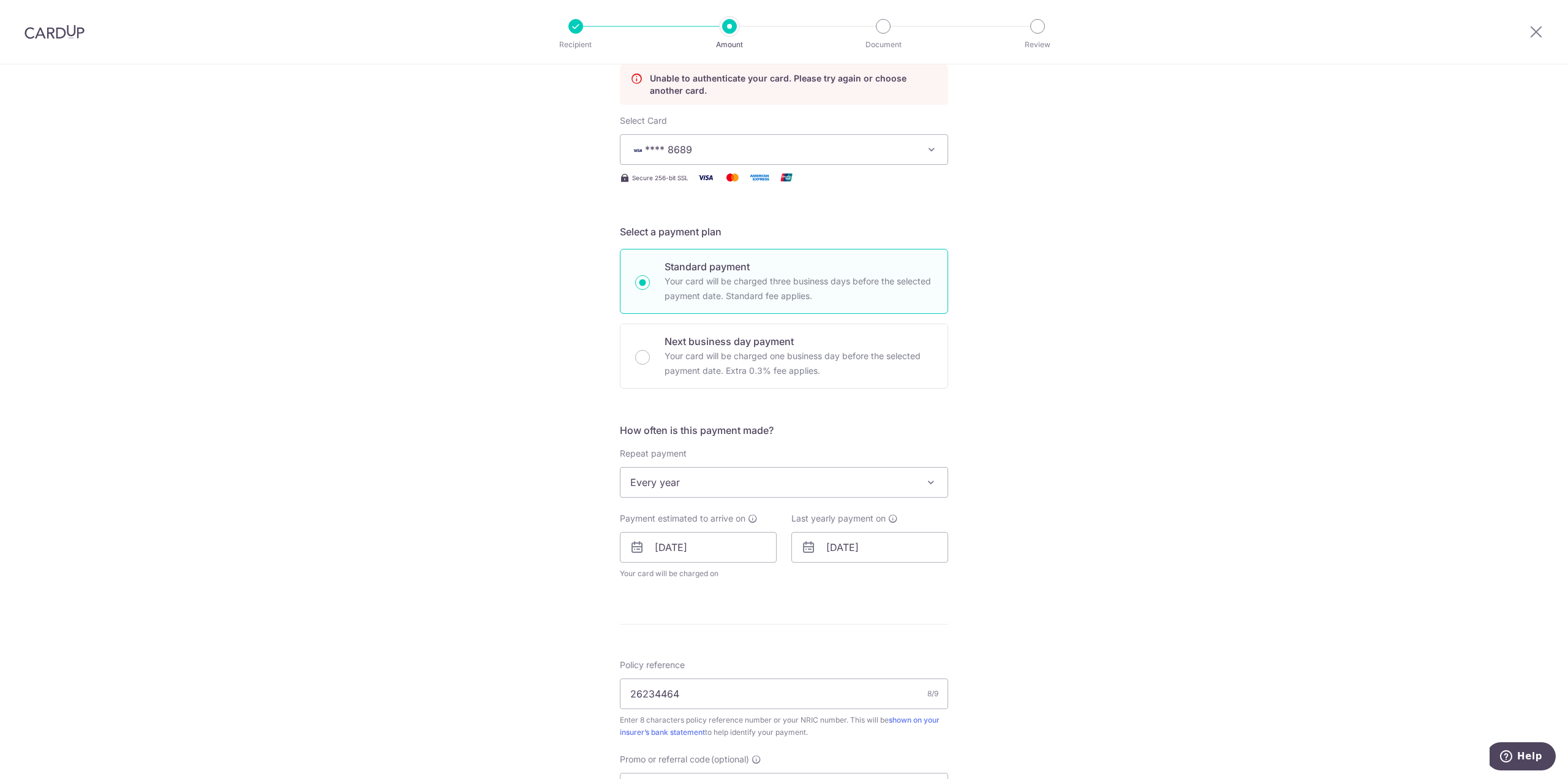
drag, startPoint x: 1136, startPoint y: 206, endPoint x: 1123, endPoint y: 205, distance: 13.0
click at [1136, 206] on div "Tell us more about your payment Enter payment amount SGD 228.59 228.59 Unable t…" at bounding box center [784, 505] width 1568 height 1214
click at [747, 142] on span "**** 8689" at bounding box center [773, 150] width 285 height 15
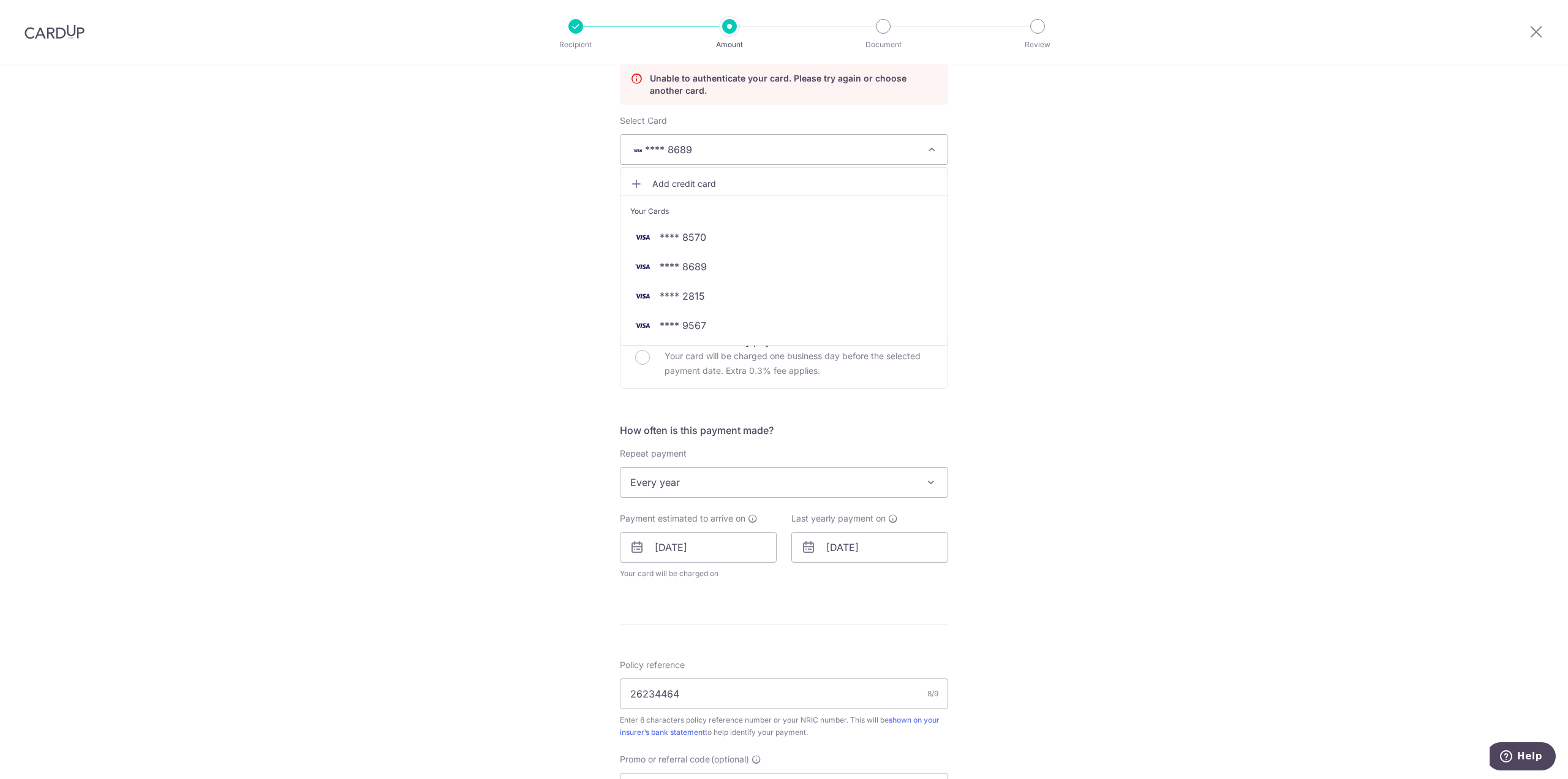
drag, startPoint x: 458, startPoint y: 281, endPoint x: 703, endPoint y: 281, distance: 245.0
click at [468, 282] on div "Tell us more about your payment Enter payment amount SGD 228.59 228.59 Unable t…" at bounding box center [784, 505] width 1568 height 1214
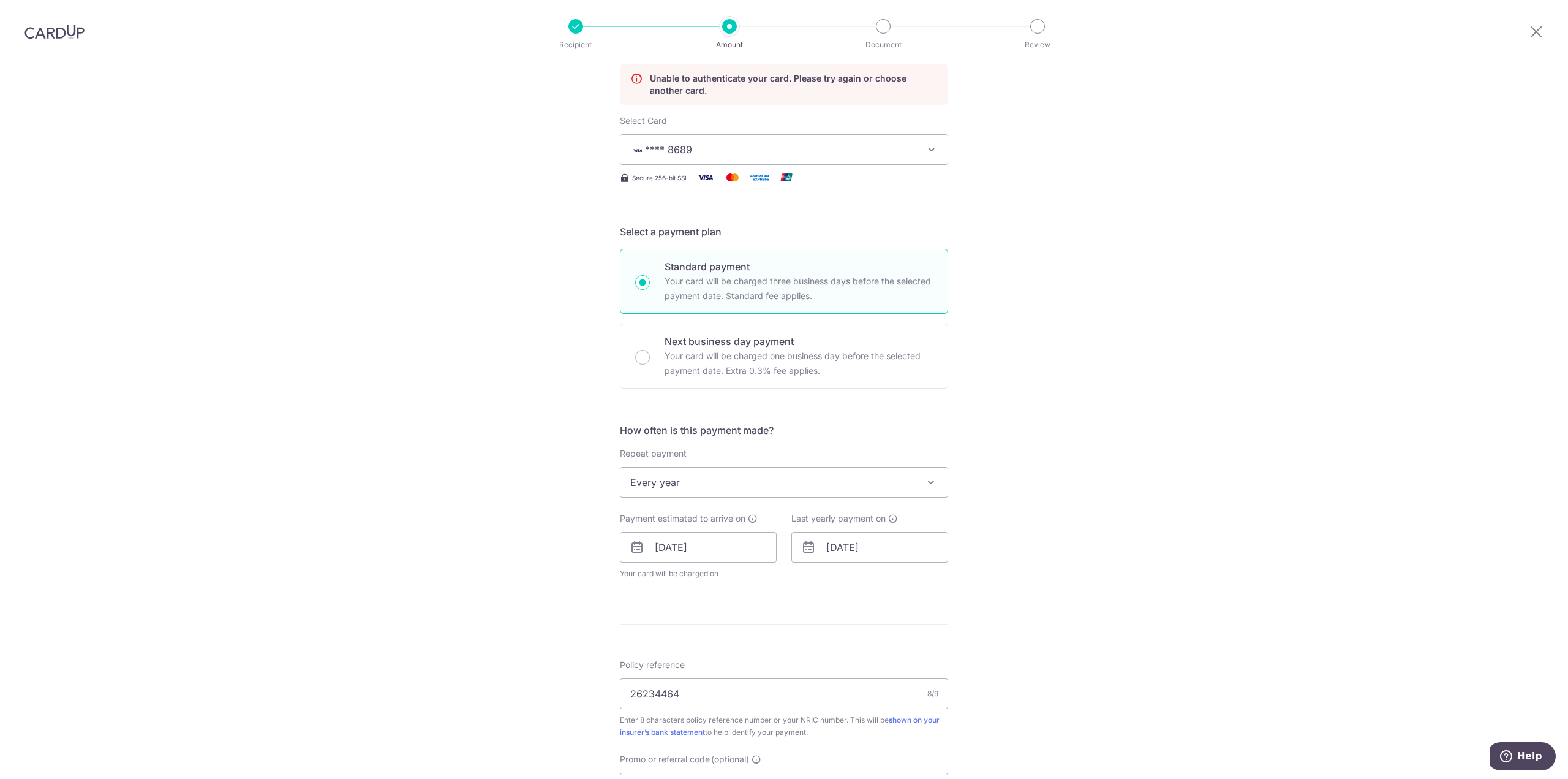
click at [686, 139] on button "**** 8689" at bounding box center [784, 149] width 328 height 30
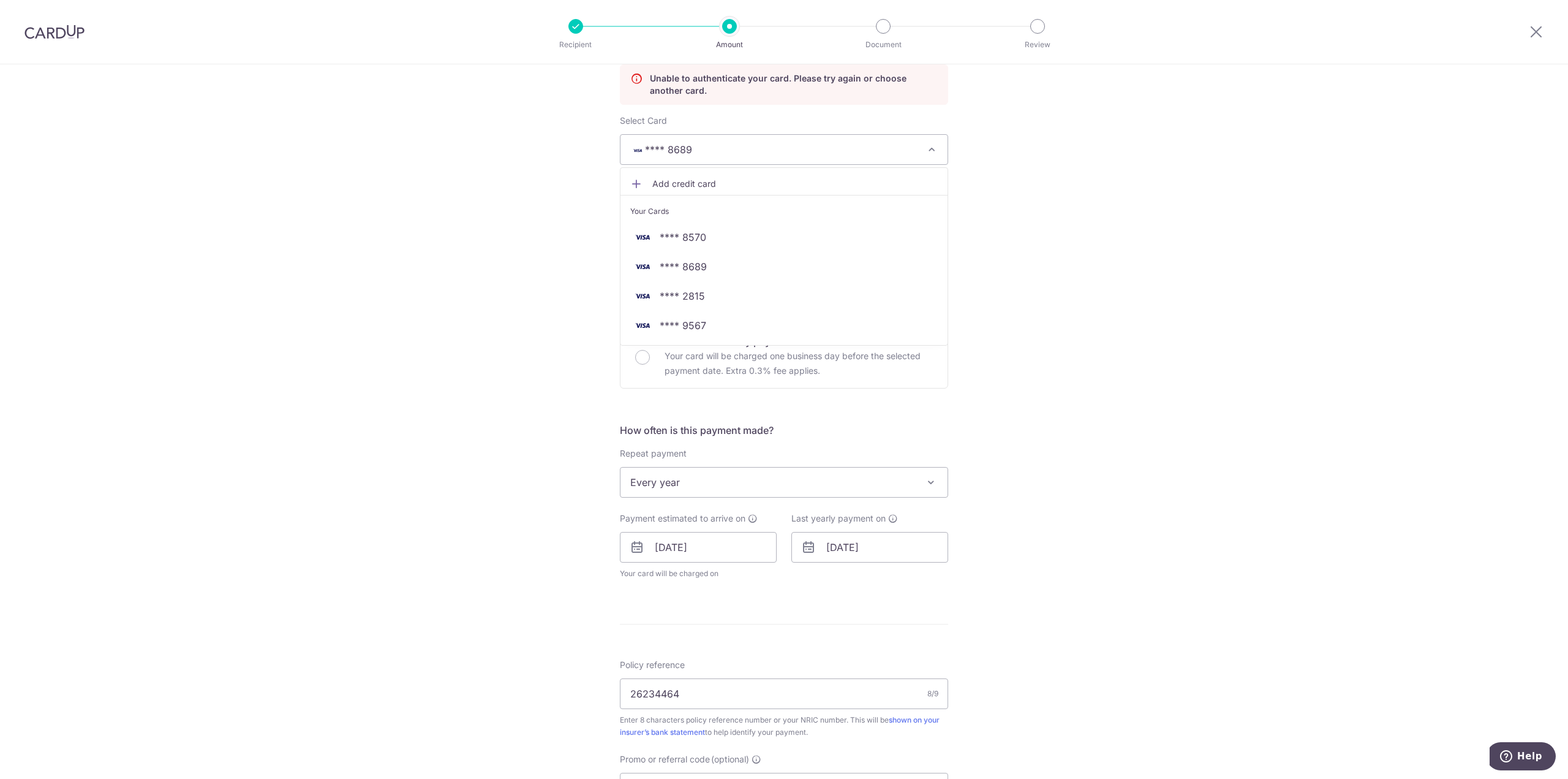
click at [445, 256] on div "Tell us more about your payment Enter payment amount SGD 228.59 228.59 Unable t…" at bounding box center [784, 505] width 1568 height 1214
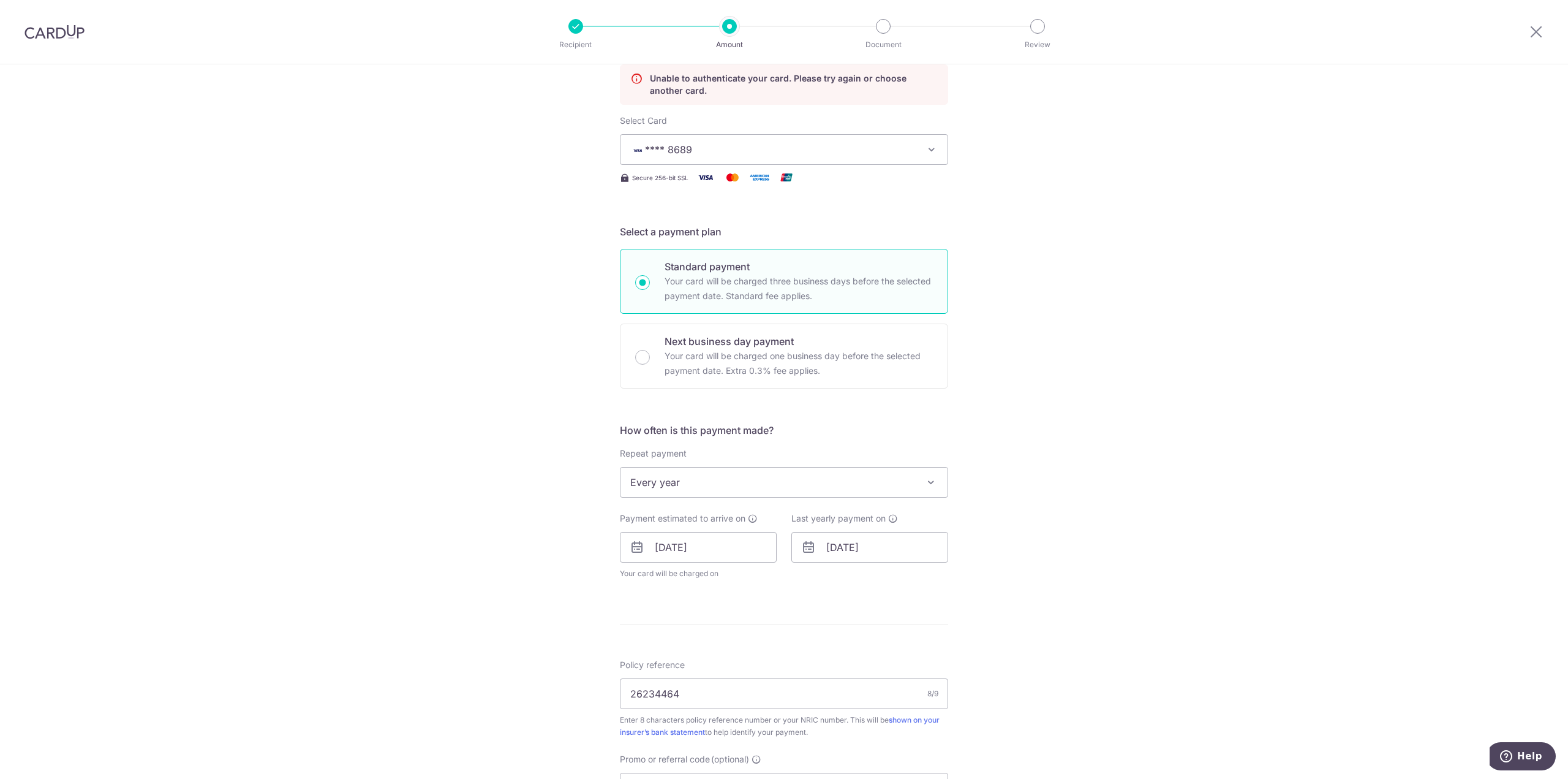
click at [756, 146] on span "**** 8689" at bounding box center [773, 150] width 285 height 15
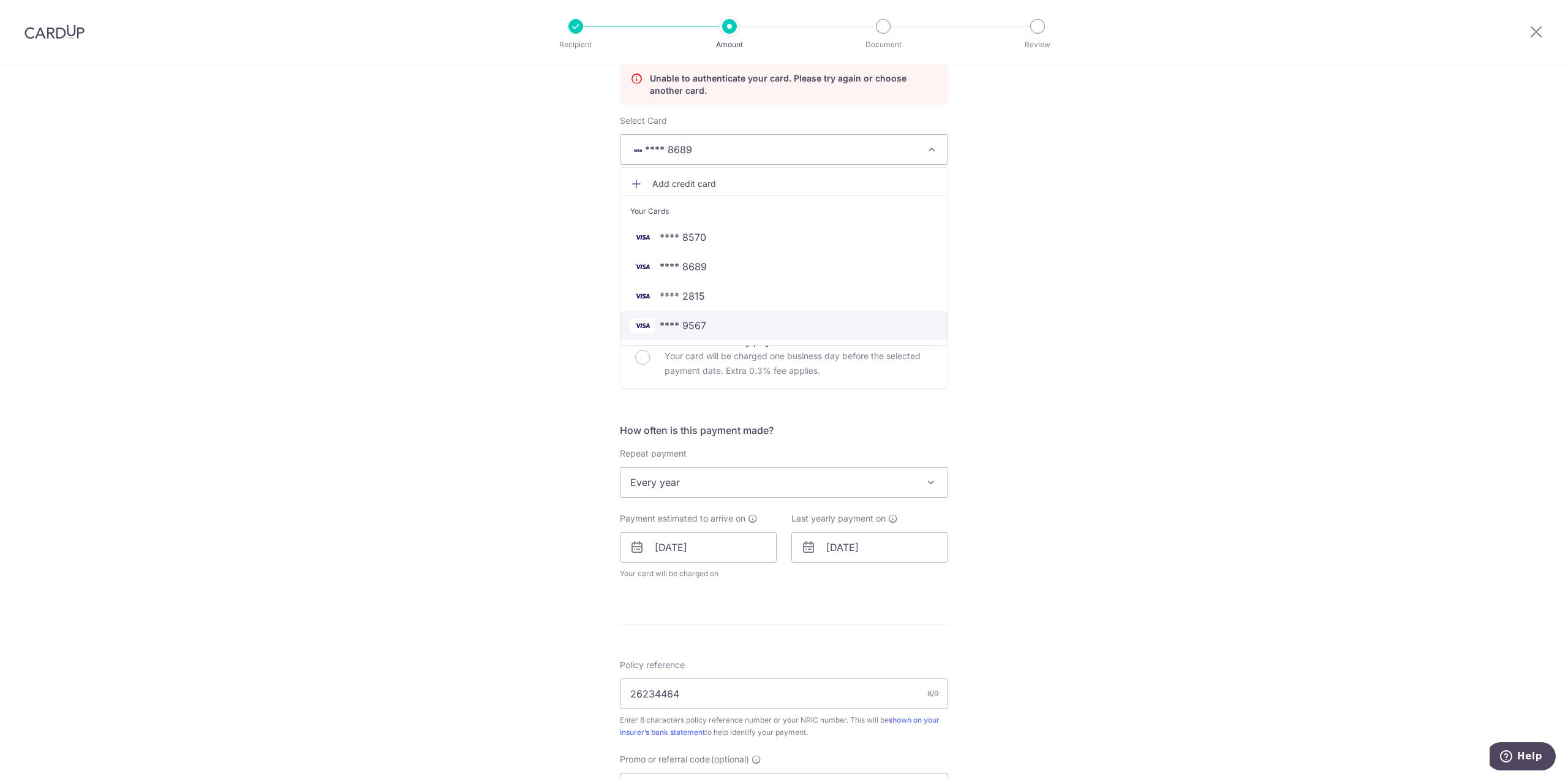
click at [693, 323] on span "**** 9567" at bounding box center [682, 326] width 47 height 15
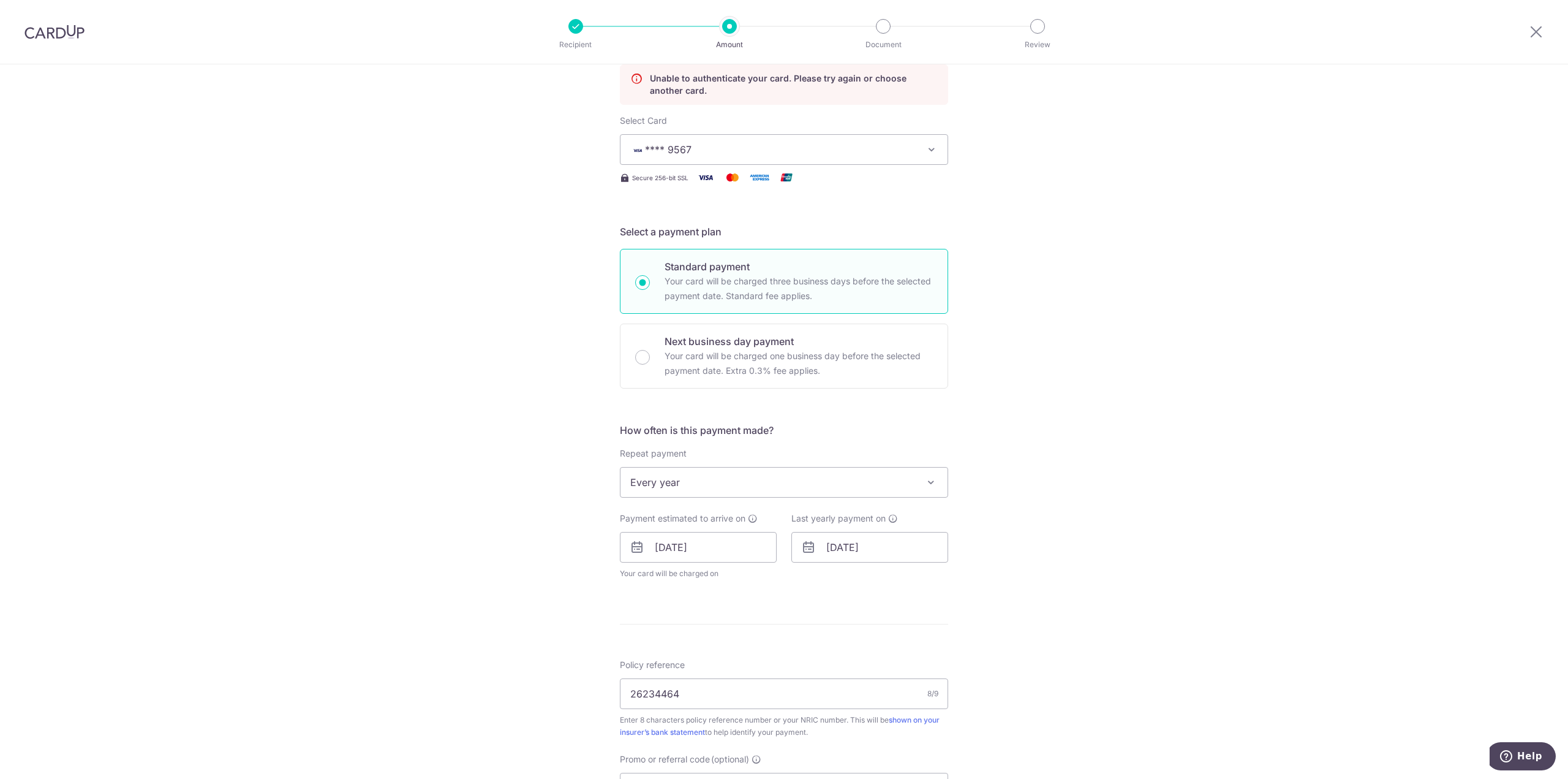
click at [1083, 263] on div "Tell us more about your payment Enter payment amount SGD 228.59 228.59 Unable t…" at bounding box center [784, 505] width 1568 height 1214
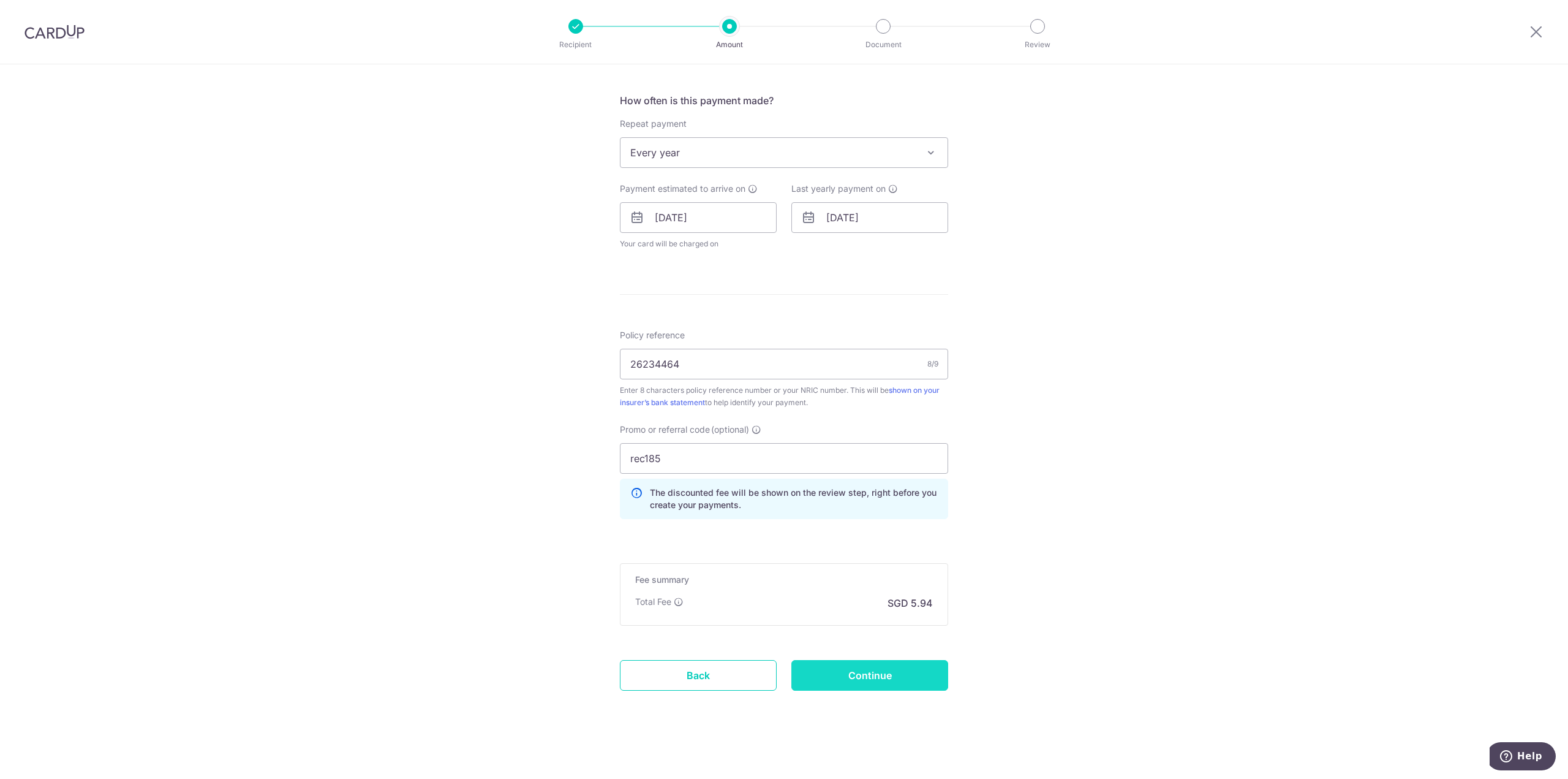
click at [863, 682] on input "Continue" at bounding box center [869, 675] width 157 height 30
type input "Update Schedule"
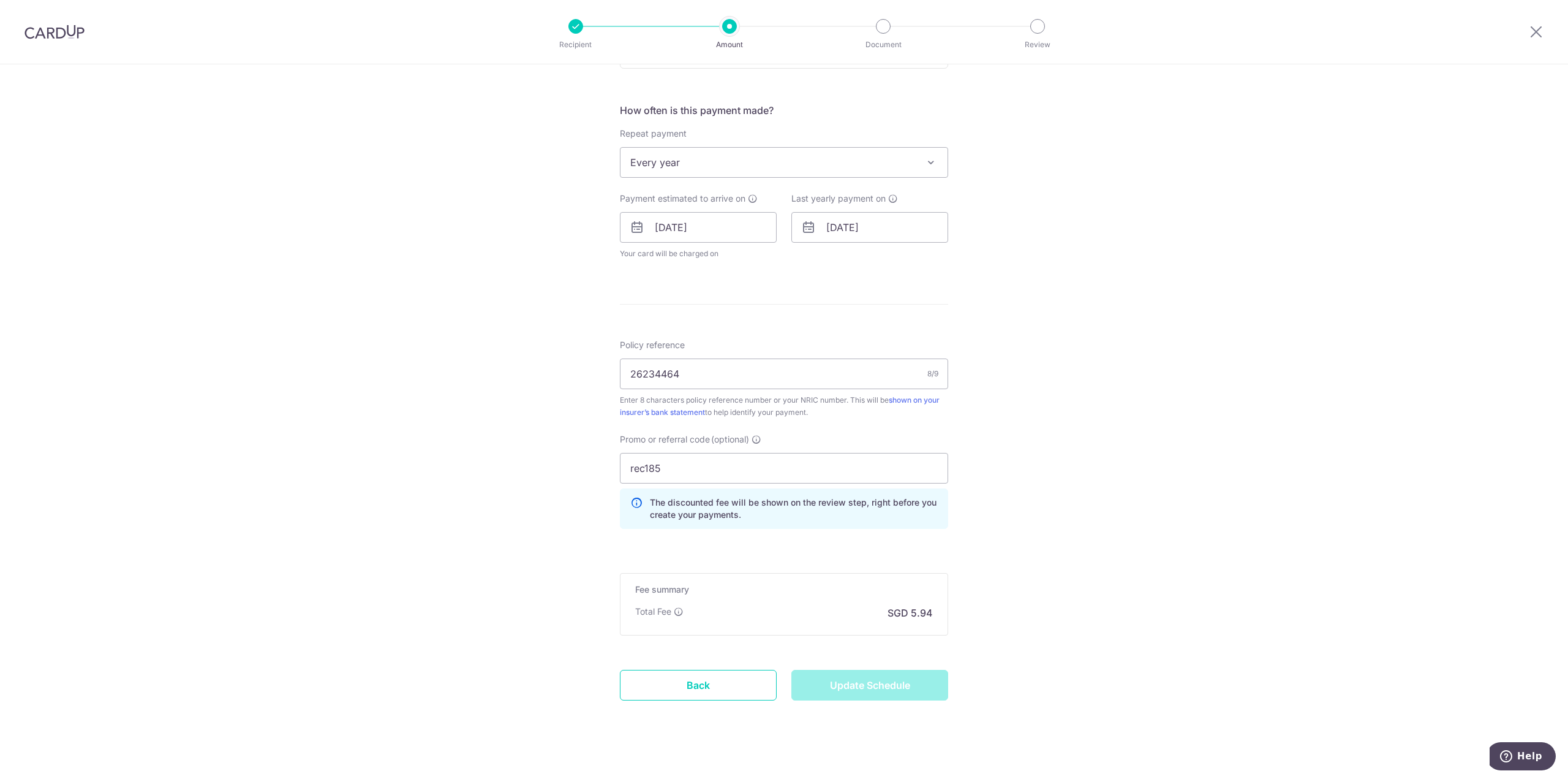
scroll to position [496, 0]
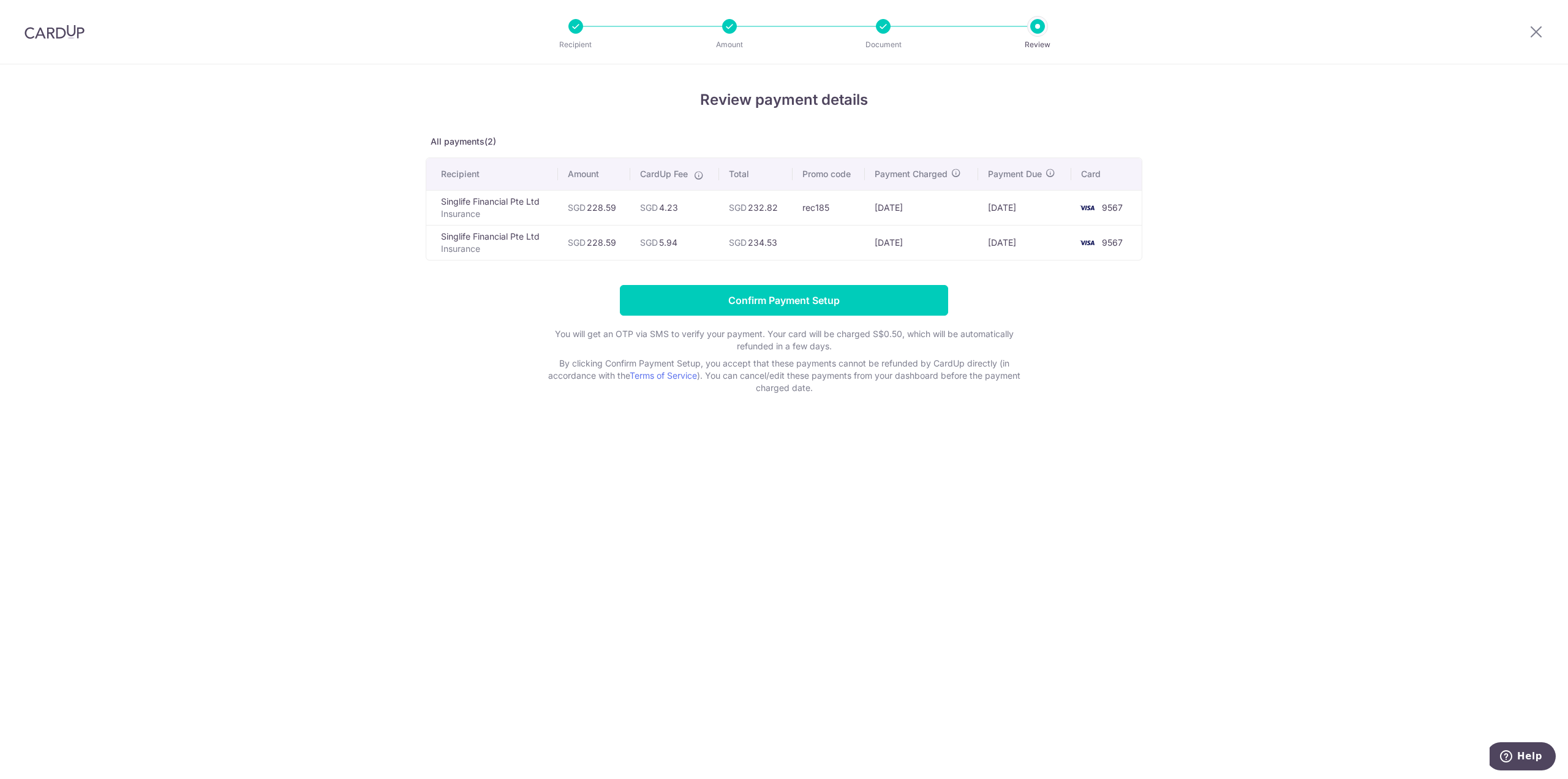
click at [1094, 308] on form "Confirm Payment Setup You will get an OTP via SMS to verify your payment. Your …" at bounding box center [784, 339] width 717 height 109
click at [810, 308] on input "Confirm Payment Setup" at bounding box center [784, 299] width 328 height 30
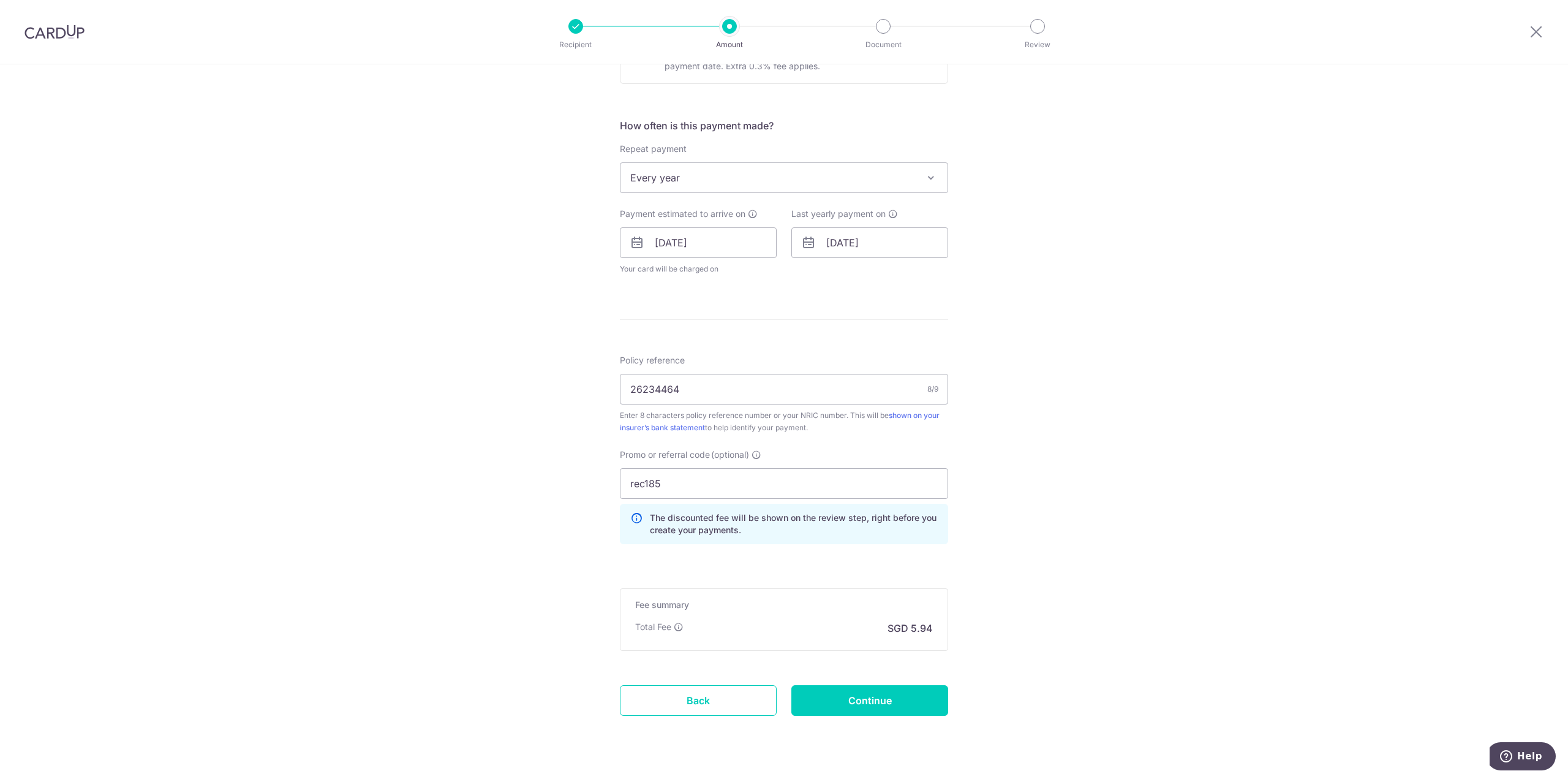
scroll to position [472, 0]
click at [857, 689] on input "Continue" at bounding box center [869, 698] width 157 height 30
type input "Update Schedule"
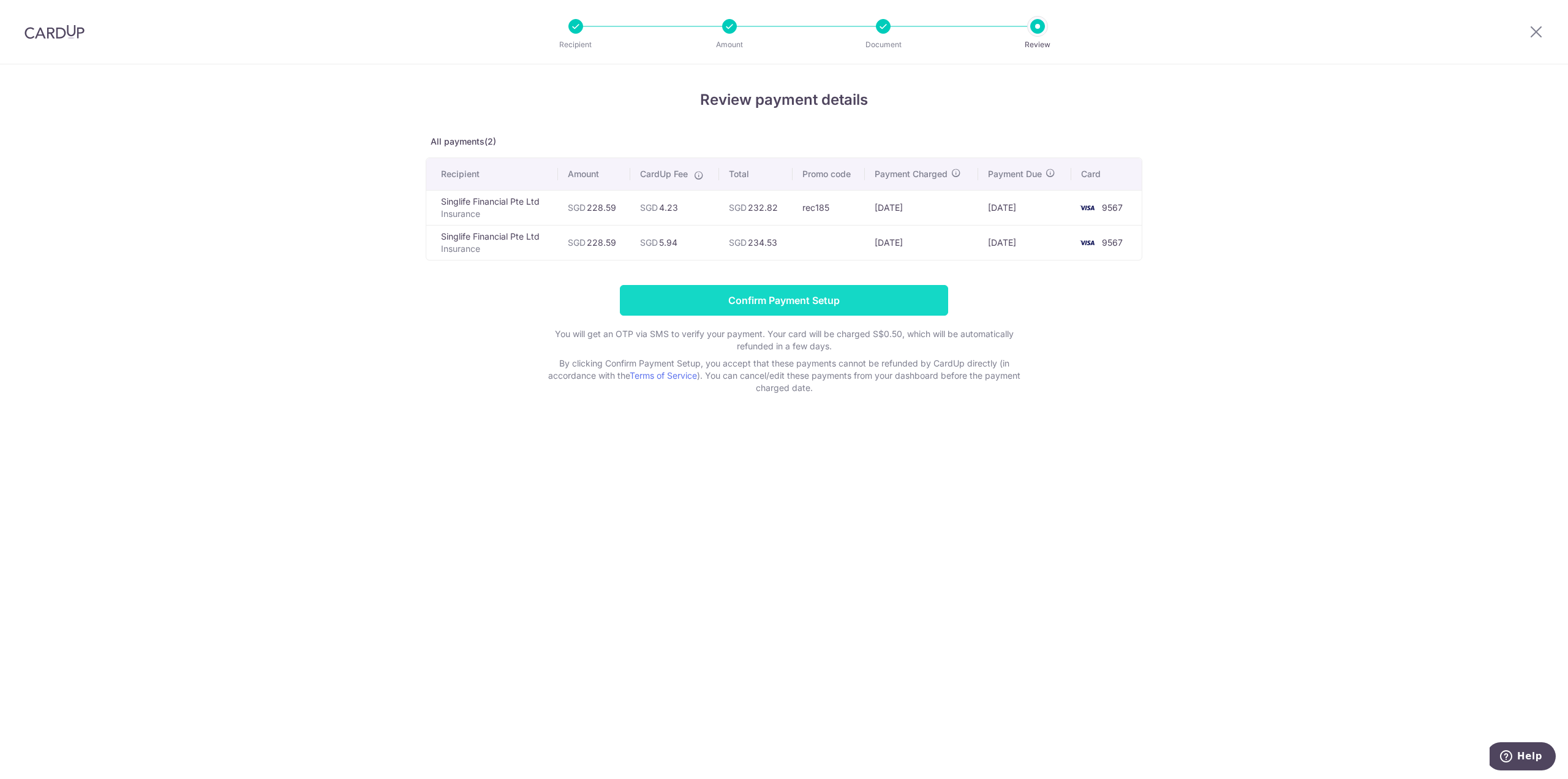
click at [807, 303] on input "Confirm Payment Setup" at bounding box center [784, 299] width 328 height 30
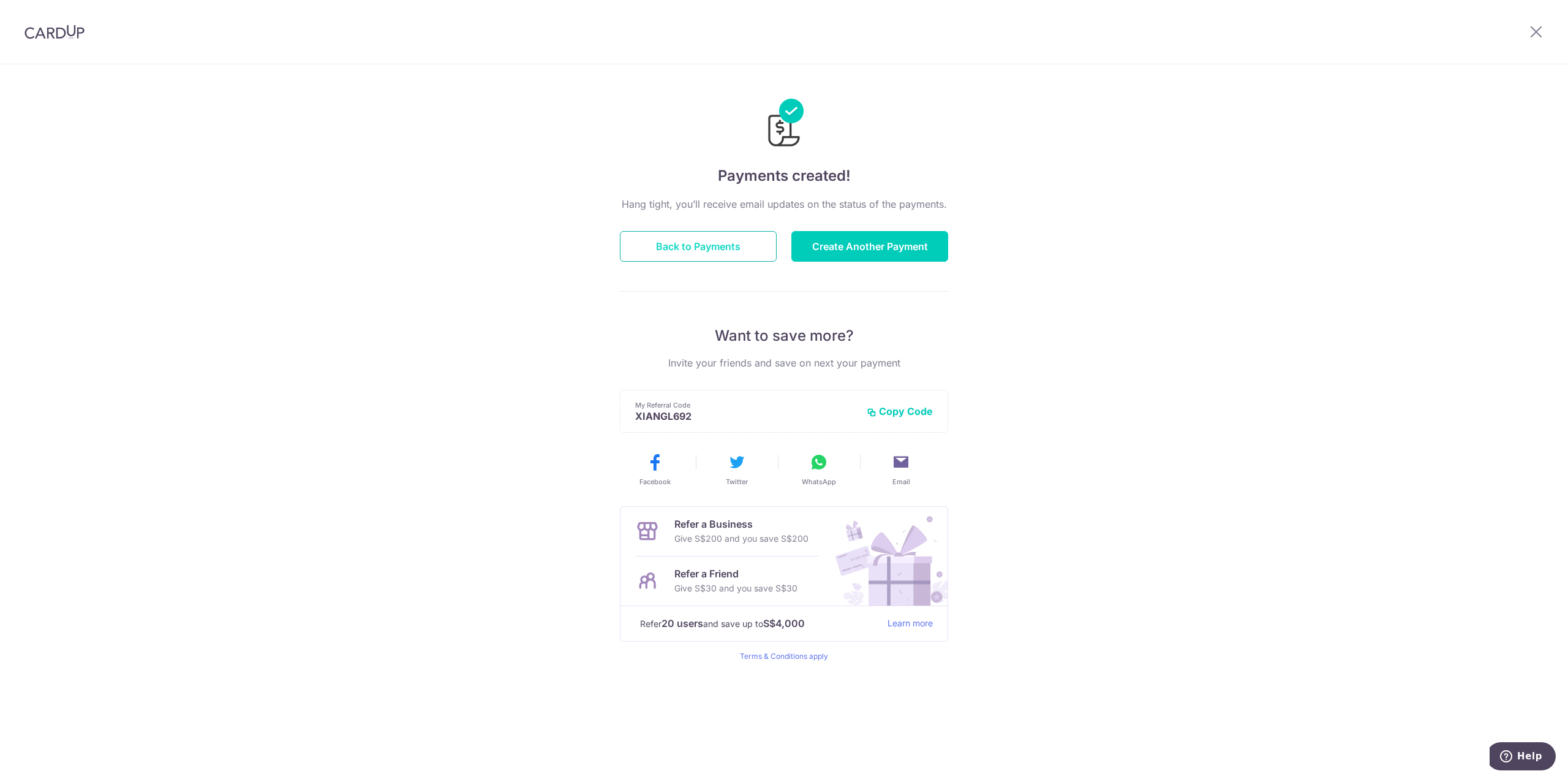
click at [698, 239] on button "Back to Payments" at bounding box center [698, 246] width 157 height 30
